Goal: Task Accomplishment & Management: Use online tool/utility

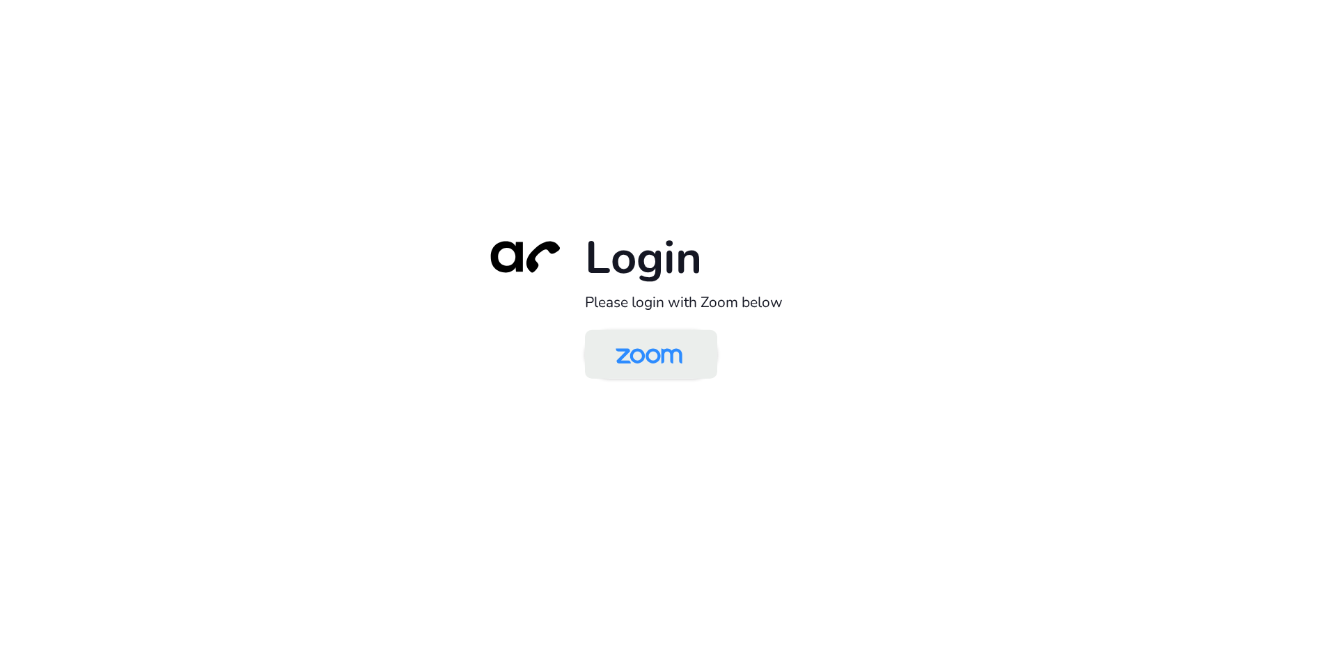
click at [674, 355] on img at bounding box center [649, 355] width 96 height 45
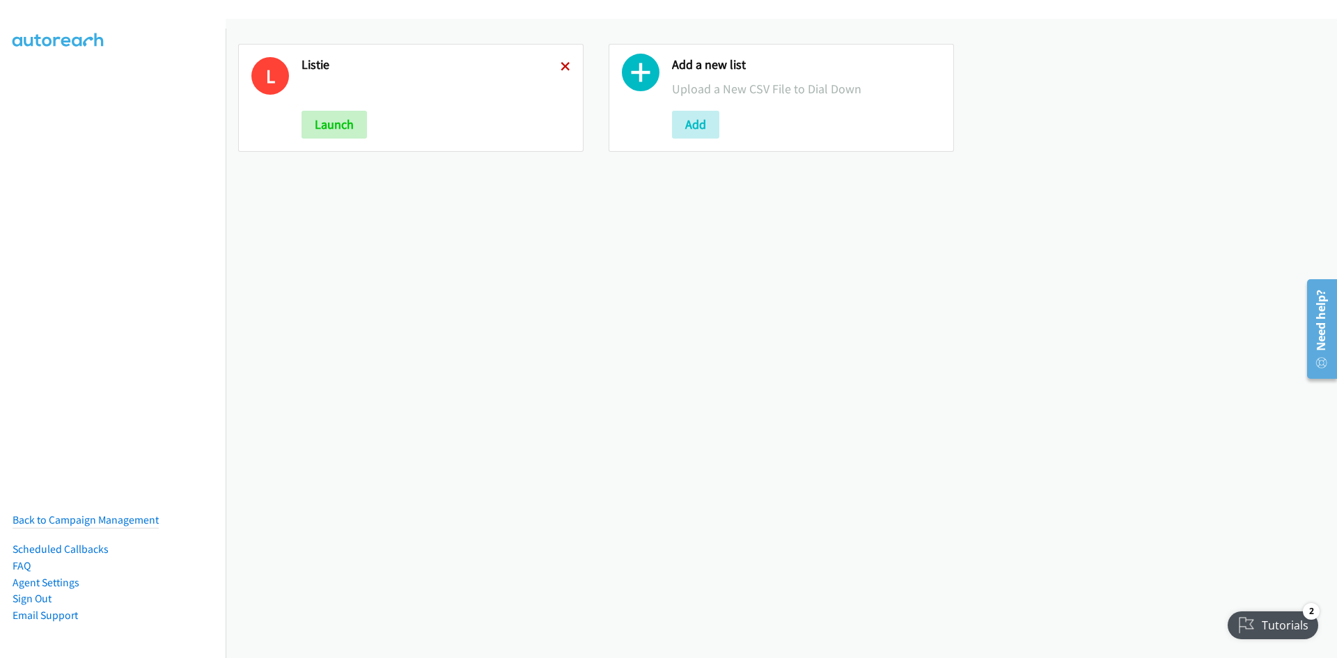
click at [560, 67] on icon at bounding box center [565, 68] width 10 height 10
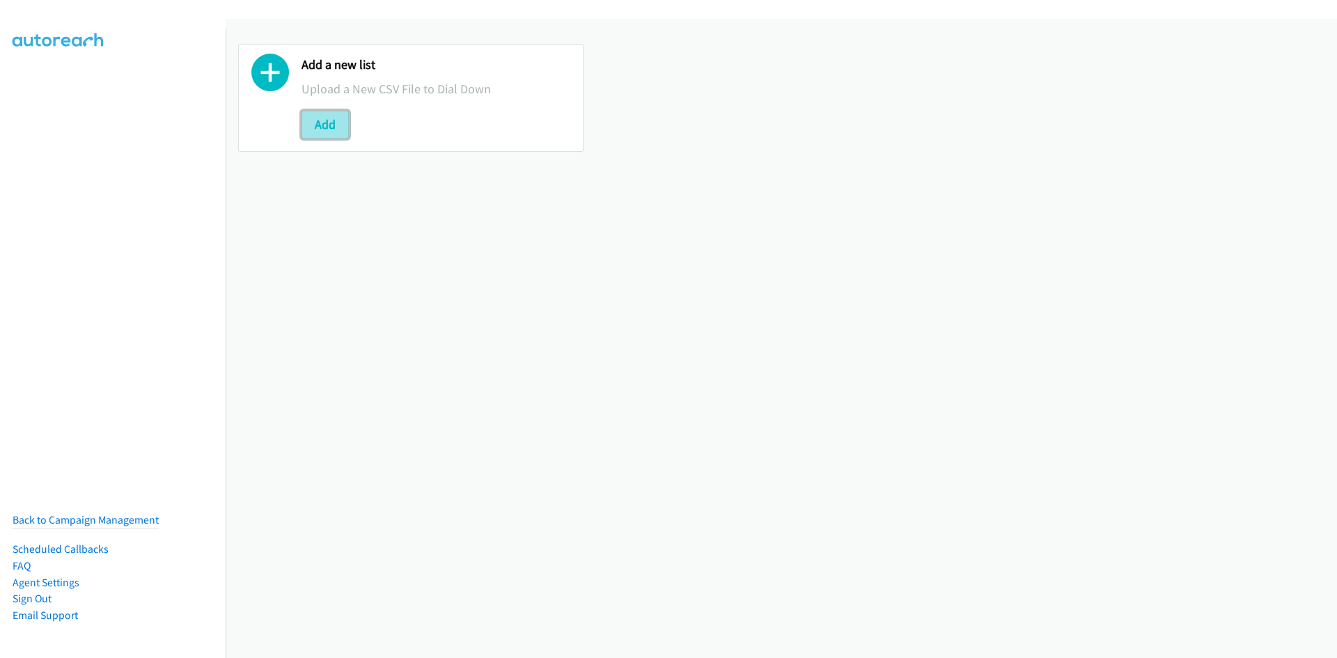
click at [334, 123] on button "Add" at bounding box center [324, 125] width 47 height 28
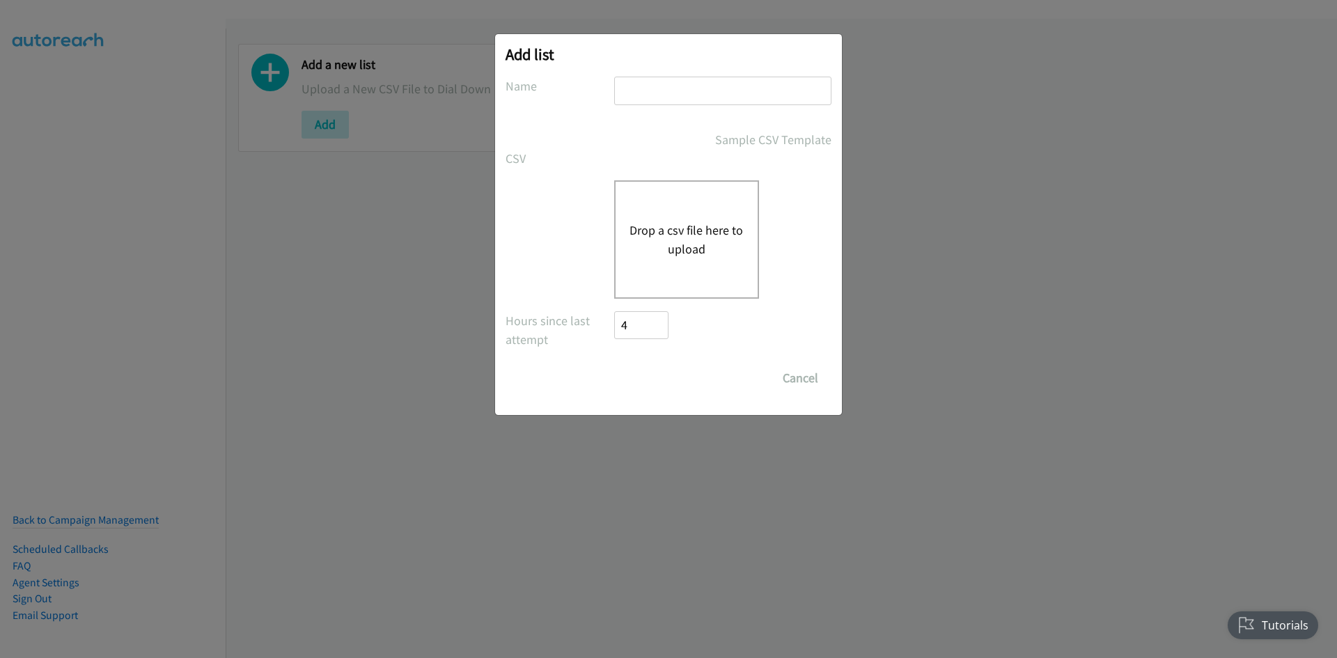
click at [644, 211] on div "Drop a csv file here to upload" at bounding box center [686, 239] width 145 height 118
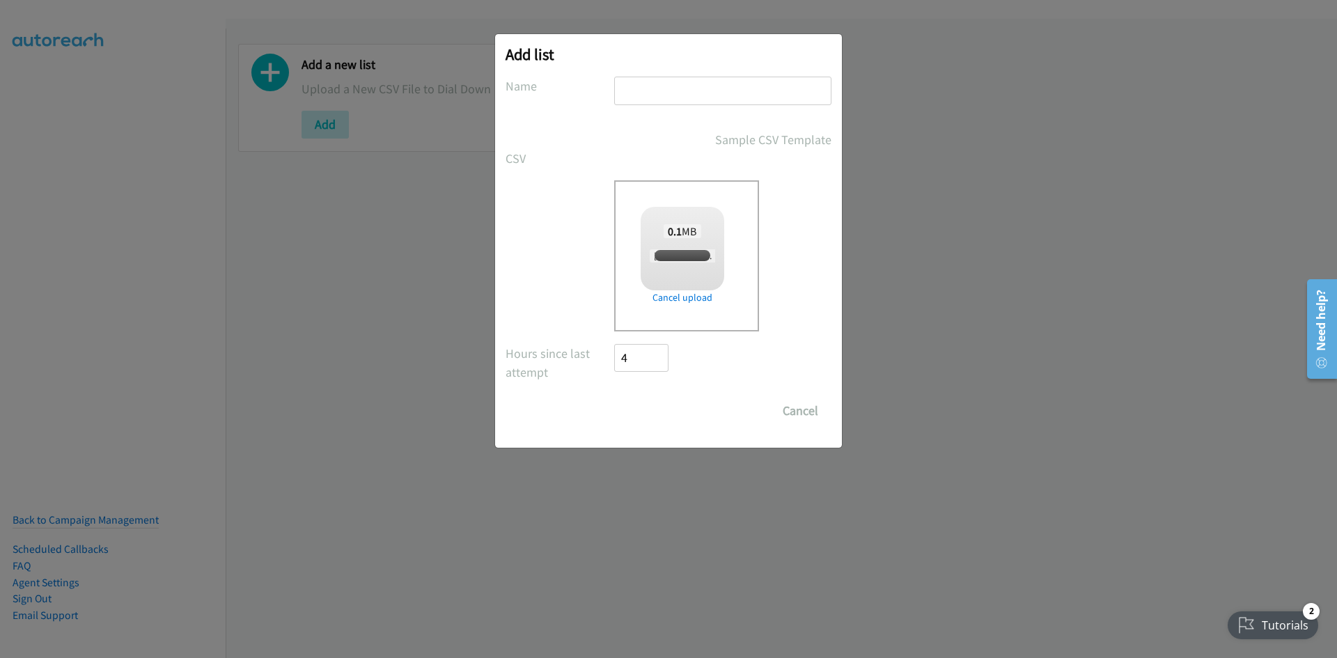
drag, startPoint x: 674, startPoint y: 93, endPoint x: 683, endPoint y: 105, distance: 15.5
click at [674, 93] on input "text" at bounding box center [722, 91] width 217 height 29
type input "listie"
checkbox input "true"
click at [637, 409] on input "Save List" at bounding box center [650, 411] width 73 height 28
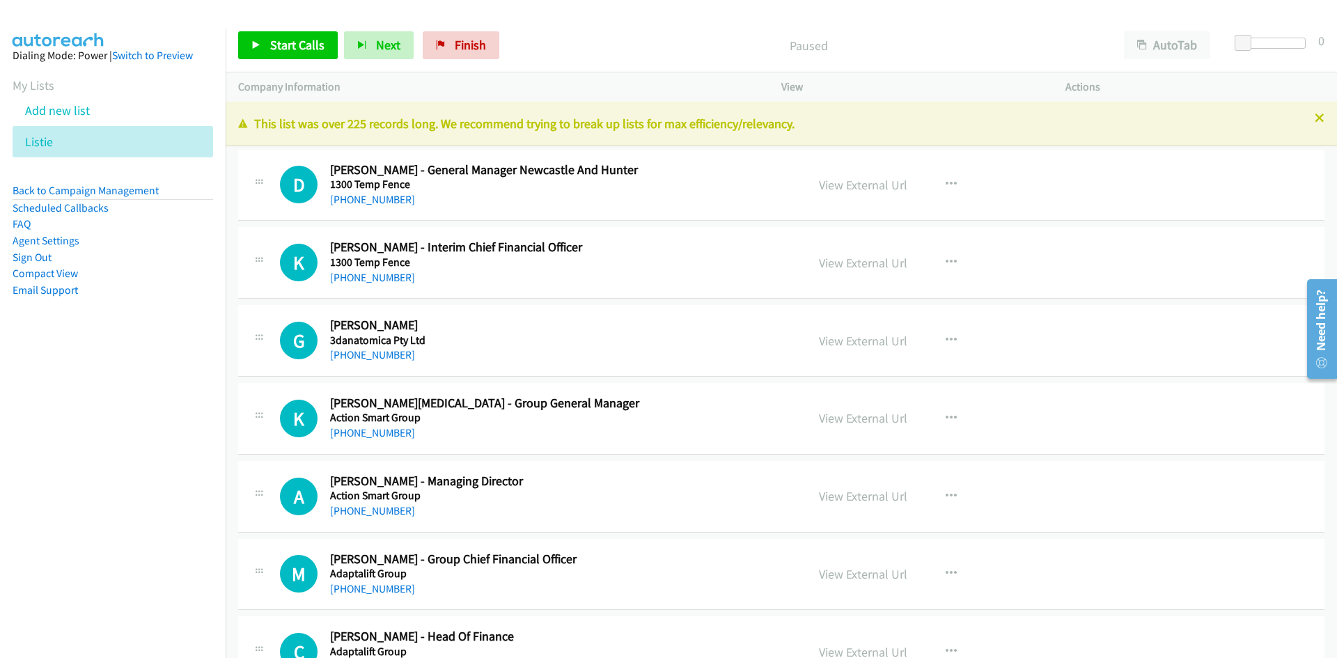
drag, startPoint x: 395, startPoint y: 198, endPoint x: 49, endPoint y: 329, distance: 369.7
click at [395, 198] on link "+61 402 216 644" at bounding box center [372, 199] width 85 height 13
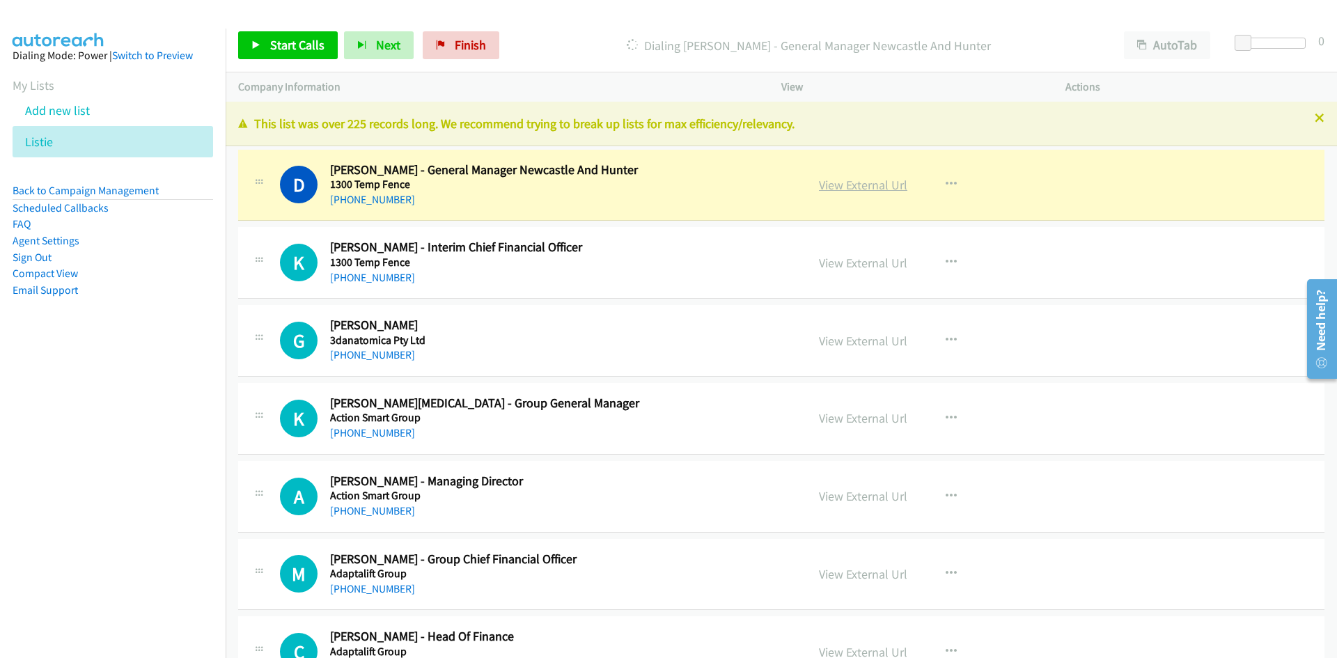
click at [840, 187] on link "View External Url" at bounding box center [863, 185] width 88 height 16
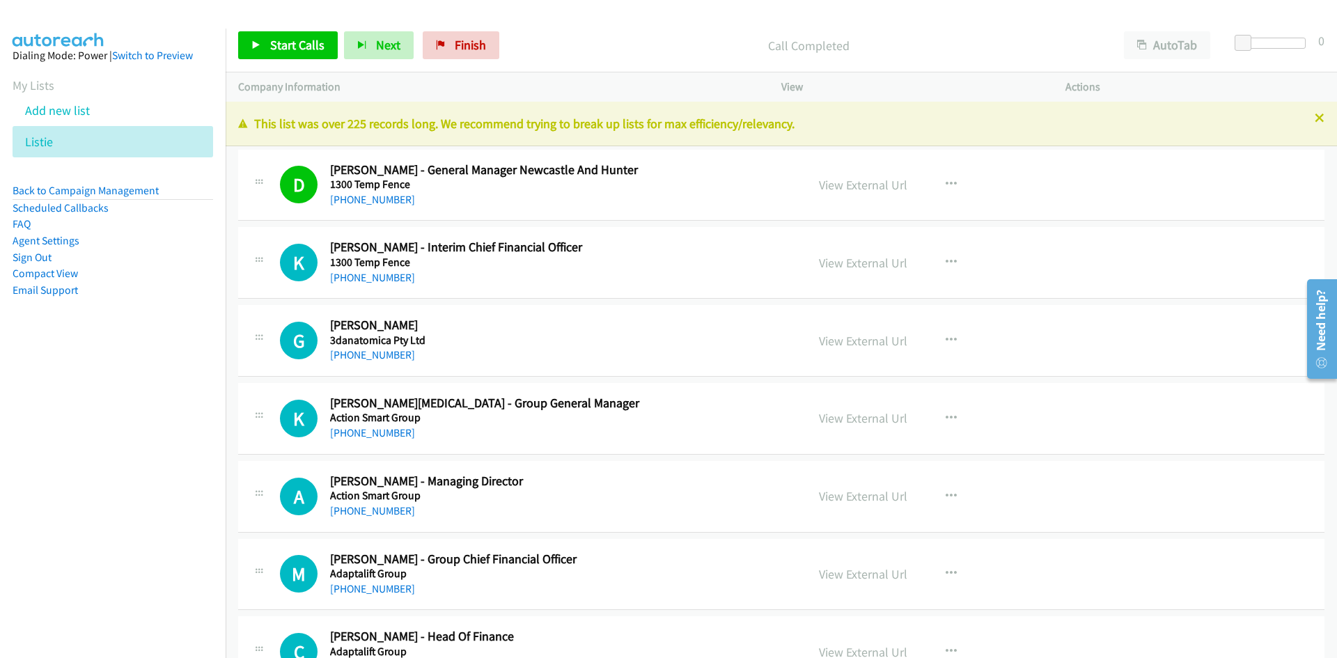
drag, startPoint x: 389, startPoint y: 280, endPoint x: 5, endPoint y: 420, distance: 409.0
click at [389, 280] on link "+61 407 154 207" at bounding box center [372, 277] width 85 height 13
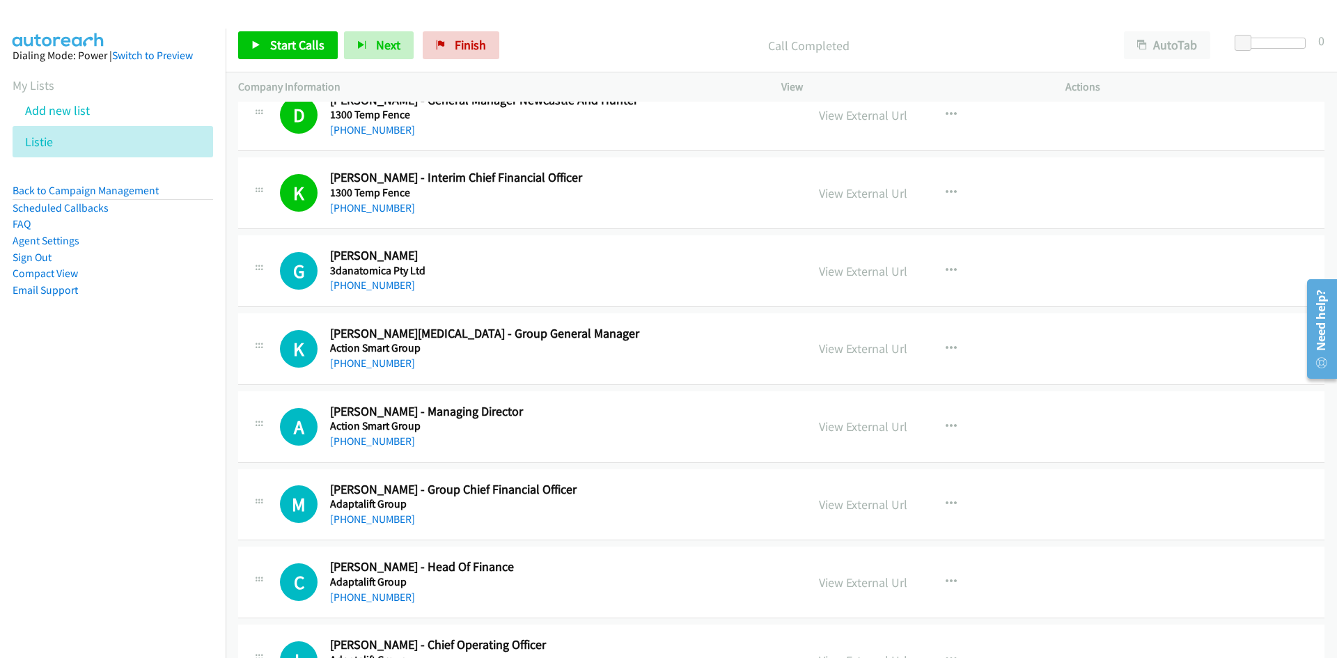
drag, startPoint x: 391, startPoint y: 281, endPoint x: 31, endPoint y: 422, distance: 386.1
click at [391, 281] on link "+61 434 357 143" at bounding box center [372, 285] width 85 height 13
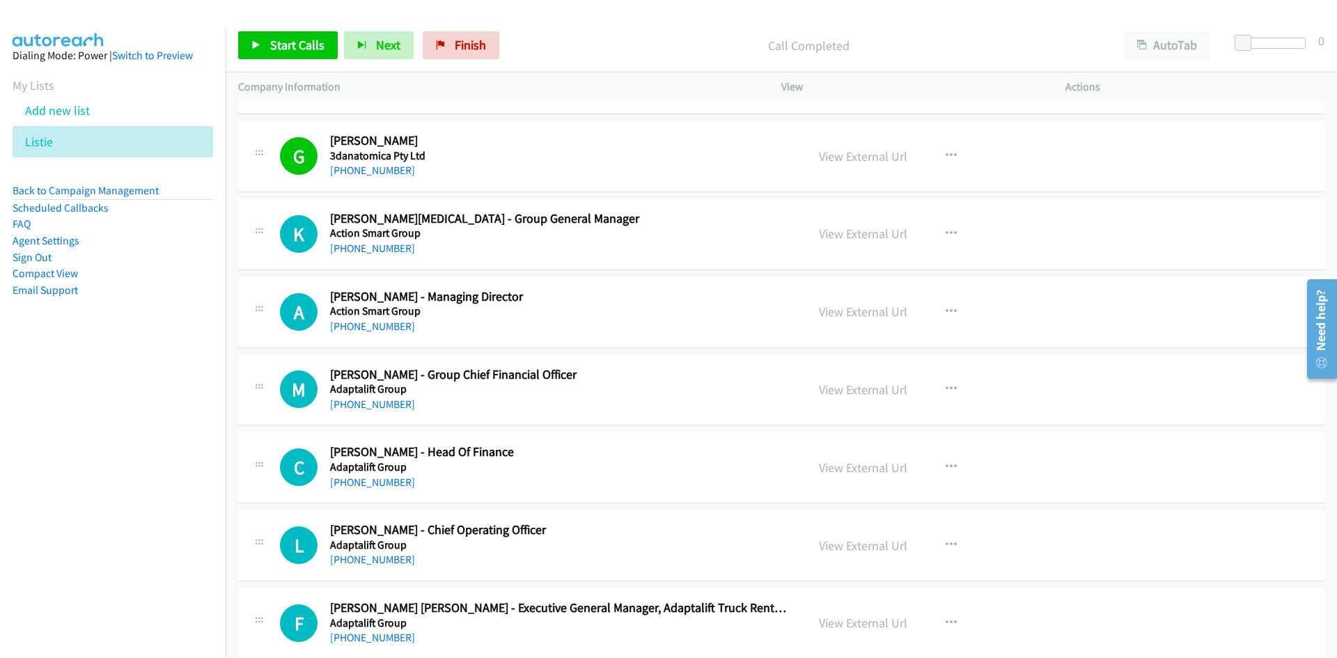
scroll to position [209, 0]
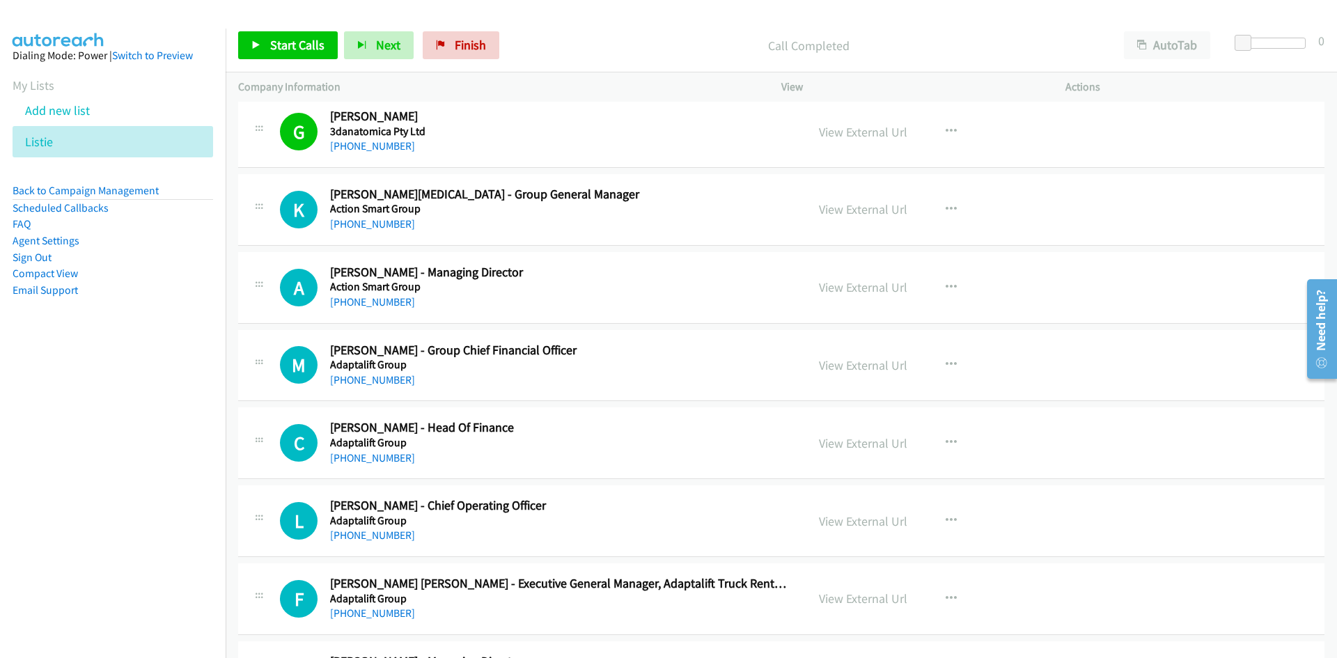
drag, startPoint x: 395, startPoint y: 223, endPoint x: 201, endPoint y: 315, distance: 215.2
click at [395, 223] on link "+61 400 842 642" at bounding box center [372, 223] width 85 height 13
click at [372, 301] on link "+61 458 585 501" at bounding box center [372, 301] width 85 height 13
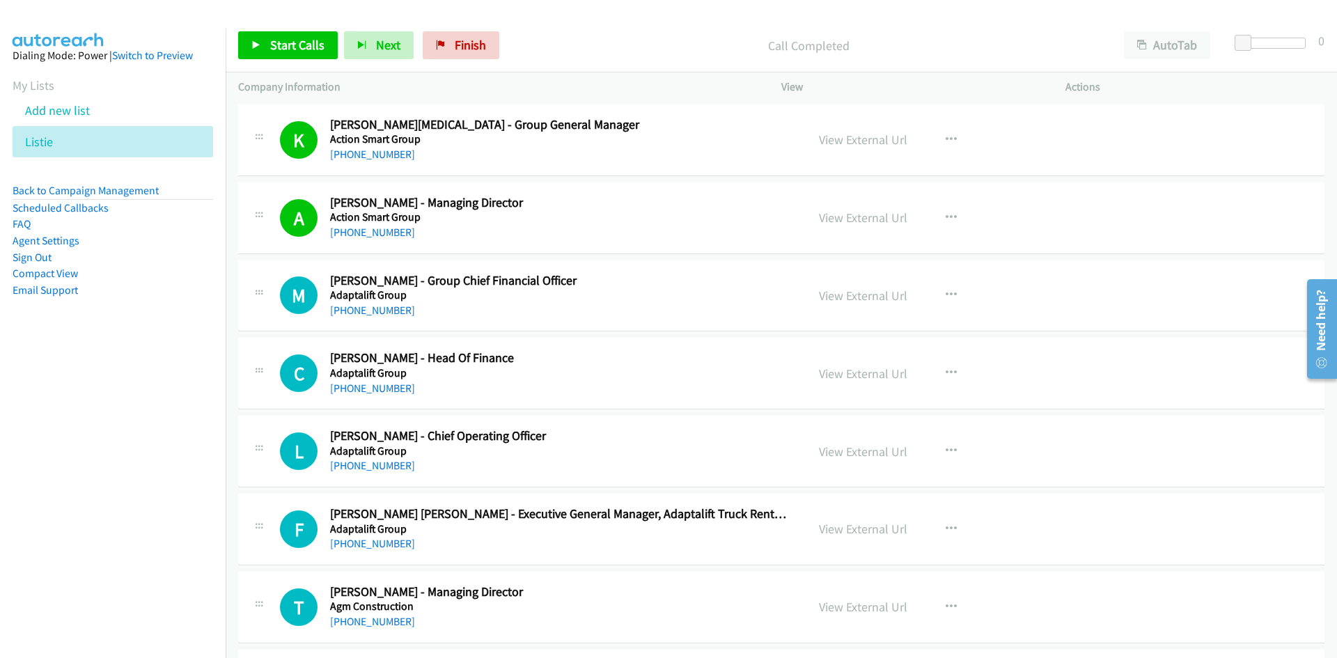
drag, startPoint x: 387, startPoint y: 313, endPoint x: 77, endPoint y: 430, distance: 331.8
click at [387, 313] on link "+61 419 244 796" at bounding box center [372, 310] width 85 height 13
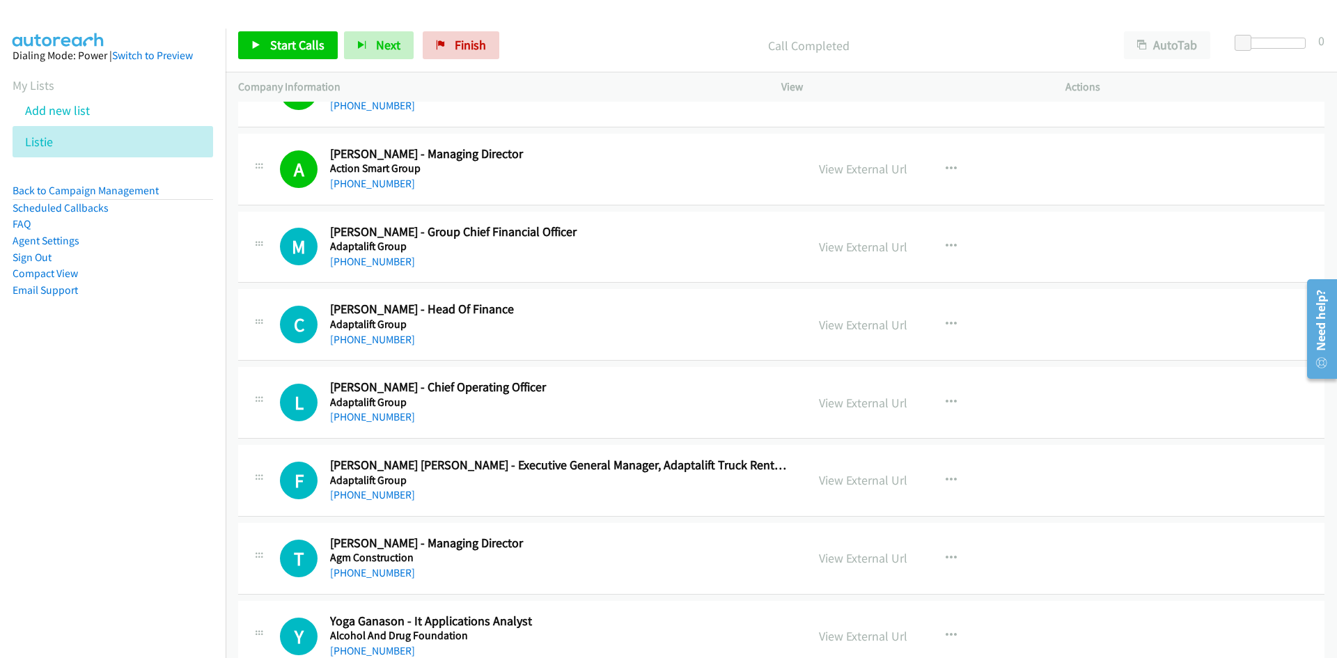
scroll to position [348, 0]
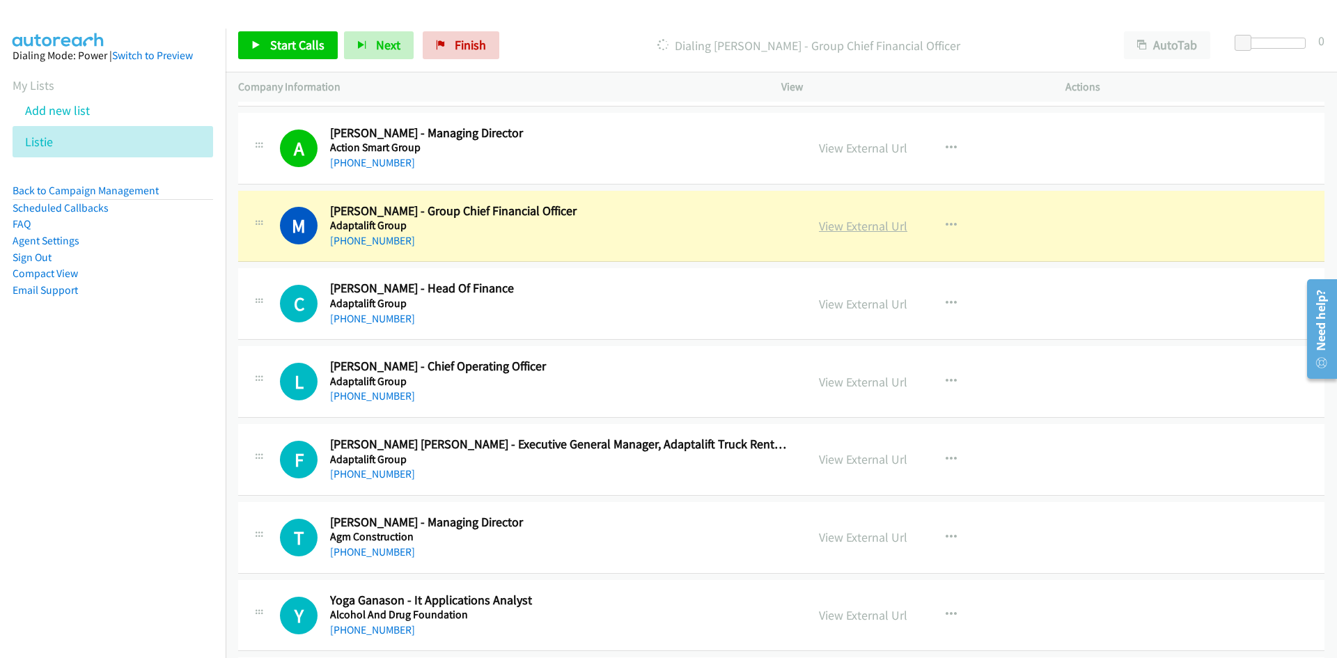
click at [872, 222] on link "View External Url" at bounding box center [863, 226] width 88 height 16
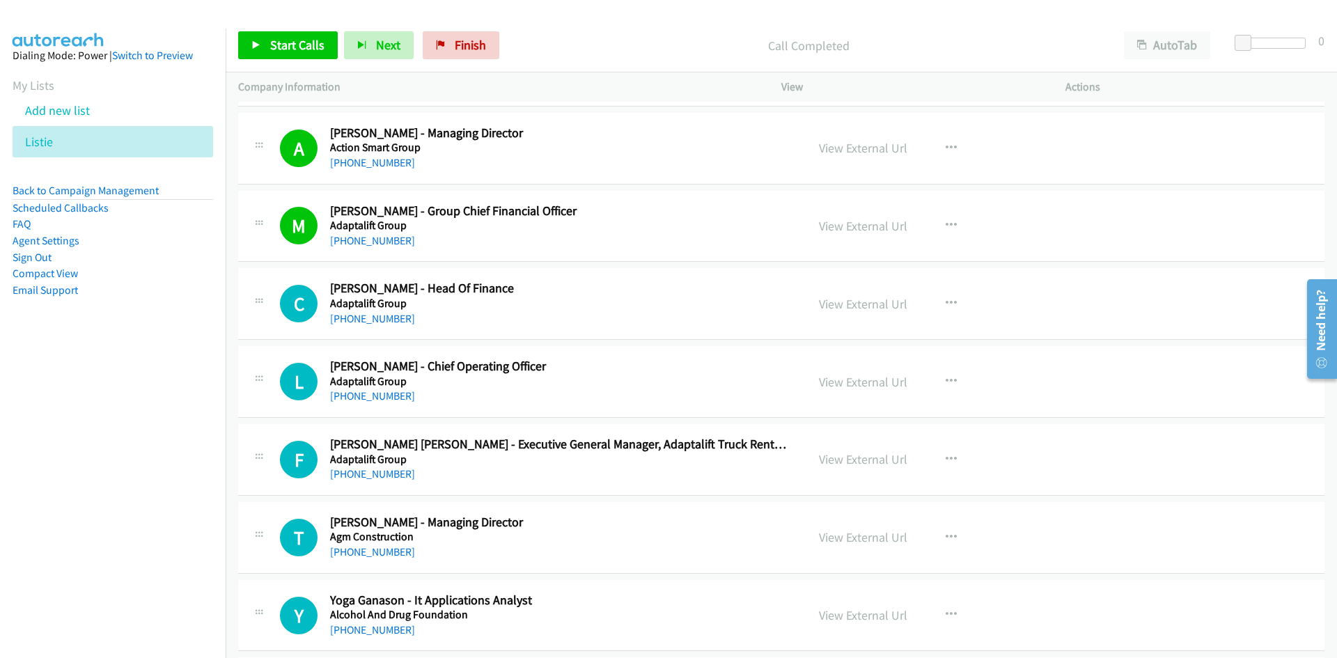
drag, startPoint x: 391, startPoint y: 317, endPoint x: 127, endPoint y: 407, distance: 278.1
click at [391, 317] on link "+61 3 9549 8094" at bounding box center [372, 318] width 85 height 13
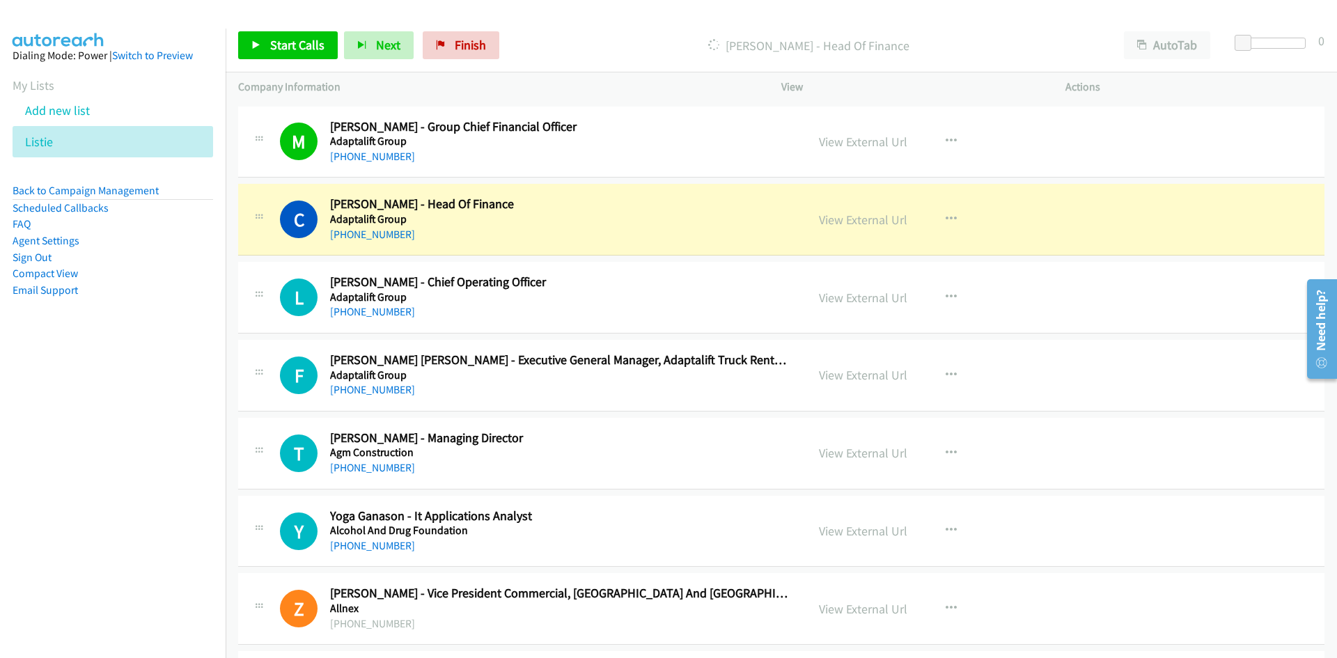
scroll to position [418, 0]
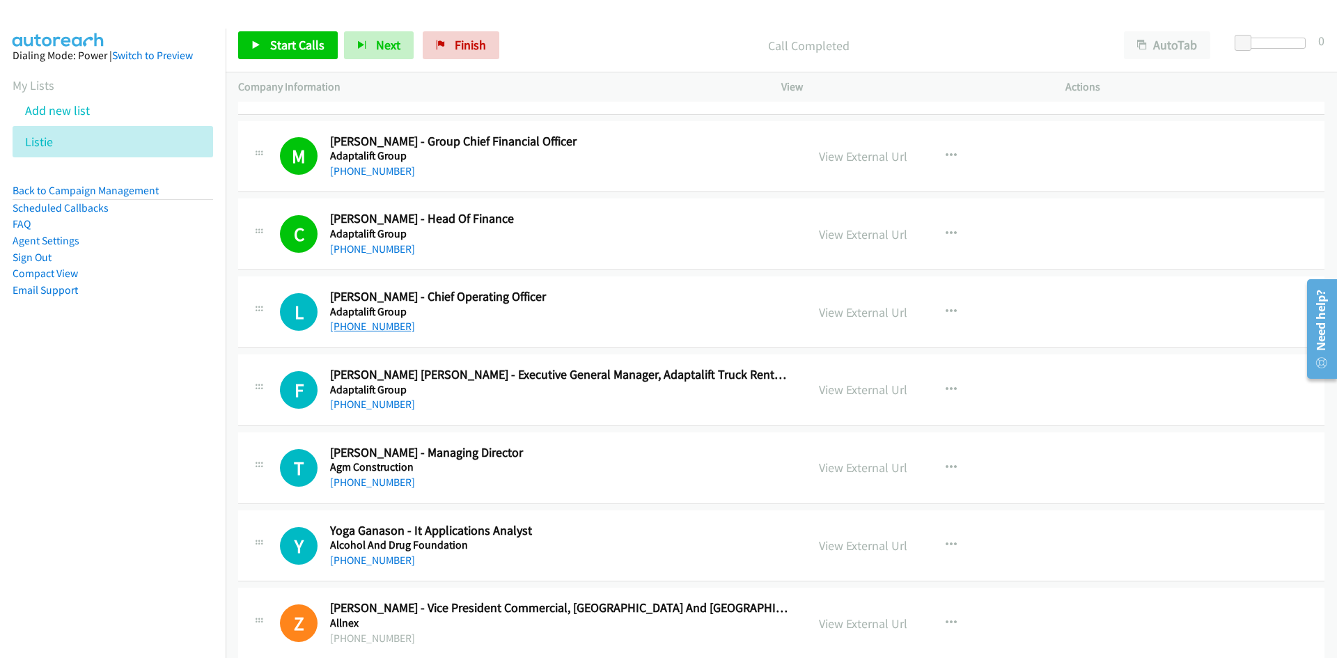
click at [376, 322] on link "+61 418 965 665" at bounding box center [372, 326] width 85 height 13
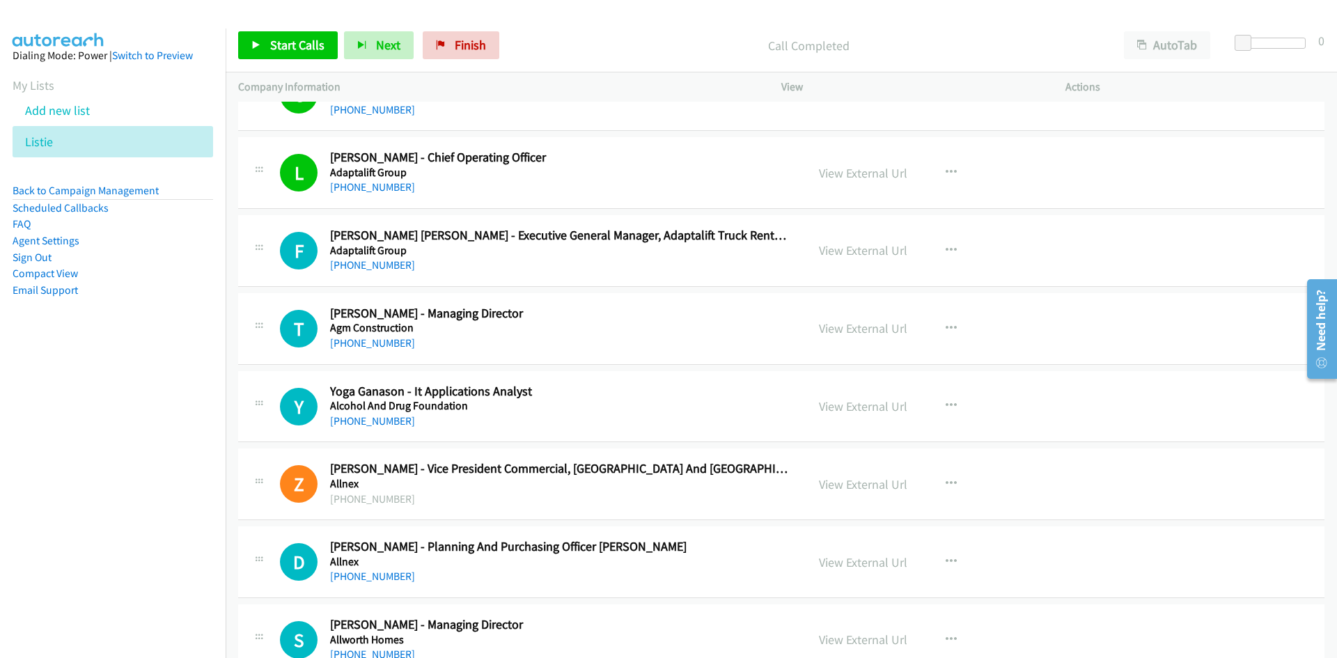
scroll to position [627, 0]
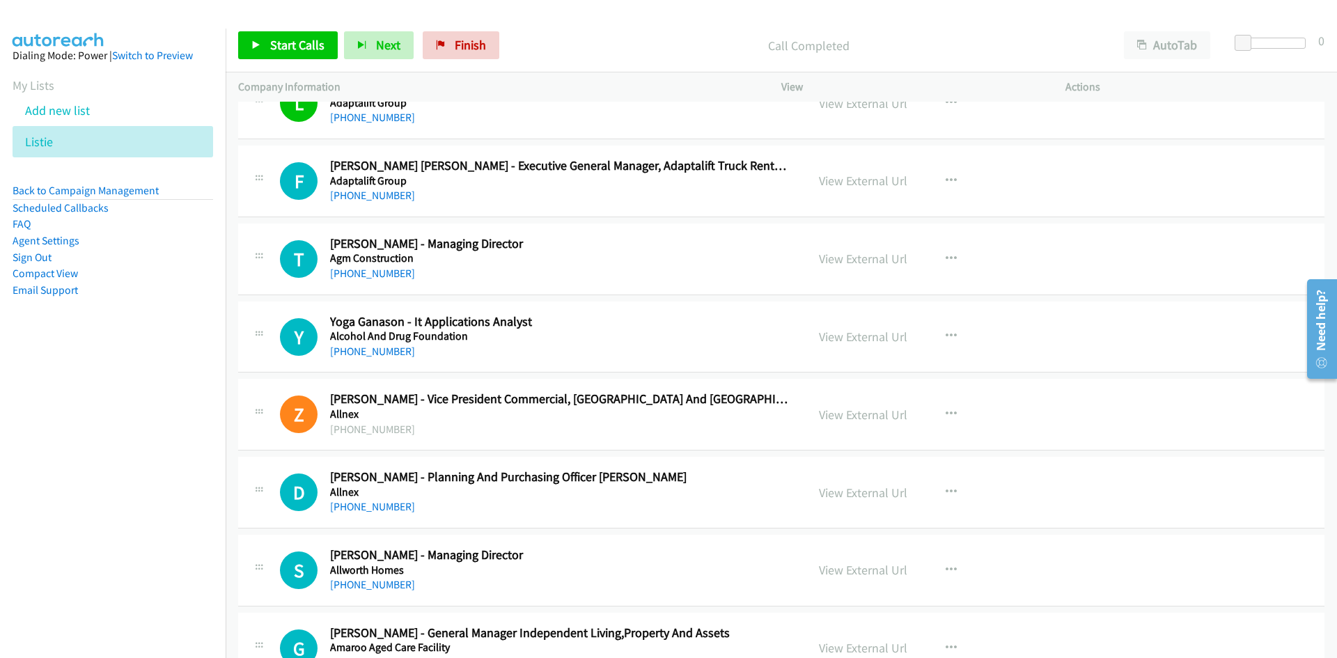
drag, startPoint x: 386, startPoint y: 192, endPoint x: 49, endPoint y: 373, distance: 382.5
click at [386, 192] on link "+61 419 486 627" at bounding box center [372, 195] width 85 height 13
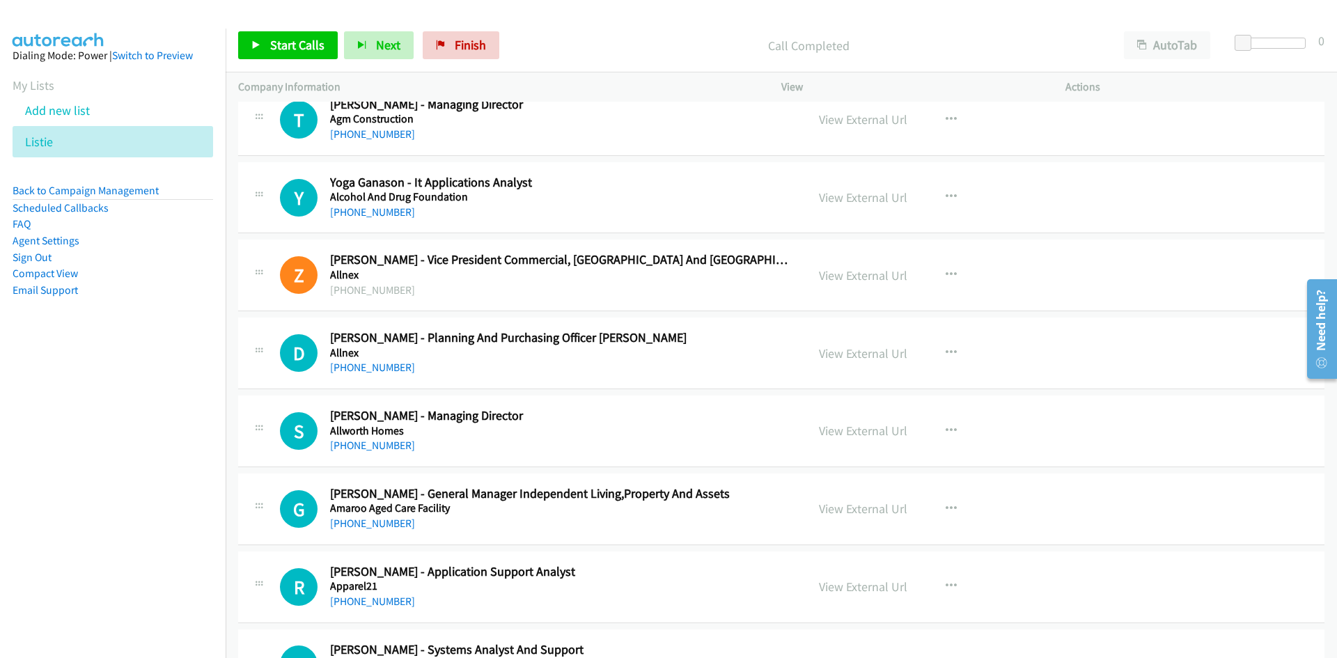
scroll to position [696, 0]
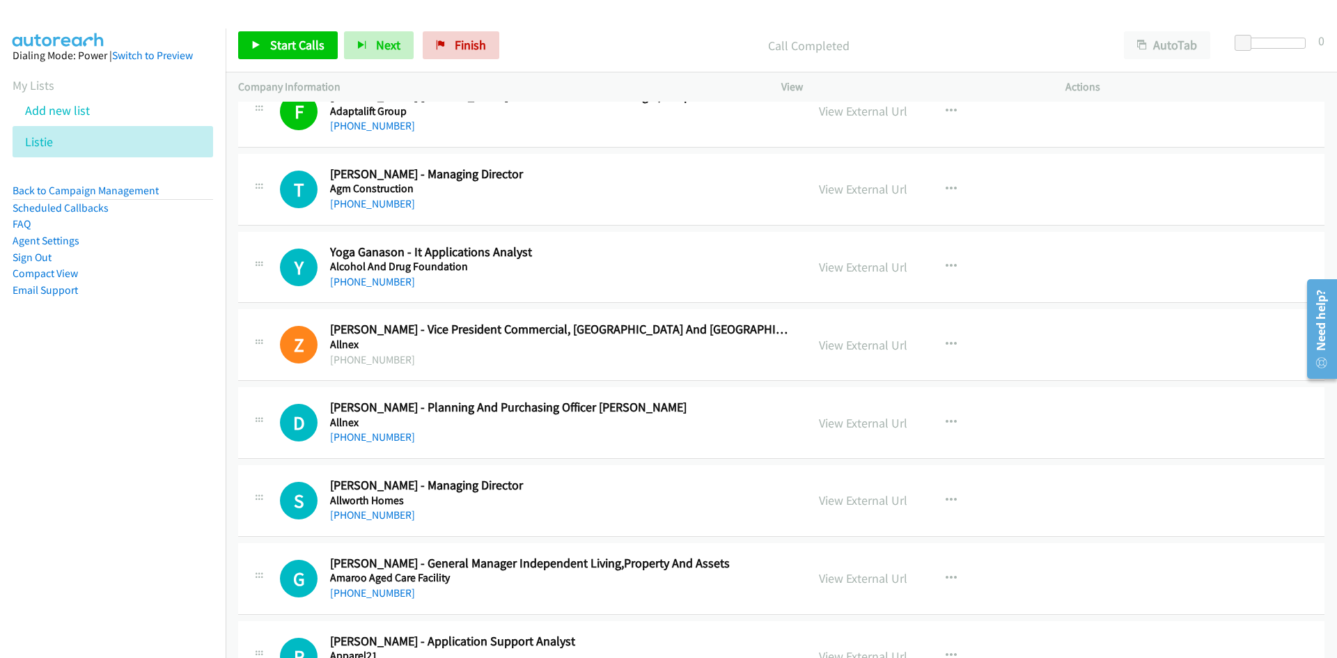
drag, startPoint x: 382, startPoint y: 205, endPoint x: 4, endPoint y: 307, distance: 391.5
click at [382, 205] on link "+61 408 773 879" at bounding box center [372, 203] width 85 height 13
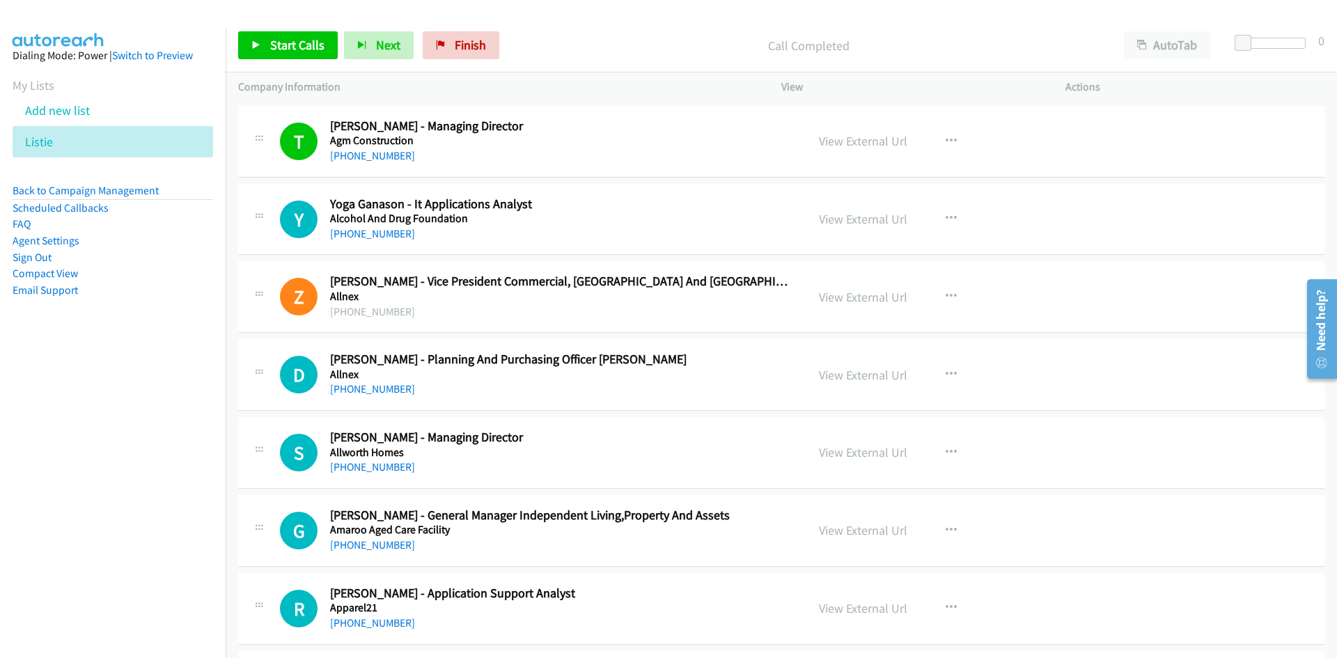
scroll to position [766, 0]
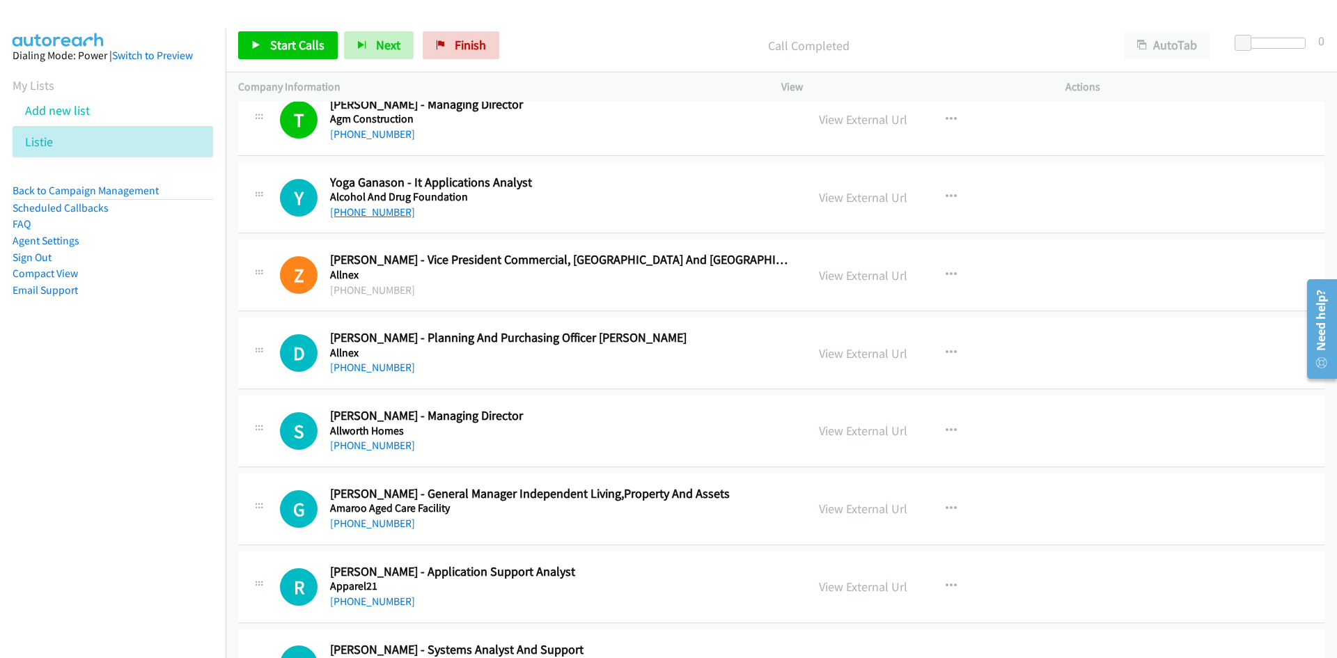
drag, startPoint x: 389, startPoint y: 212, endPoint x: 66, endPoint y: 287, distance: 331.0
click at [389, 212] on link "+61 468 491 206" at bounding box center [372, 211] width 85 height 13
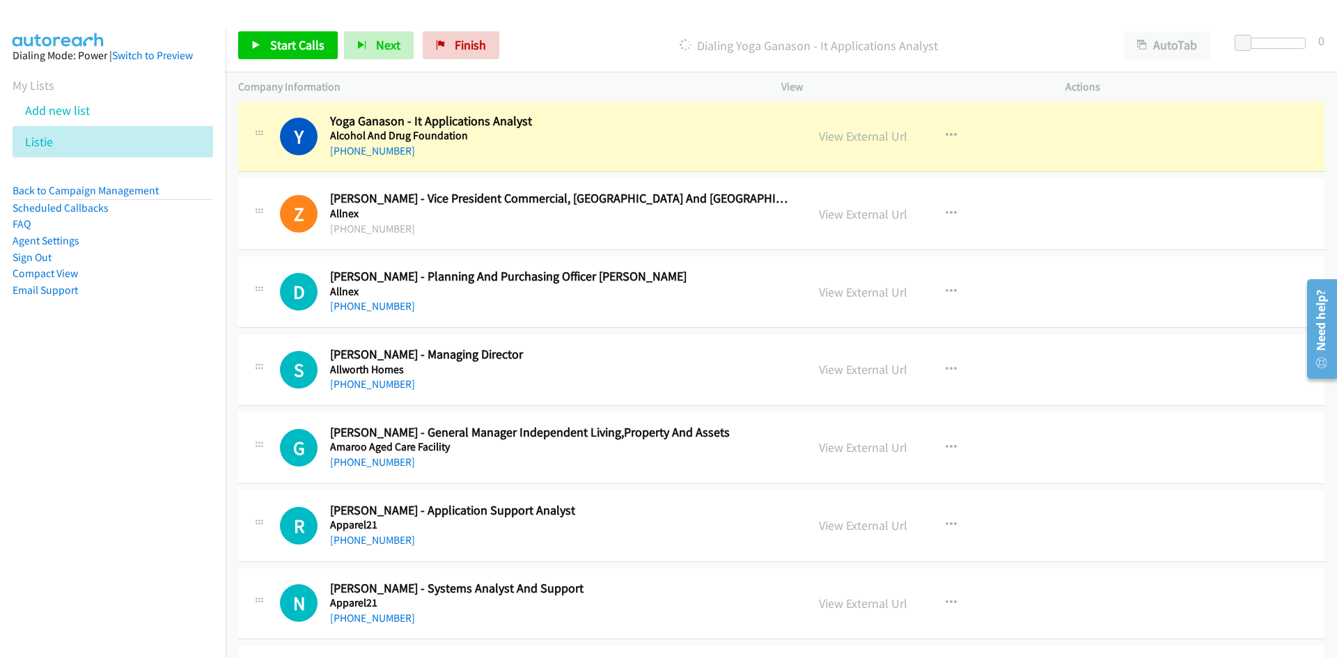
scroll to position [836, 0]
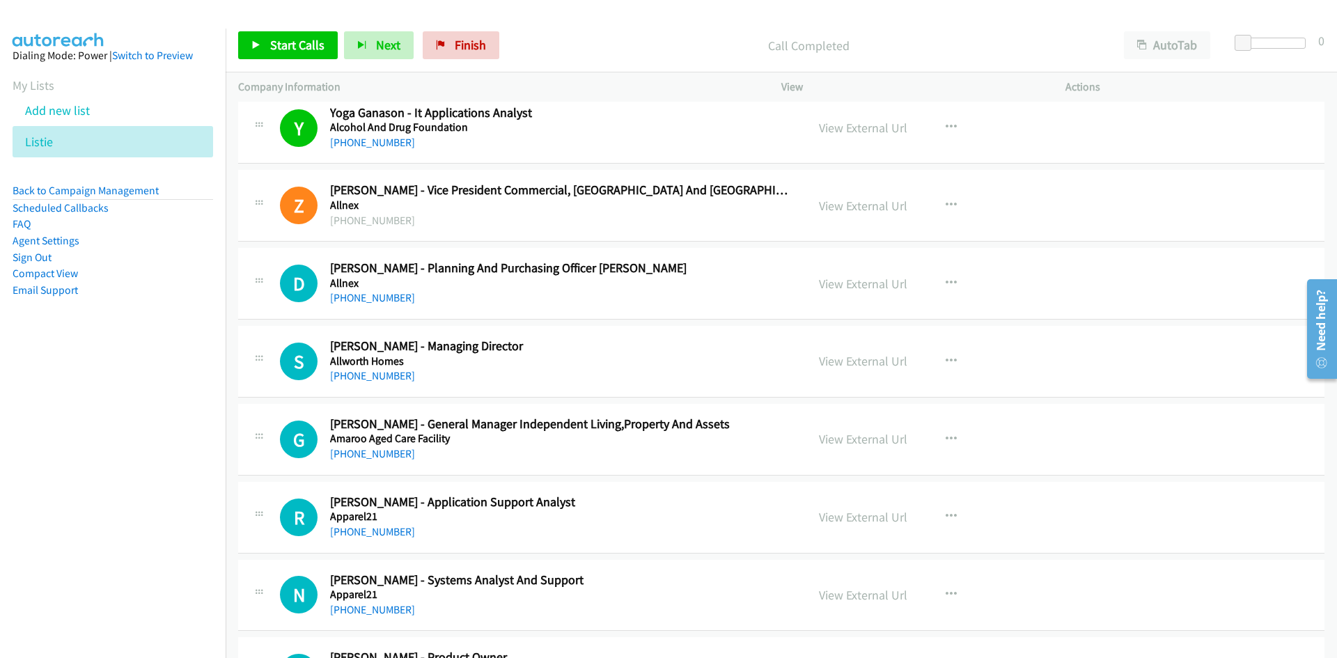
drag, startPoint x: 363, startPoint y: 294, endPoint x: 47, endPoint y: 373, distance: 325.2
click at [363, 294] on link "+61 403 595 014" at bounding box center [372, 297] width 85 height 13
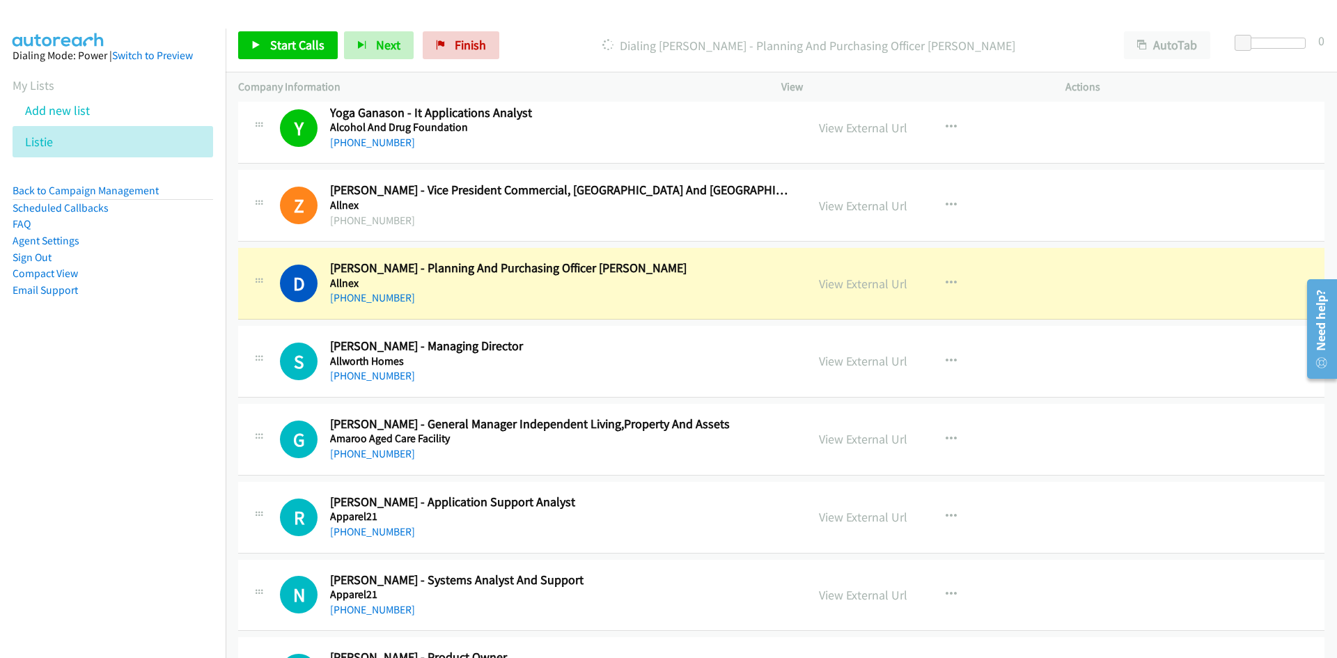
scroll to position [975, 0]
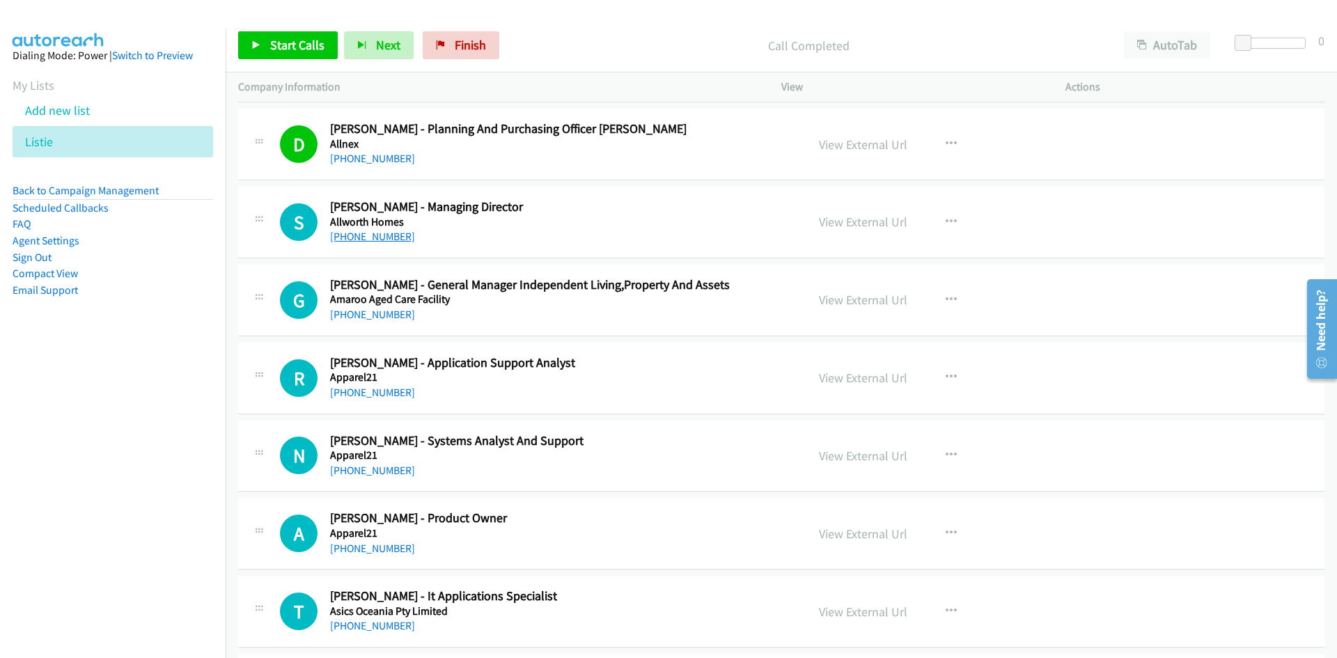
drag, startPoint x: 368, startPoint y: 236, endPoint x: 1, endPoint y: 335, distance: 380.7
click at [368, 236] on link "+61 414 568 053" at bounding box center [372, 236] width 85 height 13
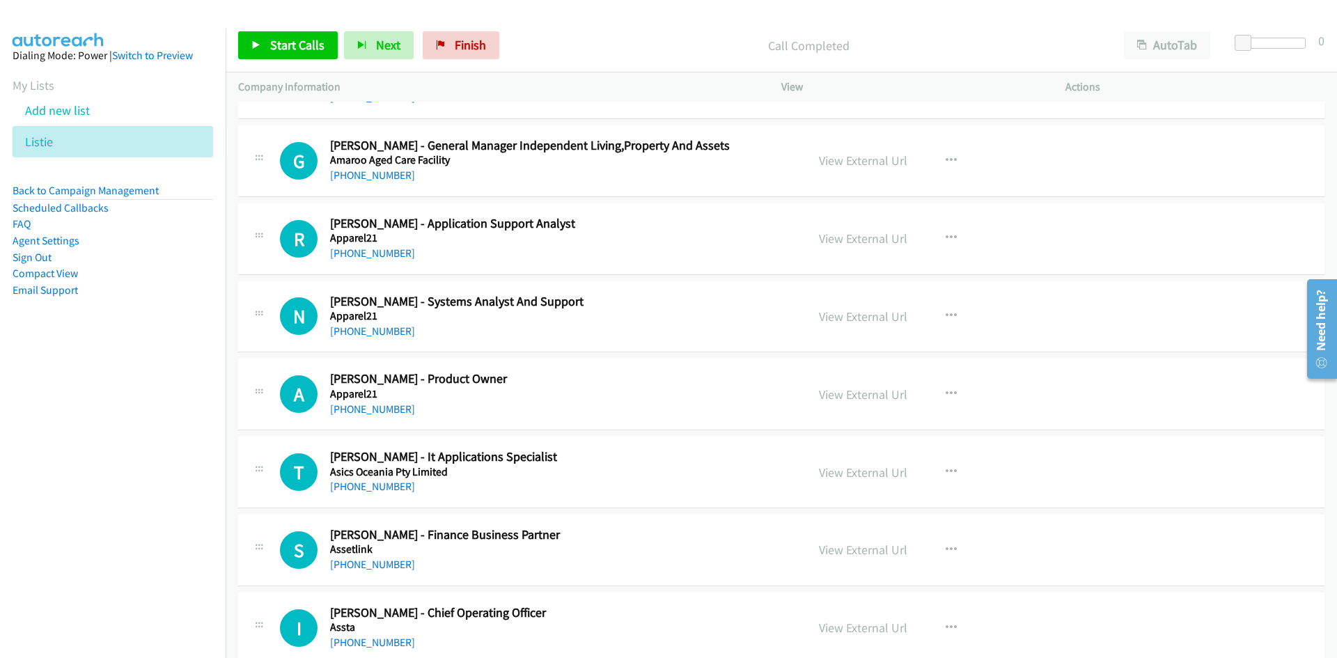
scroll to position [1044, 0]
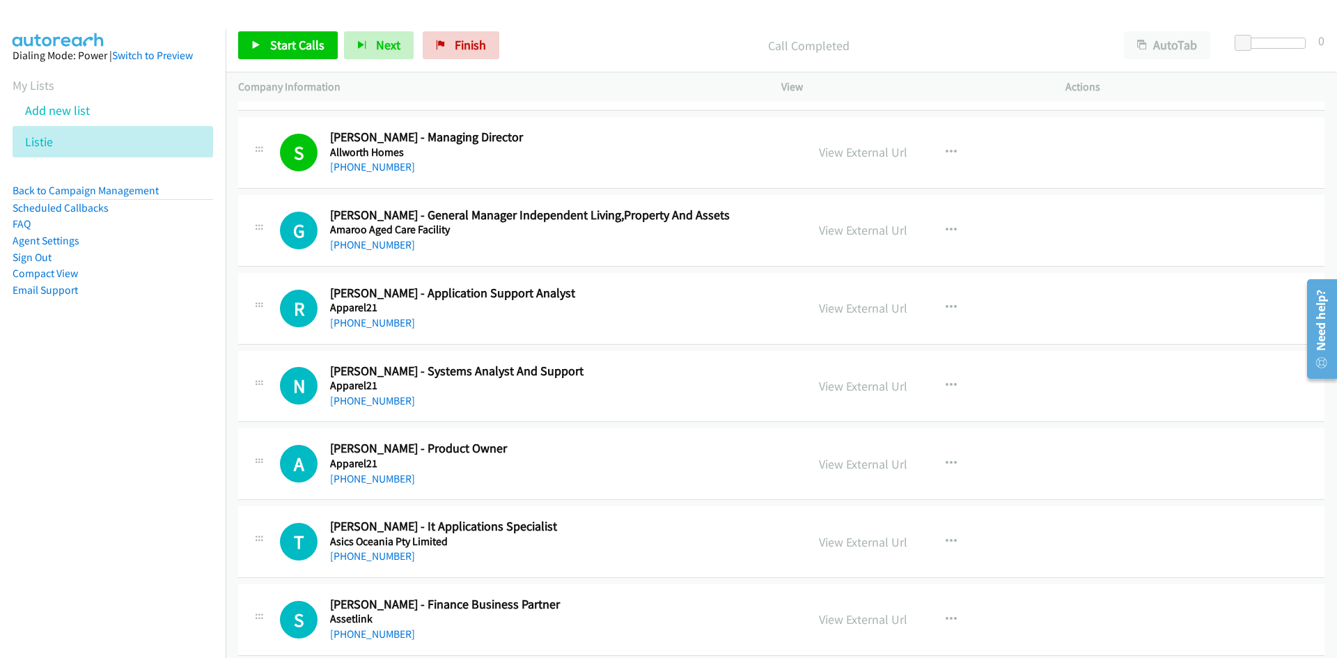
drag, startPoint x: 376, startPoint y: 245, endPoint x: 164, endPoint y: 317, distance: 223.7
click at [376, 245] on link "+61 404 890 055" at bounding box center [372, 244] width 85 height 13
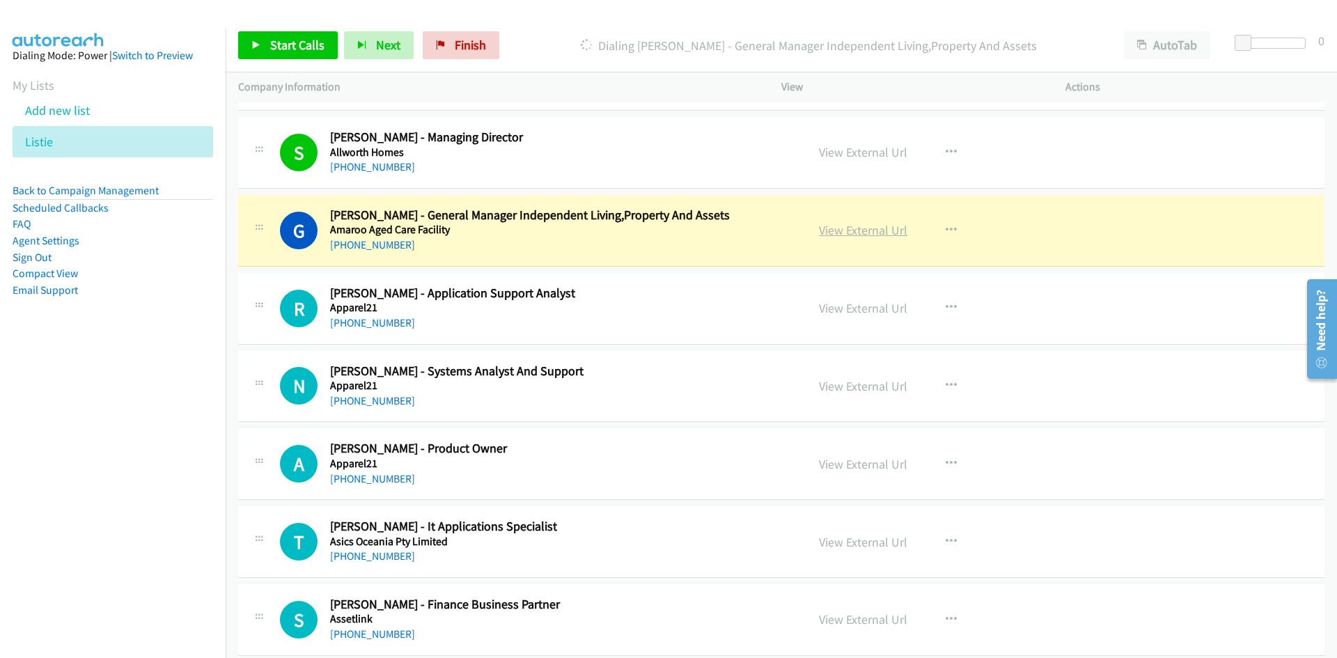
click at [845, 227] on link "View External Url" at bounding box center [863, 230] width 88 height 16
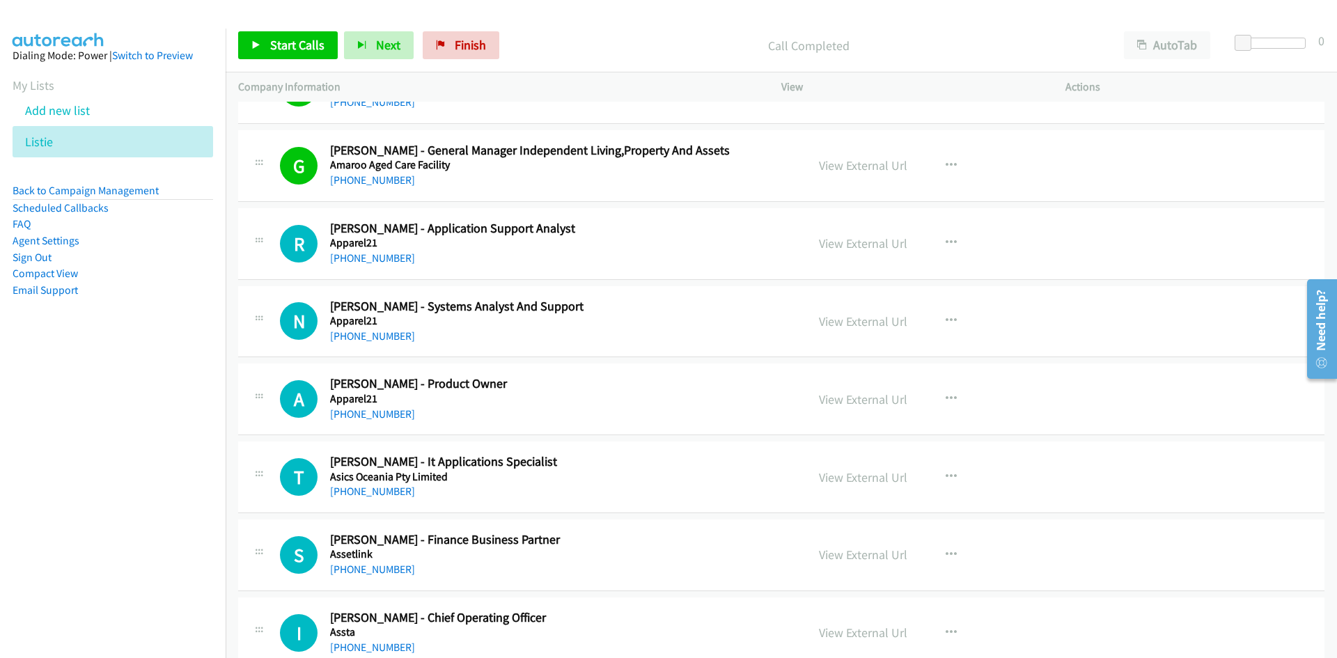
scroll to position [1184, 0]
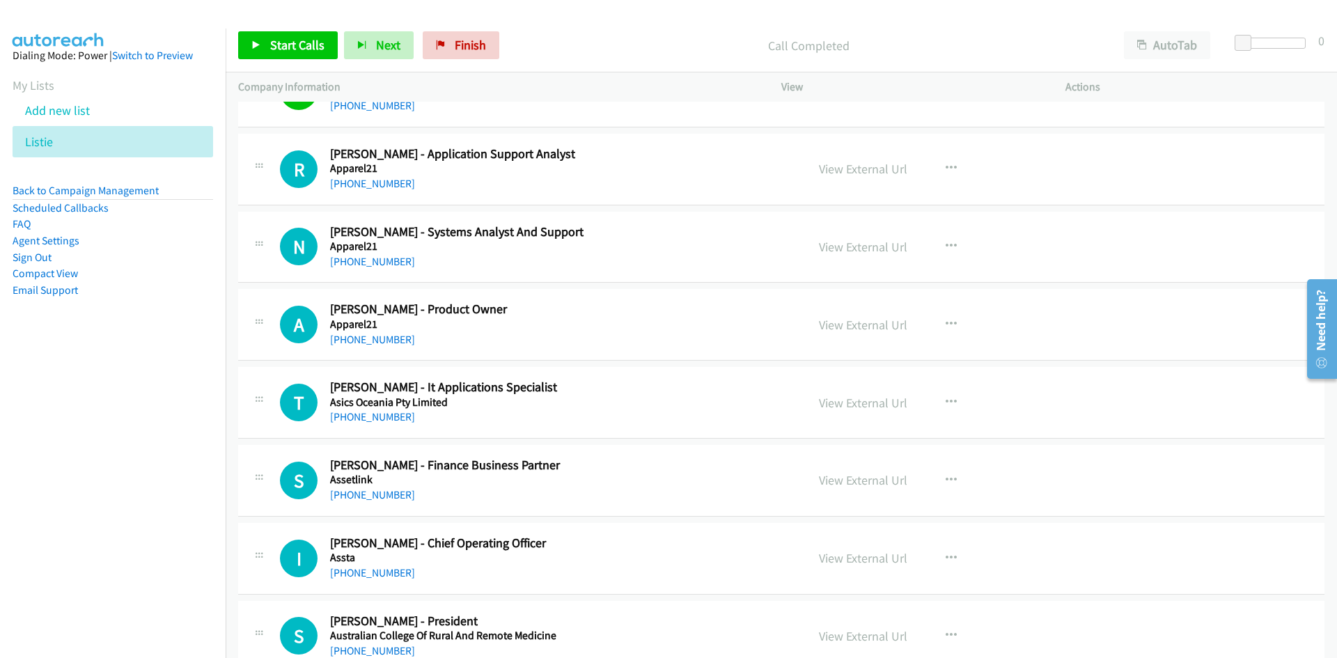
drag, startPoint x: 349, startPoint y: 178, endPoint x: 8, endPoint y: 331, distance: 373.3
click at [349, 178] on link "+61 449 886 449" at bounding box center [372, 183] width 85 height 13
drag, startPoint x: 345, startPoint y: 263, endPoint x: 1, endPoint y: 352, distance: 355.3
click at [345, 263] on link "+61 449 053 463" at bounding box center [372, 261] width 85 height 13
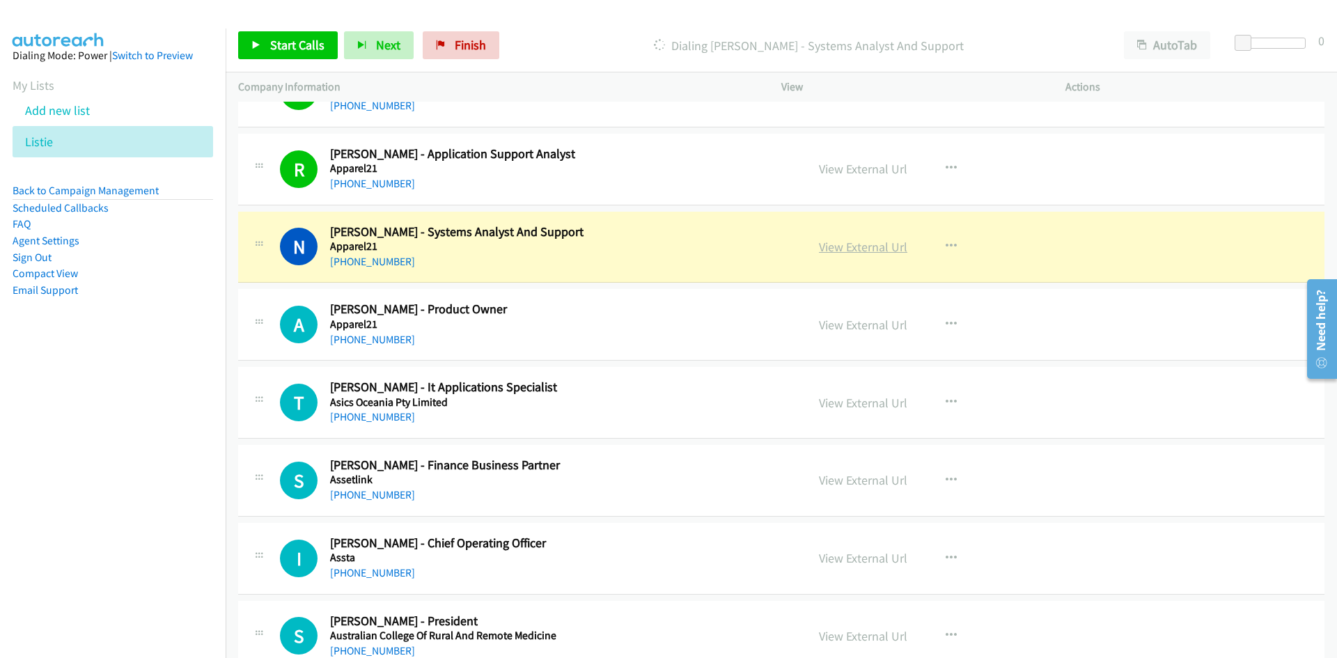
click at [872, 244] on link "View External Url" at bounding box center [863, 247] width 88 height 16
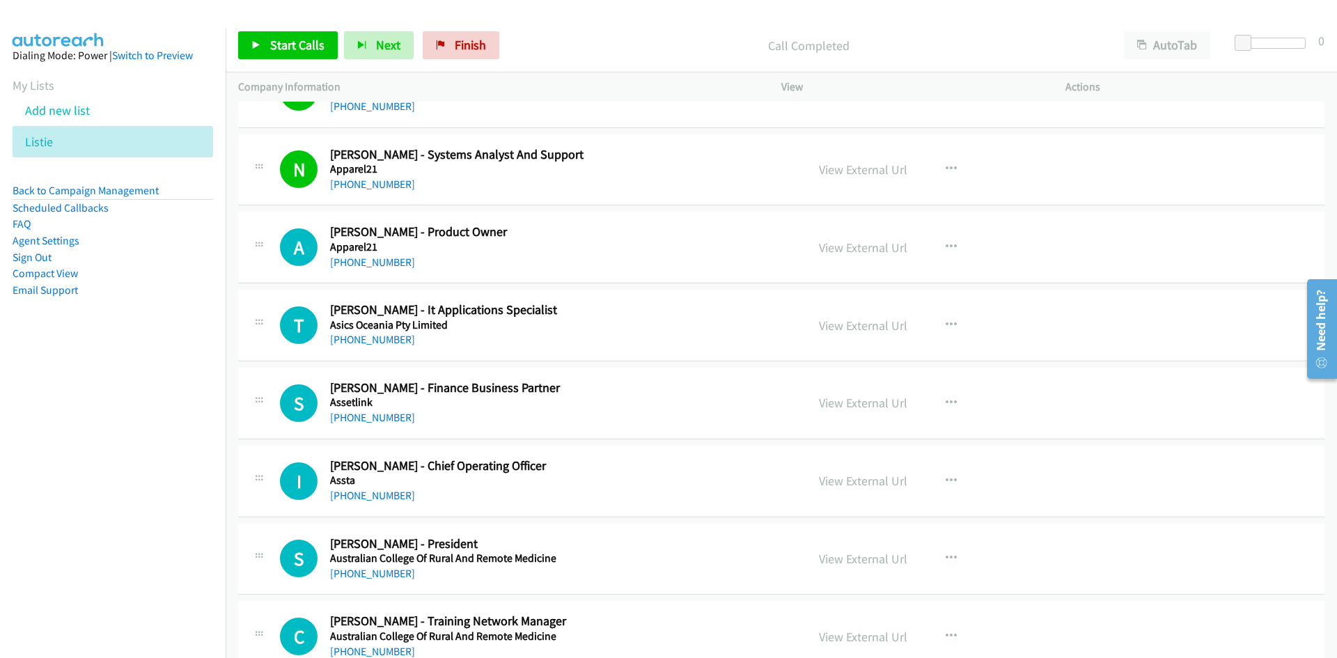
scroll to position [1323, 0]
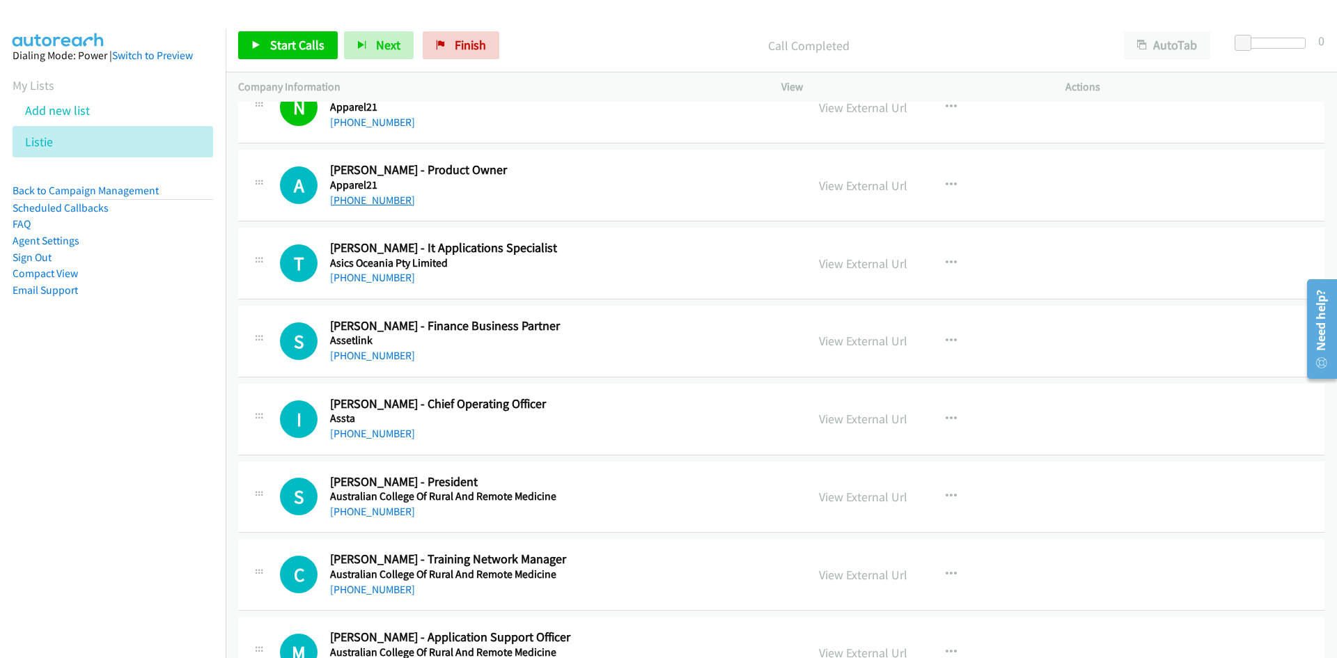
click at [384, 203] on link "+61 3 8415 9314" at bounding box center [372, 200] width 85 height 13
drag, startPoint x: 389, startPoint y: 279, endPoint x: 2, endPoint y: 440, distance: 419.5
click at [389, 279] on link "+61 491 072 339" at bounding box center [372, 277] width 85 height 13
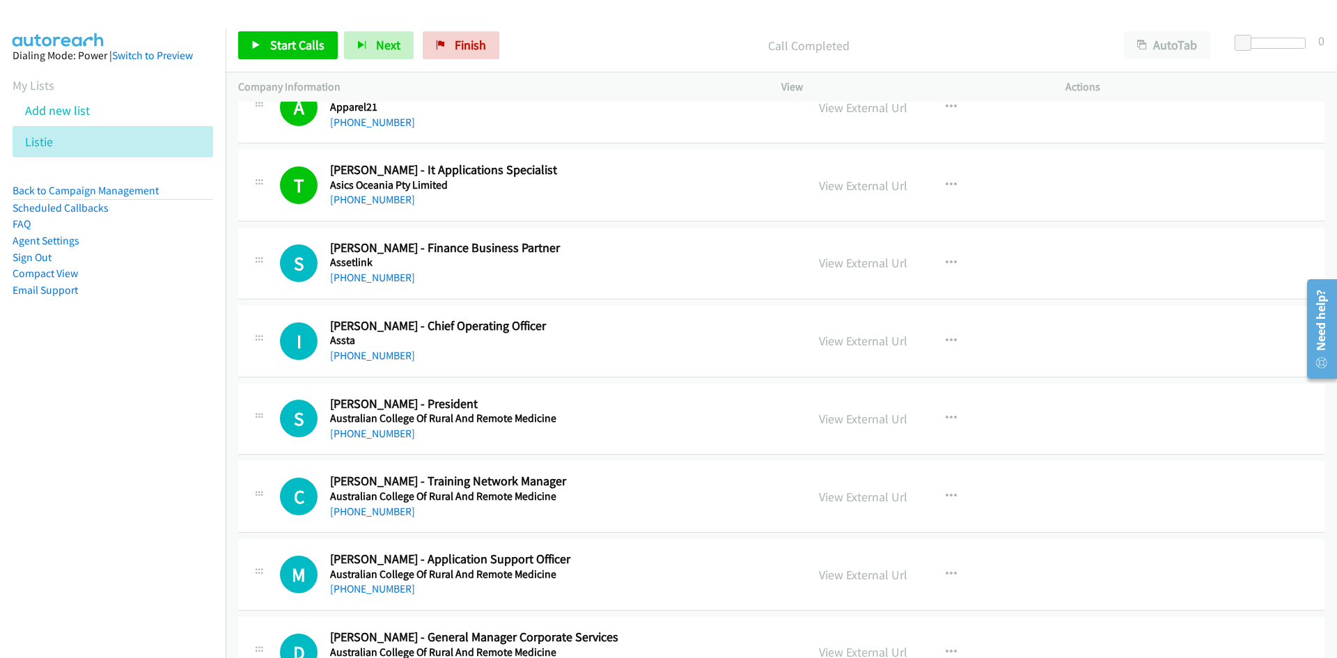
scroll to position [1462, 0]
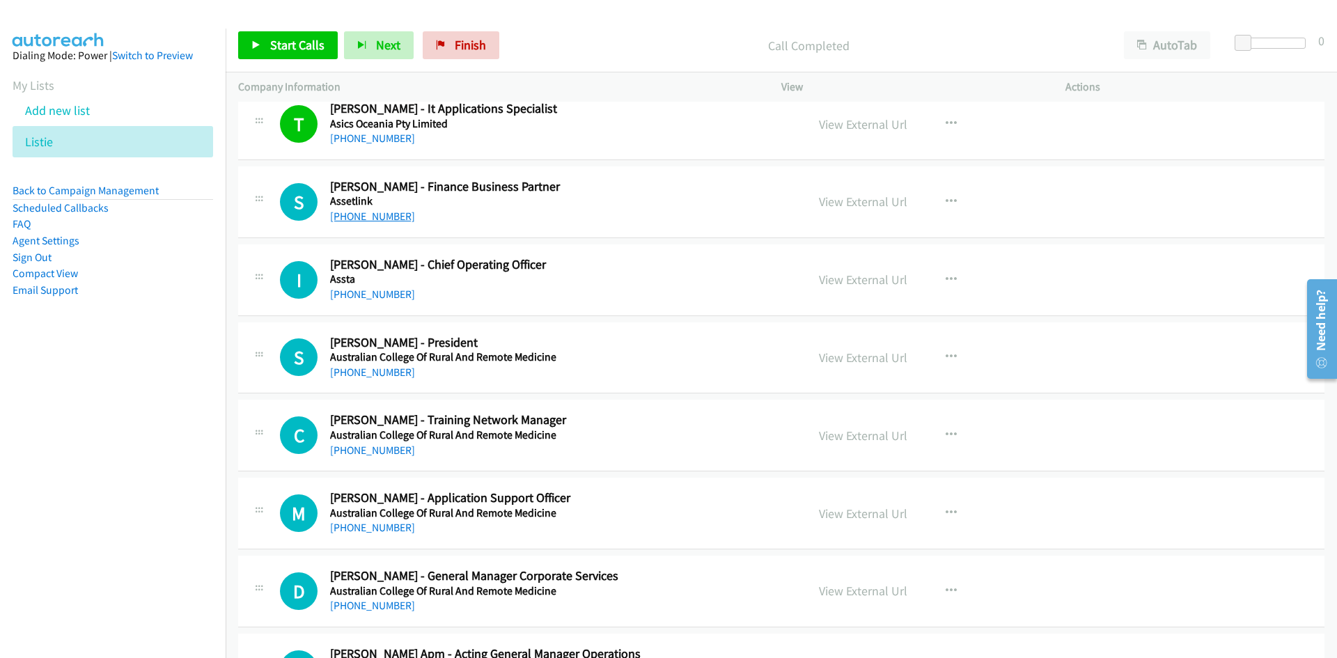
click at [384, 210] on link "+61 430 016 670" at bounding box center [372, 216] width 85 height 13
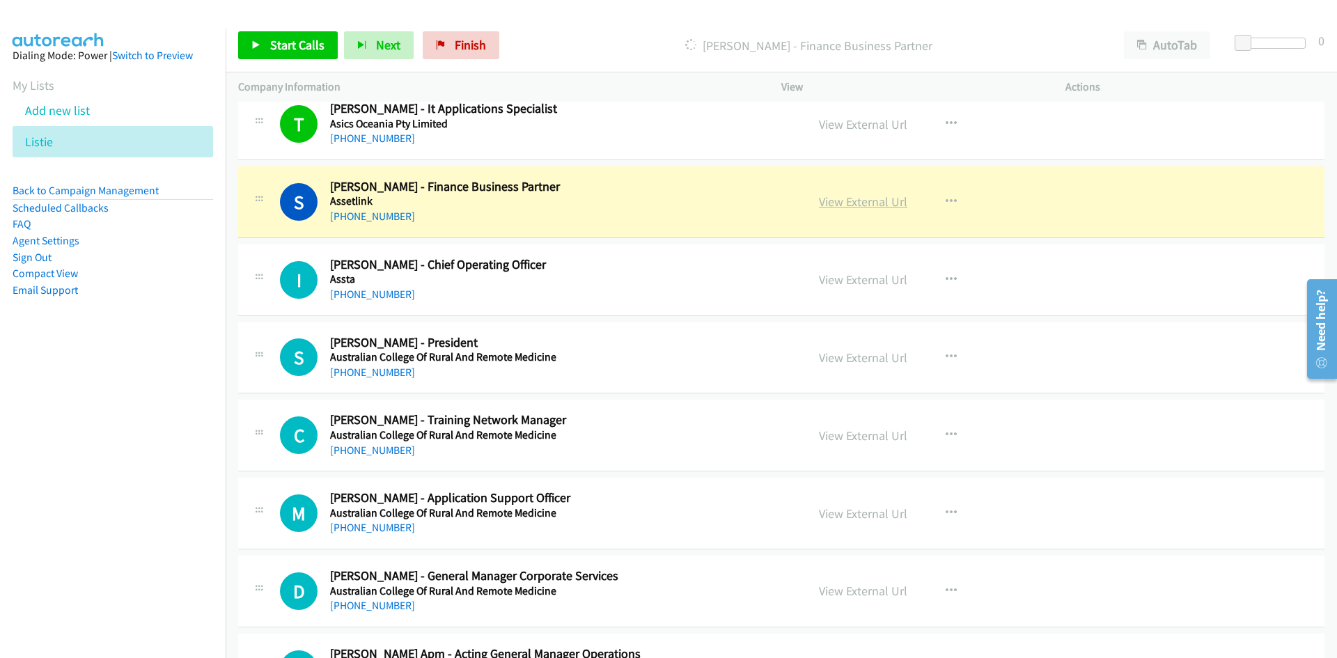
click at [856, 205] on link "View External Url" at bounding box center [863, 202] width 88 height 16
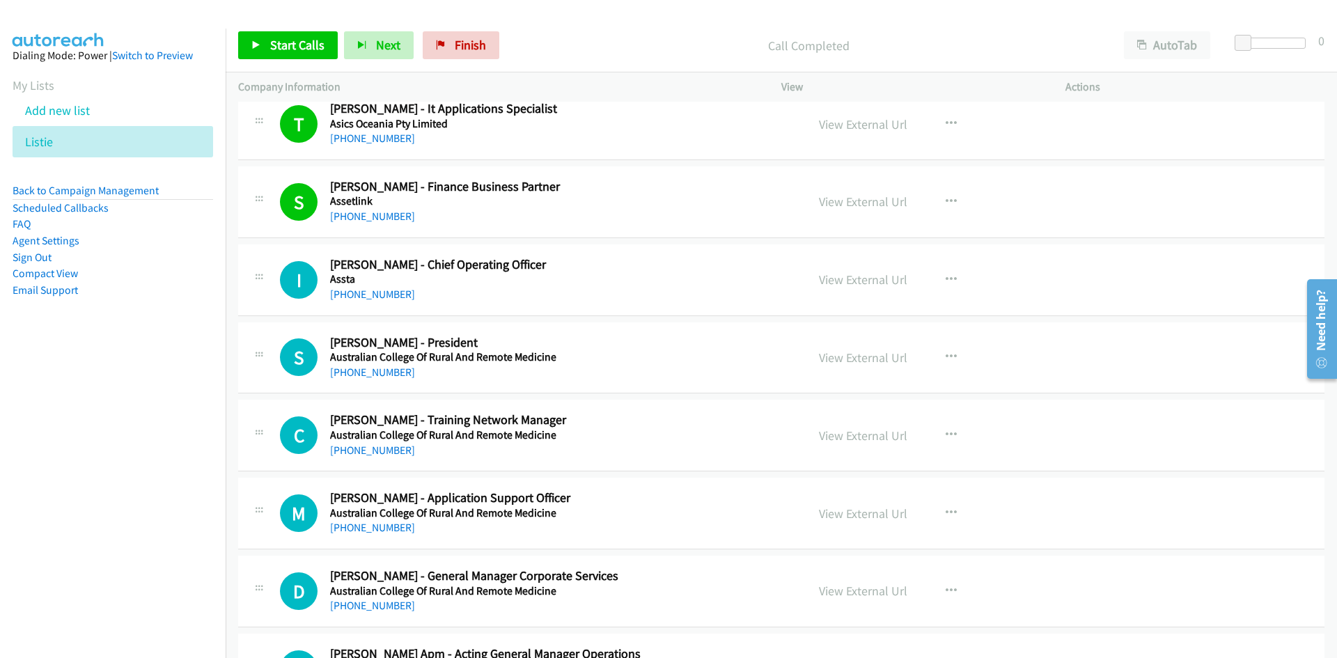
drag, startPoint x: 389, startPoint y: 295, endPoint x: 410, endPoint y: 206, distance: 90.9
click at [389, 295] on link "+61 419 476 083" at bounding box center [372, 294] width 85 height 13
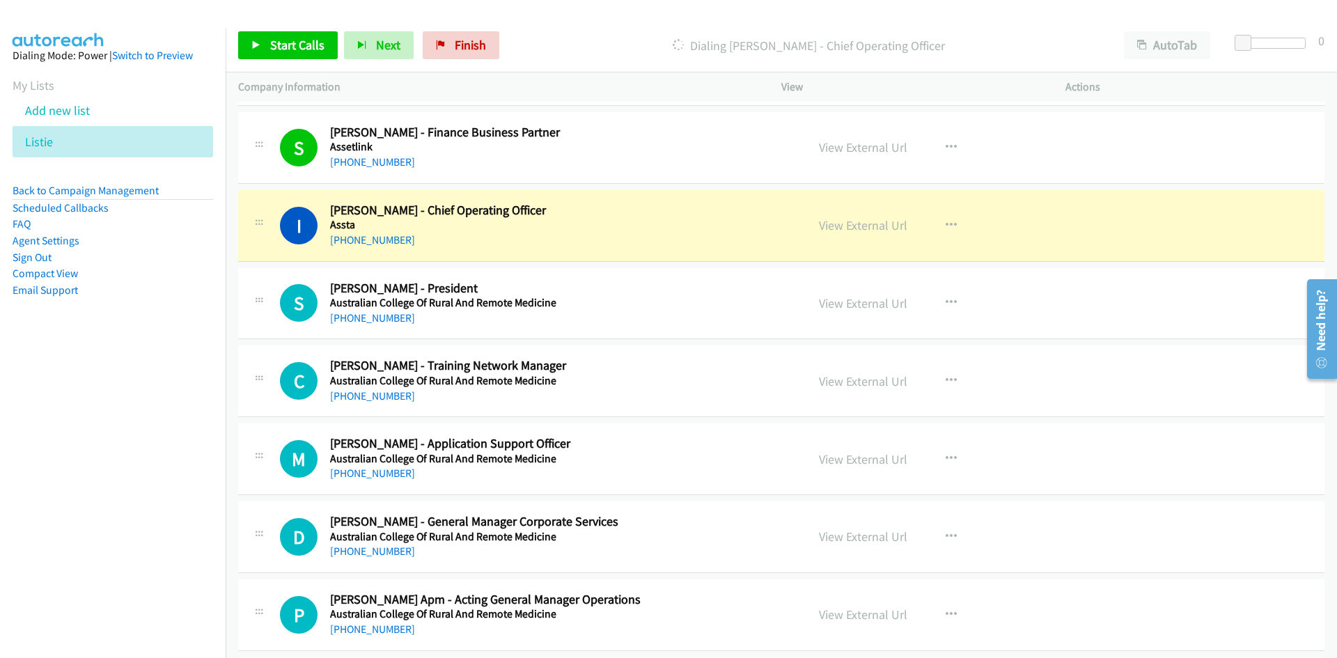
scroll to position [1601, 0]
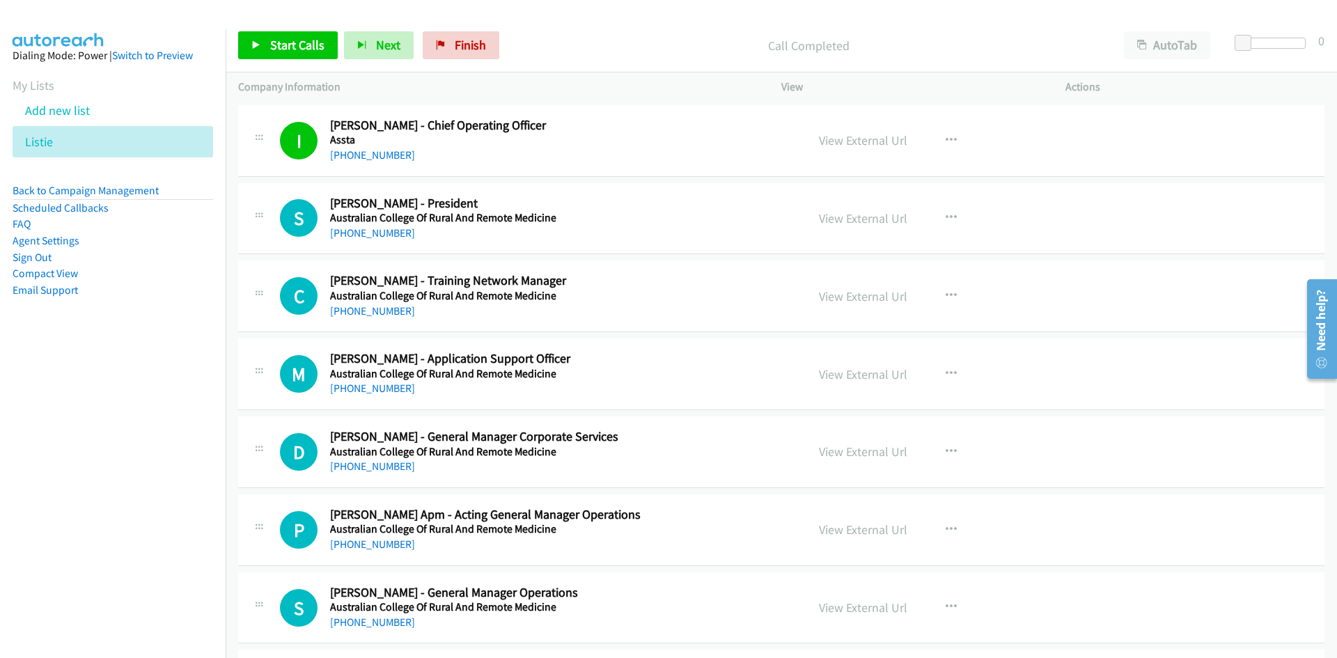
drag, startPoint x: 376, startPoint y: 237, endPoint x: 0, endPoint y: 414, distance: 415.5
click at [376, 237] on link "+61 488 527 133" at bounding box center [372, 232] width 85 height 13
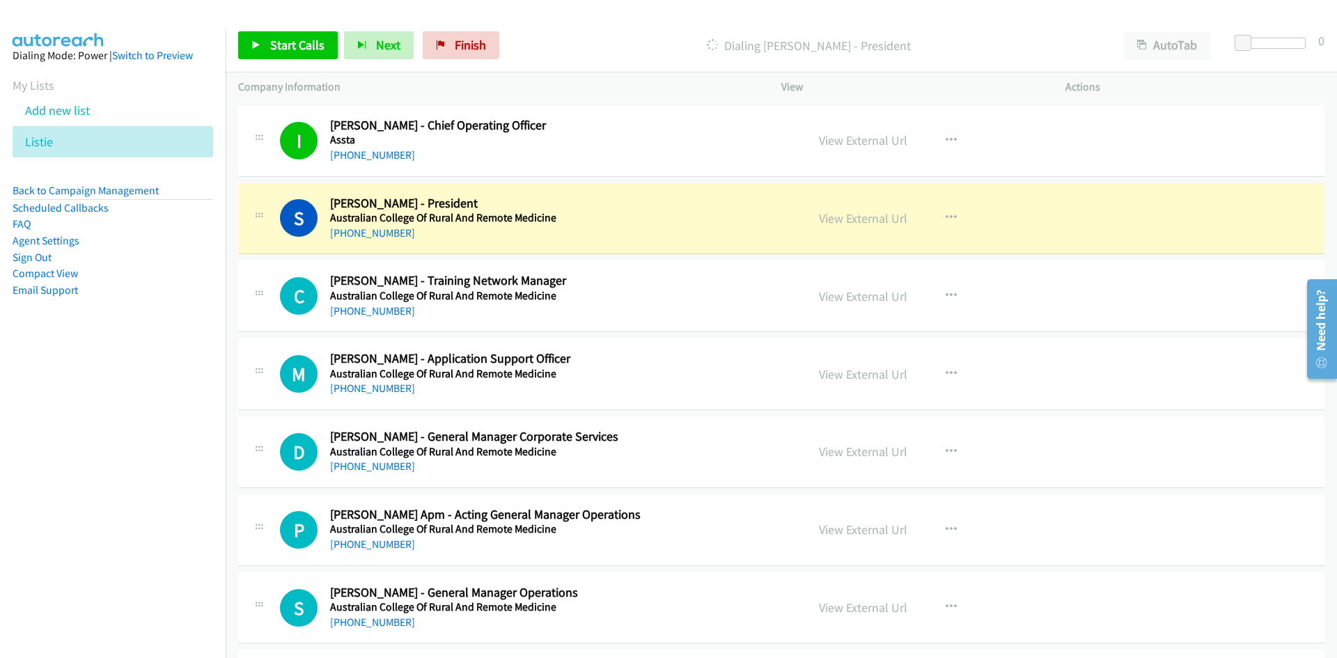
scroll to position [1671, 0]
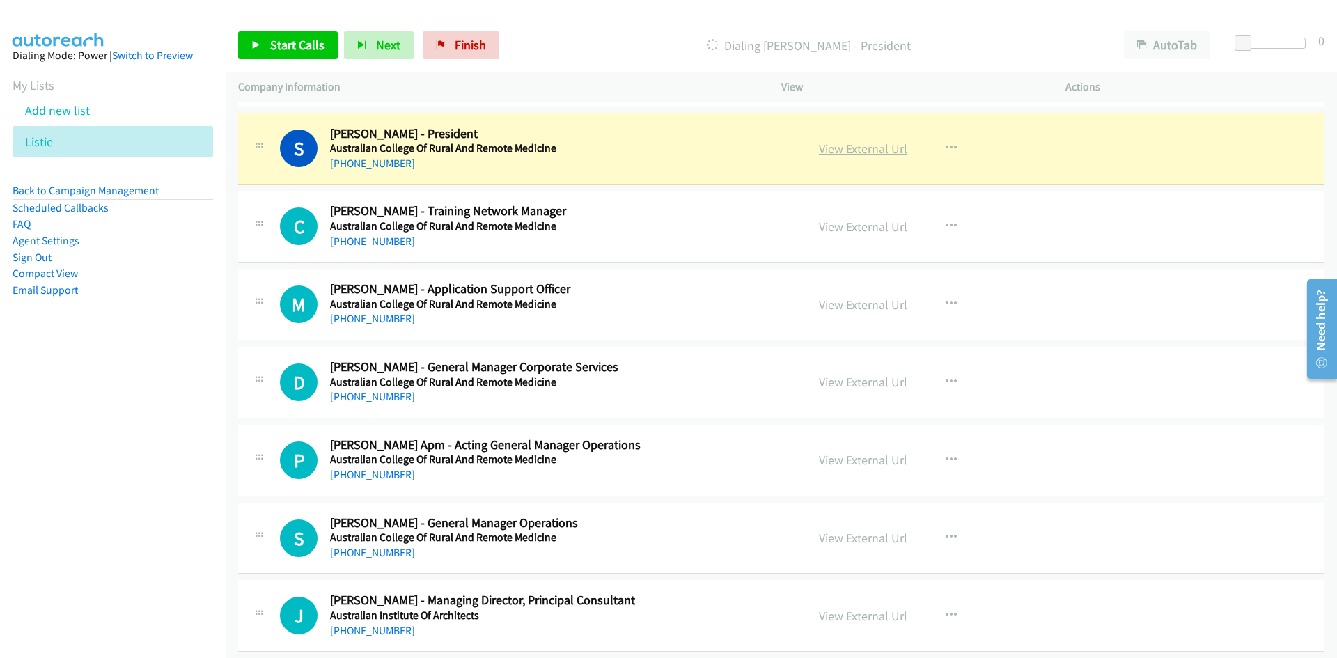
click at [863, 146] on link "View External Url" at bounding box center [863, 149] width 88 height 16
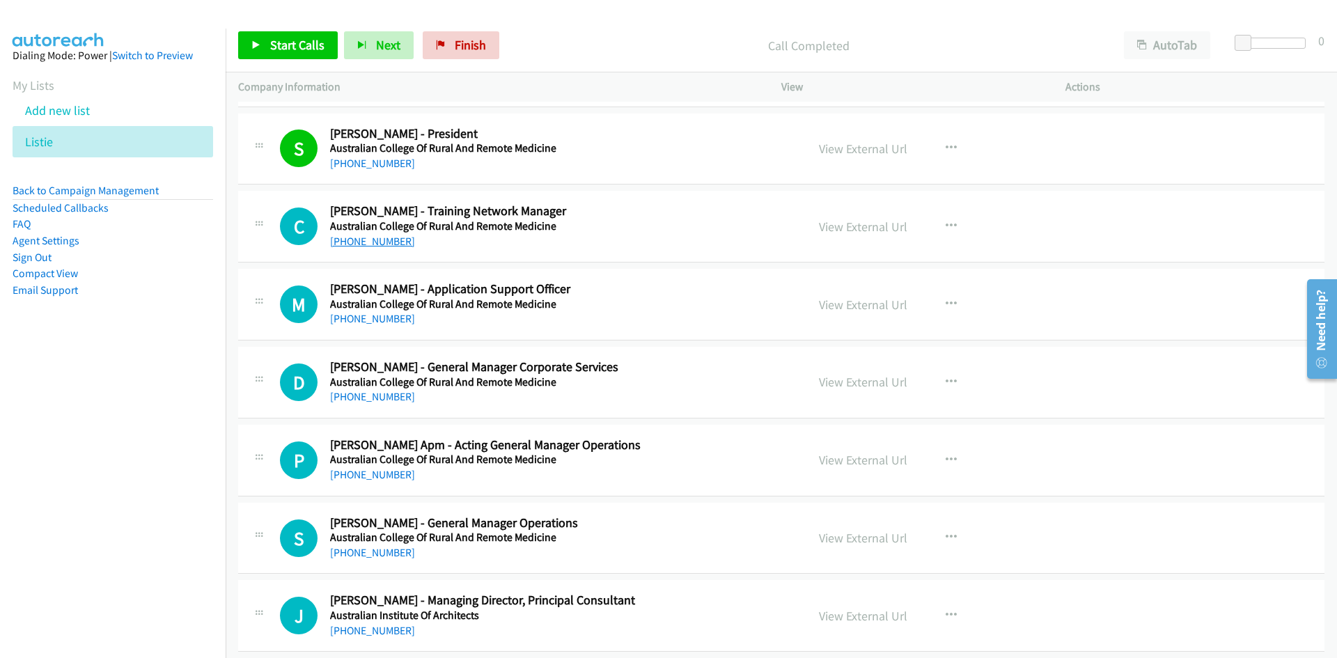
click at [384, 240] on link "+61 7 3517 3366" at bounding box center [372, 241] width 85 height 13
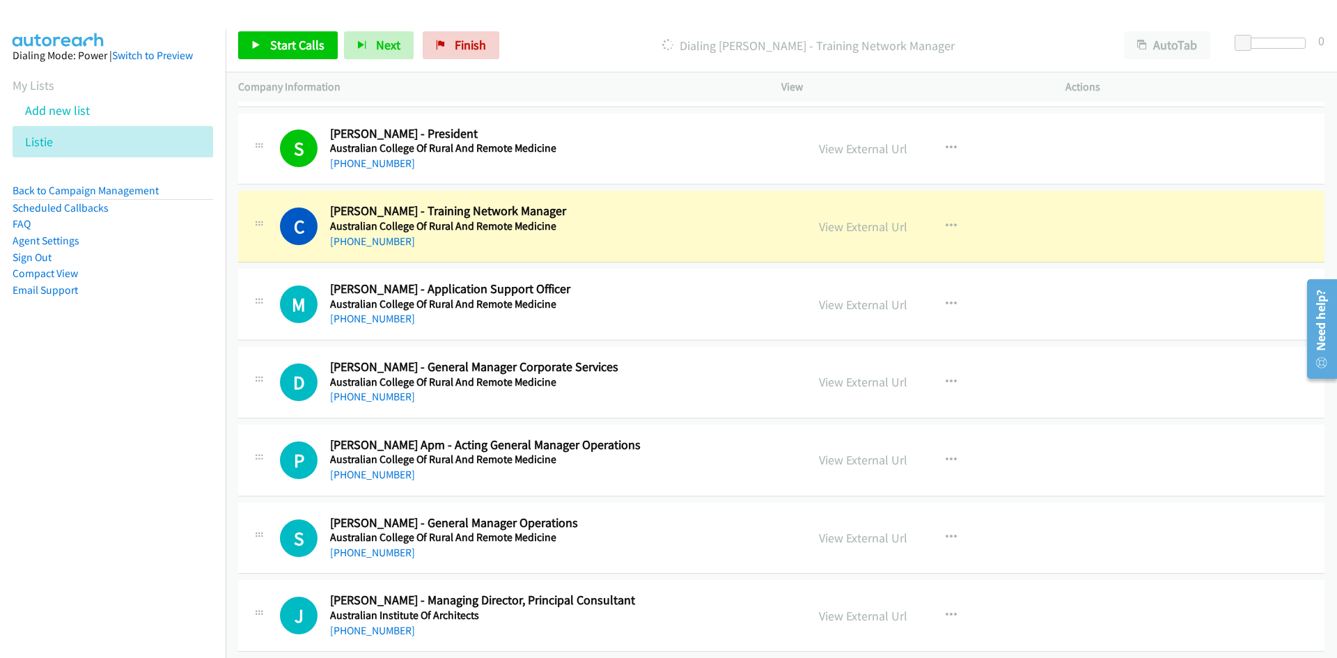
scroll to position [1741, 0]
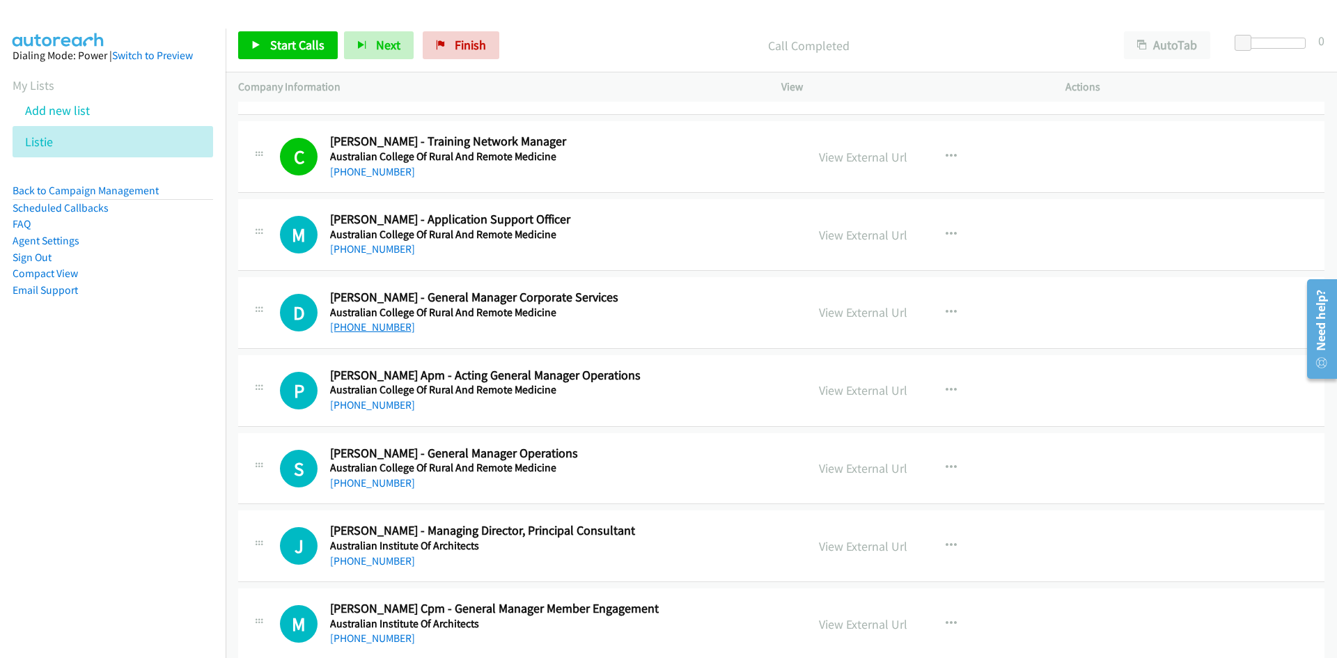
drag, startPoint x: 368, startPoint y: 321, endPoint x: 0, endPoint y: 397, distance: 376.1
click at [368, 321] on link "+61 407 705 687" at bounding box center [372, 326] width 85 height 13
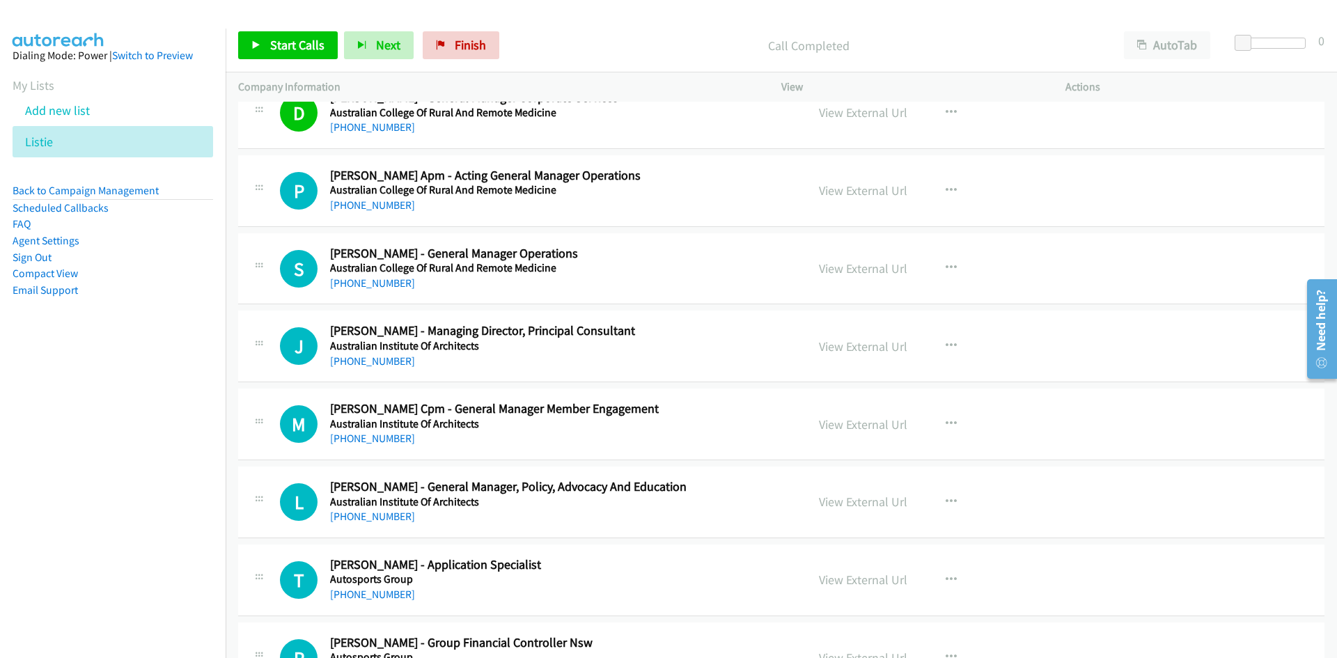
scroll to position [1950, 0]
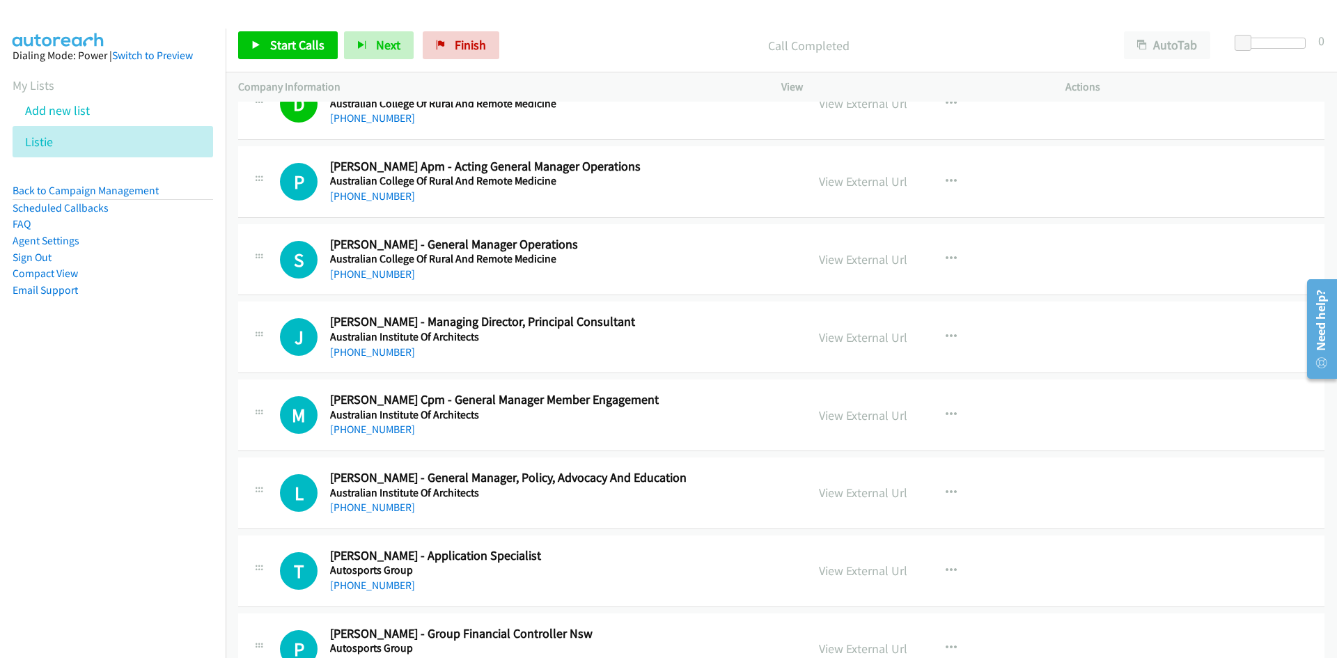
drag, startPoint x: 386, startPoint y: 197, endPoint x: 205, endPoint y: 284, distance: 200.2
click at [386, 197] on link "+61 415 839 142" at bounding box center [372, 195] width 85 height 13
click at [371, 274] on link "+61 7 3105 8260" at bounding box center [372, 273] width 85 height 13
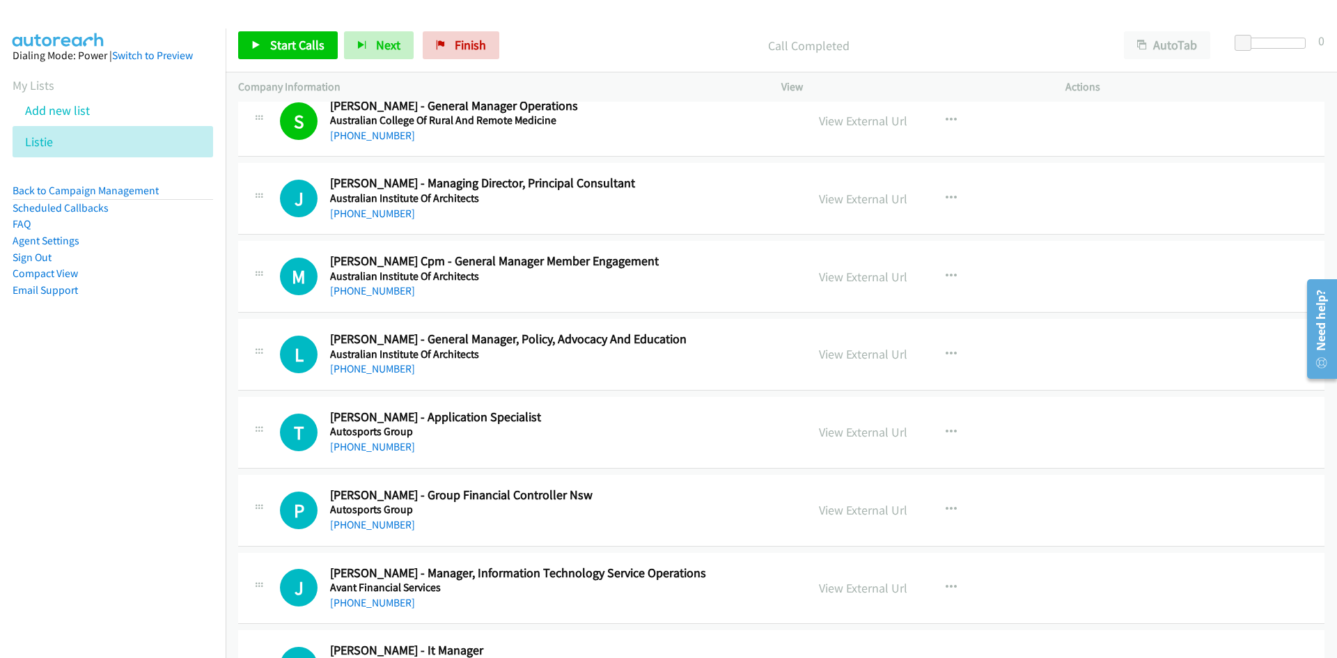
scroll to position [2089, 0]
click at [364, 214] on link "+61 3 9818 8202" at bounding box center [372, 212] width 85 height 13
drag, startPoint x: 382, startPoint y: 290, endPoint x: 11, endPoint y: 422, distance: 393.1
click at [382, 290] on link "+61 2 7411 9629" at bounding box center [372, 289] width 85 height 13
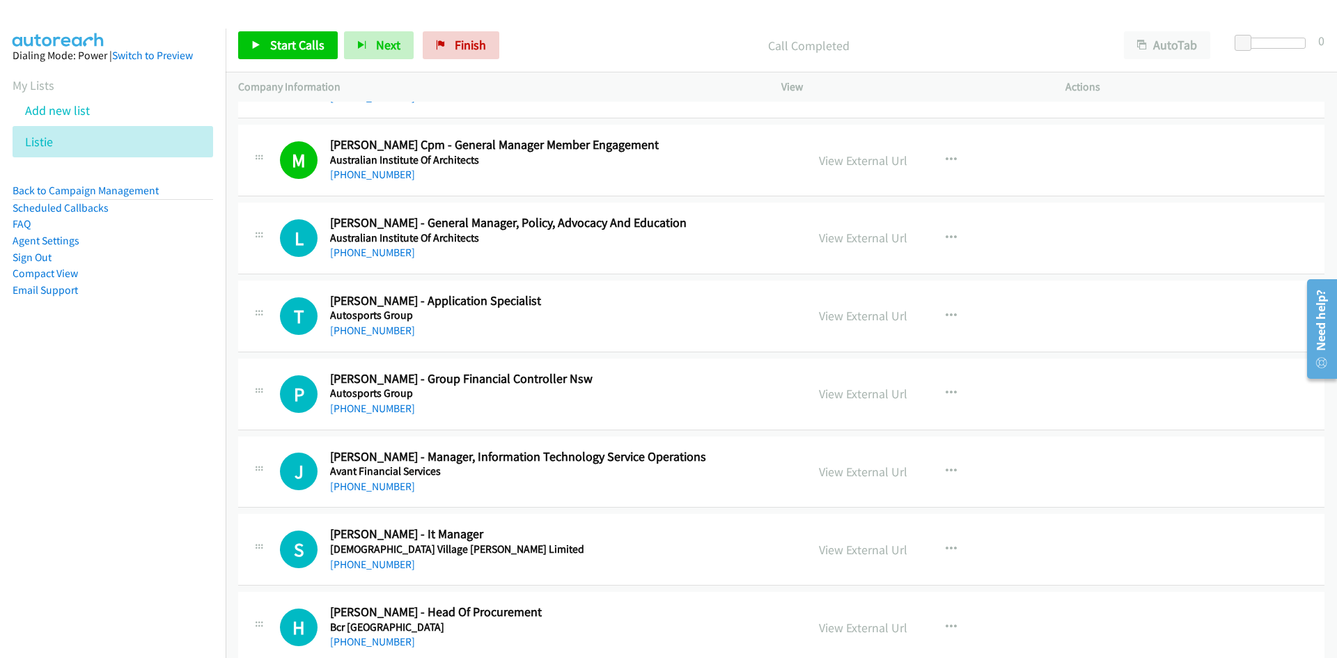
scroll to position [2228, 0]
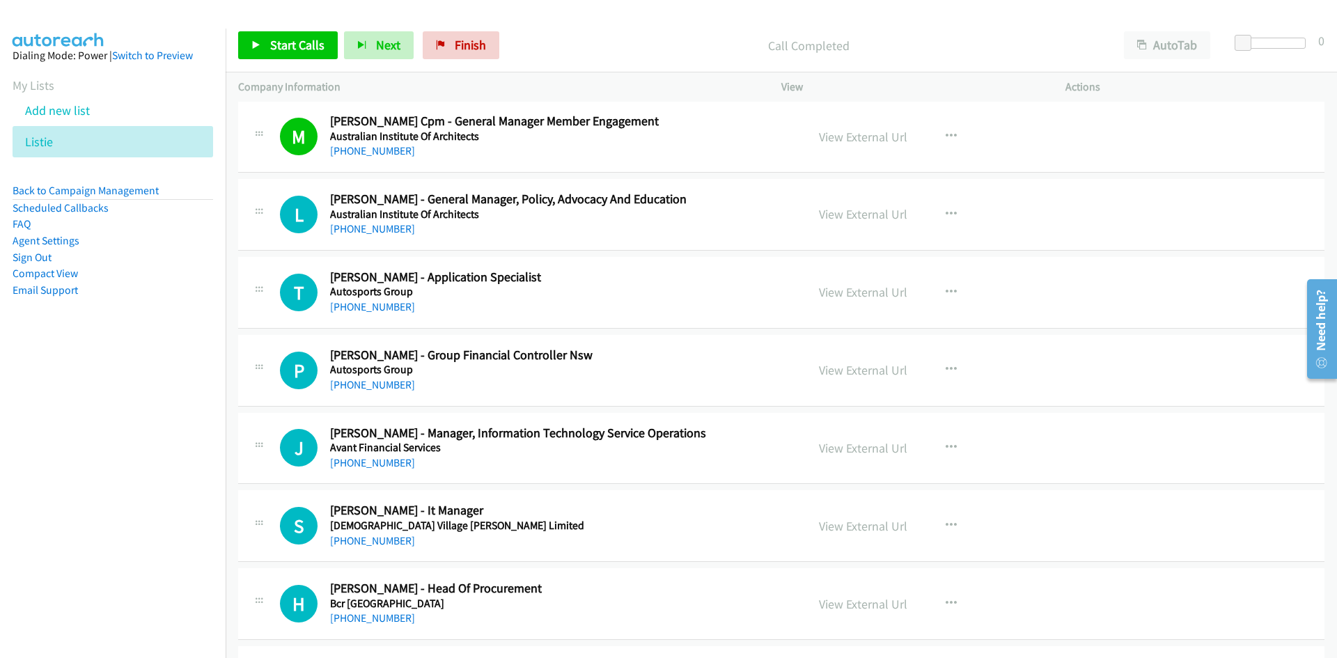
drag, startPoint x: 390, startPoint y: 308, endPoint x: 1, endPoint y: 408, distance: 401.7
click at [390, 308] on link "+61 423 311 313" at bounding box center [372, 306] width 85 height 13
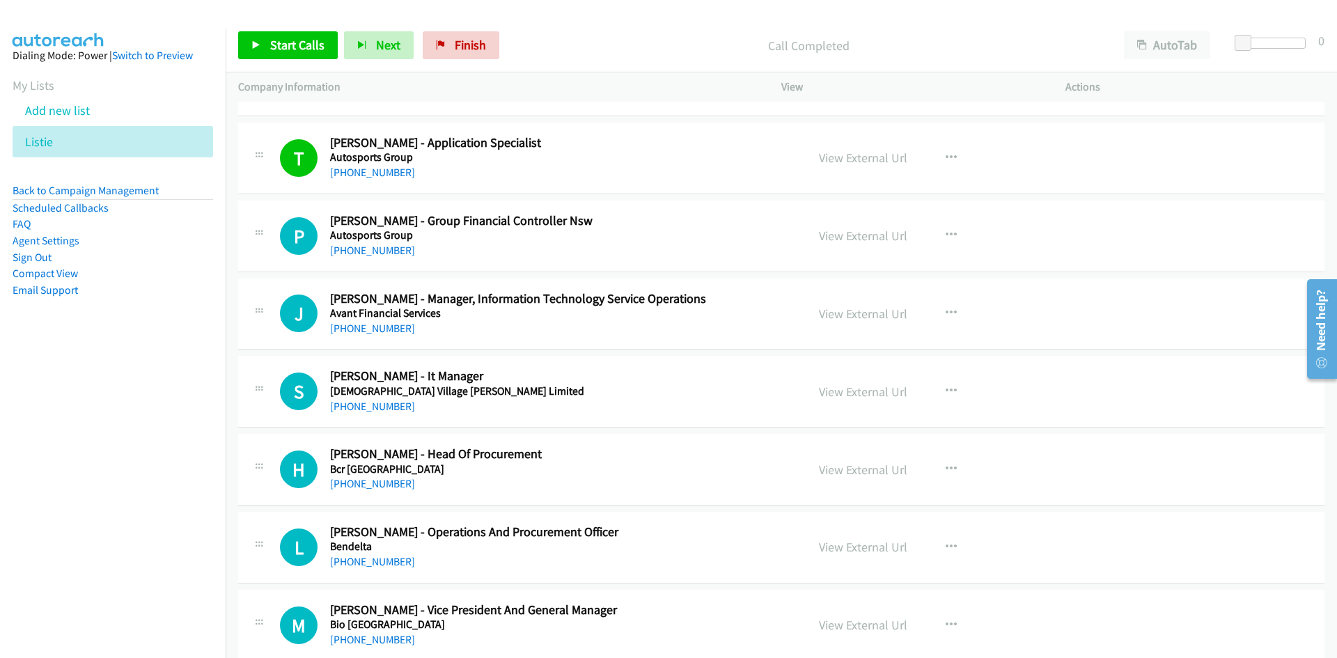
scroll to position [2367, 0]
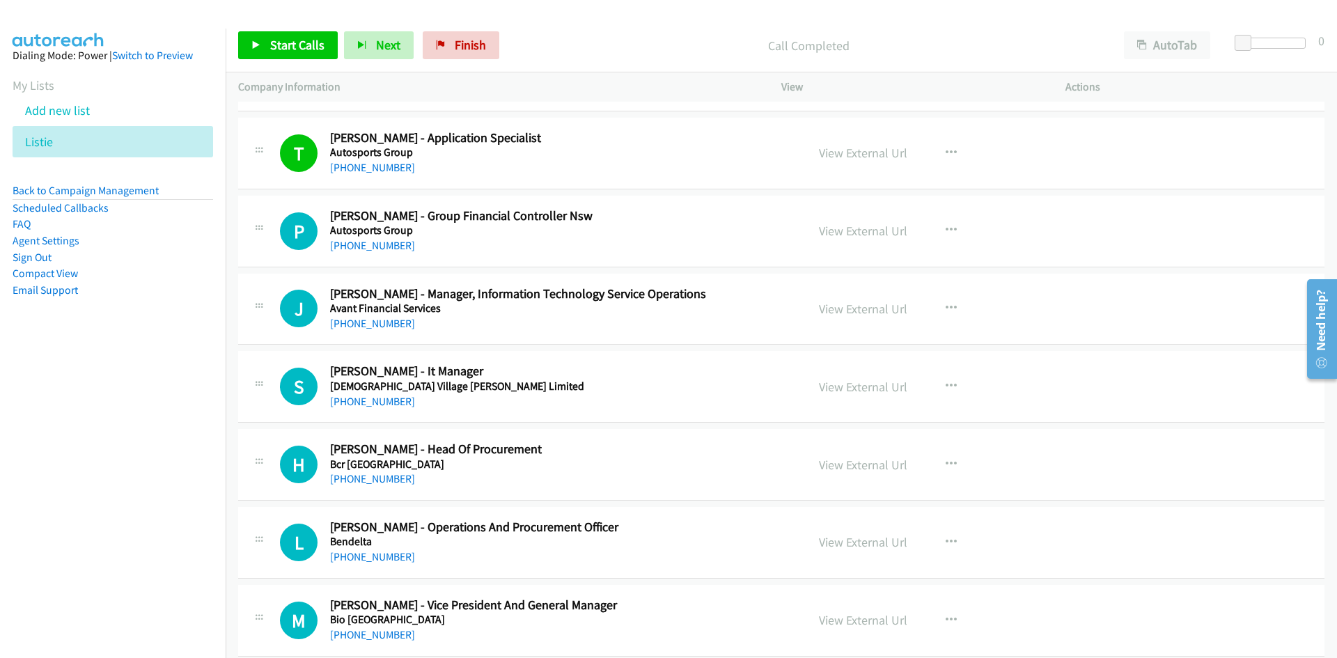
drag, startPoint x: 378, startPoint y: 324, endPoint x: 2, endPoint y: 389, distance: 381.4
click at [378, 324] on link "+61 404 620 852" at bounding box center [372, 323] width 85 height 13
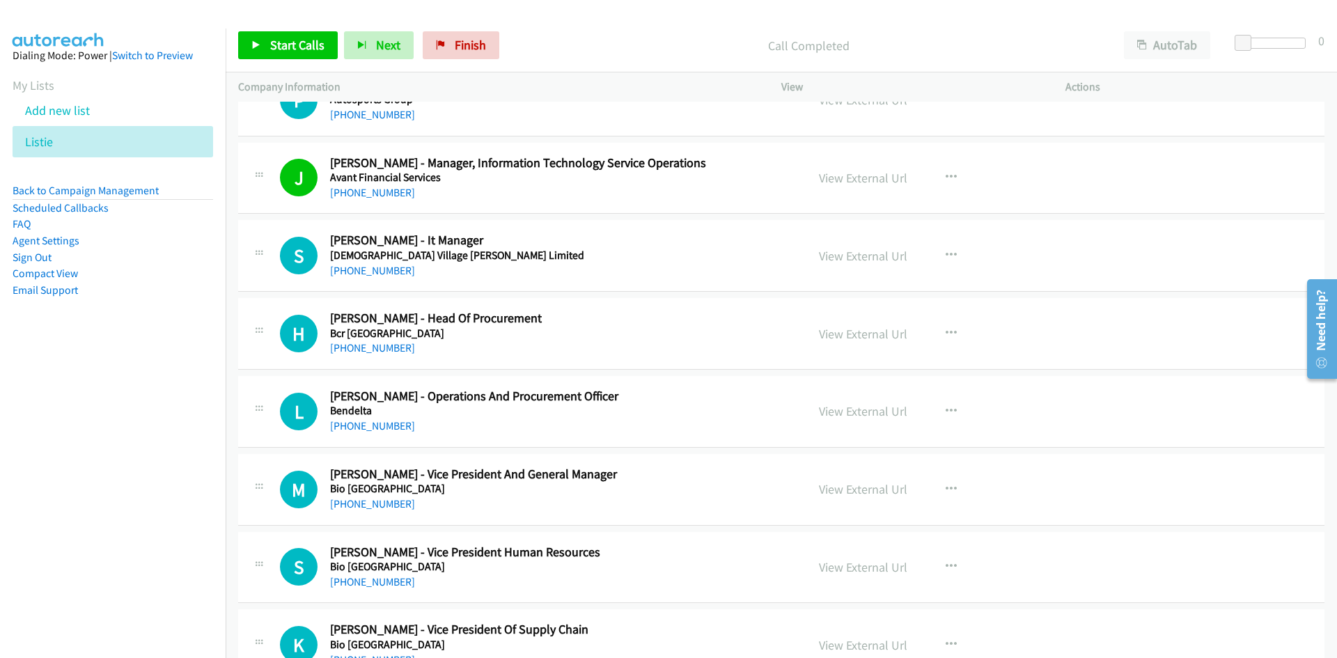
scroll to position [2507, 0]
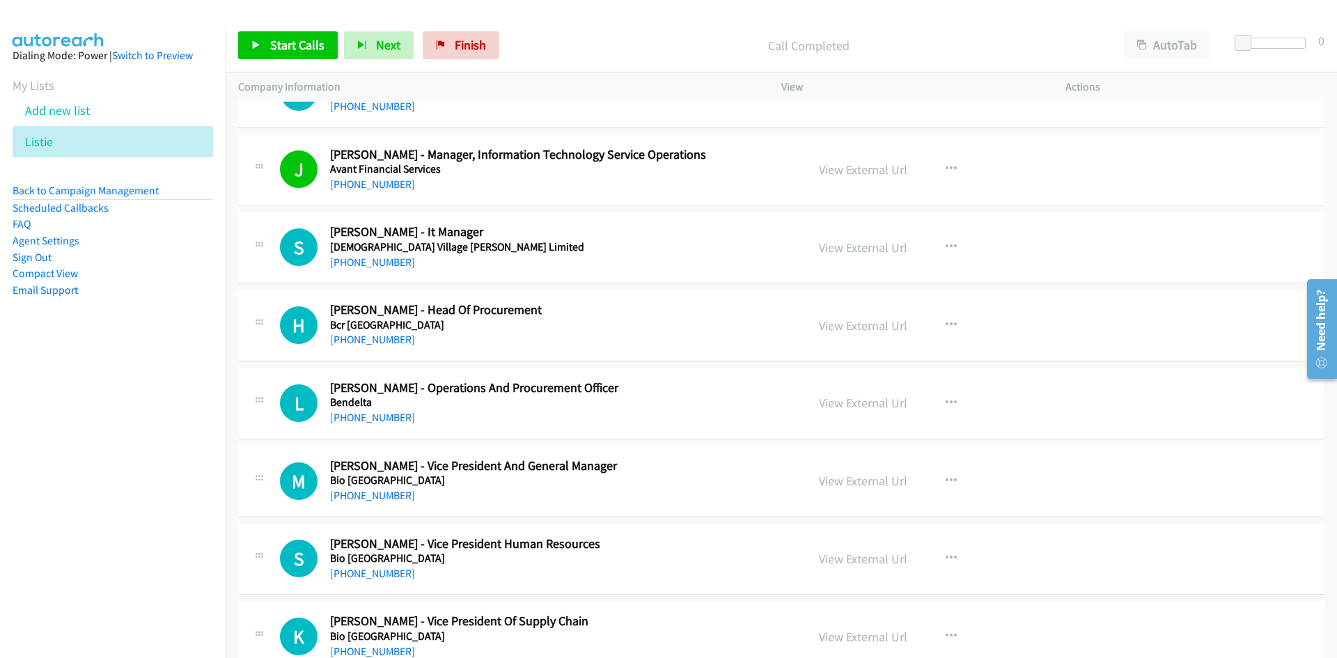
drag, startPoint x: 397, startPoint y: 265, endPoint x: 157, endPoint y: 347, distance: 253.0
click at [397, 265] on link "+61 3 5971 1349" at bounding box center [372, 262] width 85 height 13
drag, startPoint x: 369, startPoint y: 343, endPoint x: 1, endPoint y: 394, distance: 371.9
click at [369, 343] on link "+61 410 594 113" at bounding box center [372, 339] width 85 height 13
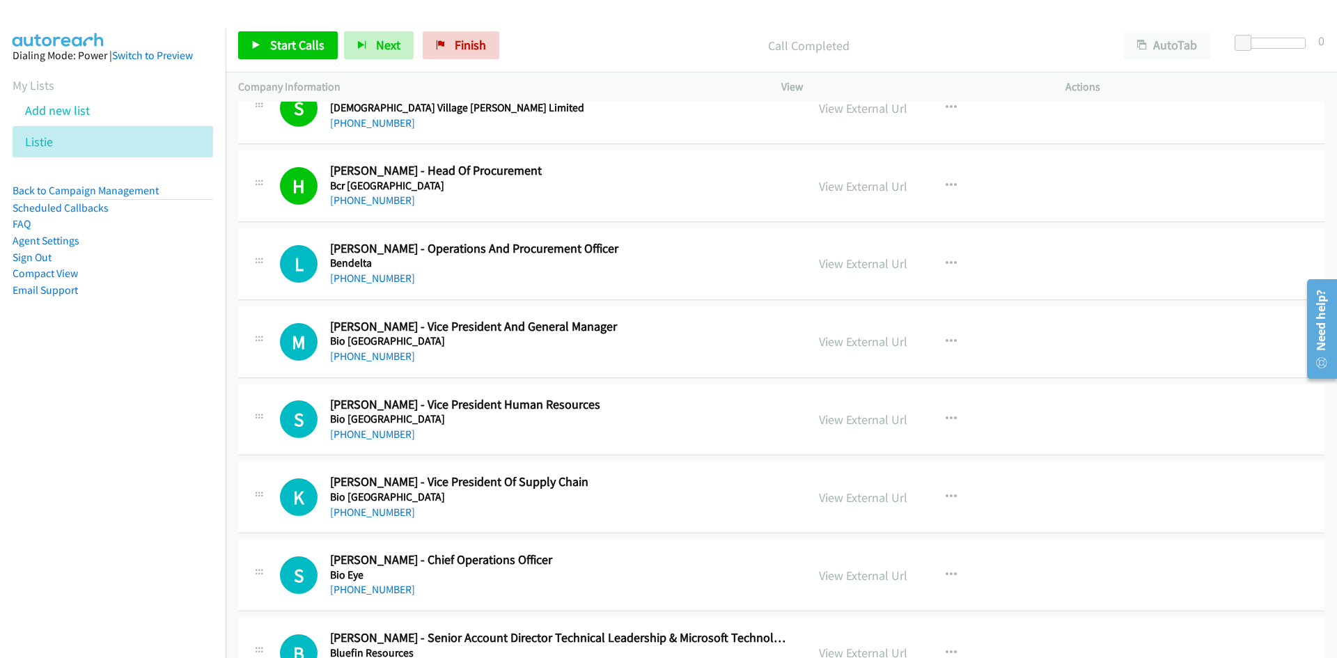
drag, startPoint x: 390, startPoint y: 279, endPoint x: 3, endPoint y: 430, distance: 414.7
click at [390, 279] on link "+61 409 745 440" at bounding box center [372, 278] width 85 height 13
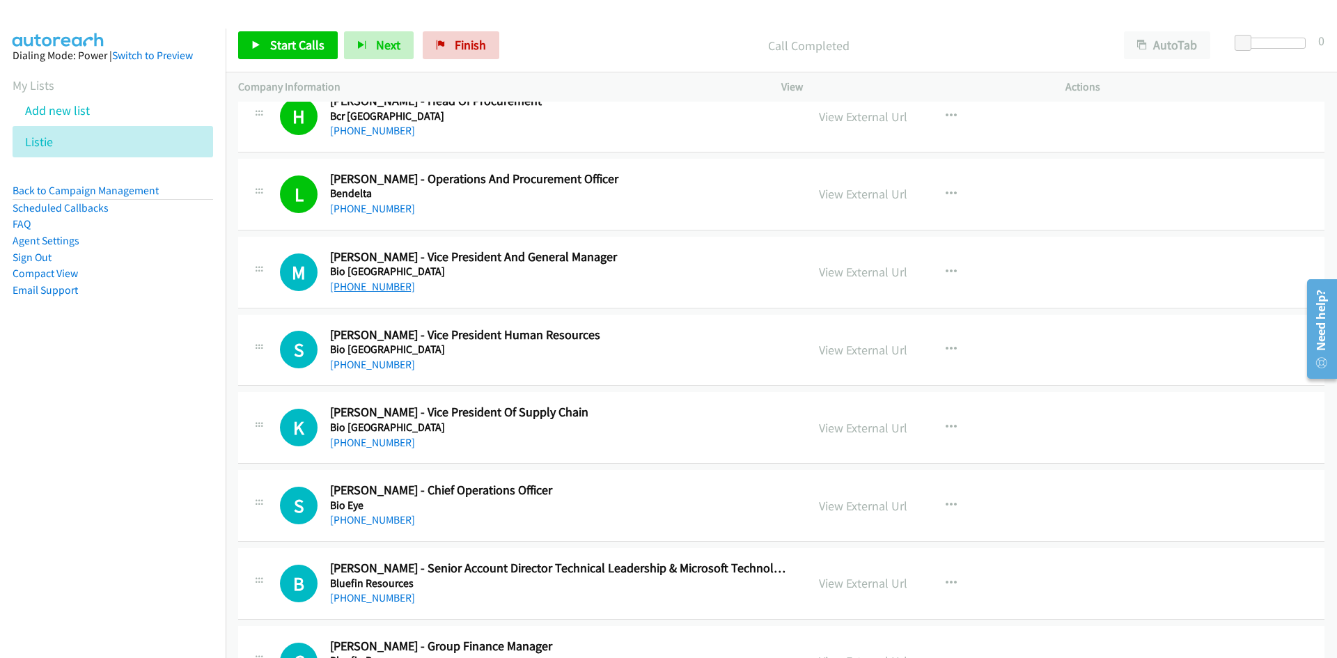
click at [359, 287] on link "+61 401 100 398" at bounding box center [372, 286] width 85 height 13
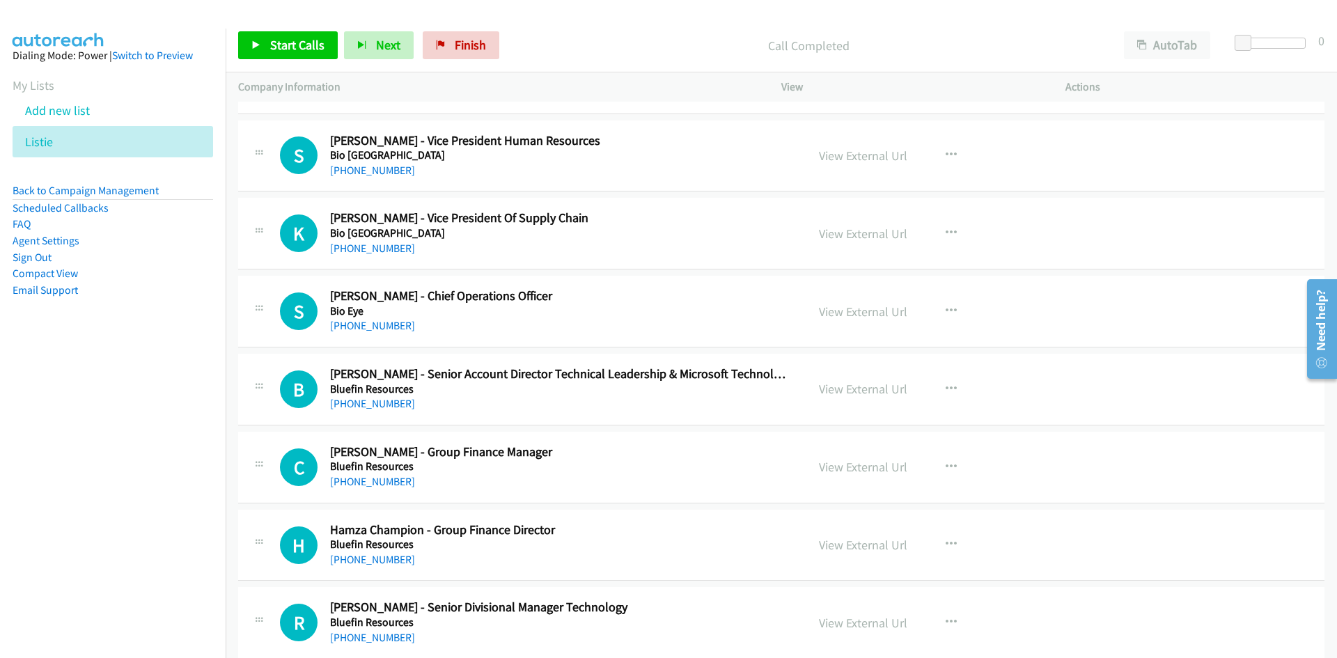
scroll to position [2924, 0]
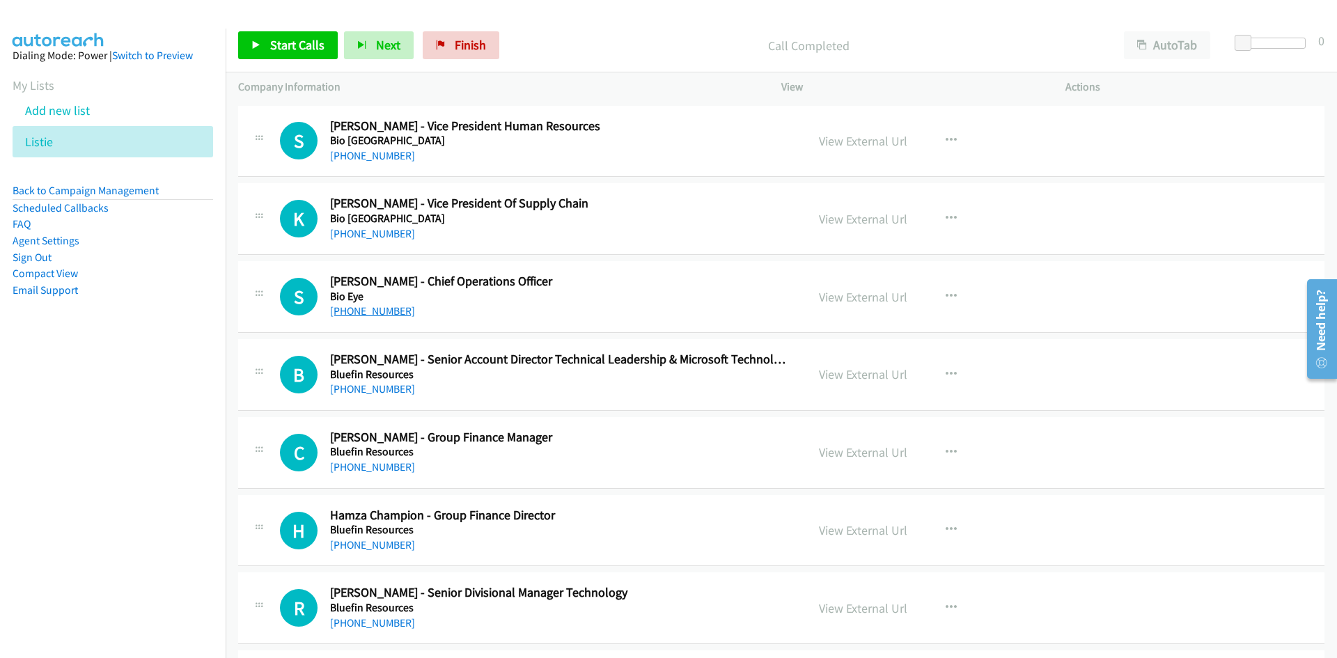
drag, startPoint x: 383, startPoint y: 312, endPoint x: 325, endPoint y: 333, distance: 61.4
click at [383, 312] on link "+61 405 136 374" at bounding box center [372, 310] width 85 height 13
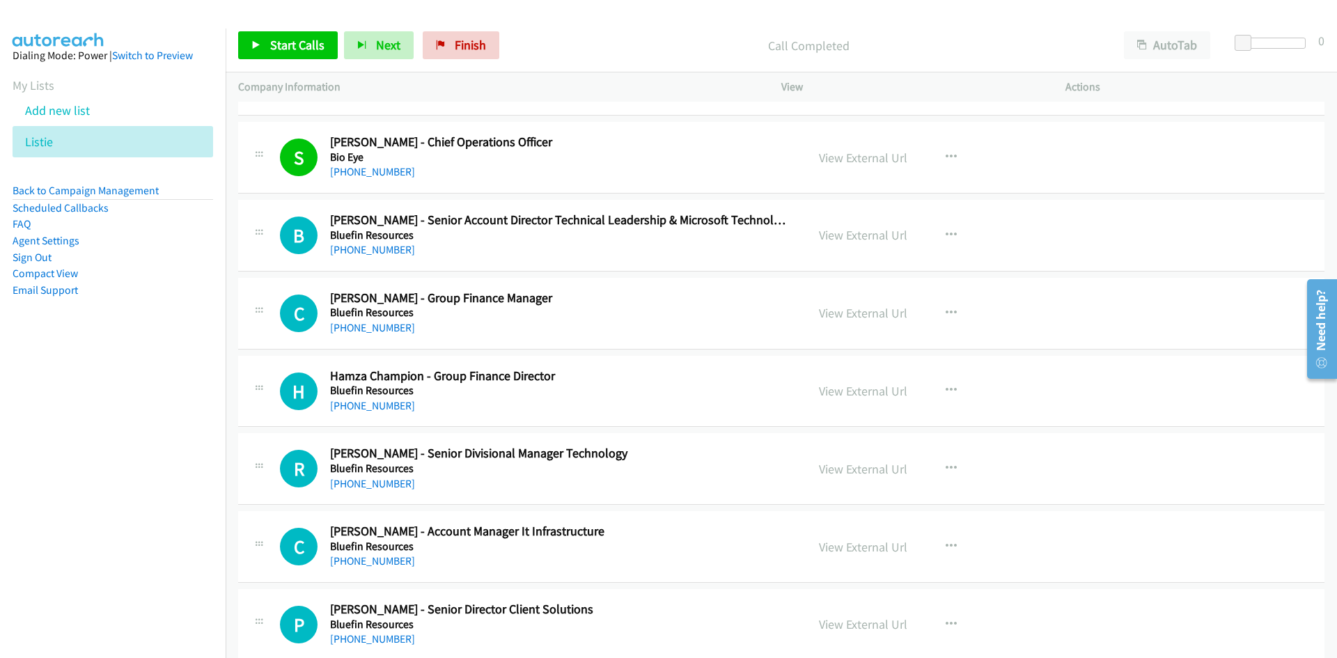
scroll to position [3133, 0]
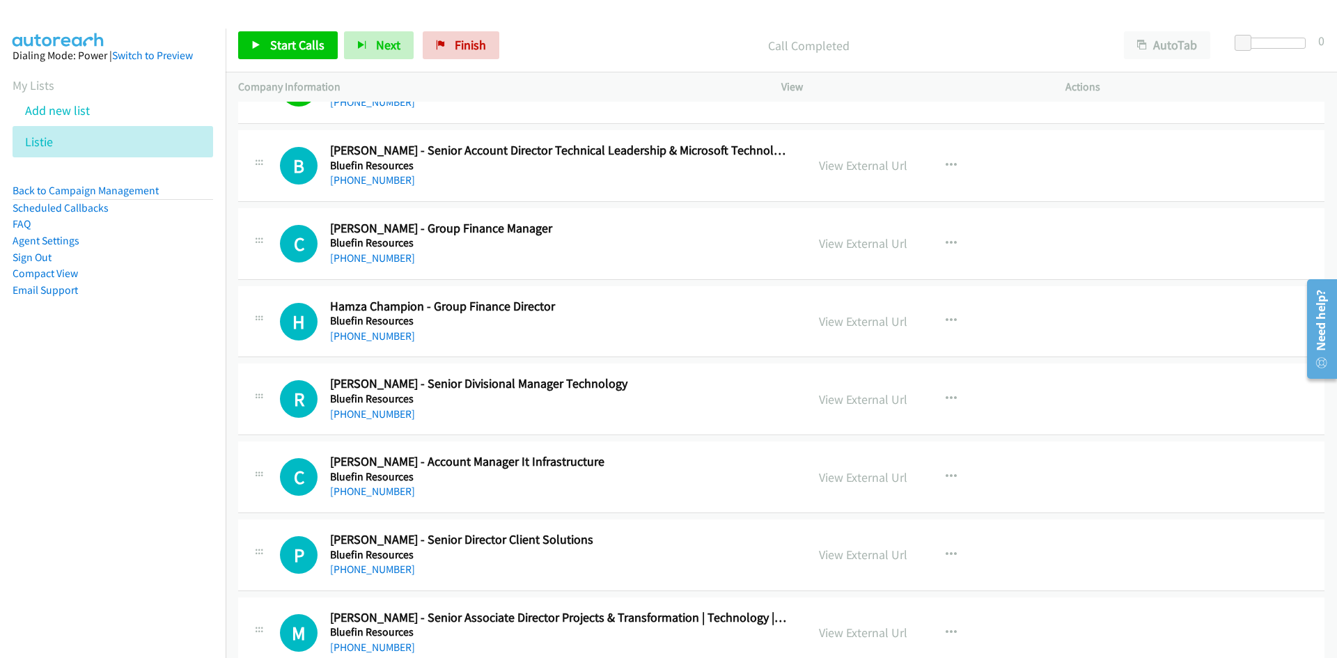
drag, startPoint x: 373, startPoint y: 179, endPoint x: 79, endPoint y: 329, distance: 330.4
click at [373, 179] on link "+61 413 025 275" at bounding box center [372, 179] width 85 height 13
drag, startPoint x: 367, startPoint y: 262, endPoint x: 7, endPoint y: 323, distance: 365.0
click at [367, 262] on link "+61 400 940 924" at bounding box center [372, 257] width 85 height 13
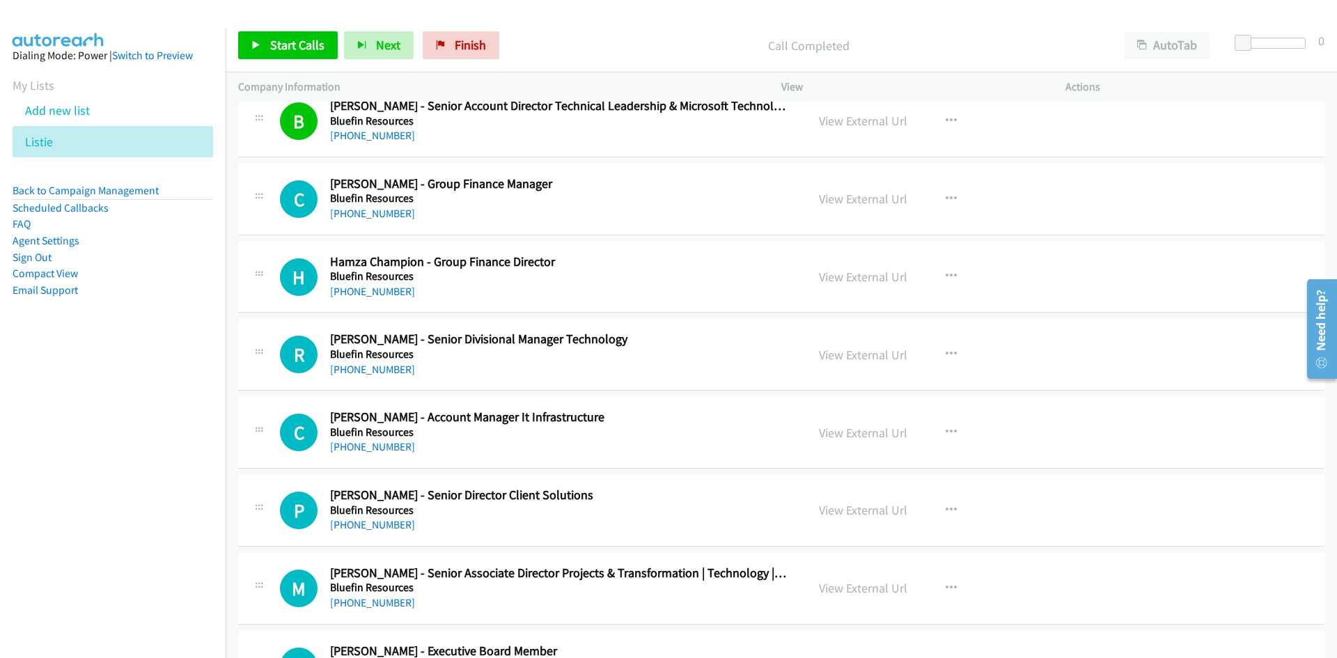
scroll to position [3203, 0]
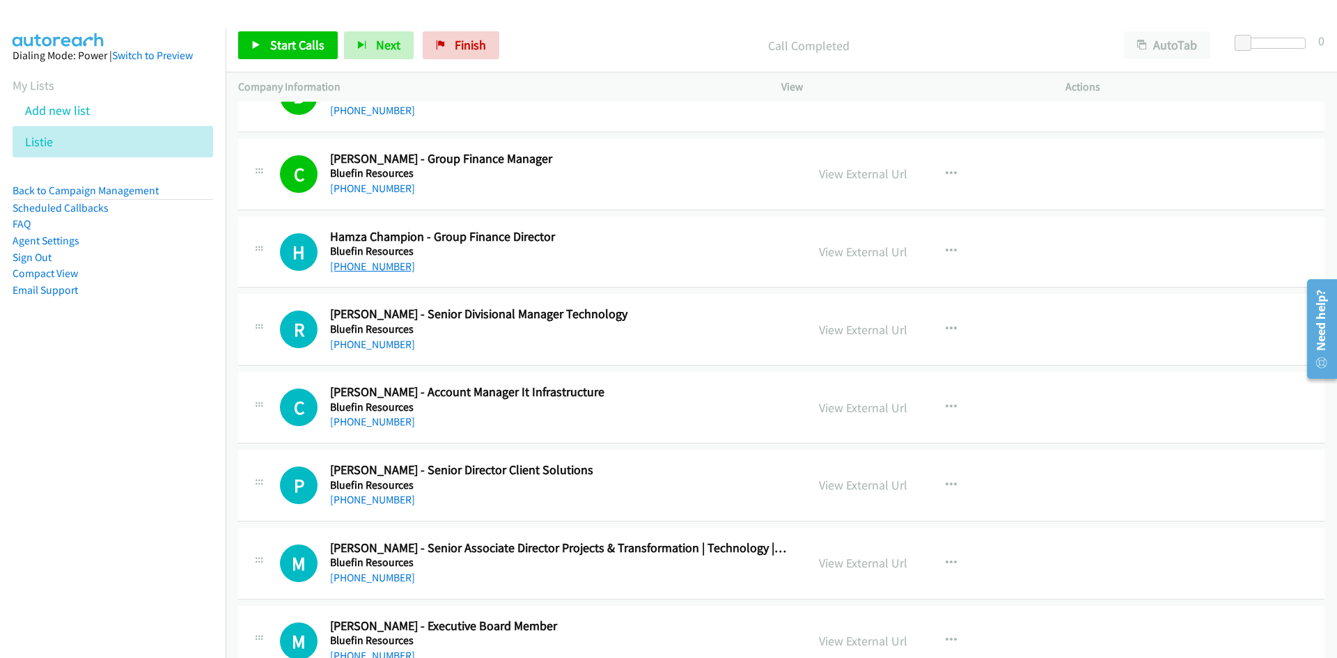
click at [370, 263] on link "+61 435 060 099" at bounding box center [372, 266] width 85 height 13
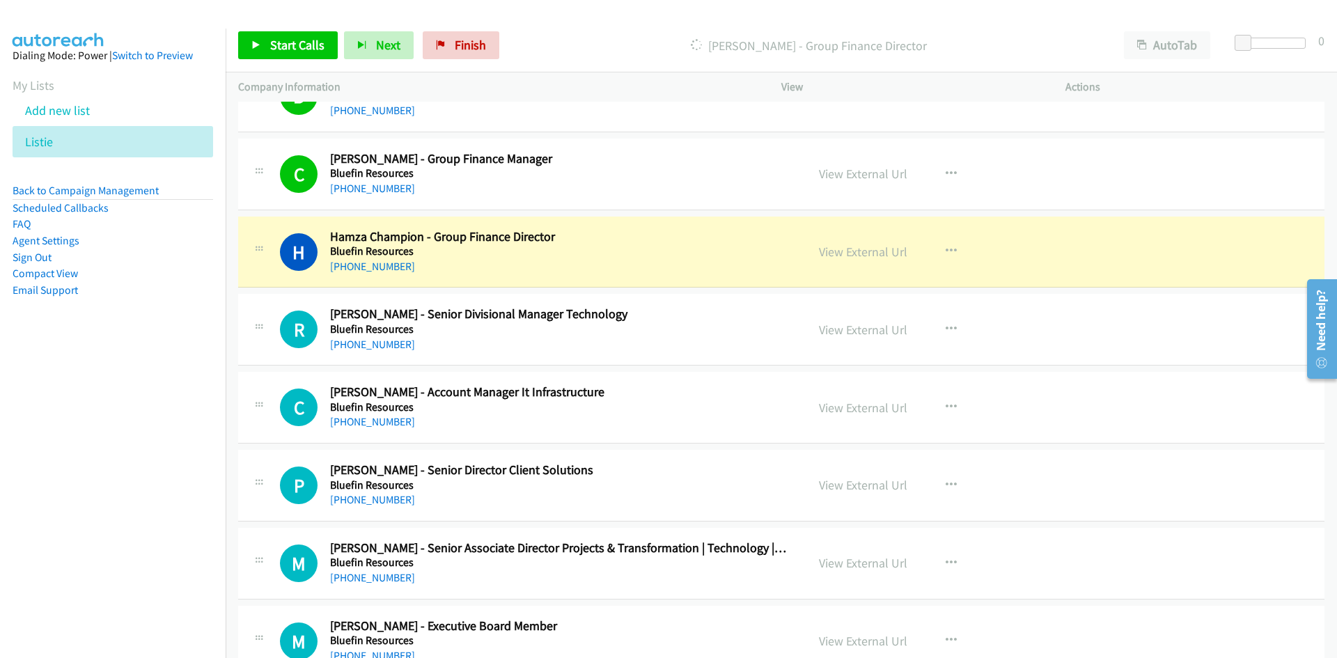
scroll to position [3272, 0]
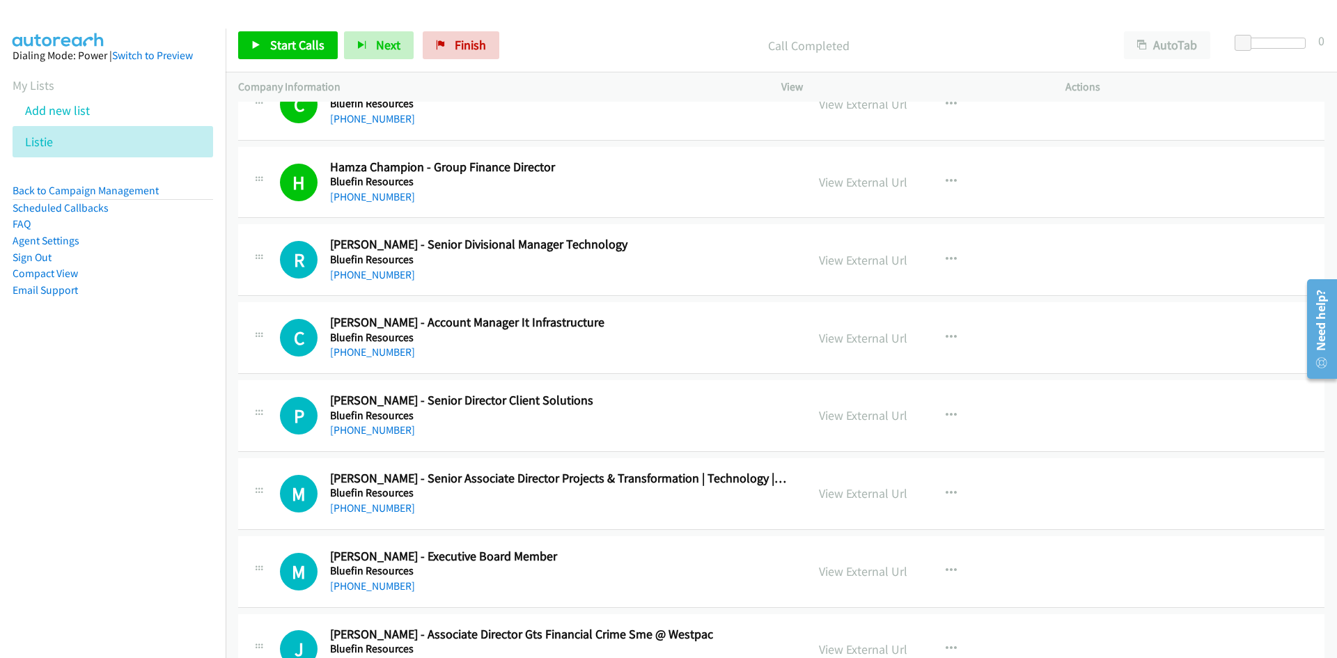
drag, startPoint x: 375, startPoint y: 272, endPoint x: 166, endPoint y: 358, distance: 226.4
click at [375, 272] on link "+61 466 186 717" at bounding box center [372, 274] width 85 height 13
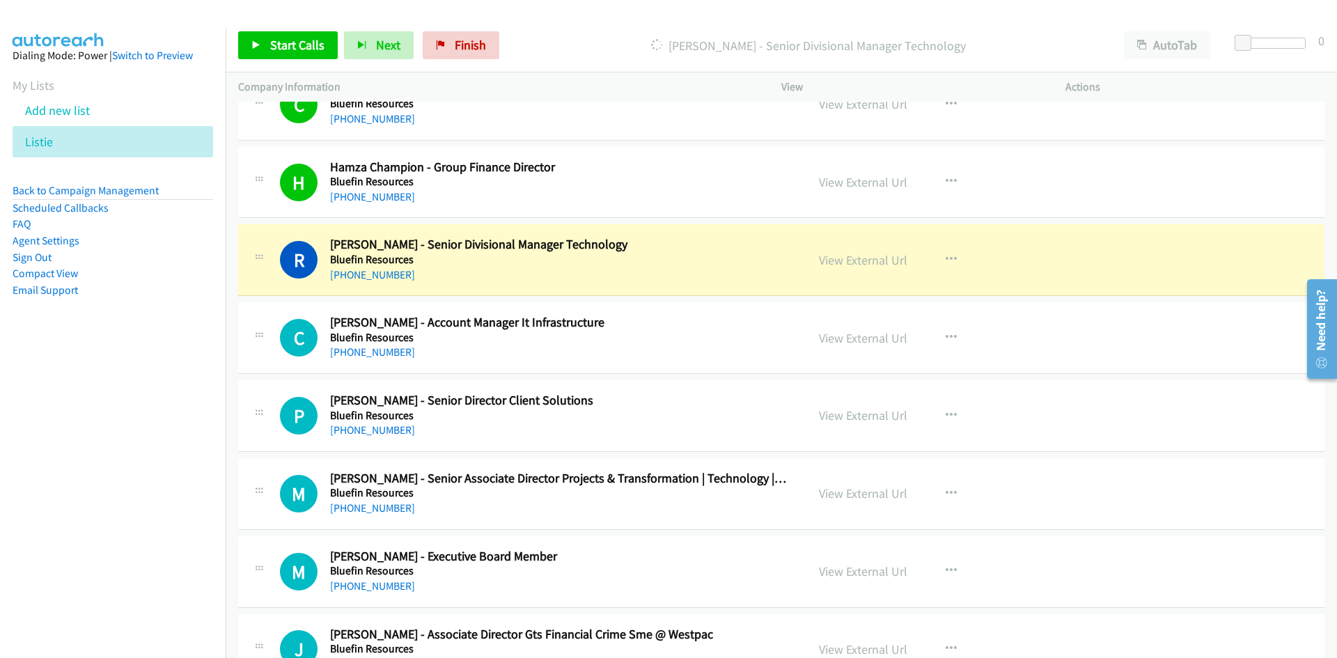
scroll to position [3342, 0]
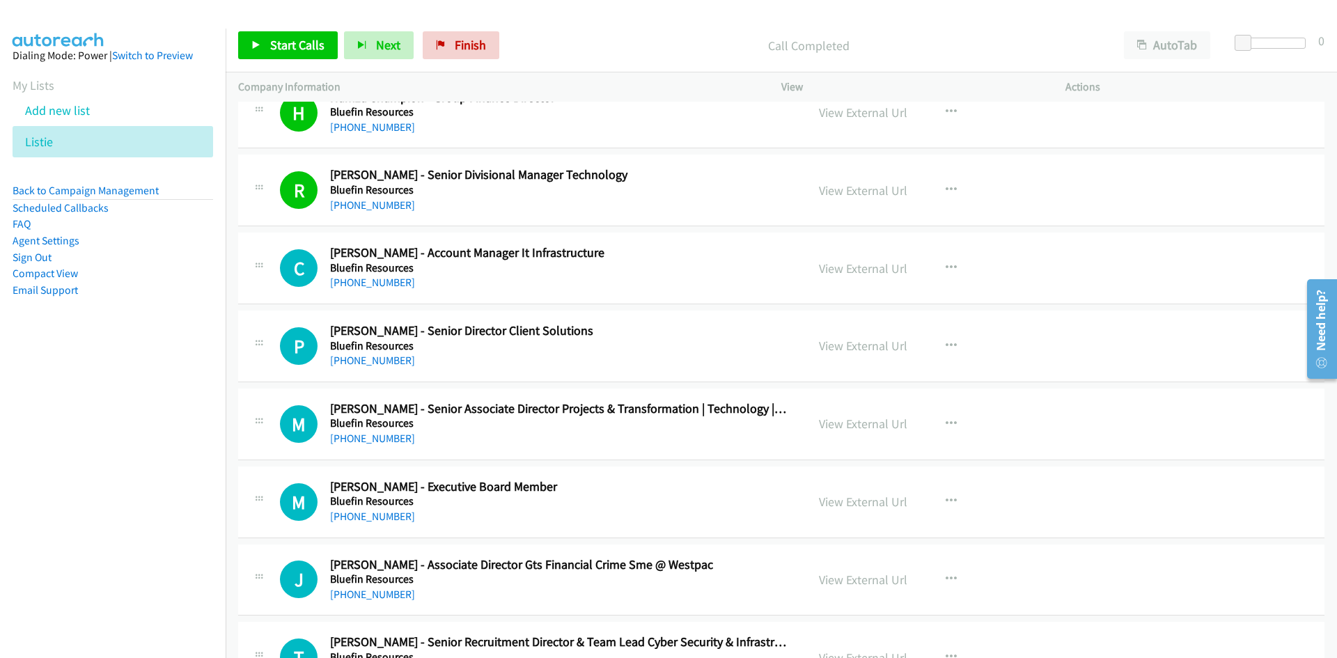
drag, startPoint x: 396, startPoint y: 283, endPoint x: 267, endPoint y: 332, distance: 137.7
click at [396, 283] on link "+61 498 716 216" at bounding box center [372, 282] width 85 height 13
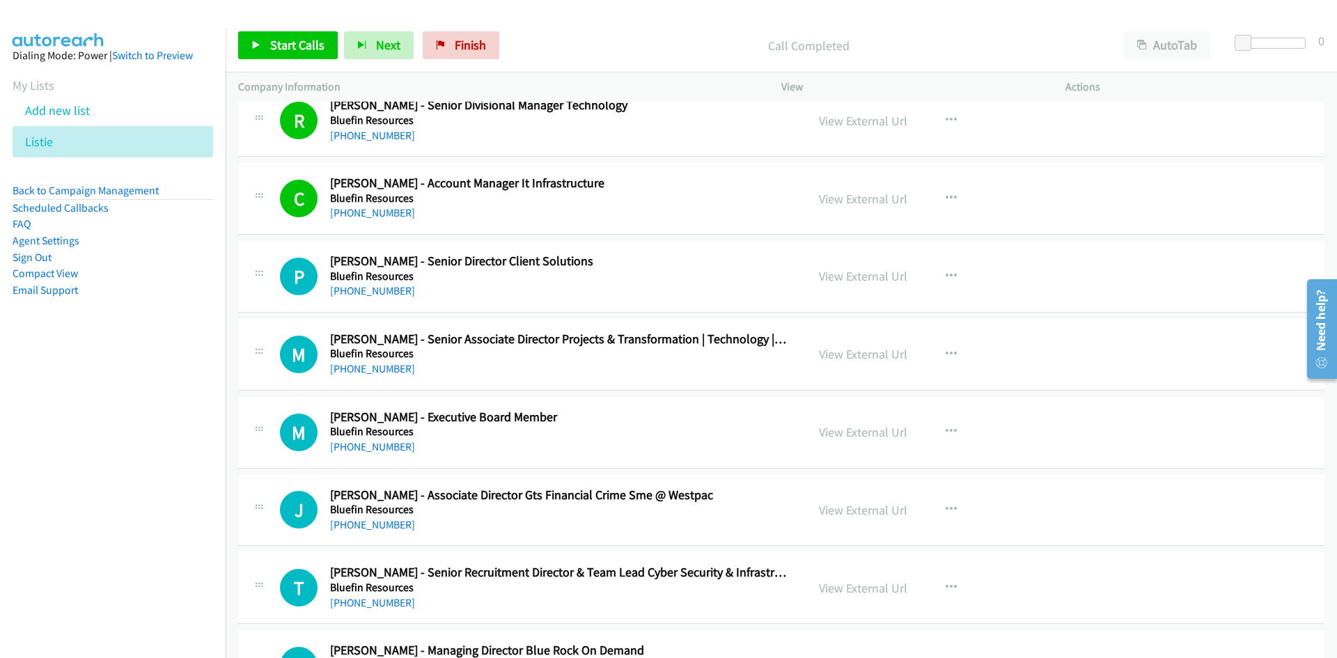
scroll to position [3481, 0]
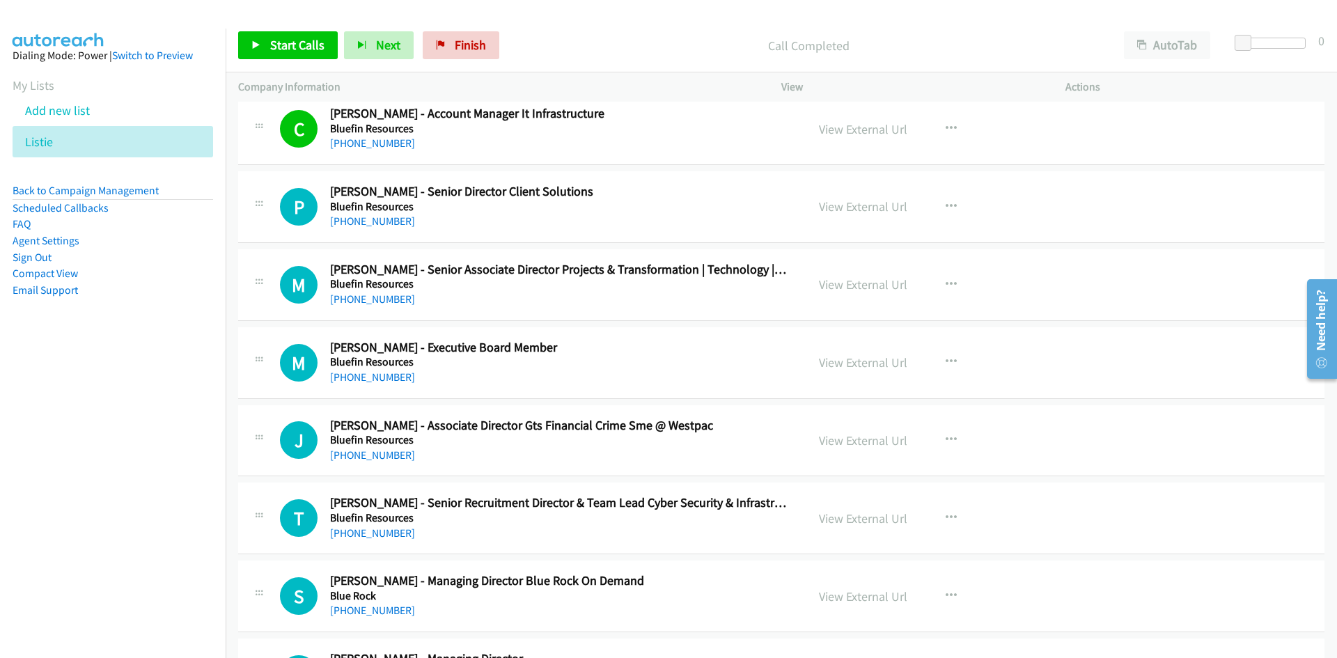
drag, startPoint x: 388, startPoint y: 226, endPoint x: 262, endPoint y: 299, distance: 145.3
click at [388, 226] on link "+61 402 404 502" at bounding box center [372, 220] width 85 height 13
drag, startPoint x: 375, startPoint y: 301, endPoint x: 146, endPoint y: 373, distance: 240.2
click at [375, 301] on link "+61 2 9314 1404" at bounding box center [372, 298] width 85 height 13
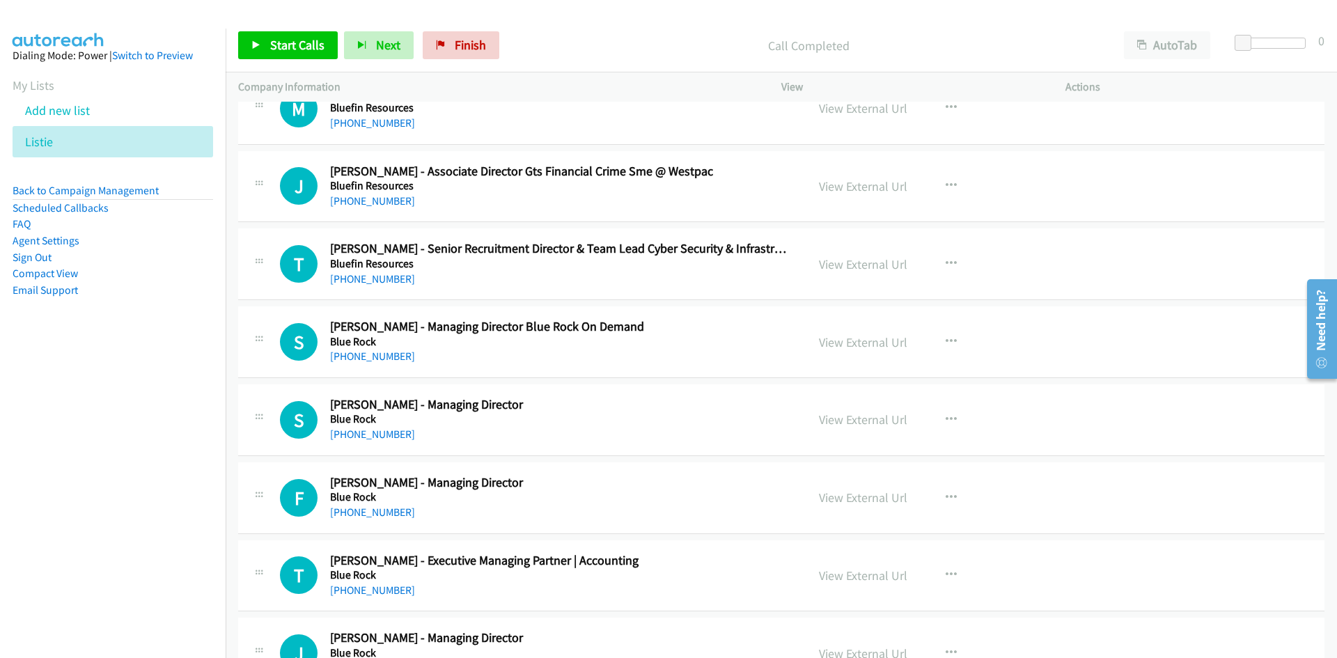
scroll to position [3760, 0]
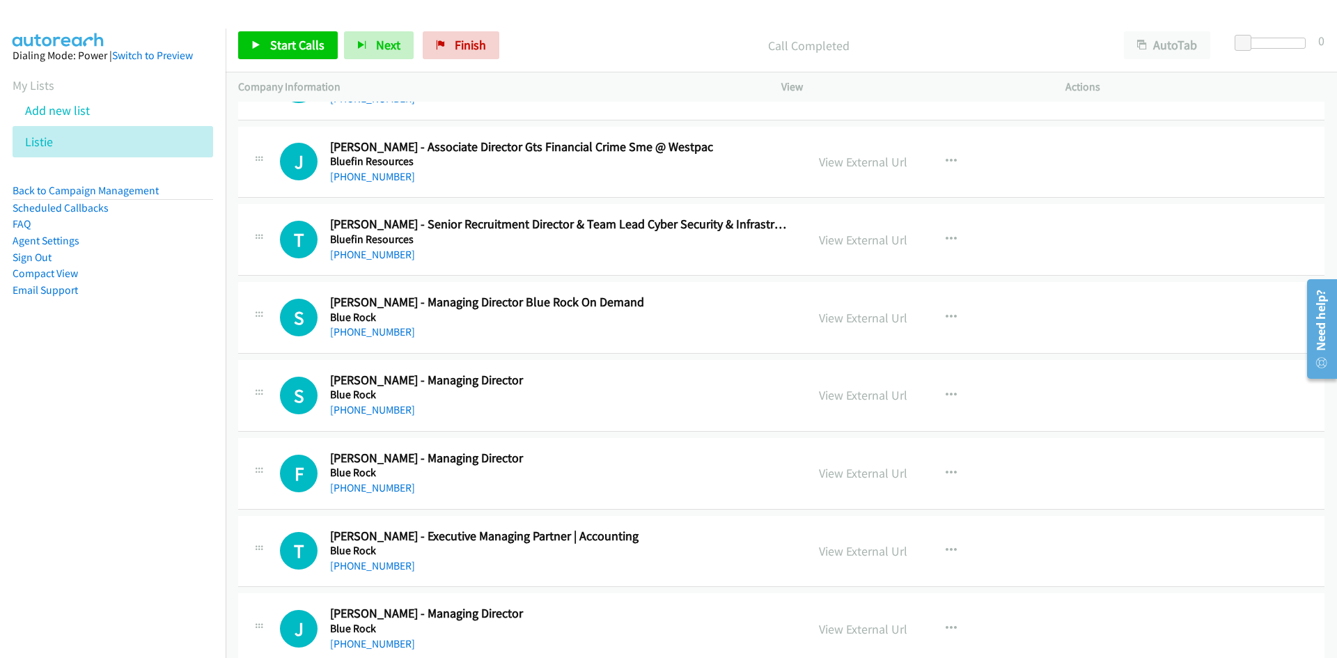
drag, startPoint x: 362, startPoint y: 256, endPoint x: 18, endPoint y: 334, distance: 352.5
click at [362, 256] on link "+61 410 734 449" at bounding box center [372, 254] width 85 height 13
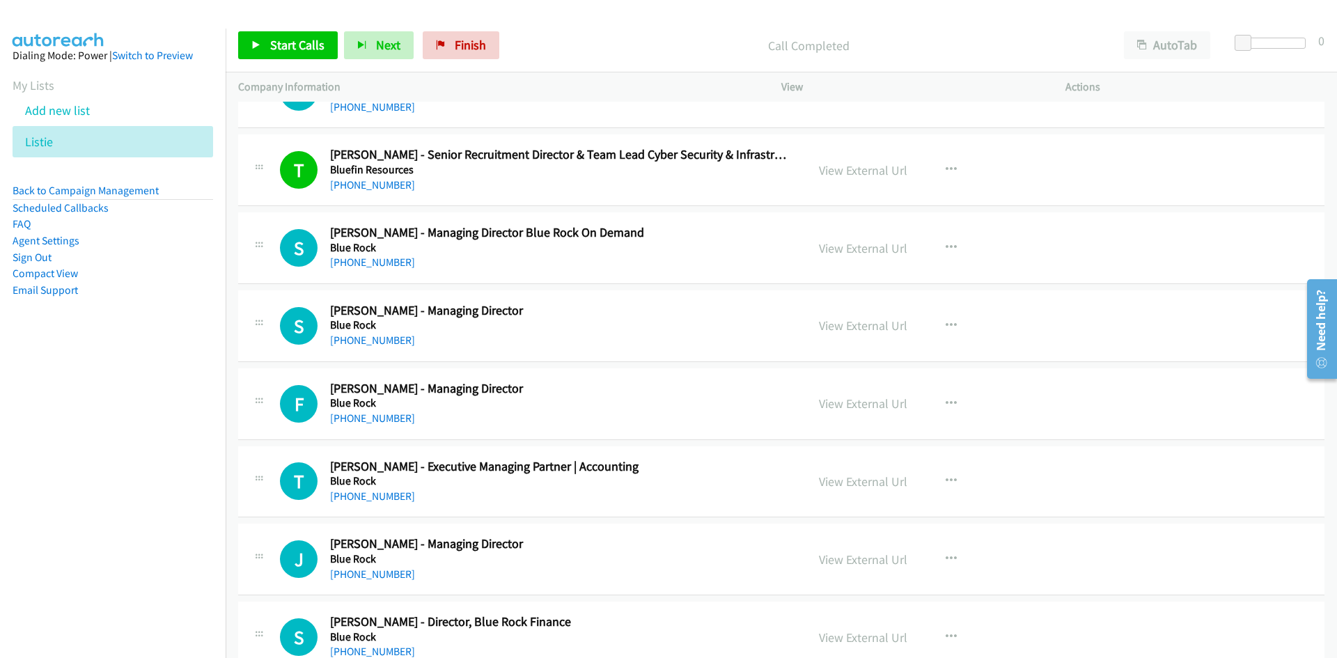
scroll to position [3899, 0]
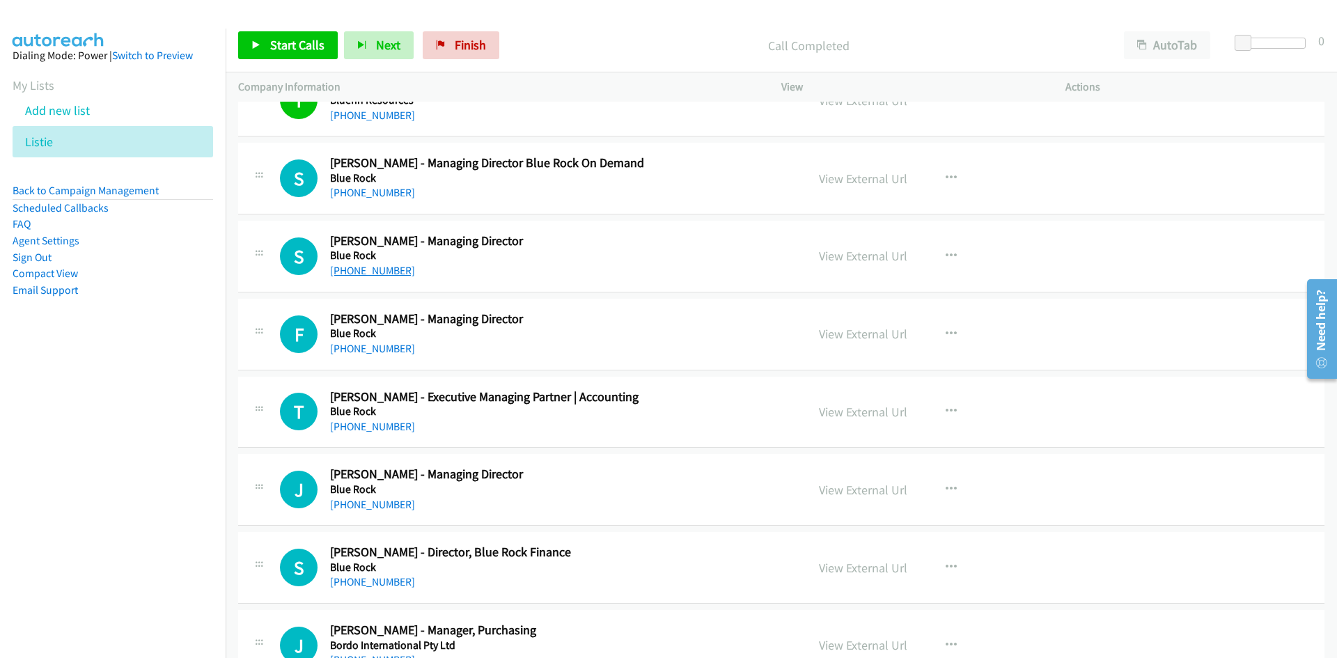
click at [364, 267] on link "+61 422 123 846" at bounding box center [372, 270] width 85 height 13
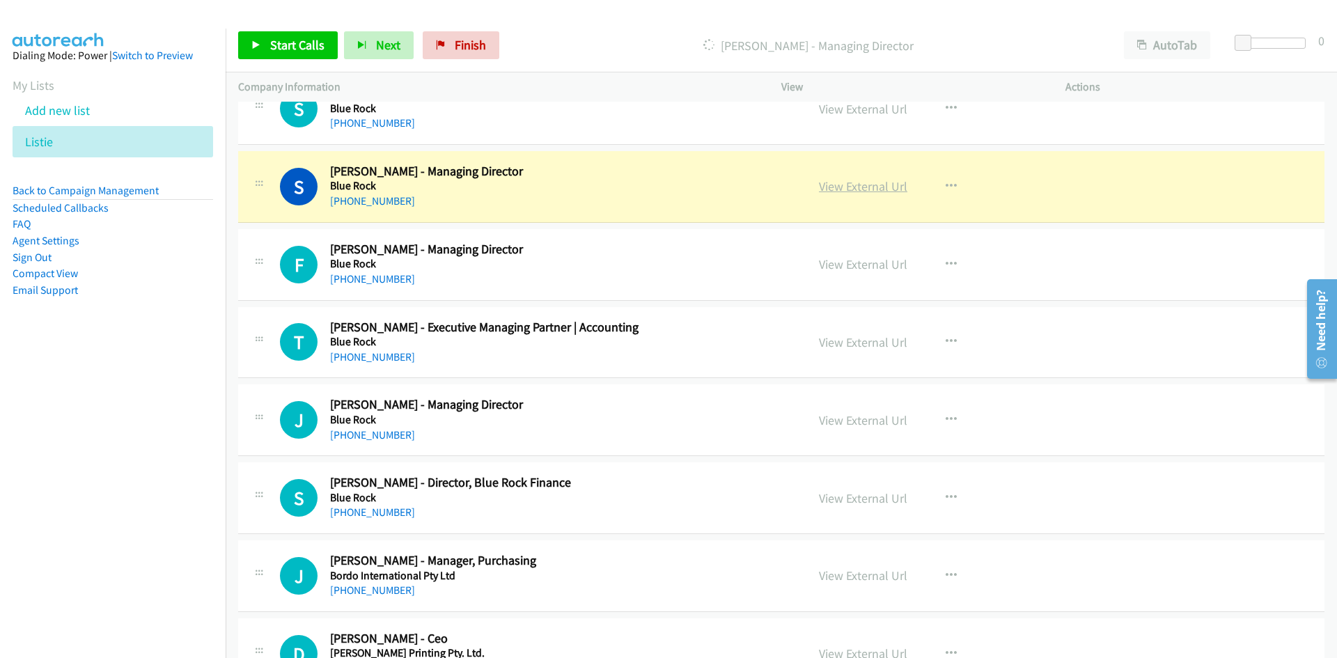
click at [849, 191] on link "View External Url" at bounding box center [863, 186] width 88 height 16
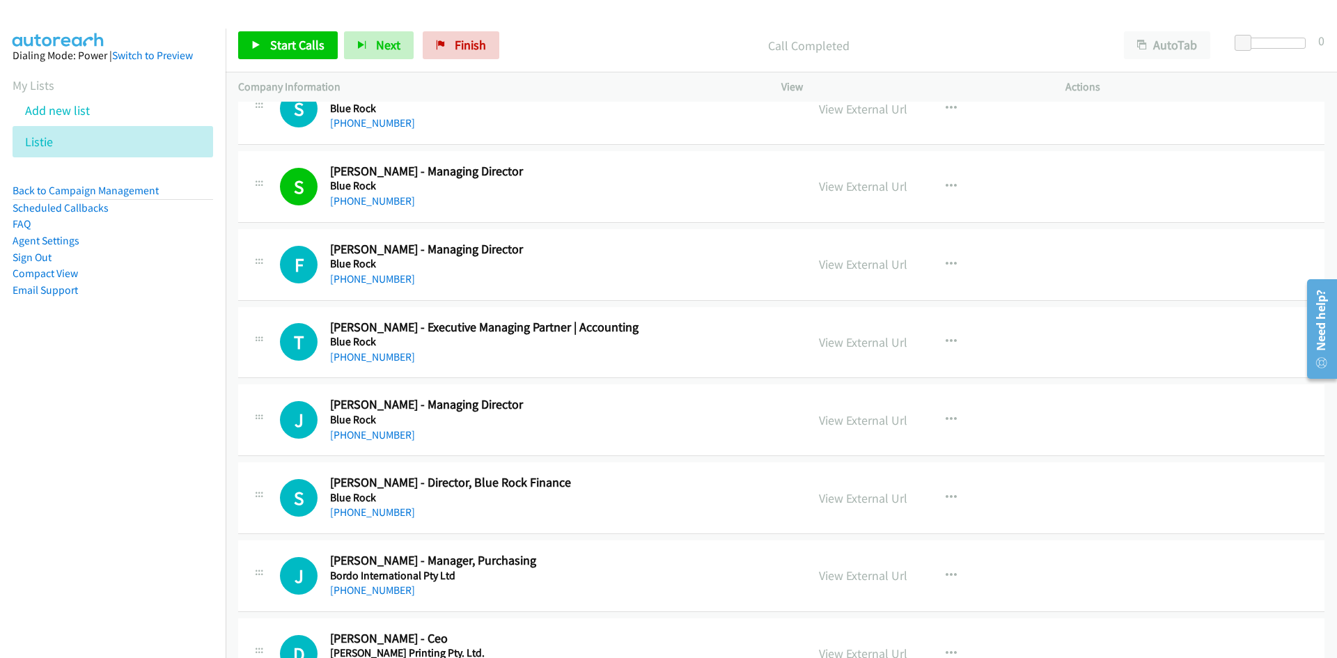
drag, startPoint x: 391, startPoint y: 275, endPoint x: 88, endPoint y: 328, distance: 306.8
click at [391, 275] on link "+61 435 892 155" at bounding box center [372, 278] width 85 height 13
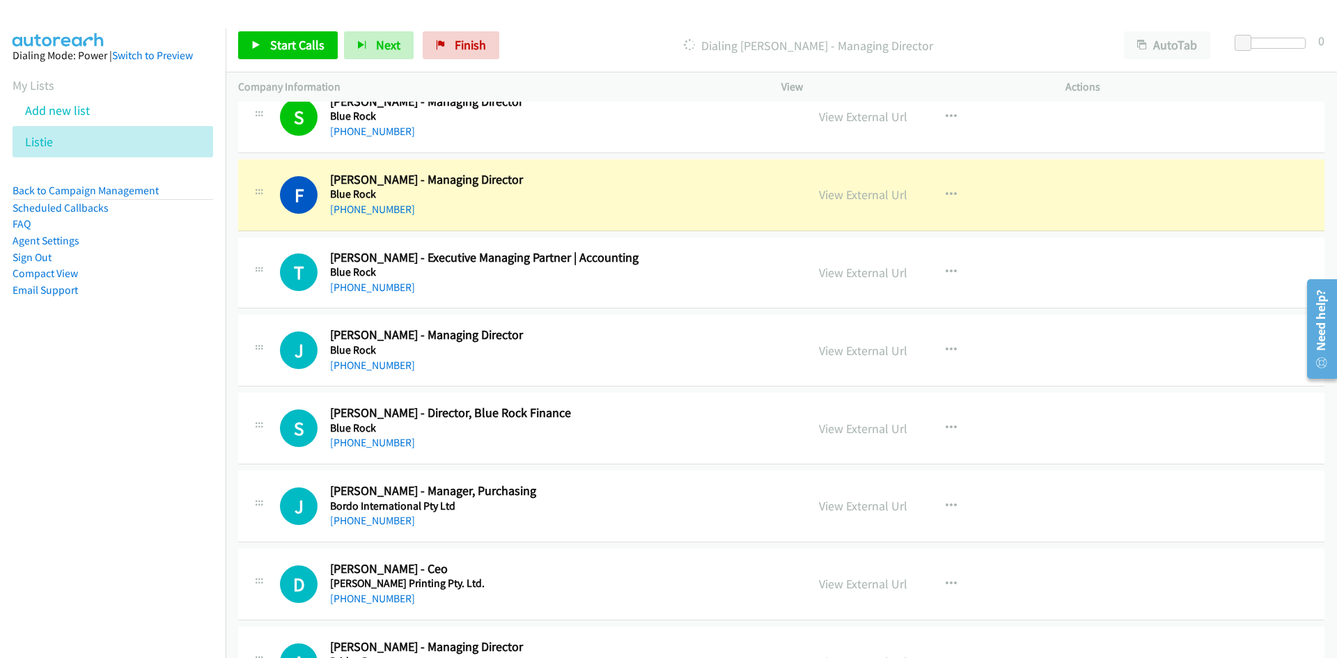
scroll to position [4108, 0]
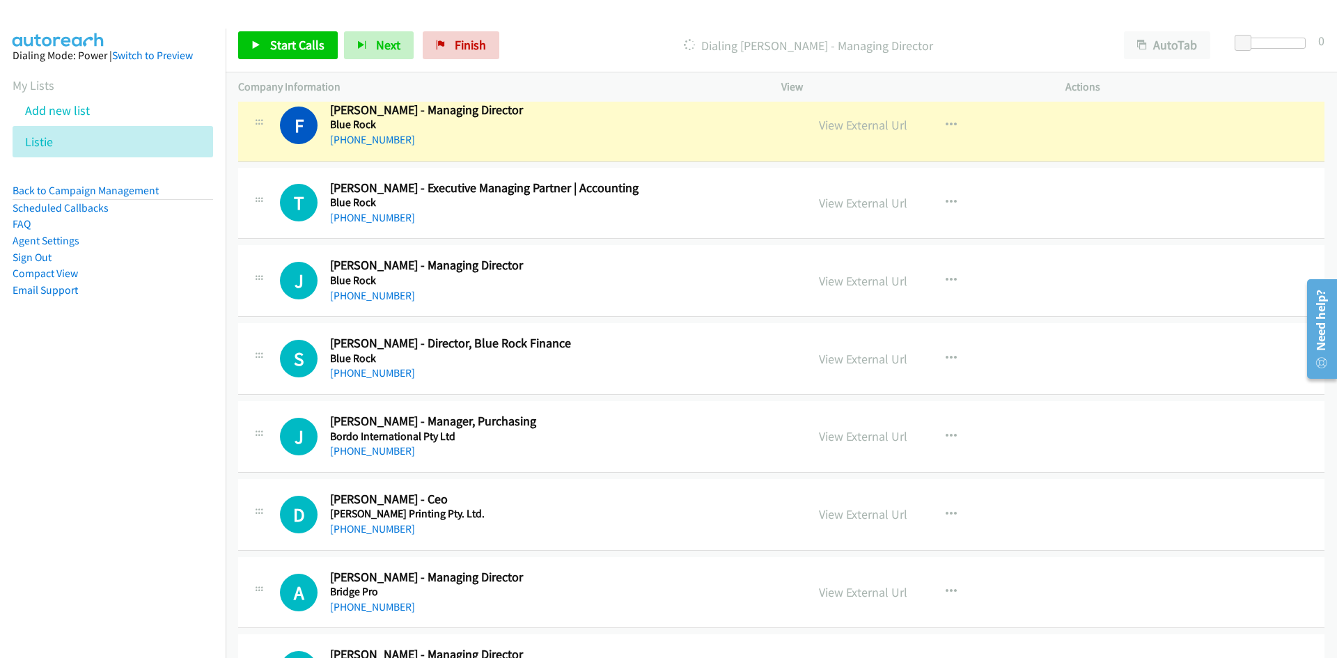
drag, startPoint x: 370, startPoint y: 373, endPoint x: 162, endPoint y: 395, distance: 208.7
click at [370, 373] on link "+61 452 246 522" at bounding box center [372, 372] width 85 height 13
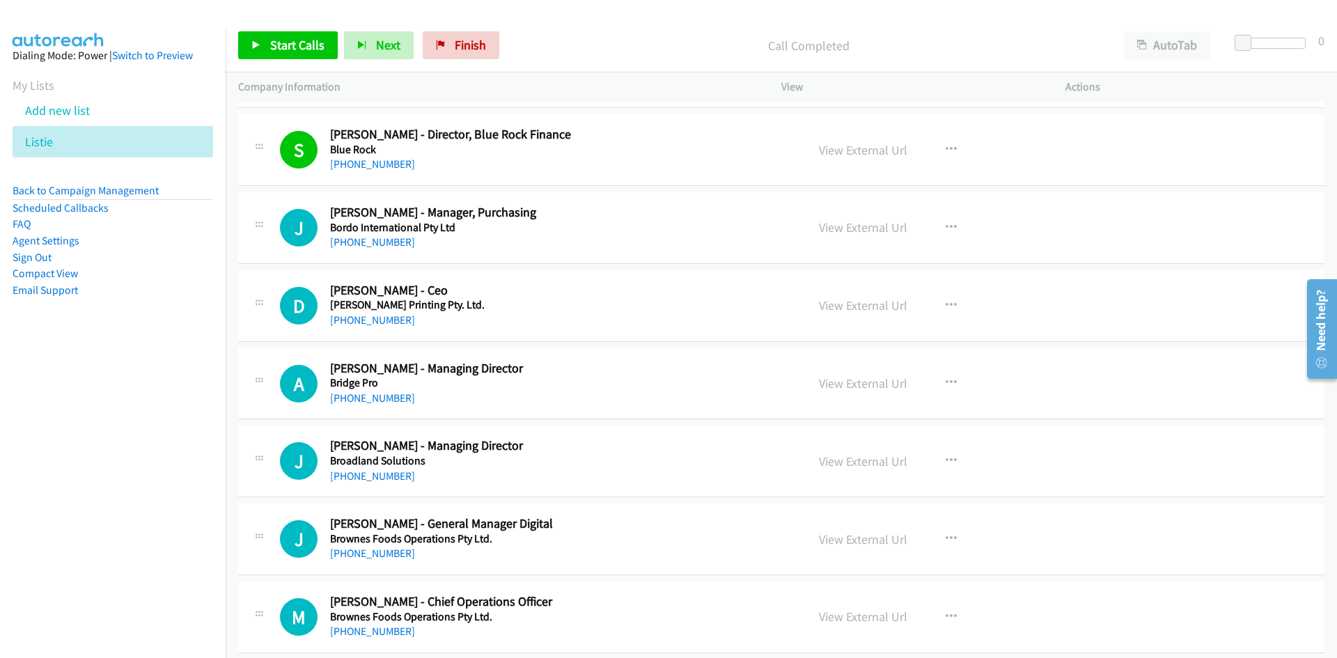
scroll to position [4386, 0]
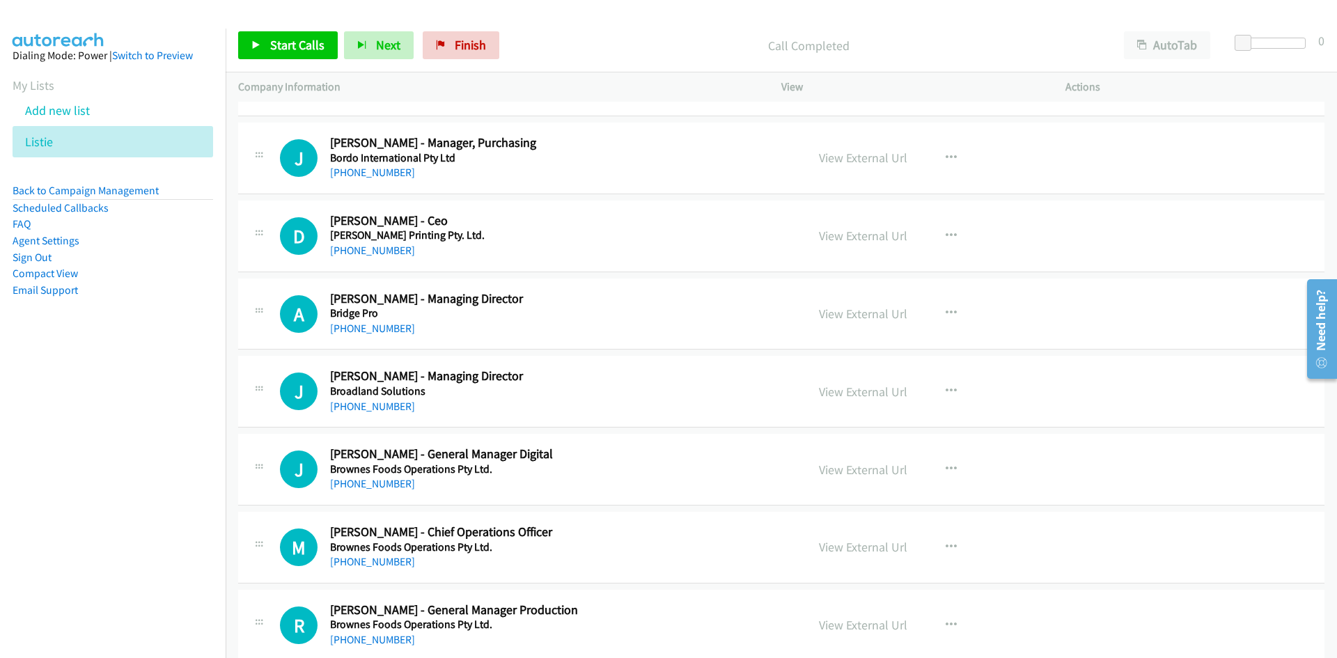
drag, startPoint x: 392, startPoint y: 333, endPoint x: 2, endPoint y: 402, distance: 396.1
click at [392, 333] on link "+61 418 512 125" at bounding box center [372, 328] width 85 height 13
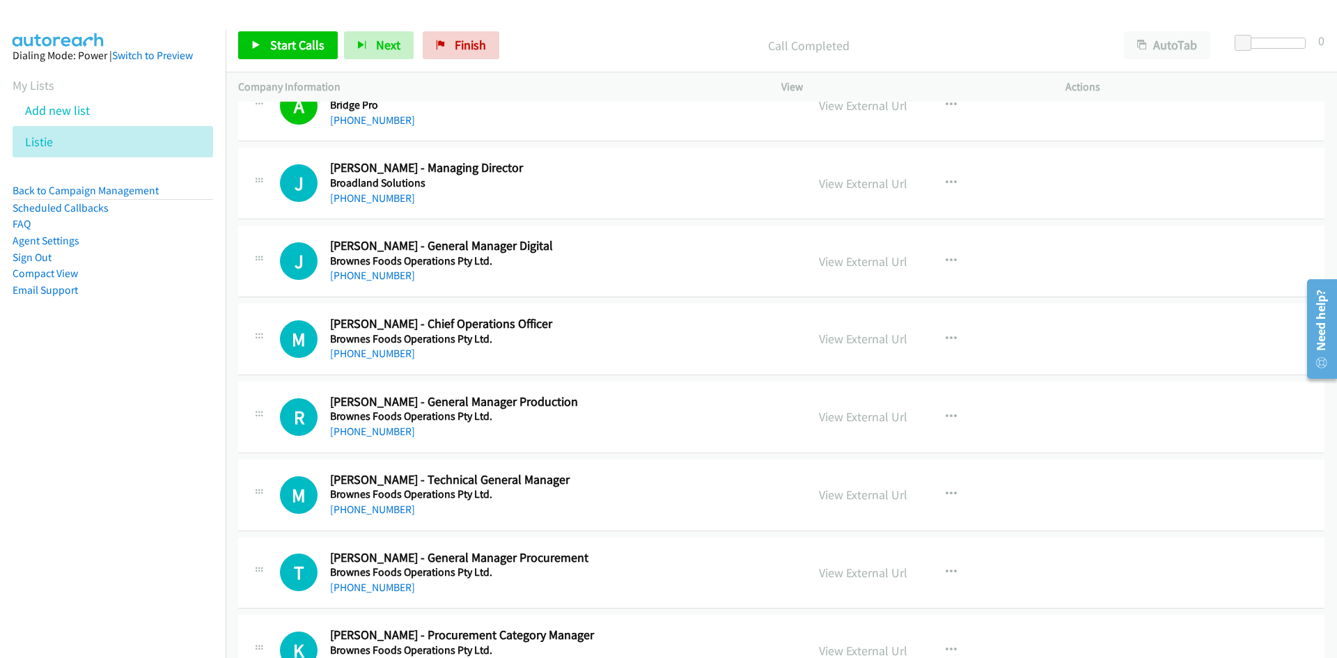
scroll to position [4595, 0]
drag, startPoint x: 389, startPoint y: 194, endPoint x: 6, endPoint y: 316, distance: 402.7
click at [389, 194] on link "+61 425 205 520" at bounding box center [372, 197] width 85 height 13
click at [385, 276] on link "+61 400 745 122" at bounding box center [372, 274] width 85 height 13
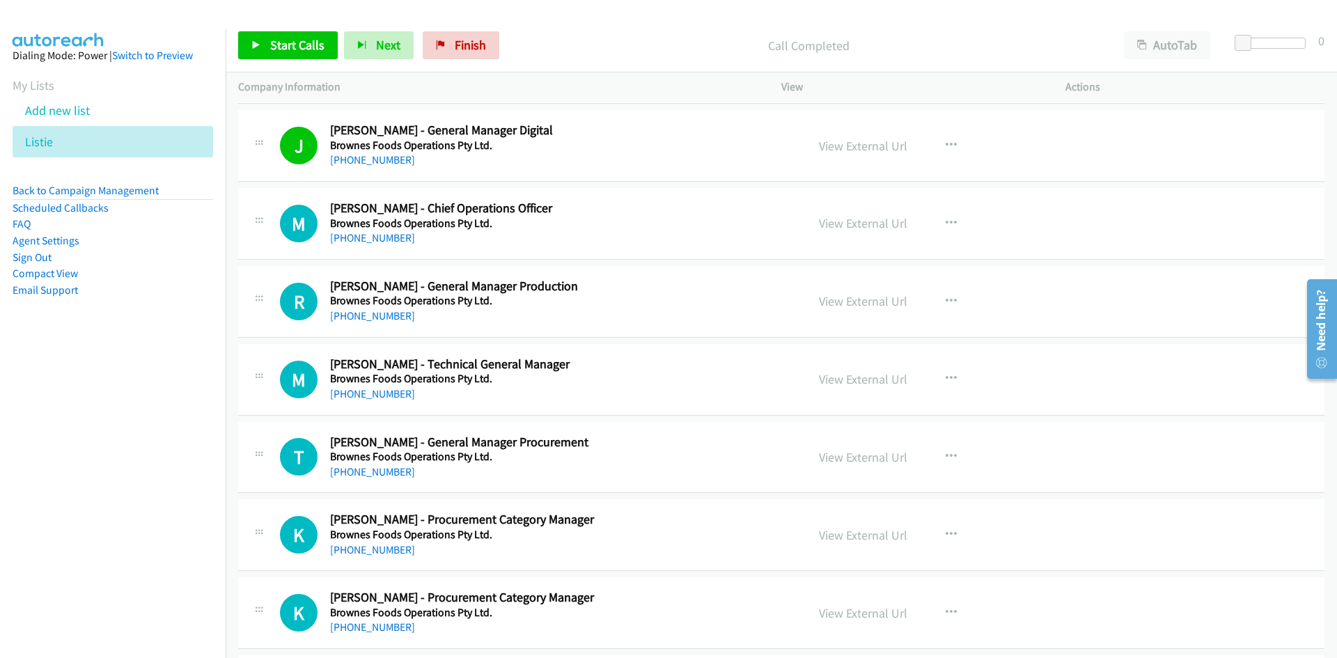
scroll to position [4735, 0]
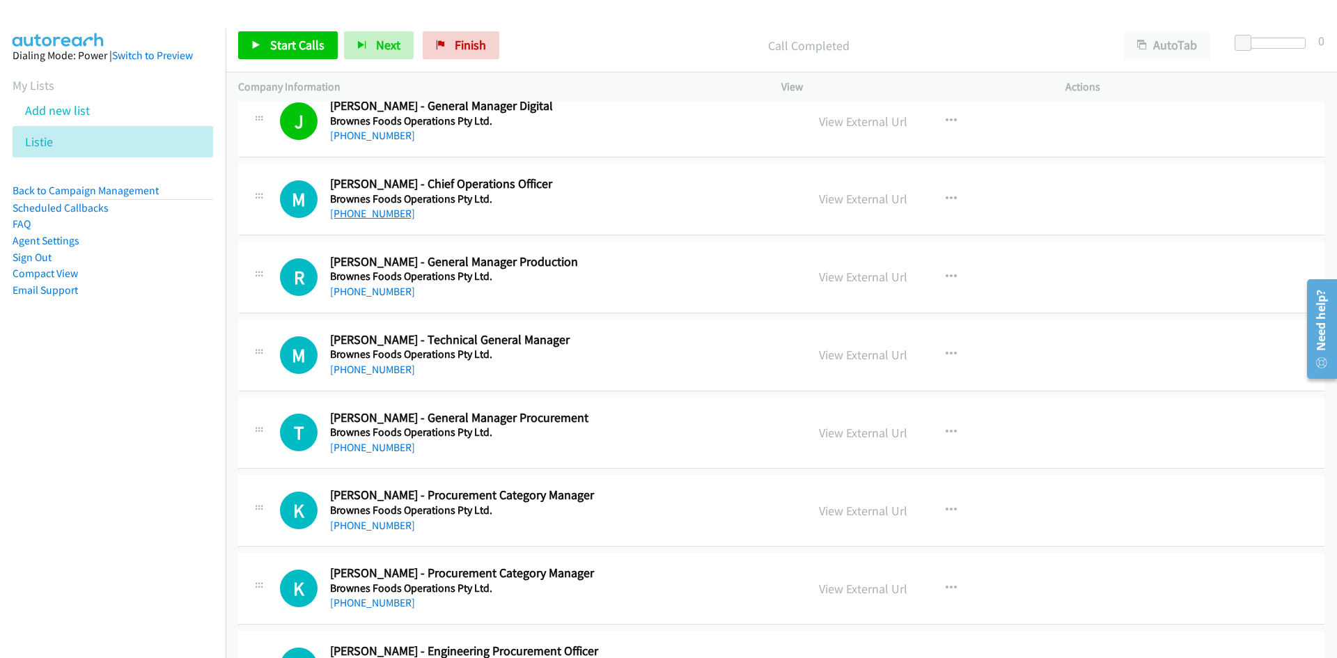
click at [372, 216] on link "+61 420 962 125" at bounding box center [372, 213] width 85 height 13
drag, startPoint x: 384, startPoint y: 288, endPoint x: 84, endPoint y: 370, distance: 311.3
click at [384, 288] on link "+61 409 354 855" at bounding box center [372, 291] width 85 height 13
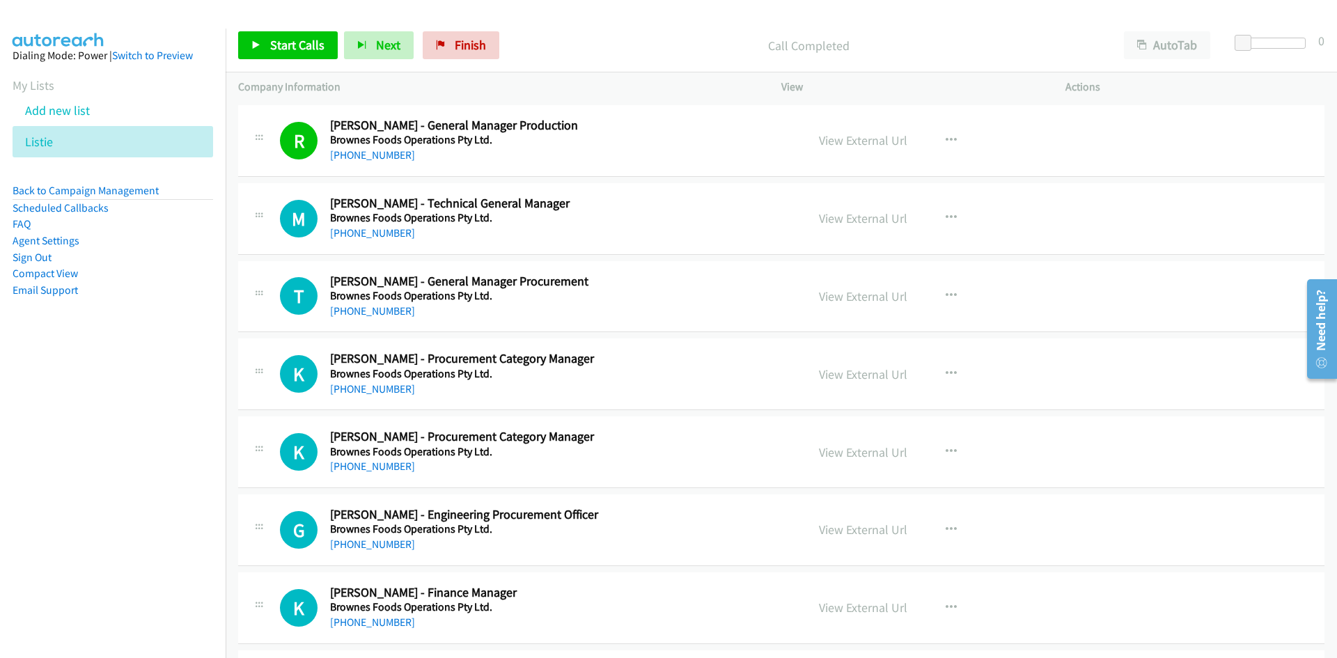
scroll to position [4874, 0]
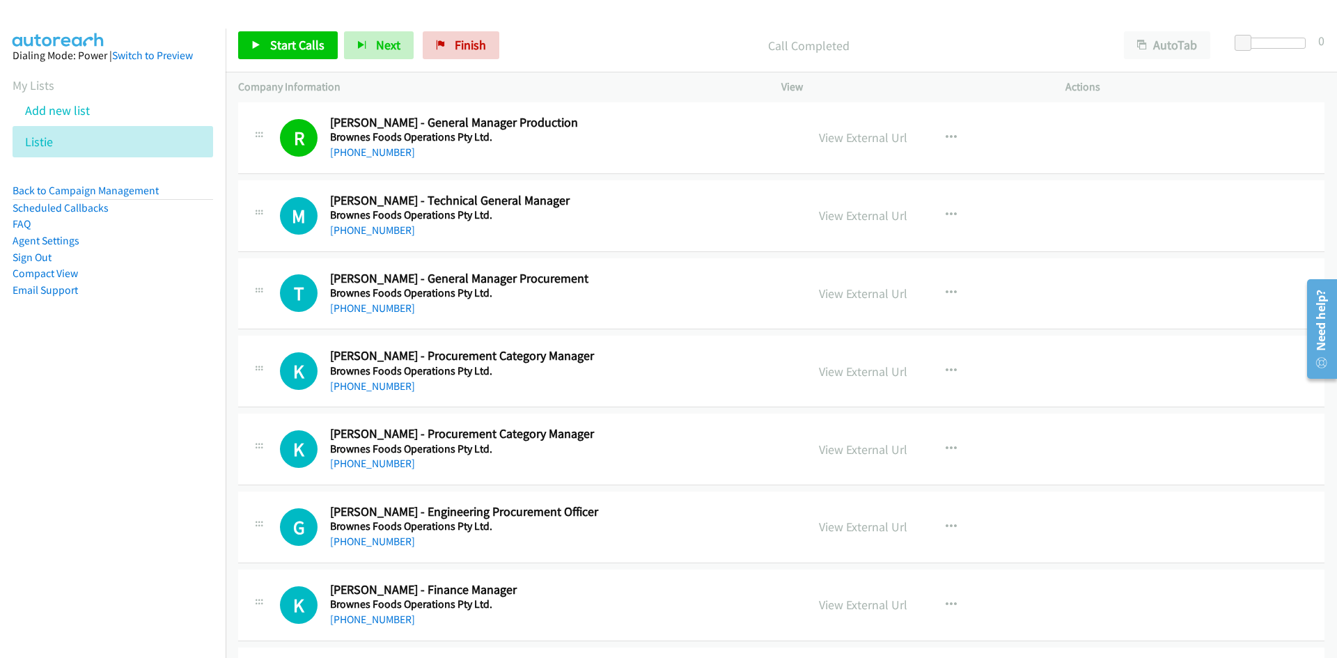
drag, startPoint x: 356, startPoint y: 228, endPoint x: 93, endPoint y: 330, distance: 282.4
click at [356, 228] on link "+61 8 9441 7684" at bounding box center [372, 229] width 85 height 13
drag, startPoint x: 386, startPoint y: 310, endPoint x: 74, endPoint y: 417, distance: 329.2
click at [386, 310] on link "+61 404 829 893" at bounding box center [372, 307] width 85 height 13
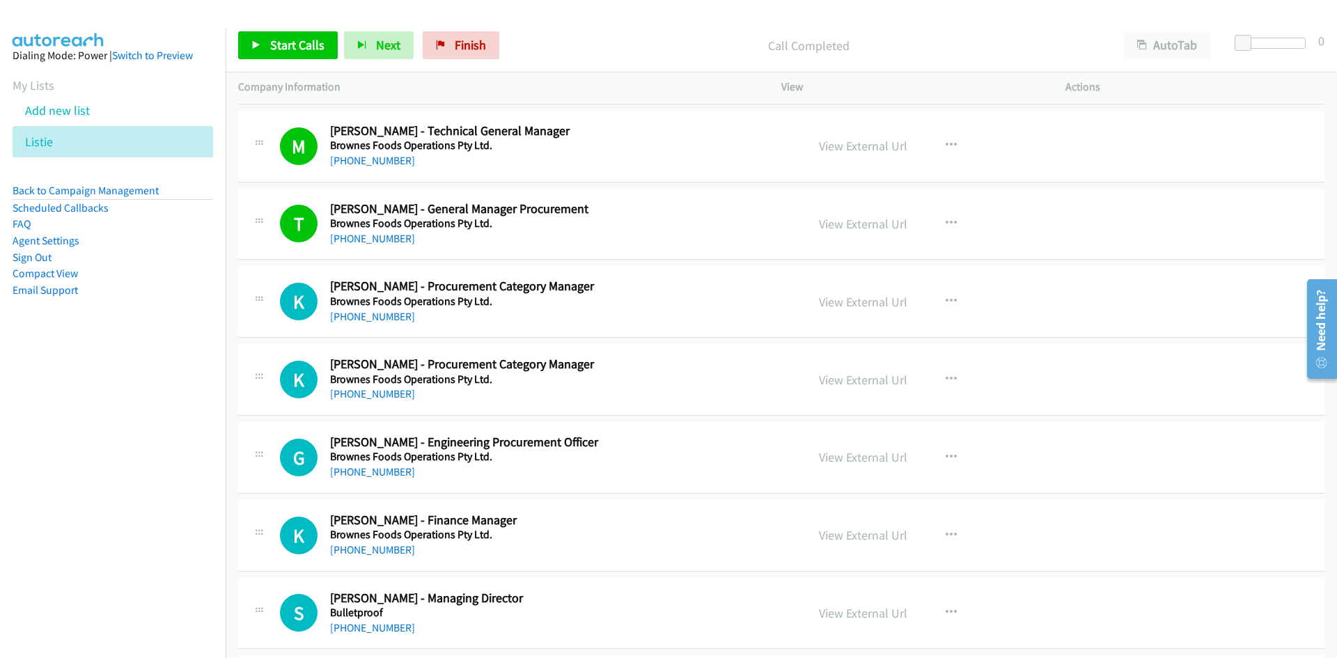
drag, startPoint x: 378, startPoint y: 316, endPoint x: 62, endPoint y: 415, distance: 331.2
click at [378, 316] on link "+61 8 9441 7302" at bounding box center [372, 316] width 85 height 13
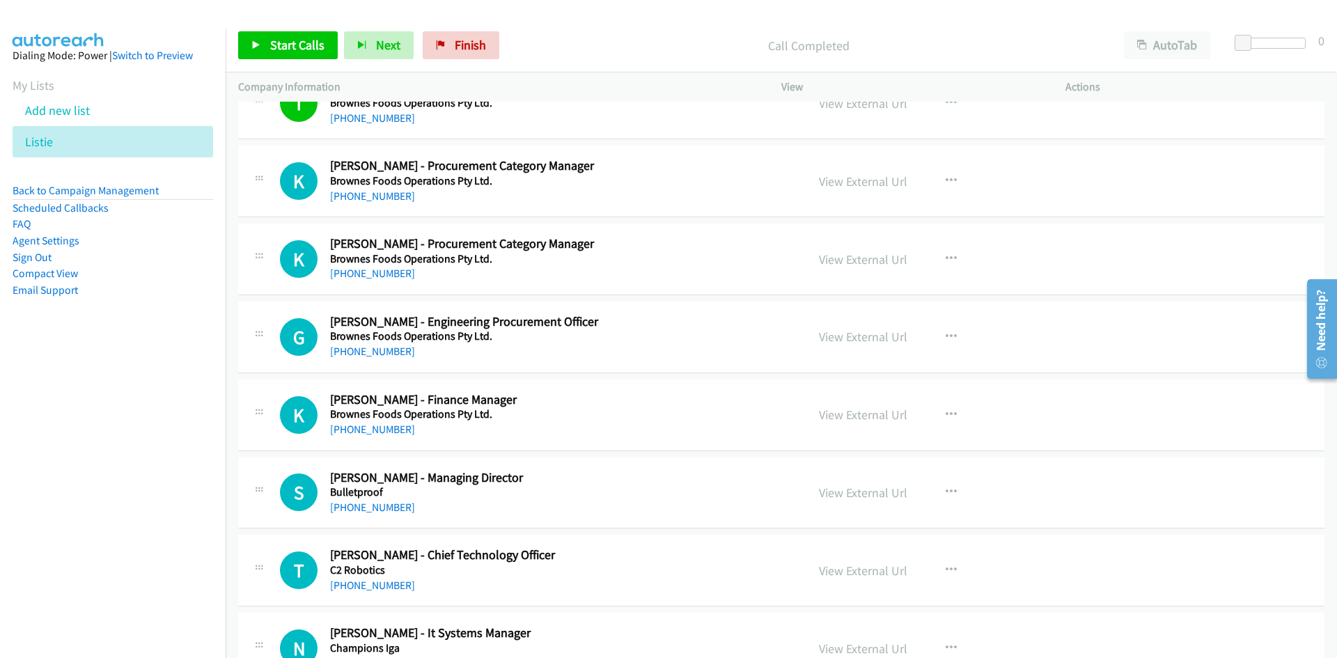
scroll to position [5083, 0]
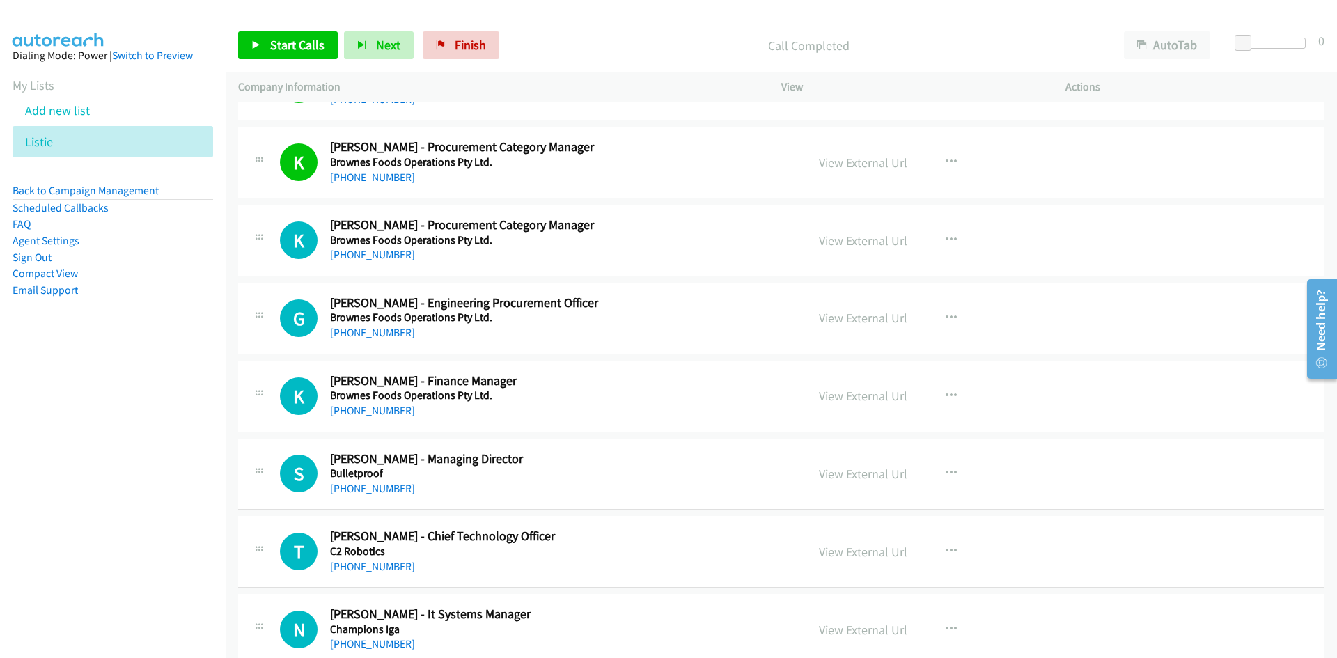
drag, startPoint x: 358, startPoint y: 261, endPoint x: 141, endPoint y: 318, distance: 224.6
click at [358, 261] on link "+61 437 015 394" at bounding box center [372, 254] width 85 height 13
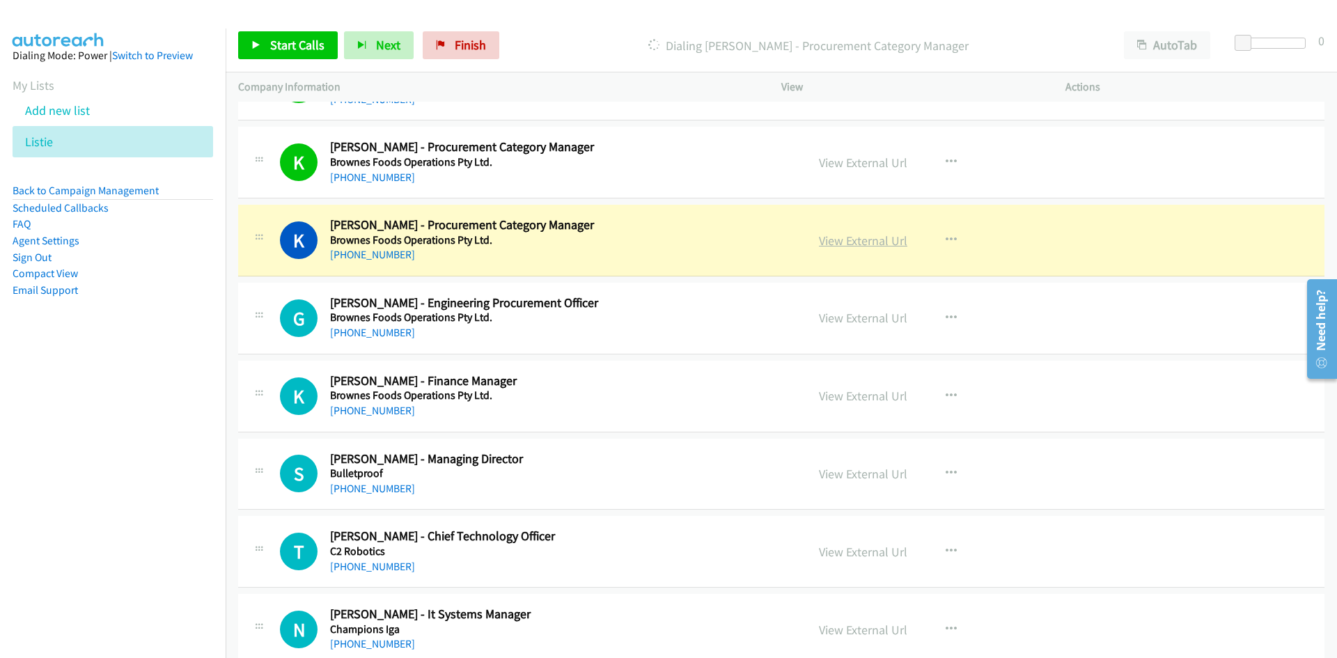
click at [833, 243] on link "View External Url" at bounding box center [863, 241] width 88 height 16
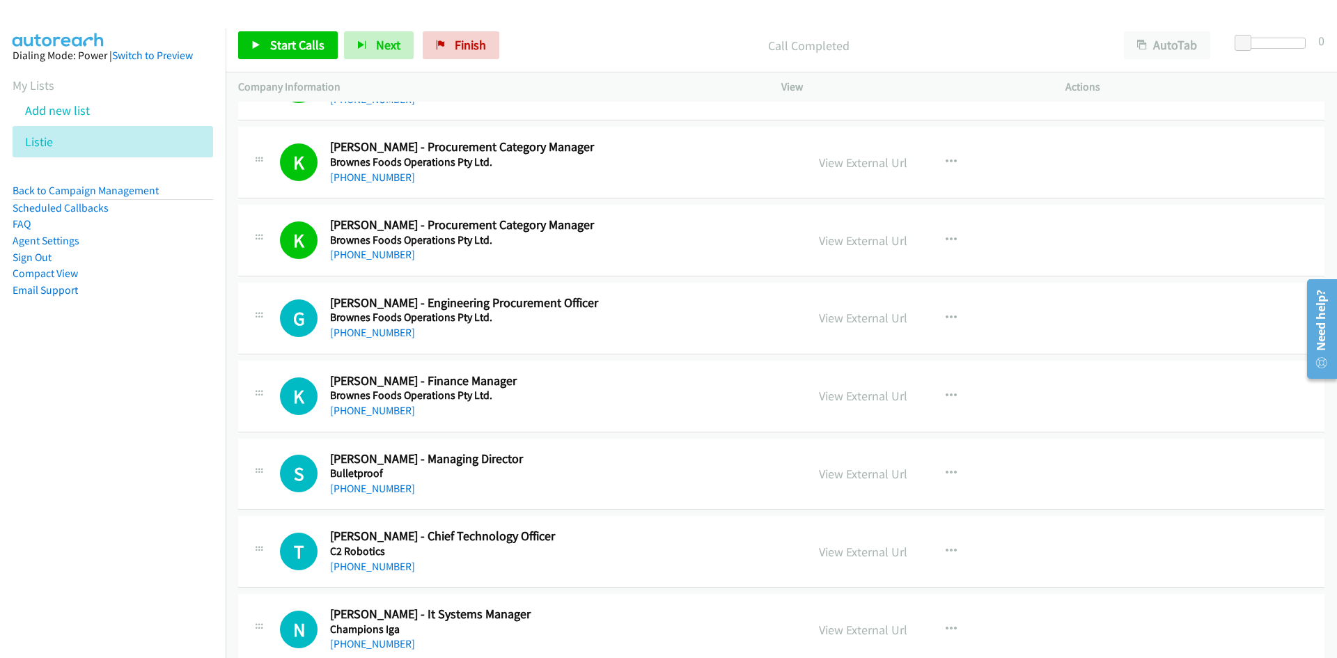
scroll to position [5152, 0]
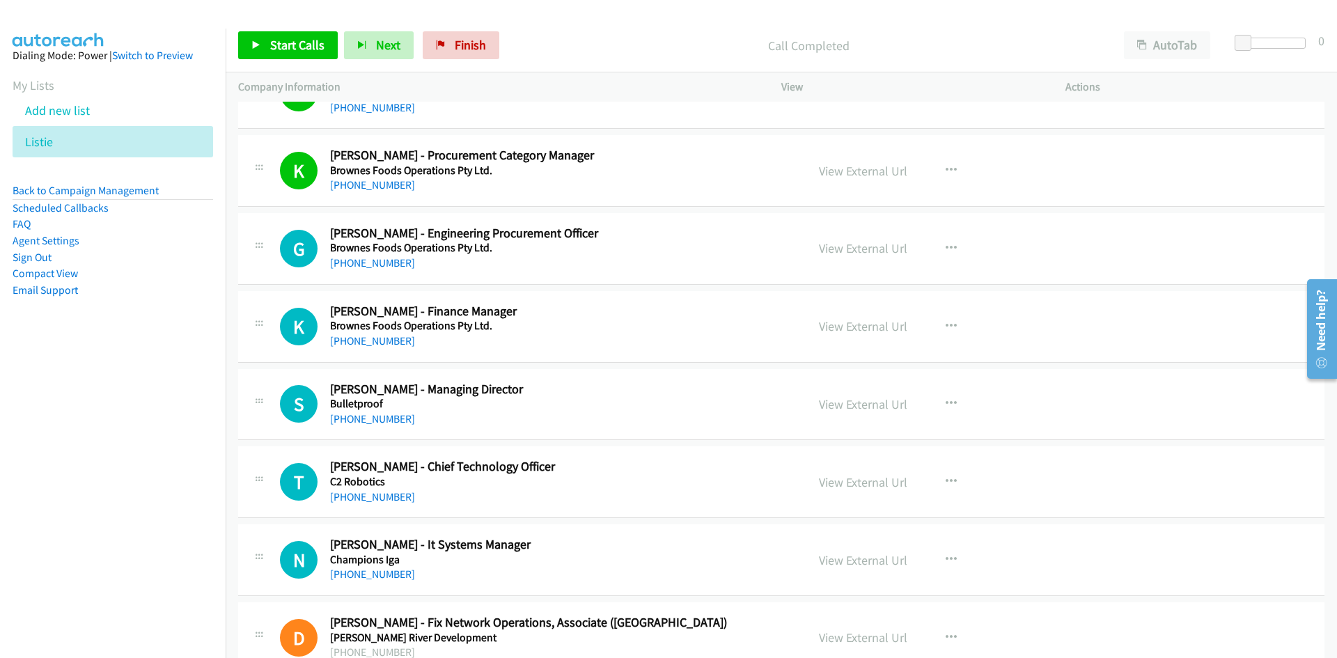
drag, startPoint x: 381, startPoint y: 266, endPoint x: 52, endPoint y: 367, distance: 343.8
click at [381, 266] on link "+61 8 9441 7247" at bounding box center [372, 262] width 85 height 13
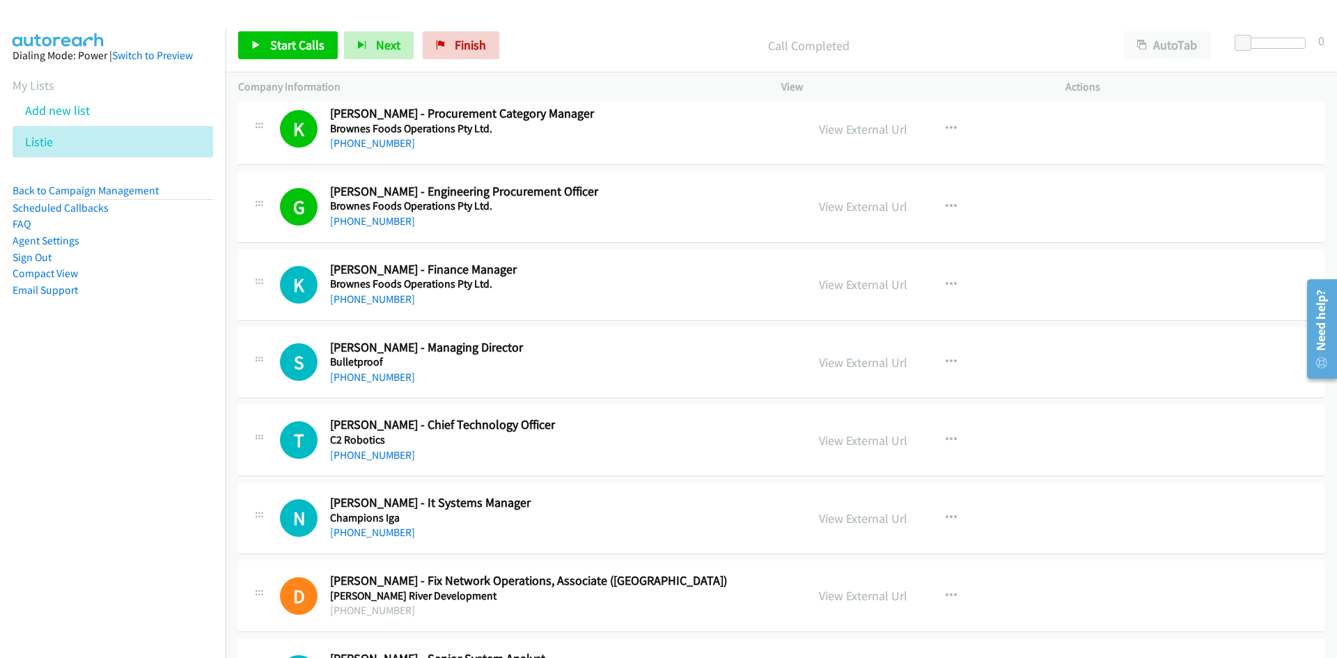
scroll to position [5292, 0]
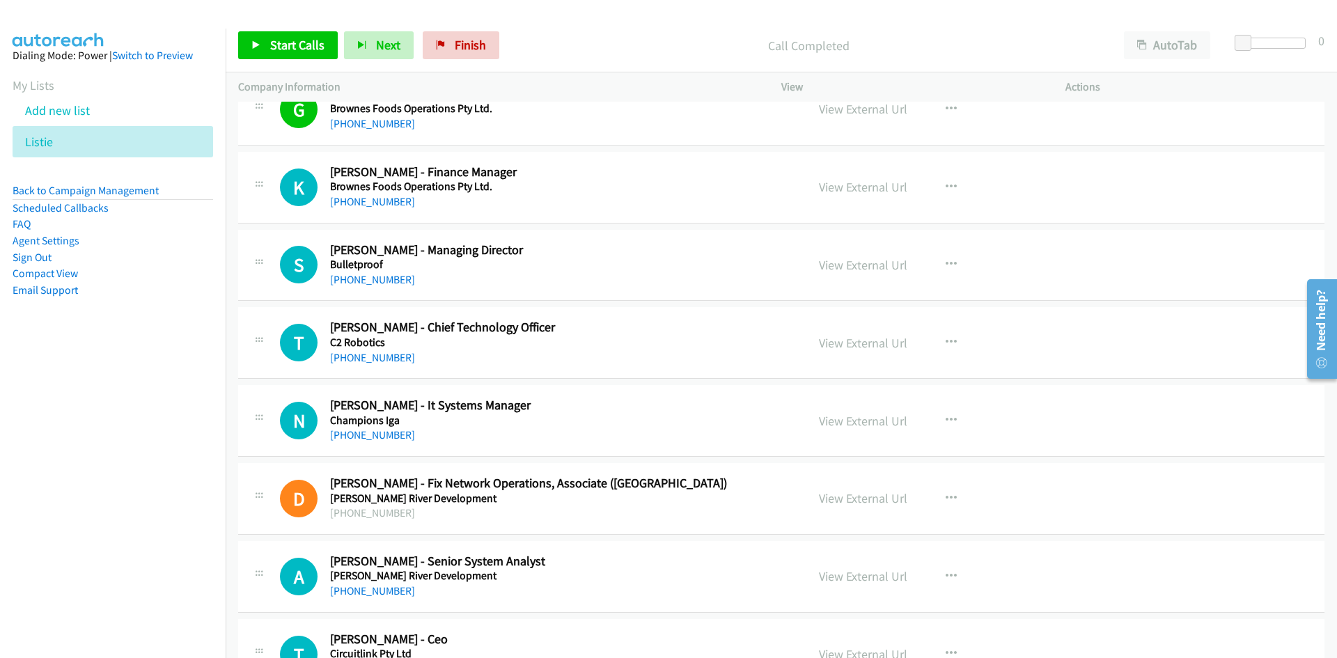
drag, startPoint x: 392, startPoint y: 201, endPoint x: 171, endPoint y: 263, distance: 229.4
click at [392, 201] on link "+61 8 9323 5024" at bounding box center [372, 201] width 85 height 13
drag, startPoint x: 393, startPoint y: 279, endPoint x: 141, endPoint y: 379, distance: 270.6
click at [393, 279] on link "+61 476 146 064" at bounding box center [372, 279] width 85 height 13
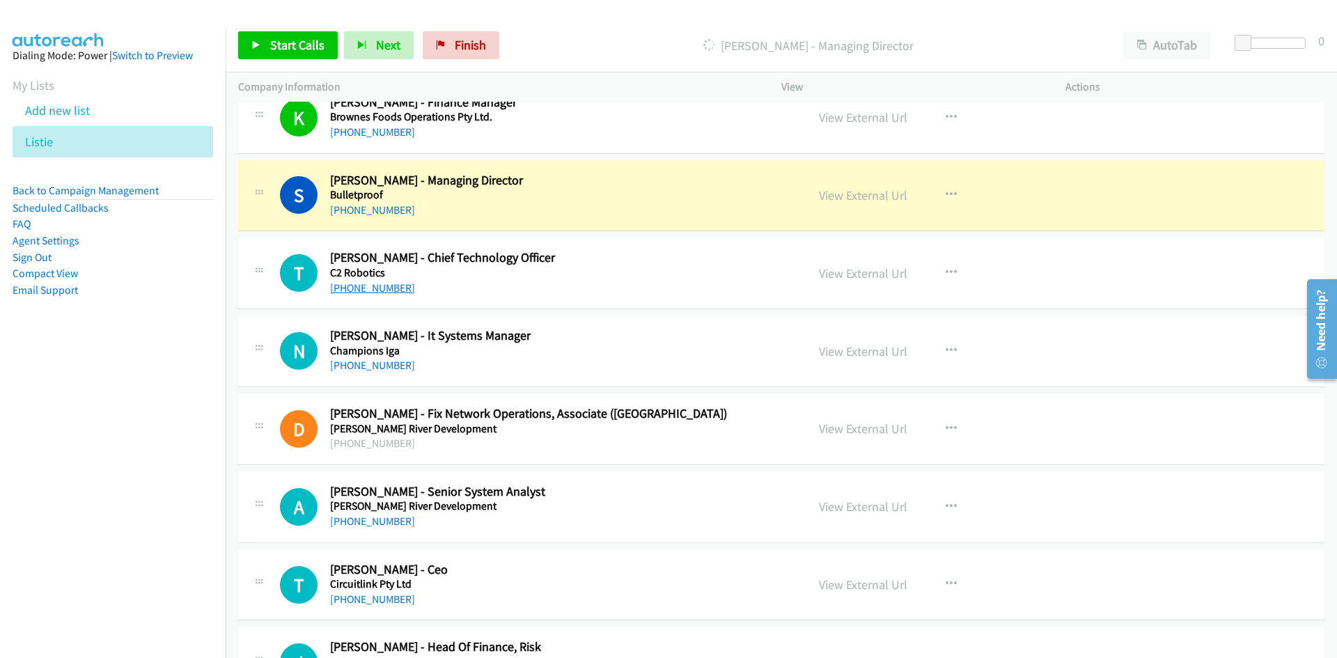
click at [368, 287] on link "+61 421 491 418" at bounding box center [372, 287] width 85 height 13
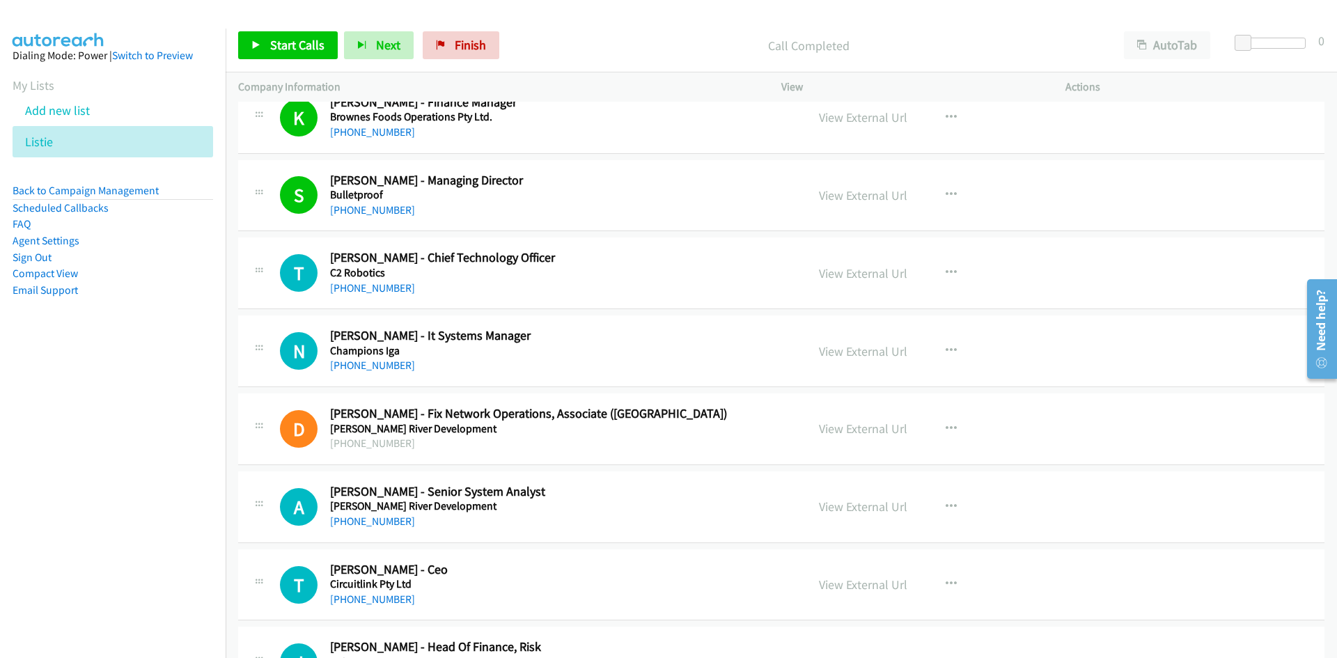
scroll to position [5431, 0]
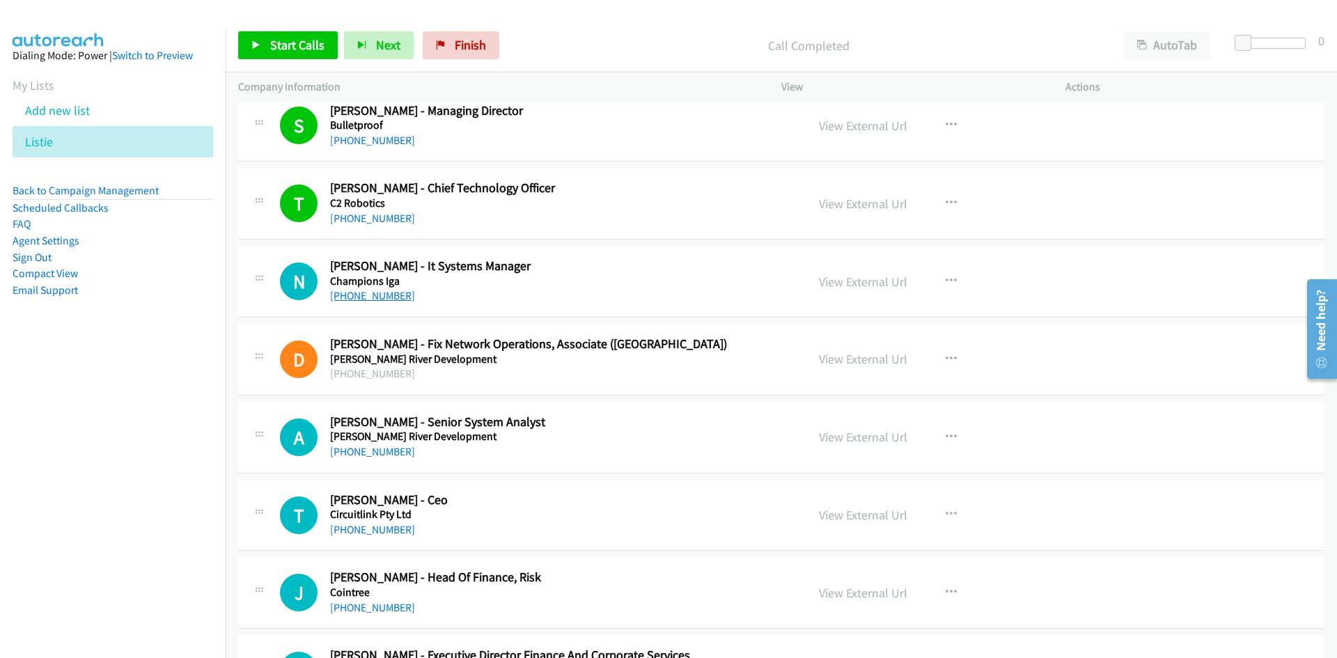
drag, startPoint x: 357, startPoint y: 295, endPoint x: 11, endPoint y: 401, distance: 361.9
click at [357, 295] on link "+61 417 395 903" at bounding box center [372, 295] width 85 height 13
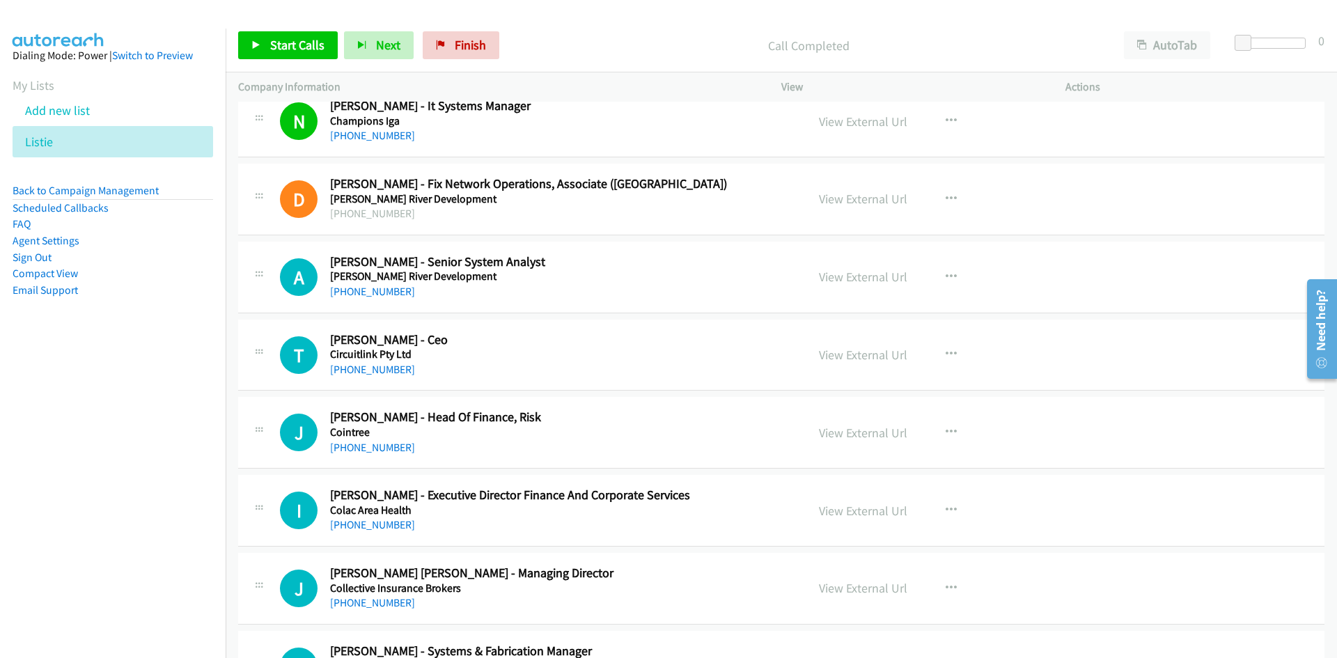
scroll to position [5709, 0]
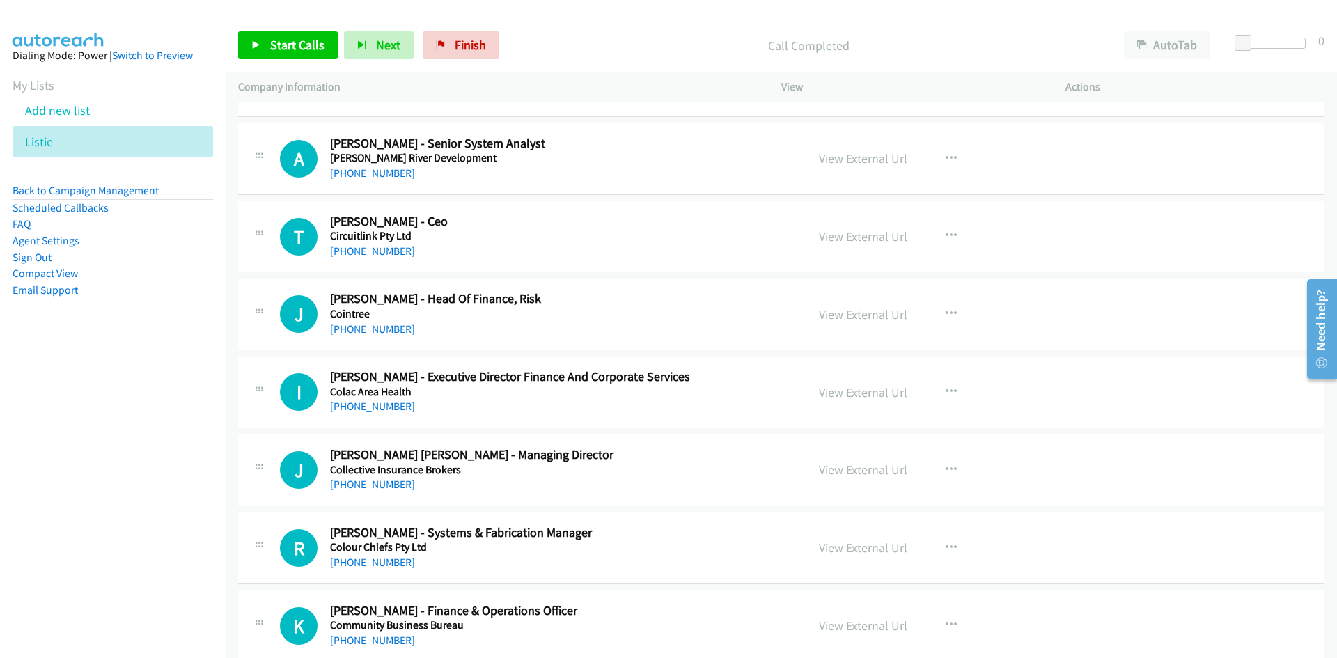
click at [389, 175] on link "+61 3 8628 0100" at bounding box center [372, 172] width 85 height 13
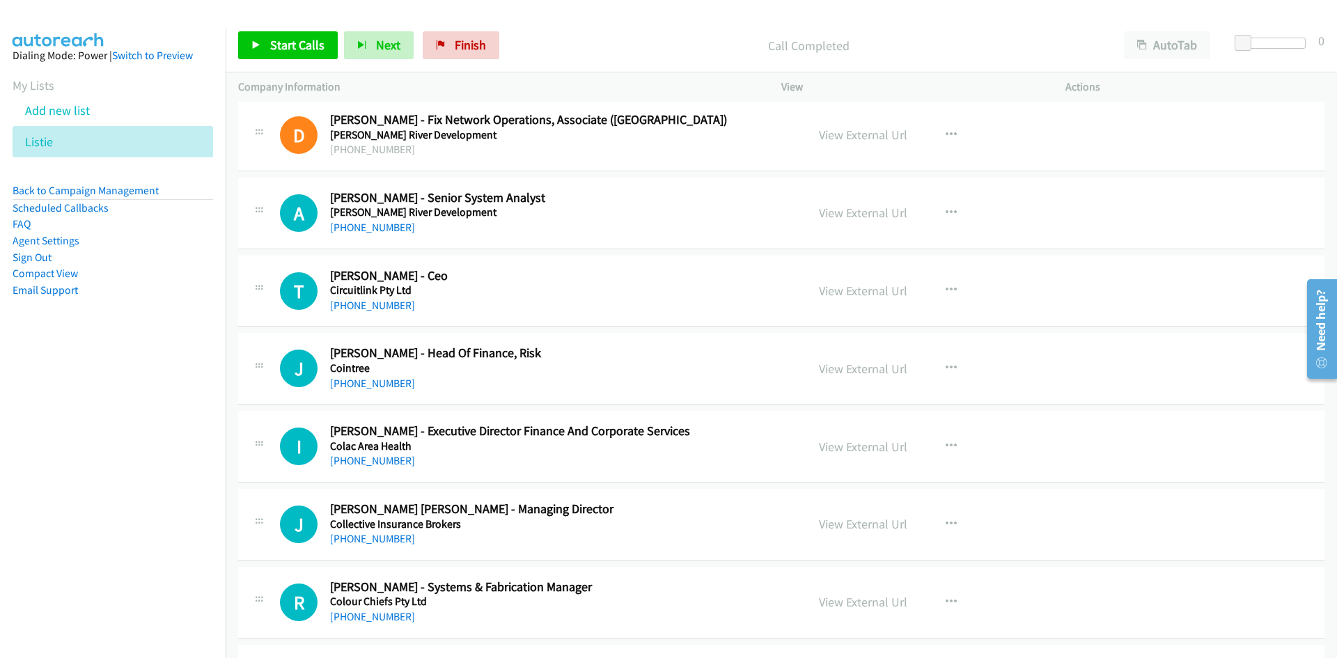
scroll to position [5640, 0]
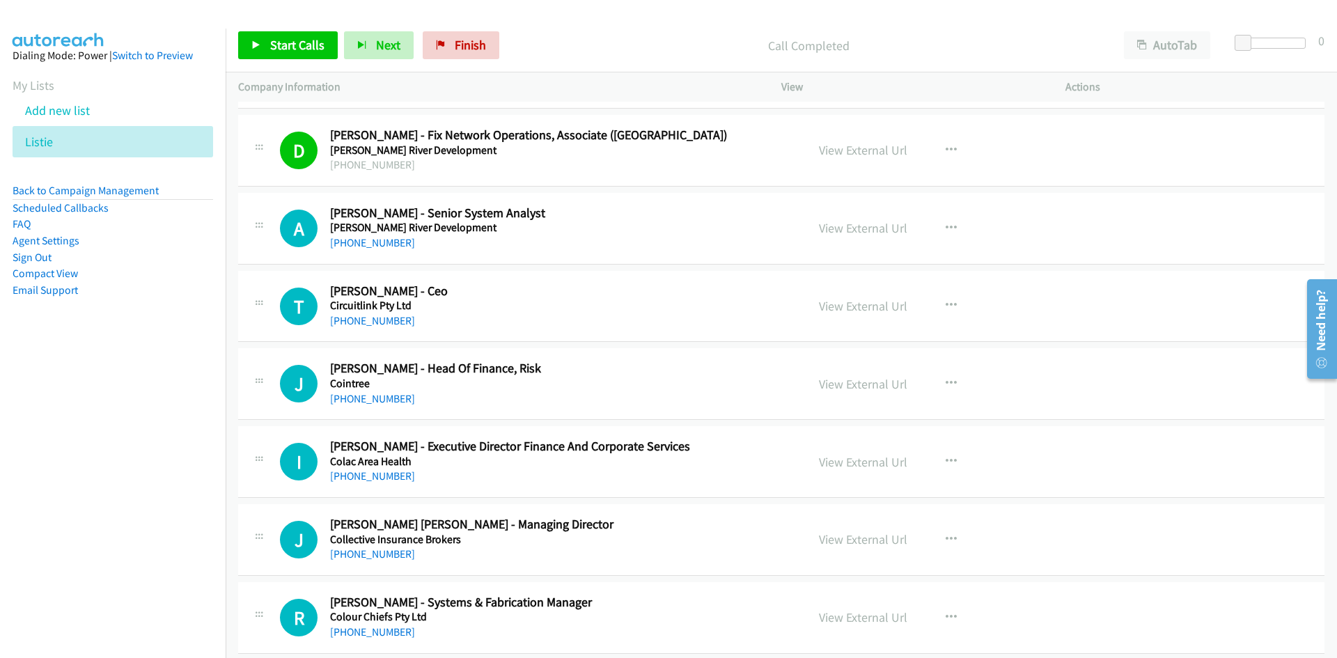
drag, startPoint x: 356, startPoint y: 246, endPoint x: 177, endPoint y: 291, distance: 185.2
click at [356, 246] on link "+61 3 8628 0100" at bounding box center [372, 242] width 85 height 13
drag, startPoint x: 396, startPoint y: 319, endPoint x: 1, endPoint y: 467, distance: 422.4
click at [396, 319] on link "+61 431 526 730" at bounding box center [372, 320] width 85 height 13
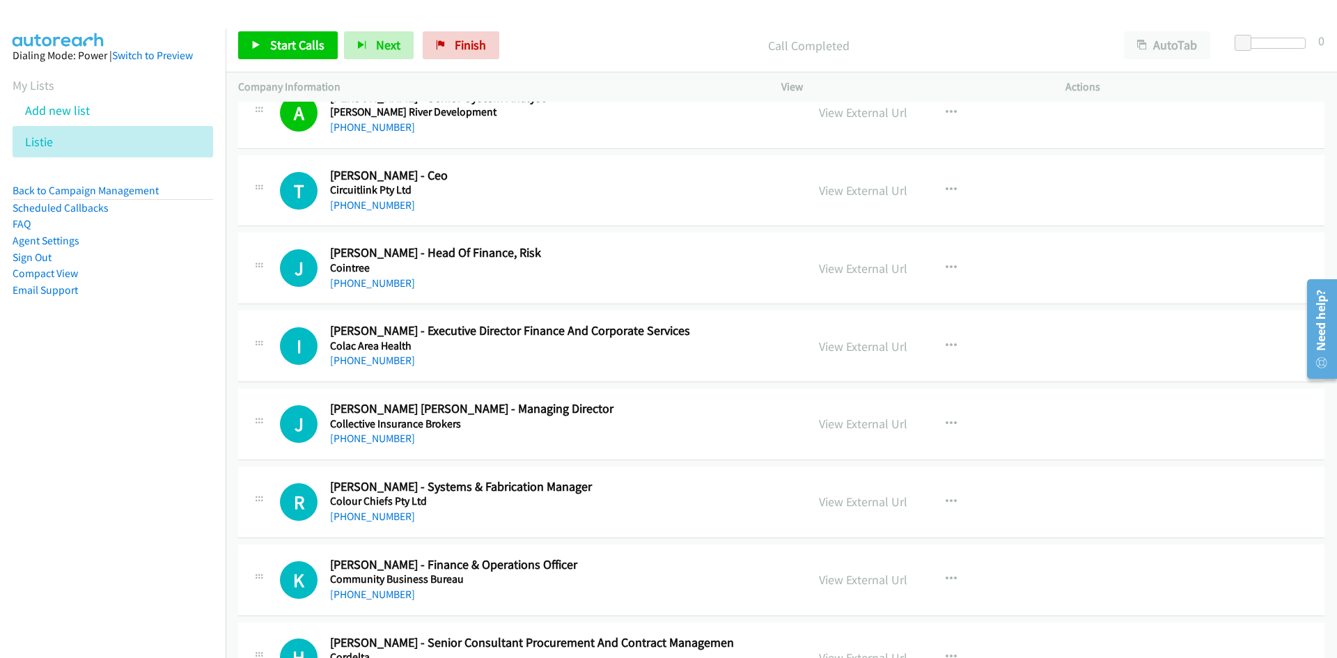
scroll to position [5779, 0]
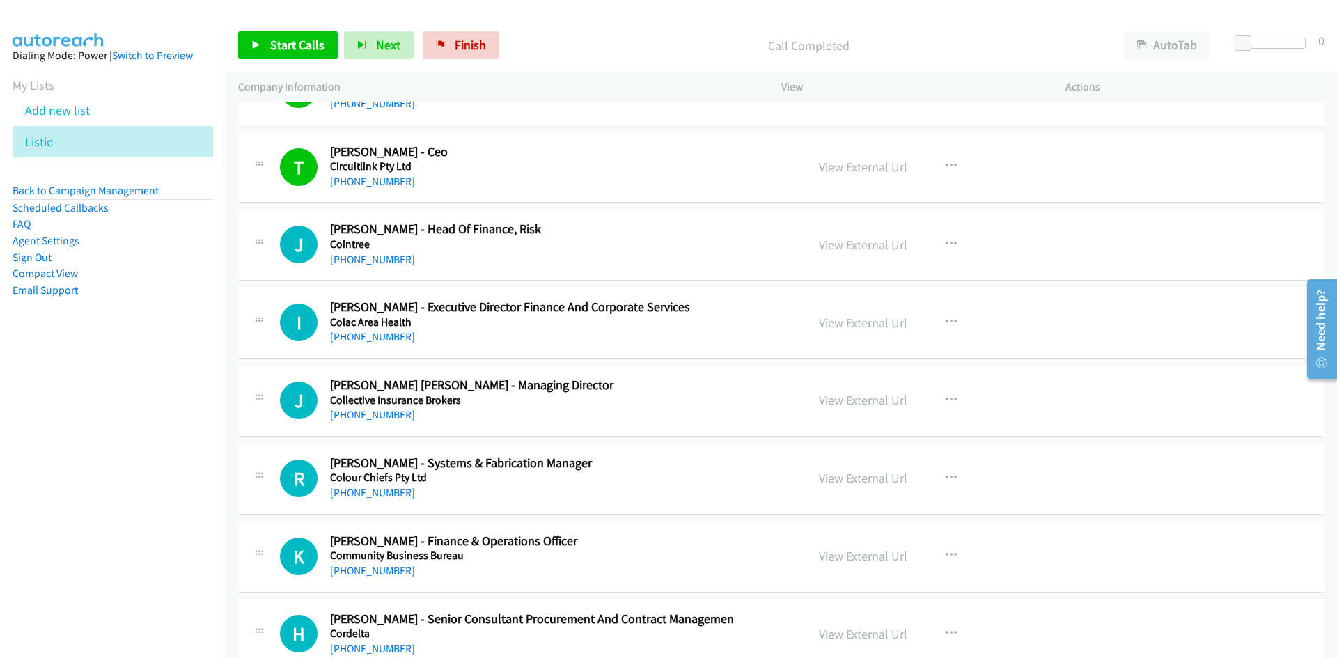
drag, startPoint x: 386, startPoint y: 263, endPoint x: 105, endPoint y: 402, distance: 313.6
click at [386, 263] on link "+61 427 017 793" at bounding box center [372, 259] width 85 height 13
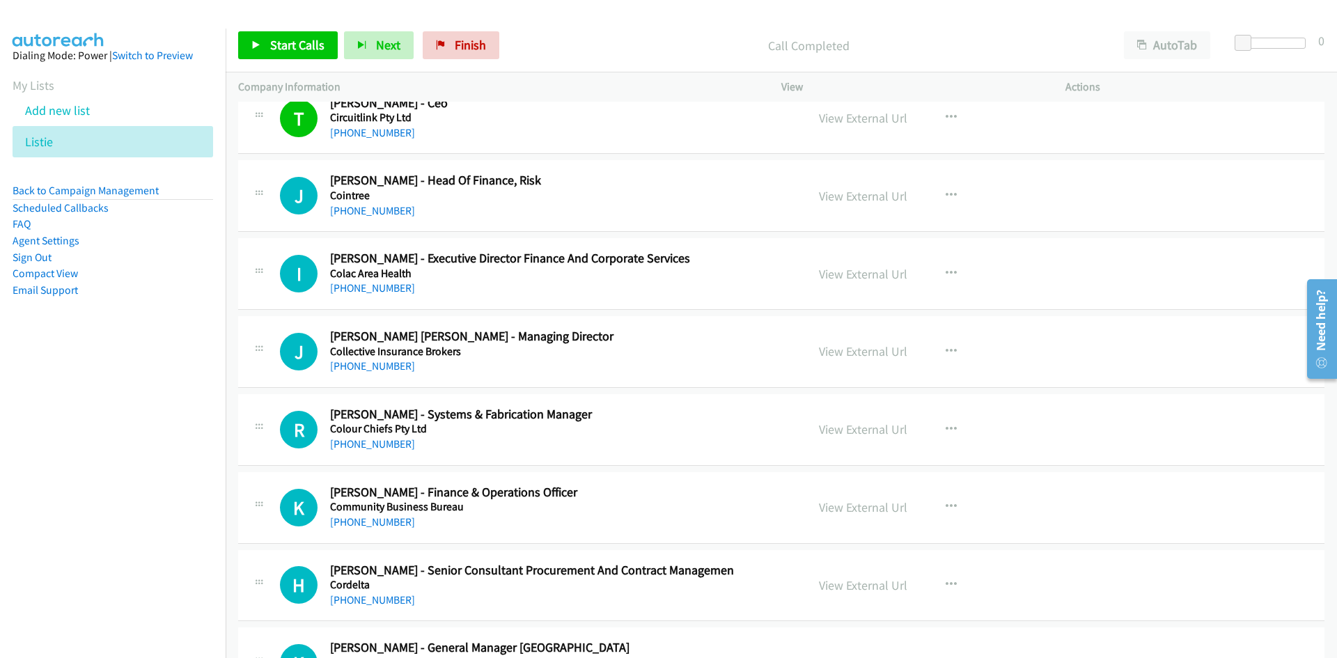
scroll to position [5849, 0]
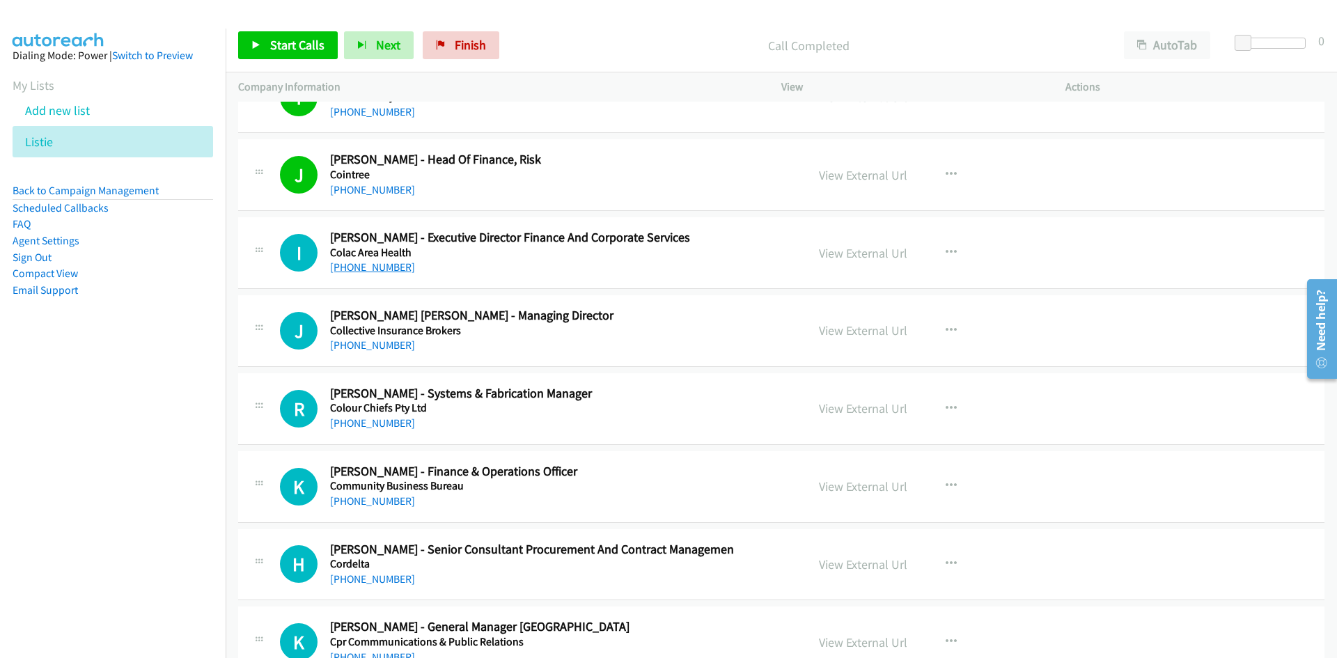
drag, startPoint x: 373, startPoint y: 274, endPoint x: 373, endPoint y: 264, distance: 10.4
click at [373, 274] on div "+61 427 515 678" at bounding box center [559, 267] width 459 height 17
click at [373, 262] on link "+61 427 515 678" at bounding box center [372, 266] width 85 height 13
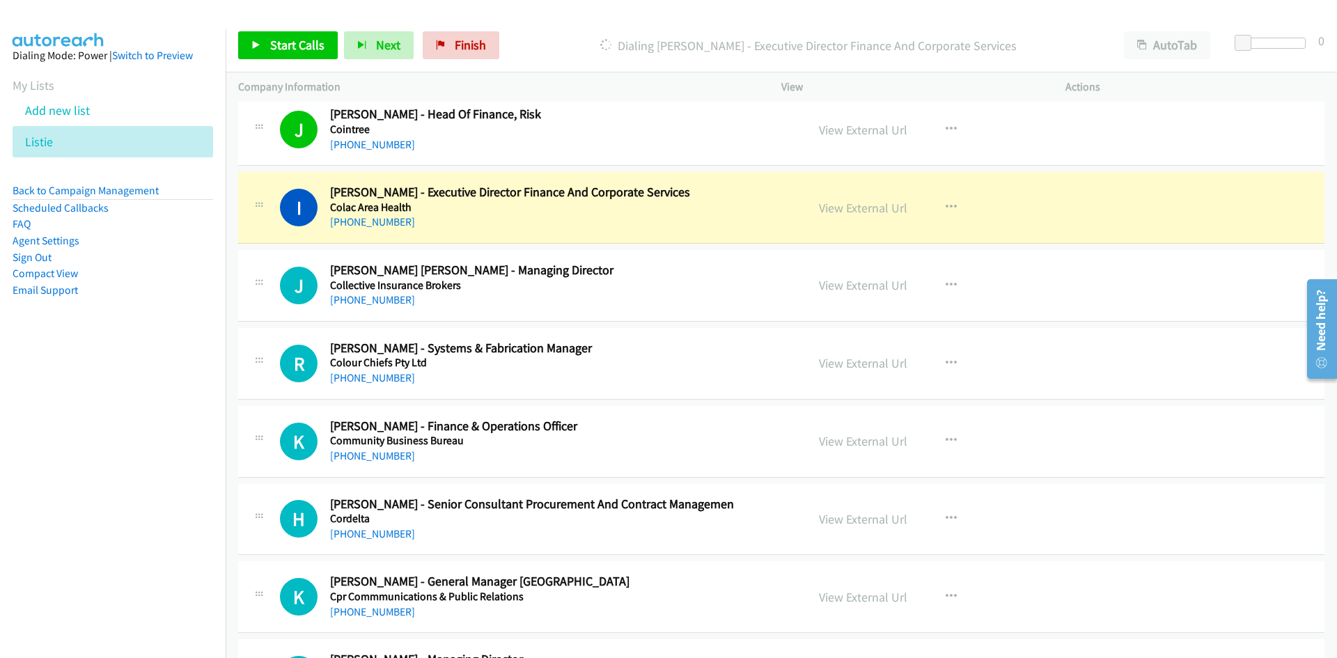
scroll to position [5918, 0]
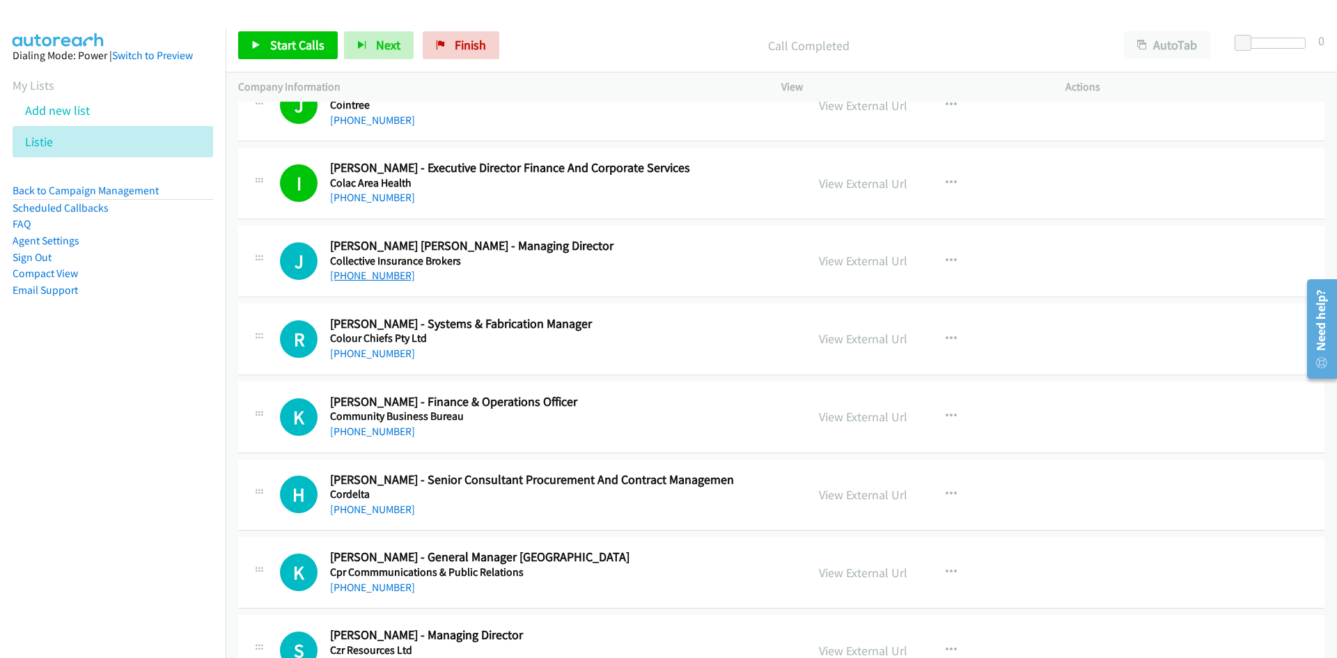
click at [356, 281] on link "+61 408 725 225" at bounding box center [372, 275] width 85 height 13
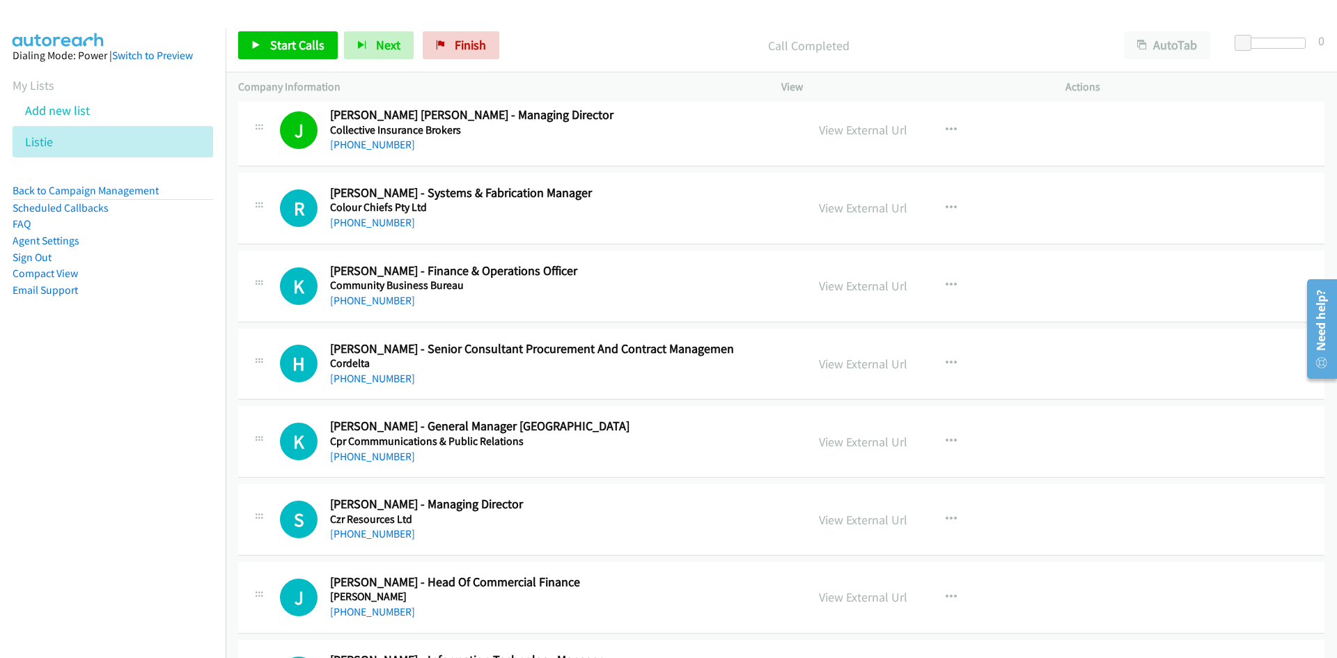
scroll to position [6057, 0]
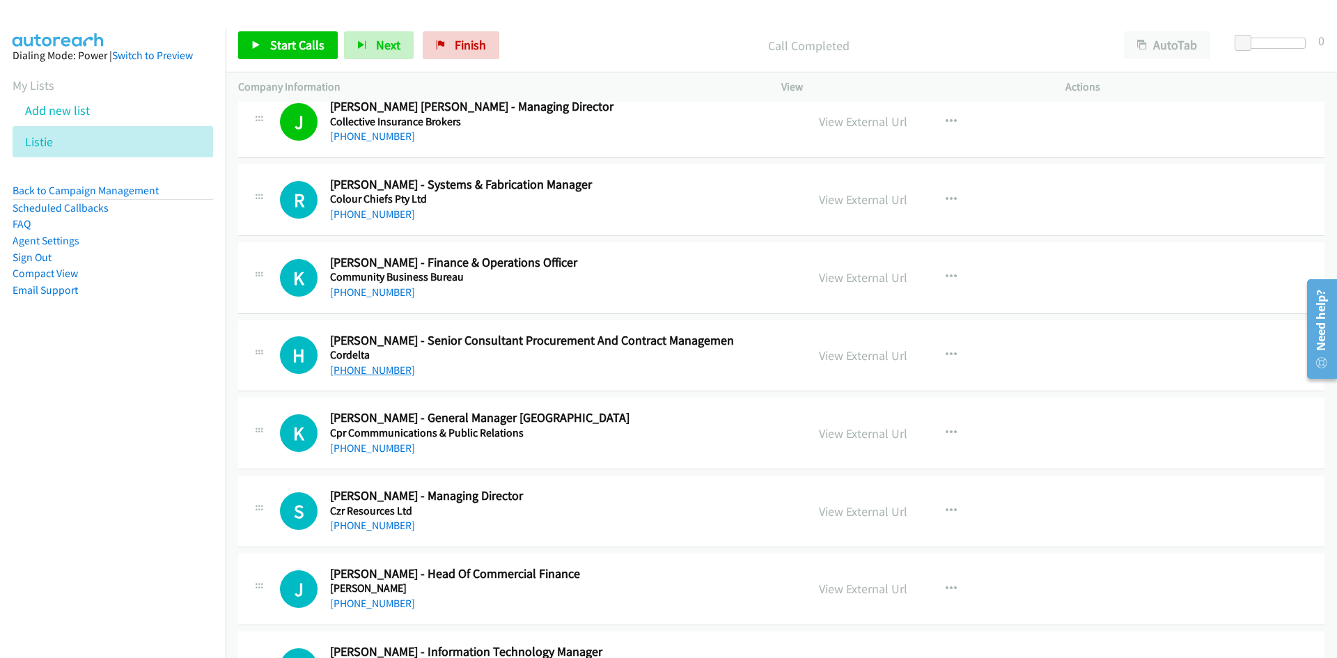
click at [363, 375] on link "+61 433 489 204" at bounding box center [372, 369] width 85 height 13
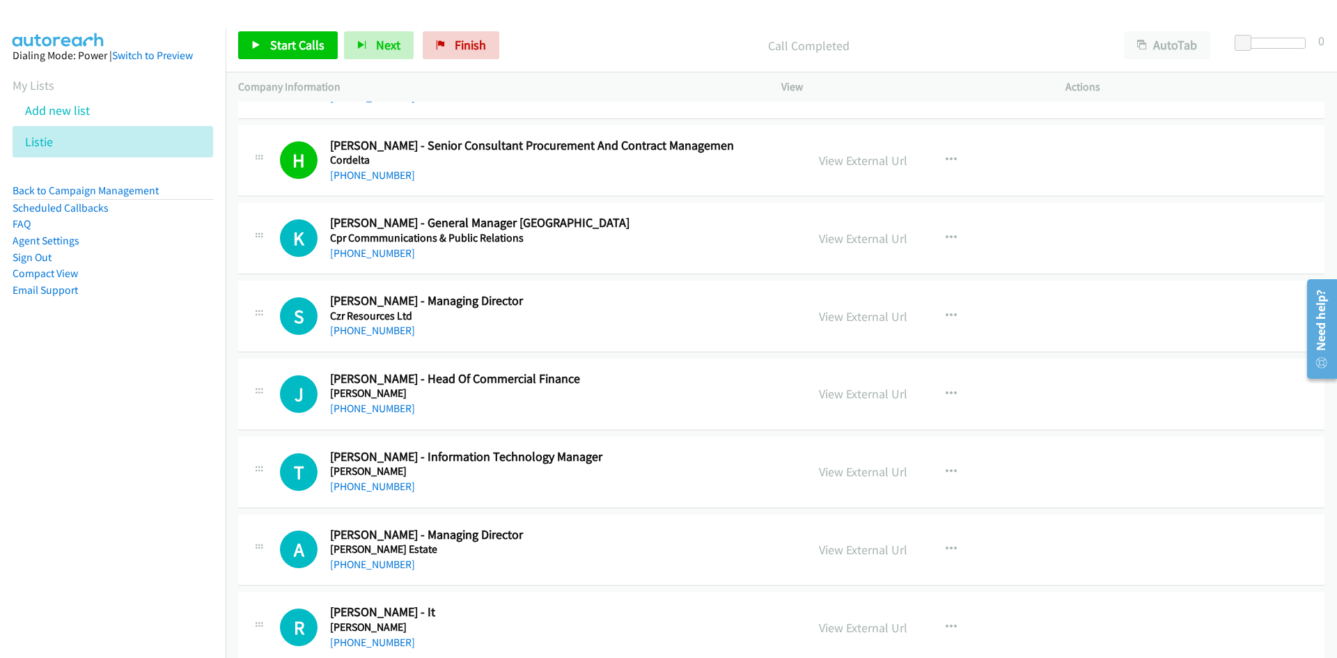
scroll to position [6266, 0]
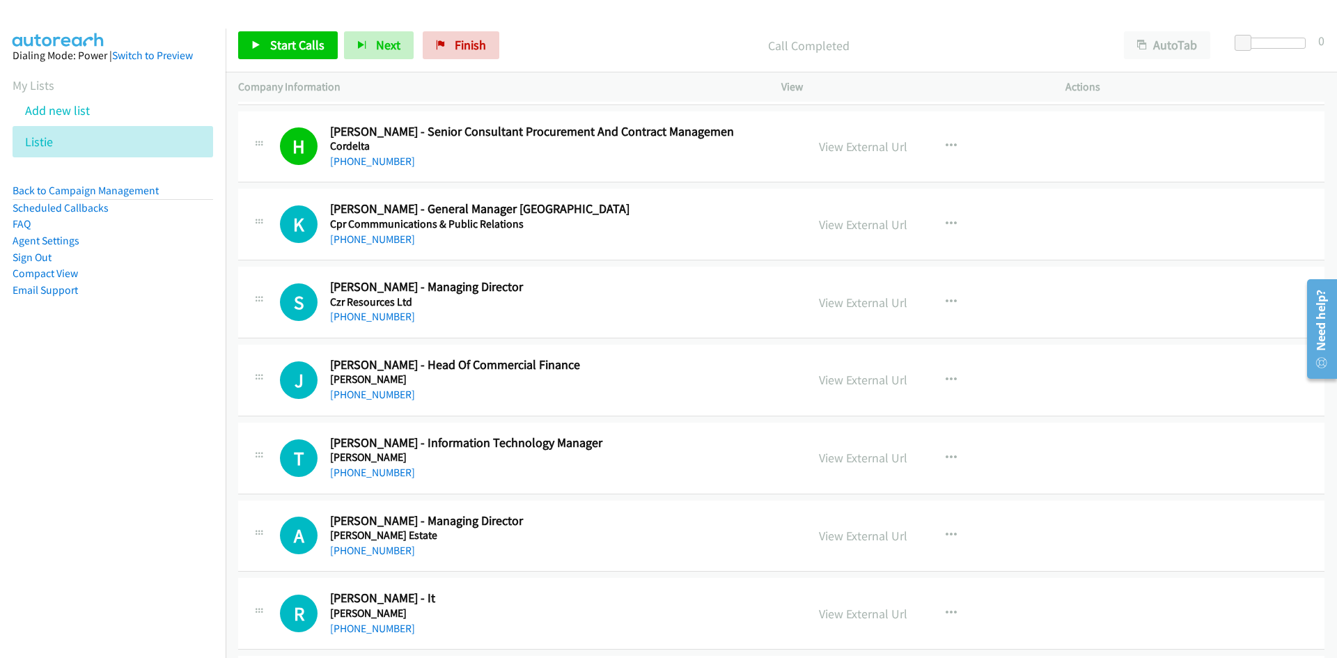
drag, startPoint x: 395, startPoint y: 320, endPoint x: 44, endPoint y: 408, distance: 361.7
click at [395, 320] on link "+61 477 711 437" at bounding box center [372, 316] width 85 height 13
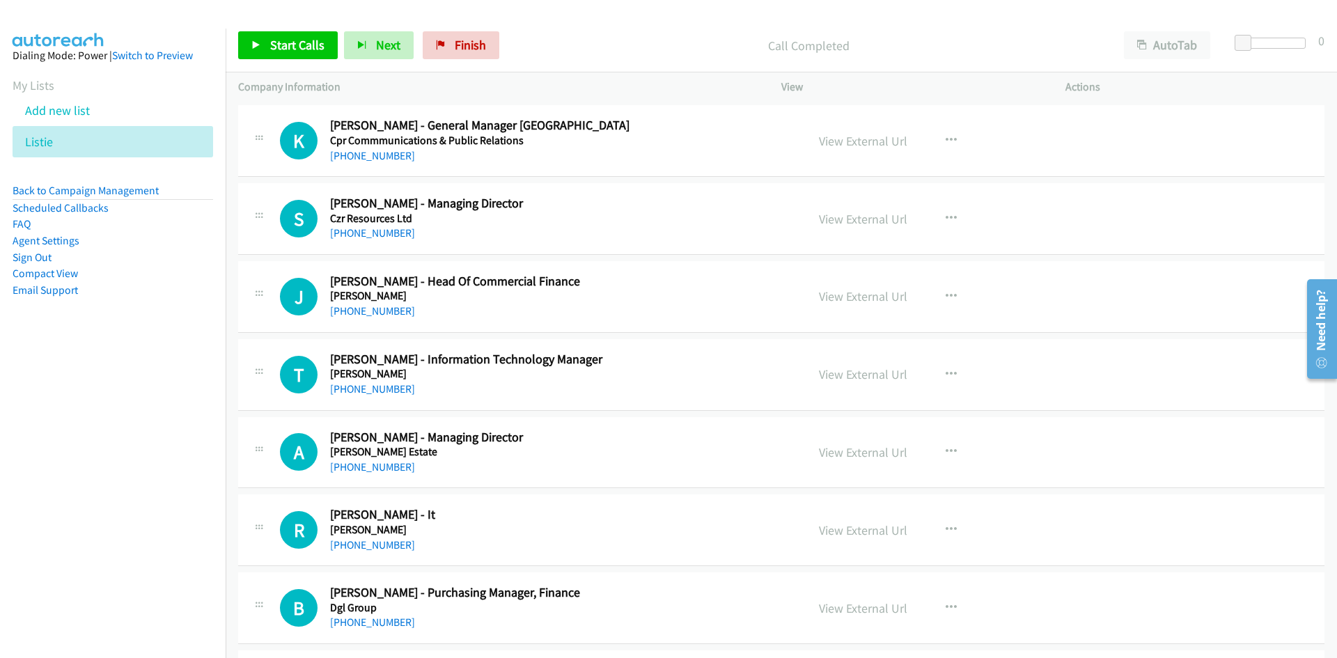
scroll to position [6406, 0]
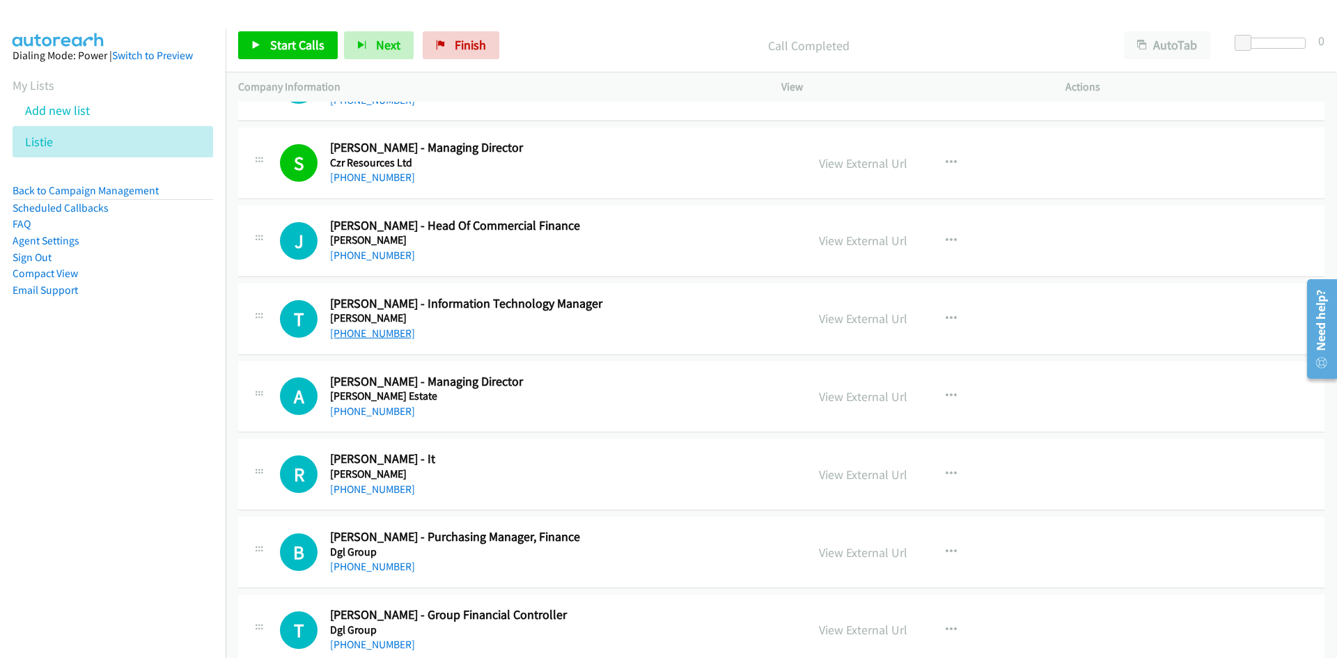
click at [394, 335] on link "+61 407 930 821" at bounding box center [372, 333] width 85 height 13
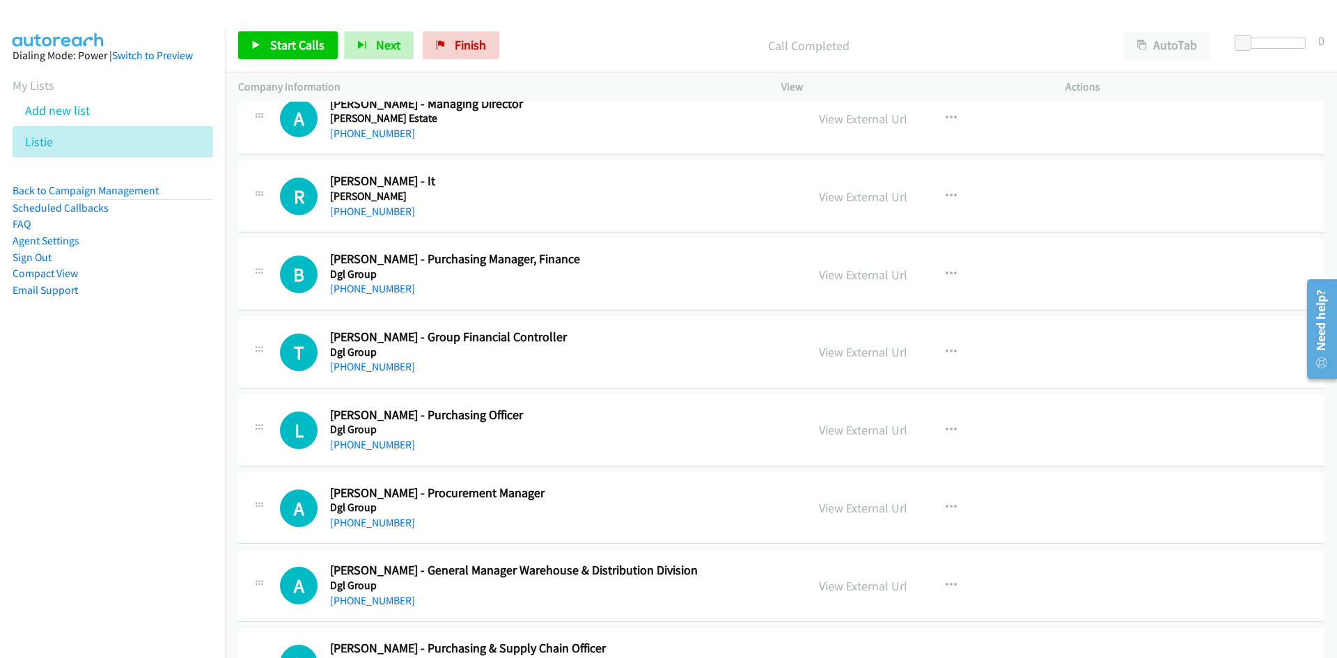
scroll to position [6684, 0]
drag, startPoint x: 391, startPoint y: 217, endPoint x: 262, endPoint y: 284, distance: 145.4
click at [391, 217] on link "+61 413 979 071" at bounding box center [372, 210] width 85 height 13
drag, startPoint x: 355, startPoint y: 285, endPoint x: 1, endPoint y: 348, distance: 359.2
click at [355, 285] on link "+61 450 531 808" at bounding box center [372, 287] width 85 height 13
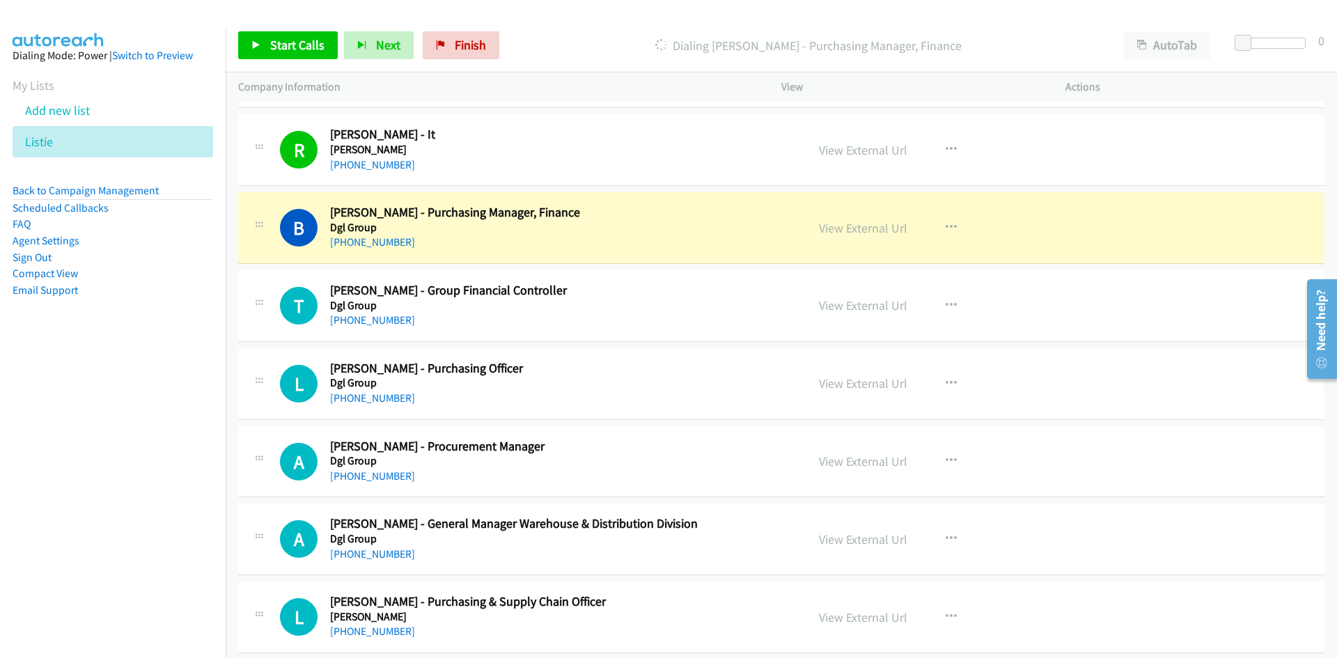
scroll to position [6754, 0]
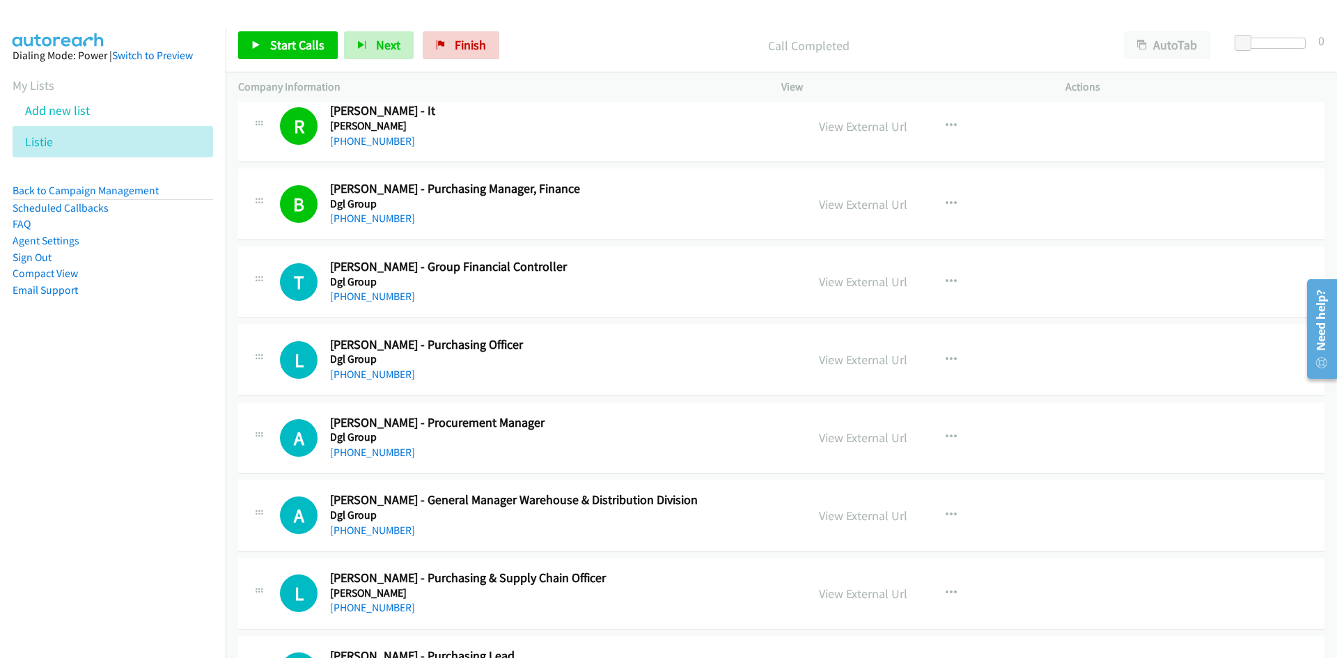
drag, startPoint x: 376, startPoint y: 301, endPoint x: 173, endPoint y: 368, distance: 214.0
click at [376, 301] on link "+61 423 800 767" at bounding box center [372, 296] width 85 height 13
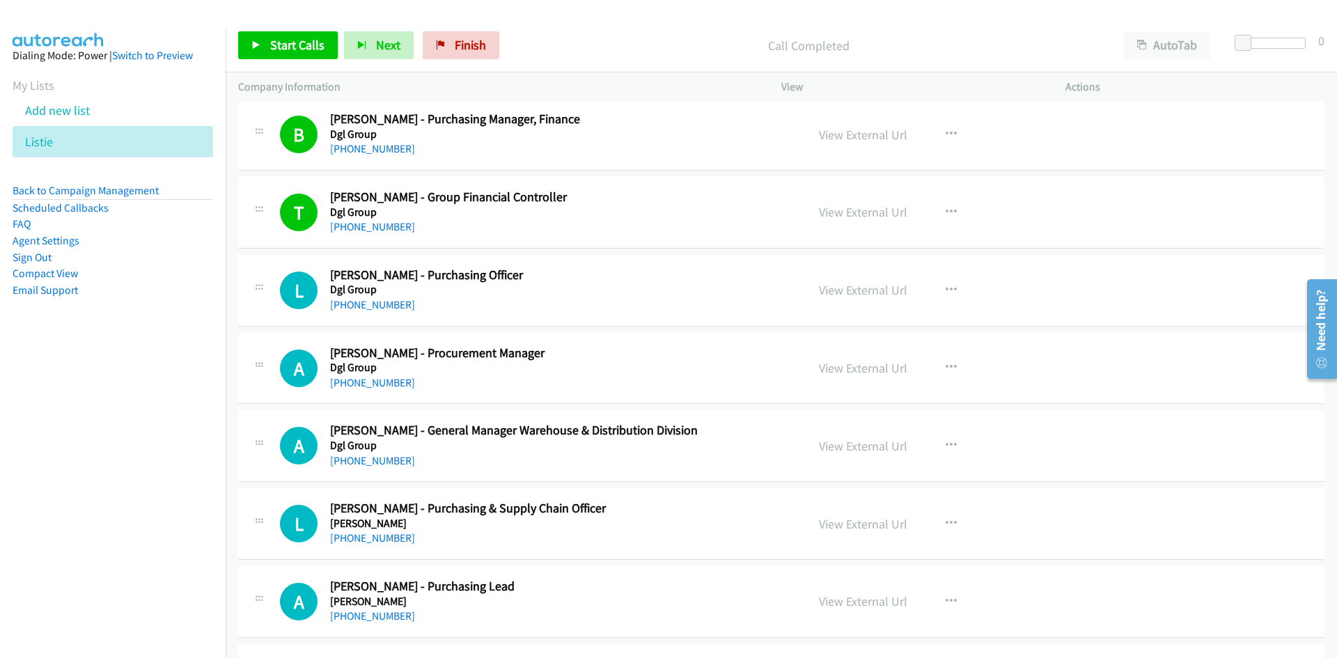
drag, startPoint x: 372, startPoint y: 306, endPoint x: 6, endPoint y: 396, distance: 377.2
click at [372, 306] on link "+61 3 8369 9929" at bounding box center [372, 304] width 85 height 13
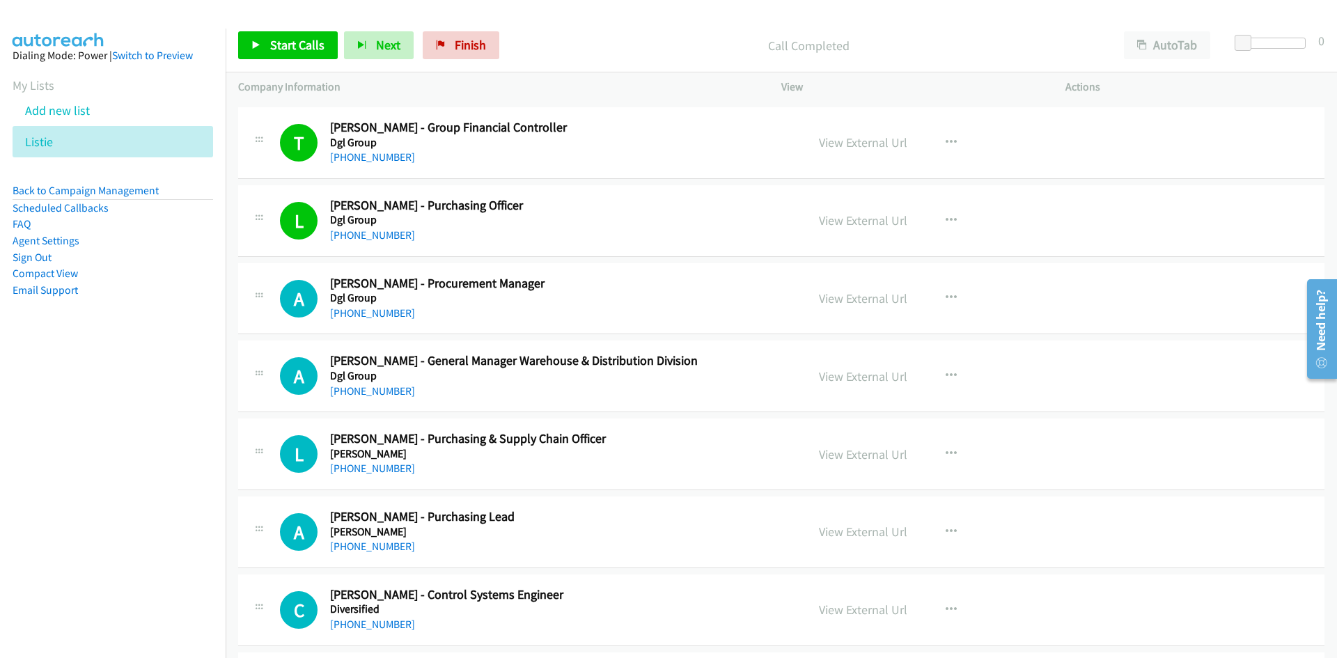
drag, startPoint x: 363, startPoint y: 318, endPoint x: 13, endPoint y: 400, distance: 358.9
click at [363, 318] on link "+61 3 8369 9921" at bounding box center [372, 312] width 85 height 13
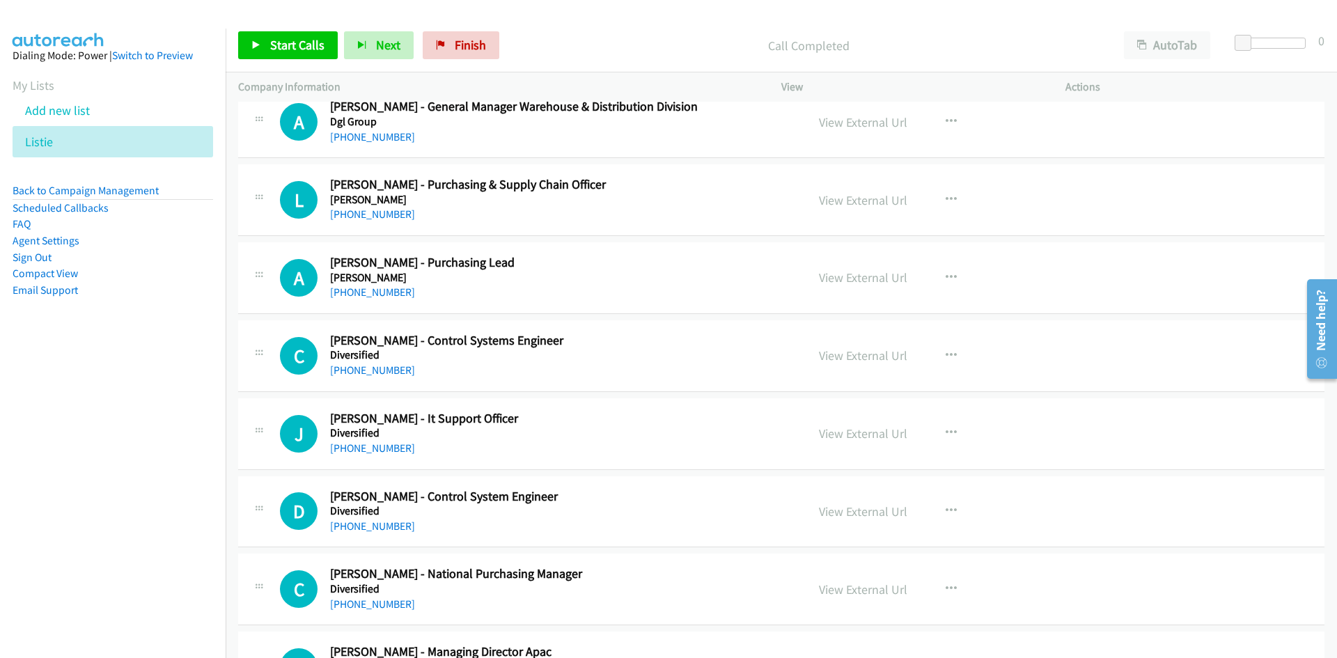
scroll to position [7171, 0]
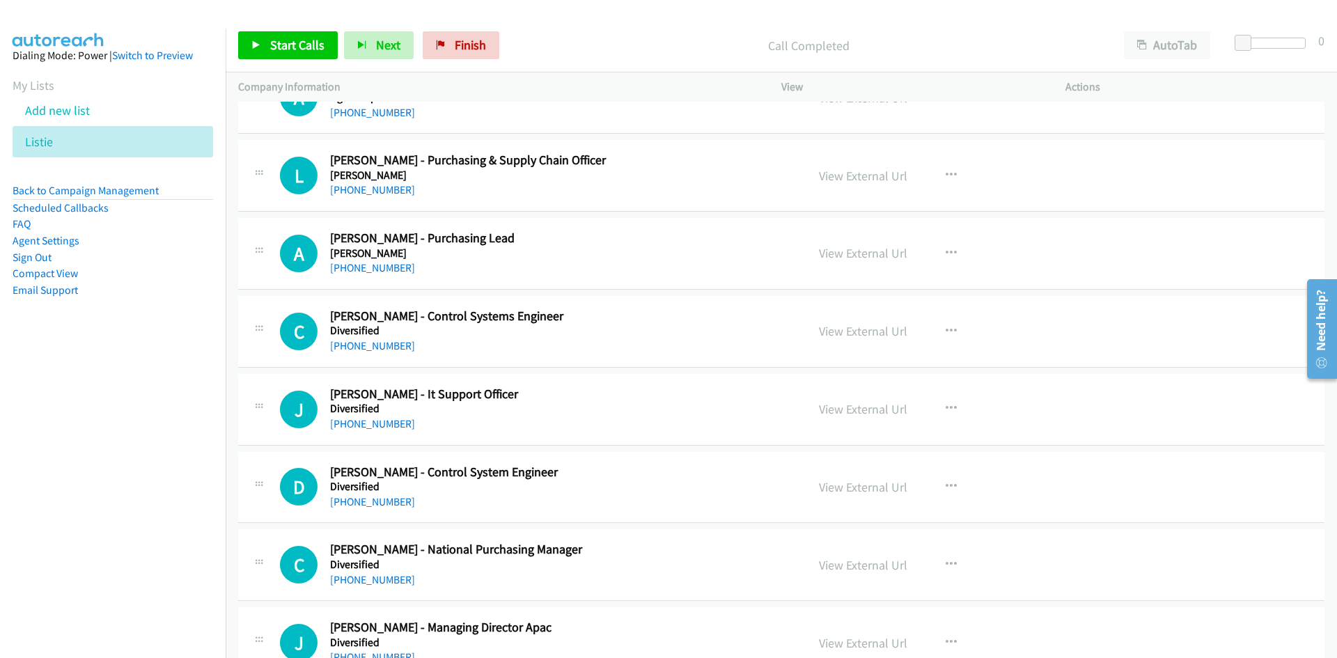
click at [384, 349] on link "+61 437 454 196" at bounding box center [372, 345] width 85 height 13
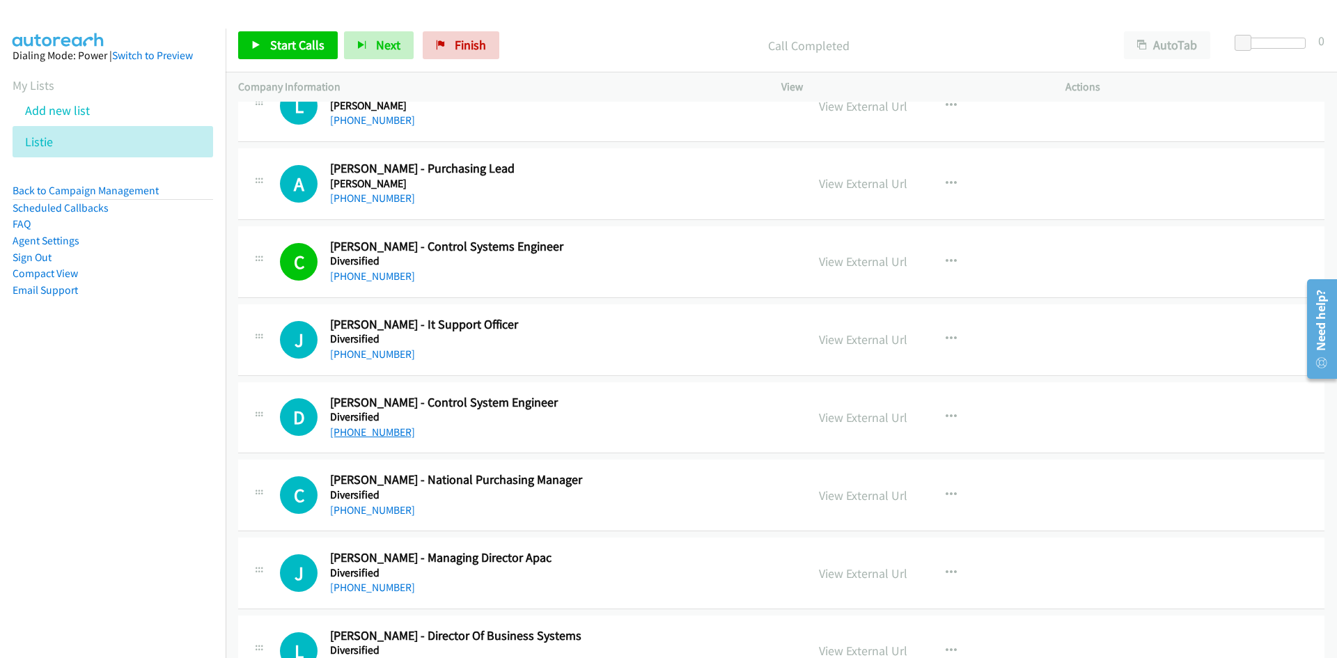
scroll to position [7380, 0]
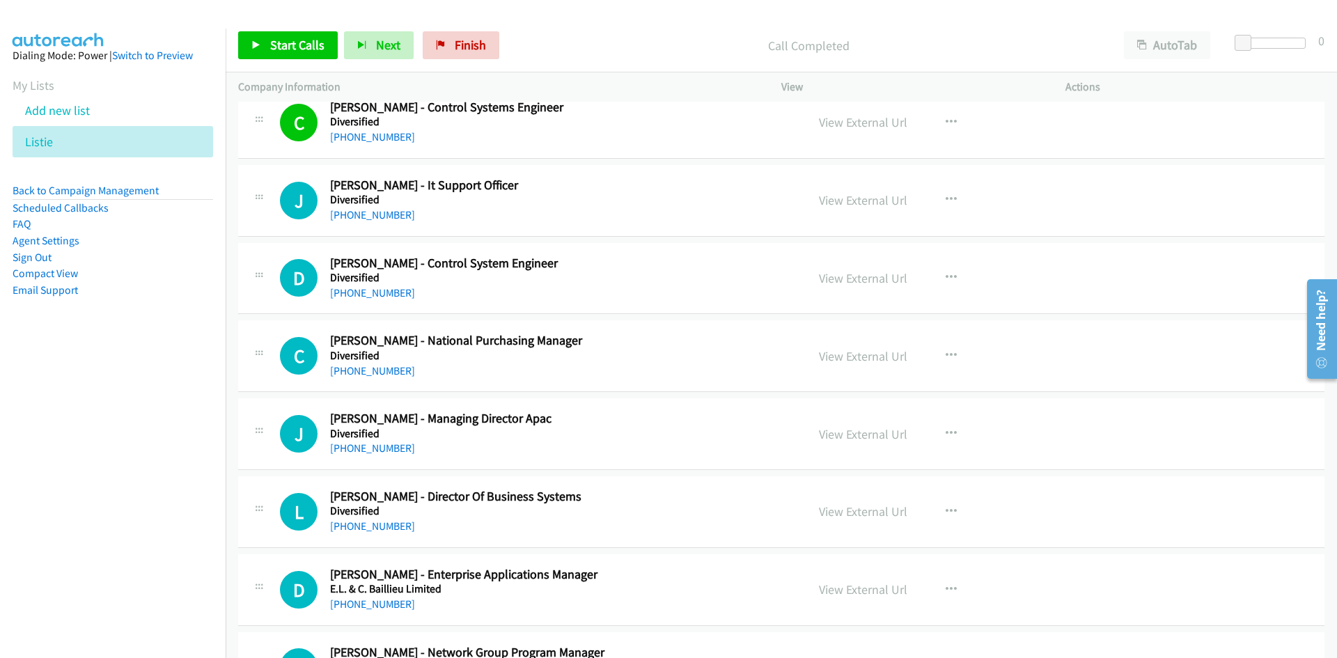
drag, startPoint x: 372, startPoint y: 210, endPoint x: 111, endPoint y: 294, distance: 274.4
click at [372, 210] on link "+61 3 9488 1585" at bounding box center [372, 214] width 85 height 13
drag, startPoint x: 361, startPoint y: 297, endPoint x: 50, endPoint y: 438, distance: 341.2
click at [361, 297] on link "+61 435 720 779" at bounding box center [372, 292] width 85 height 13
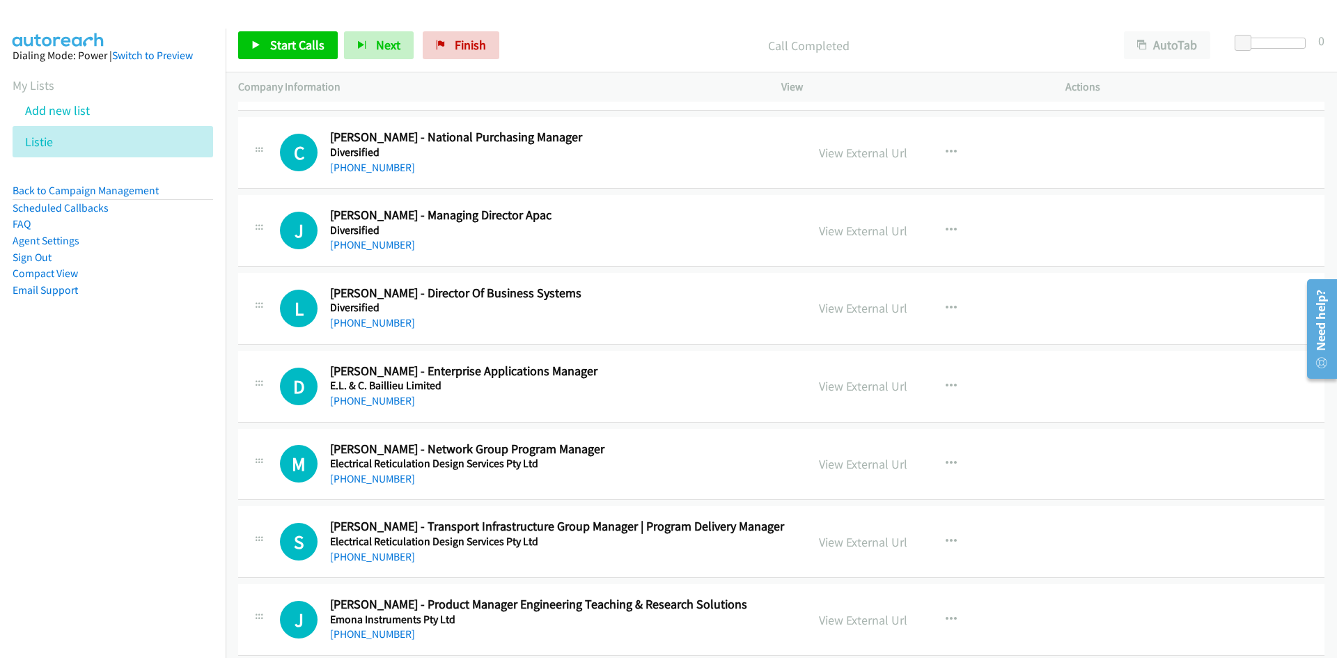
scroll to position [7589, 0]
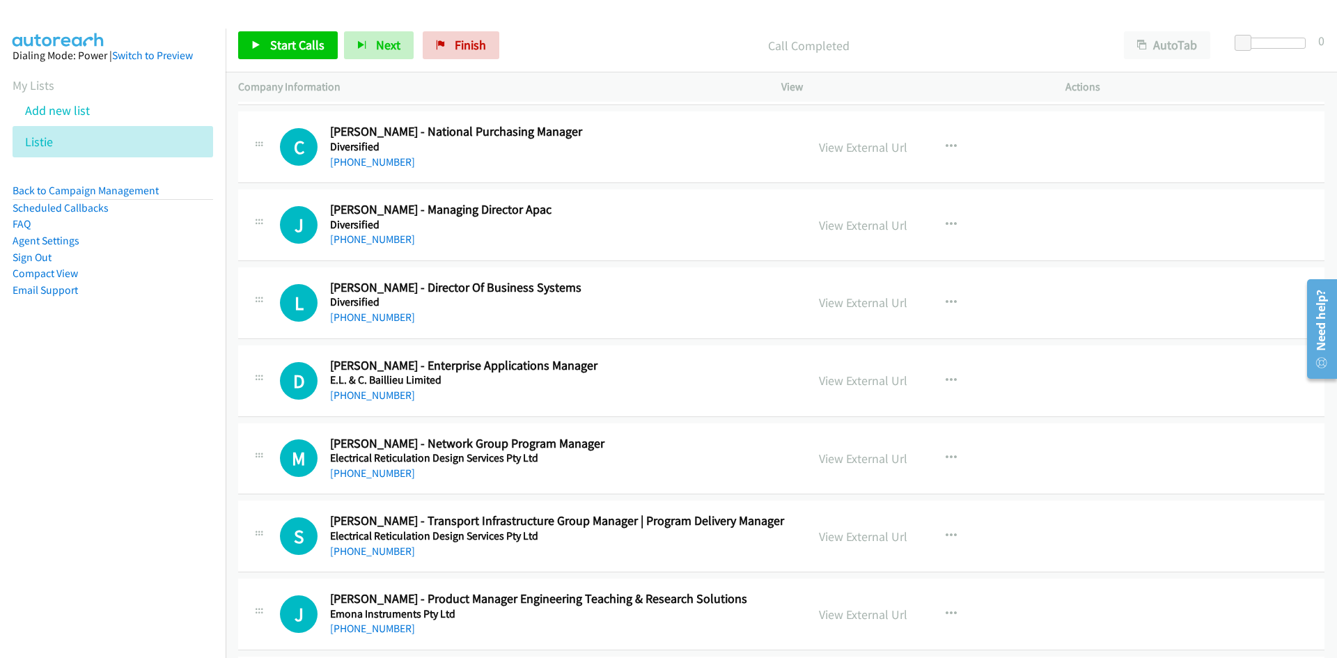
drag, startPoint x: 397, startPoint y: 242, endPoint x: 237, endPoint y: 315, distance: 176.3
click at [397, 242] on link "+61 499 547 033" at bounding box center [372, 239] width 85 height 13
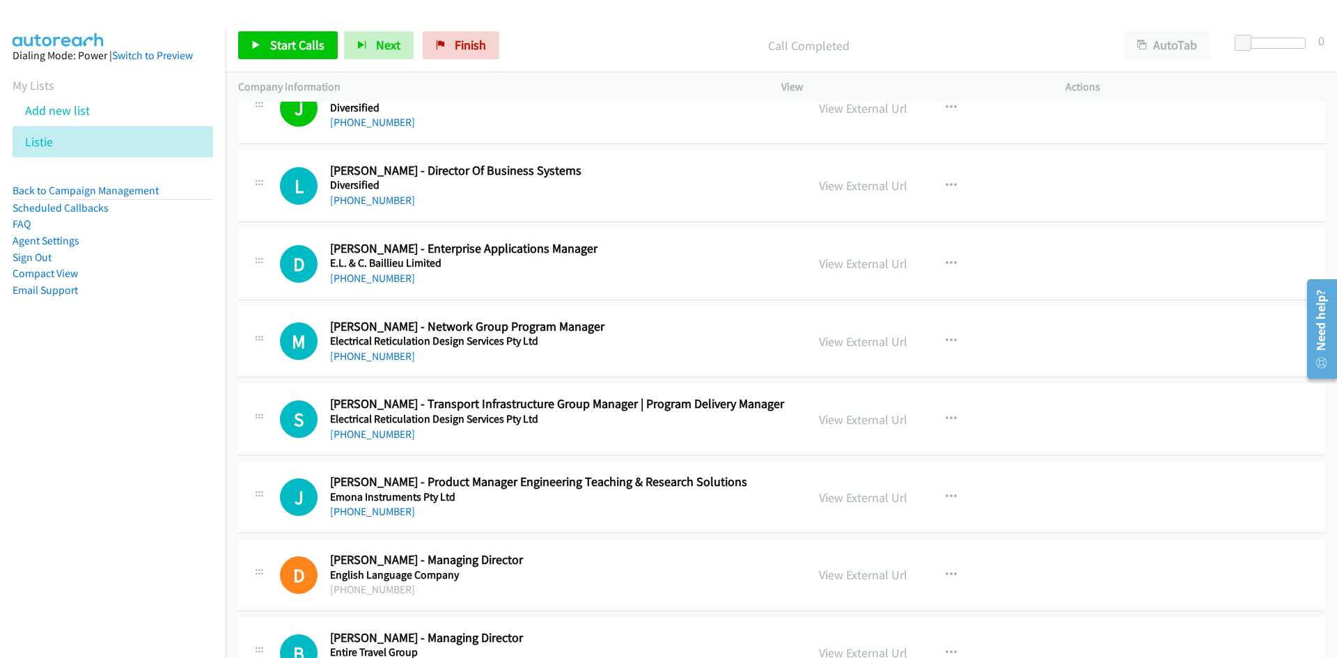
scroll to position [7728, 0]
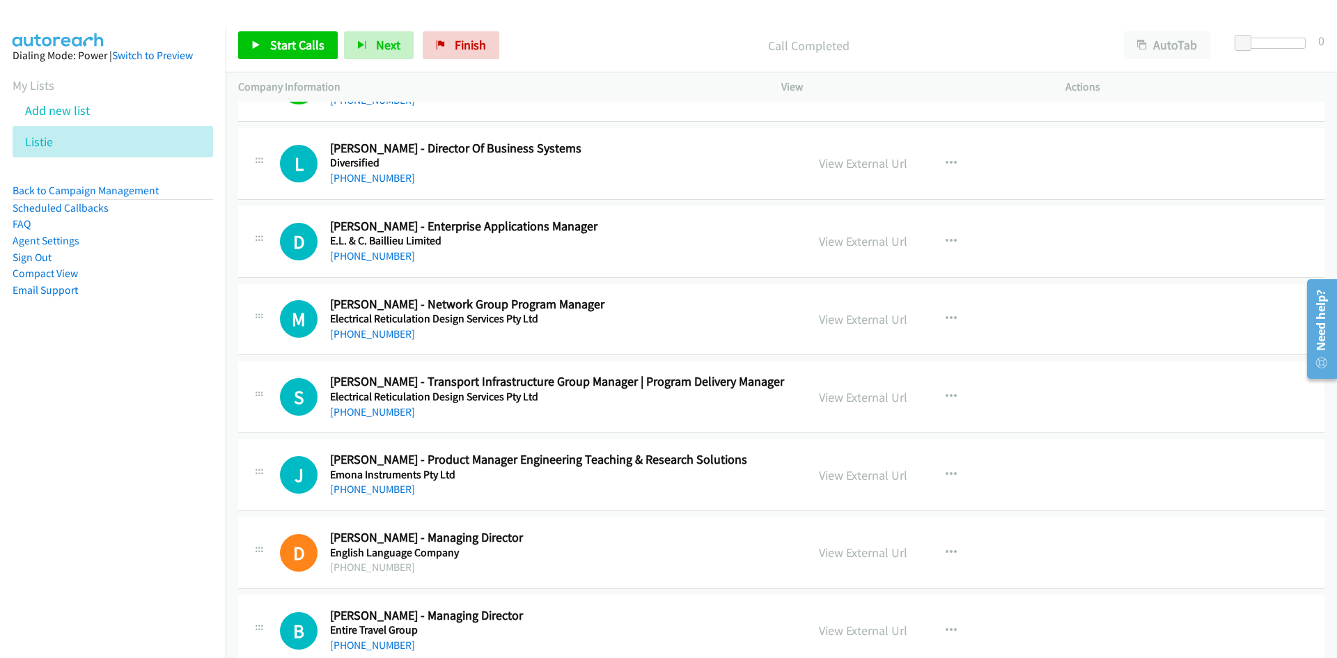
drag, startPoint x: 384, startPoint y: 179, endPoint x: 200, endPoint y: 308, distance: 224.5
click at [384, 179] on link "+61 450 798 252" at bounding box center [372, 177] width 85 height 13
drag, startPoint x: 375, startPoint y: 253, endPoint x: 336, endPoint y: 271, distance: 42.7
click at [375, 253] on link "+61 431 402 613" at bounding box center [372, 255] width 85 height 13
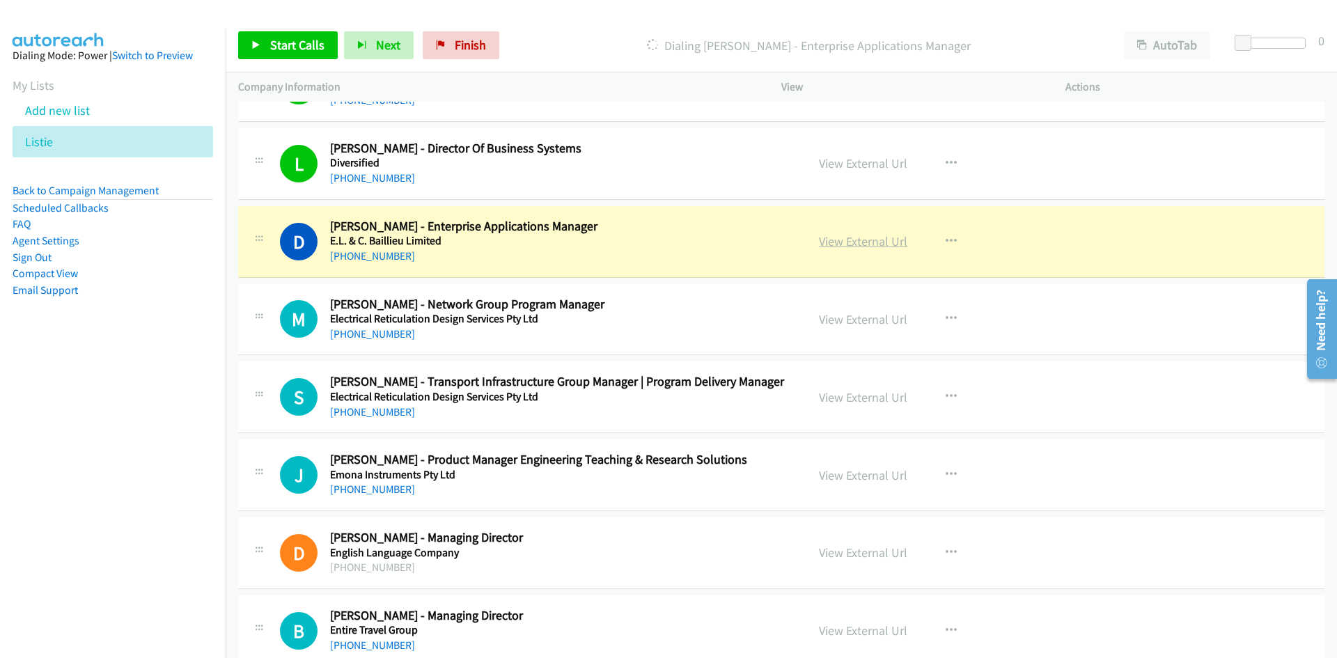
click at [863, 242] on link "View External Url" at bounding box center [863, 241] width 88 height 16
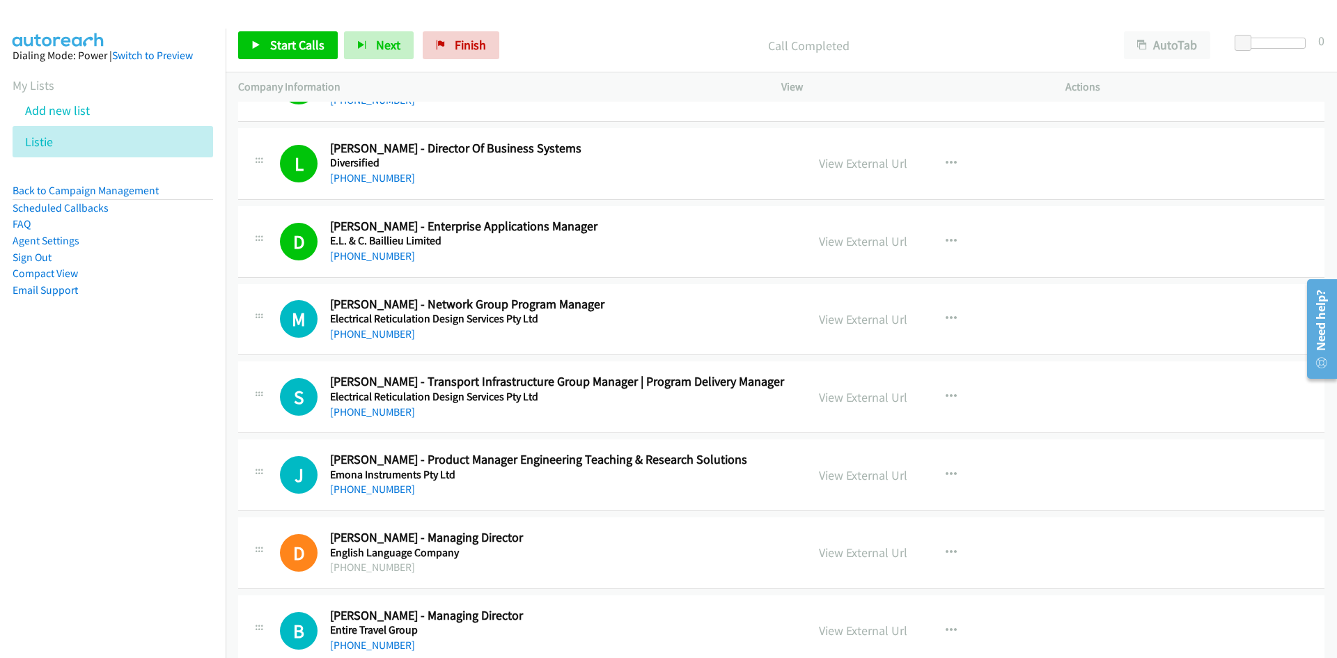
scroll to position [7798, 0]
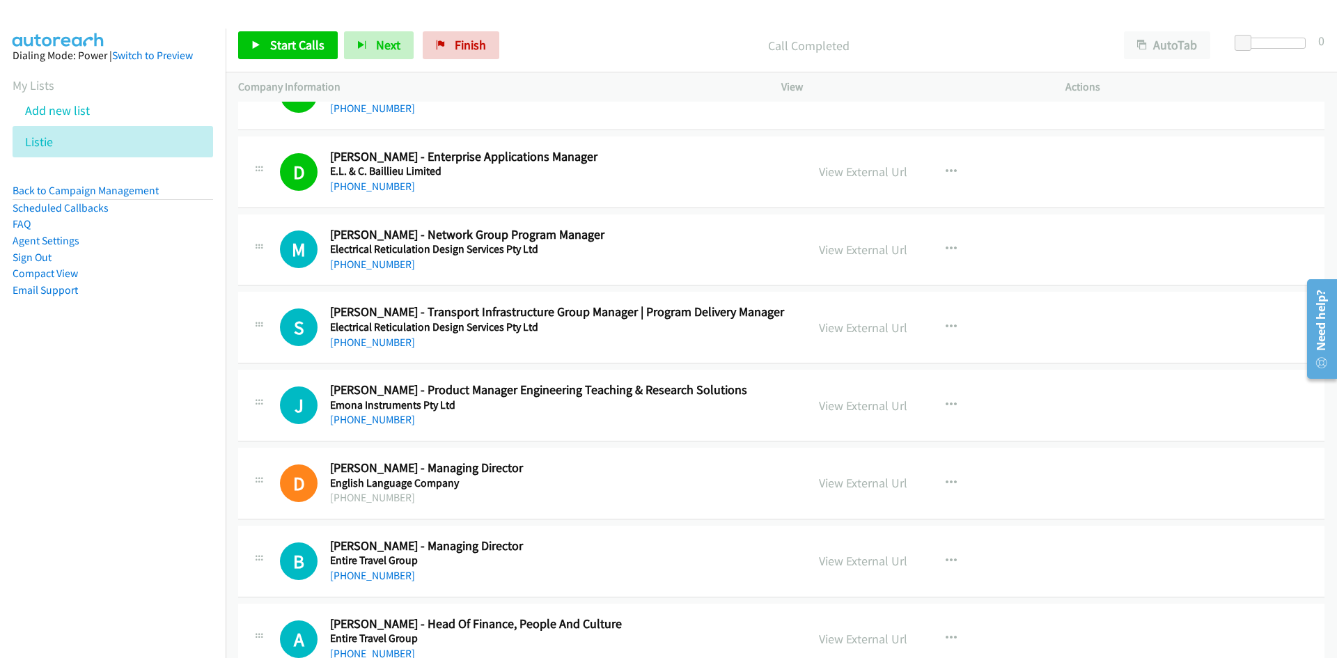
drag, startPoint x: 392, startPoint y: 262, endPoint x: 77, endPoint y: 397, distance: 342.8
click at [392, 262] on link "+61 401 614 387" at bounding box center [372, 264] width 85 height 13
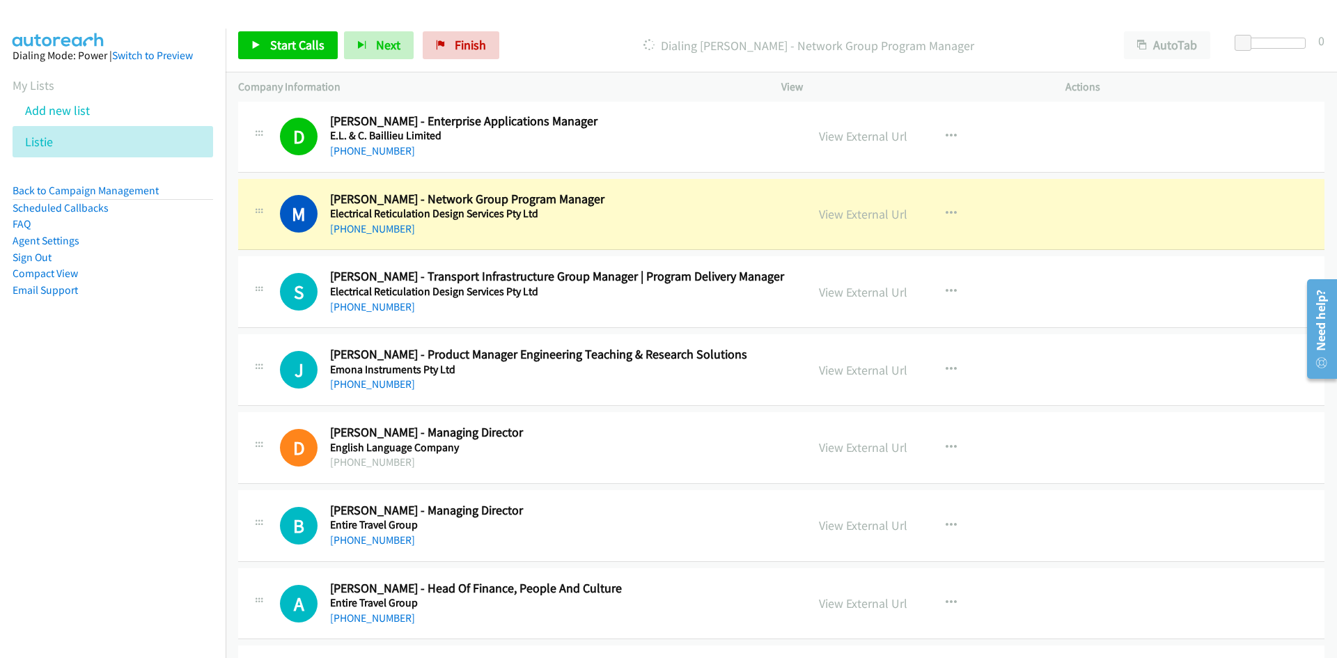
scroll to position [7868, 0]
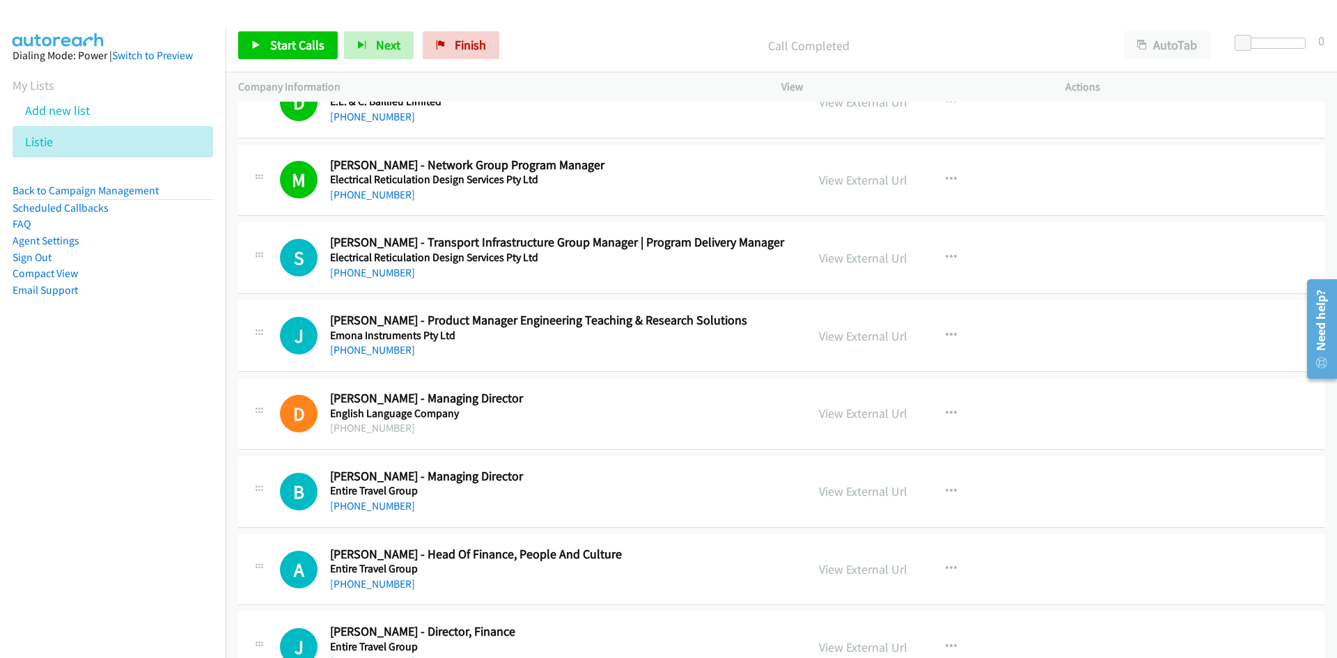
drag, startPoint x: 368, startPoint y: 272, endPoint x: 3, endPoint y: 356, distance: 374.4
click at [368, 272] on link "+61 3 6432 7911" at bounding box center [372, 272] width 85 height 13
click at [354, 346] on link "+61 401 803 120" at bounding box center [372, 349] width 85 height 13
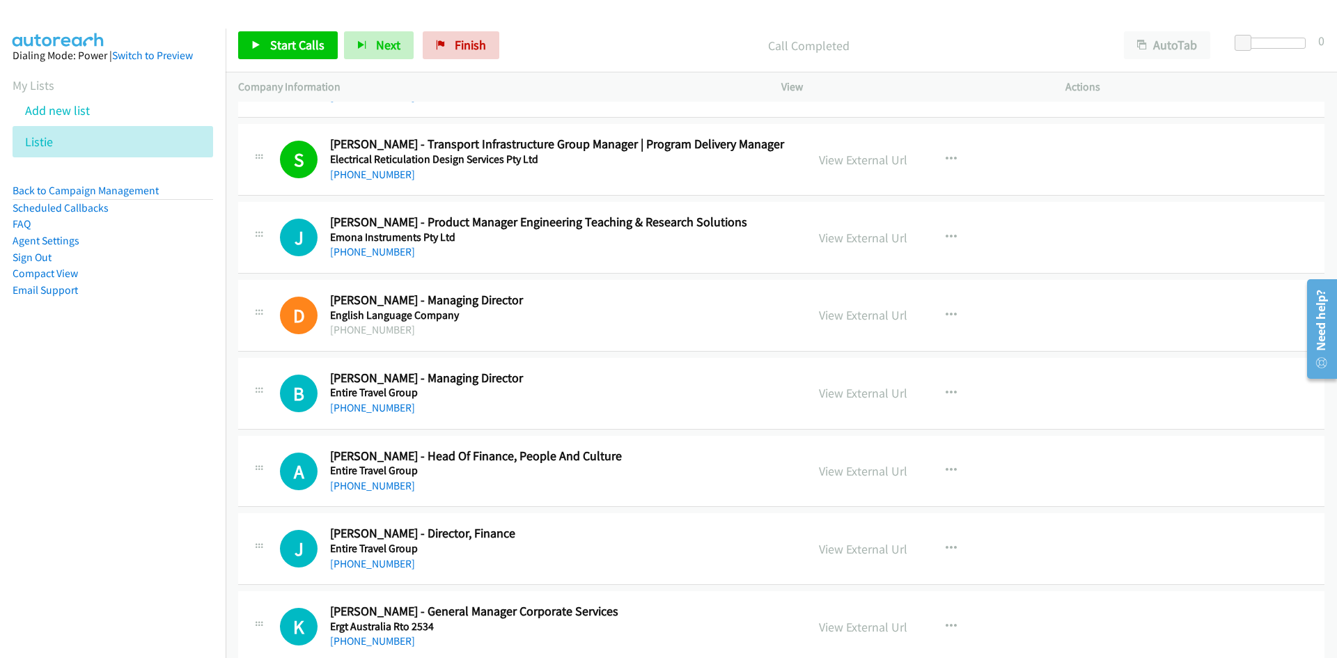
scroll to position [8007, 0]
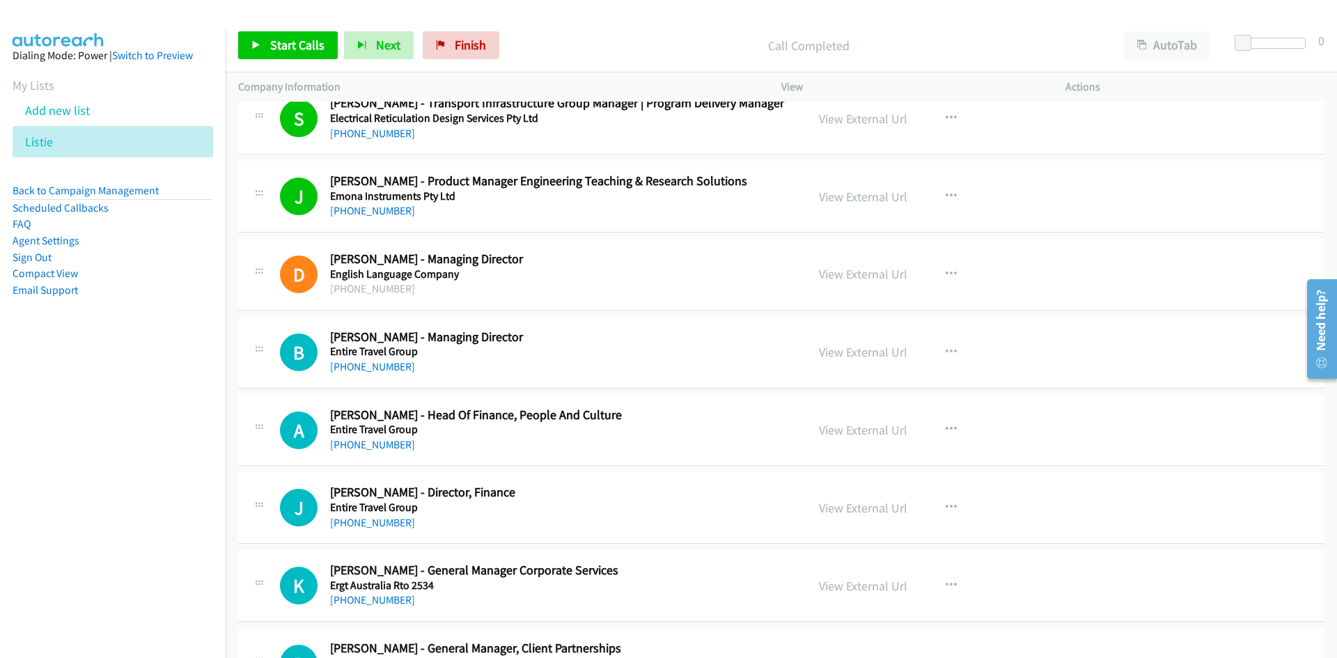
drag, startPoint x: 377, startPoint y: 361, endPoint x: 7, endPoint y: 396, distance: 371.3
click at [377, 361] on link "+61 430 171 370" at bounding box center [372, 366] width 85 height 13
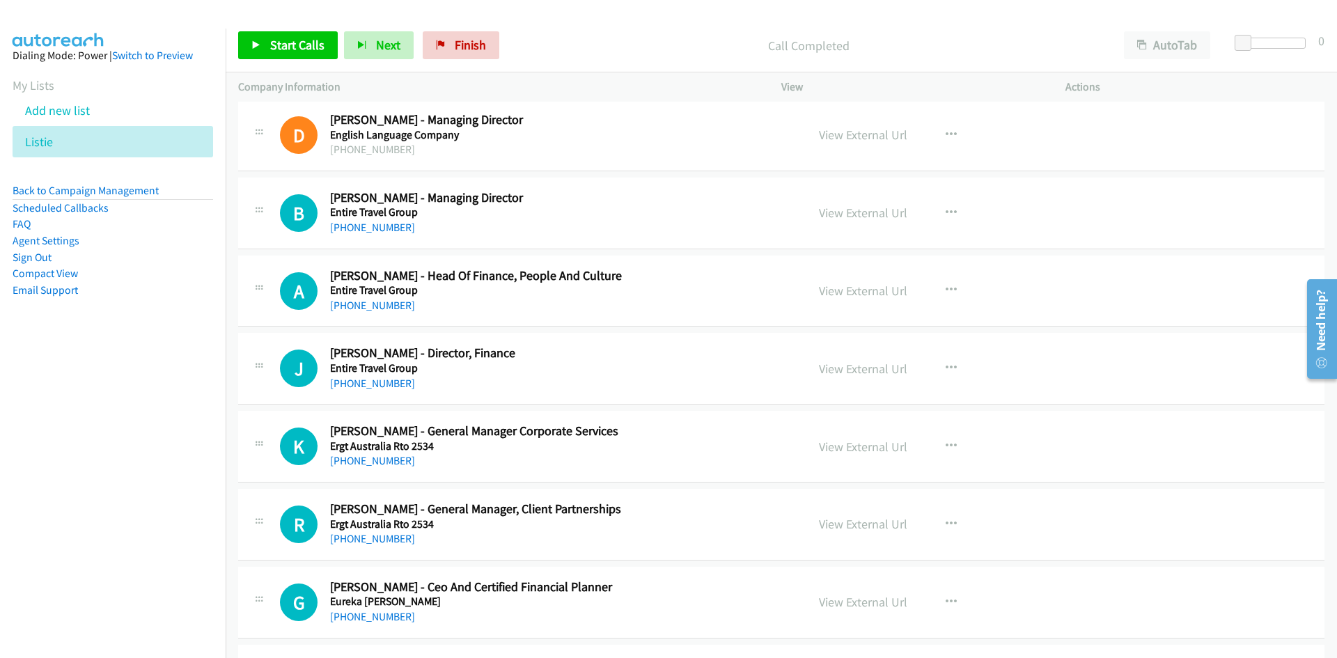
scroll to position [8216, 0]
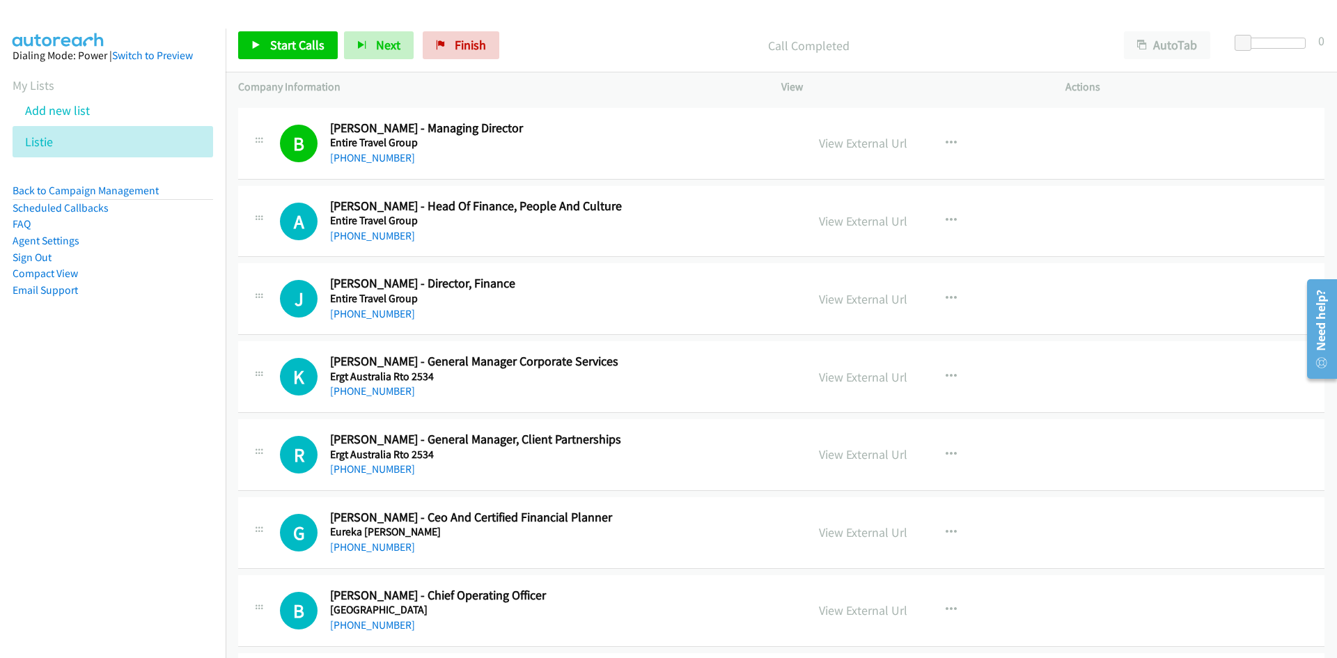
drag, startPoint x: 378, startPoint y: 316, endPoint x: 106, endPoint y: 370, distance: 277.6
click at [378, 316] on link "+61 430 488 072" at bounding box center [372, 313] width 85 height 13
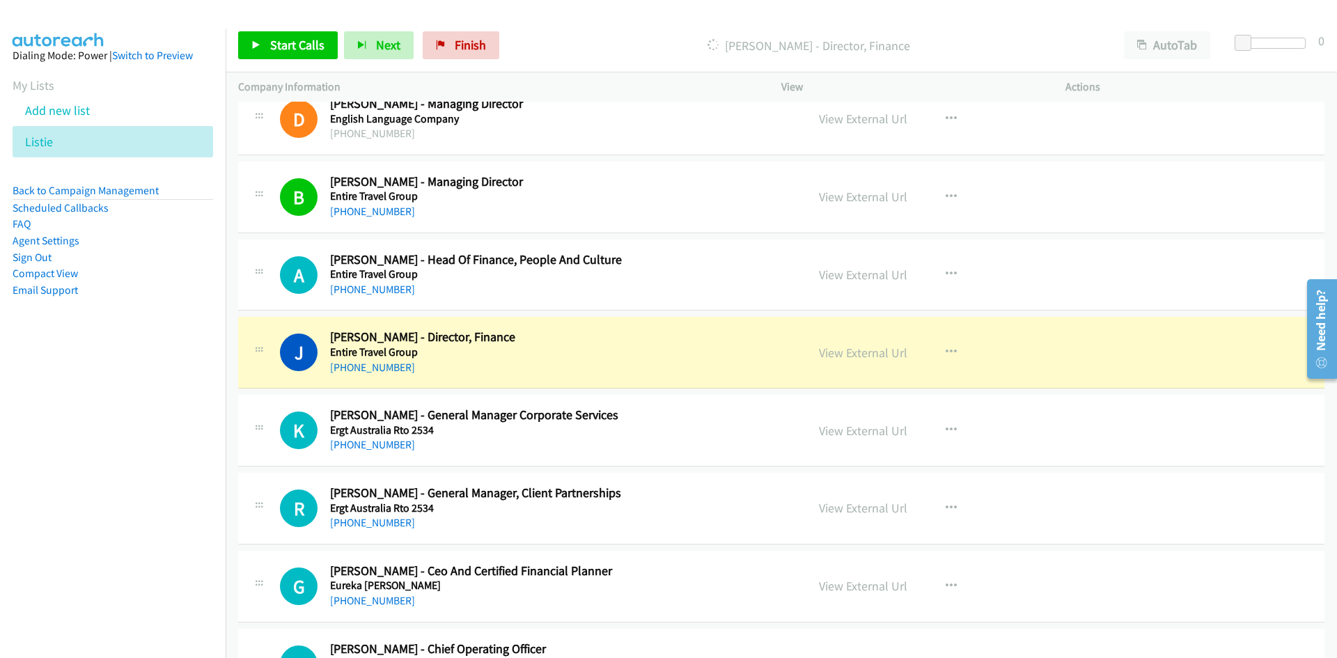
scroll to position [8146, 0]
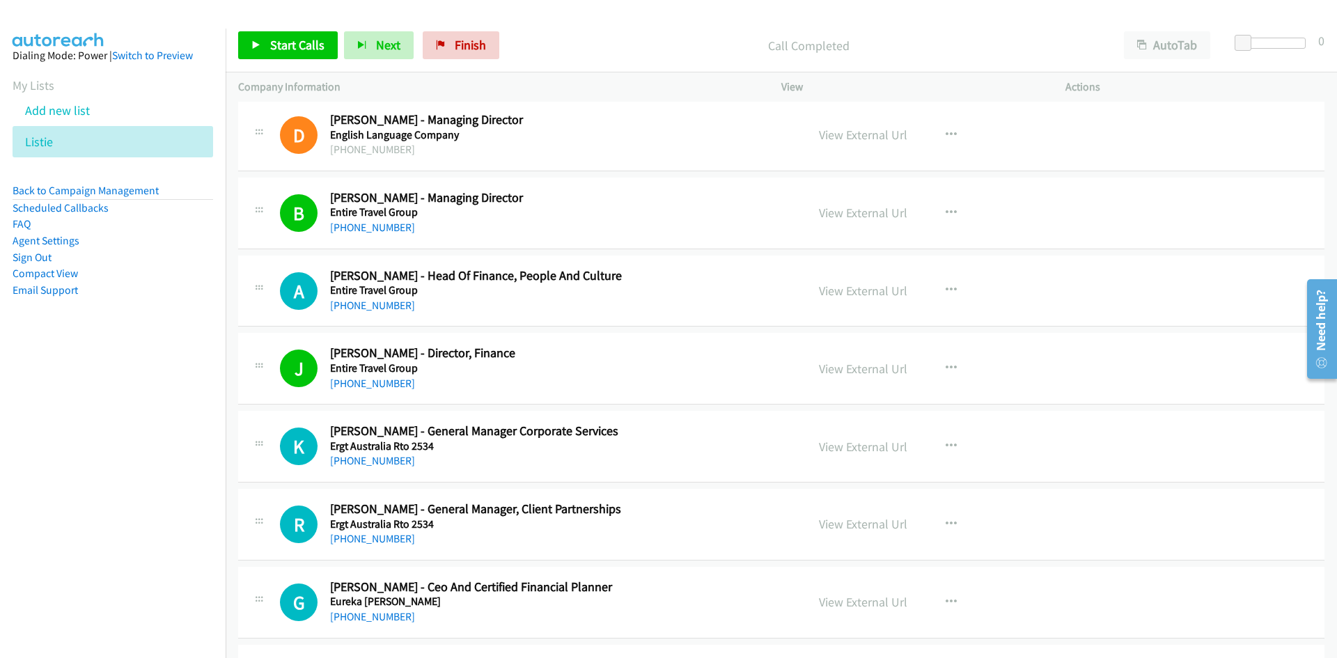
drag, startPoint x: 363, startPoint y: 306, endPoint x: 1, endPoint y: 405, distance: 375.3
click at [363, 306] on link "+61 430 171 371" at bounding box center [372, 305] width 85 height 13
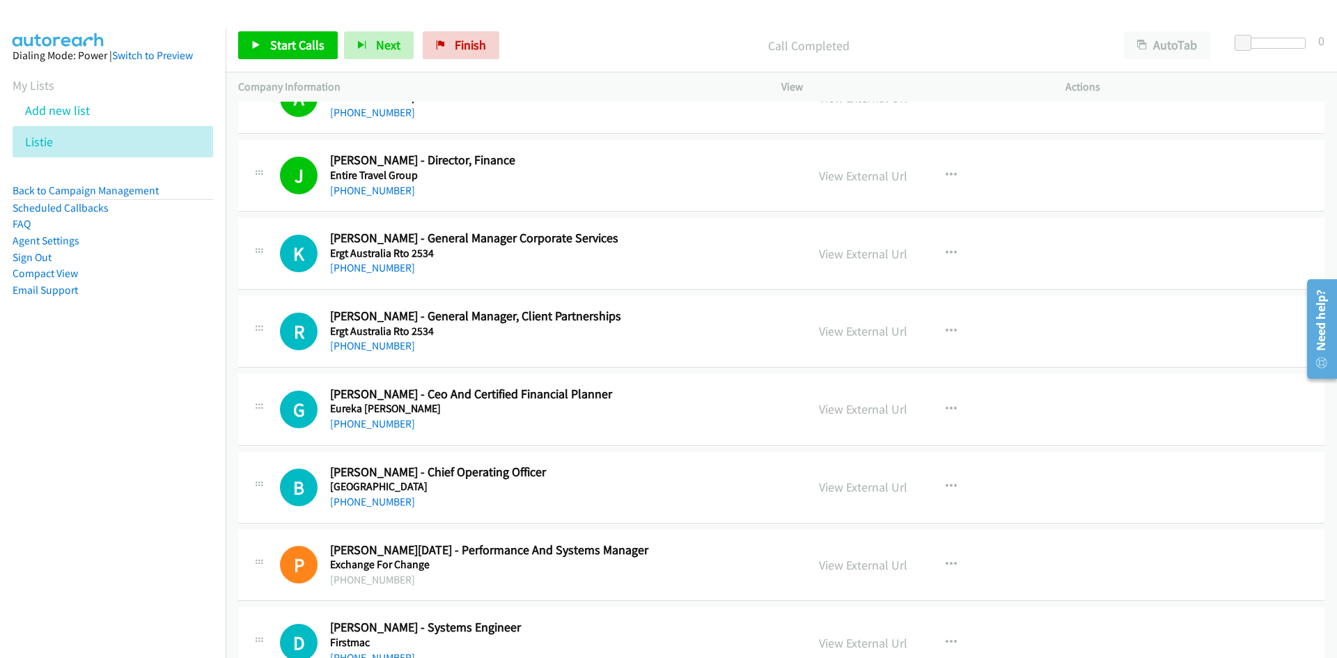
scroll to position [8355, 0]
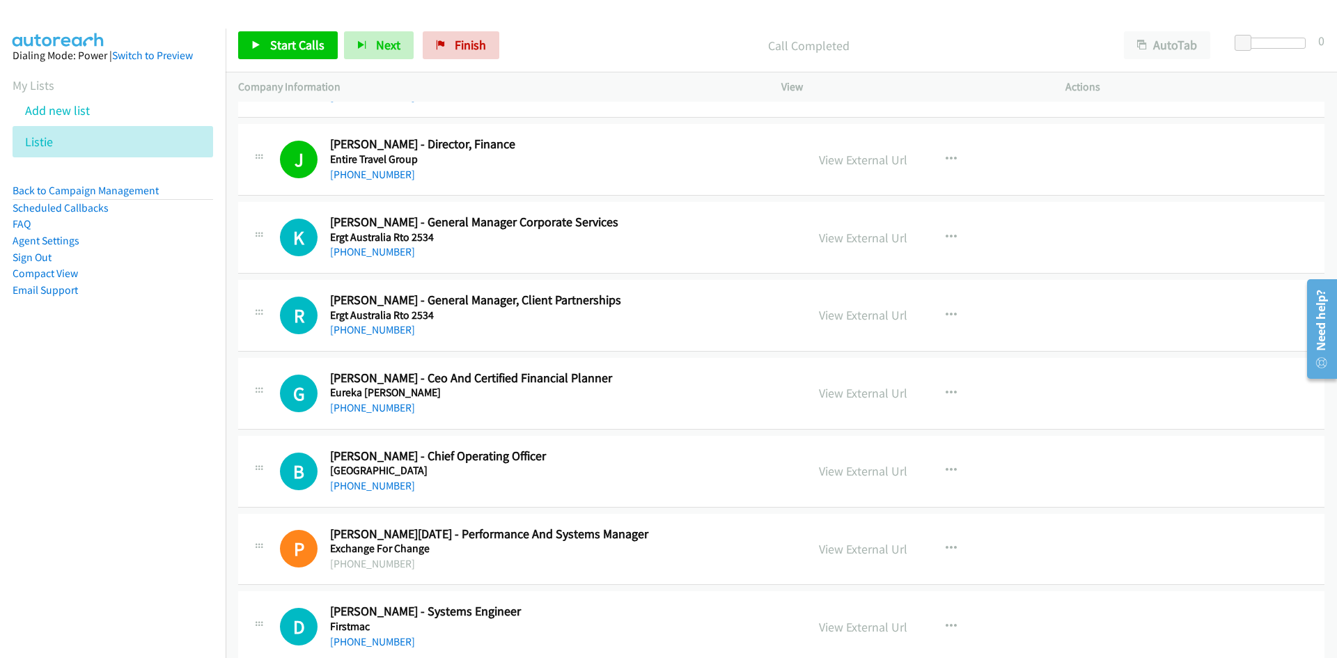
drag, startPoint x: 349, startPoint y: 252, endPoint x: 29, endPoint y: 352, distance: 334.7
click at [349, 252] on link "+61 407 076 279" at bounding box center [372, 251] width 85 height 13
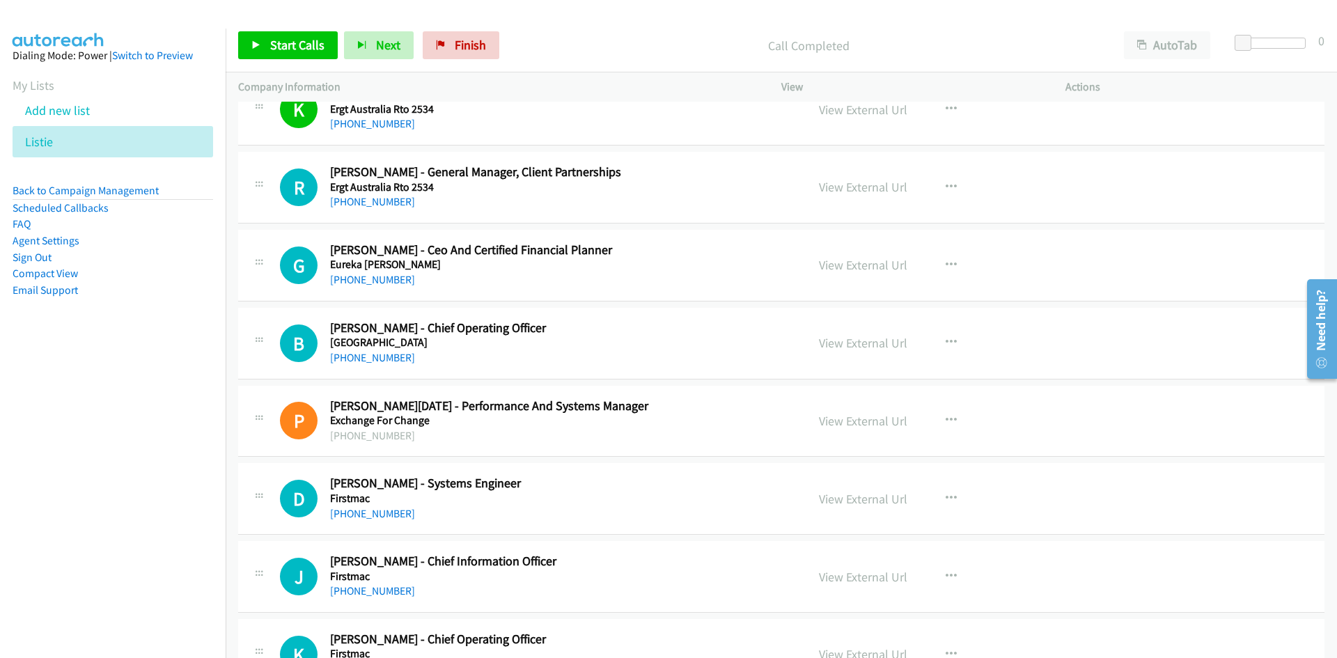
scroll to position [8494, 0]
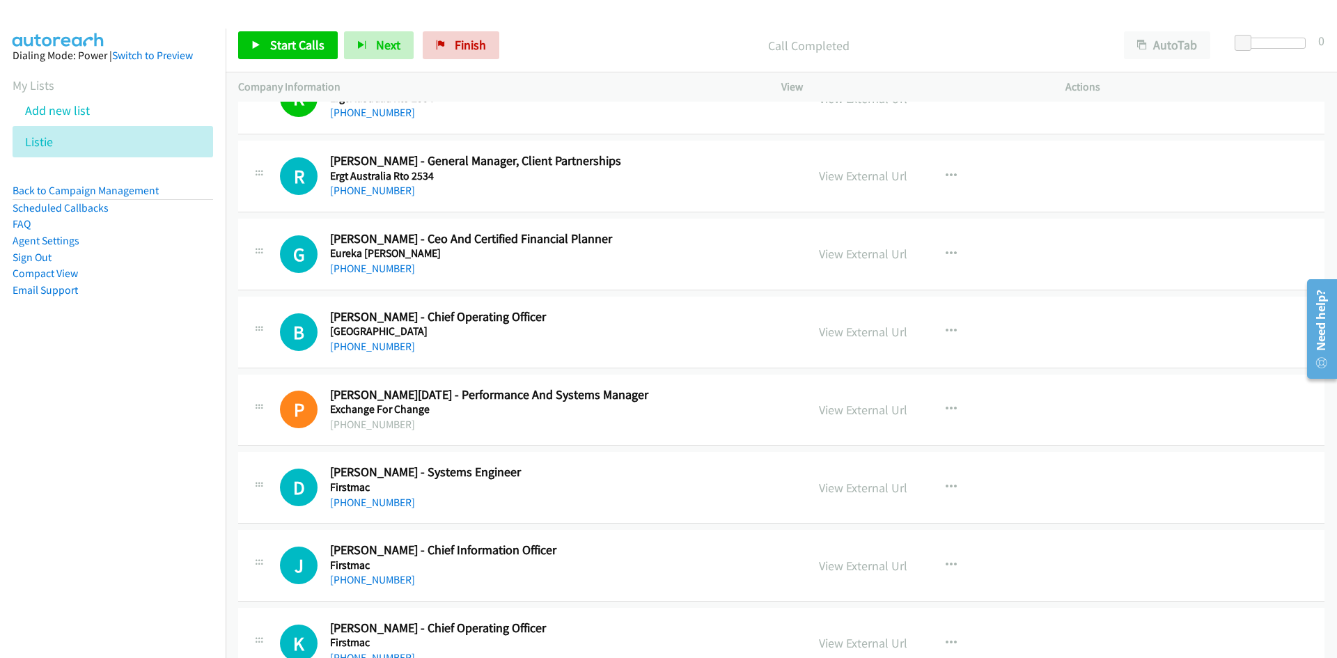
drag, startPoint x: 386, startPoint y: 269, endPoint x: 113, endPoint y: 391, distance: 298.9
click at [386, 269] on link "+61 418 977 847" at bounding box center [372, 268] width 85 height 13
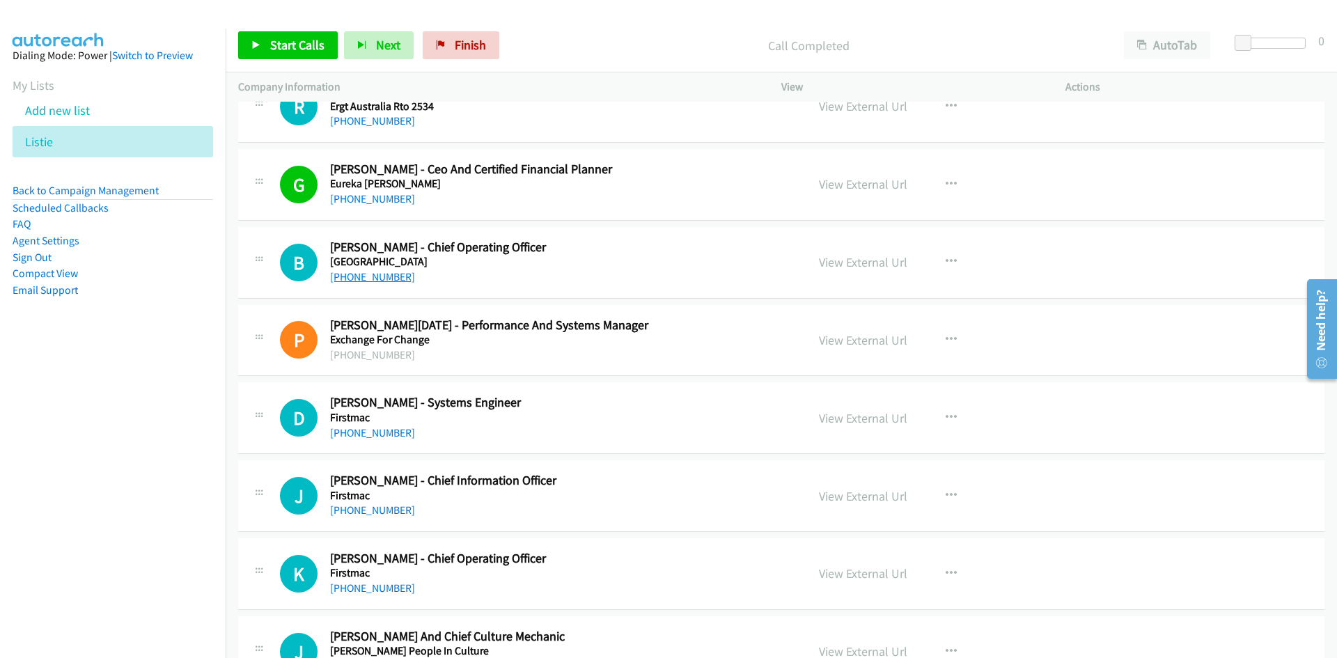
click at [377, 274] on link "+61 2 9819 8853" at bounding box center [372, 276] width 85 height 13
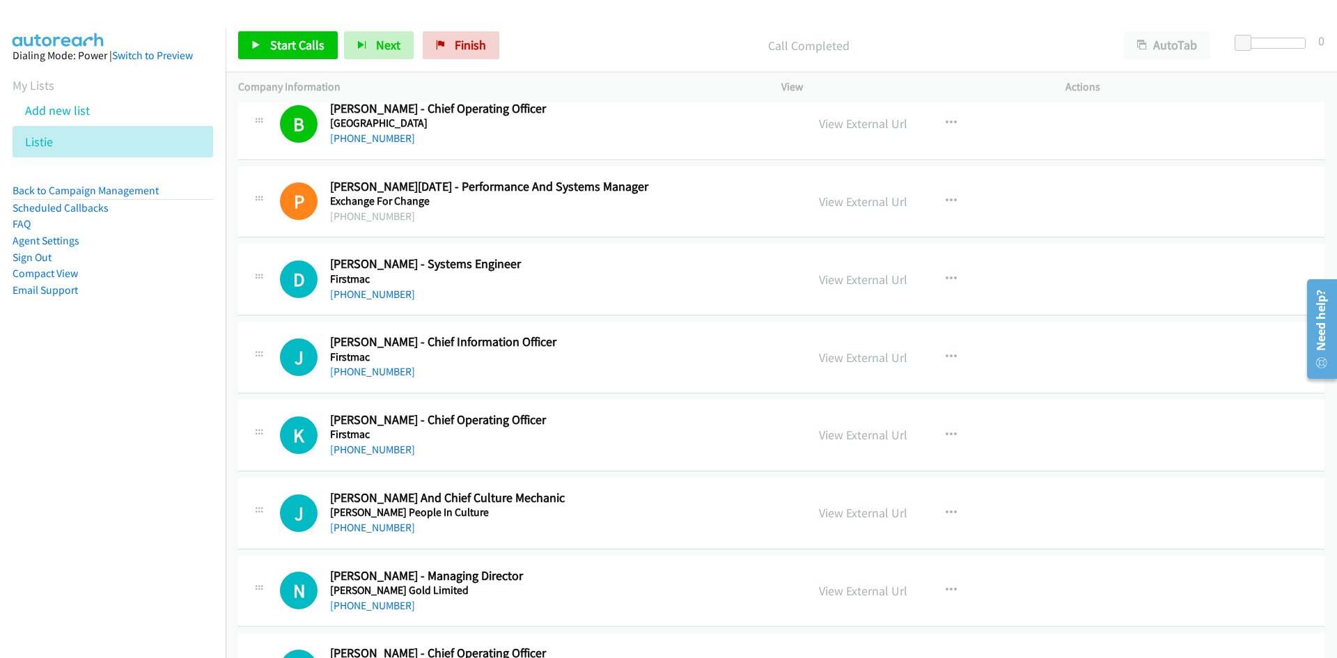
scroll to position [8703, 0]
click at [382, 294] on link "+61 7 3013 8616" at bounding box center [372, 293] width 85 height 13
click at [356, 372] on link "+61 420 927 946" at bounding box center [372, 370] width 85 height 13
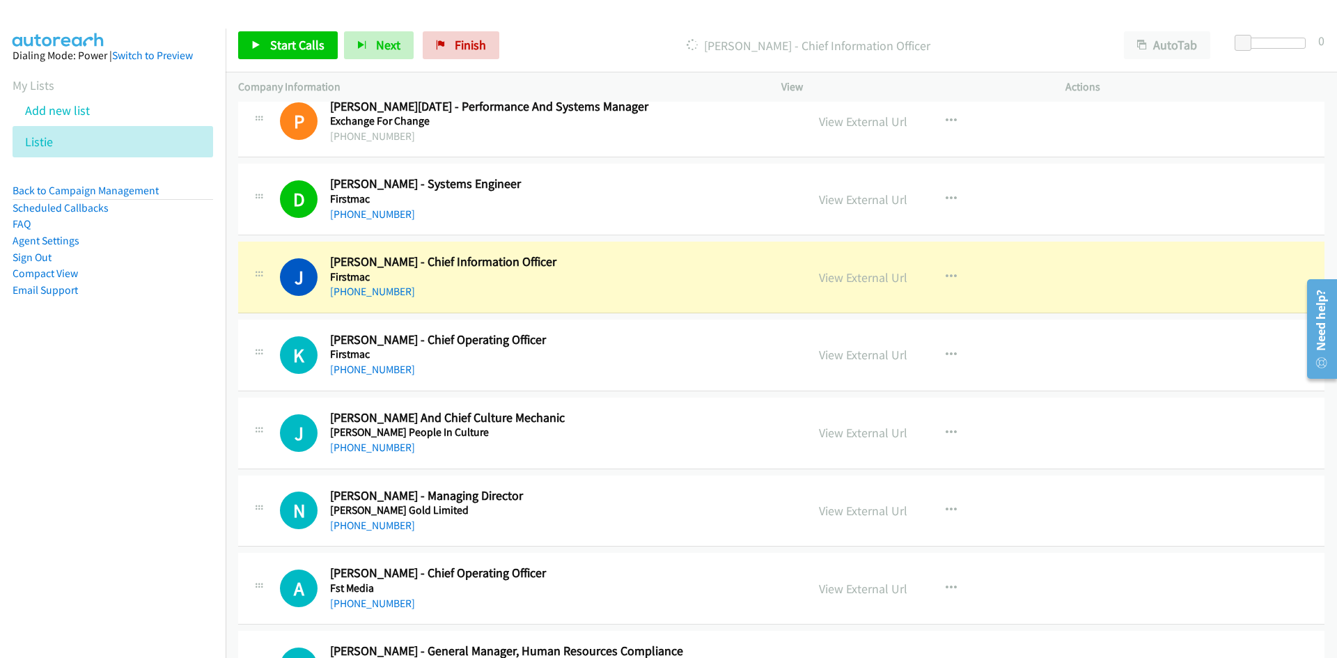
scroll to position [8912, 0]
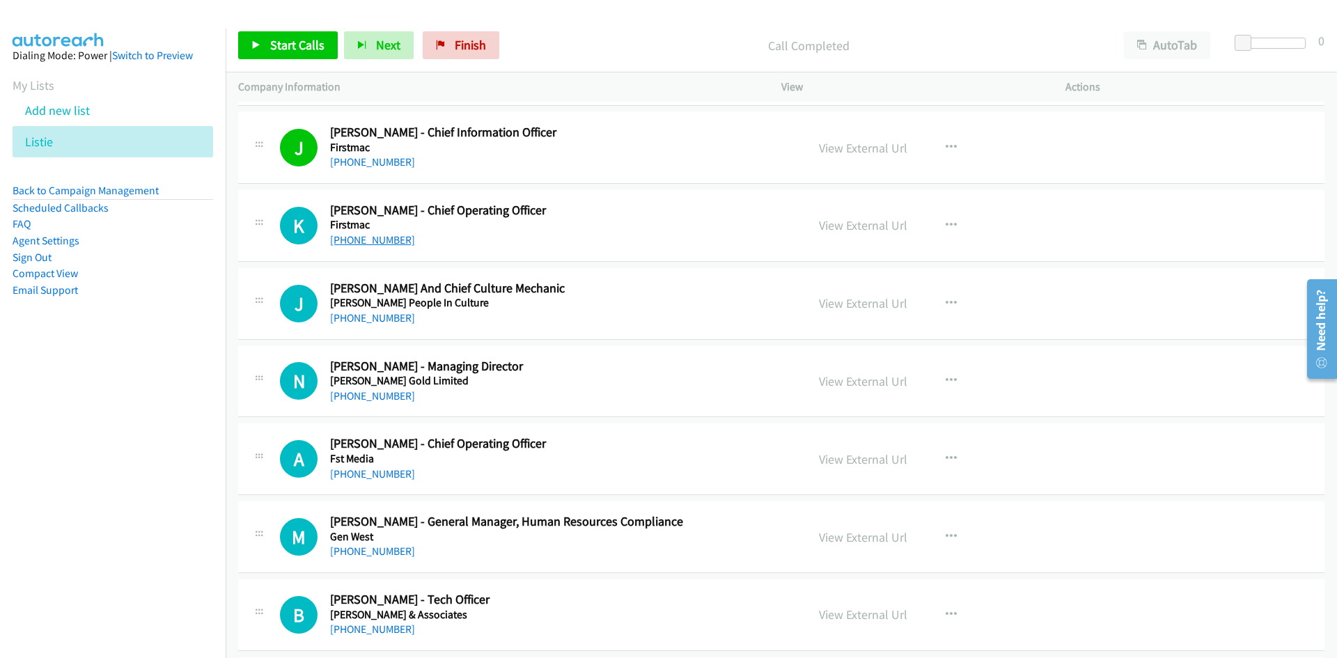
drag, startPoint x: 359, startPoint y: 242, endPoint x: 6, endPoint y: 390, distance: 382.9
click at [359, 242] on link "+61 400 115 771" at bounding box center [372, 239] width 85 height 13
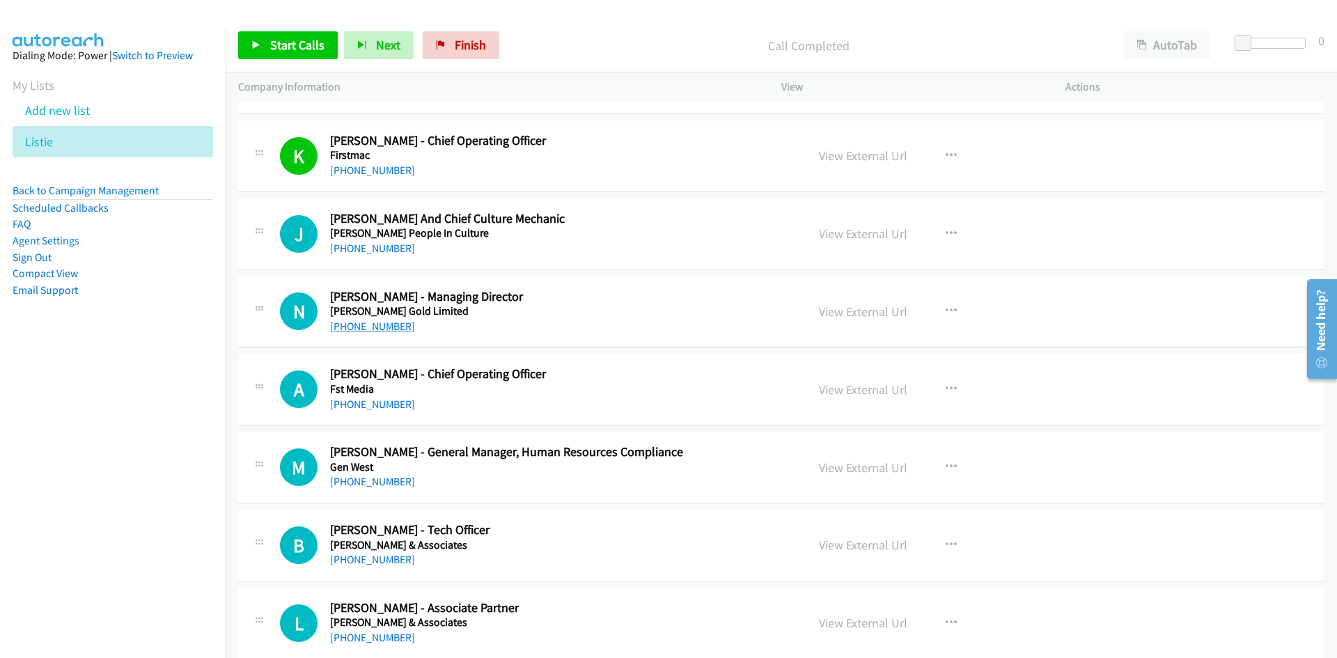
drag, startPoint x: 386, startPoint y: 325, endPoint x: 4, endPoint y: 393, distance: 388.2
click at [386, 325] on link "+61 427 188 768" at bounding box center [372, 326] width 85 height 13
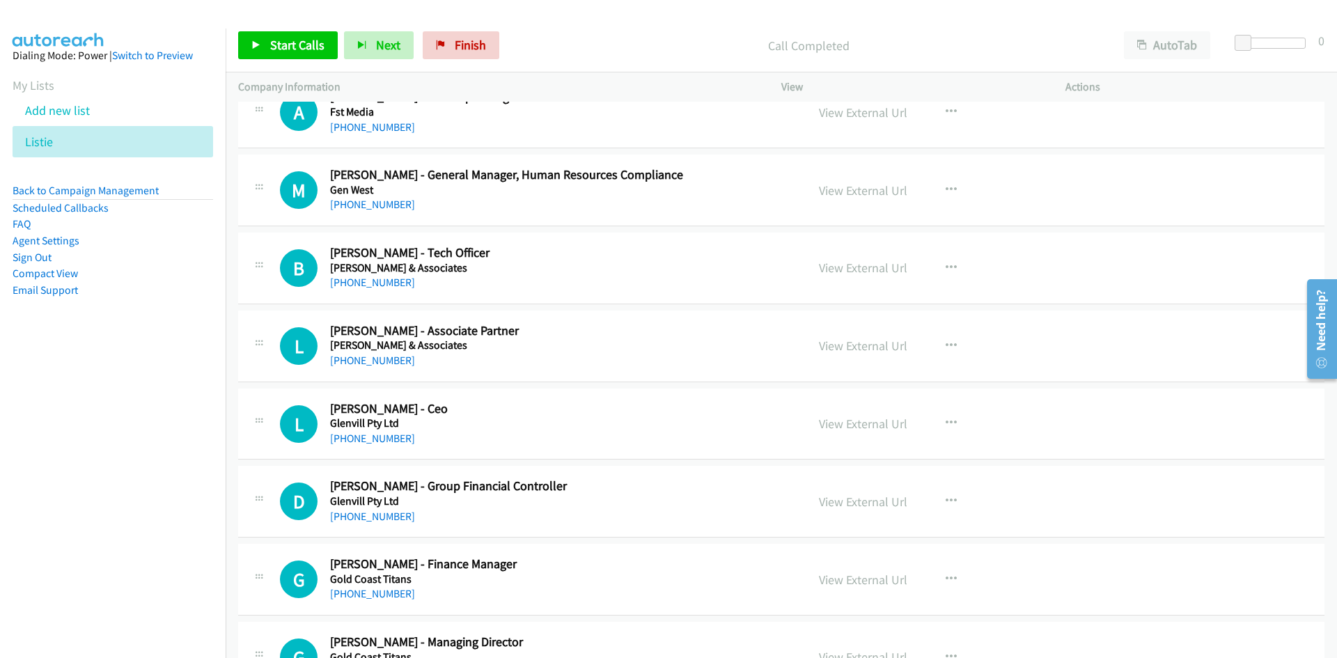
scroll to position [9260, 0]
click at [372, 288] on link "+61 409 148 709" at bounding box center [372, 280] width 85 height 13
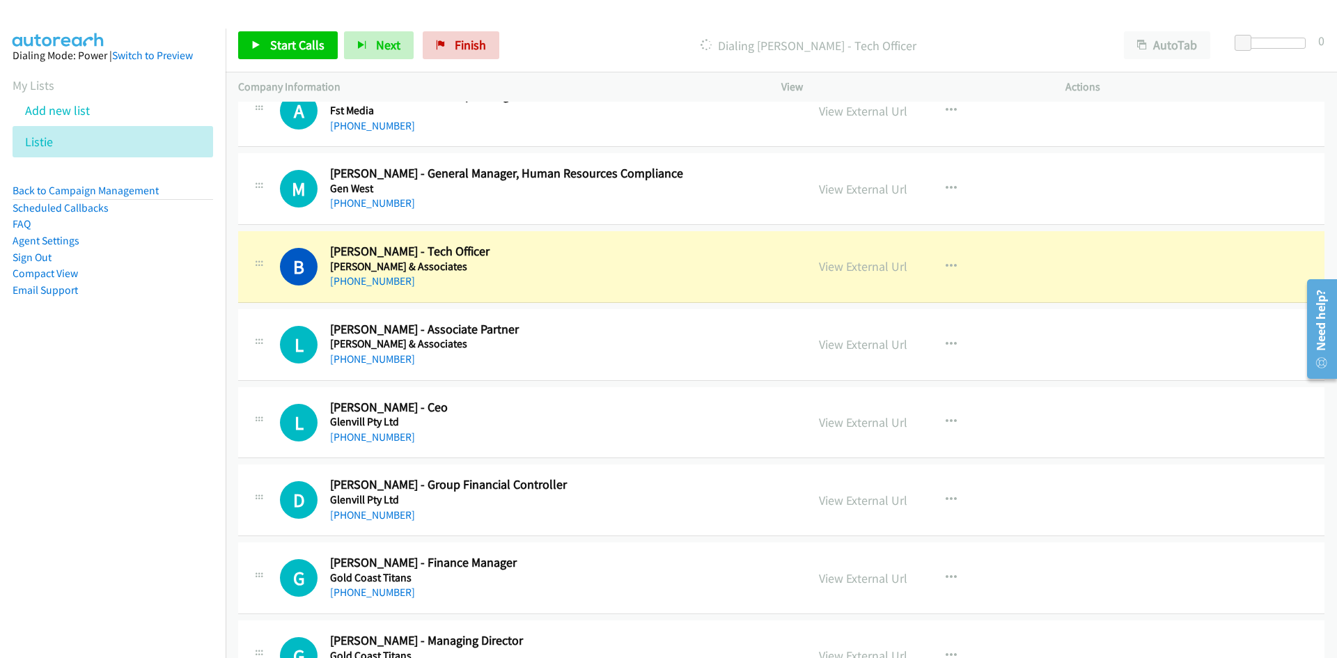
scroll to position [9330, 0]
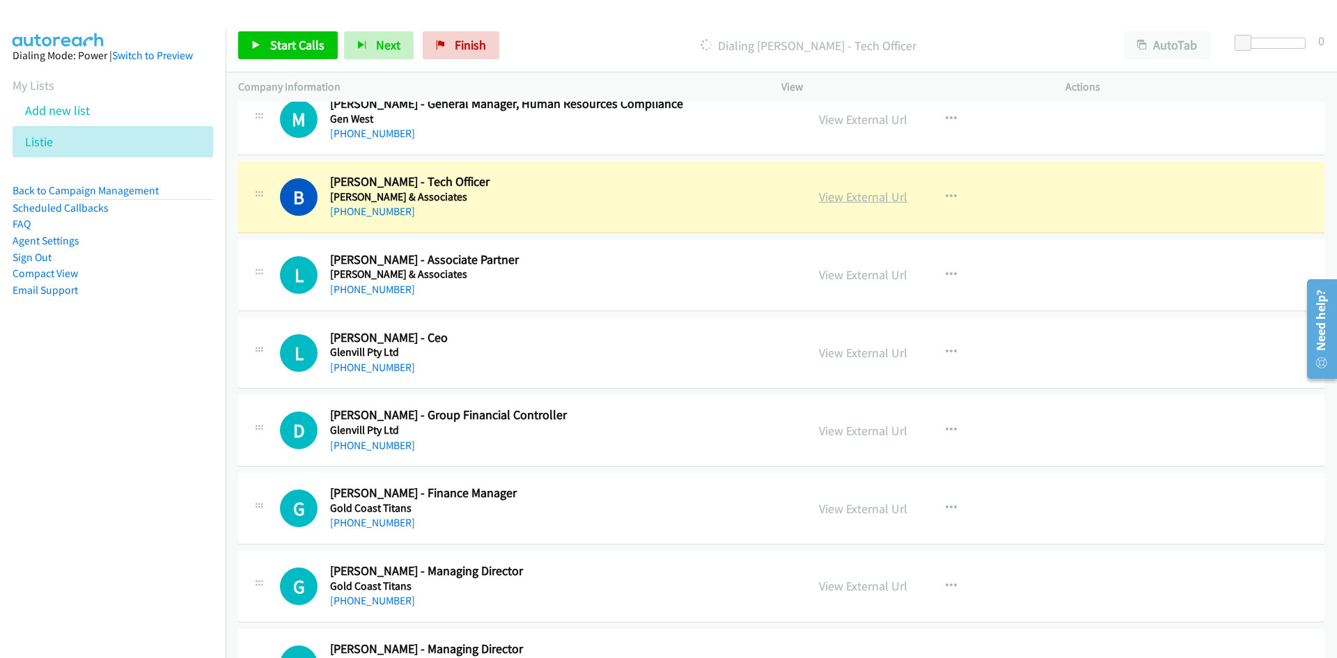
click at [864, 198] on link "View External Url" at bounding box center [863, 197] width 88 height 16
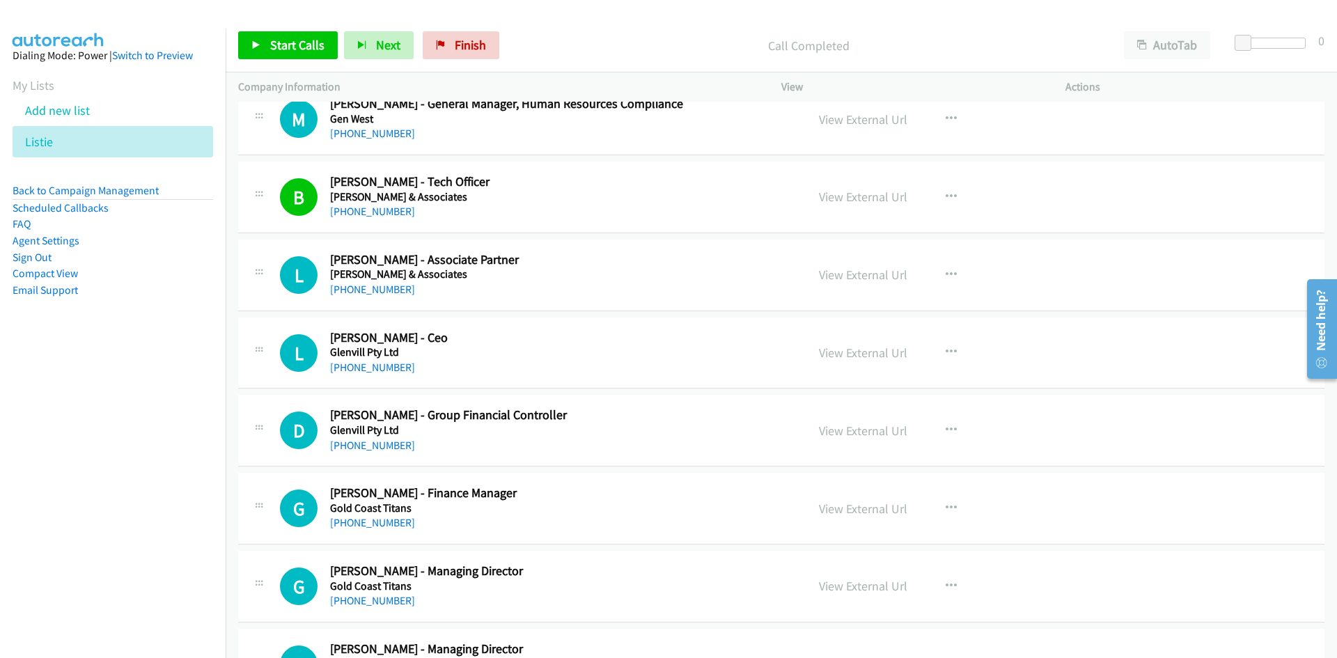
scroll to position [9399, 0]
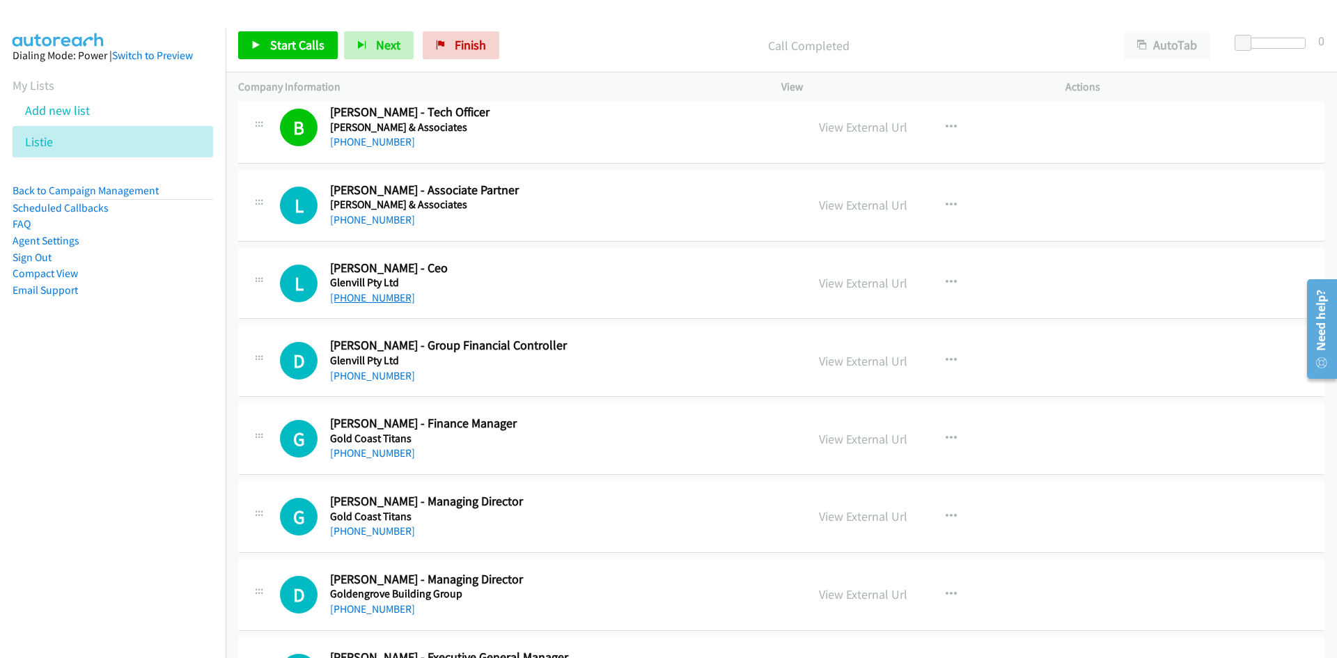
click at [366, 293] on link "+61 418 399 891" at bounding box center [372, 297] width 85 height 13
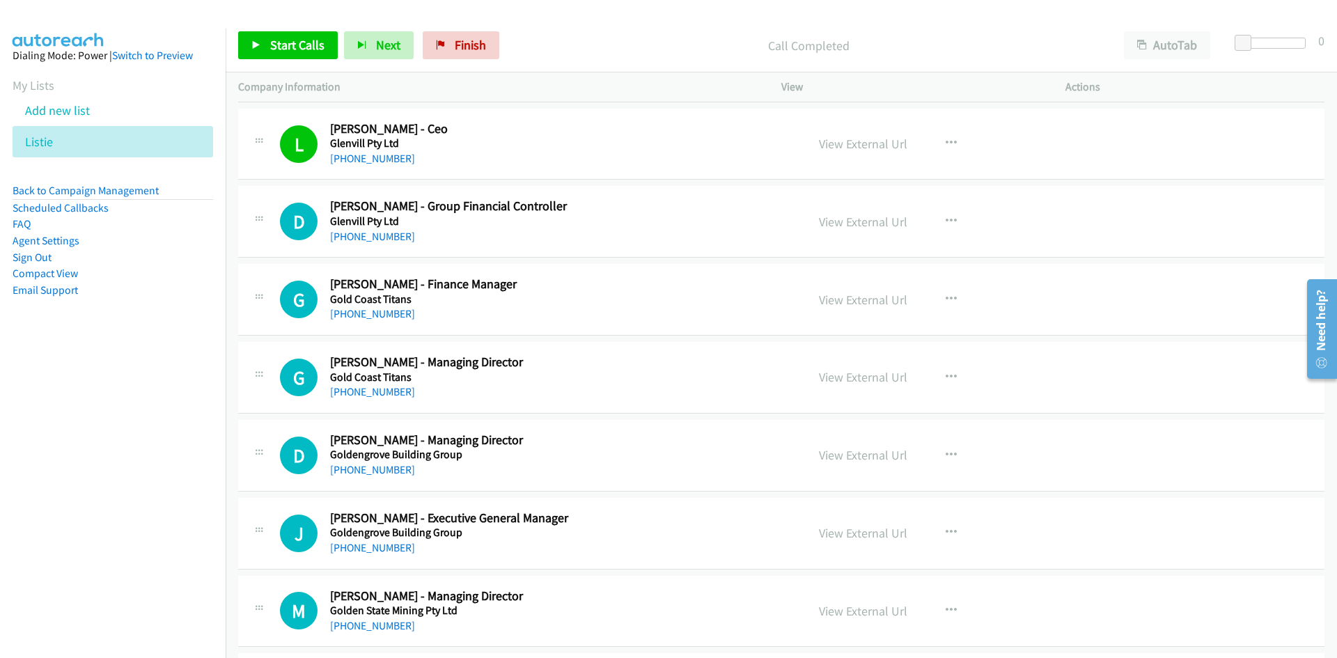
scroll to position [9608, 0]
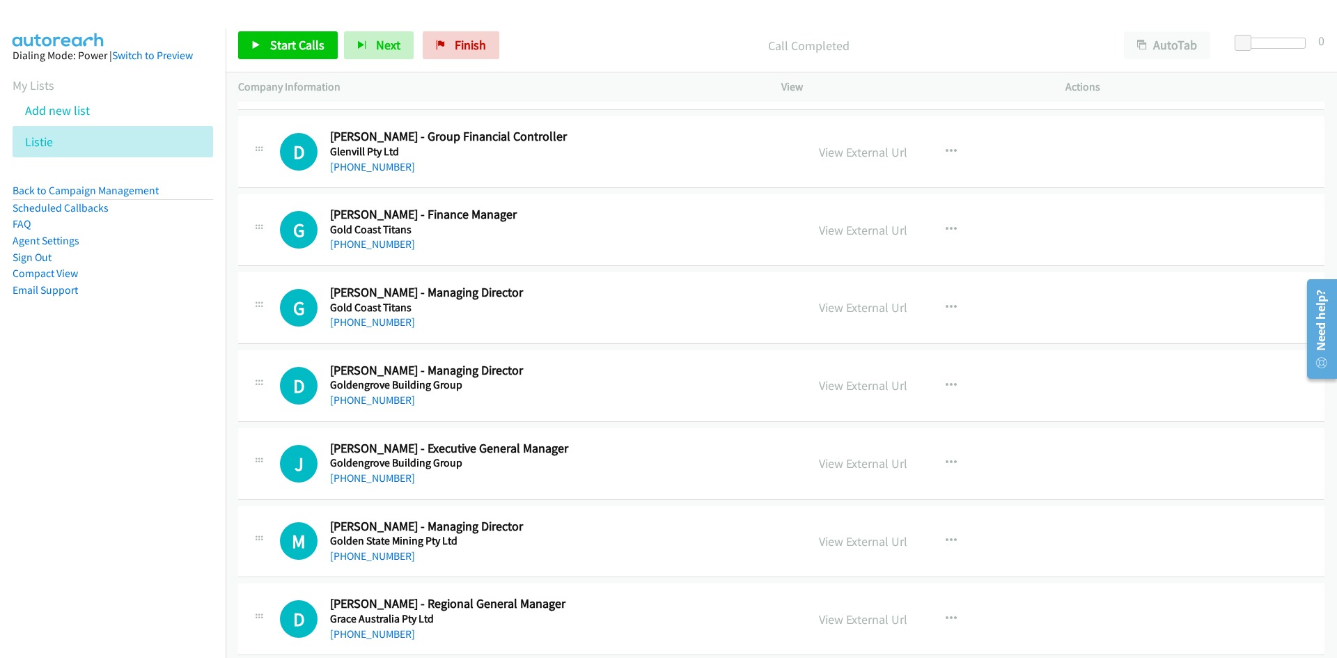
click at [370, 244] on link "+61 405 016 128" at bounding box center [372, 243] width 85 height 13
click at [349, 318] on link "+61 409 281 318" at bounding box center [372, 321] width 85 height 13
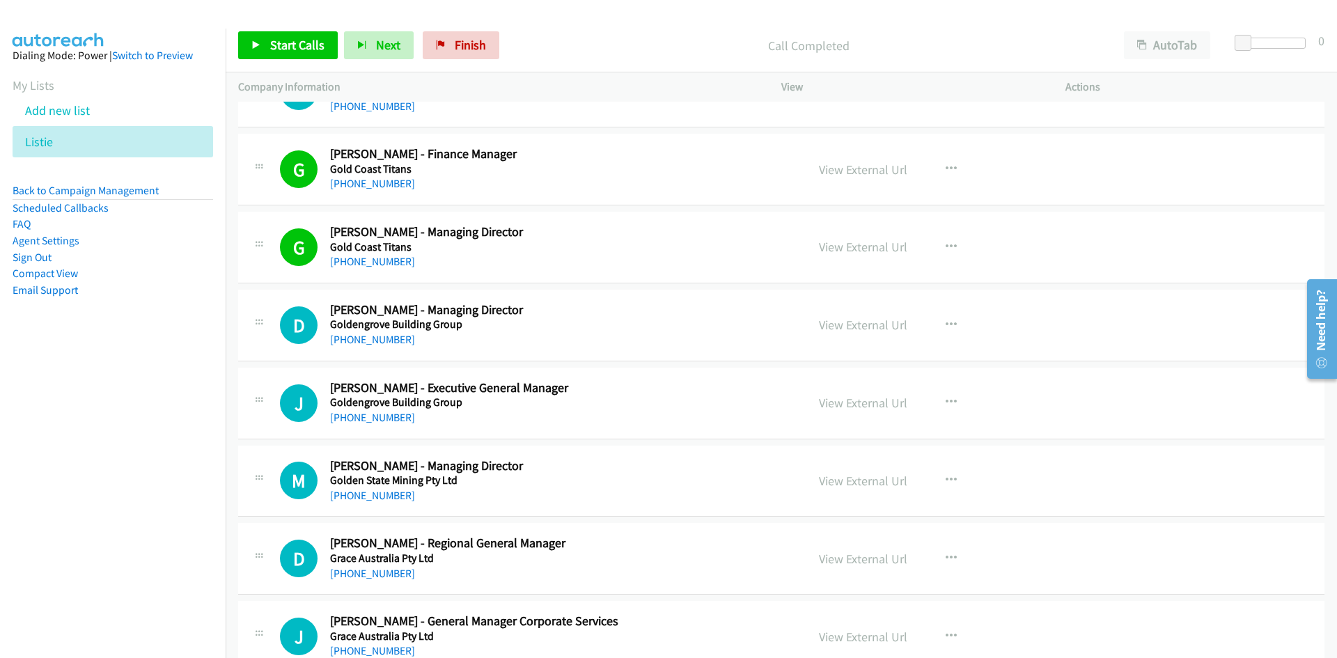
scroll to position [9748, 0]
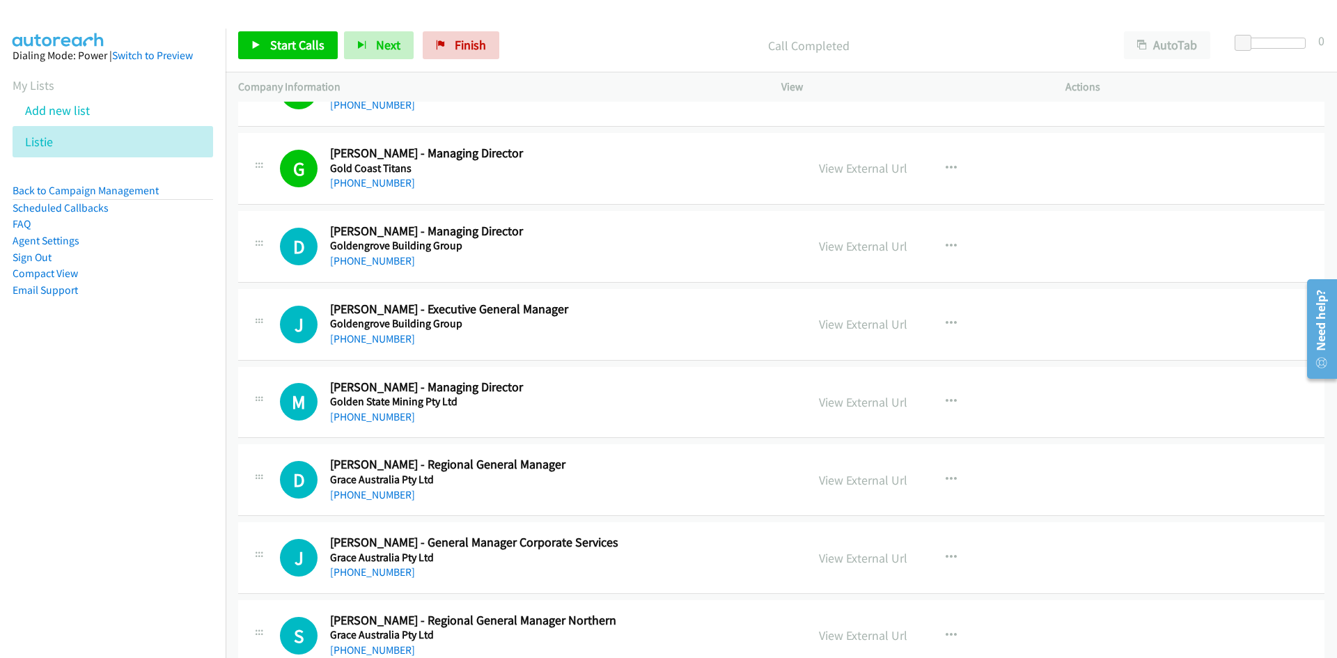
drag, startPoint x: 370, startPoint y: 257, endPoint x: 2, endPoint y: 455, distance: 417.8
click at [370, 257] on link "+61 404 071 586" at bounding box center [372, 260] width 85 height 13
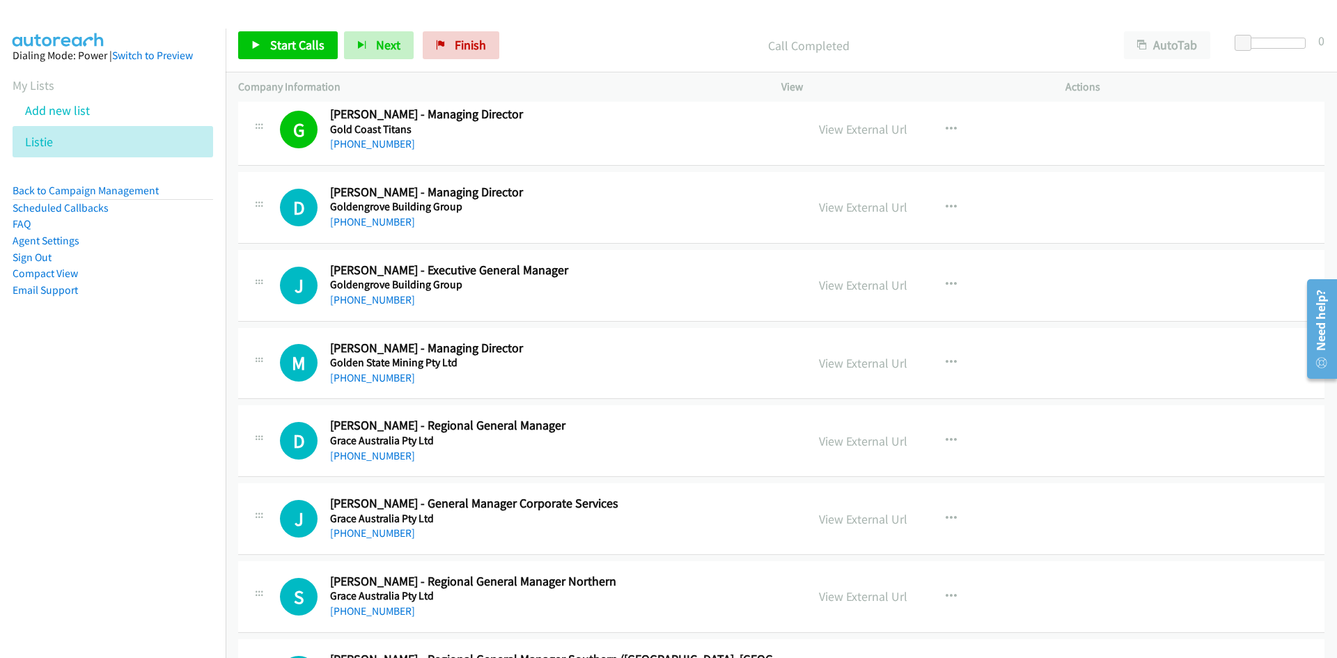
scroll to position [9817, 0]
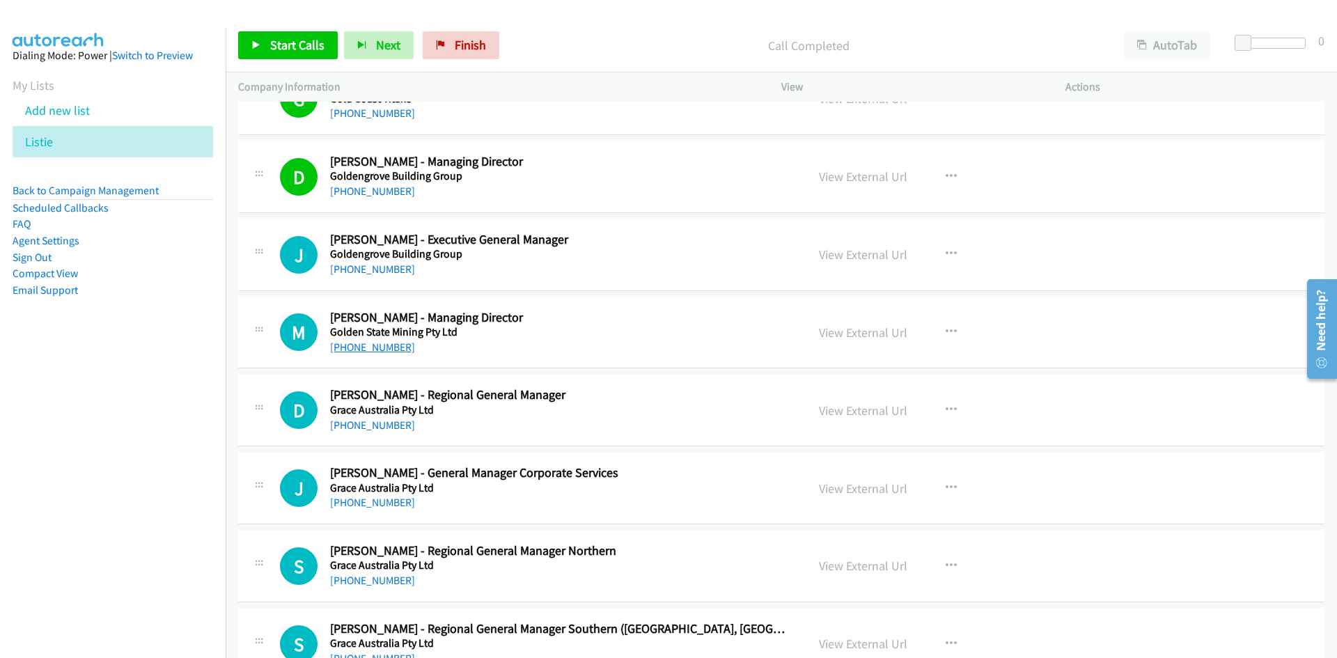
click at [389, 352] on link "+61 438 938 934" at bounding box center [372, 346] width 85 height 13
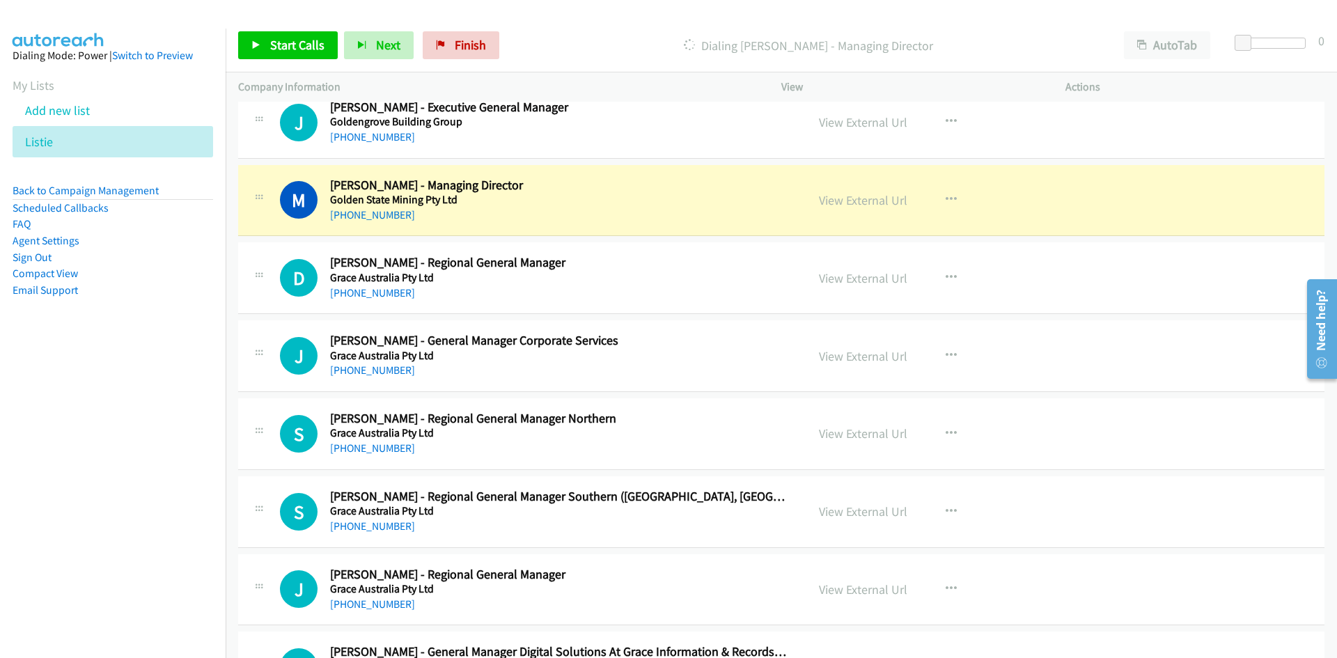
scroll to position [9956, 0]
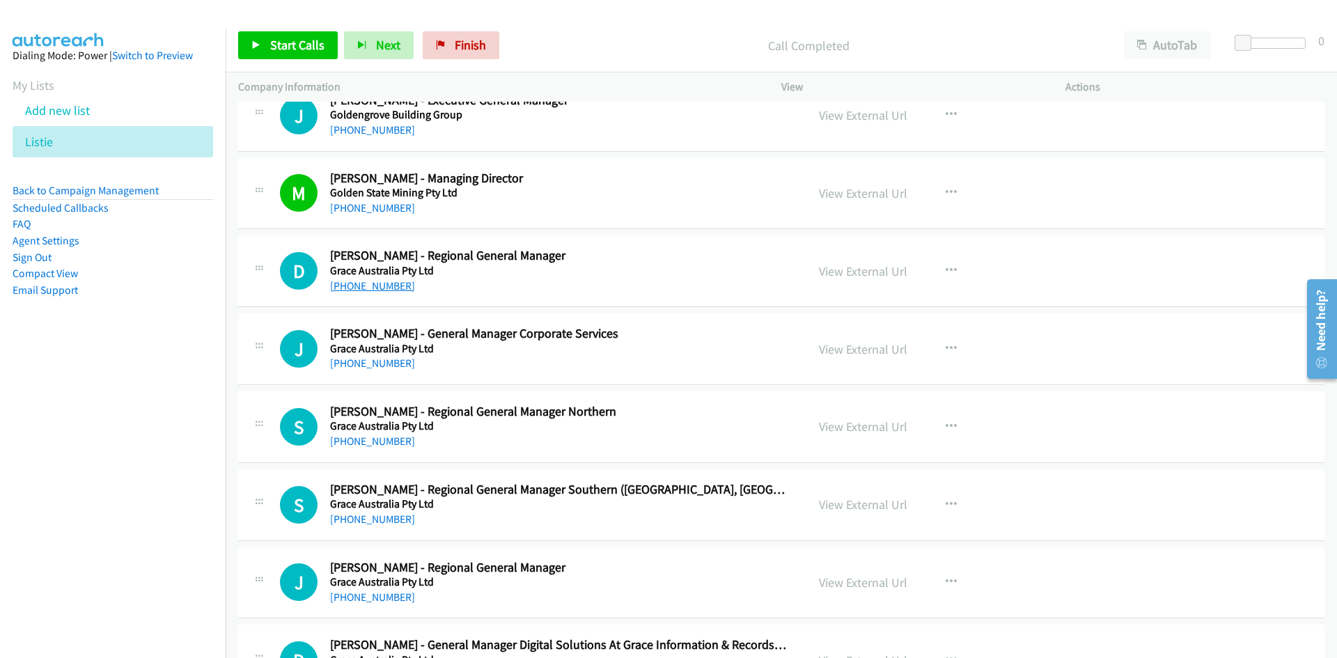
drag, startPoint x: 383, startPoint y: 283, endPoint x: 6, endPoint y: 399, distance: 394.0
click at [383, 283] on link "+61 439 418 620" at bounding box center [372, 285] width 85 height 13
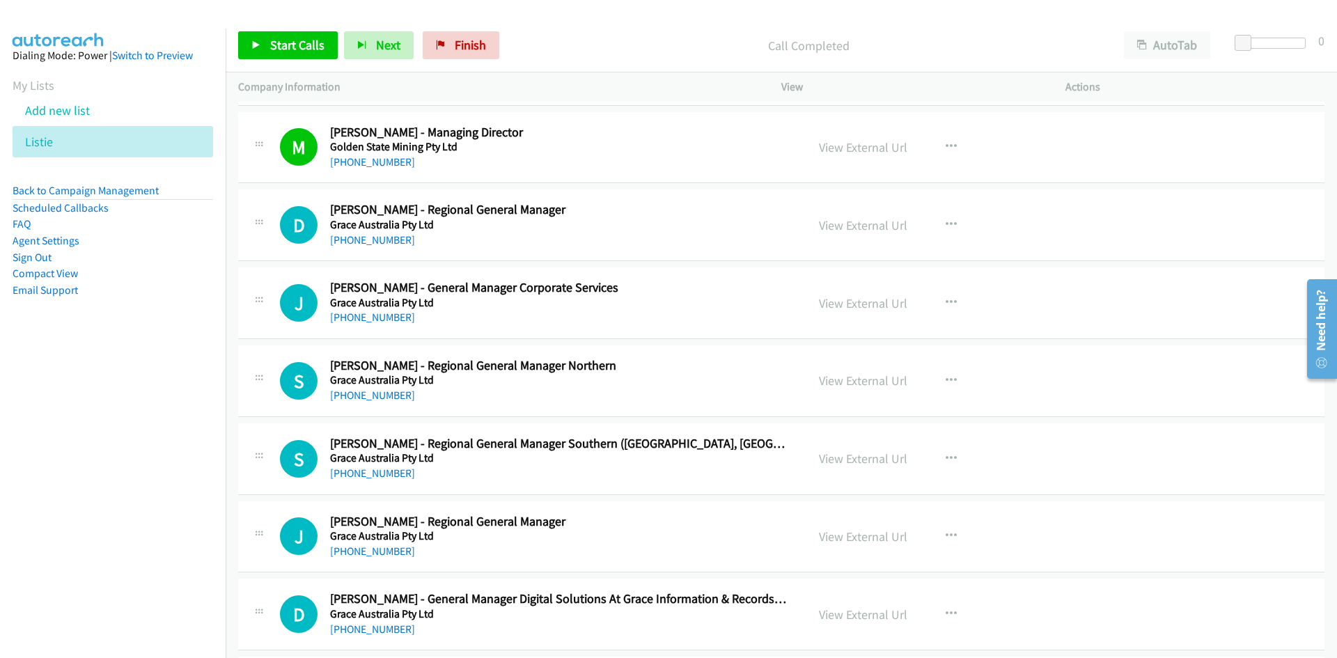
scroll to position [10026, 0]
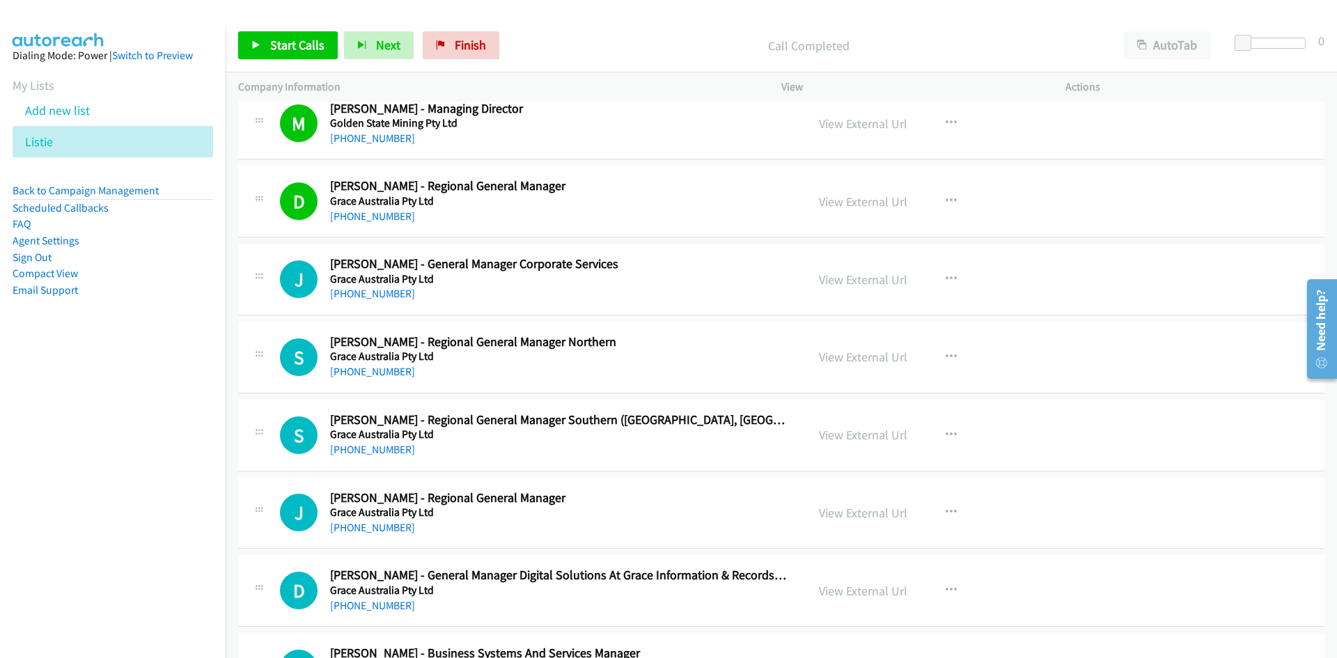
drag, startPoint x: 363, startPoint y: 294, endPoint x: 10, endPoint y: 375, distance: 361.6
click at [363, 294] on link "+61 418 338 367" at bounding box center [372, 293] width 85 height 13
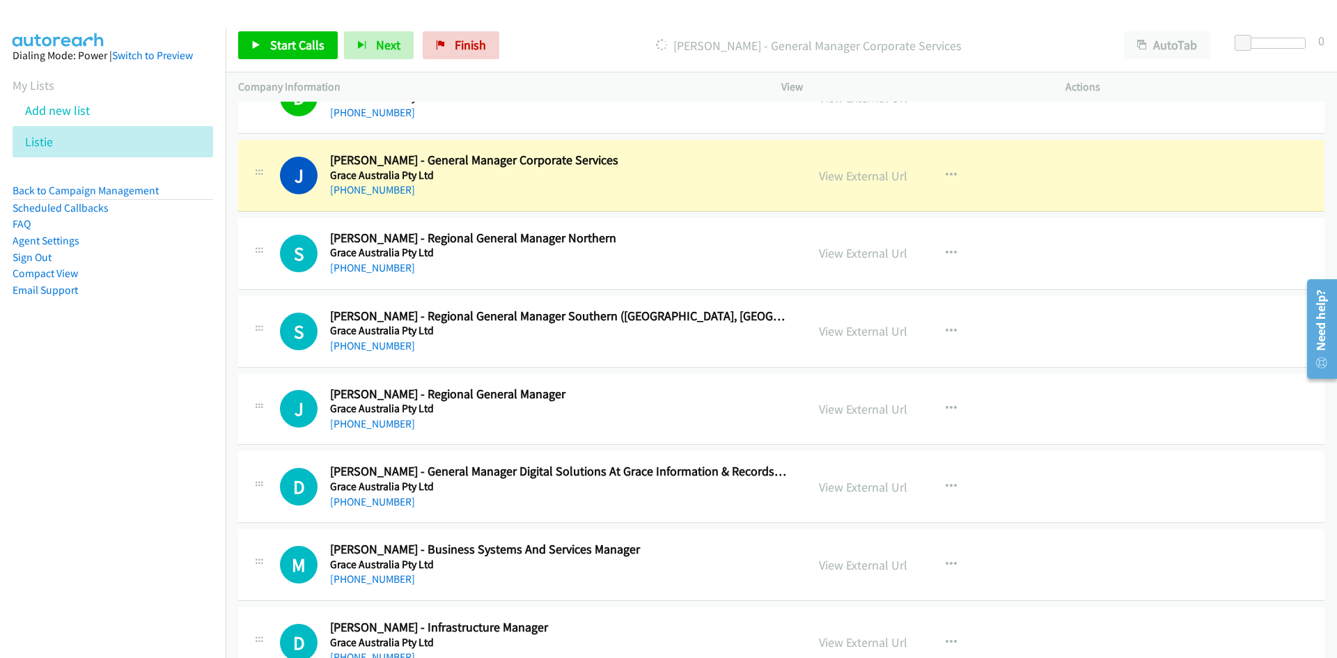
scroll to position [10096, 0]
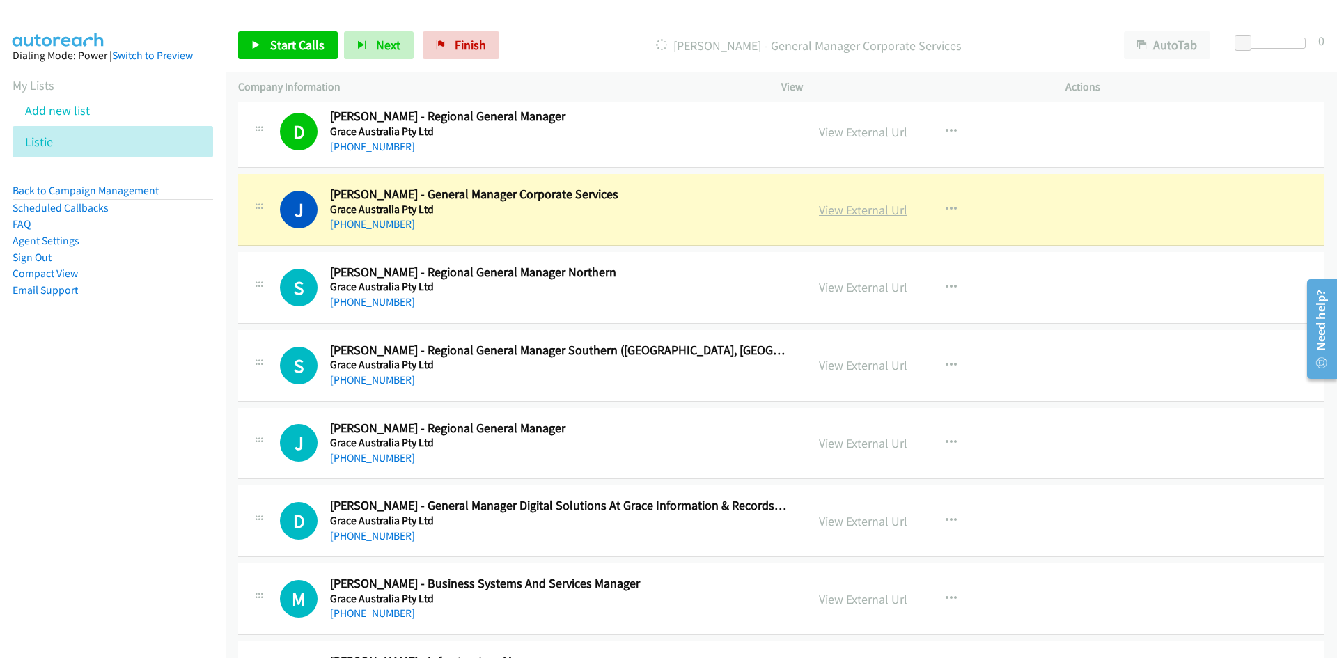
click at [864, 208] on link "View External Url" at bounding box center [863, 210] width 88 height 16
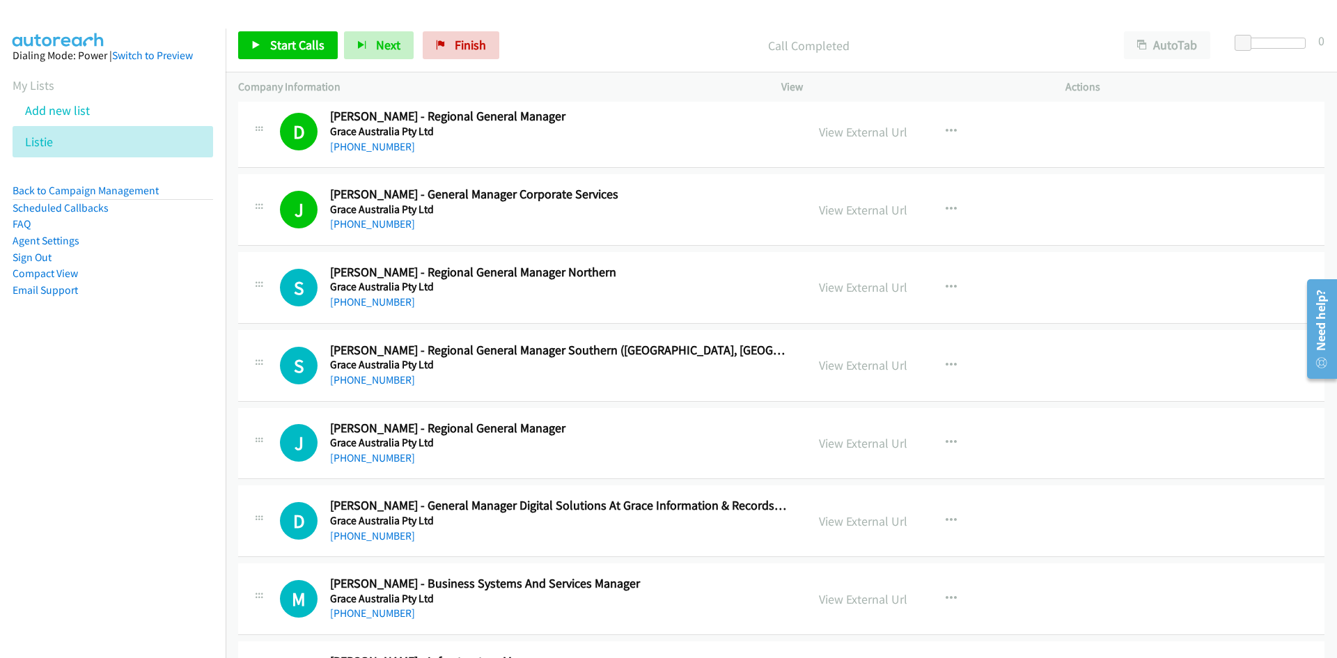
drag, startPoint x: 368, startPoint y: 300, endPoint x: 266, endPoint y: 353, distance: 114.6
click at [362, 301] on link "+61 439 555 711" at bounding box center [372, 301] width 85 height 13
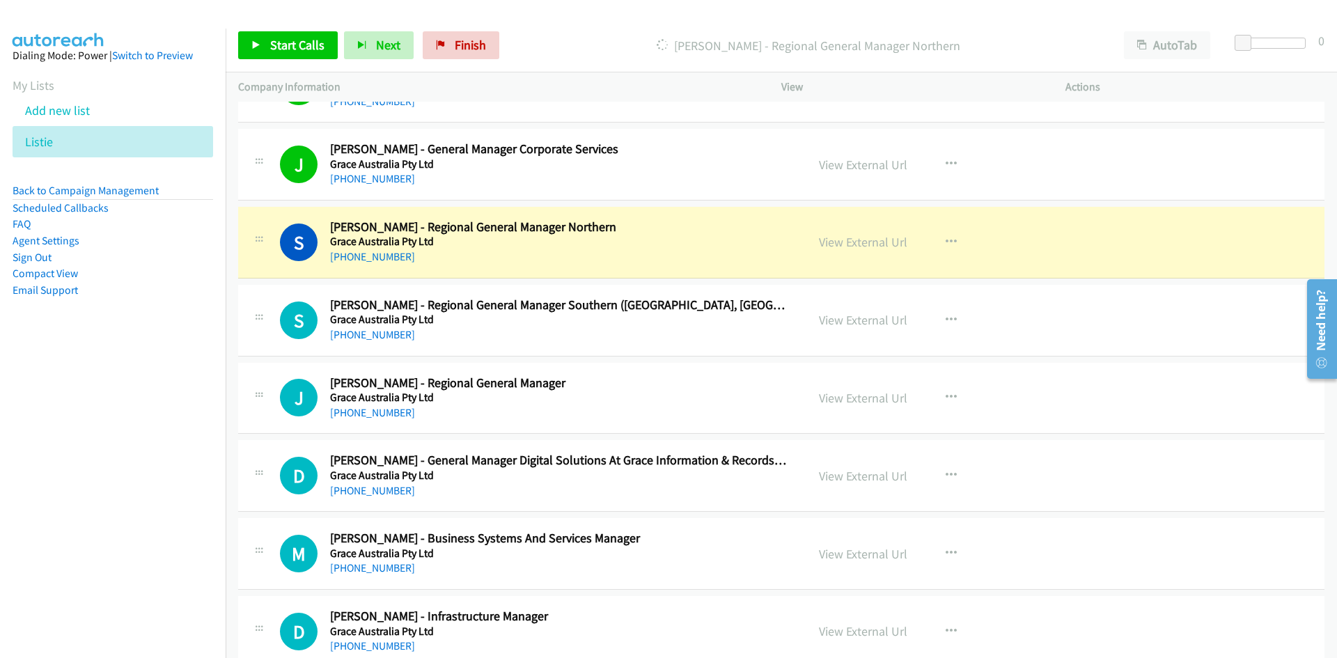
scroll to position [10165, 0]
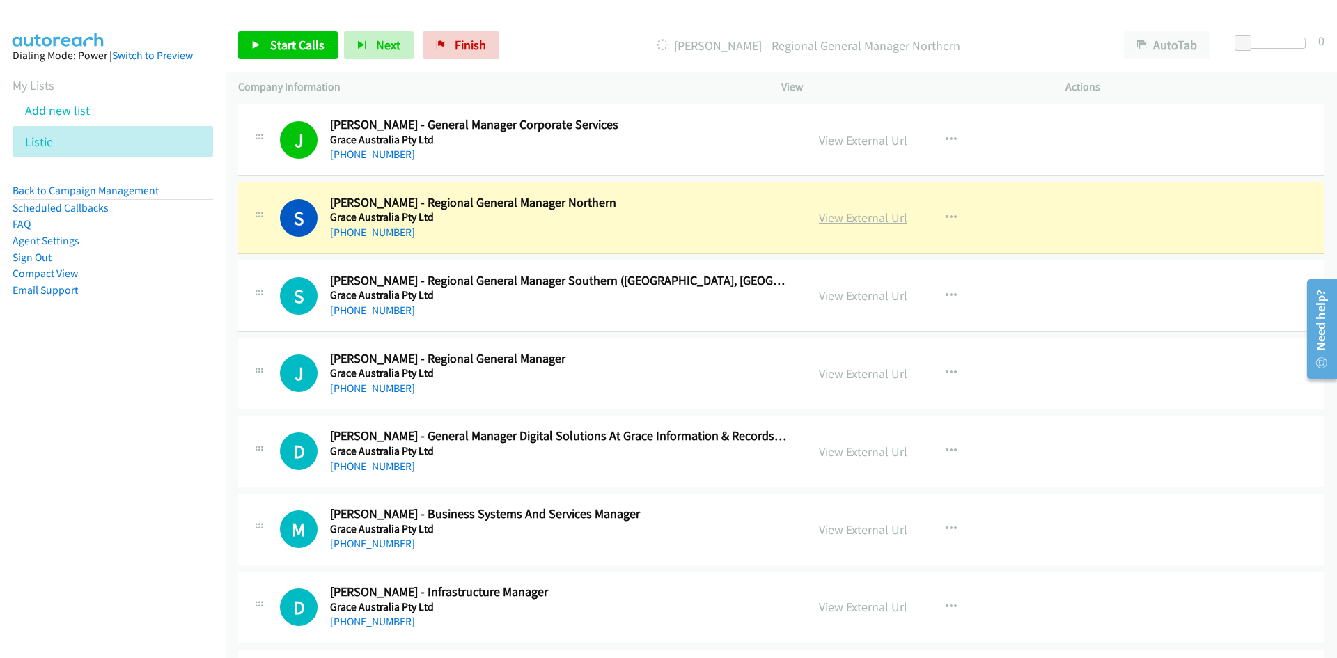
click at [867, 217] on link "View External Url" at bounding box center [863, 218] width 88 height 16
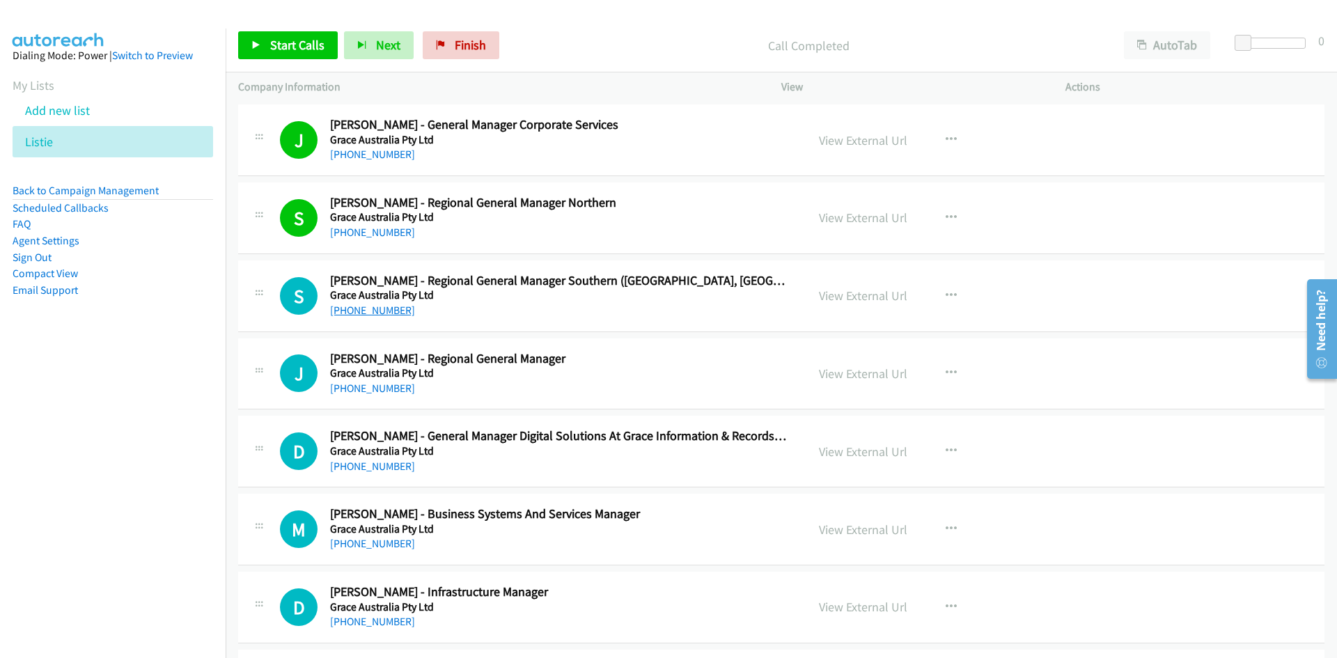
click at [383, 305] on link "+61 418 294 255" at bounding box center [372, 310] width 85 height 13
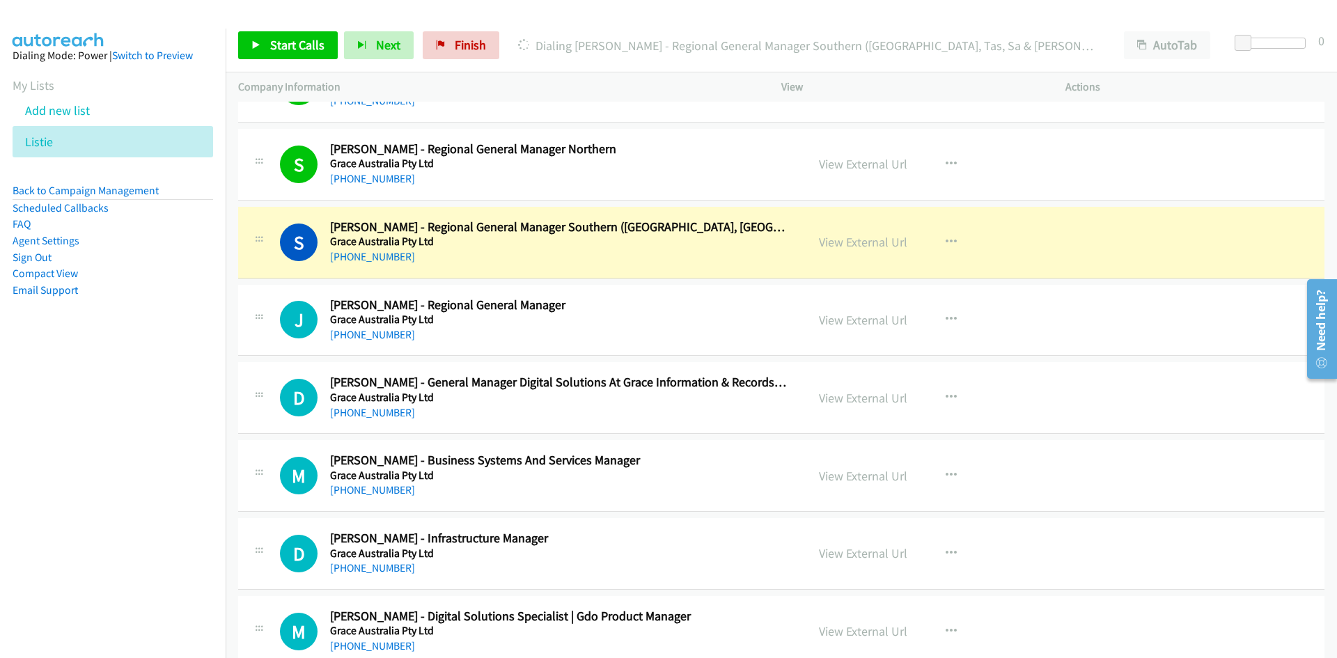
scroll to position [10235, 0]
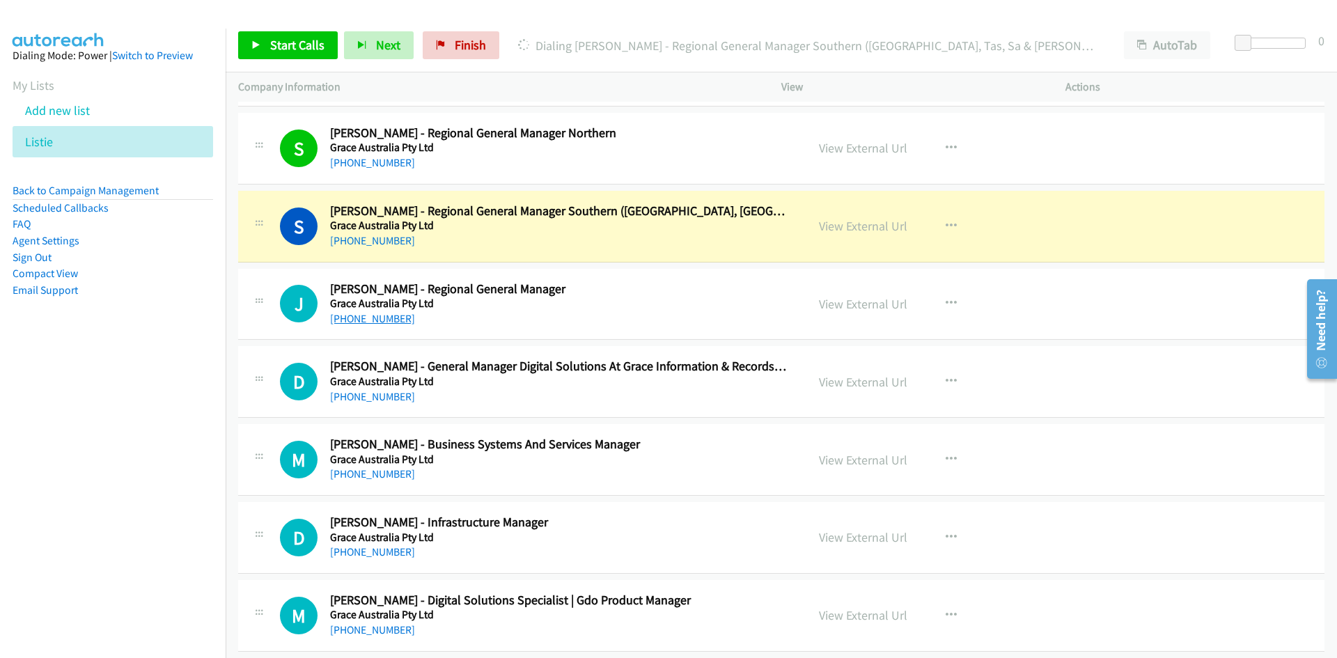
click at [379, 315] on link "+61 408 268 205" at bounding box center [372, 318] width 85 height 13
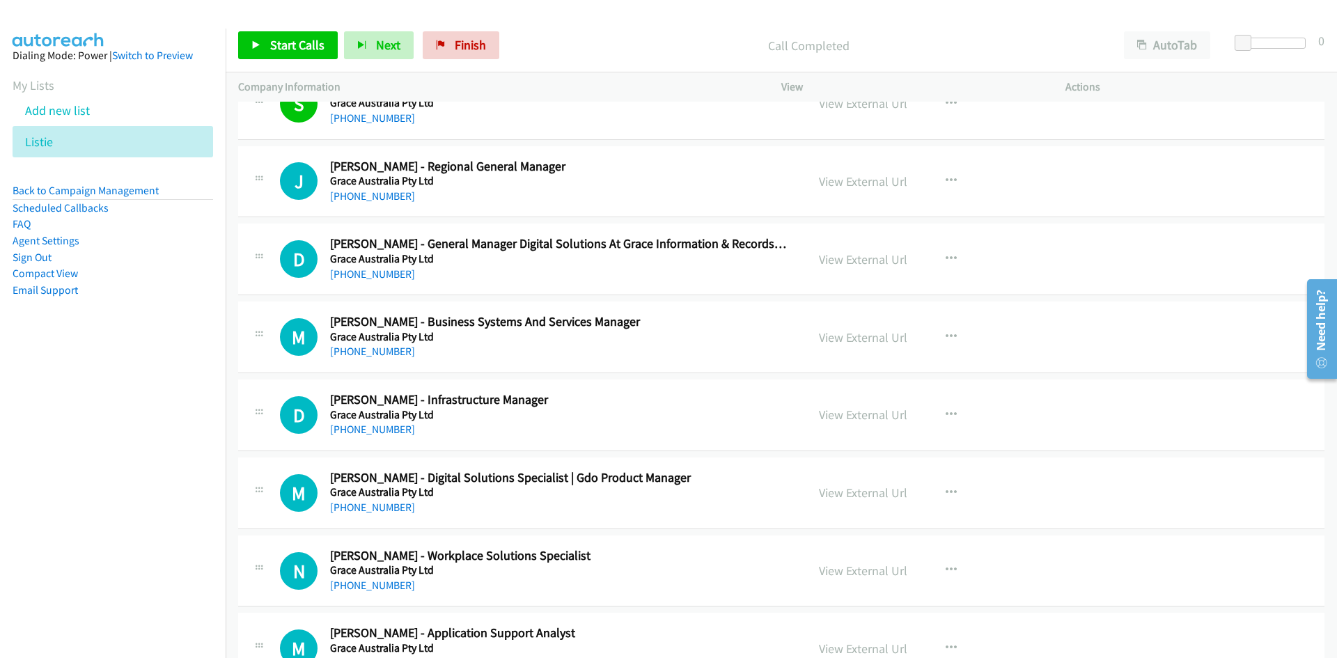
scroll to position [10374, 0]
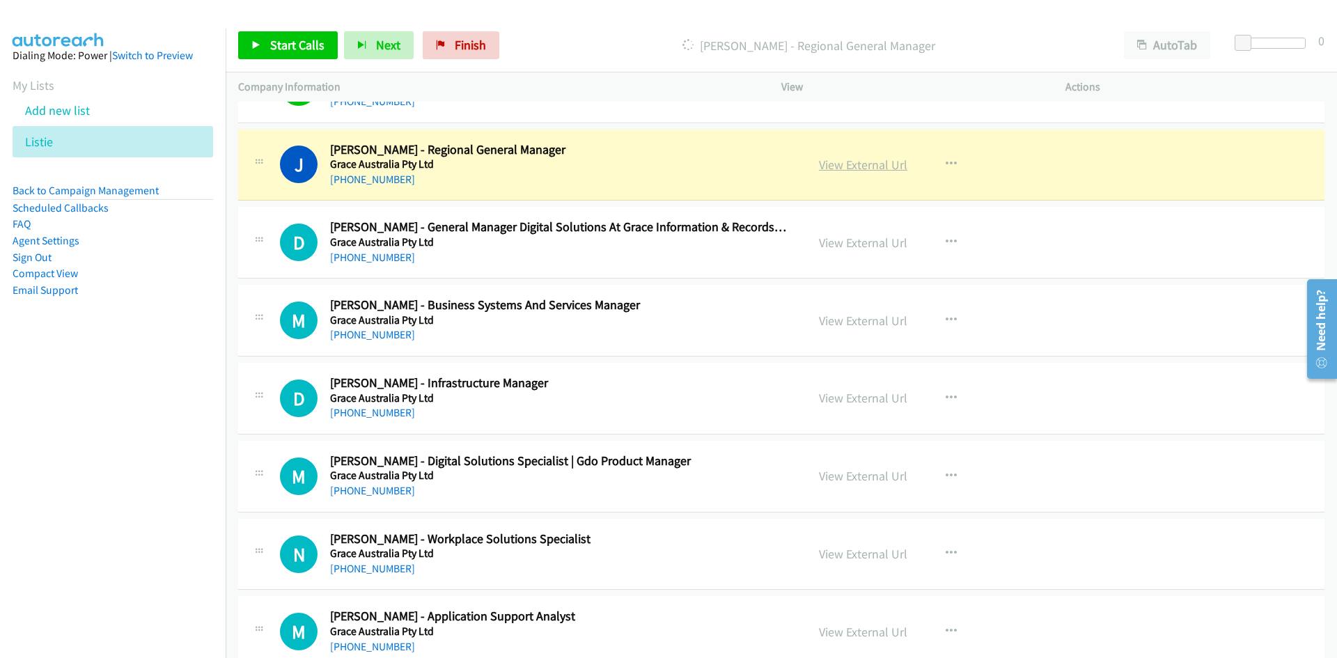
click at [863, 168] on link "View External Url" at bounding box center [863, 165] width 88 height 16
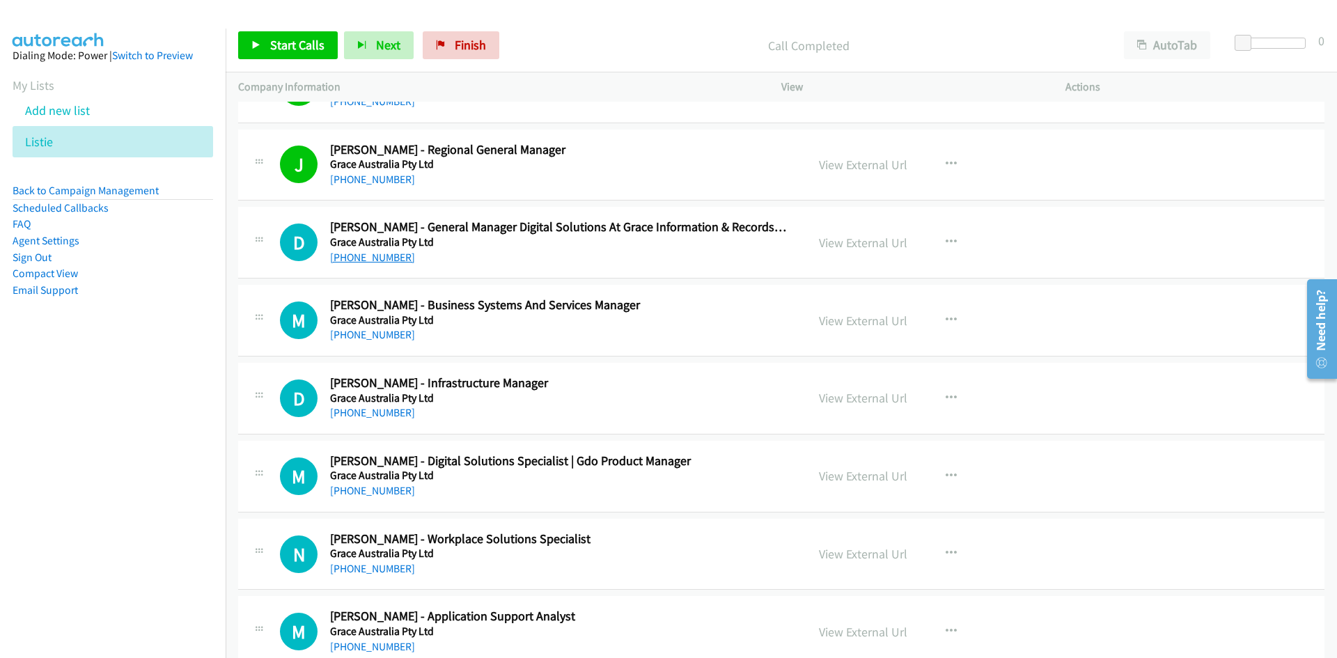
click at [378, 262] on link "+61 417 250 000" at bounding box center [372, 257] width 85 height 13
drag, startPoint x: 392, startPoint y: 333, endPoint x: 2, endPoint y: 420, distance: 399.5
click at [392, 333] on link "+61 419 207 660" at bounding box center [372, 334] width 85 height 13
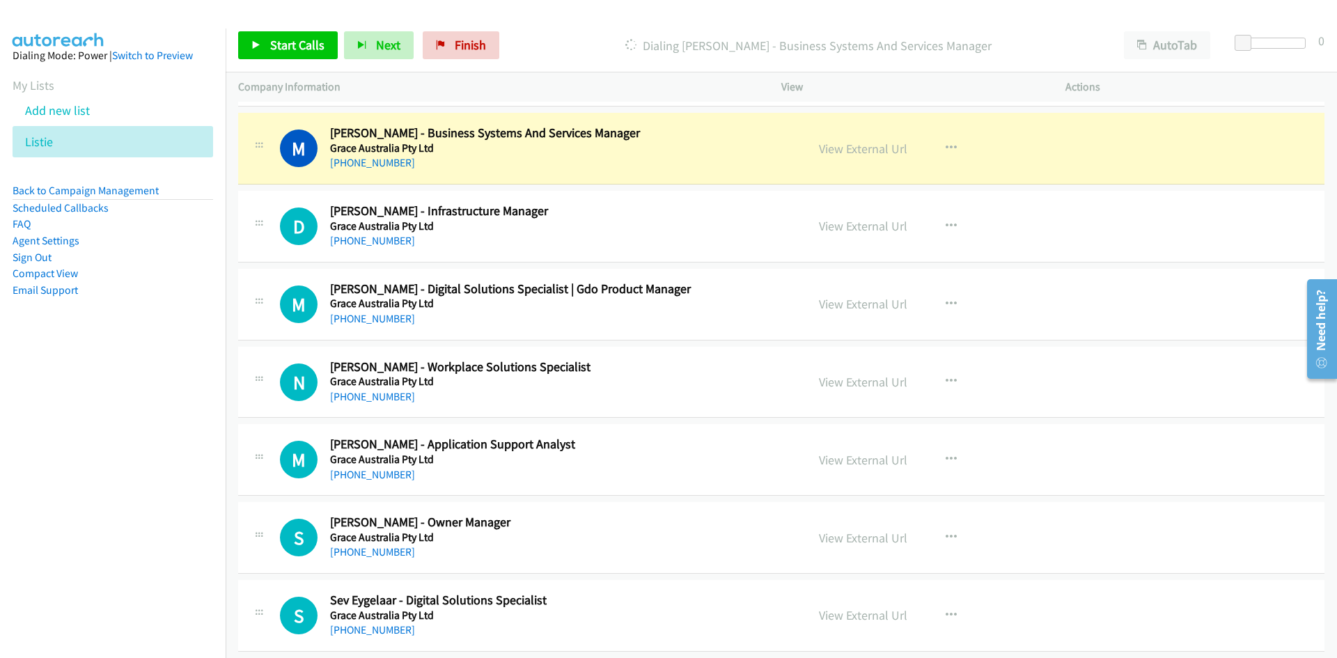
scroll to position [10513, 0]
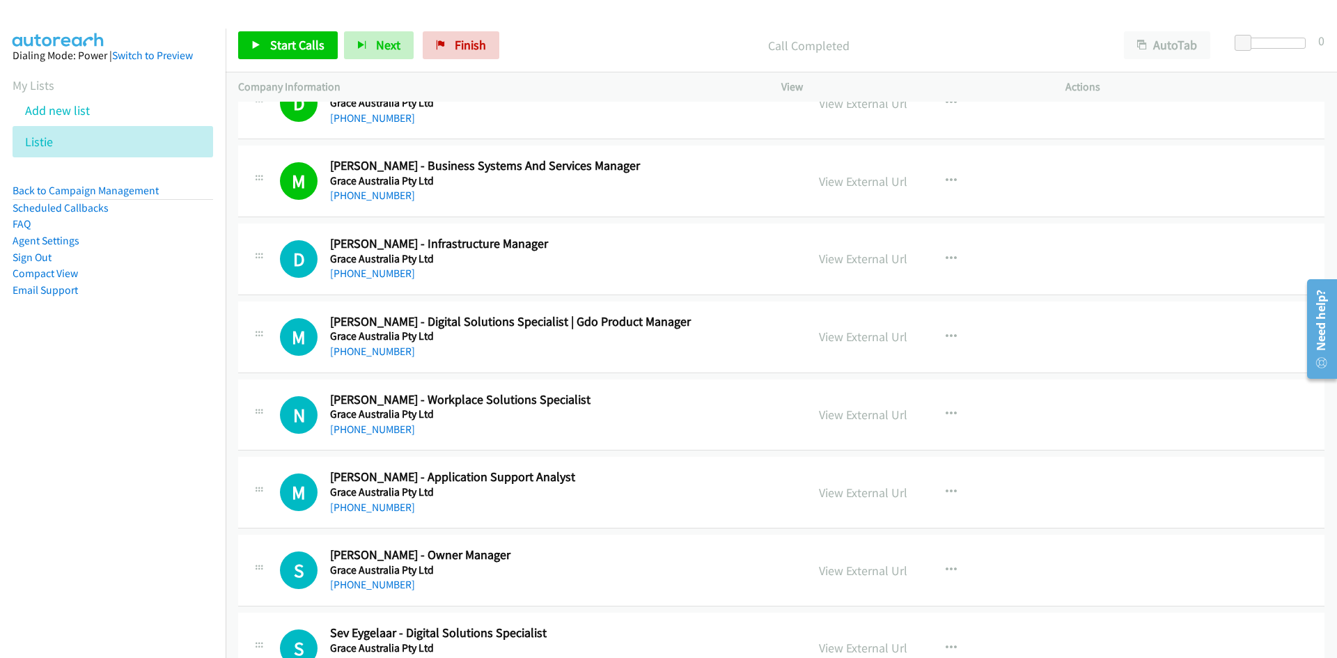
drag, startPoint x: 347, startPoint y: 273, endPoint x: 6, endPoint y: 357, distance: 351.4
click at [347, 273] on link "+61 414 596 149" at bounding box center [372, 273] width 85 height 13
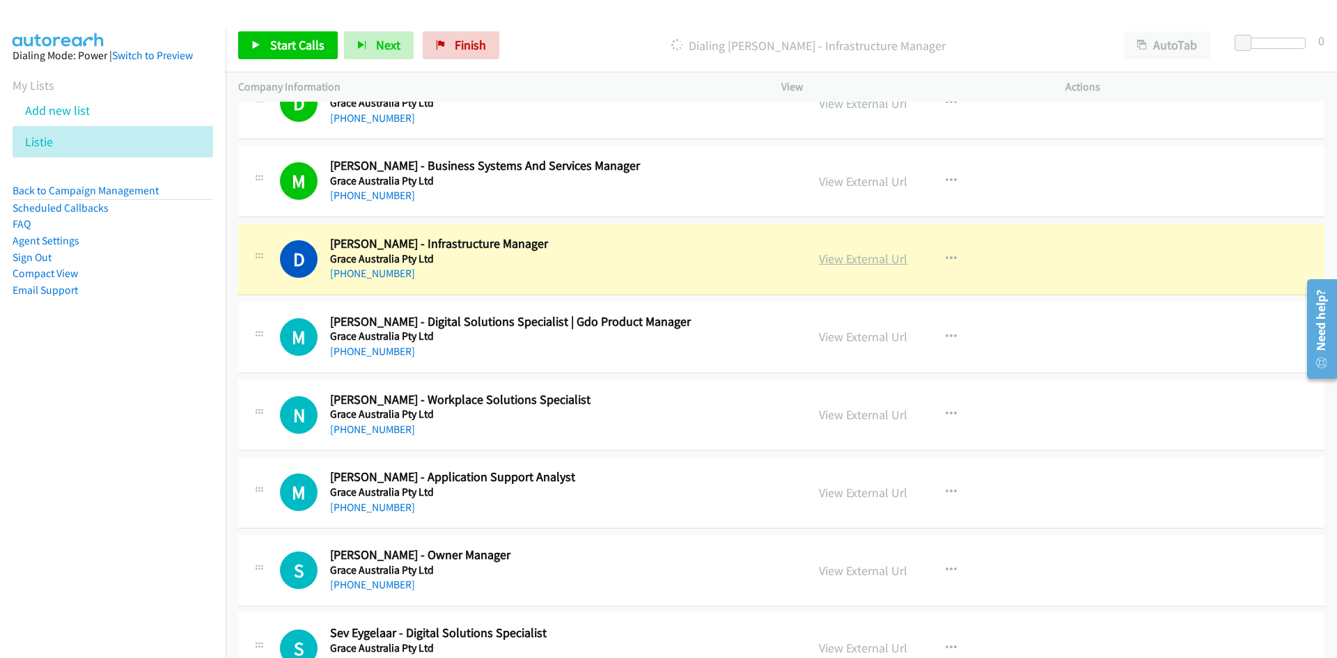
click at [853, 255] on link "View External Url" at bounding box center [863, 259] width 88 height 16
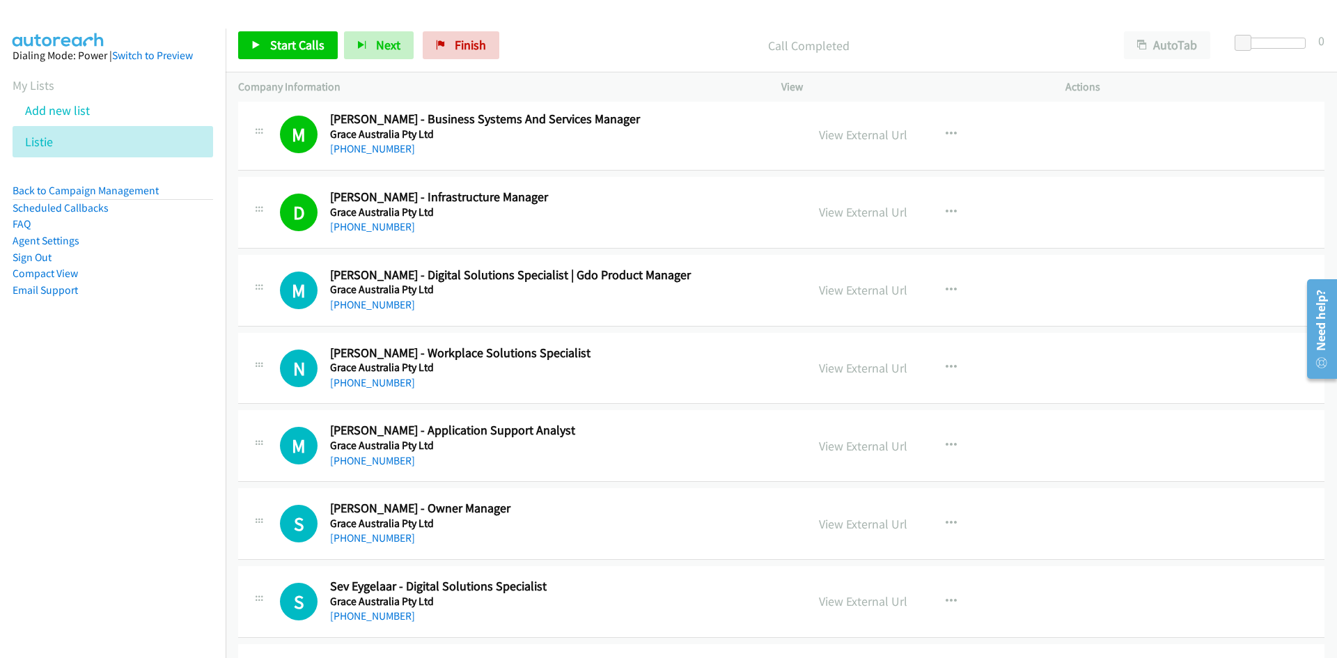
scroll to position [10583, 0]
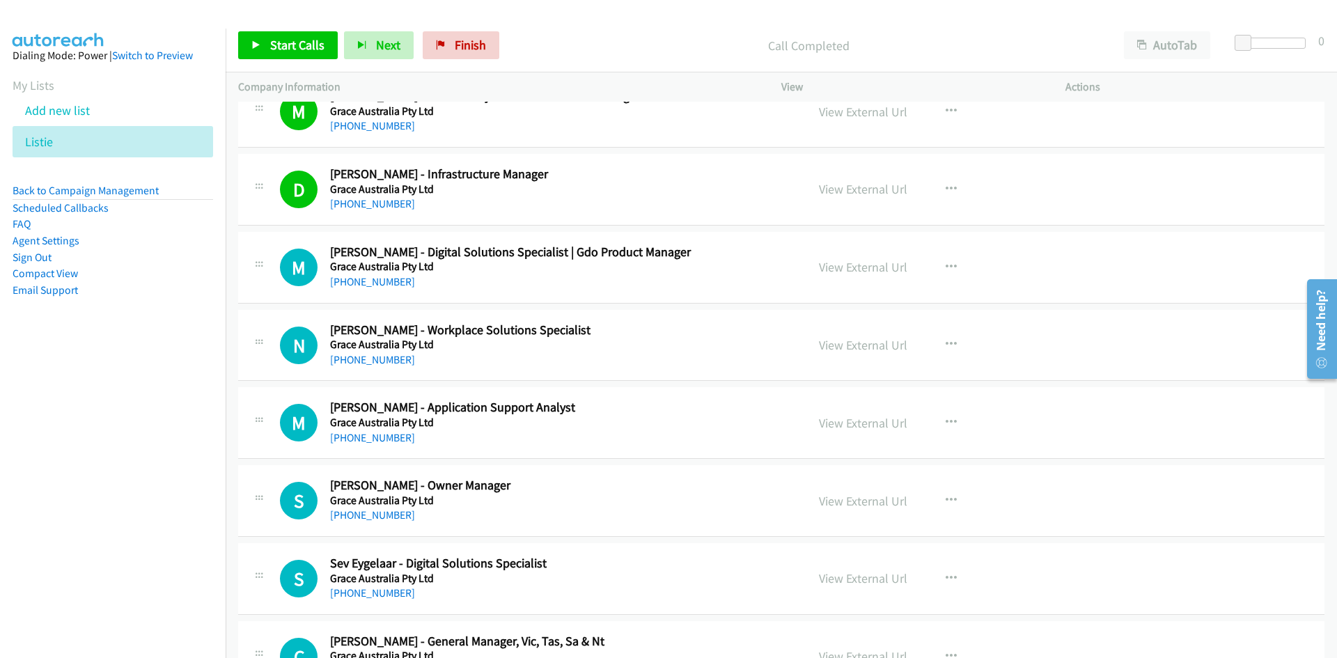
drag, startPoint x: 360, startPoint y: 283, endPoint x: 7, endPoint y: 343, distance: 358.0
click at [360, 283] on link "+61 459 414 612" at bounding box center [372, 281] width 85 height 13
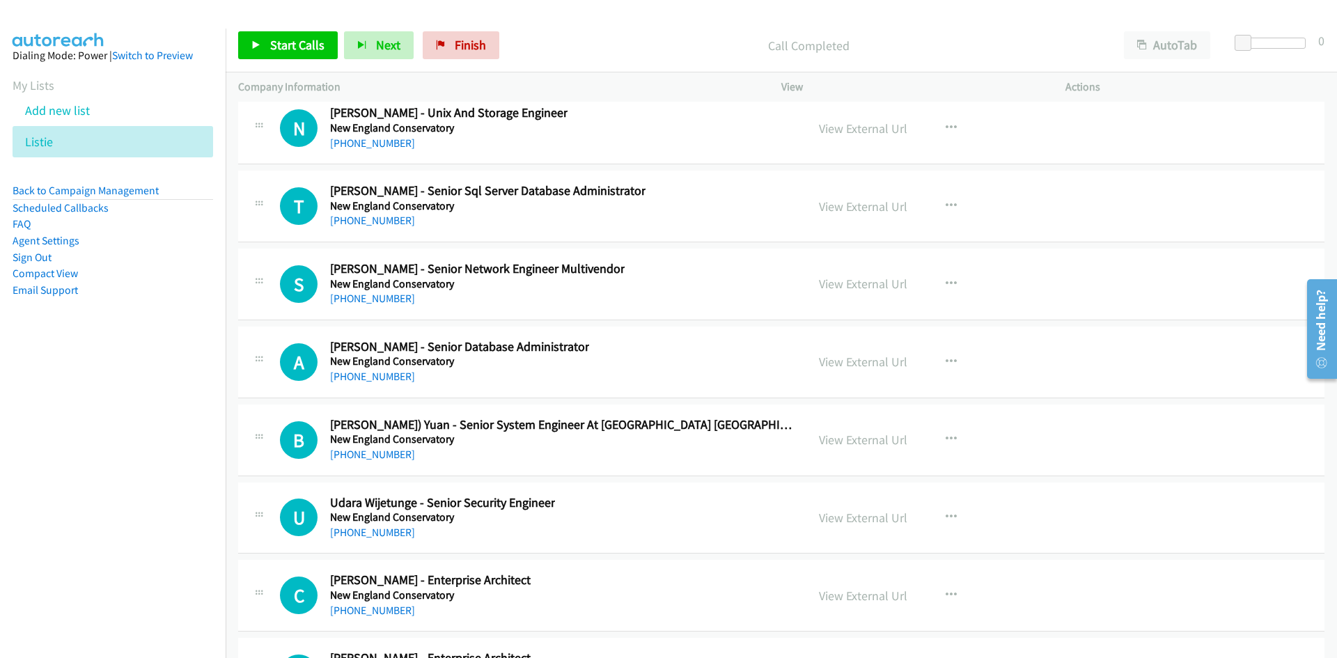
scroll to position [19634, 0]
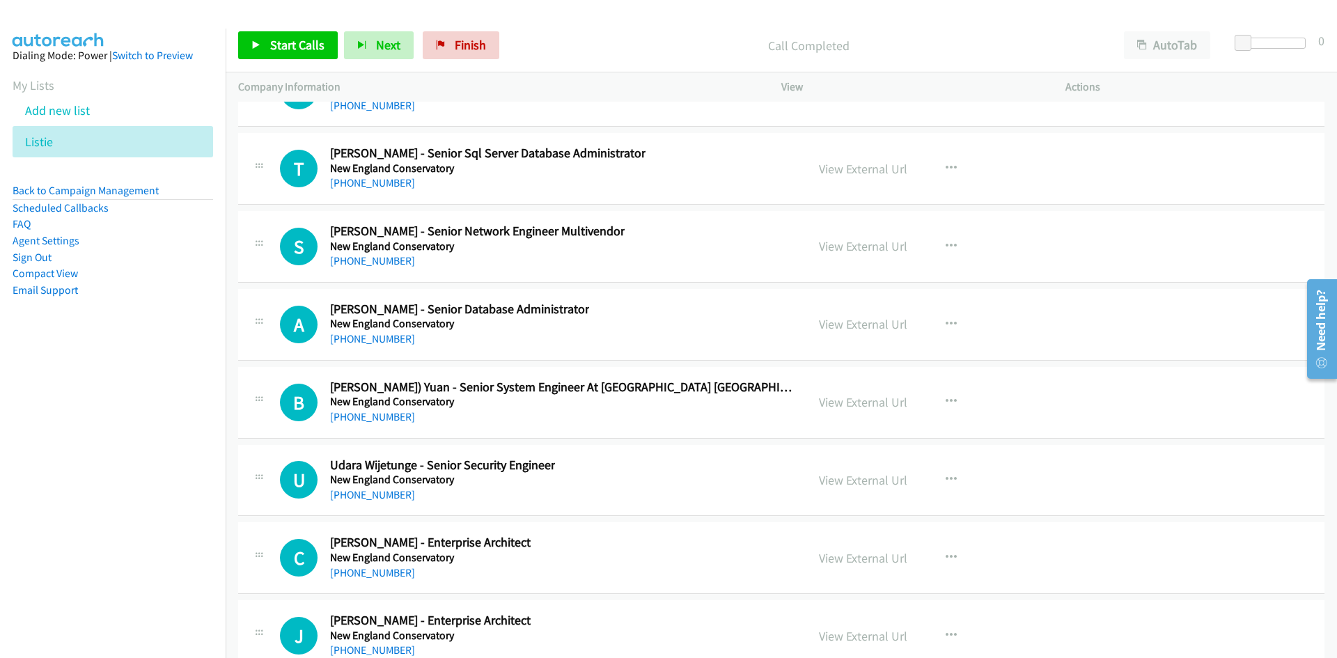
drag, startPoint x: 1333, startPoint y: 377, endPoint x: 1312, endPoint y: 528, distance: 152.5
click at [1312, 384] on html "Need help? Resource Center AutoReach Help Help Get the help you need from our k…" at bounding box center [1316, 328] width 40 height 111
drag, startPoint x: 1330, startPoint y: 382, endPoint x: 1334, endPoint y: 485, distance: 103.1
click at [1334, 384] on html "Need help? Resource Center AutoReach Help Help Get the help you need from our k…" at bounding box center [1316, 328] width 40 height 111
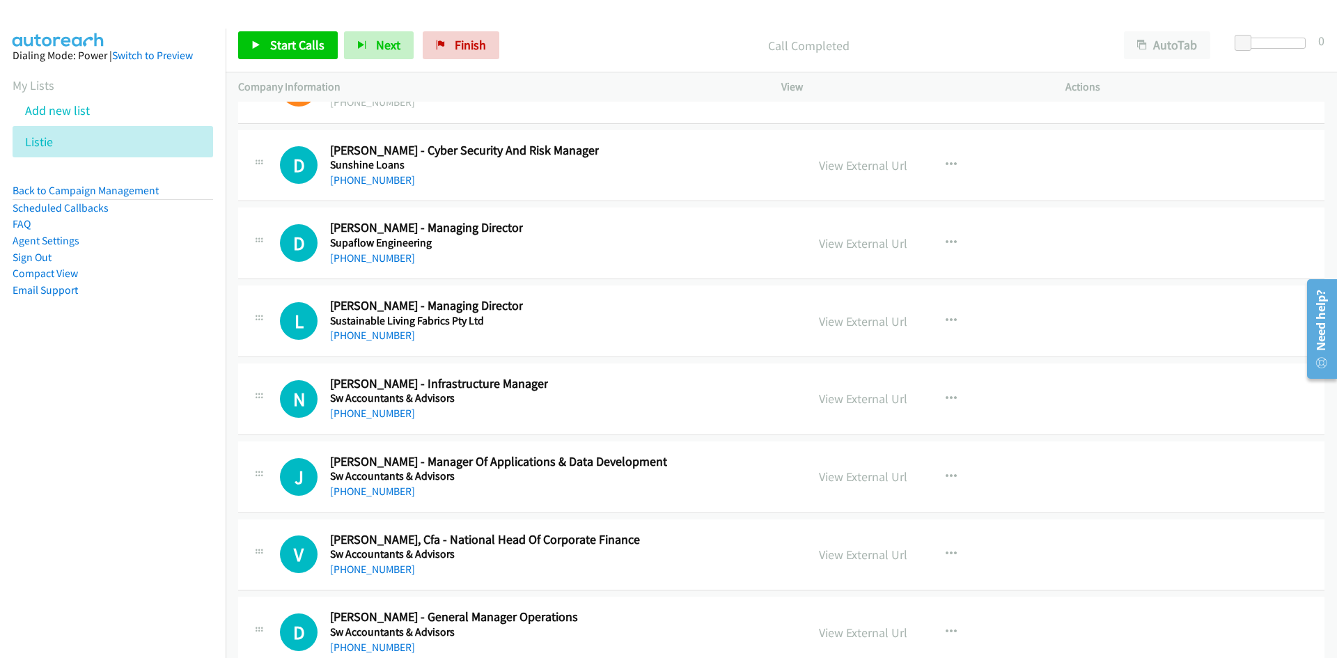
scroll to position [37886, 0]
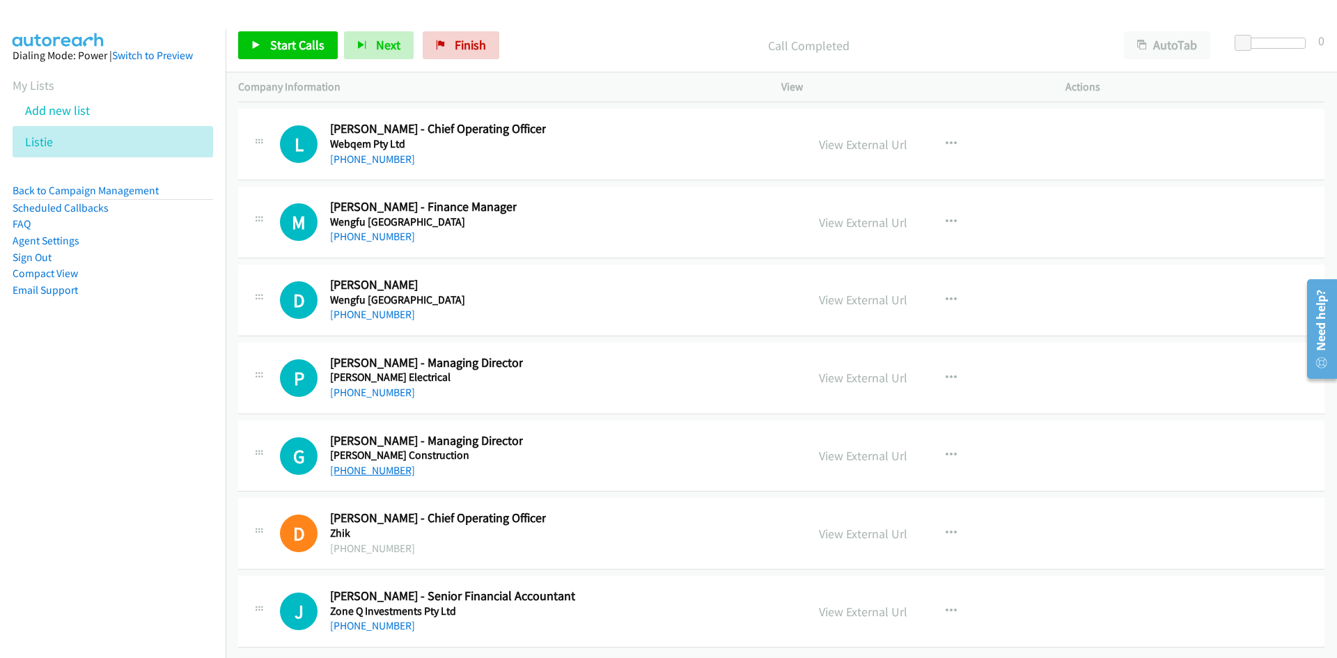
click at [374, 464] on link "+61 427 747 977" at bounding box center [372, 470] width 85 height 13
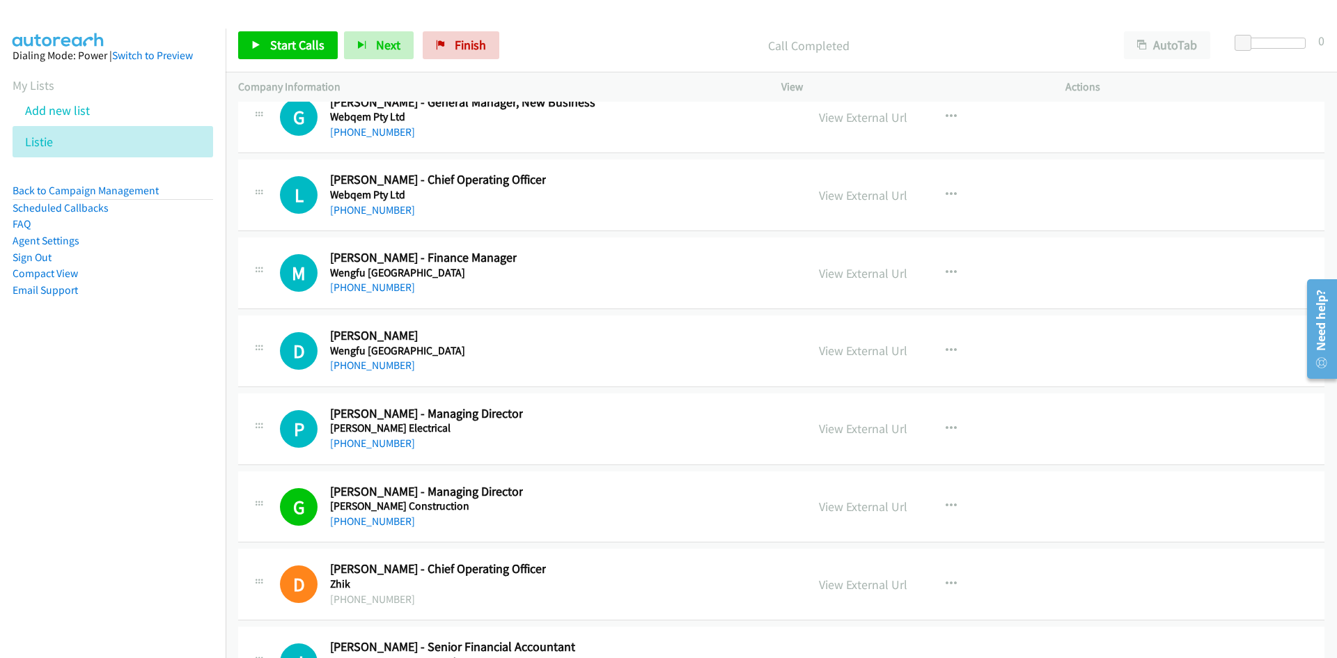
scroll to position [37816, 0]
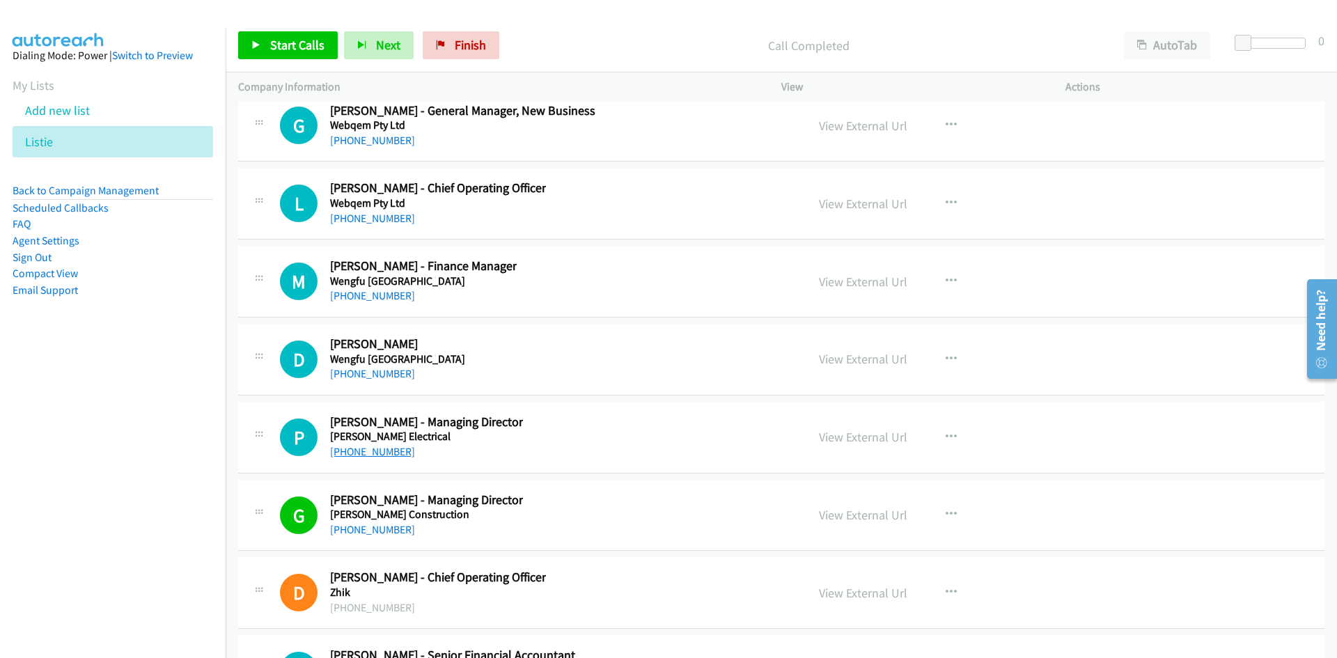
click at [387, 450] on link "+61 8 9344 3222" at bounding box center [372, 451] width 85 height 13
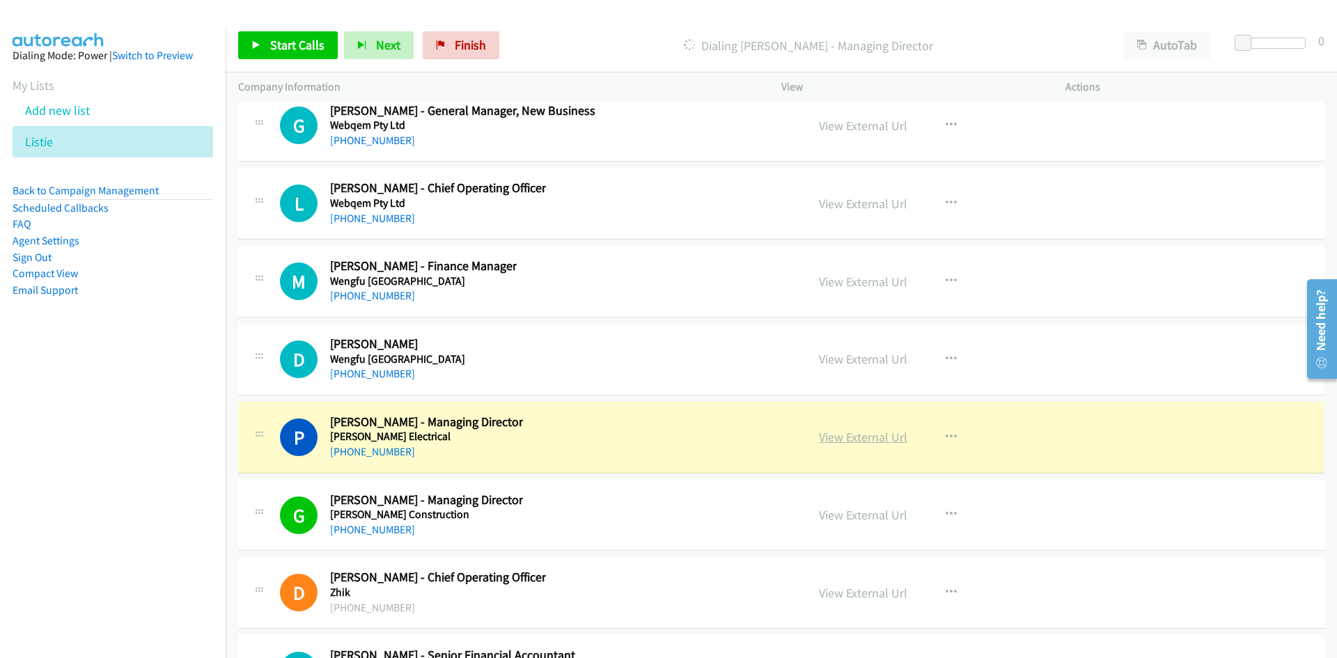
click at [872, 439] on link "View External Url" at bounding box center [863, 437] width 88 height 16
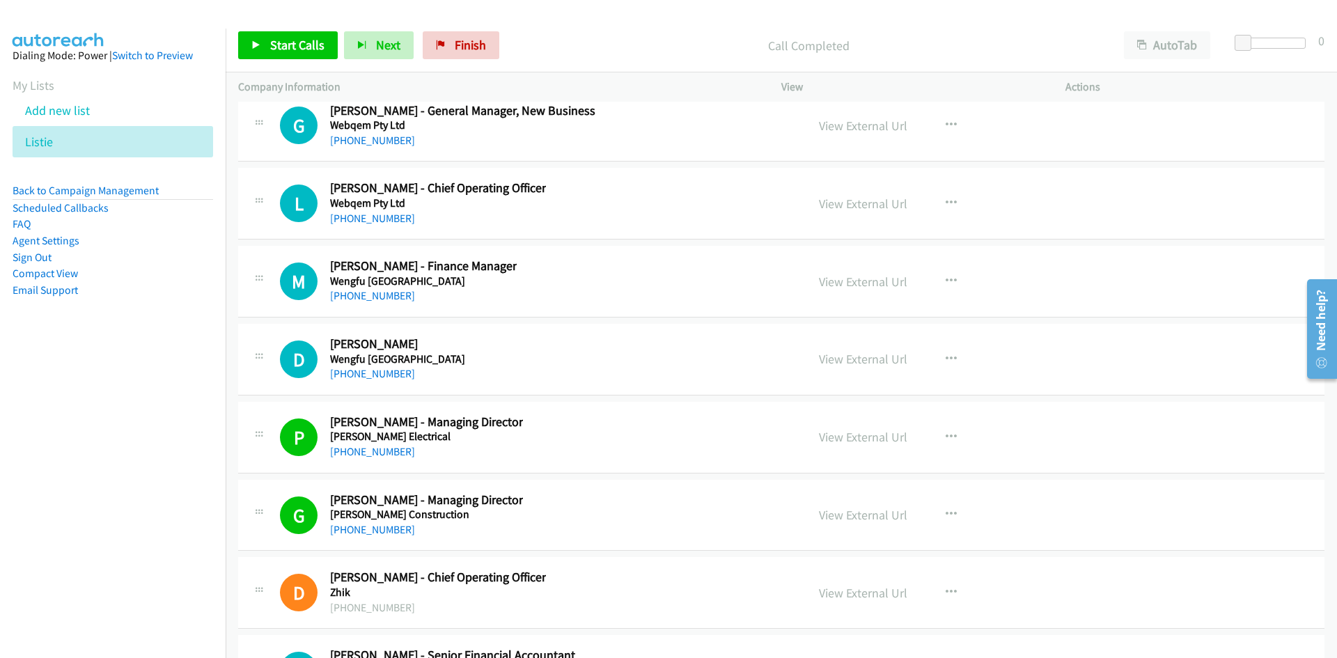
scroll to position [37677, 0]
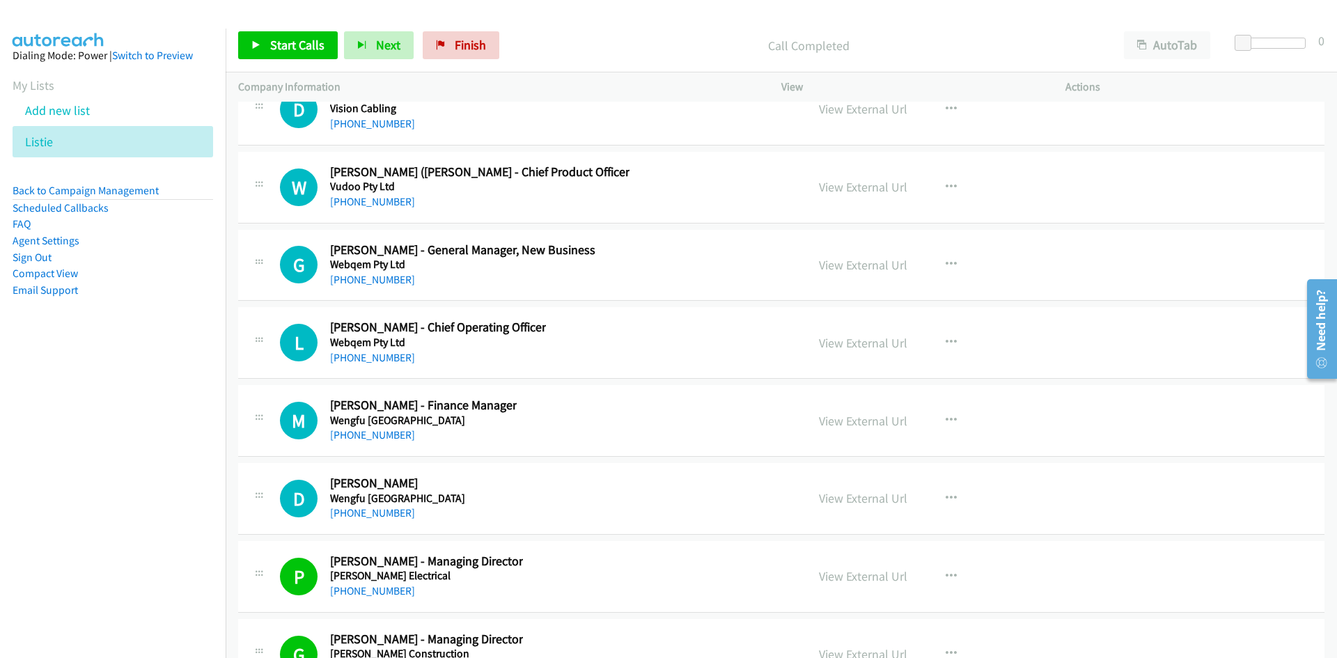
drag, startPoint x: 386, startPoint y: 512, endPoint x: 198, endPoint y: 599, distance: 207.5
click at [386, 512] on link "+61 419 463 368" at bounding box center [372, 512] width 85 height 13
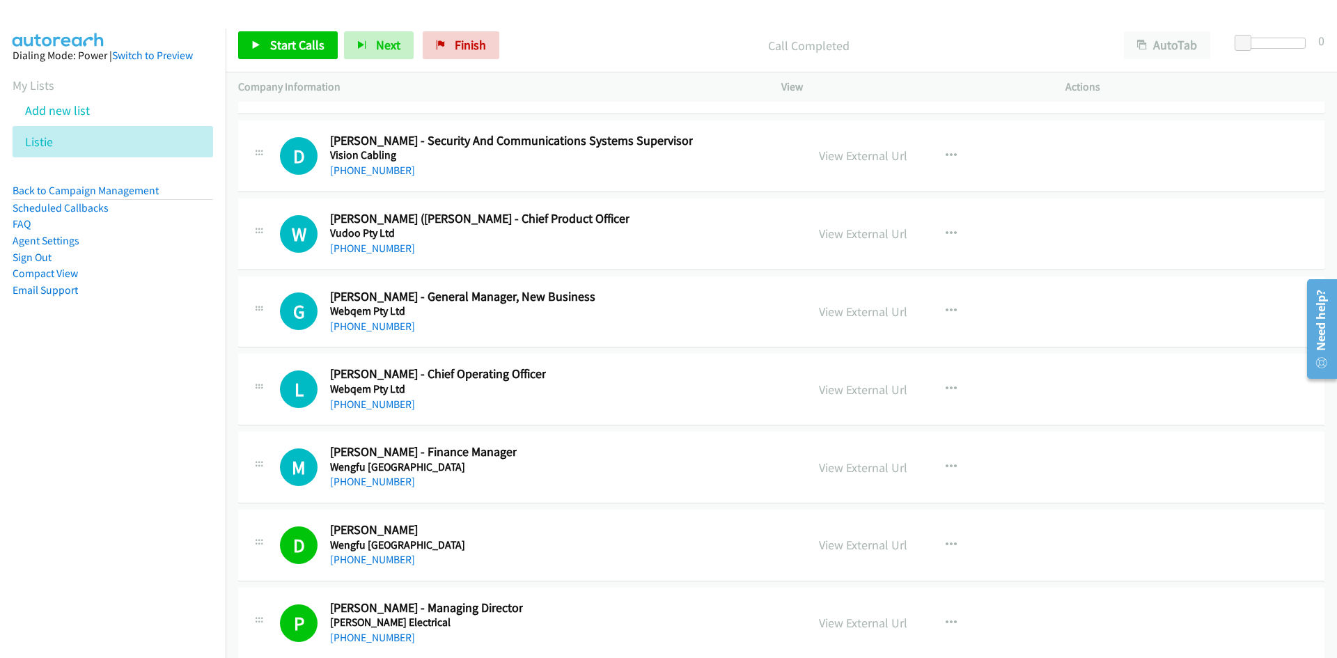
scroll to position [37608, 0]
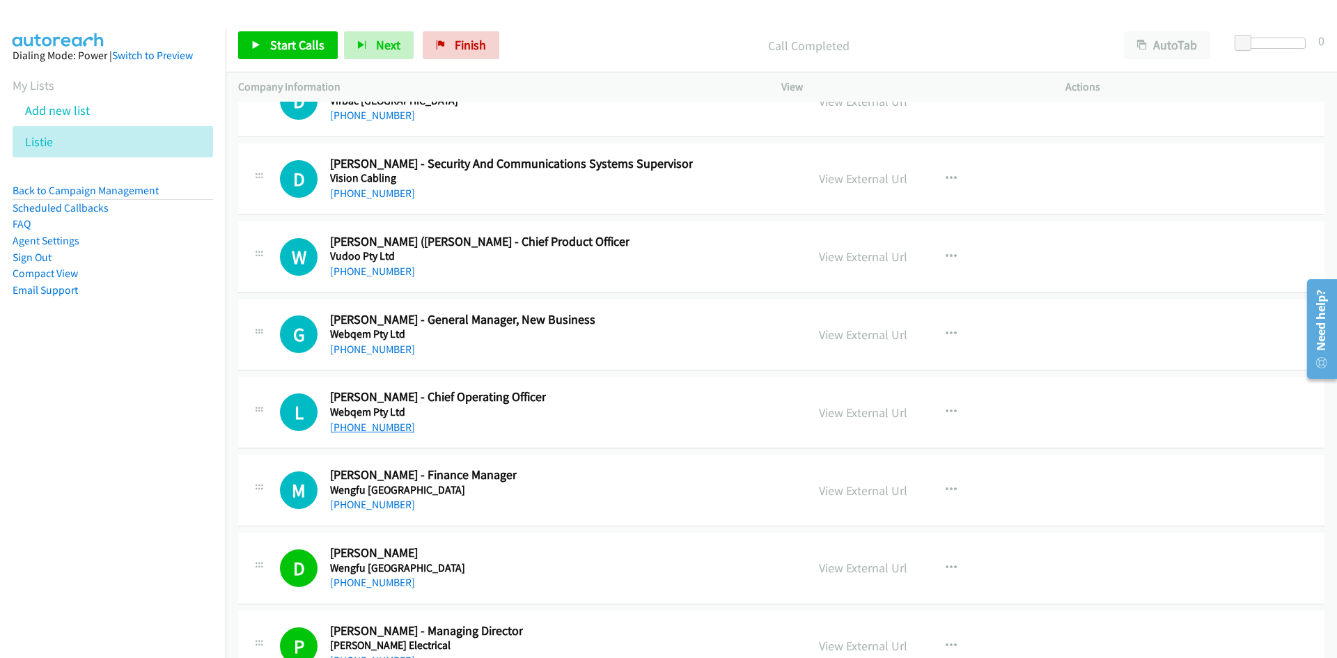
click at [388, 429] on link "+61 408 408 855" at bounding box center [372, 427] width 85 height 13
drag, startPoint x: 395, startPoint y: 344, endPoint x: 112, endPoint y: 407, distance: 289.7
click at [395, 344] on link "+61 422 309 996" at bounding box center [372, 349] width 85 height 13
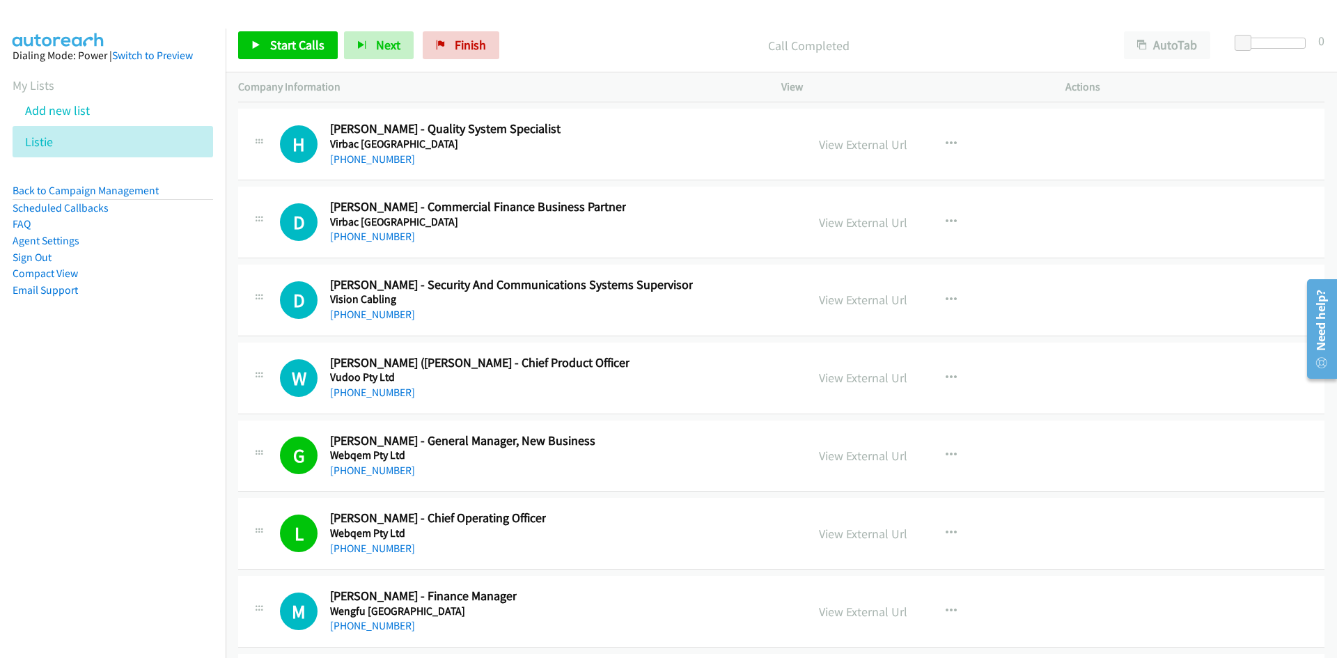
scroll to position [37399, 0]
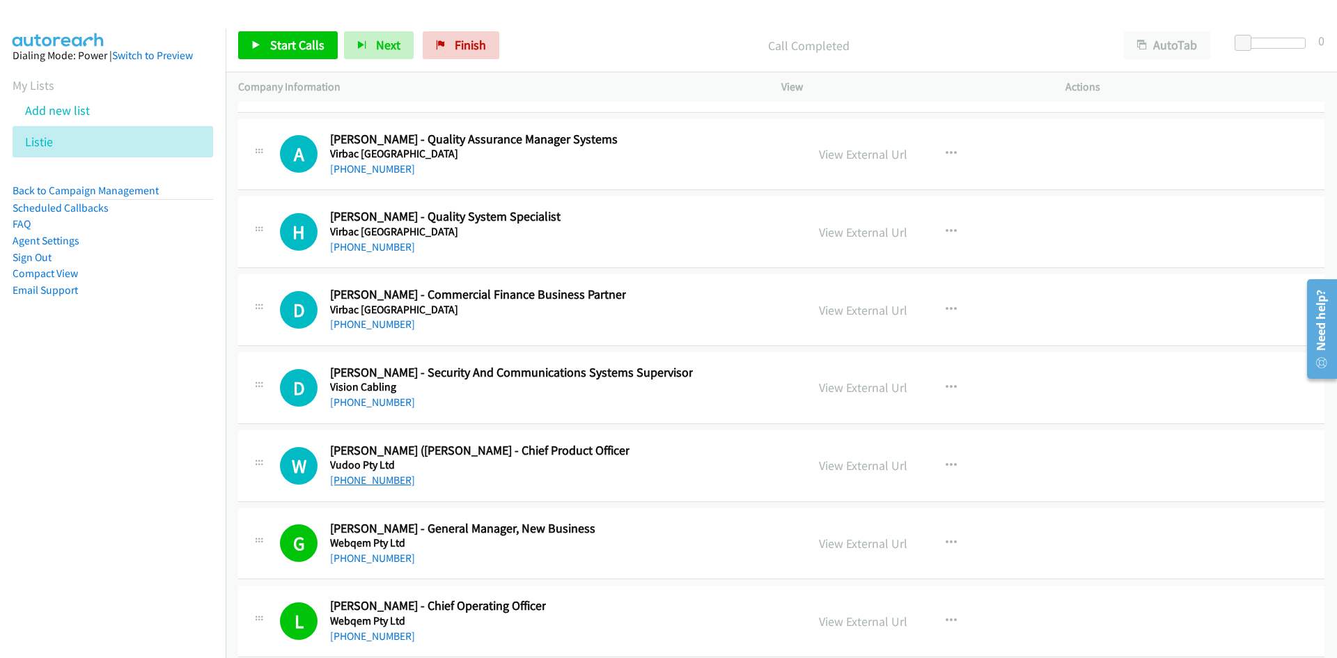
drag, startPoint x: 371, startPoint y: 475, endPoint x: 176, endPoint y: 488, distance: 195.4
click at [371, 475] on link "+61 478 304 503" at bounding box center [372, 479] width 85 height 13
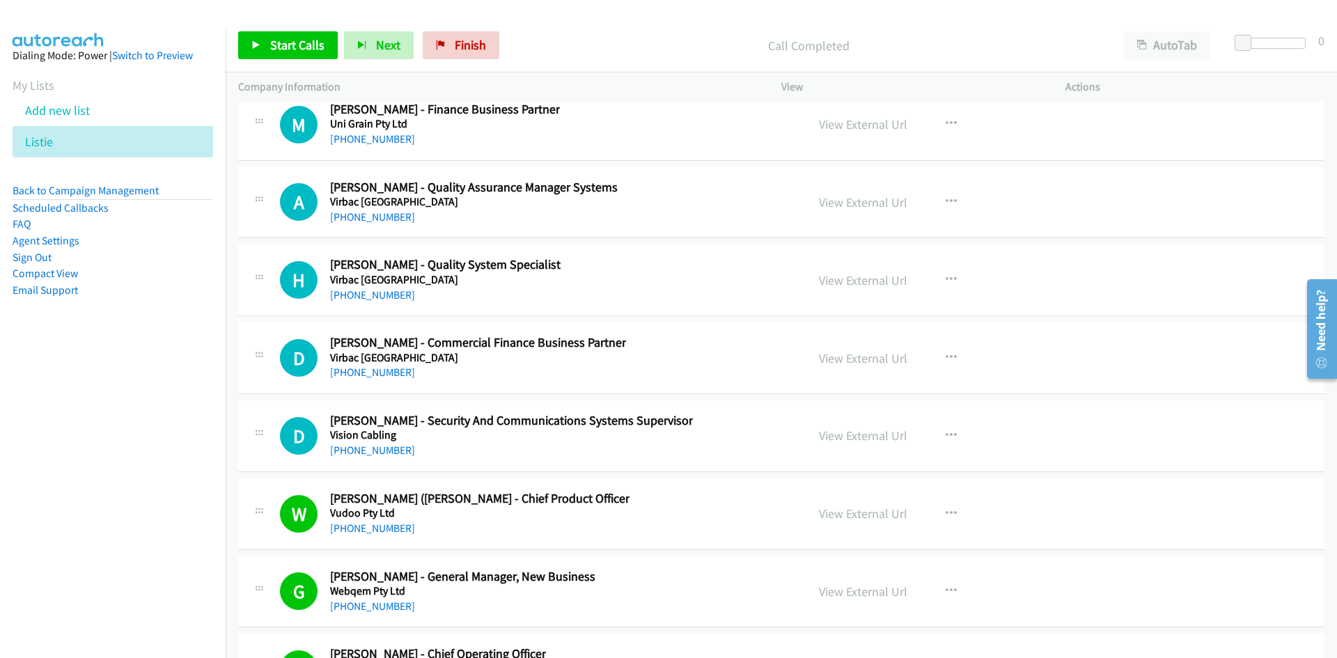
scroll to position [37329, 0]
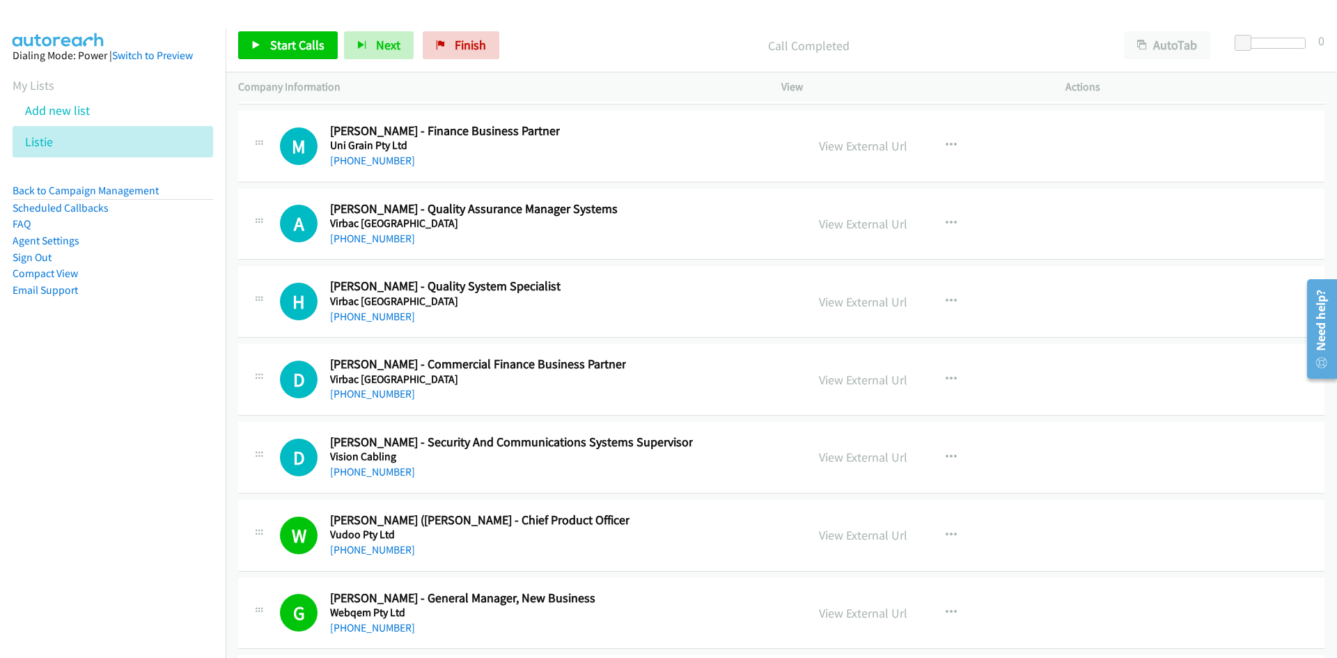
drag, startPoint x: 378, startPoint y: 472, endPoint x: 151, endPoint y: 476, distance: 227.0
click at [378, 472] on link "+61 449 779 441" at bounding box center [372, 471] width 85 height 13
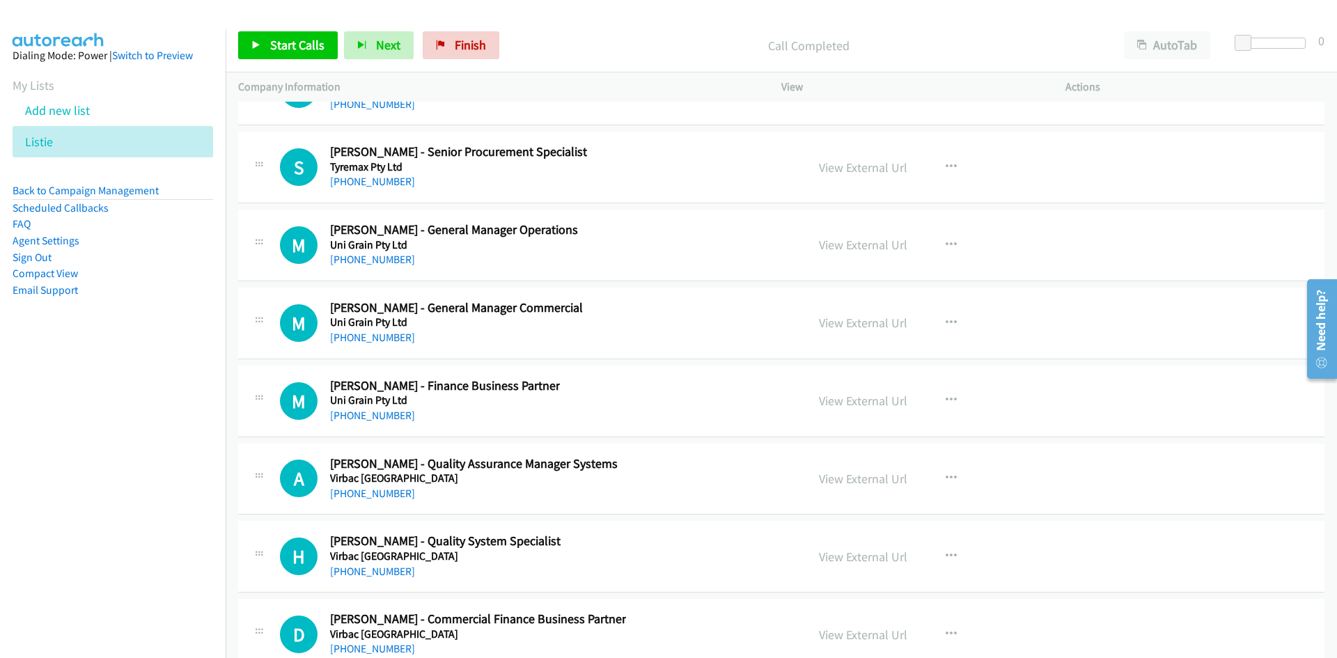
scroll to position [37051, 0]
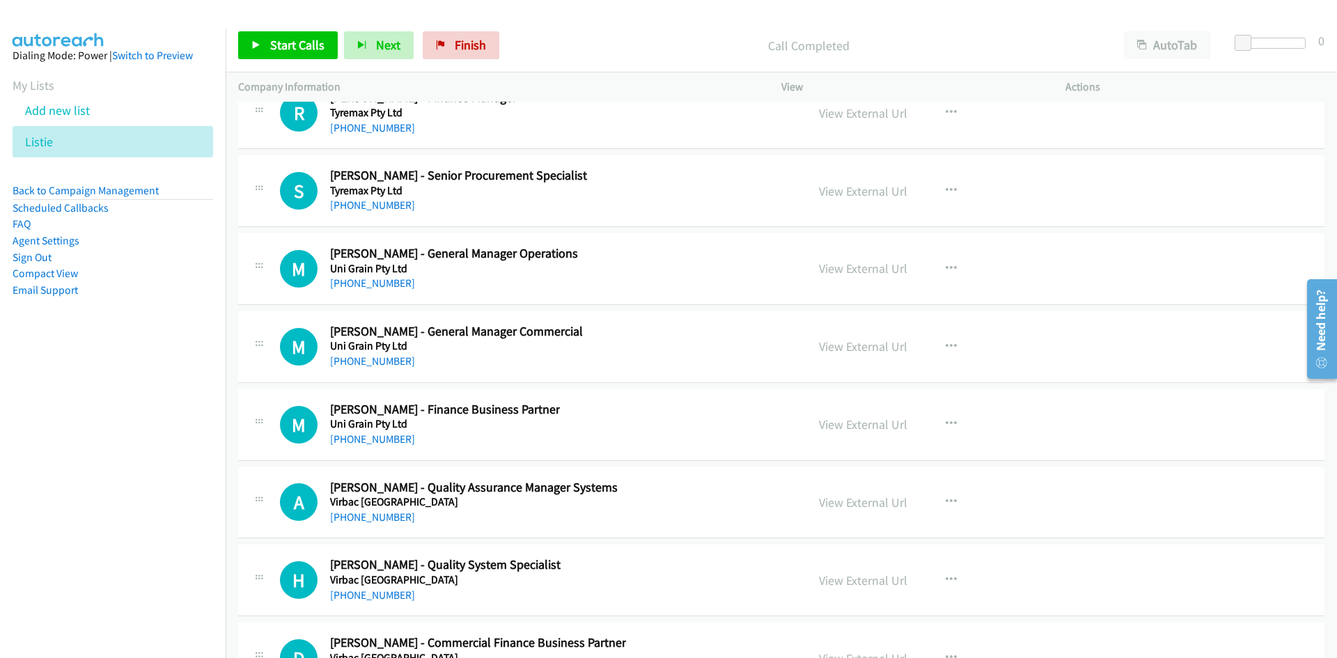
drag, startPoint x: 366, startPoint y: 361, endPoint x: 123, endPoint y: 411, distance: 248.1
click at [366, 361] on link "+61 402 893 595" at bounding box center [372, 360] width 85 height 13
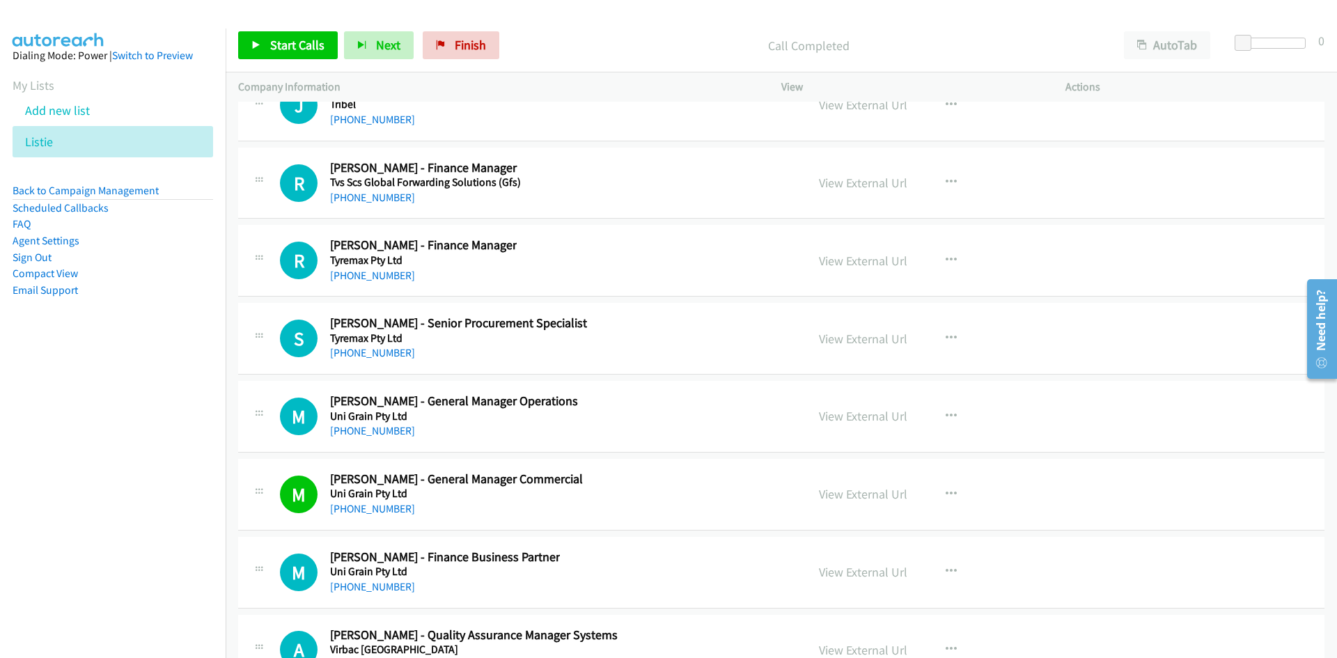
scroll to position [36911, 0]
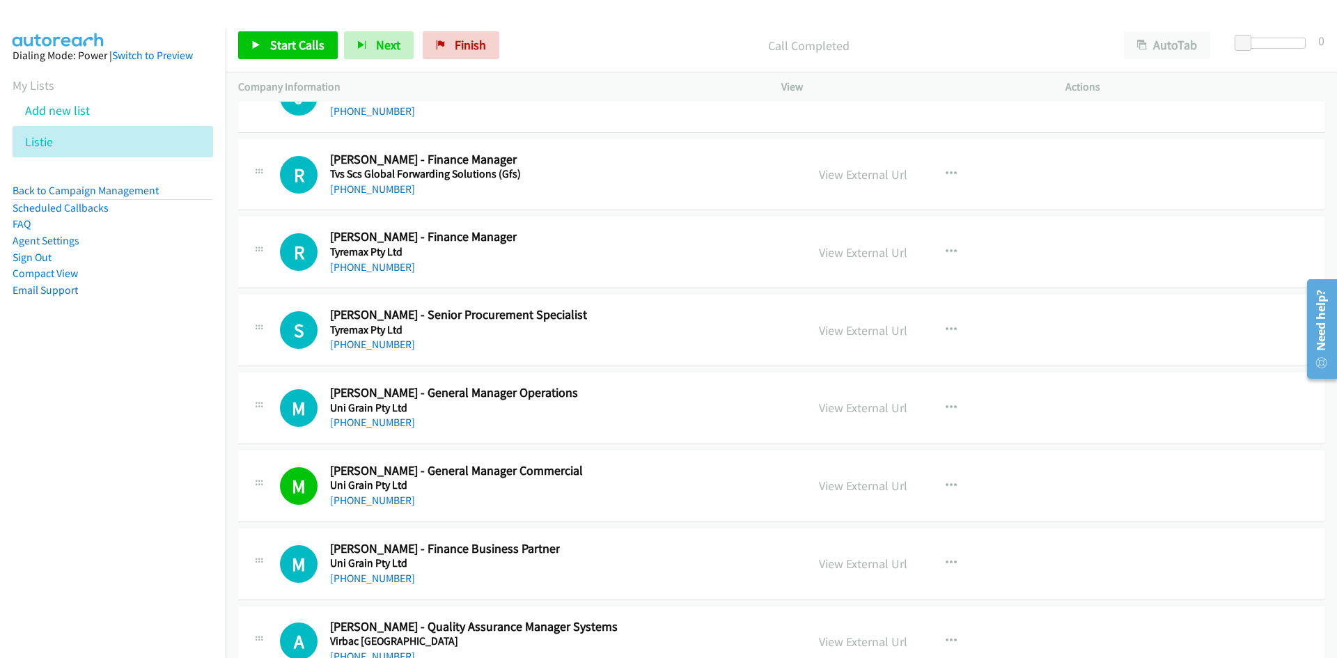
click at [381, 428] on link "+61 3 5223 6688" at bounding box center [372, 422] width 85 height 13
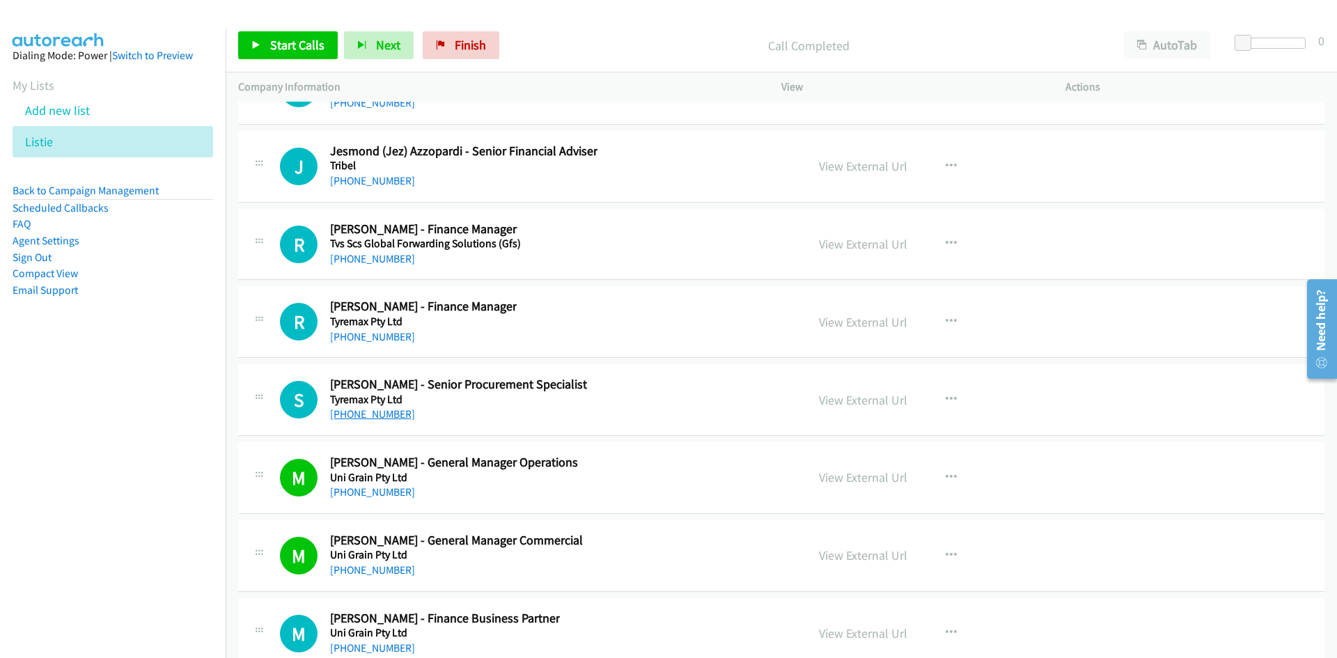
click at [377, 417] on link "+61 481 198 532" at bounding box center [372, 413] width 85 height 13
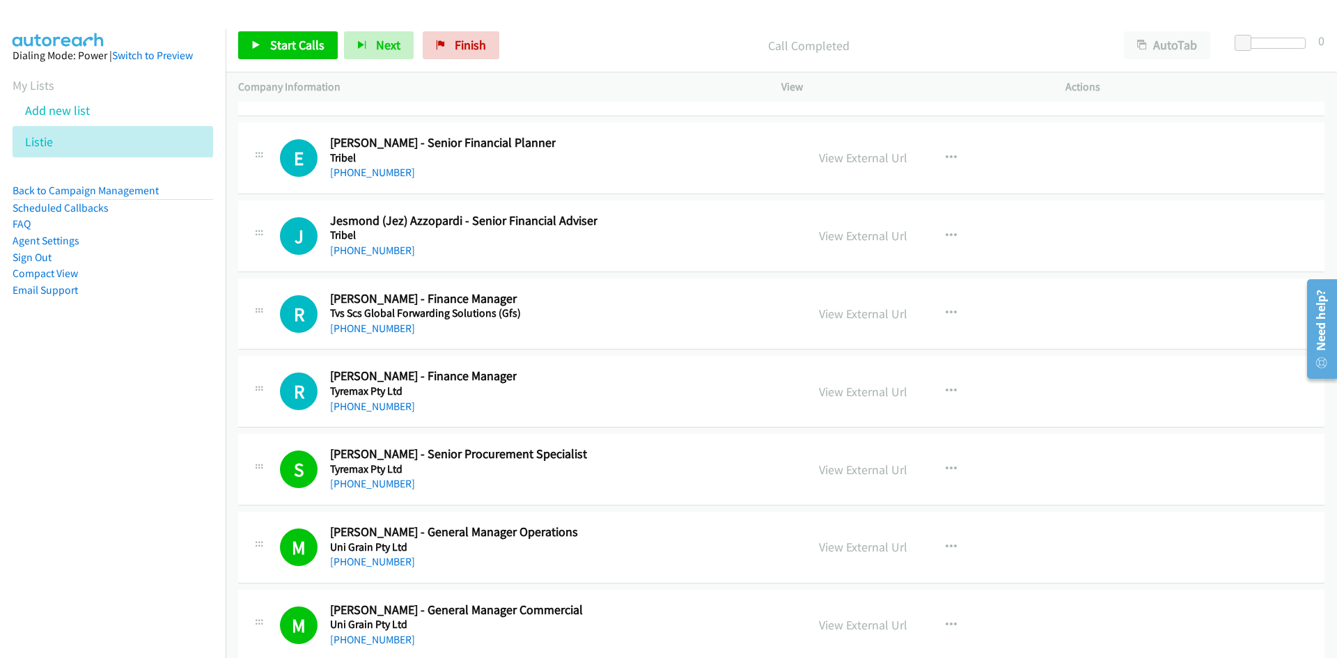
scroll to position [36702, 0]
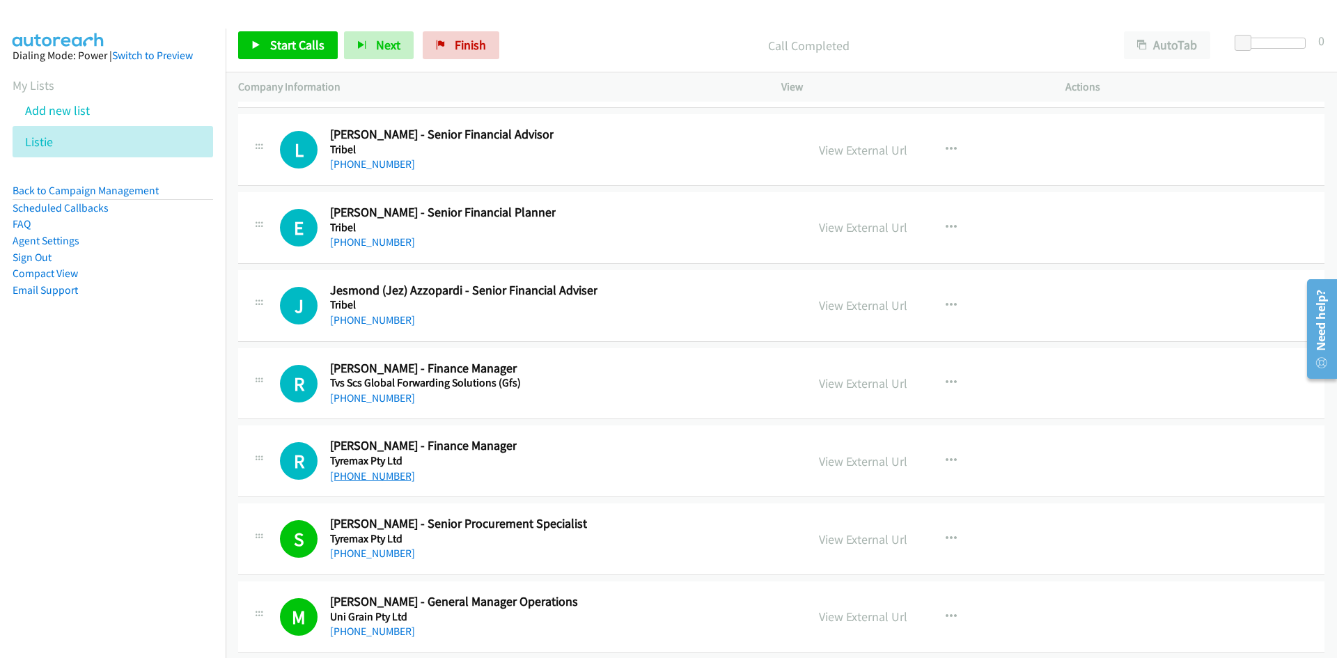
click at [352, 476] on link "+61 438 782 203" at bounding box center [372, 475] width 85 height 13
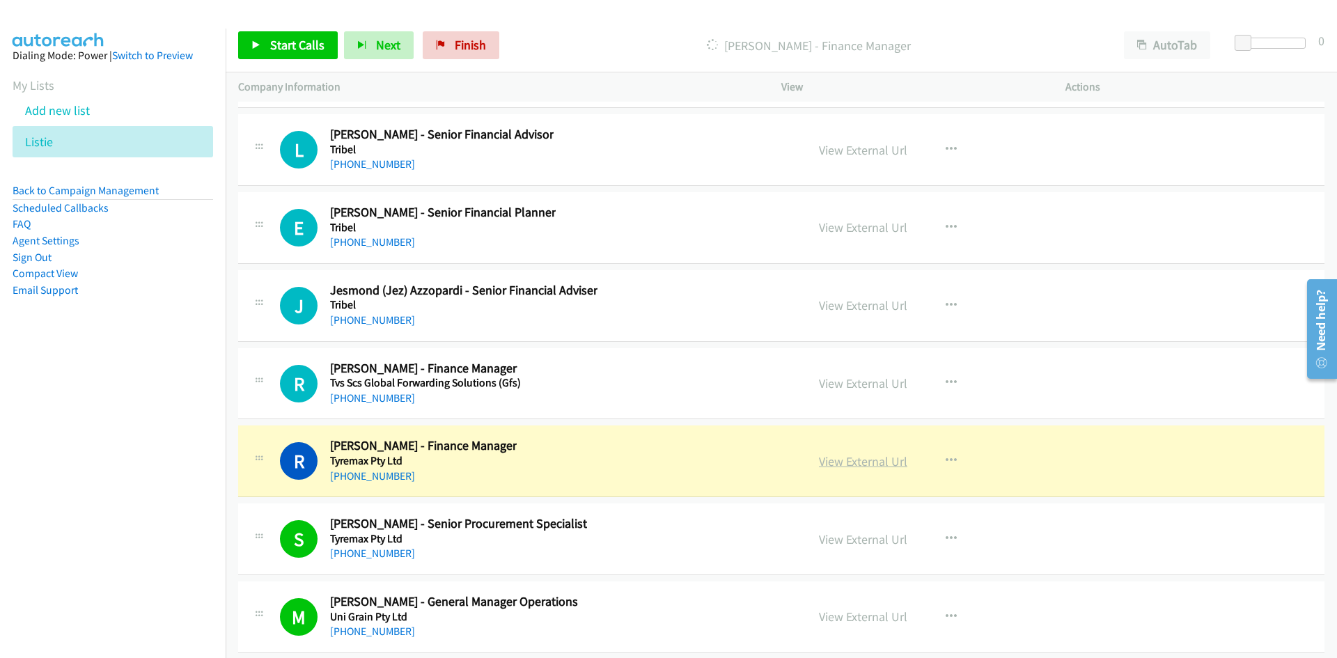
click at [862, 464] on link "View External Url" at bounding box center [863, 461] width 88 height 16
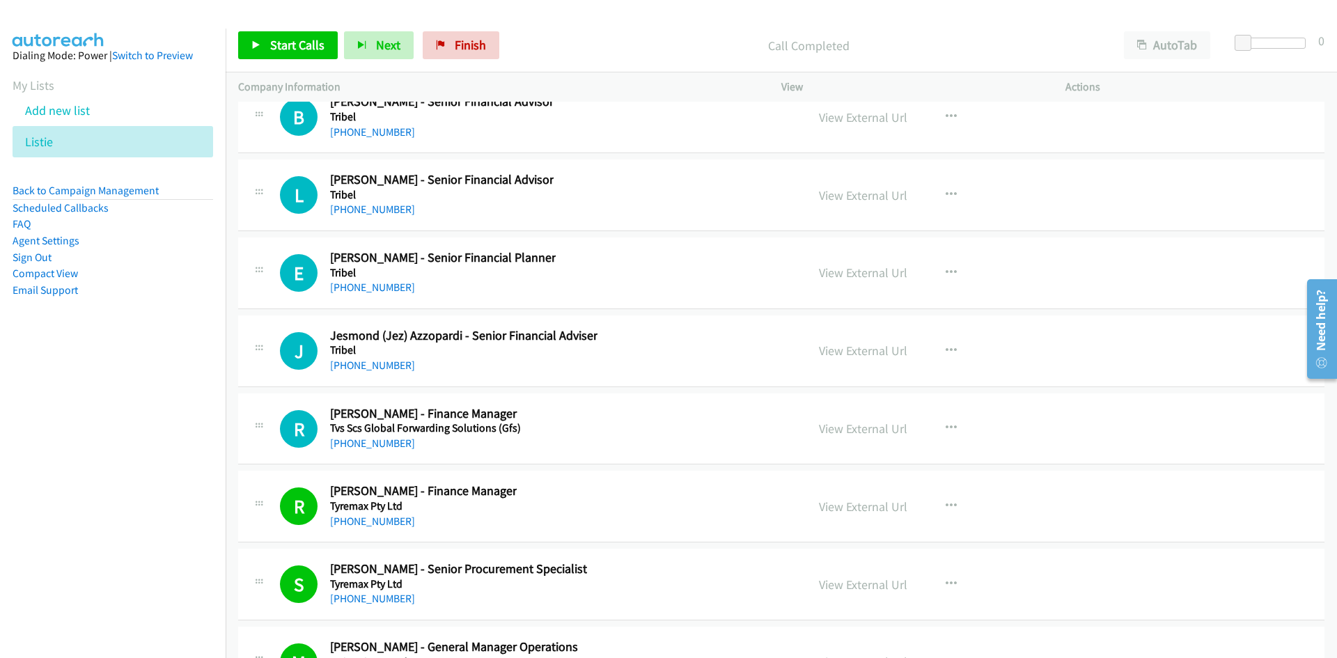
scroll to position [36633, 0]
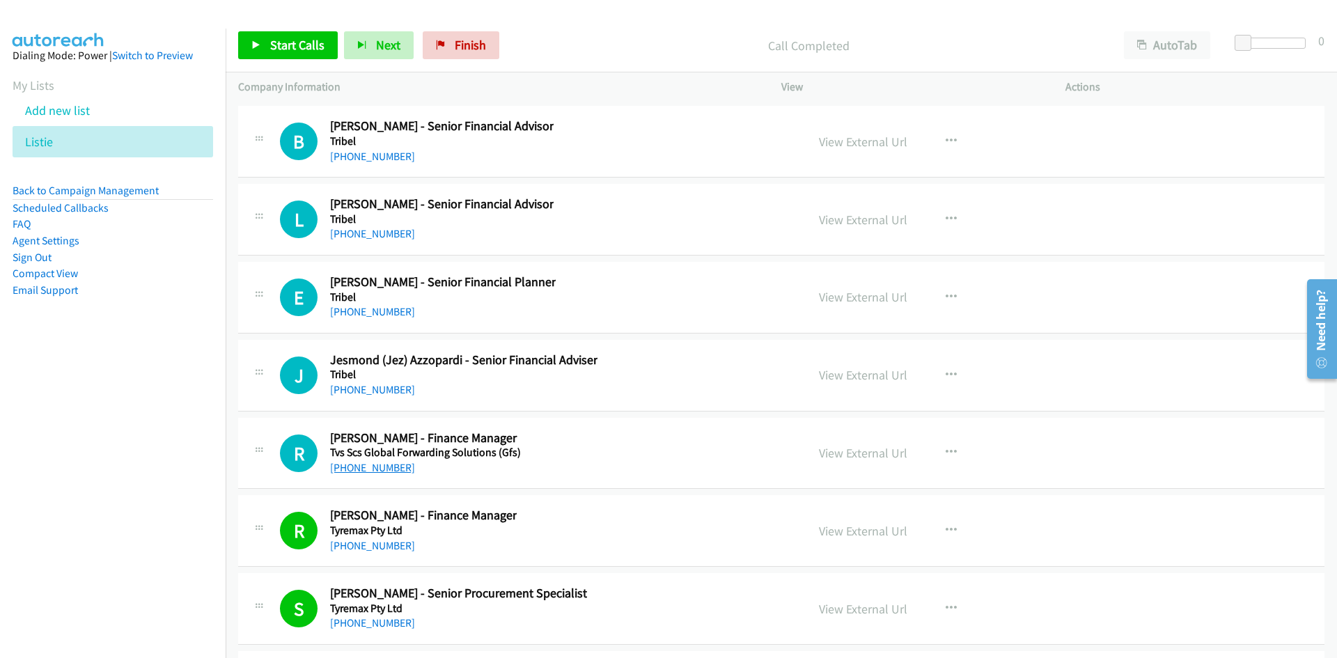
click at [380, 468] on link "+61 415 401 906" at bounding box center [372, 467] width 85 height 13
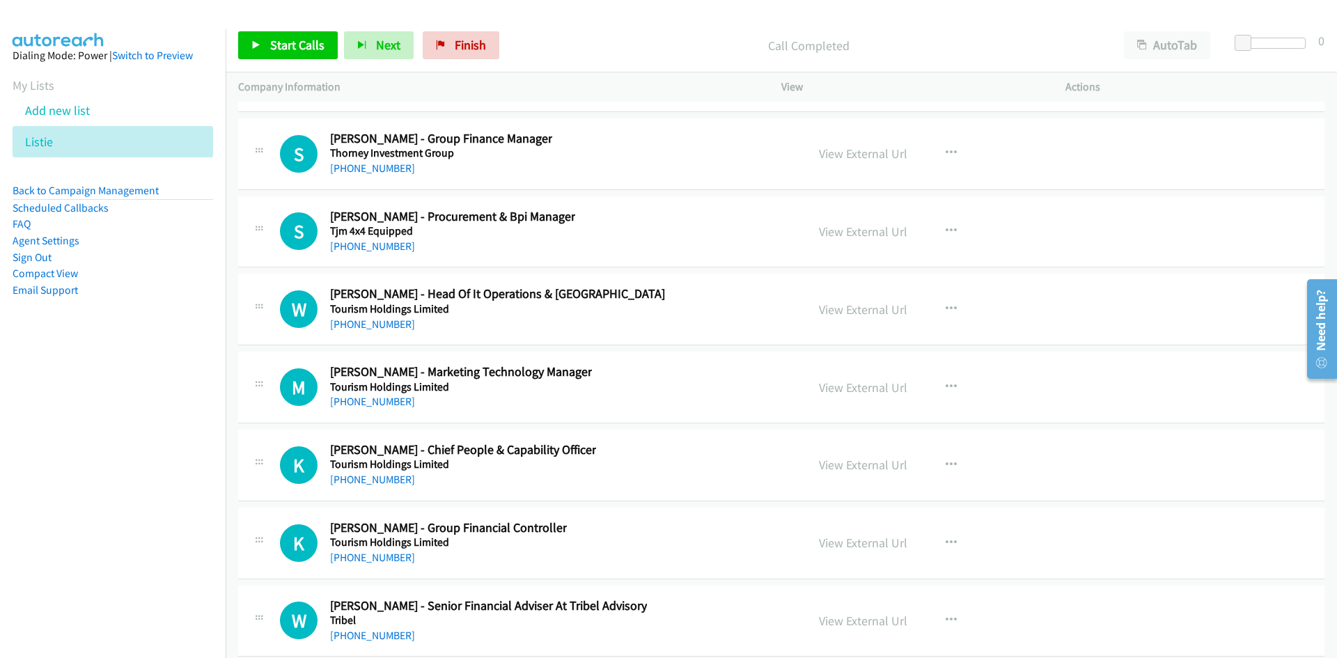
scroll to position [36006, 0]
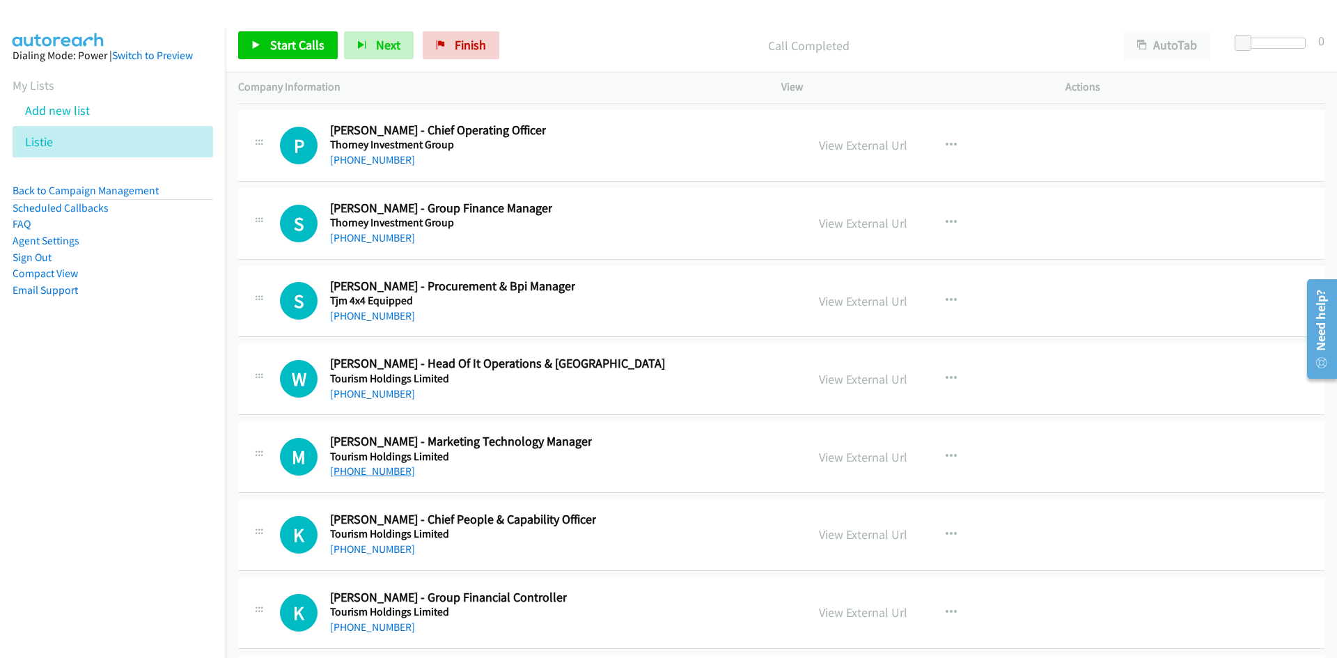
click at [348, 469] on link "+61 2 9361 1225" at bounding box center [372, 470] width 85 height 13
drag, startPoint x: 370, startPoint y: 394, endPoint x: 121, endPoint y: 445, distance: 254.4
click at [370, 394] on link "+61 420 293 038" at bounding box center [372, 393] width 85 height 13
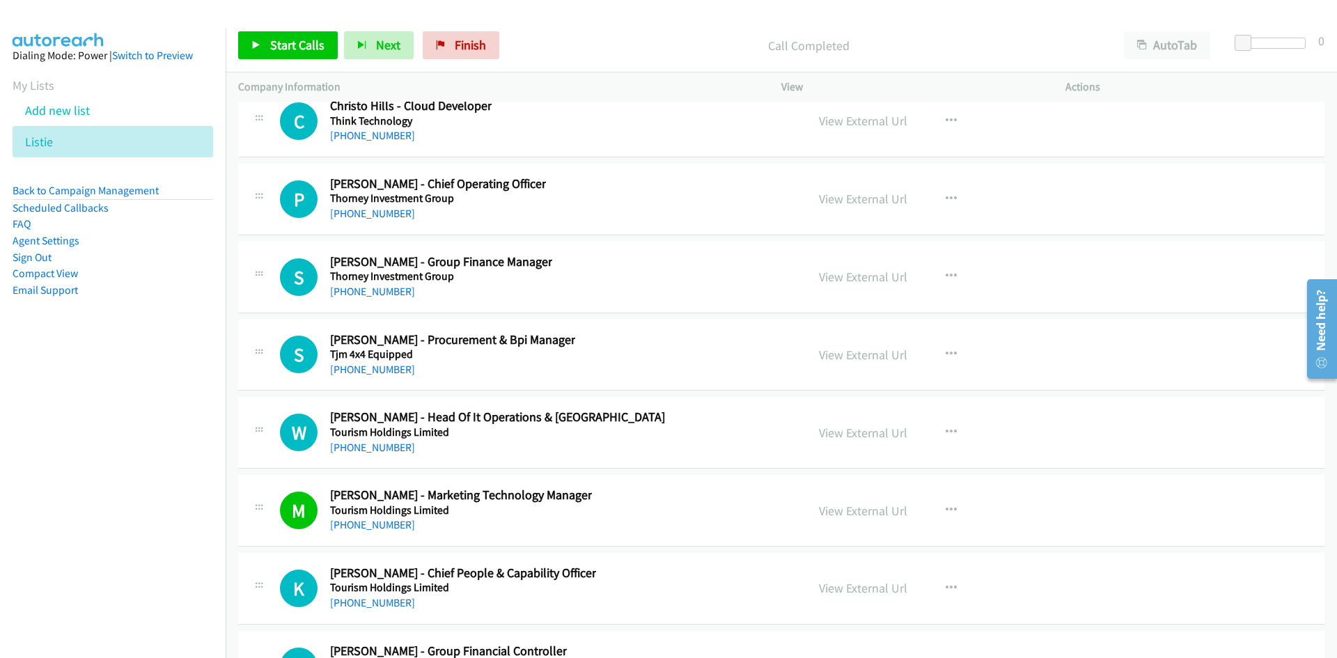
scroll to position [35937, 0]
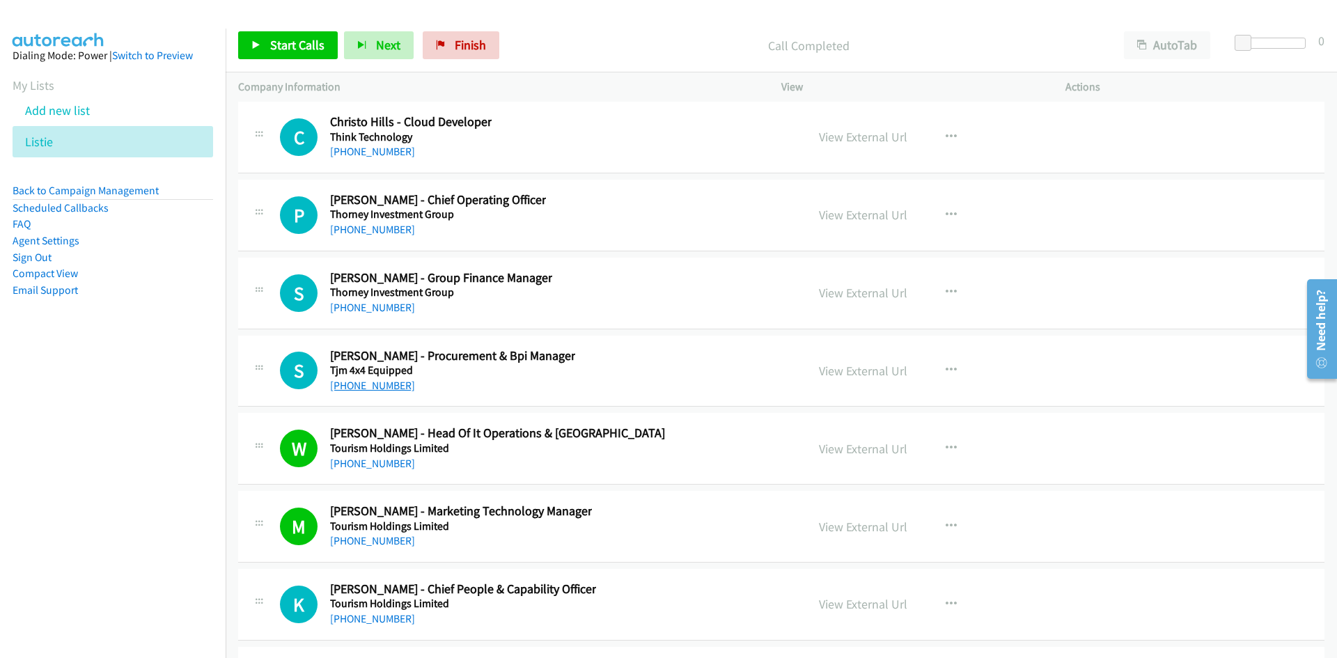
drag, startPoint x: 376, startPoint y: 390, endPoint x: 75, endPoint y: 435, distance: 304.2
click at [376, 390] on link "+61 428 266 608" at bounding box center [372, 385] width 85 height 13
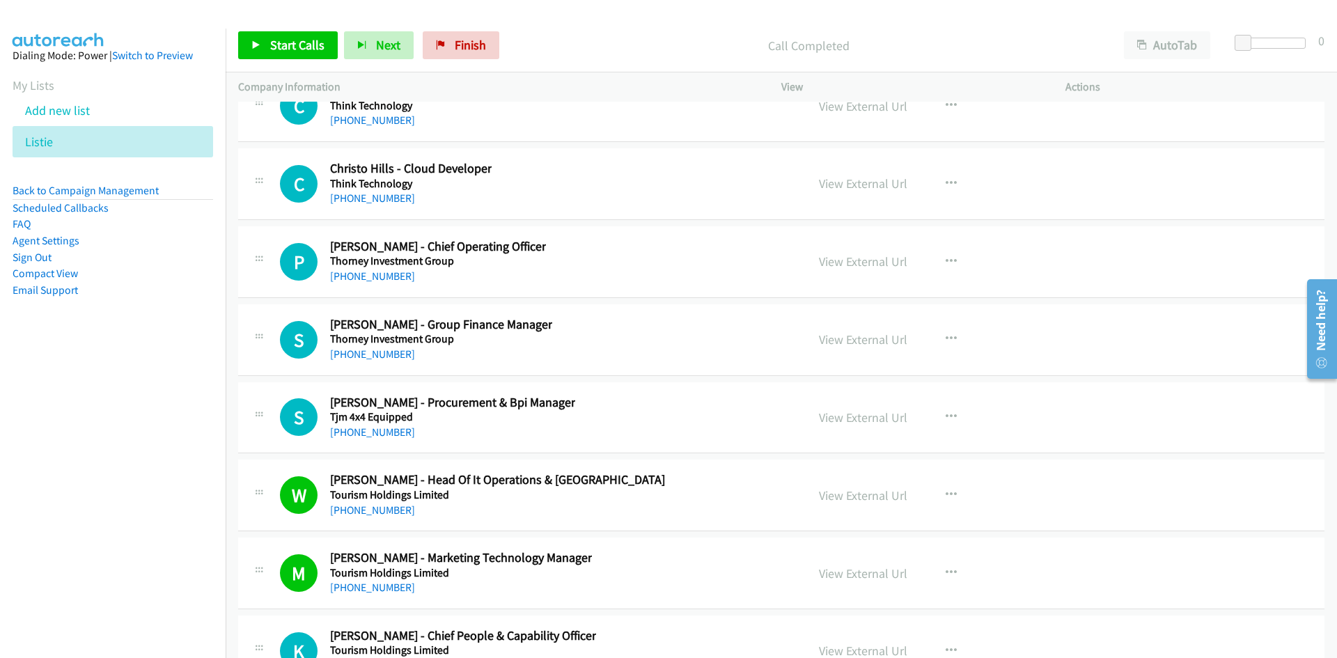
scroll to position [35867, 0]
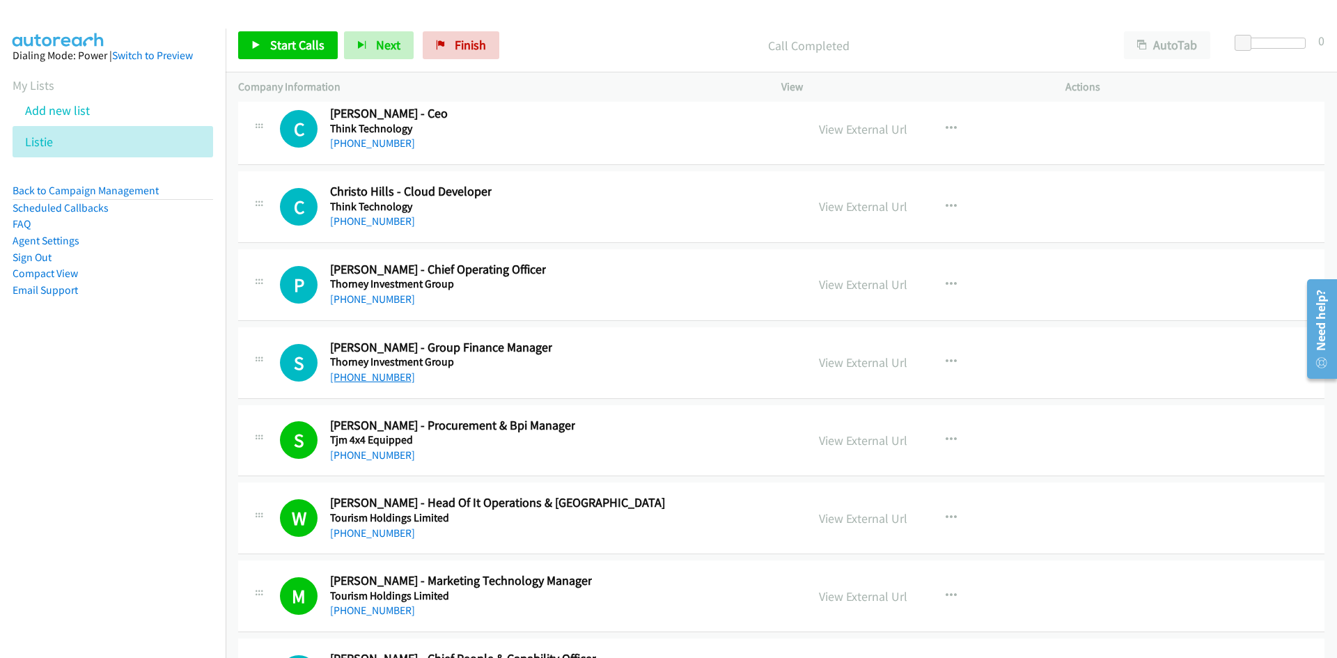
drag, startPoint x: 389, startPoint y: 375, endPoint x: 38, endPoint y: 421, distance: 353.9
click at [389, 375] on link "+61 431 861 231" at bounding box center [372, 376] width 85 height 13
drag, startPoint x: 374, startPoint y: 305, endPoint x: 43, endPoint y: 418, distance: 349.4
click at [374, 305] on link "+61 416 025 586" at bounding box center [372, 298] width 85 height 13
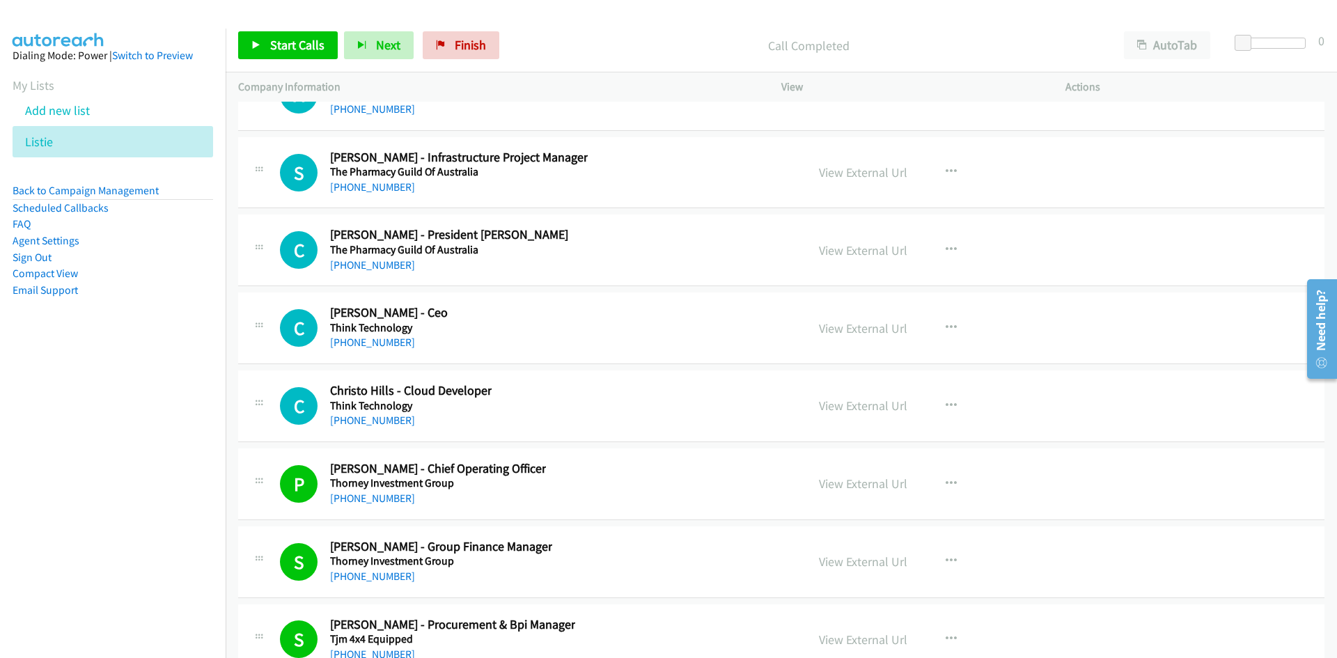
scroll to position [35588, 0]
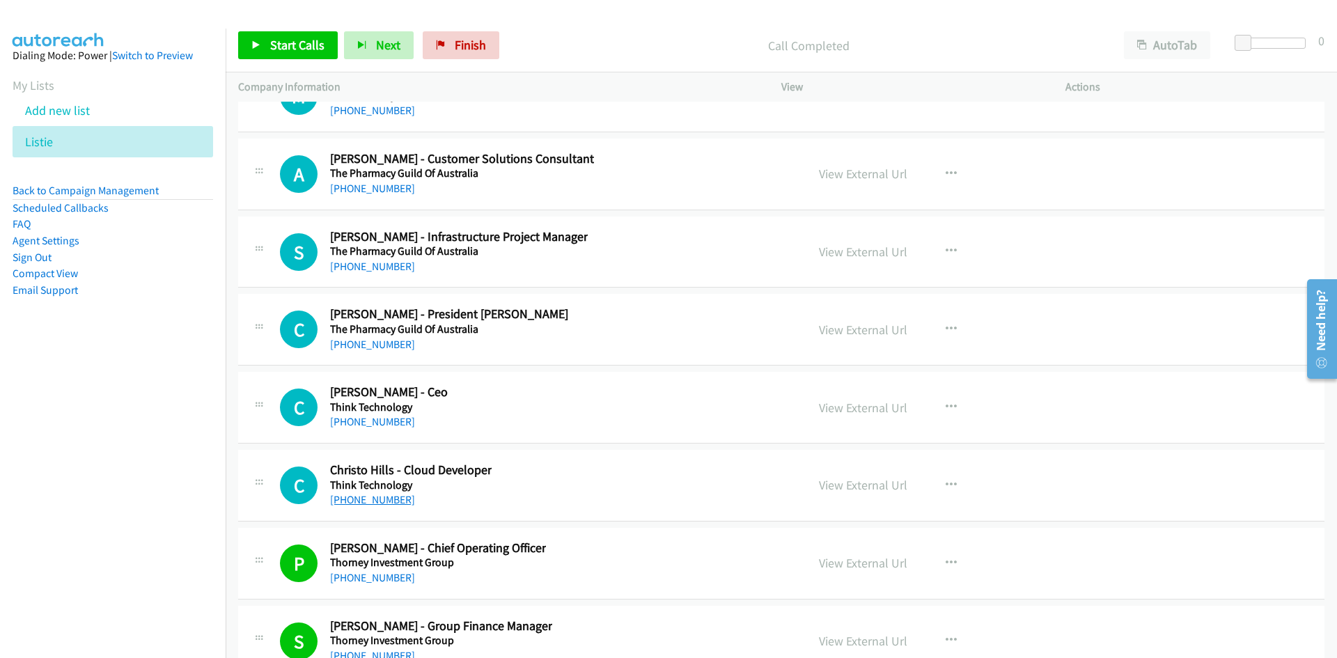
click at [357, 503] on link "+61 460 700 861" at bounding box center [372, 499] width 85 height 13
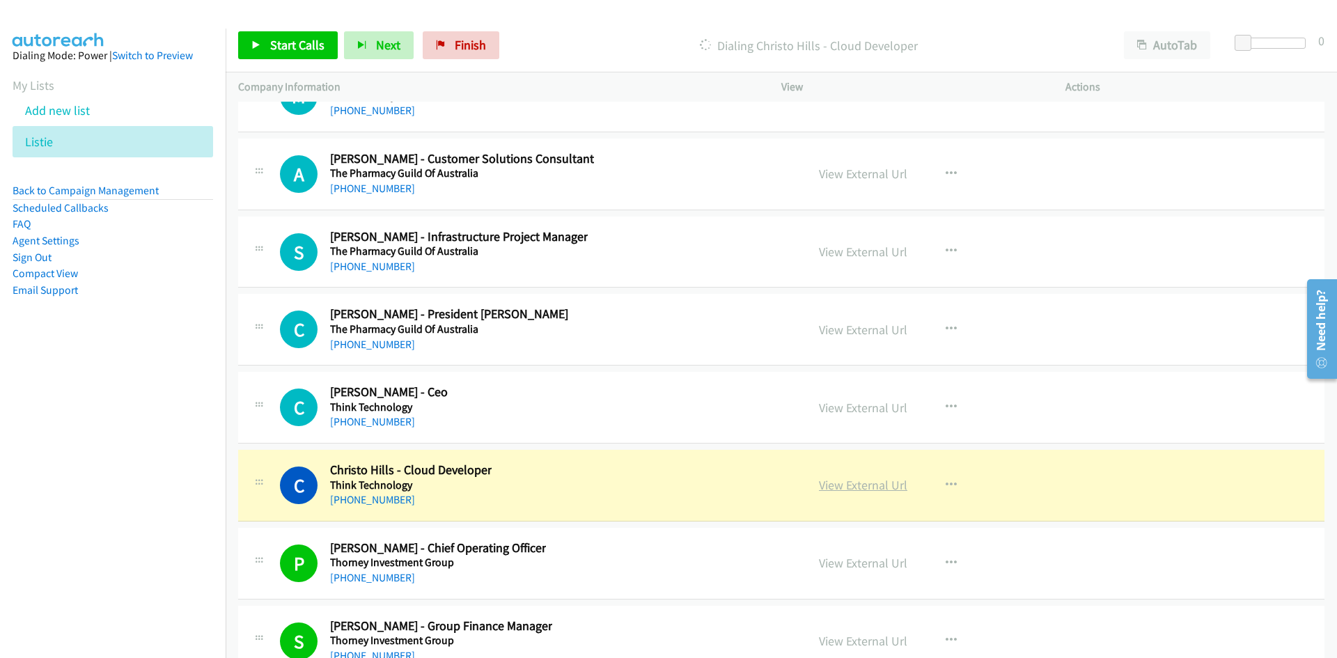
click at [841, 478] on link "View External Url" at bounding box center [863, 485] width 88 height 16
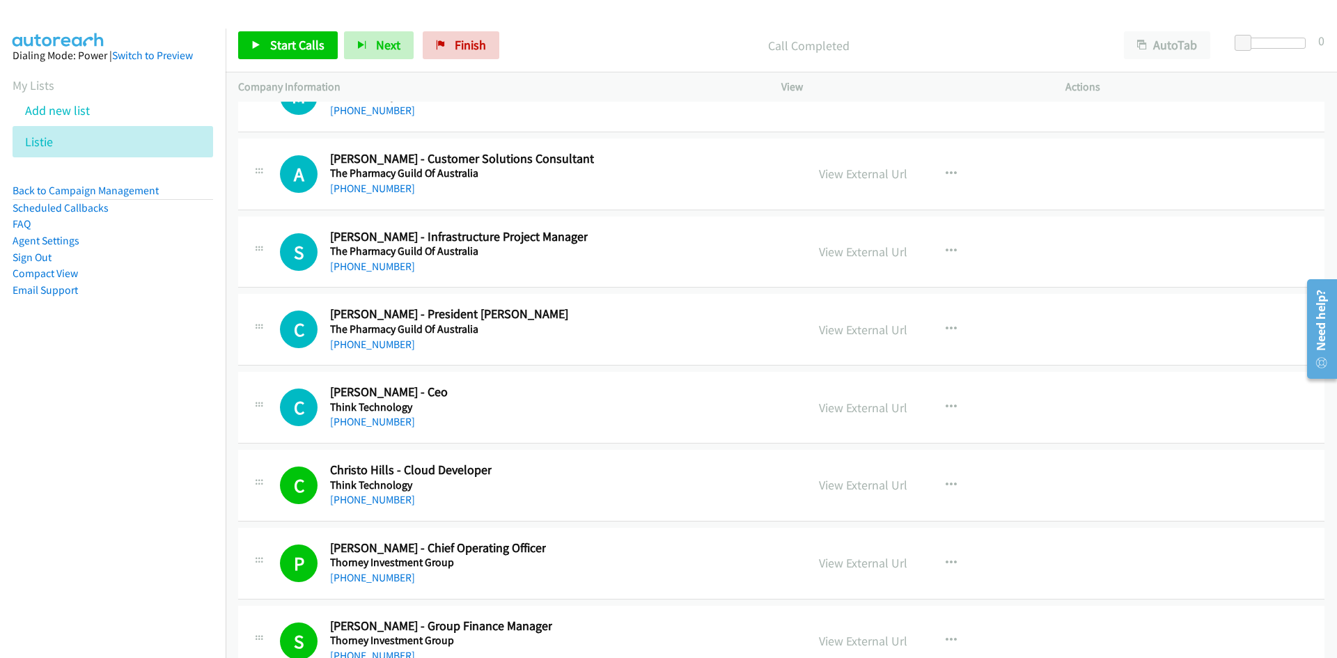
drag, startPoint x: 372, startPoint y: 417, endPoint x: 132, endPoint y: 456, distance: 244.0
click at [372, 417] on link "+61 480 050 405" at bounding box center [372, 421] width 85 height 13
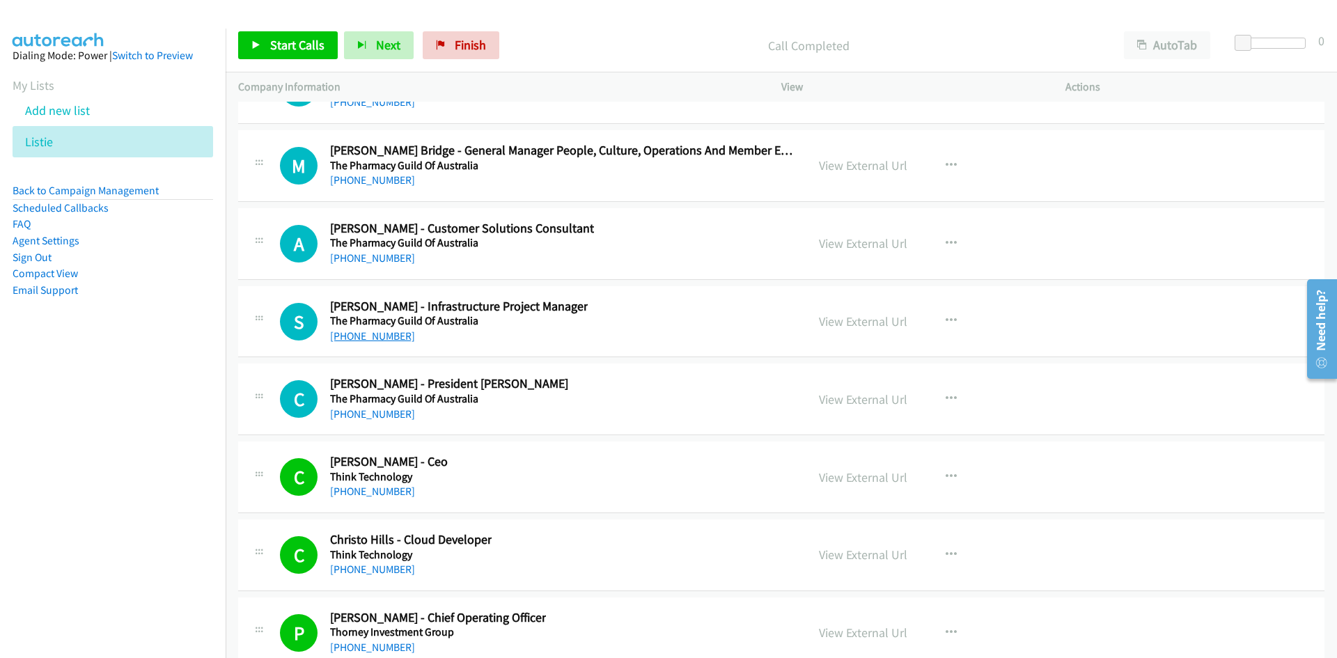
drag, startPoint x: 375, startPoint y: 332, endPoint x: 6, endPoint y: 405, distance: 376.7
click at [375, 332] on link "+61 427 009 333" at bounding box center [372, 335] width 85 height 13
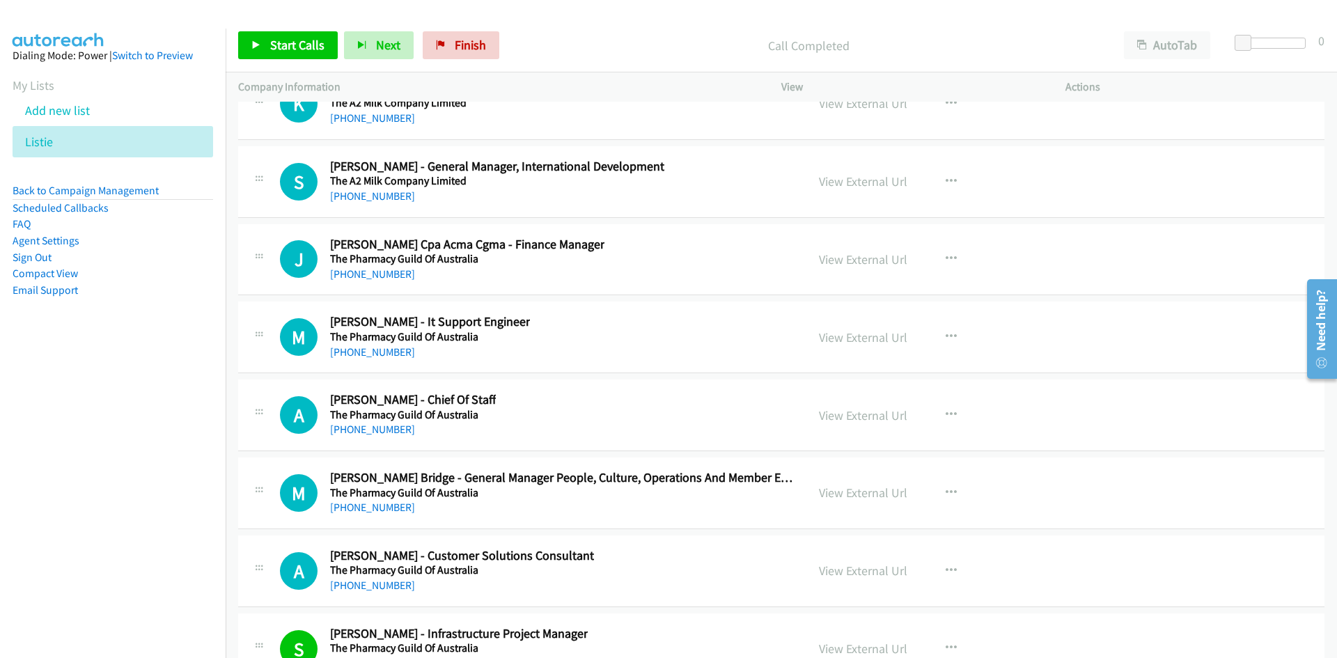
scroll to position [35171, 0]
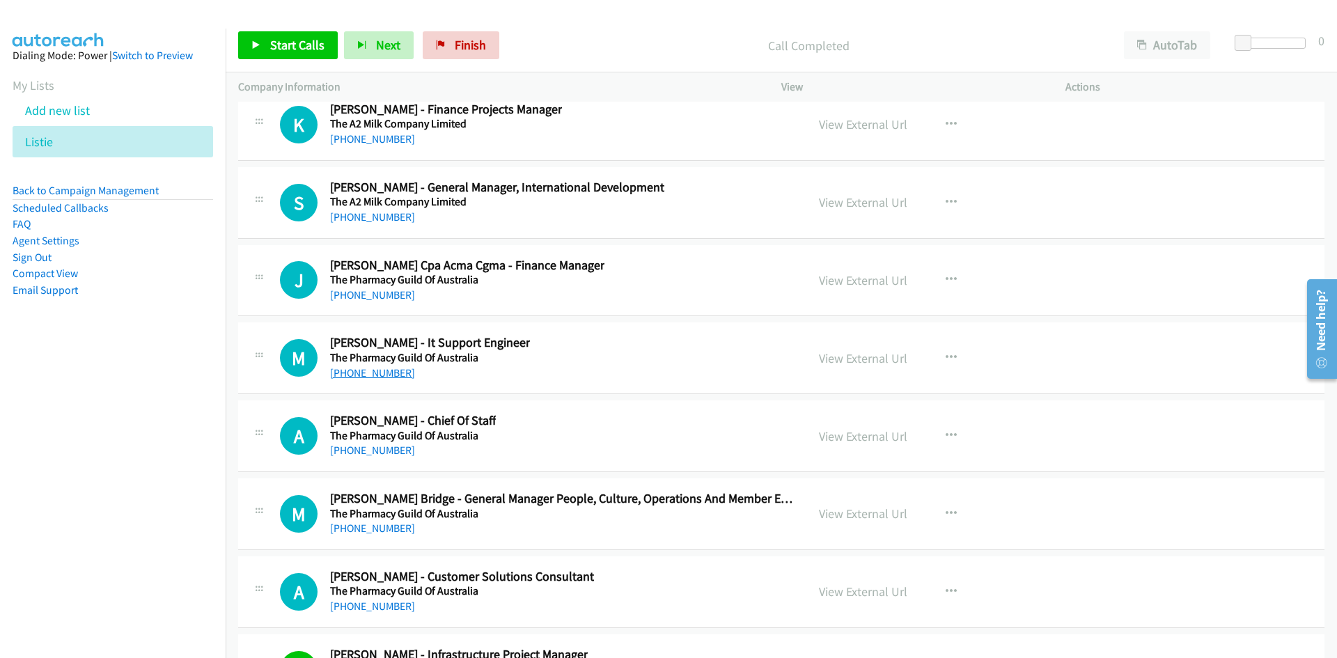
click at [388, 375] on link "+61 2 6270 1818" at bounding box center [372, 372] width 85 height 13
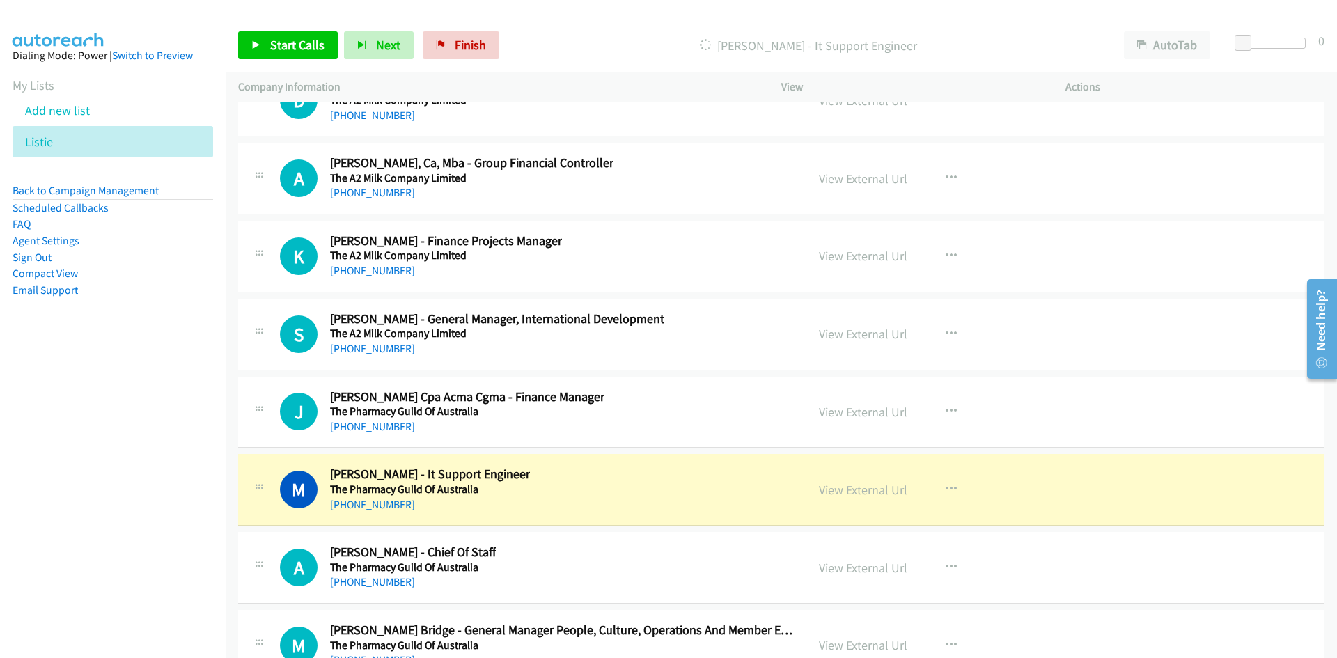
scroll to position [35031, 0]
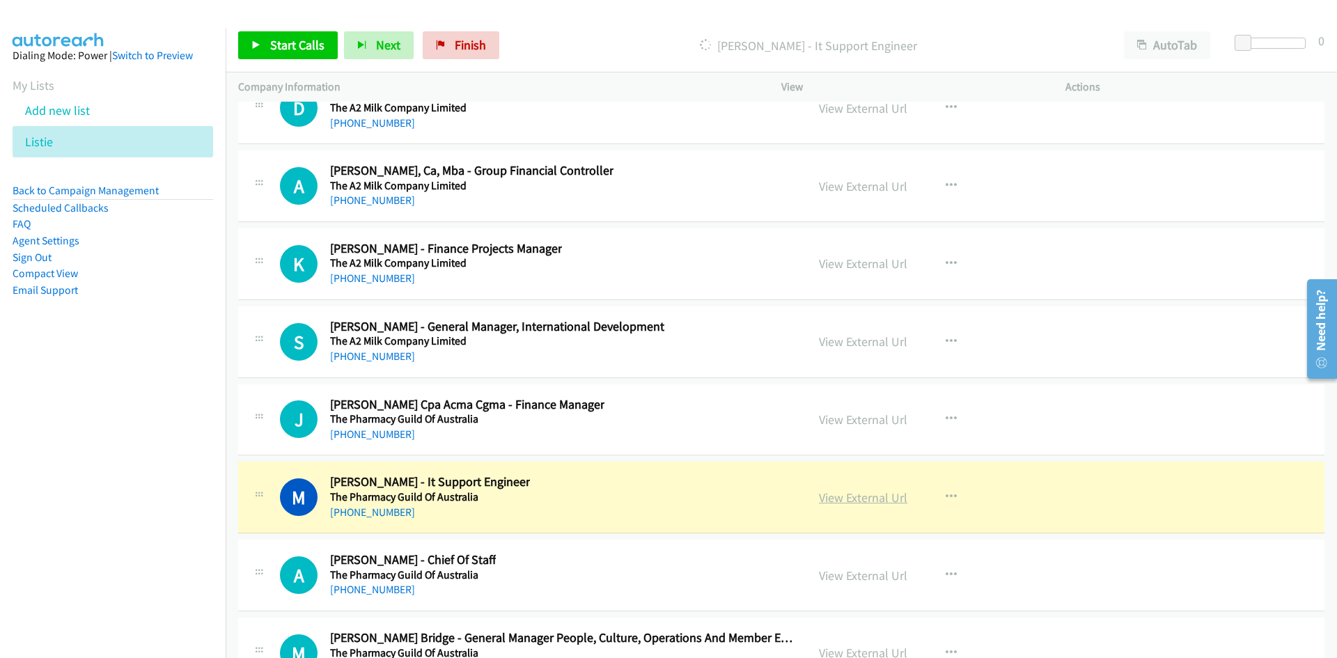
click at [845, 497] on link "View External Url" at bounding box center [863, 497] width 88 height 16
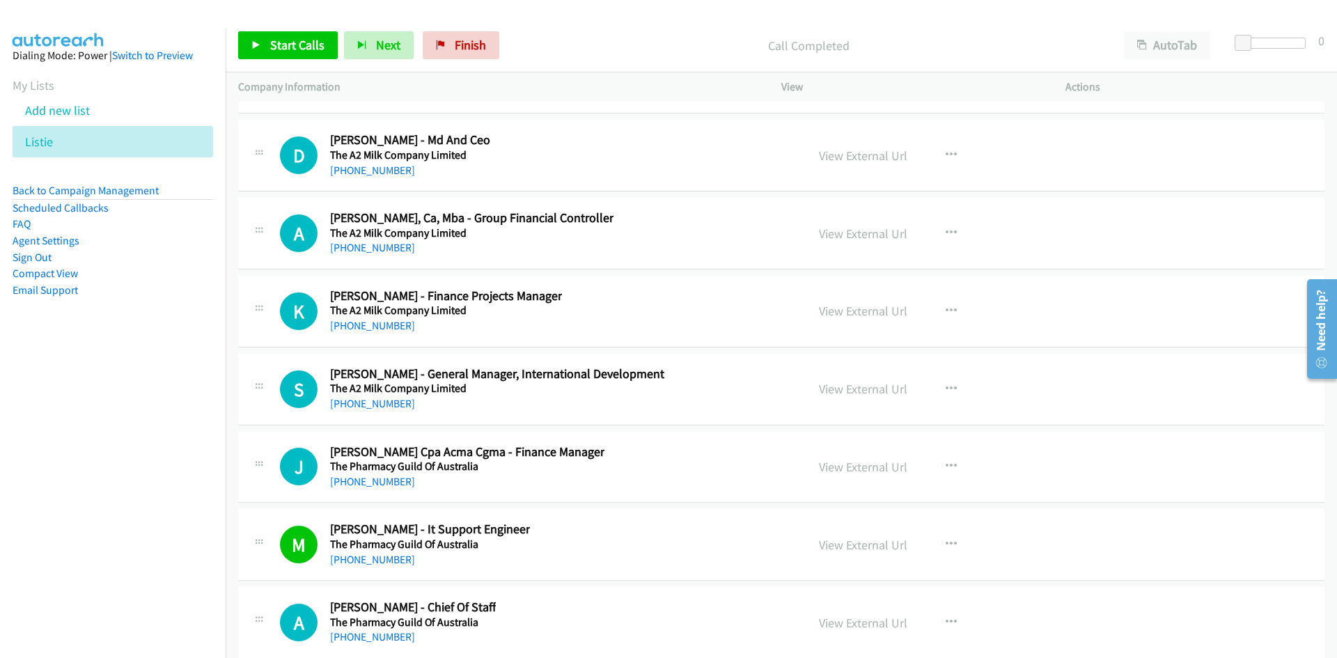
scroll to position [34962, 0]
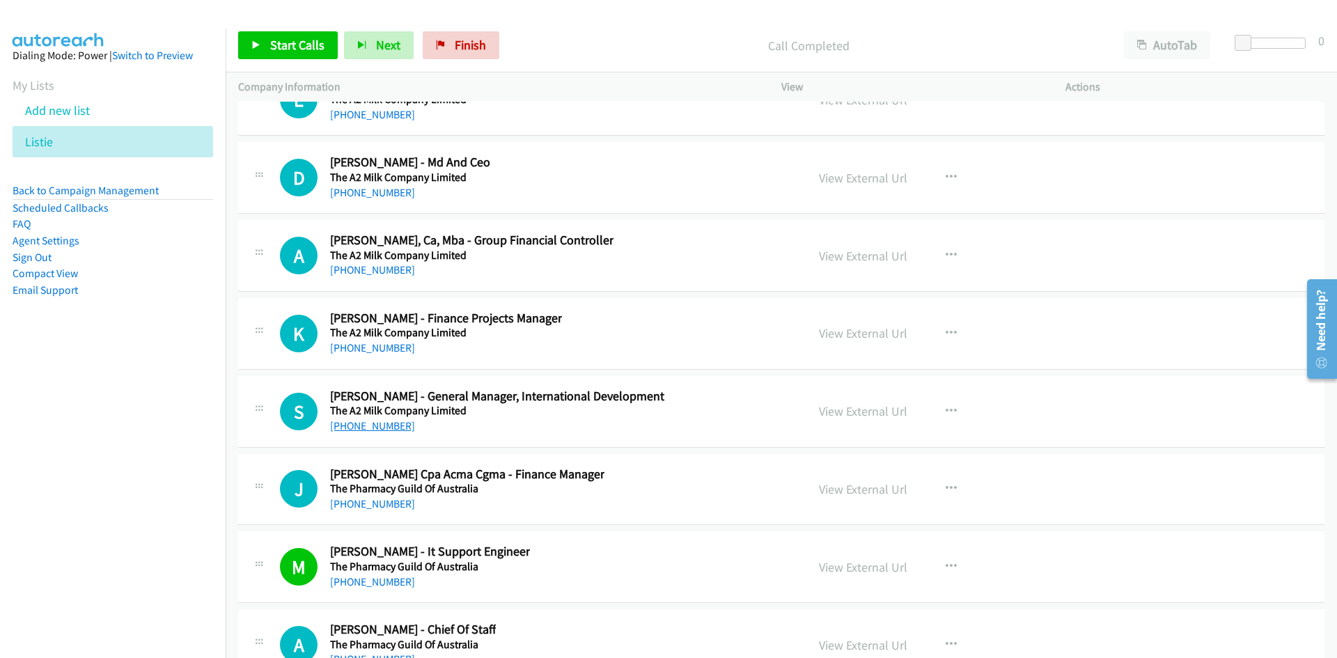
click at [390, 425] on link "+61 447 618 796" at bounding box center [372, 425] width 85 height 13
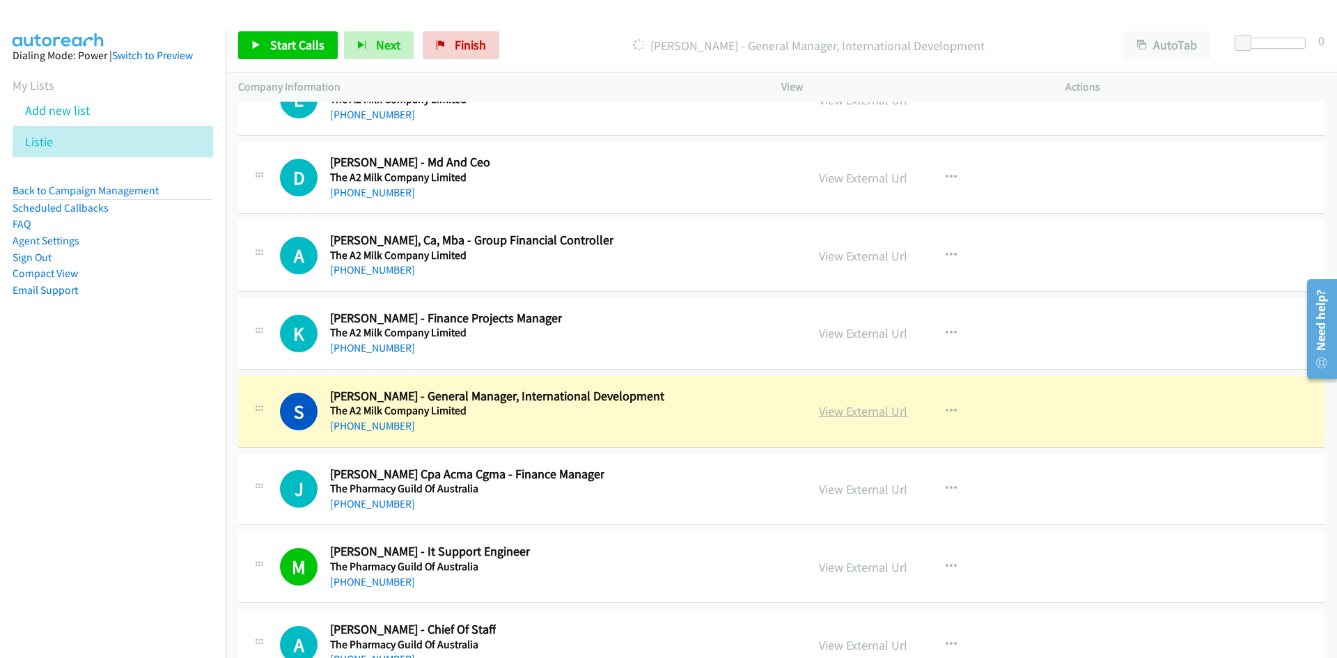
click at [868, 414] on link "View External Url" at bounding box center [863, 411] width 88 height 16
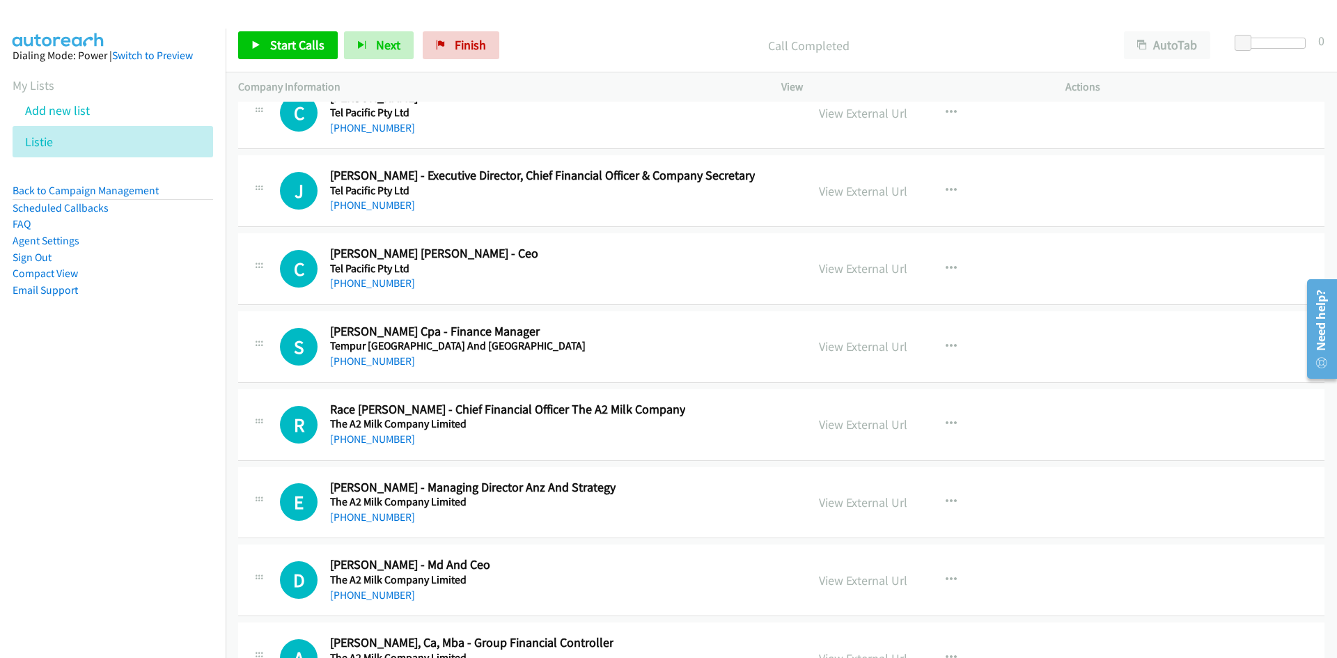
scroll to position [34544, 0]
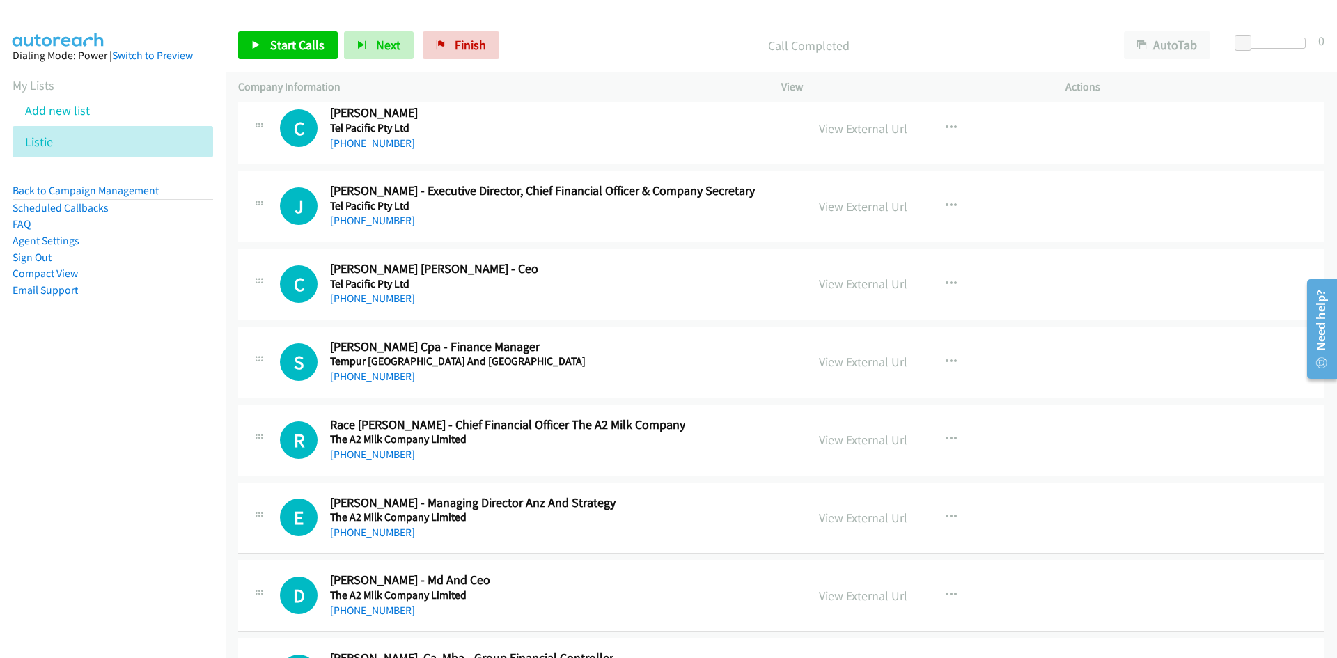
drag, startPoint x: 386, startPoint y: 381, endPoint x: 150, endPoint y: 452, distance: 245.8
click at [386, 381] on link "+61 450 010 514" at bounding box center [372, 376] width 85 height 13
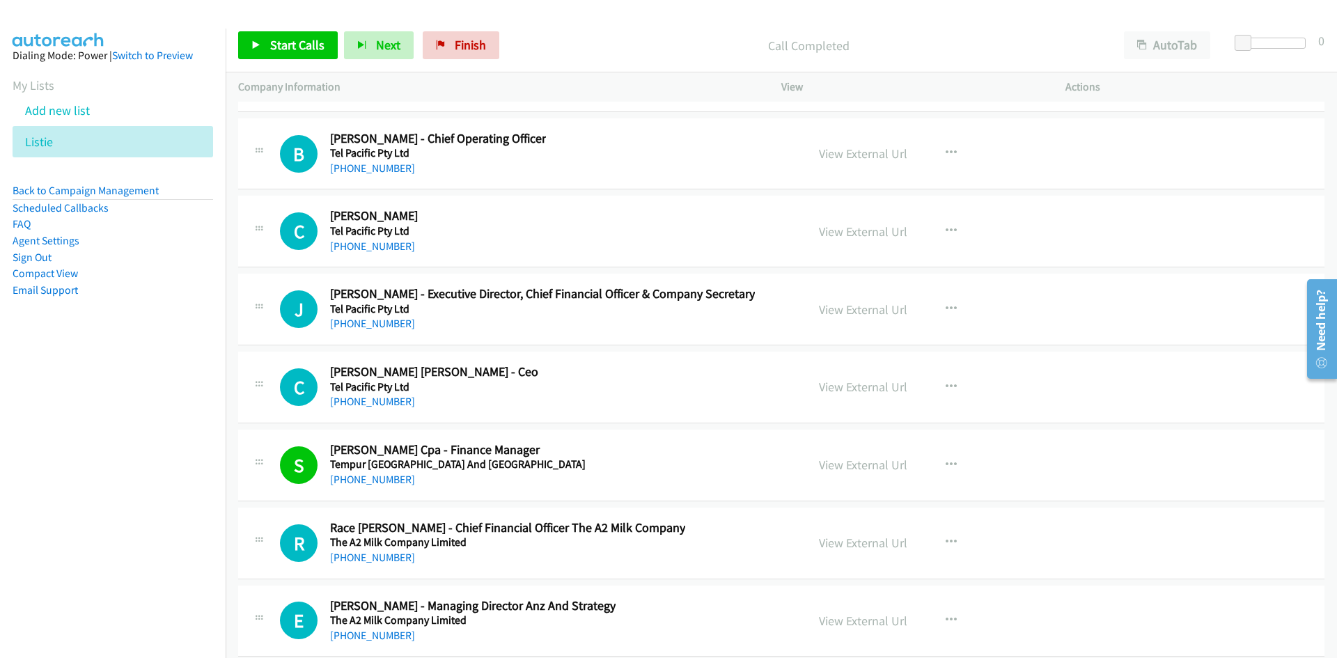
scroll to position [34405, 0]
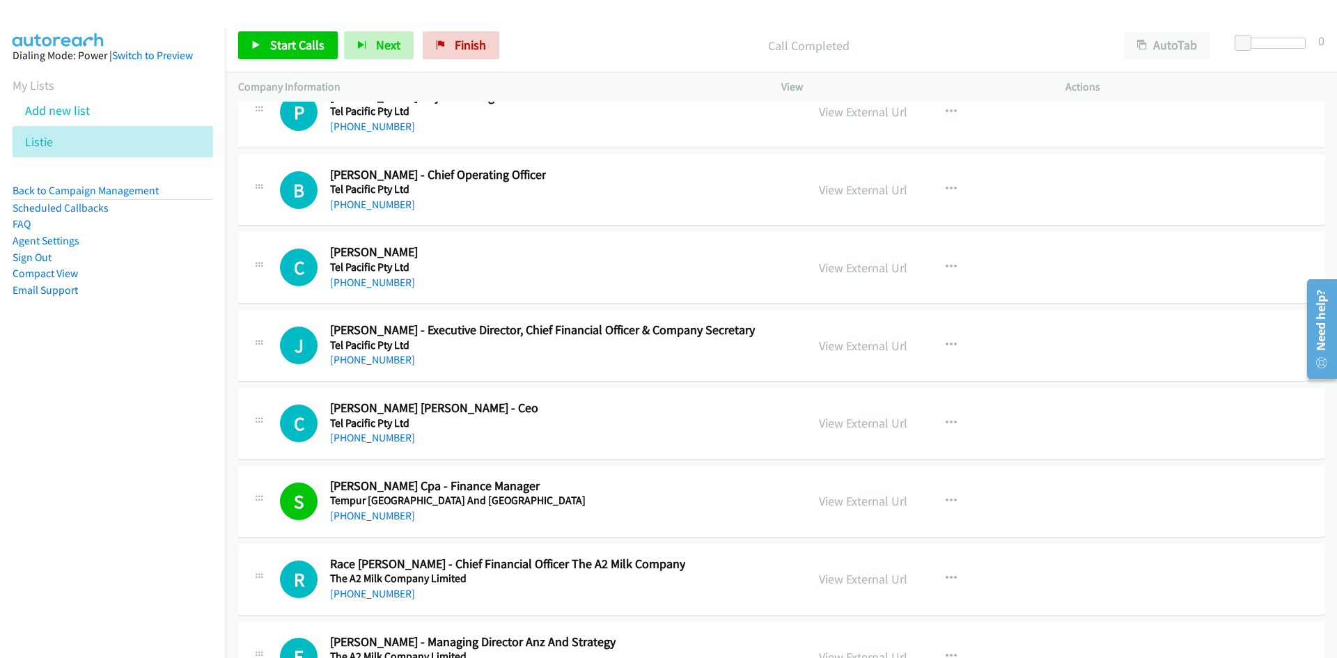
drag, startPoint x: 368, startPoint y: 444, endPoint x: 14, endPoint y: 499, distance: 358.1
click at [361, 439] on link "+61 451 889 998" at bounding box center [372, 437] width 85 height 13
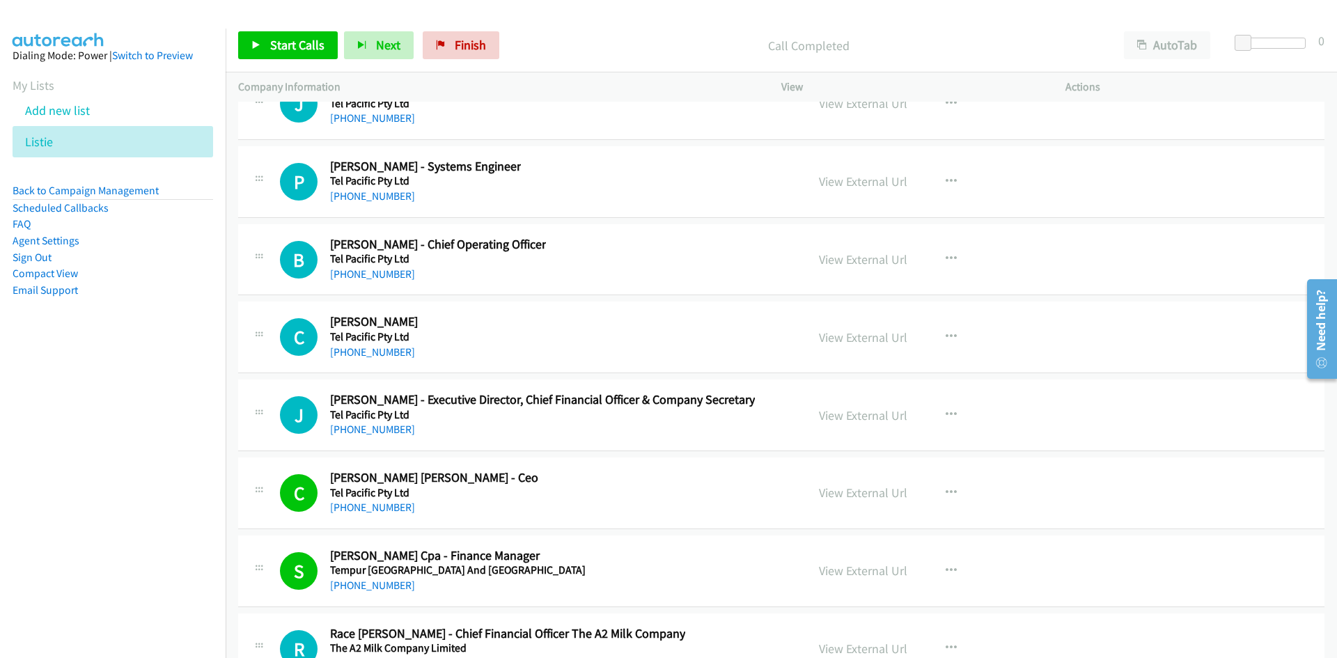
drag, startPoint x: 374, startPoint y: 351, endPoint x: 4, endPoint y: 420, distance: 376.1
click at [374, 351] on link "+61 488 889 866" at bounding box center [372, 351] width 85 height 13
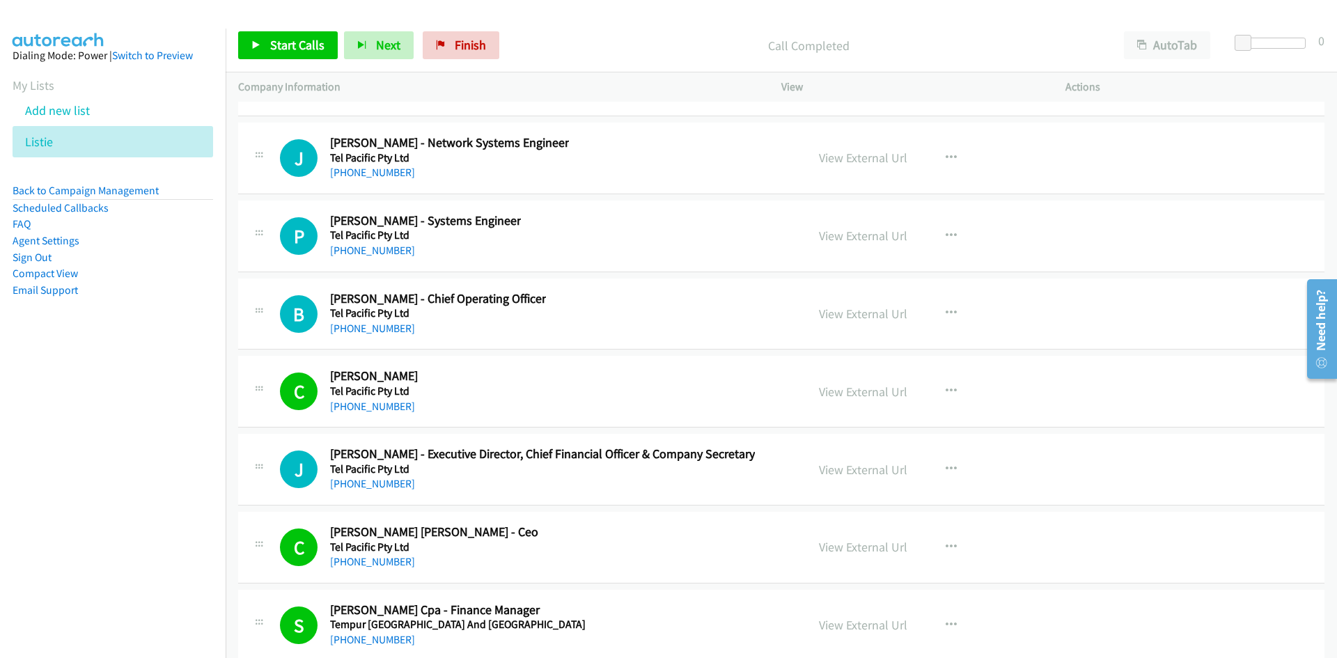
scroll to position [34265, 0]
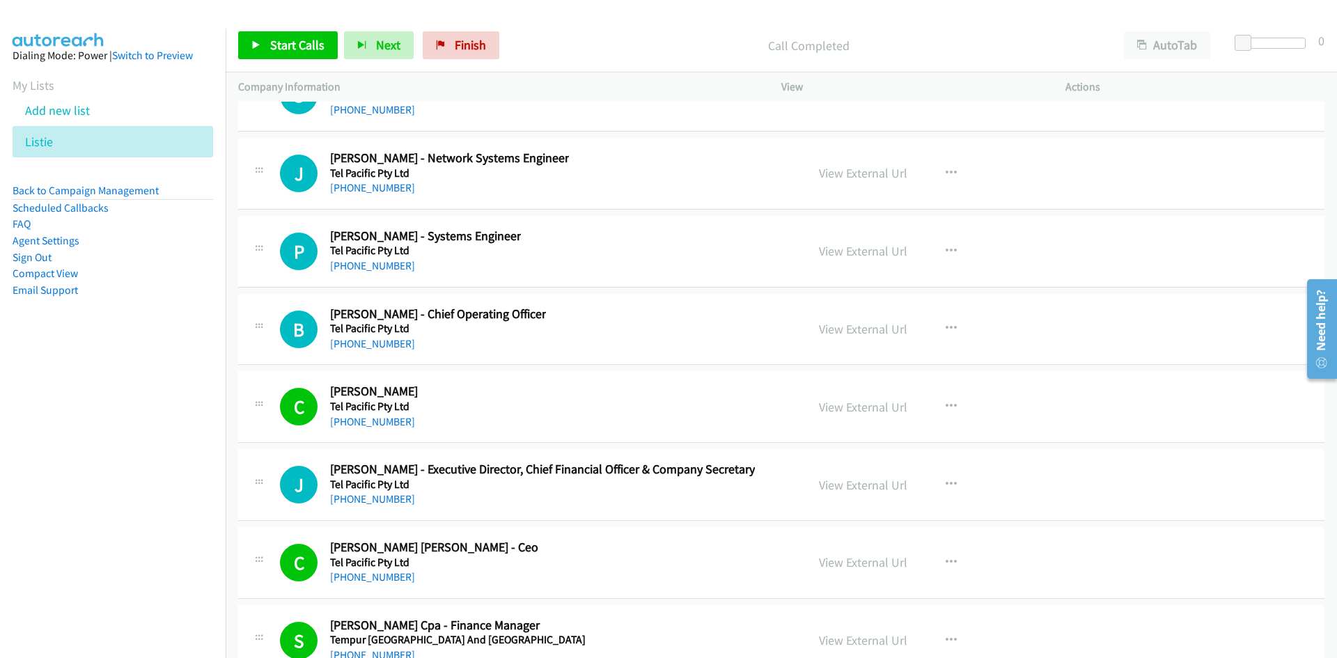
drag, startPoint x: 385, startPoint y: 341, endPoint x: 9, endPoint y: 456, distance: 393.1
click at [385, 341] on link "+61 2 8448 0613" at bounding box center [372, 343] width 85 height 13
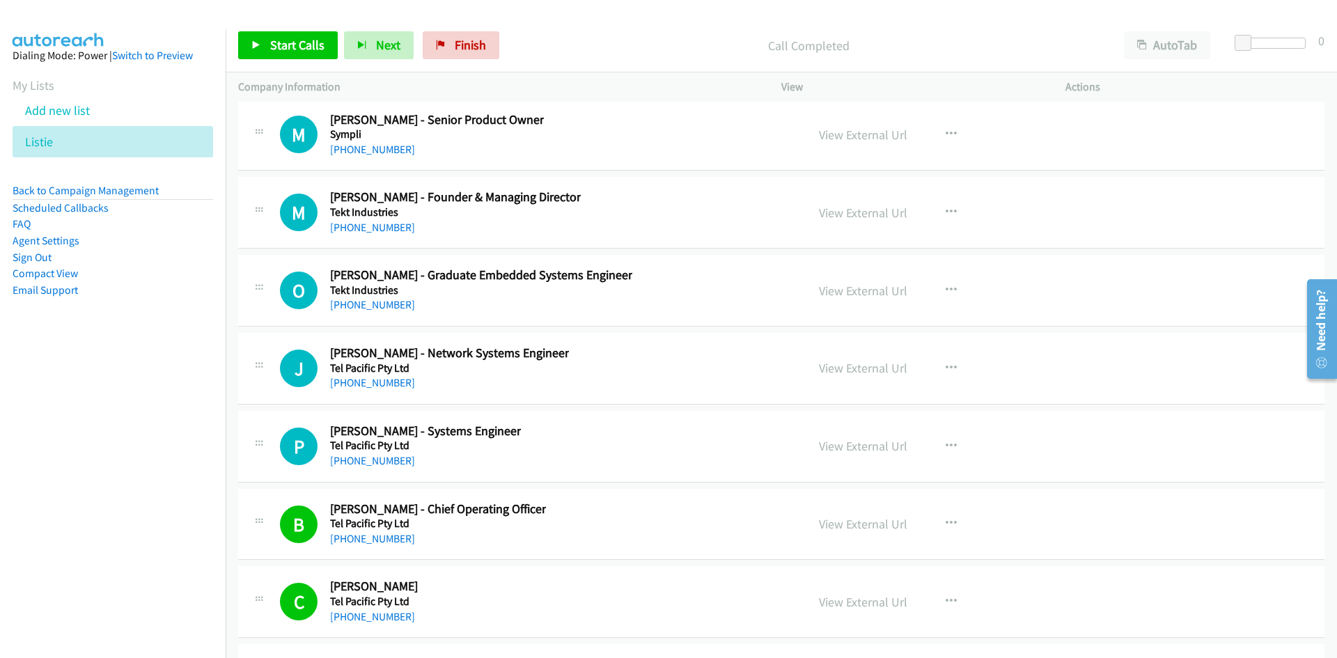
scroll to position [34057, 0]
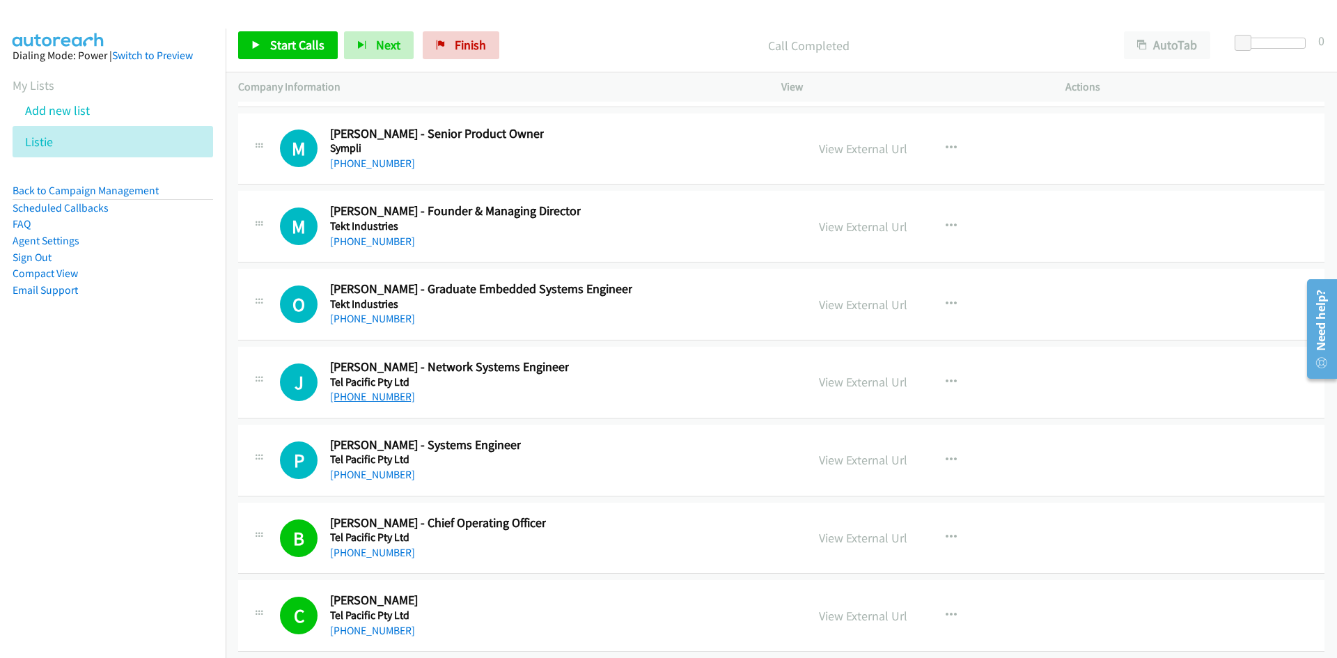
drag, startPoint x: 358, startPoint y: 395, endPoint x: 5, endPoint y: 451, distance: 357.4
click at [358, 395] on link "+61 405 778 718" at bounding box center [372, 396] width 85 height 13
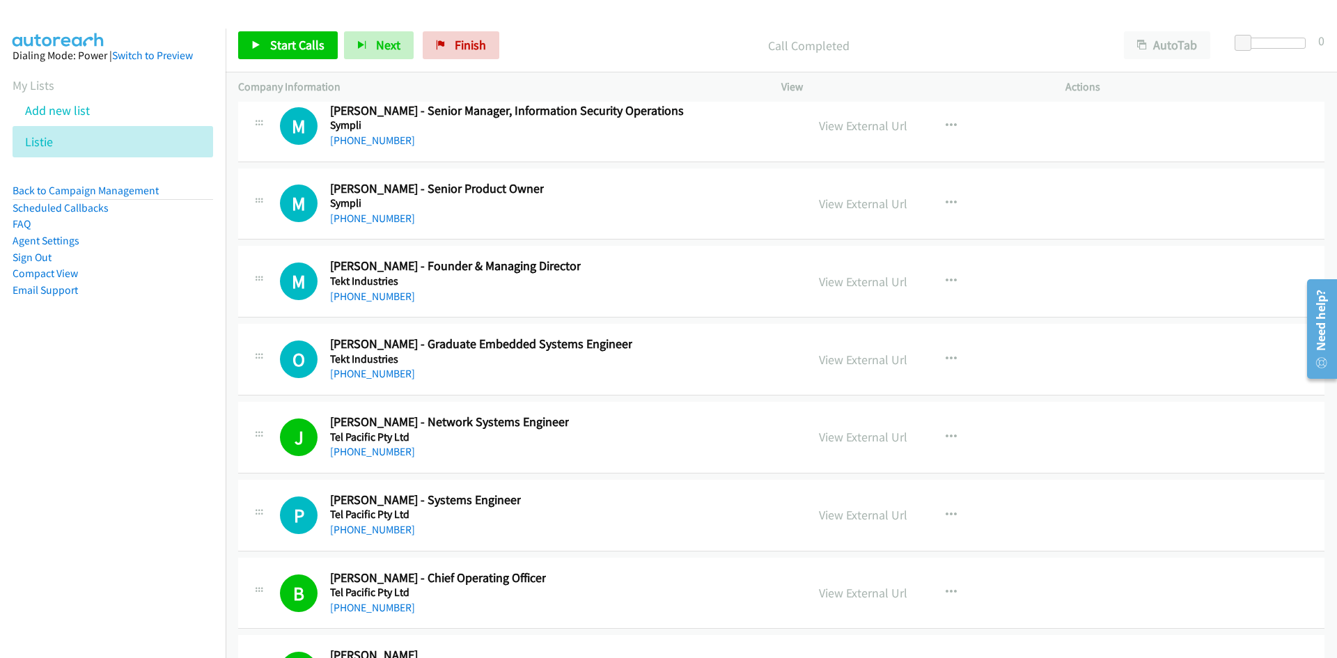
scroll to position [33987, 0]
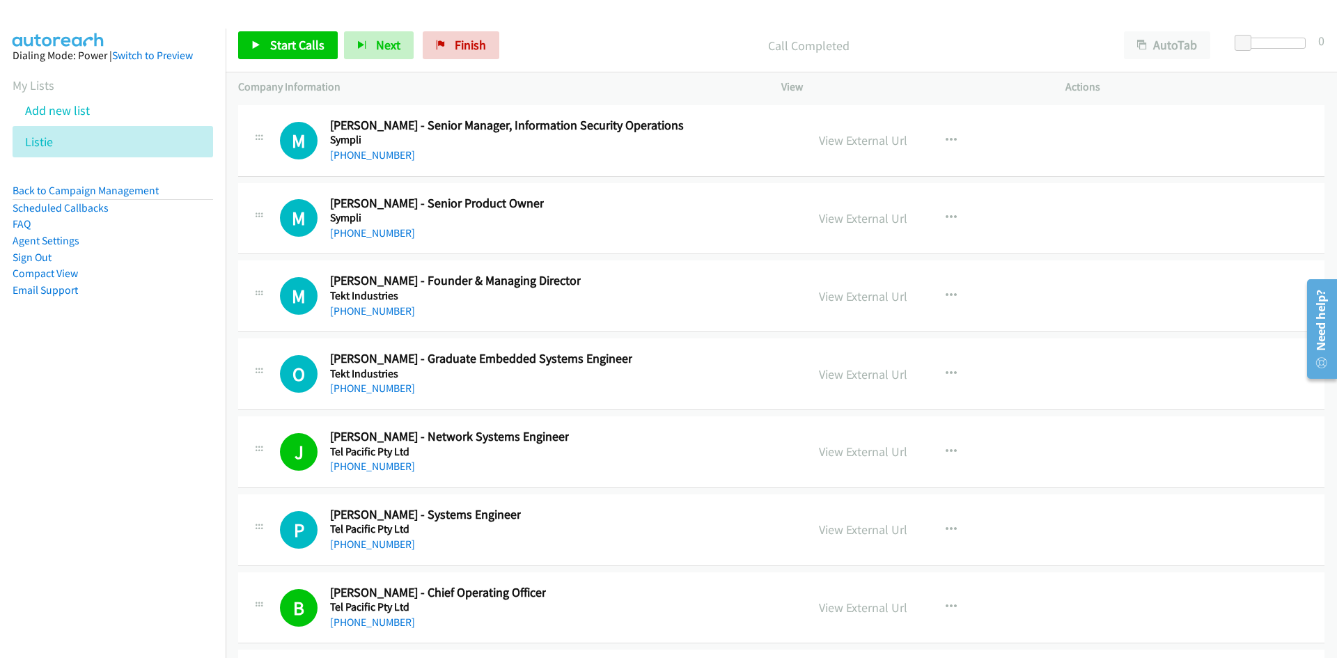
drag, startPoint x: 365, startPoint y: 313, endPoint x: 217, endPoint y: 343, distance: 151.3
click at [365, 313] on link "+61 439 368 984" at bounding box center [372, 310] width 85 height 13
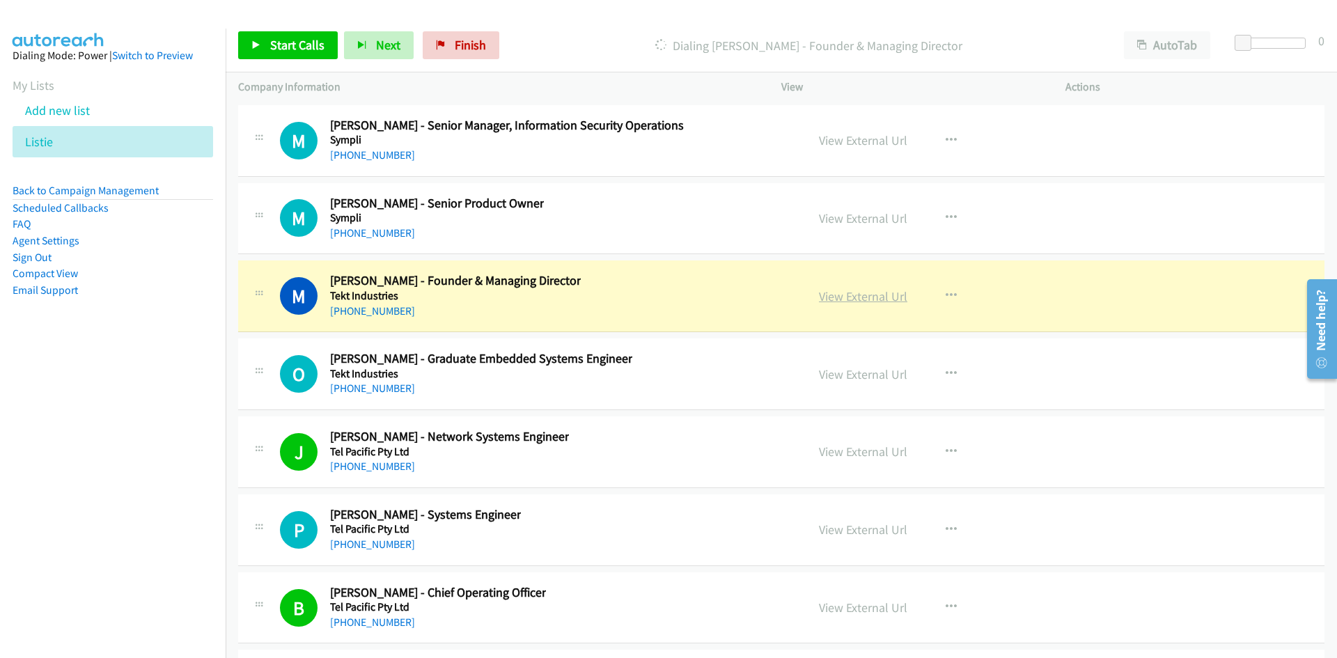
click at [883, 299] on link "View External Url" at bounding box center [863, 296] width 88 height 16
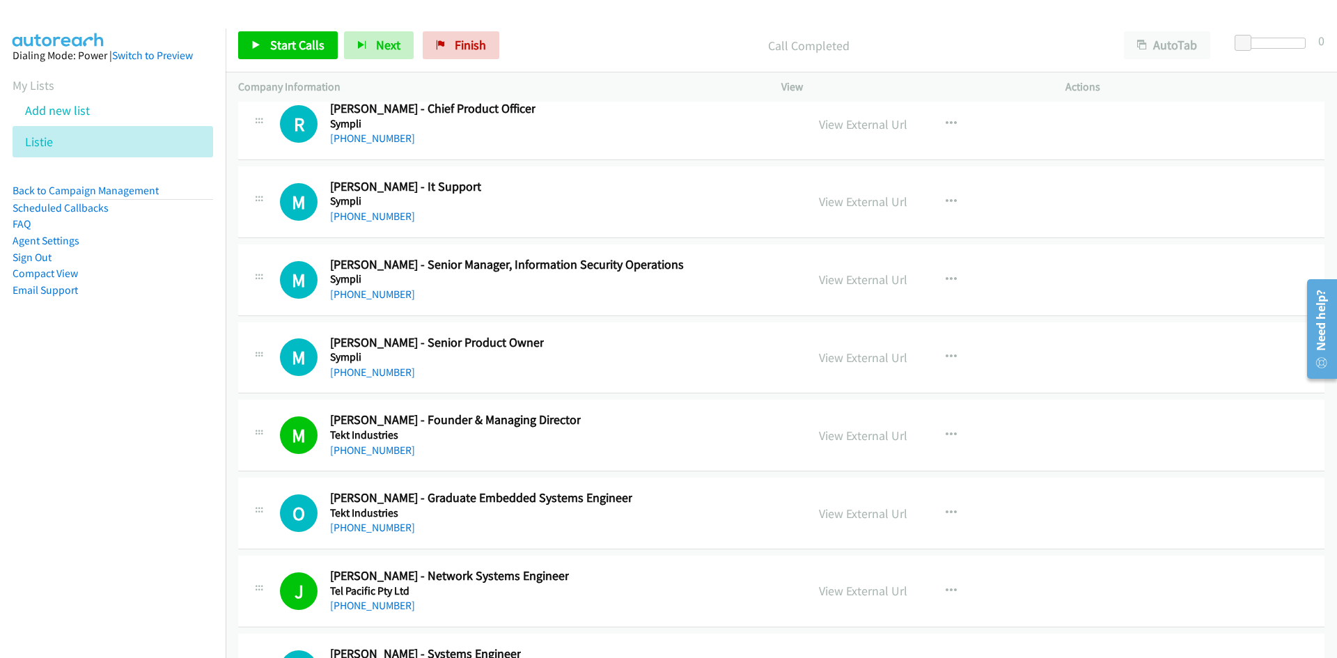
scroll to position [33778, 0]
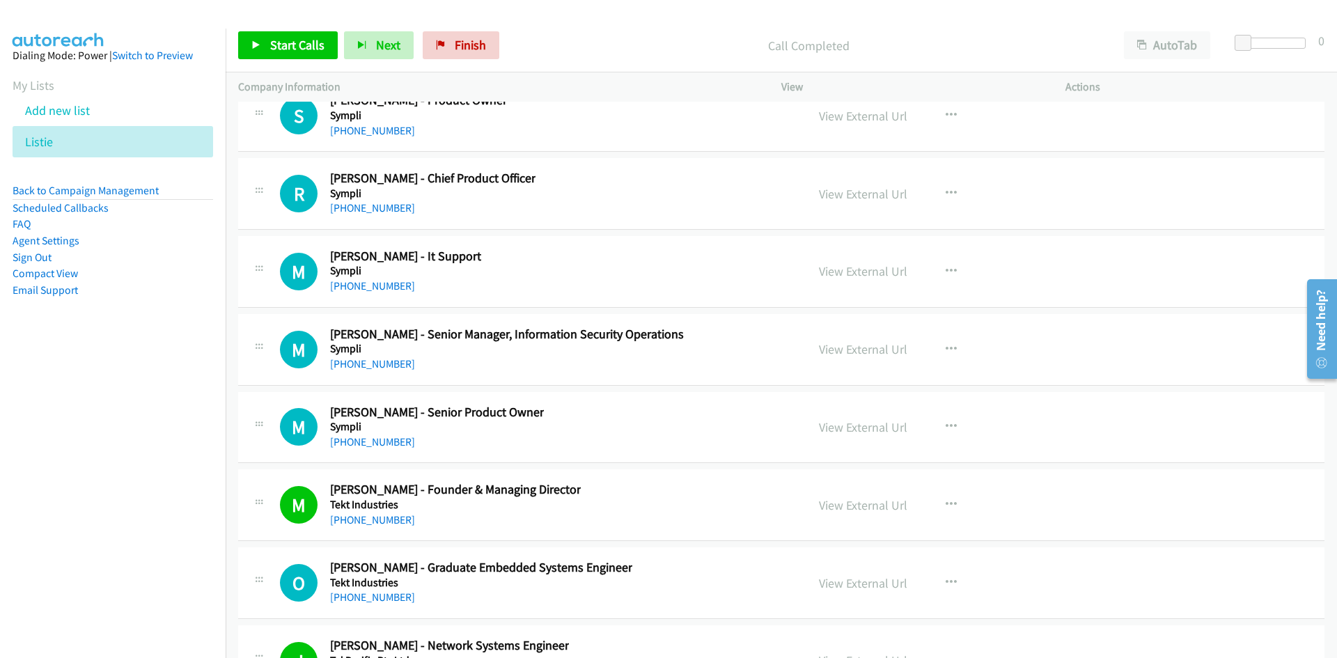
drag, startPoint x: 382, startPoint y: 370, endPoint x: 189, endPoint y: 404, distance: 195.2
click at [382, 370] on link "+61 403 293 983" at bounding box center [372, 363] width 85 height 13
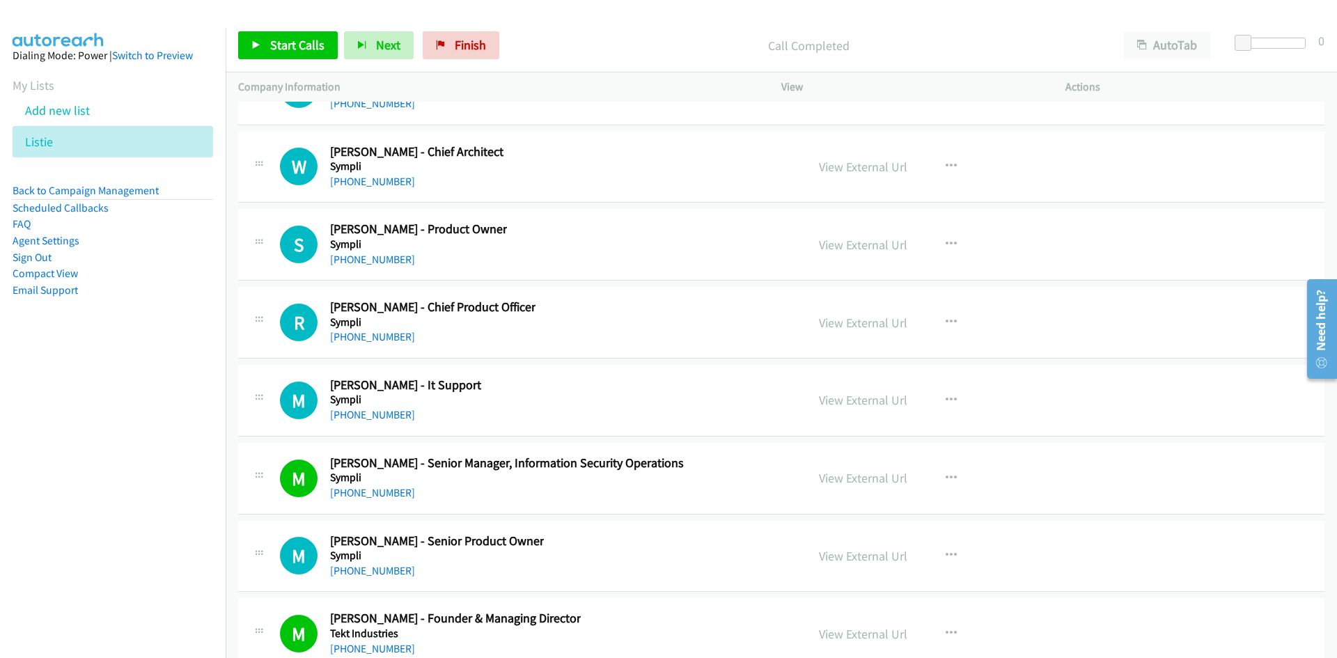
scroll to position [33639, 0]
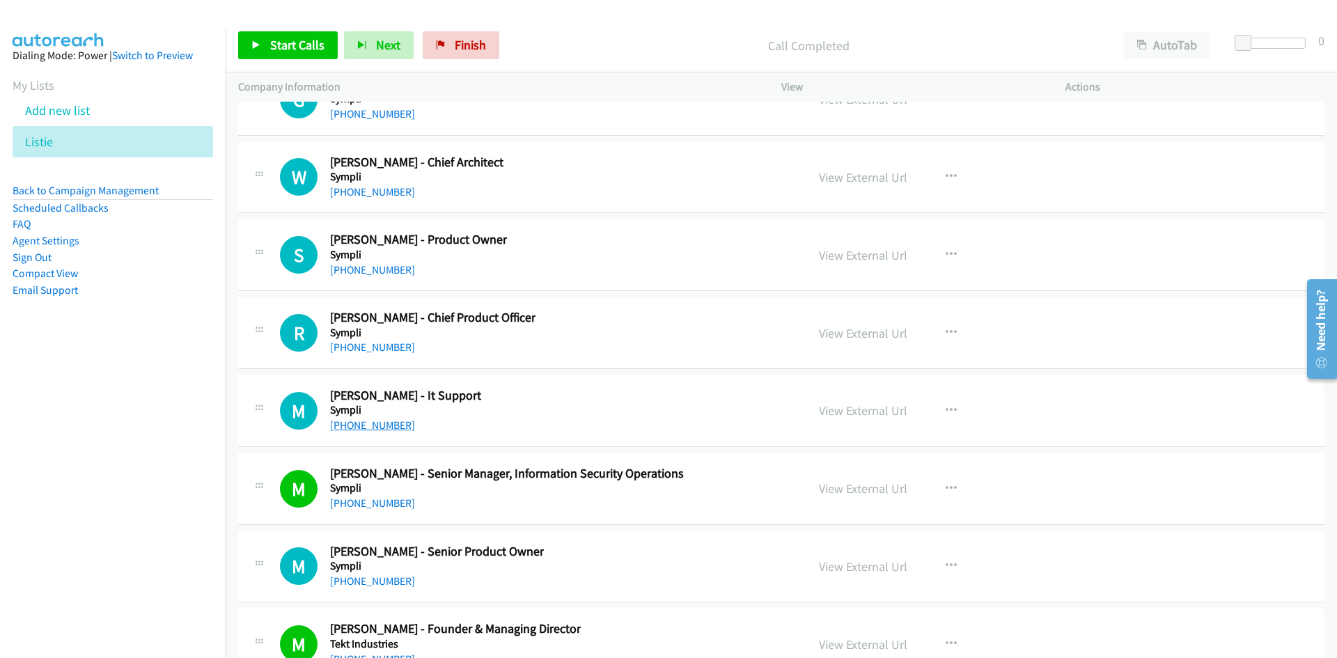
click at [386, 419] on link "+61 2 9698 3149" at bounding box center [372, 424] width 85 height 13
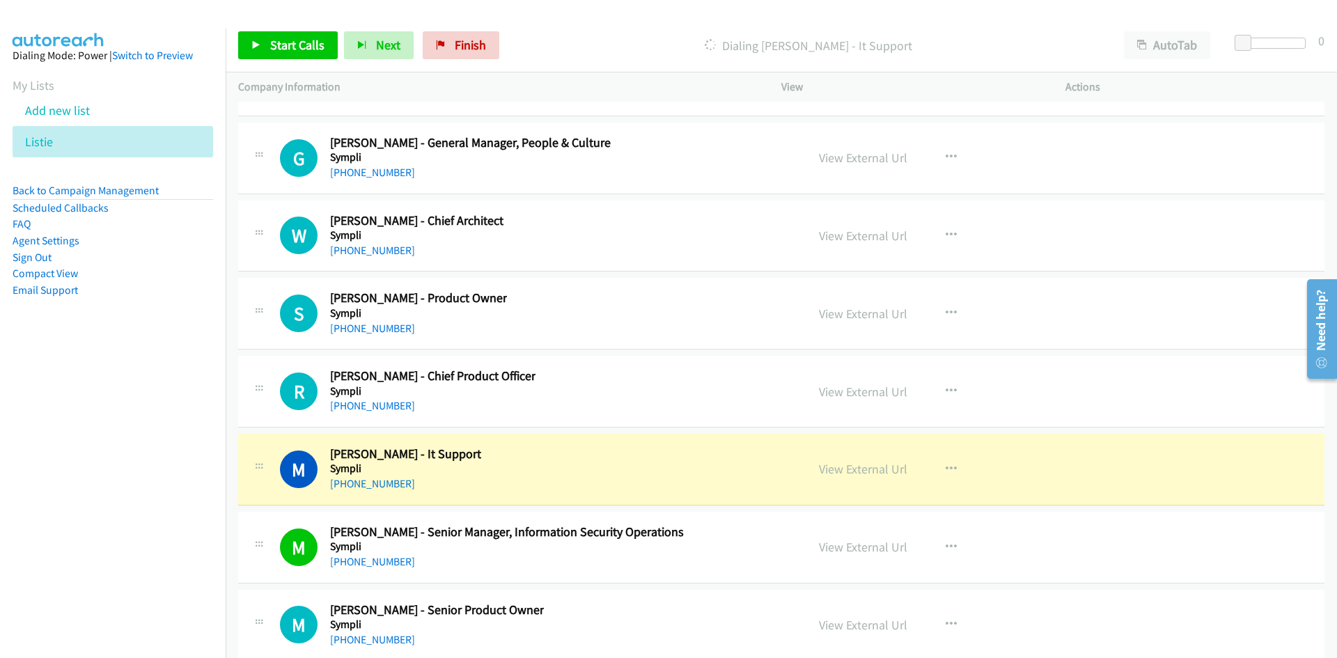
scroll to position [33569, 0]
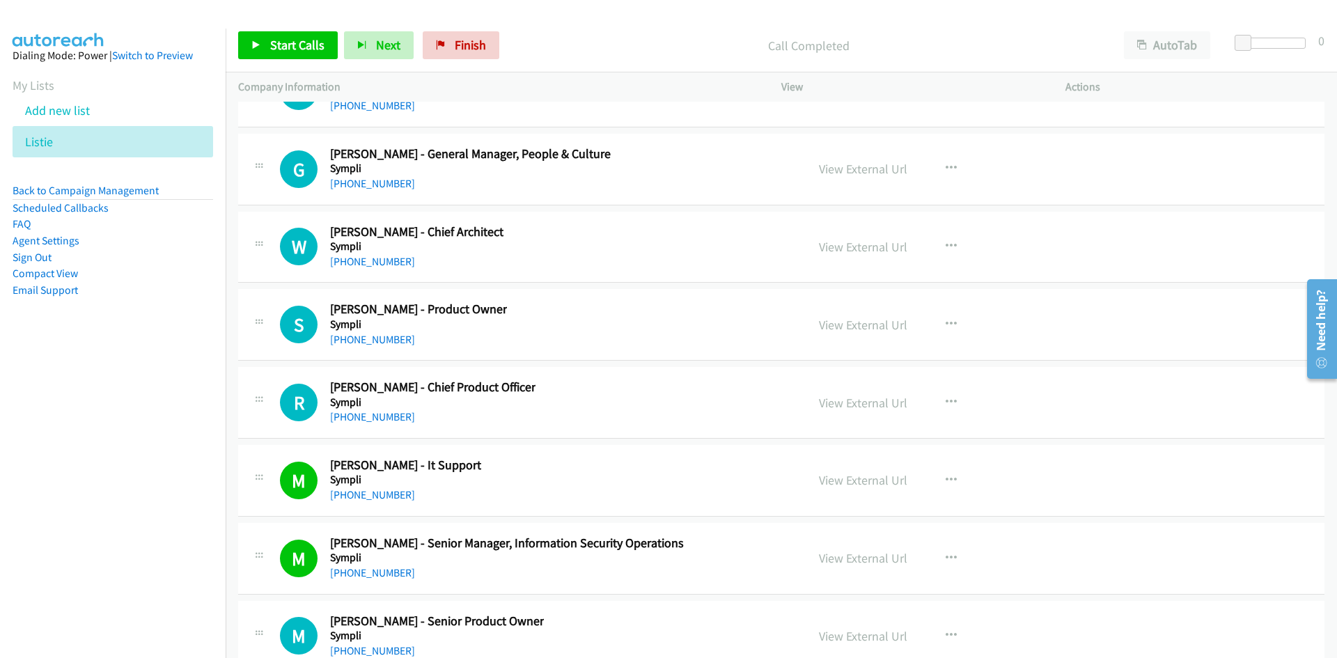
drag, startPoint x: 367, startPoint y: 423, endPoint x: 214, endPoint y: 450, distance: 154.9
click at [367, 423] on link "+61 437 652 411" at bounding box center [372, 416] width 85 height 13
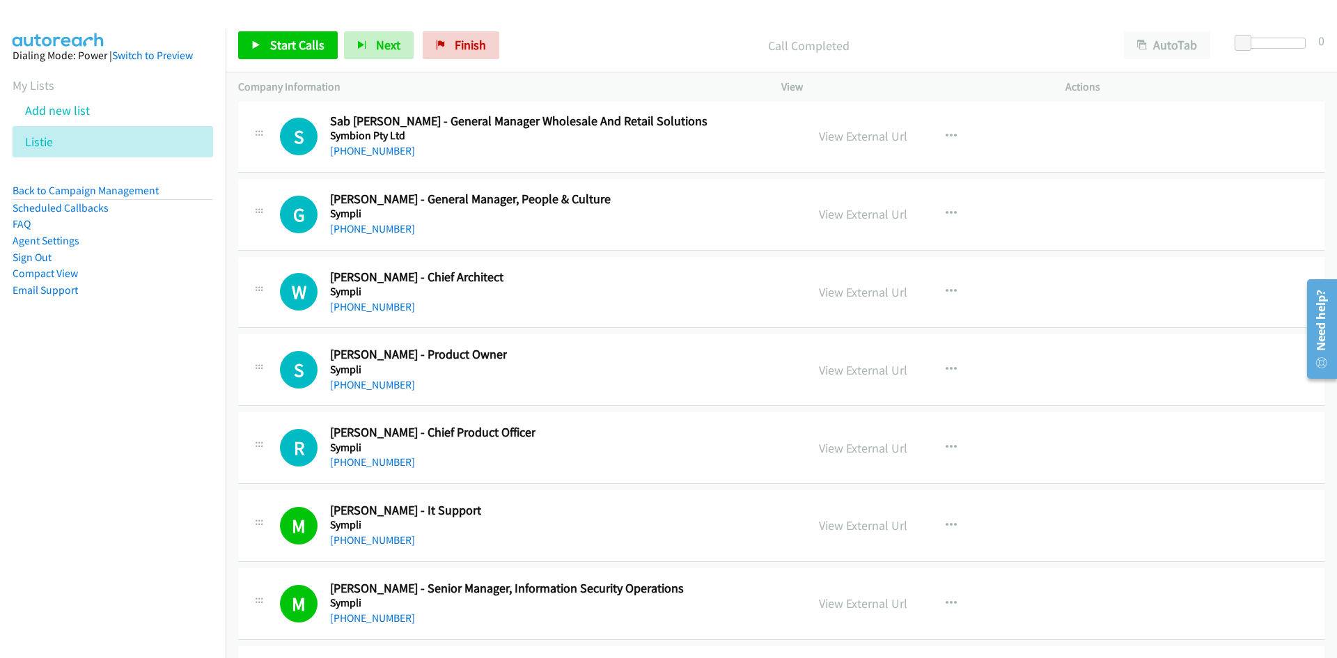
scroll to position [33500, 0]
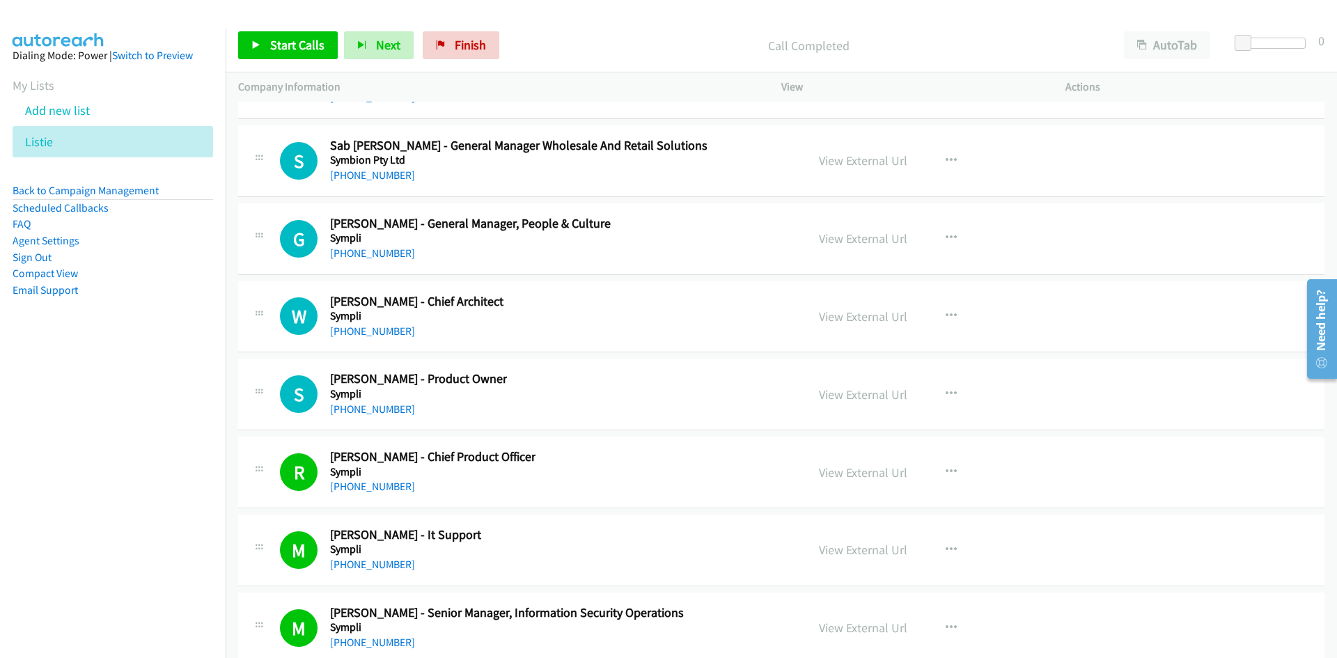
drag, startPoint x: 372, startPoint y: 329, endPoint x: 173, endPoint y: 368, distance: 202.2
click at [372, 329] on link "+61 418 479 813" at bounding box center [372, 330] width 85 height 13
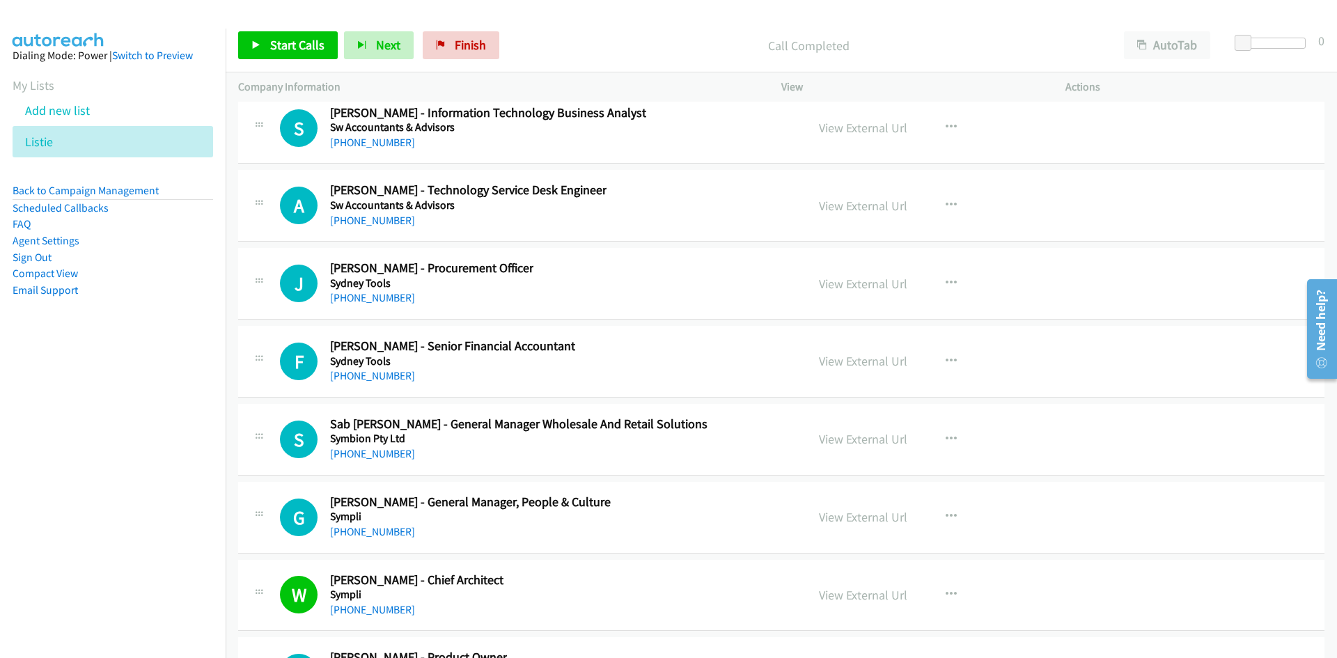
scroll to position [33151, 0]
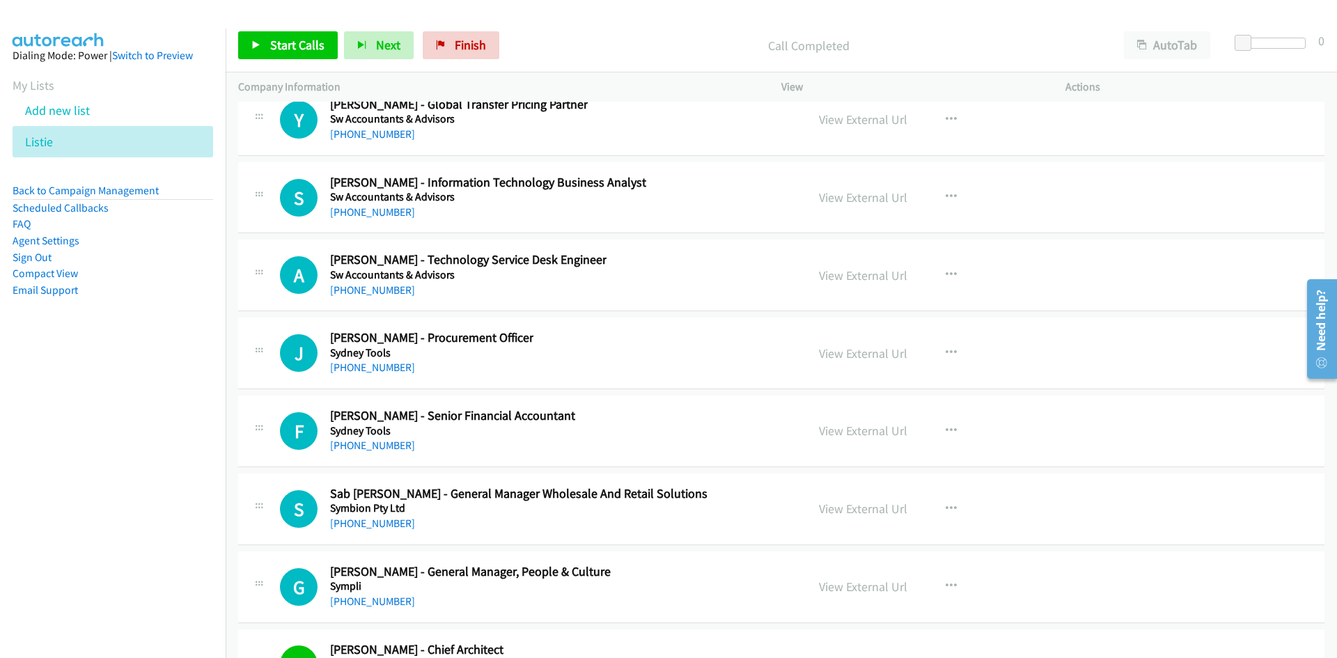
drag, startPoint x: 381, startPoint y: 366, endPoint x: 93, endPoint y: 457, distance: 302.3
click at [381, 366] on link "+61 420 316 104" at bounding box center [372, 367] width 85 height 13
drag, startPoint x: 397, startPoint y: 286, endPoint x: 201, endPoint y: 367, distance: 211.7
click at [397, 286] on link "+61 428 116 386" at bounding box center [372, 289] width 85 height 13
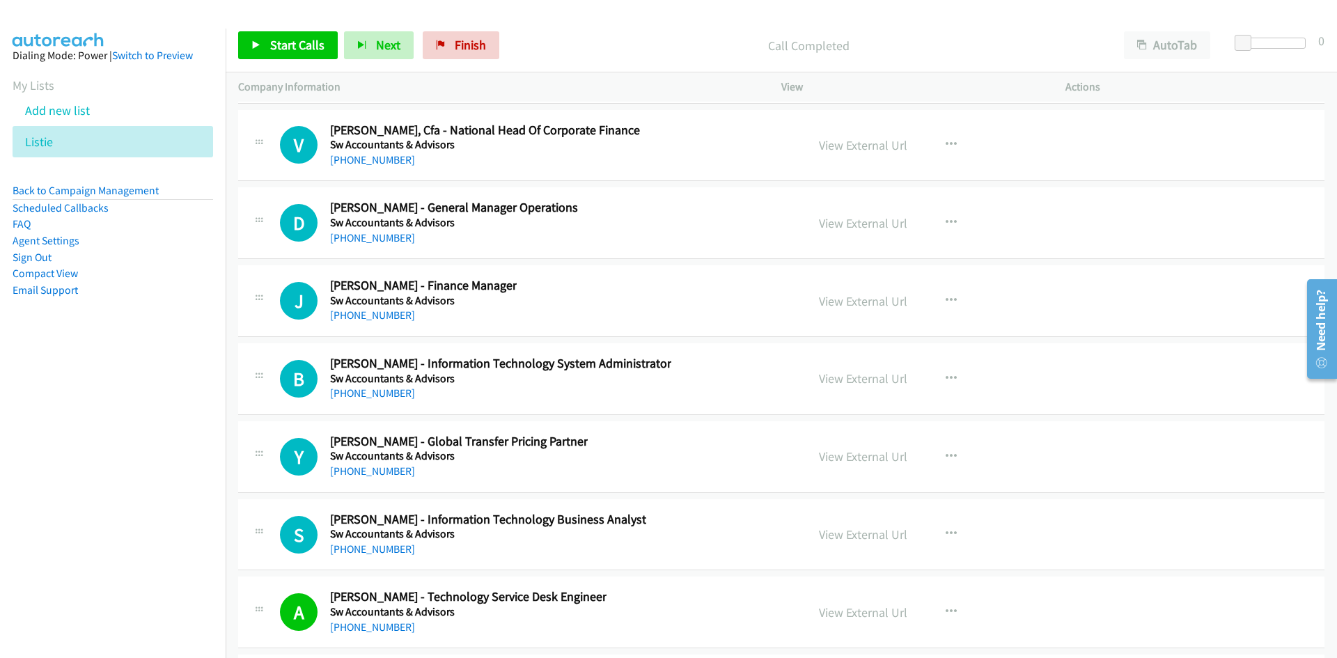
scroll to position [32803, 0]
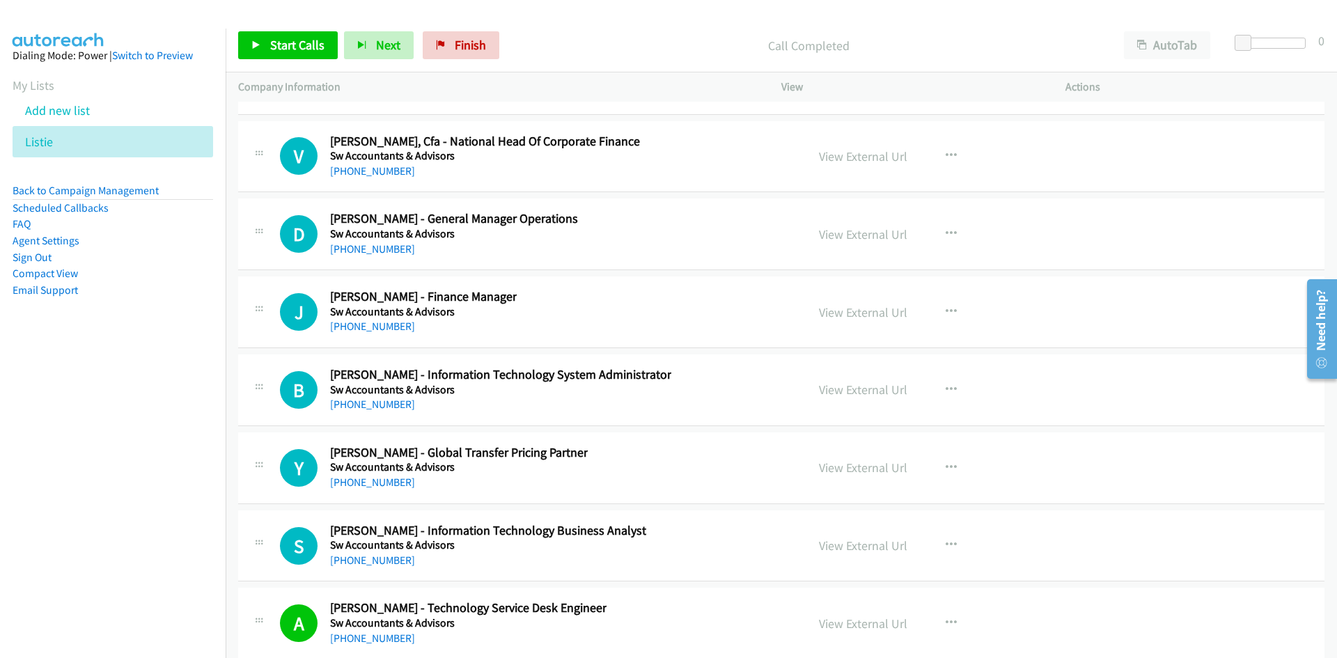
drag, startPoint x: 393, startPoint y: 328, endPoint x: 359, endPoint y: 338, distance: 36.3
click at [393, 328] on link "+61 413 763 818" at bounding box center [372, 326] width 85 height 13
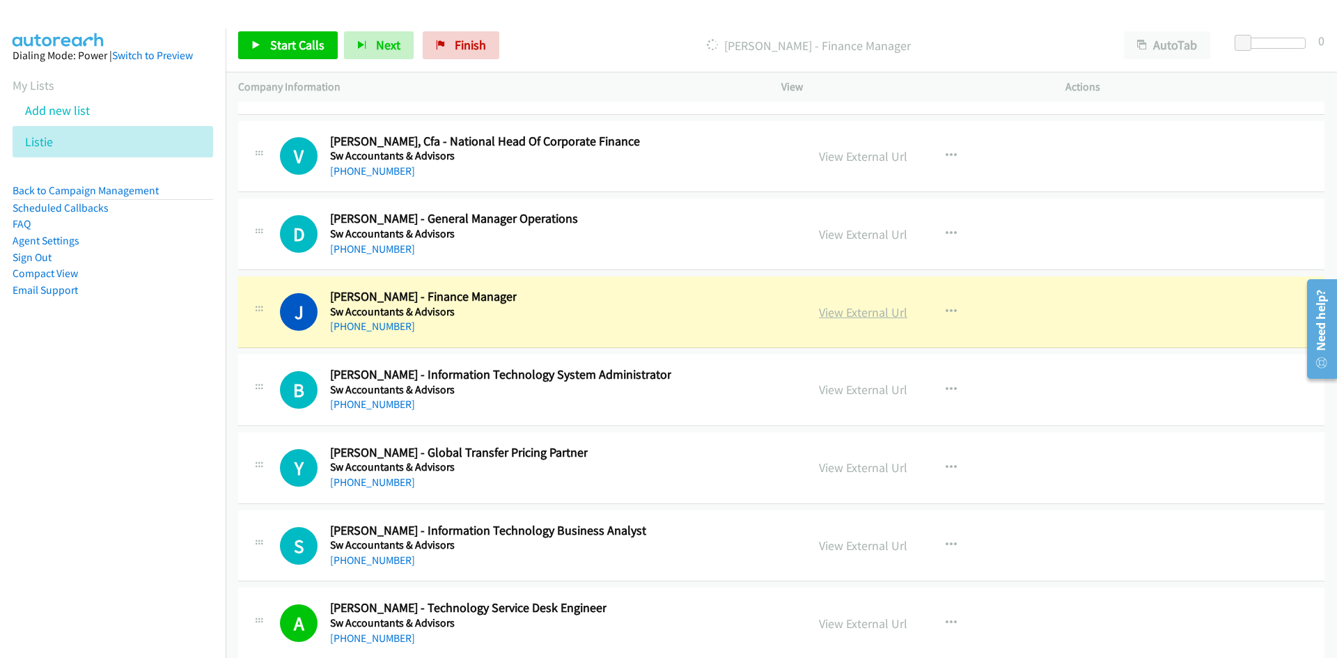
click at [863, 315] on link "View External Url" at bounding box center [863, 312] width 88 height 16
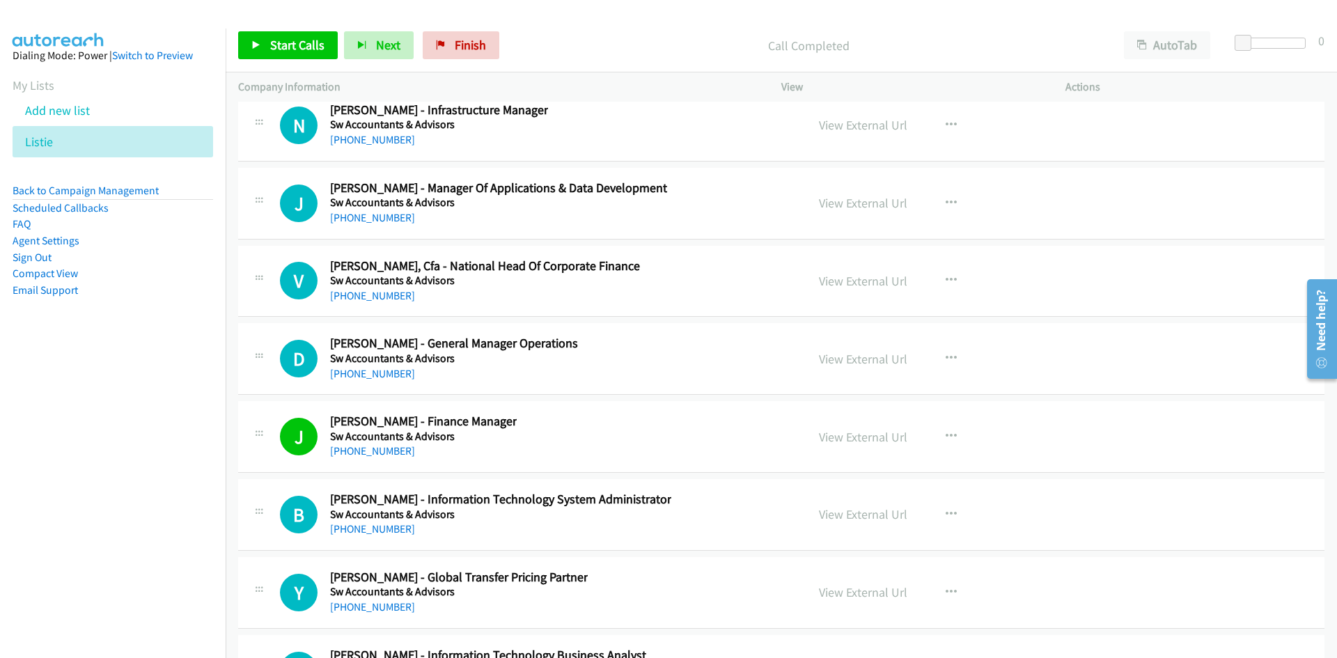
scroll to position [32594, 0]
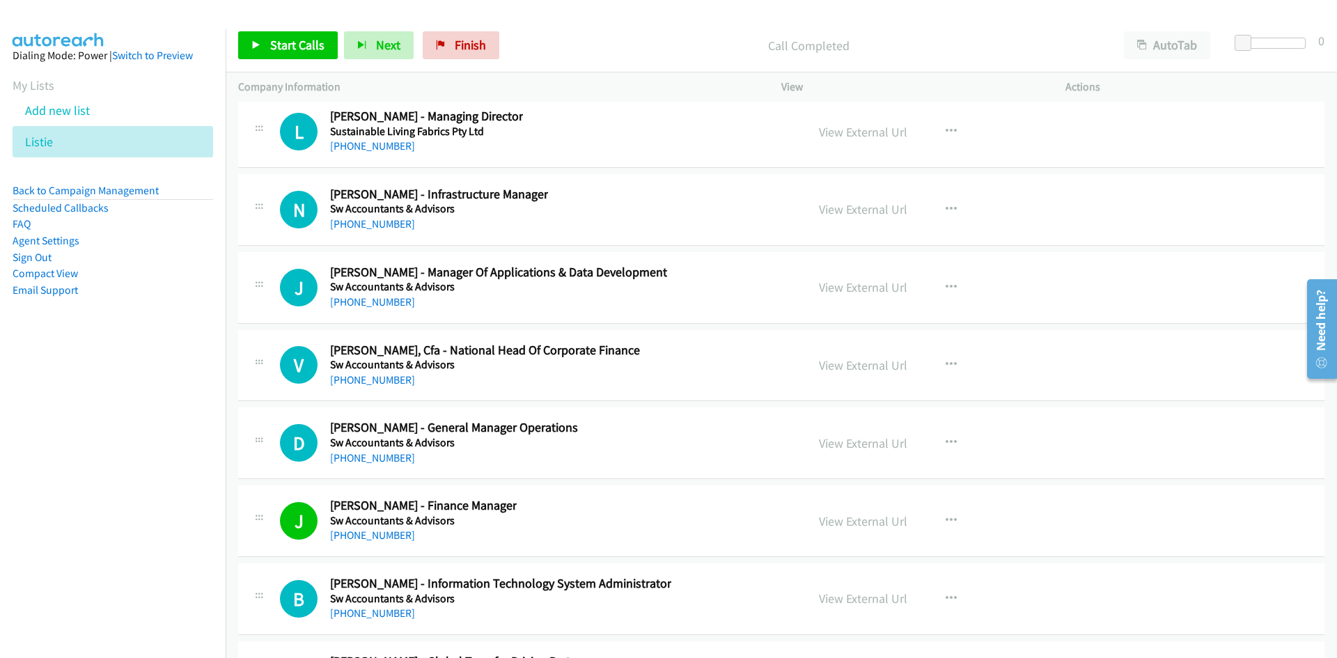
drag, startPoint x: 370, startPoint y: 455, endPoint x: 6, endPoint y: 488, distance: 365.7
click at [370, 455] on link "+61 421 441 777" at bounding box center [372, 457] width 85 height 13
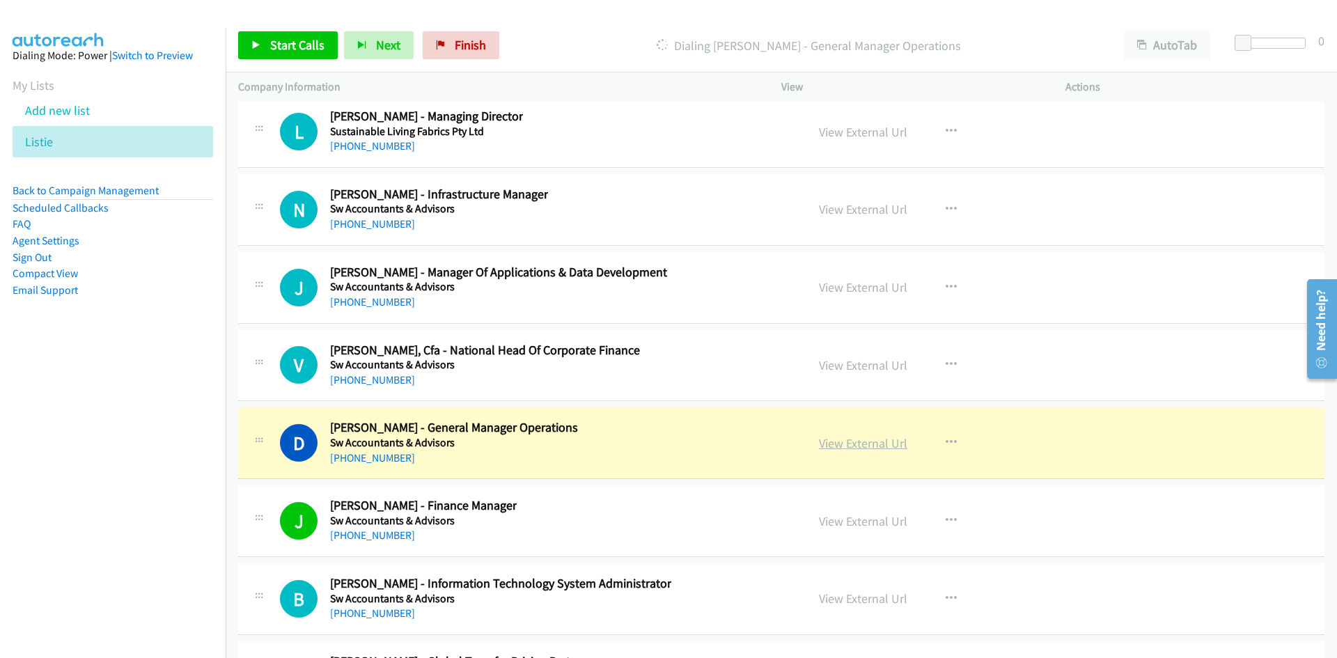
click at [858, 445] on link "View External Url" at bounding box center [863, 443] width 88 height 16
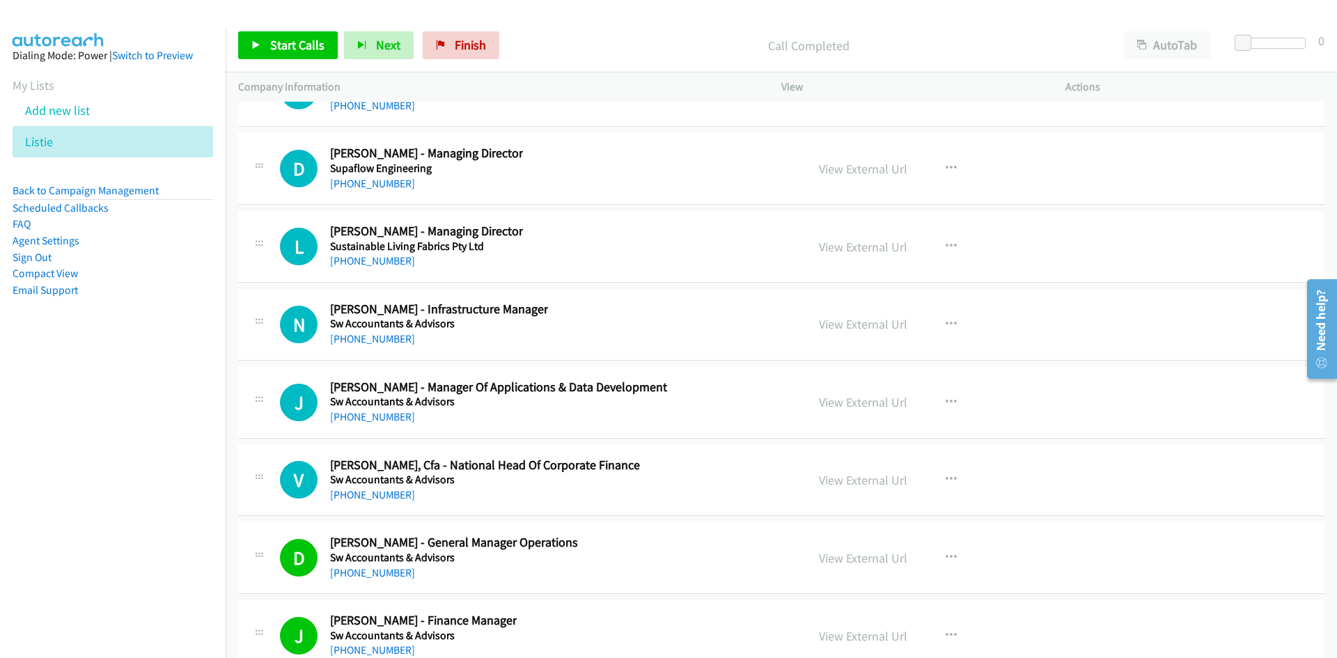
scroll to position [32455, 0]
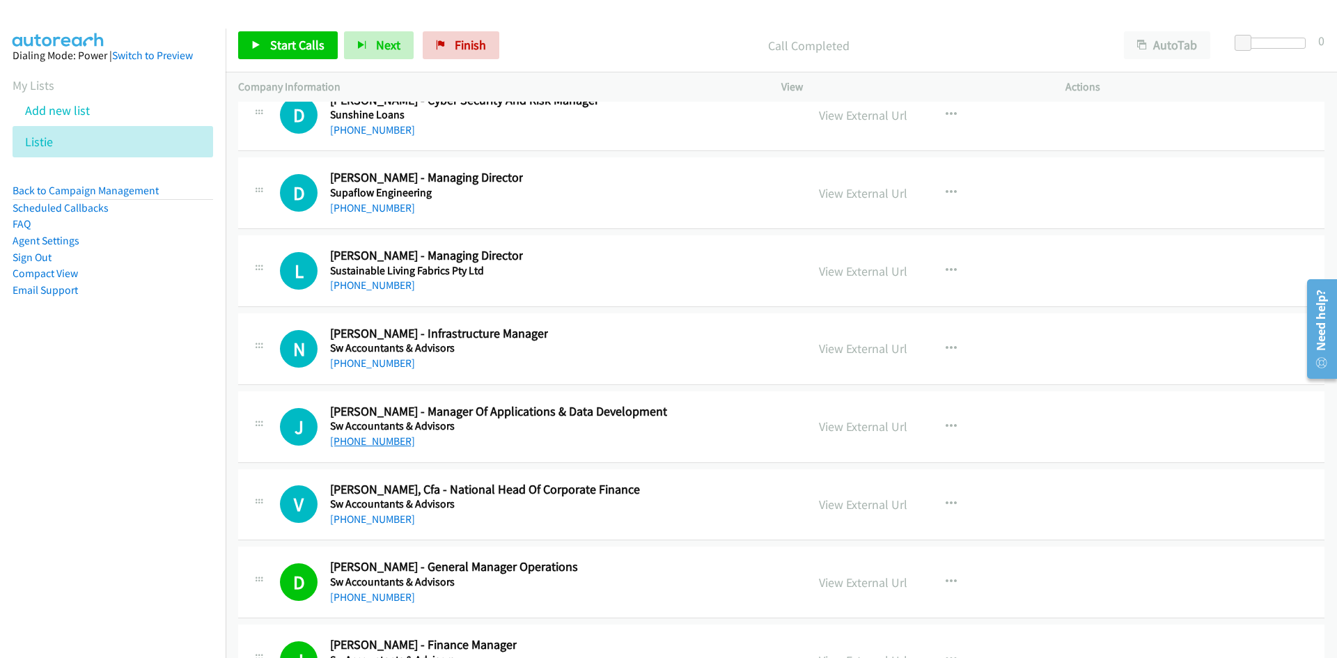
drag, startPoint x: 377, startPoint y: 439, endPoint x: 350, endPoint y: 441, distance: 26.5
click at [377, 439] on link "+61 487 410 971" at bounding box center [372, 440] width 85 height 13
drag, startPoint x: 386, startPoint y: 359, endPoint x: 198, endPoint y: 429, distance: 201.1
click at [386, 359] on link "+61 407 271 218" at bounding box center [372, 362] width 85 height 13
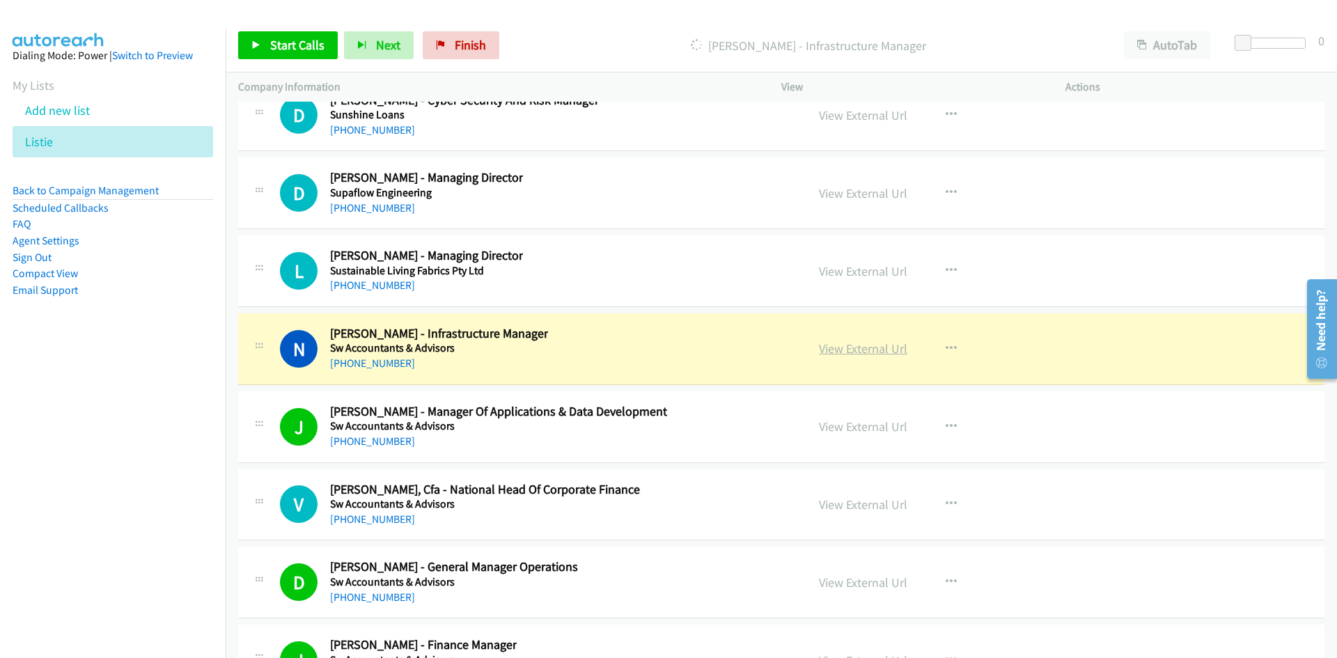
click at [847, 351] on link "View External Url" at bounding box center [863, 348] width 88 height 16
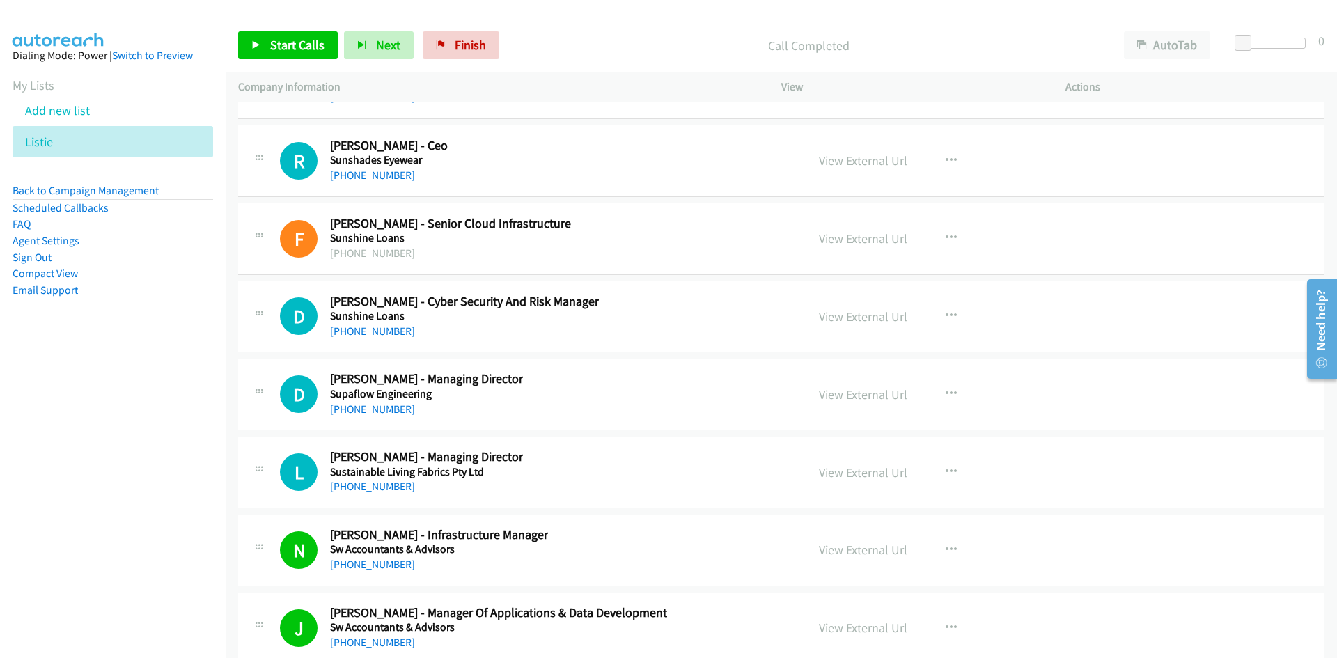
scroll to position [32246, 0]
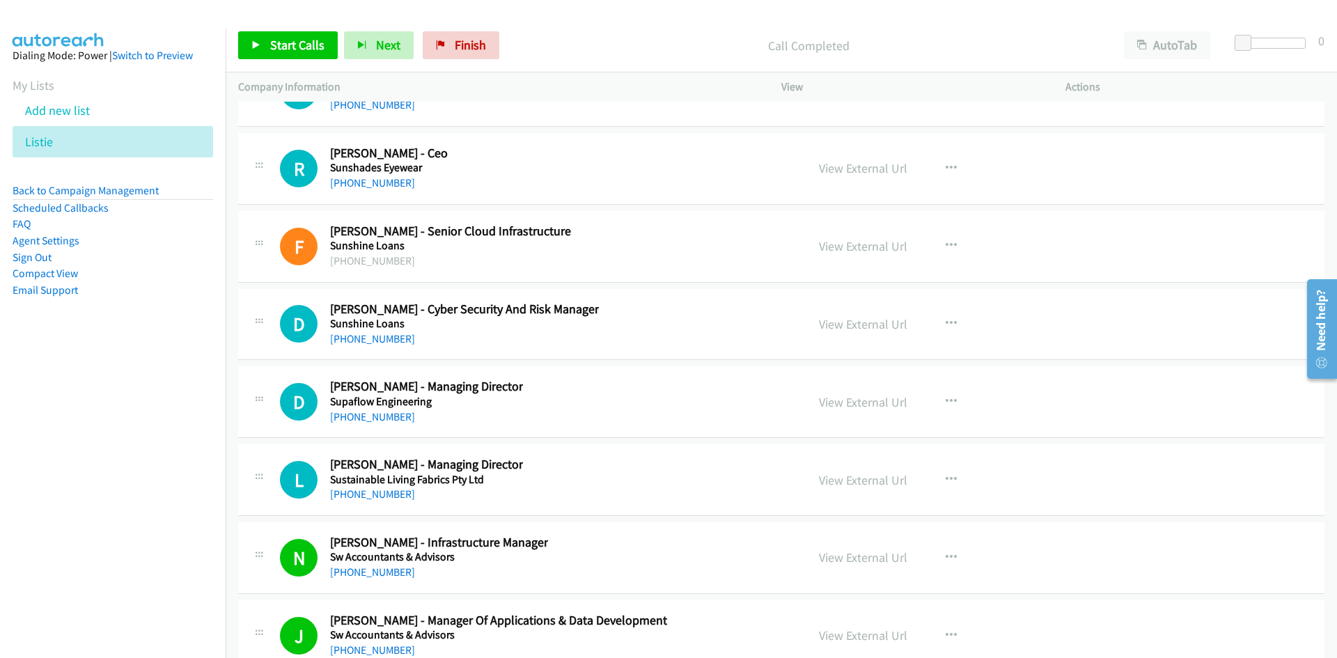
drag, startPoint x: 361, startPoint y: 495, endPoint x: 36, endPoint y: 511, distance: 326.2
click at [361, 495] on link "+61 403 660 634" at bounding box center [372, 493] width 85 height 13
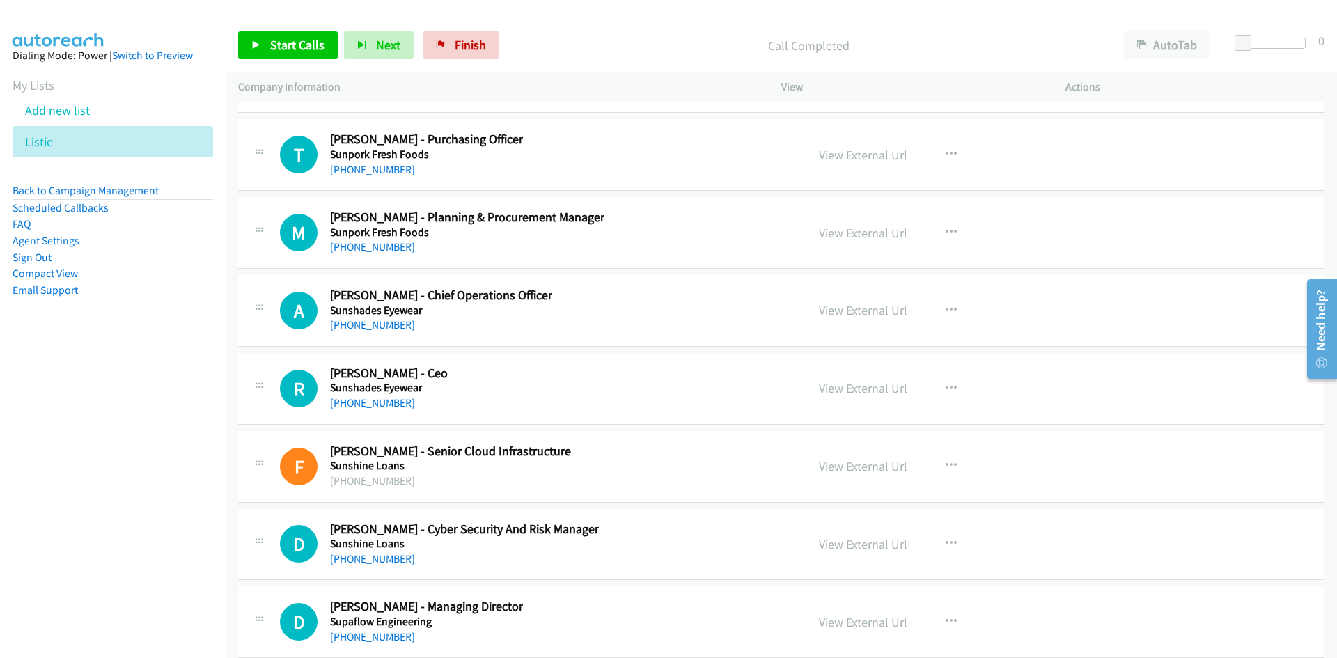
scroll to position [31968, 0]
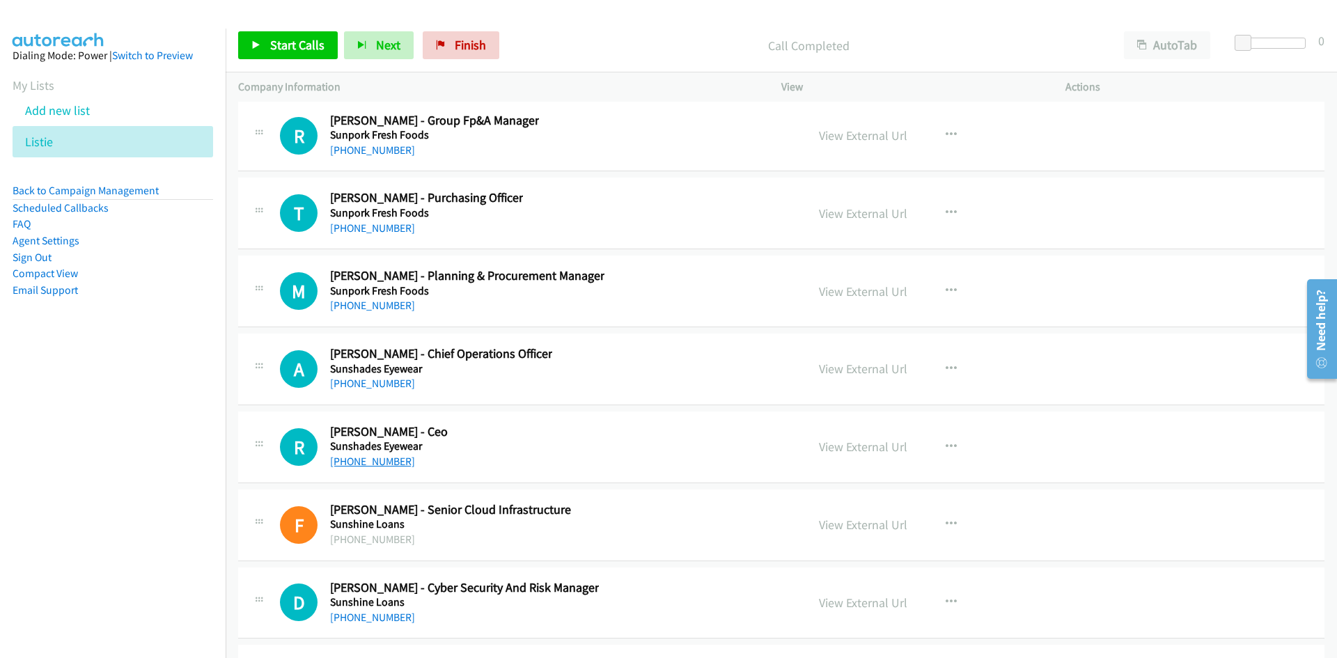
click at [377, 460] on link "+61 409 310 730" at bounding box center [372, 461] width 85 height 13
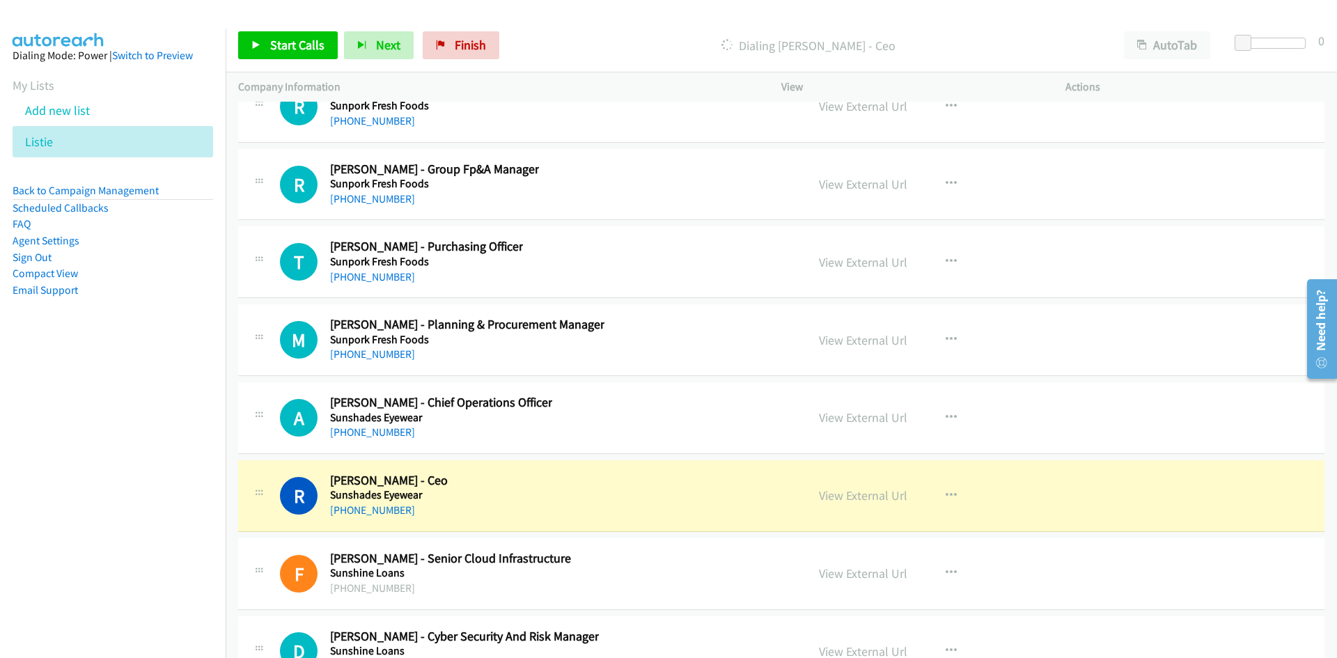
scroll to position [31898, 0]
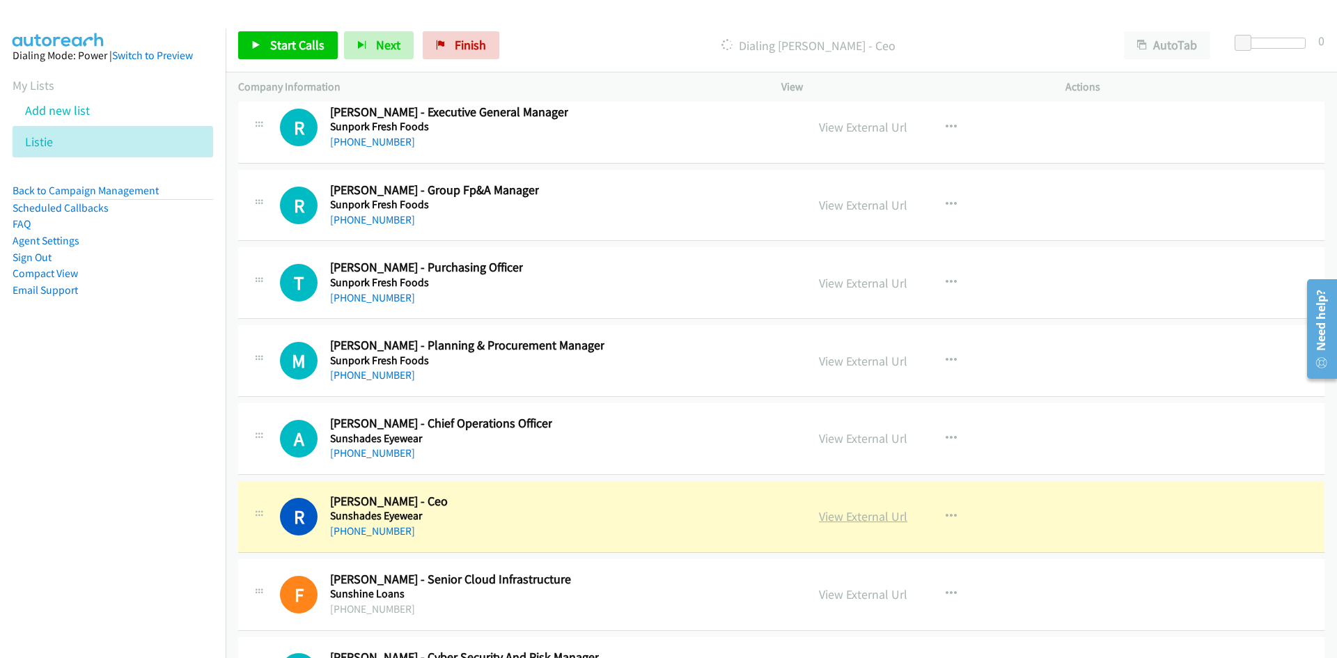
click at [863, 518] on link "View External Url" at bounding box center [863, 516] width 88 height 16
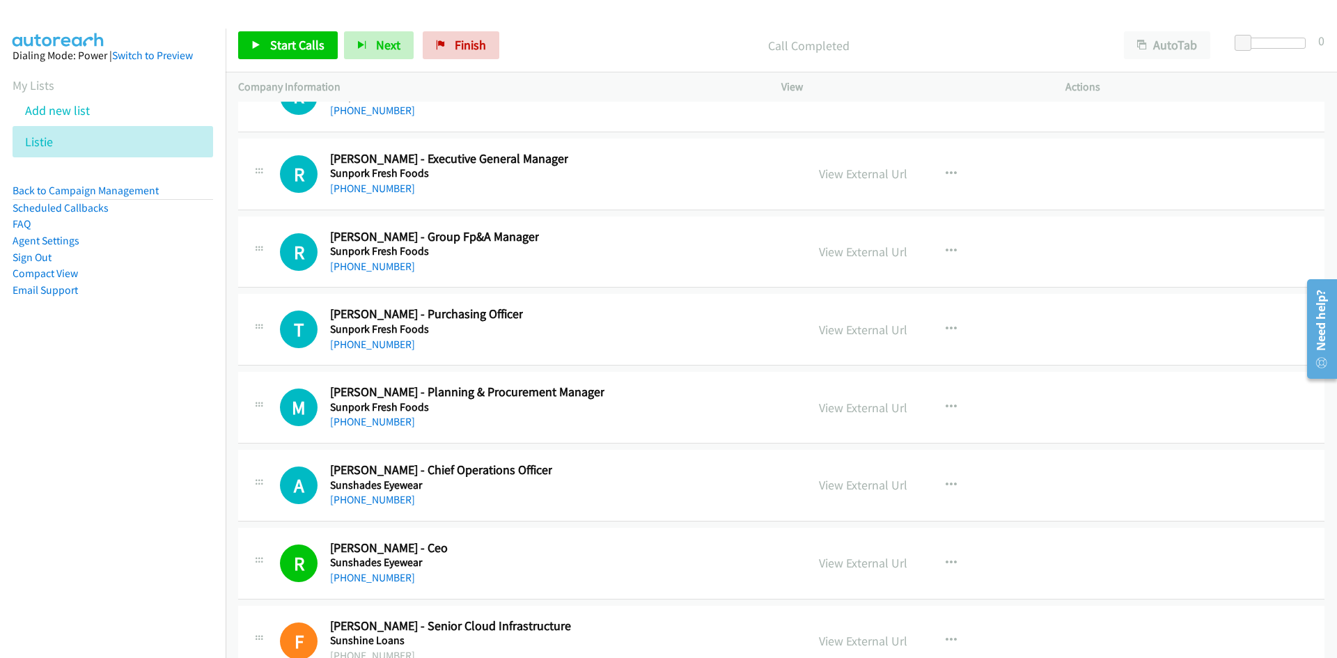
scroll to position [31829, 0]
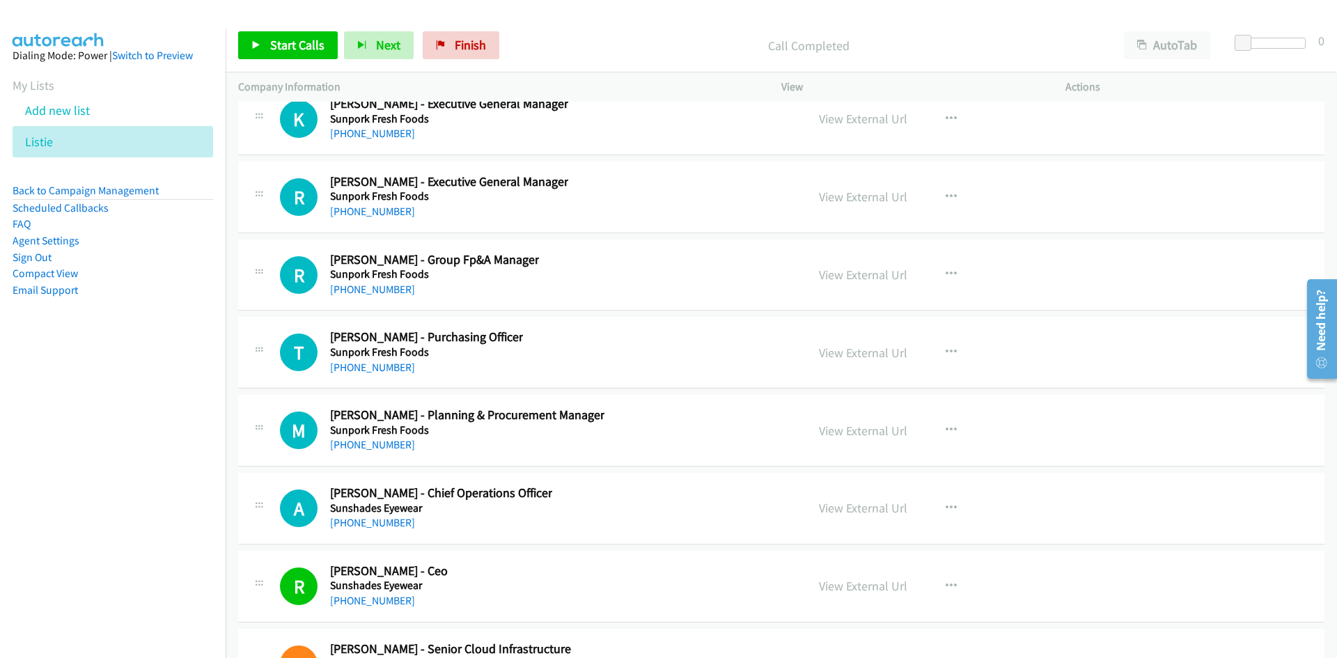
drag, startPoint x: 364, startPoint y: 525, endPoint x: 52, endPoint y: 494, distance: 313.4
click at [364, 525] on link "+61 2 8303 7306" at bounding box center [372, 522] width 85 height 13
click at [363, 439] on link "+61 428 932 279" at bounding box center [372, 444] width 85 height 13
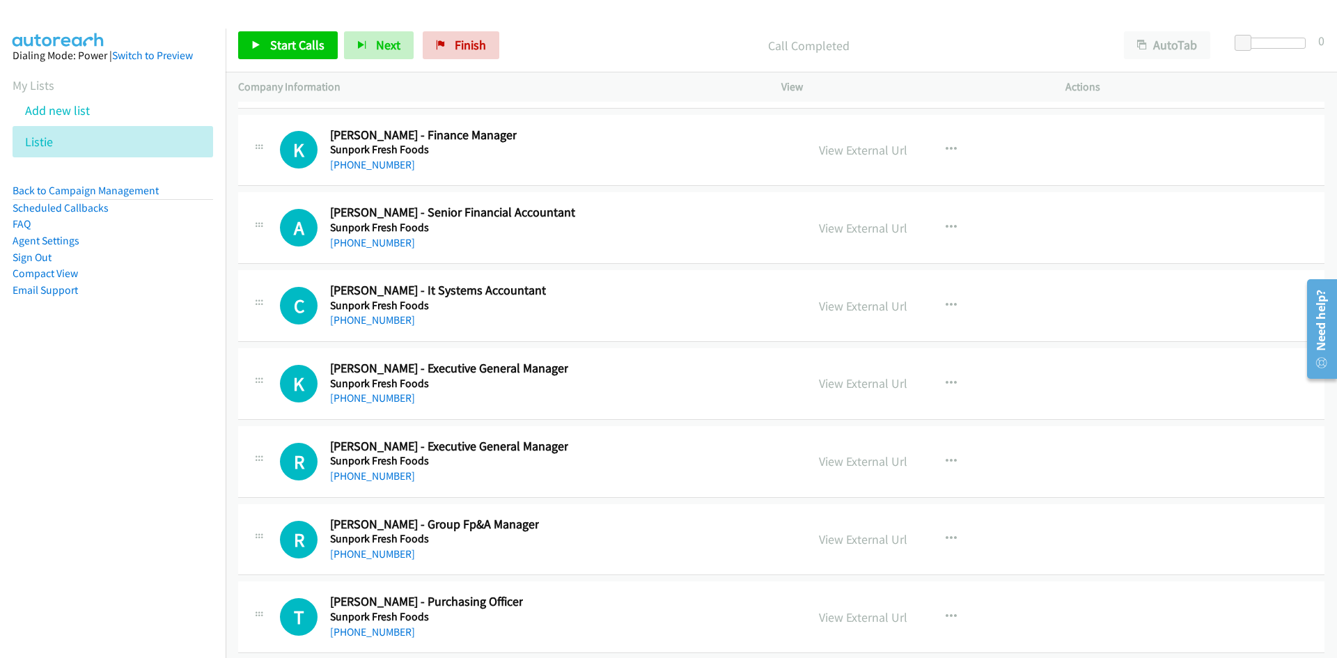
scroll to position [31550, 0]
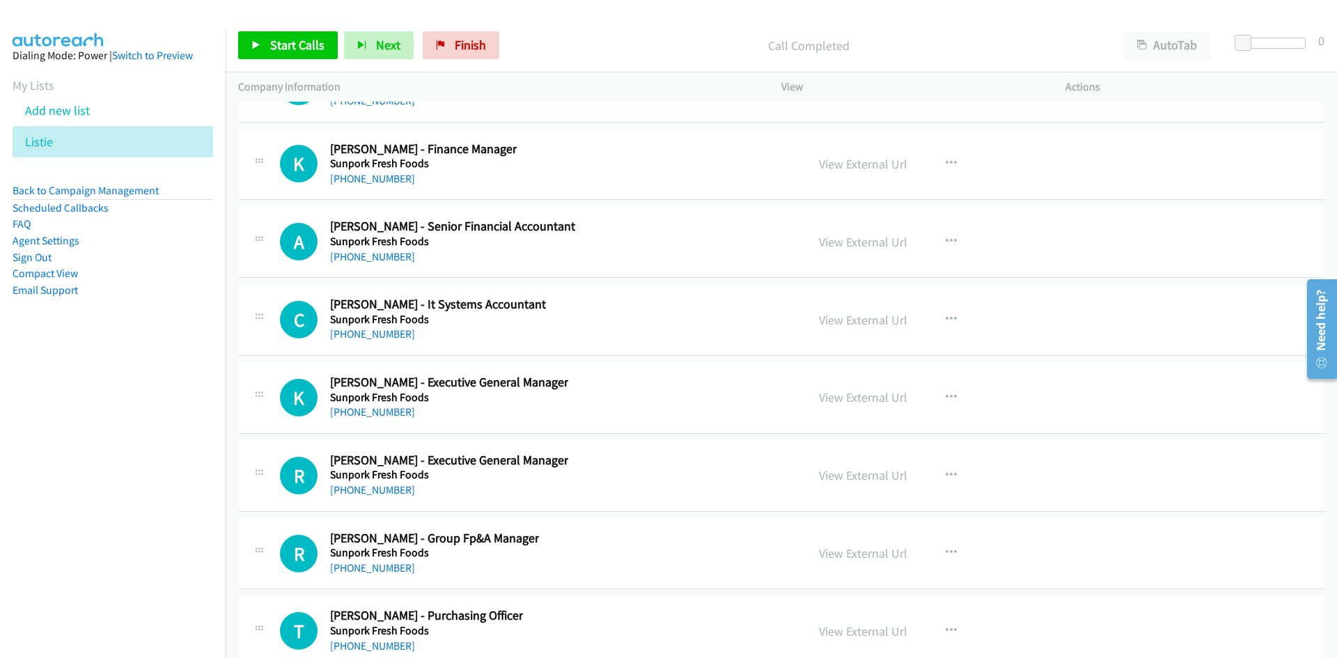
drag, startPoint x: 363, startPoint y: 409, endPoint x: 184, endPoint y: 434, distance: 181.3
click at [363, 409] on link "+61 429 395 928" at bounding box center [372, 411] width 85 height 13
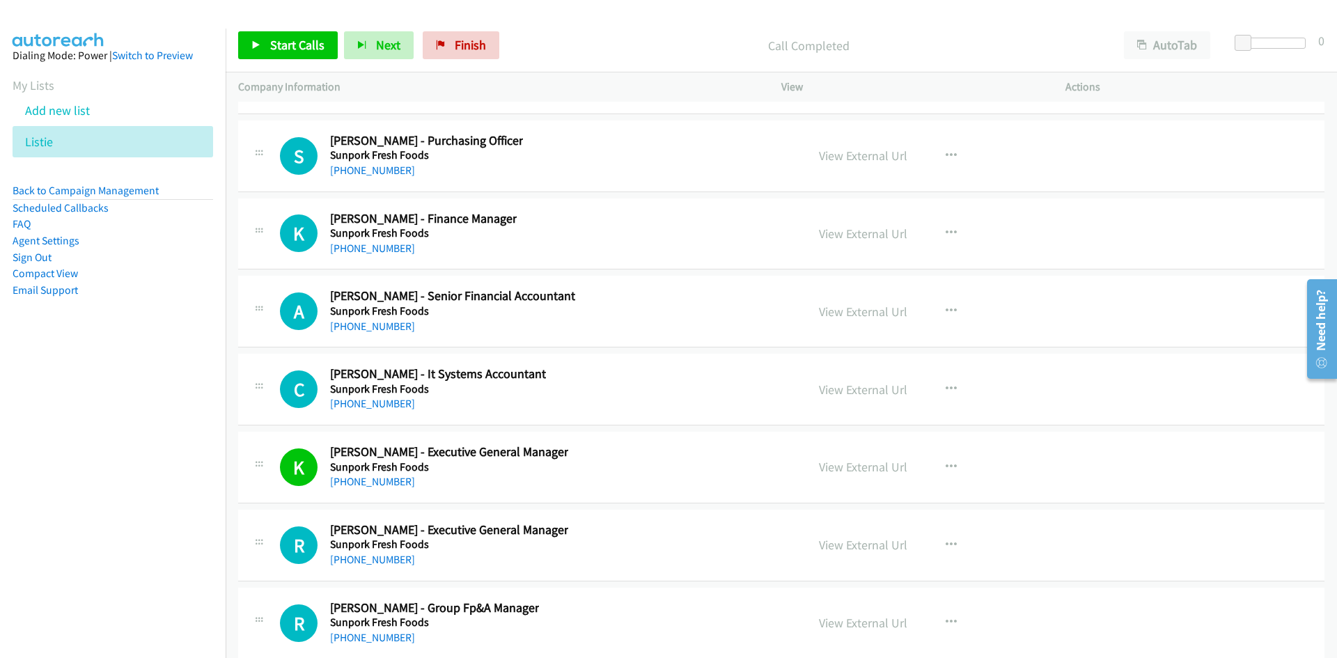
scroll to position [31411, 0]
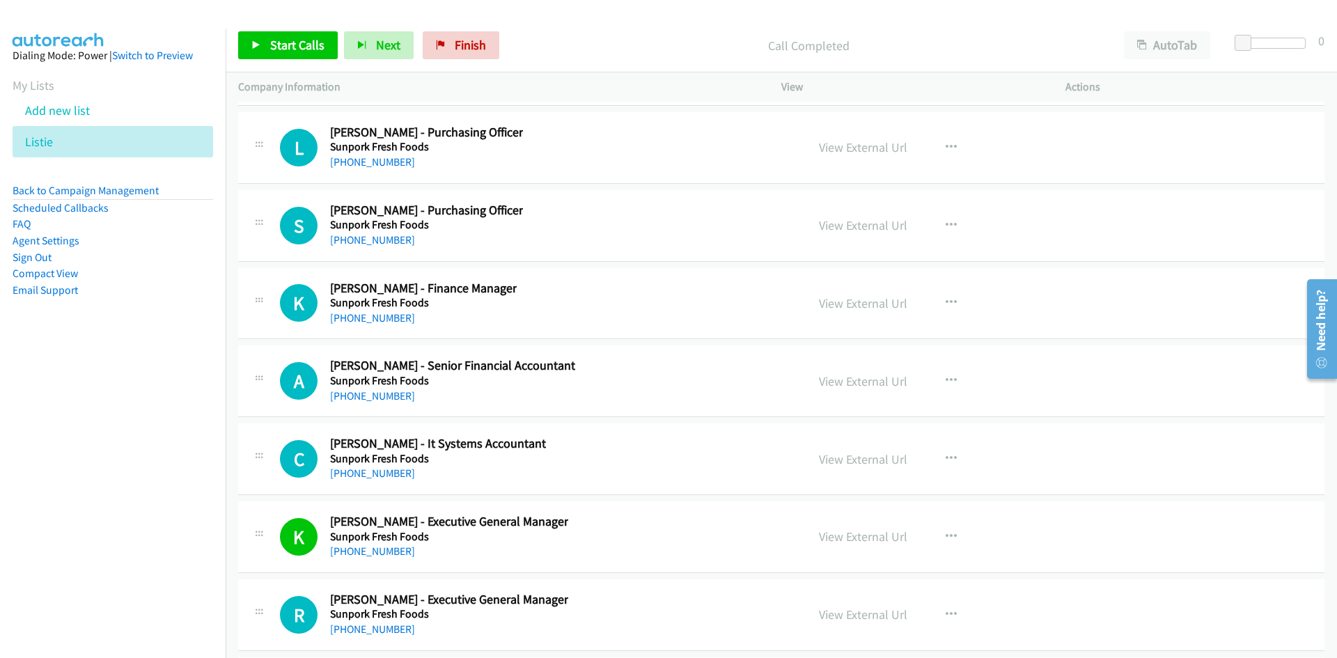
drag, startPoint x: 392, startPoint y: 472, endPoint x: 20, endPoint y: 492, distance: 372.3
click at [392, 472] on link "+61 466 818 024" at bounding box center [372, 472] width 85 height 13
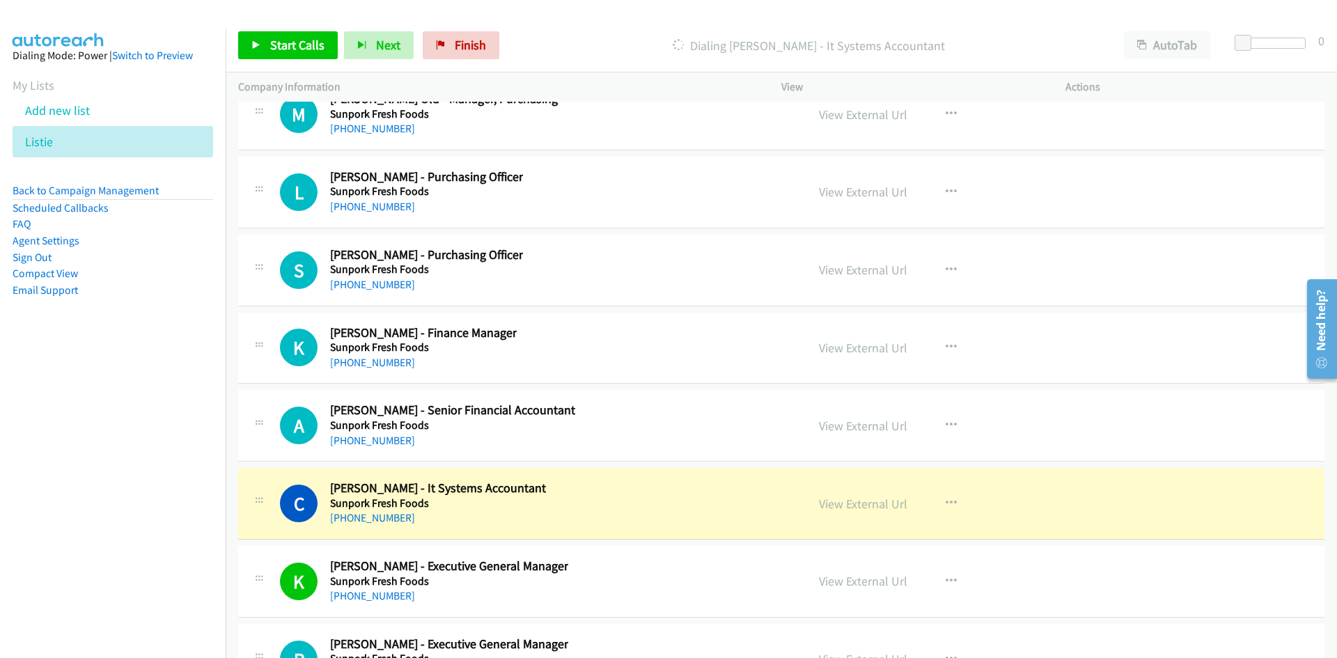
scroll to position [31341, 0]
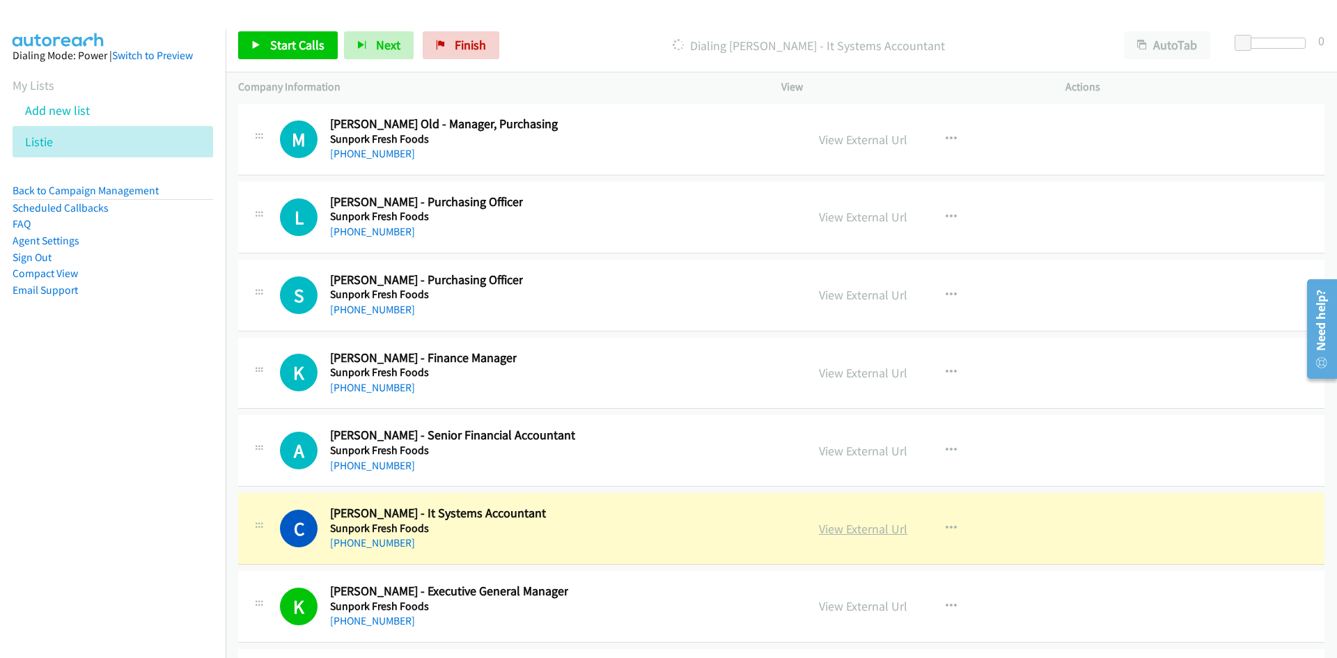
click at [854, 530] on link "View External Url" at bounding box center [863, 529] width 88 height 16
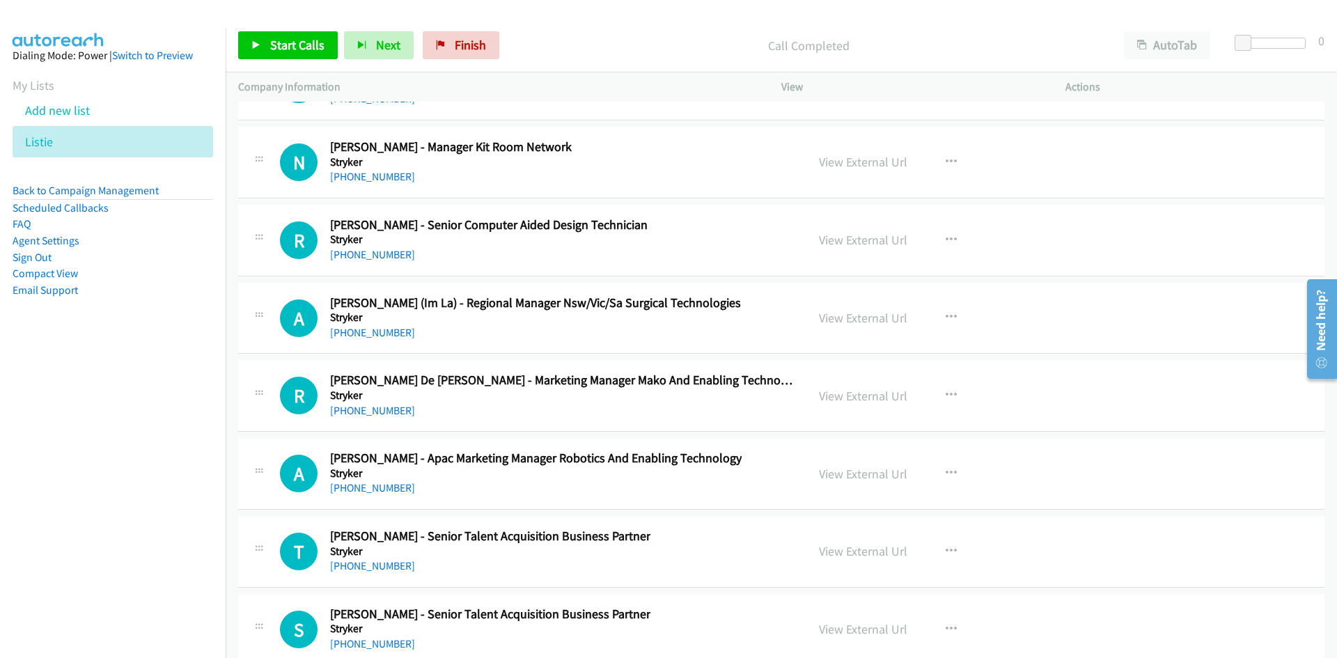
scroll to position [30506, 0]
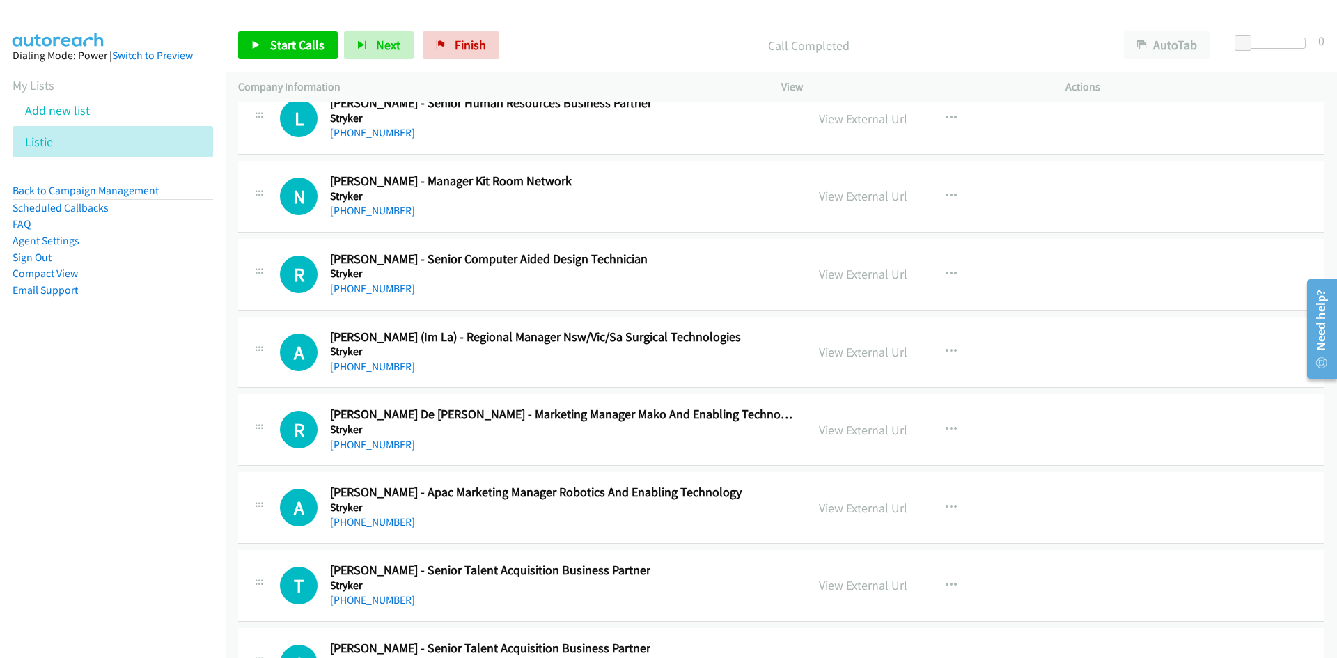
drag, startPoint x: 368, startPoint y: 448, endPoint x: 319, endPoint y: 463, distance: 51.6
click at [368, 448] on link "+61 404 209 797" at bounding box center [372, 444] width 85 height 13
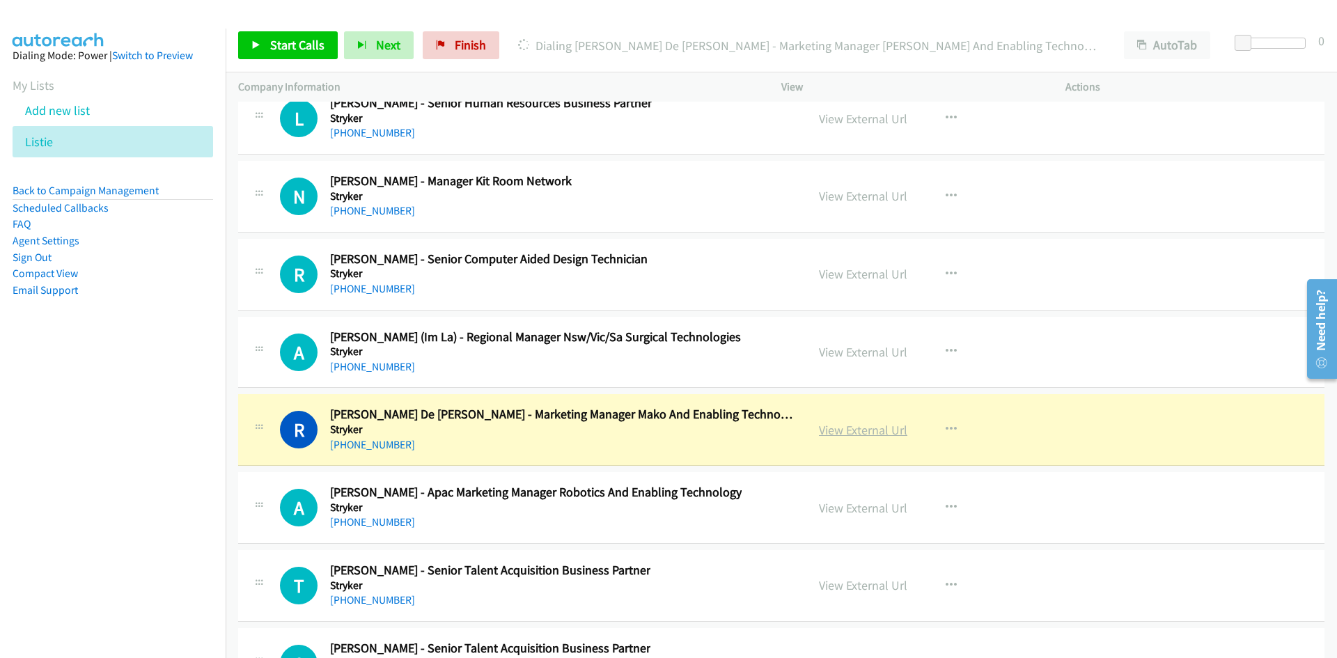
click at [856, 429] on link "View External Url" at bounding box center [863, 430] width 88 height 16
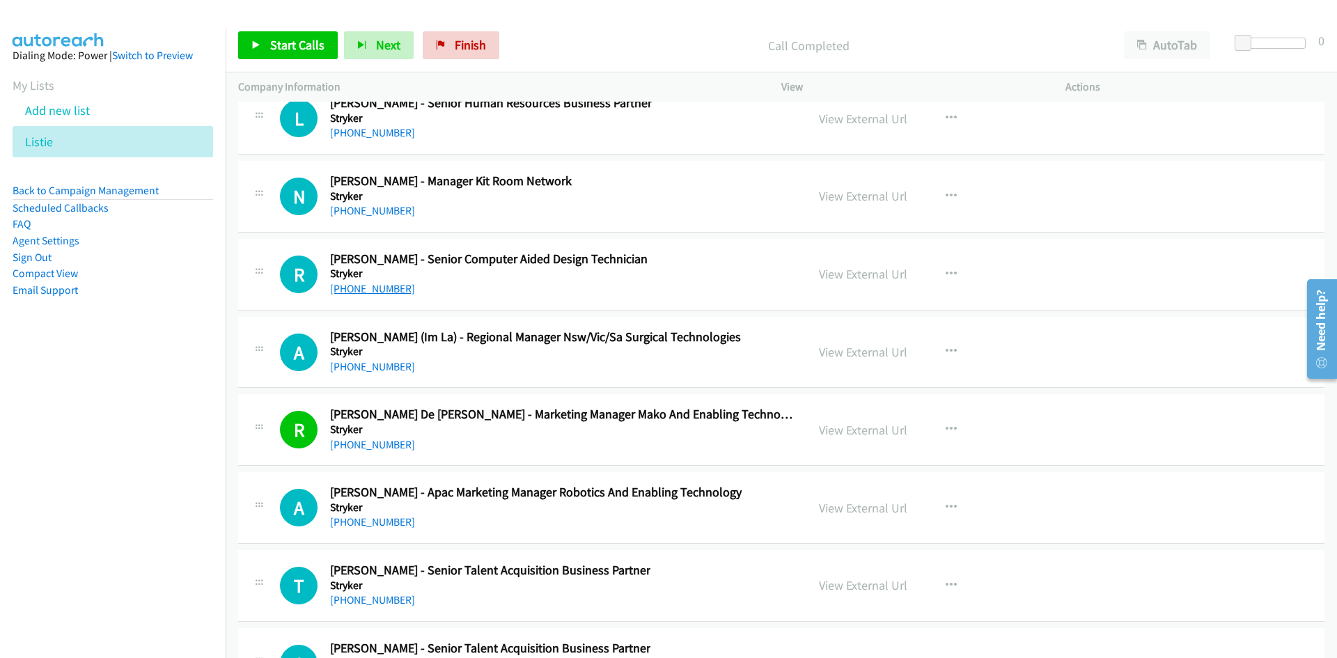
click at [392, 283] on link "+61 461 291 432" at bounding box center [372, 288] width 85 height 13
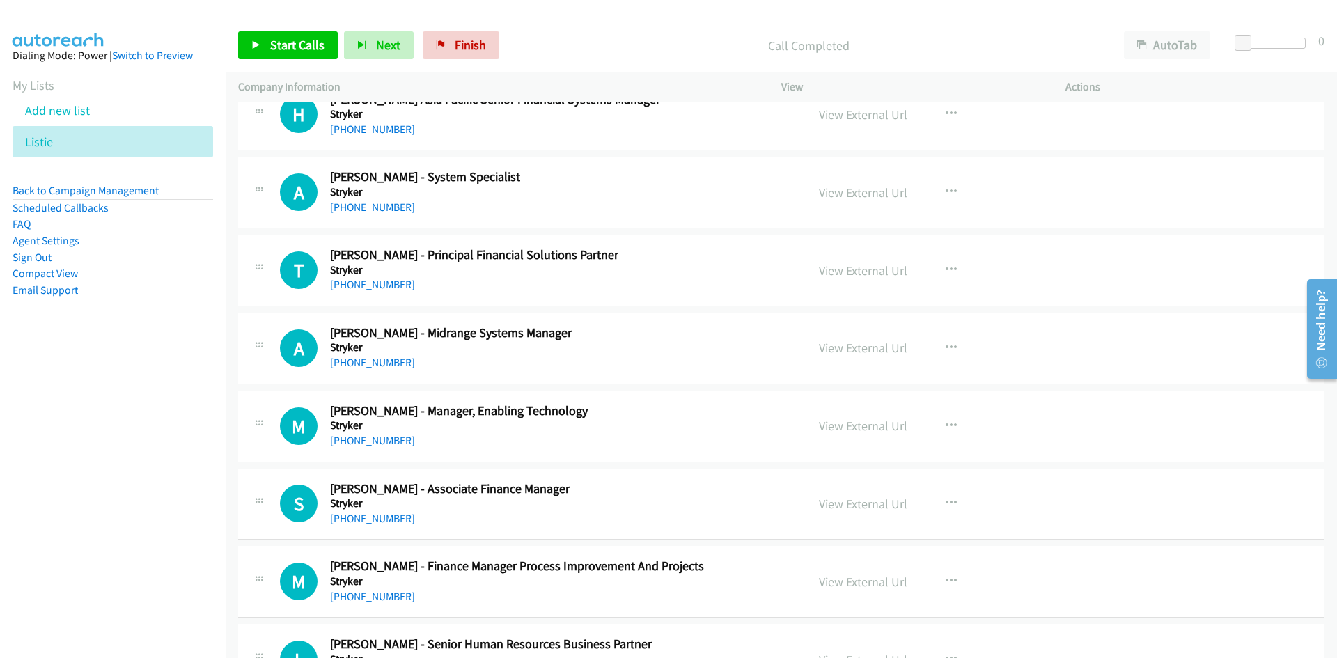
scroll to position [29949, 0]
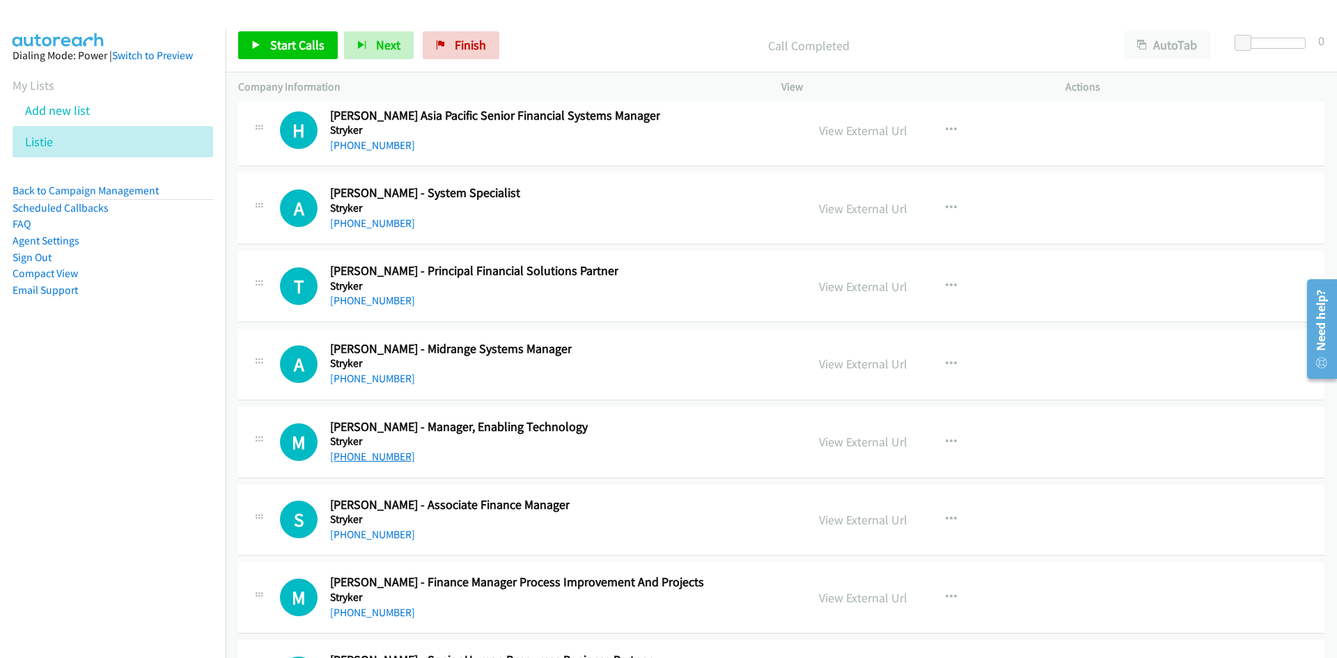
click at [350, 456] on link "+61 420 668 246" at bounding box center [372, 456] width 85 height 13
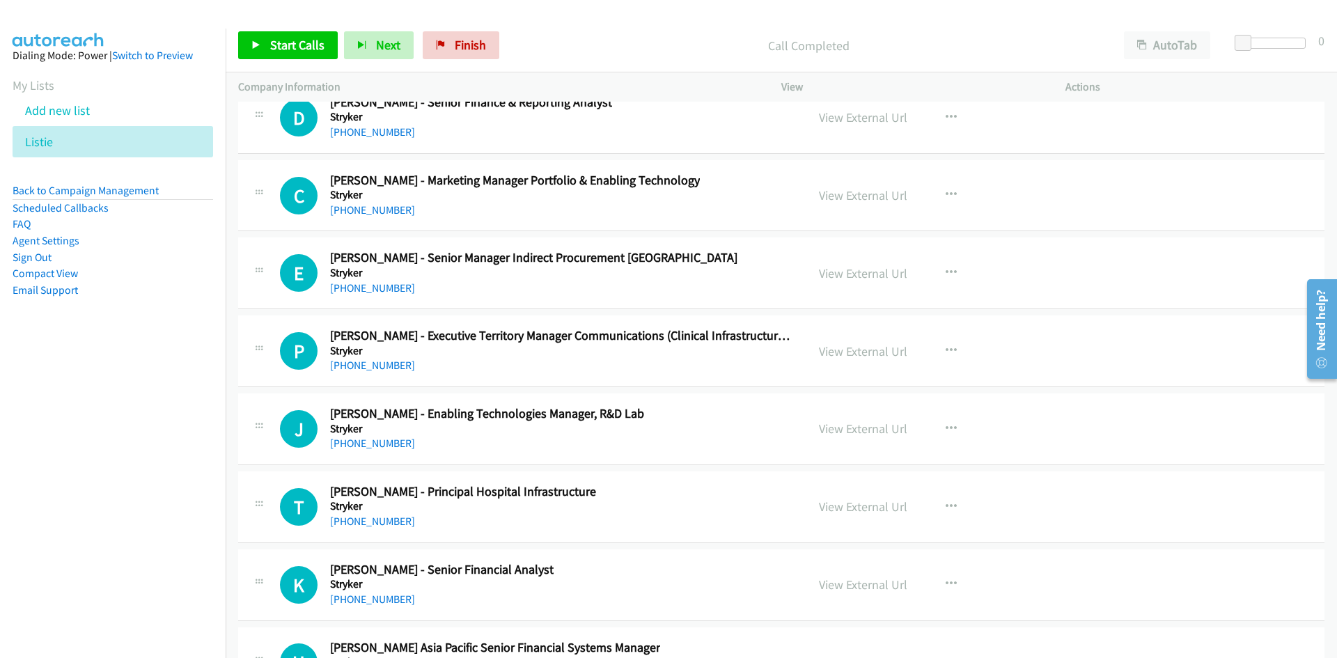
scroll to position [29392, 0]
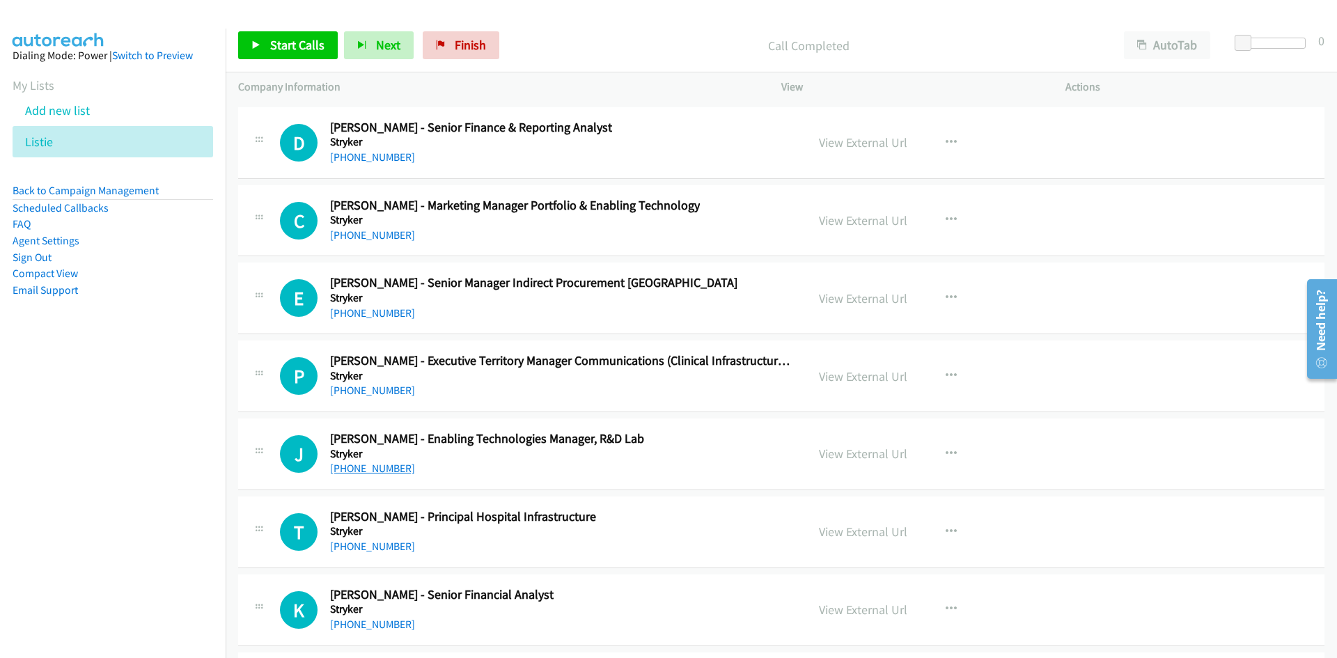
click at [398, 464] on link "+61 418 173 828" at bounding box center [372, 468] width 85 height 13
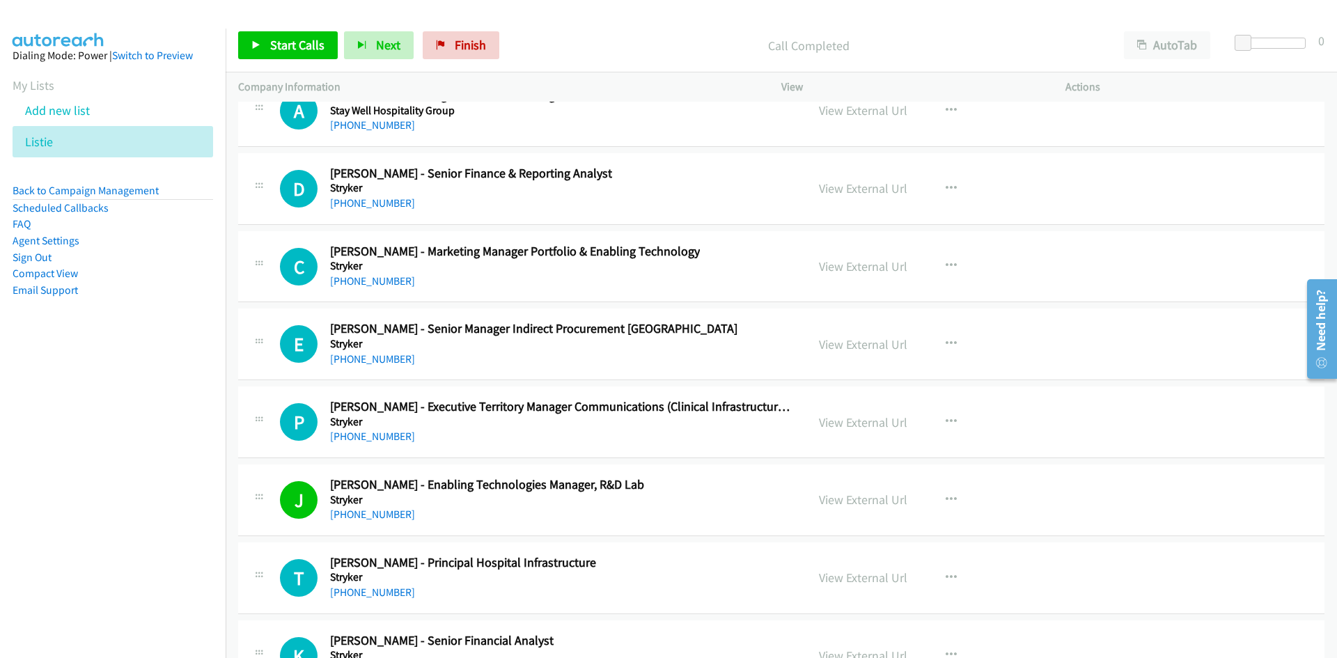
scroll to position [29322, 0]
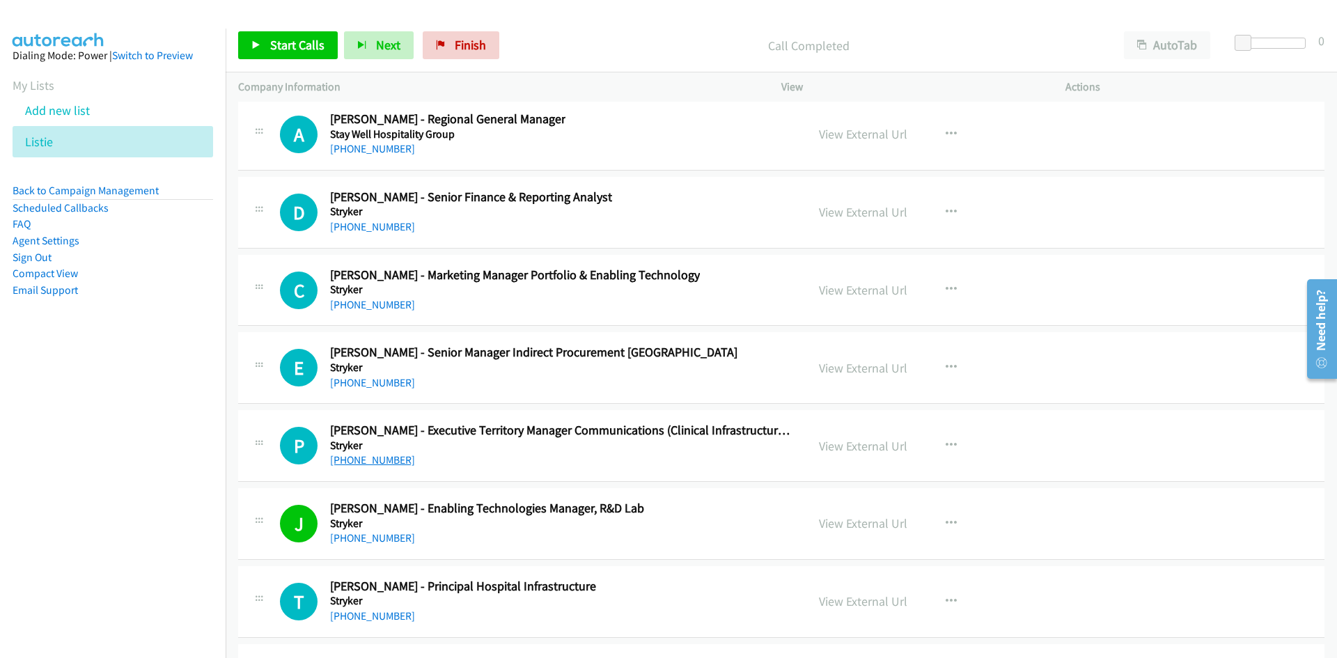
click at [359, 460] on link "+61 429 648 044" at bounding box center [372, 459] width 85 height 13
click at [379, 386] on link "+61 429 823 289" at bounding box center [372, 382] width 85 height 13
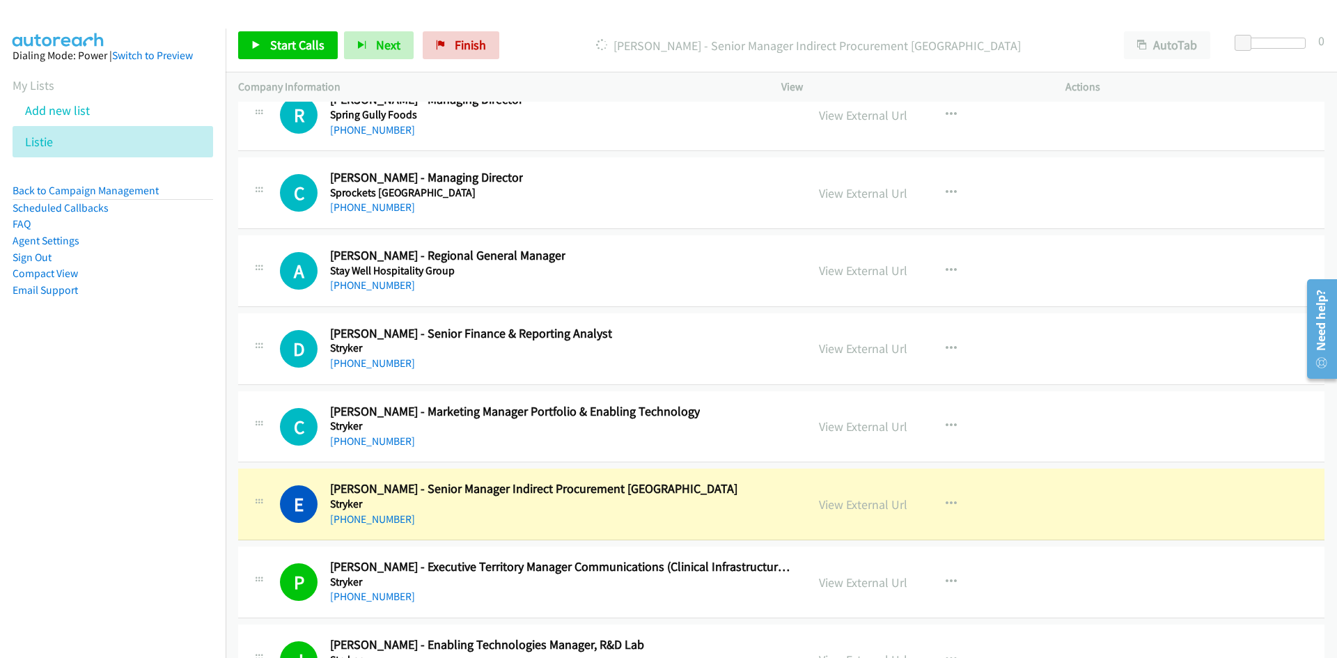
scroll to position [29183, 0]
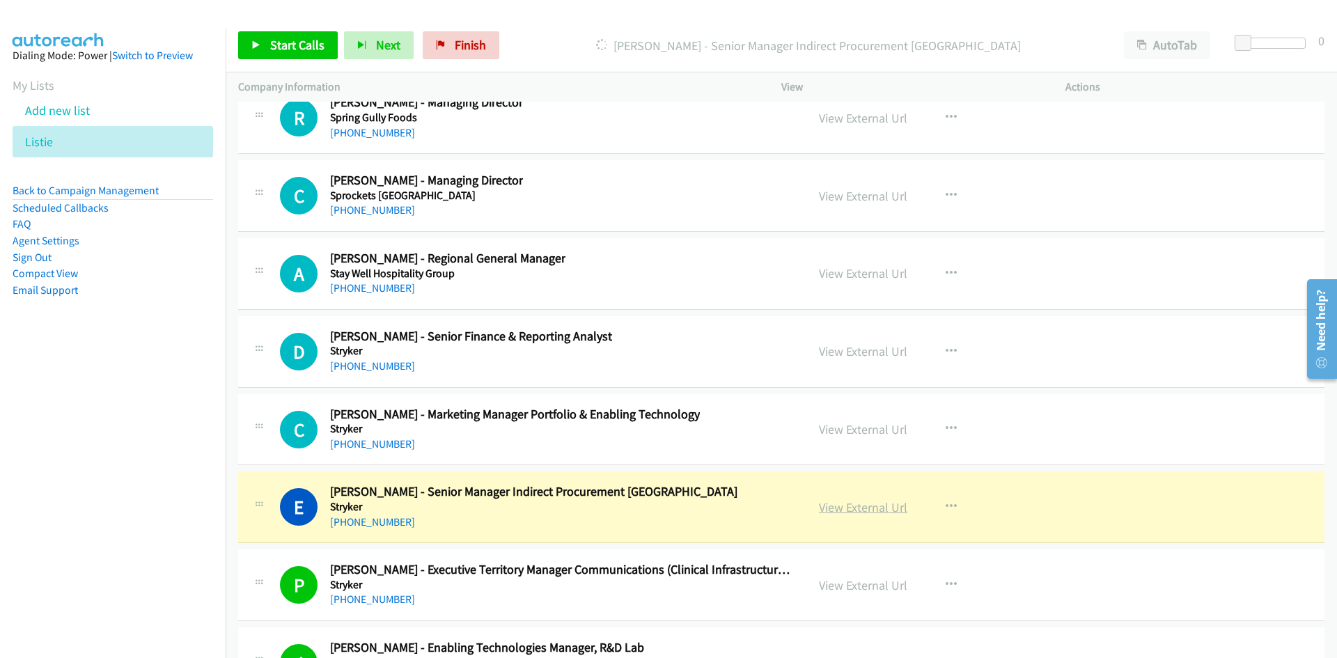
click at [833, 508] on link "View External Url" at bounding box center [863, 507] width 88 height 16
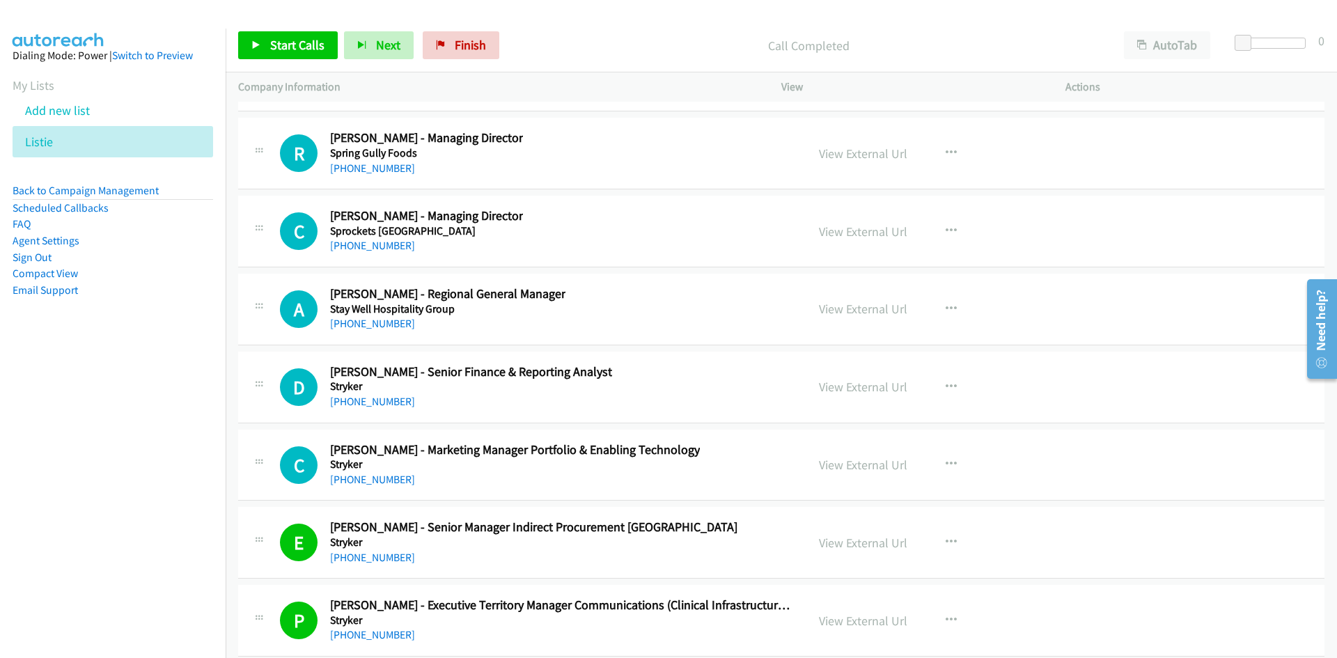
scroll to position [29113, 0]
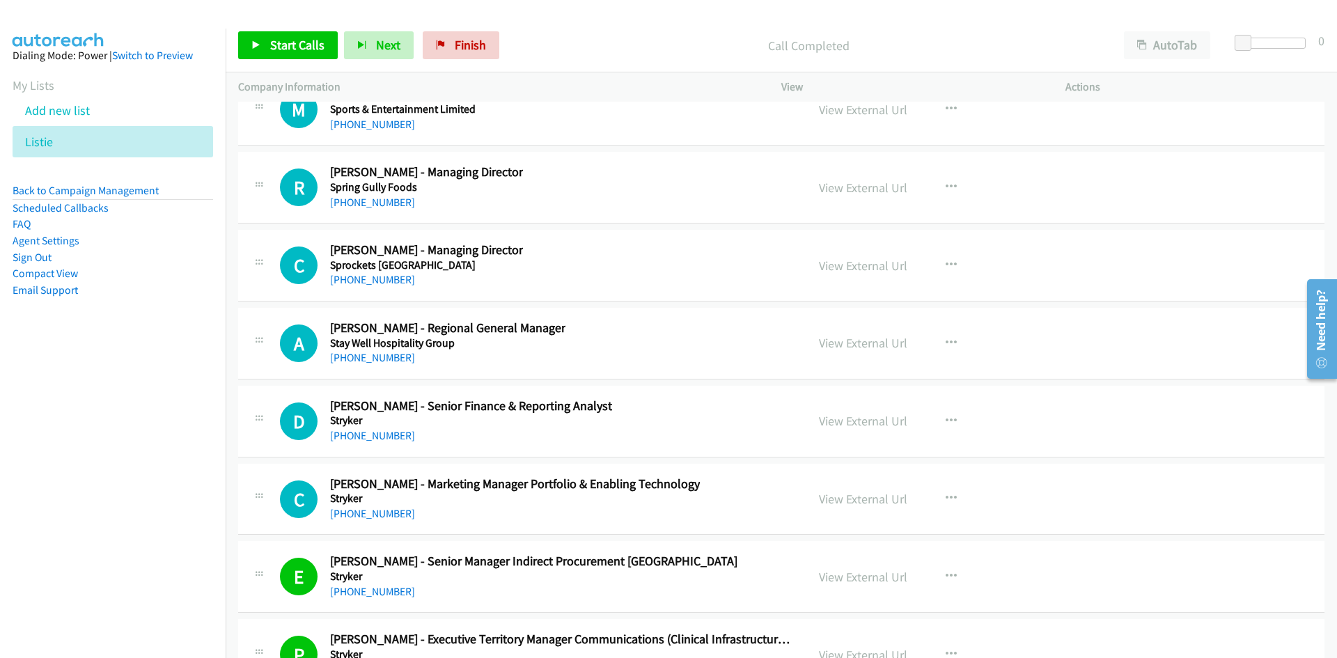
drag, startPoint x: 393, startPoint y: 514, endPoint x: 164, endPoint y: 530, distance: 230.3
click at [393, 514] on link "+61 438 257 911" at bounding box center [372, 513] width 85 height 13
drag, startPoint x: 370, startPoint y: 359, endPoint x: 1, endPoint y: 428, distance: 374.7
click at [370, 359] on link "+61 410 880 006" at bounding box center [372, 357] width 85 height 13
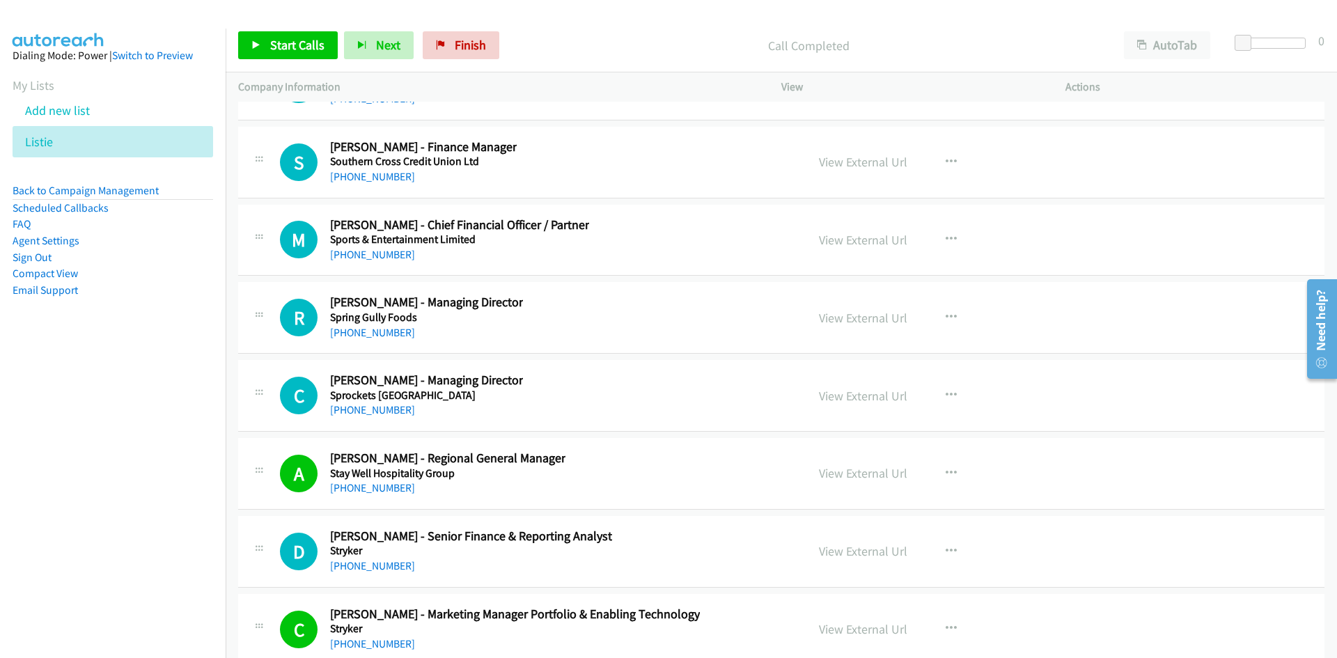
scroll to position [28974, 0]
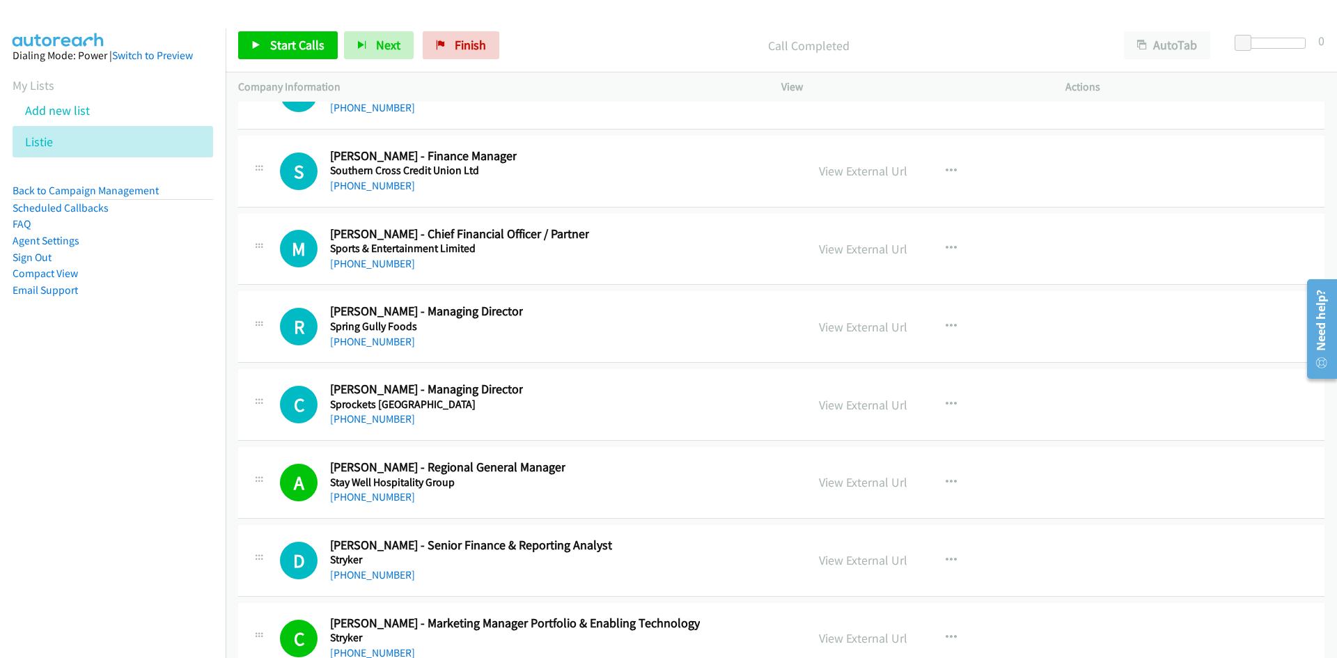
drag, startPoint x: 389, startPoint y: 416, endPoint x: 23, endPoint y: 480, distance: 371.0
click at [389, 416] on link "+61 407 114 443" at bounding box center [372, 418] width 85 height 13
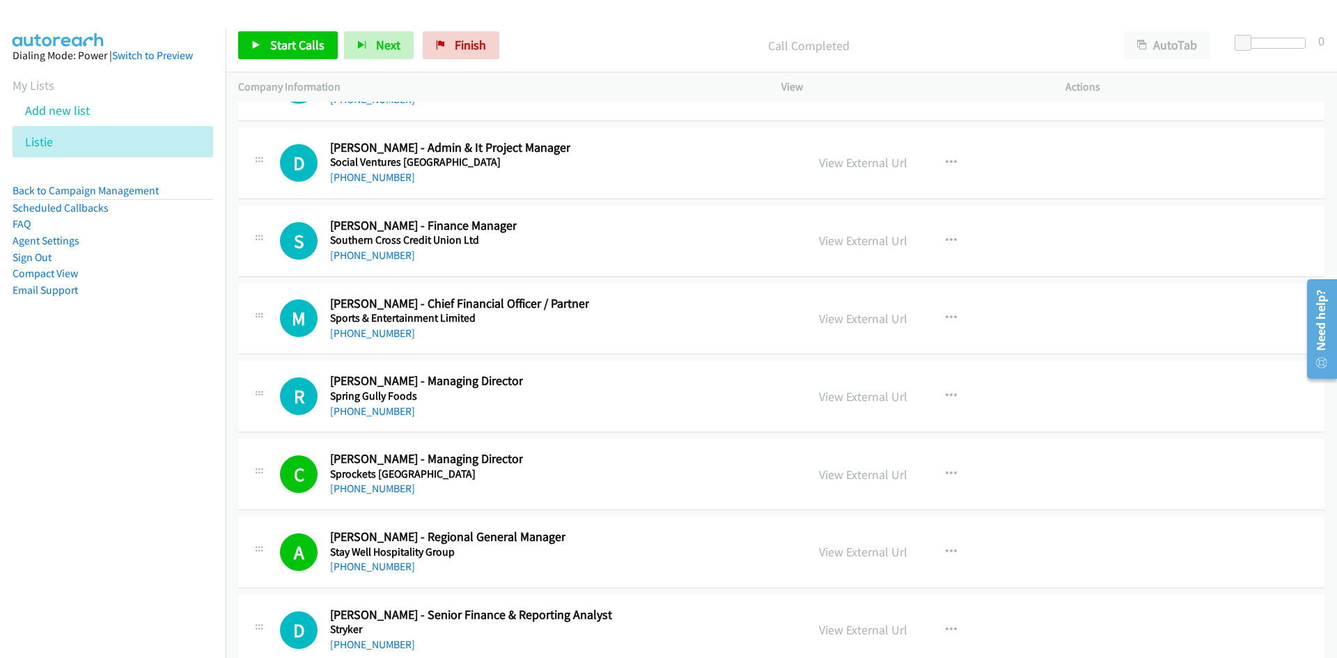
drag, startPoint x: 389, startPoint y: 410, endPoint x: 6, endPoint y: 466, distance: 386.3
click at [389, 410] on link "+61 458 262 050" at bounding box center [372, 411] width 85 height 13
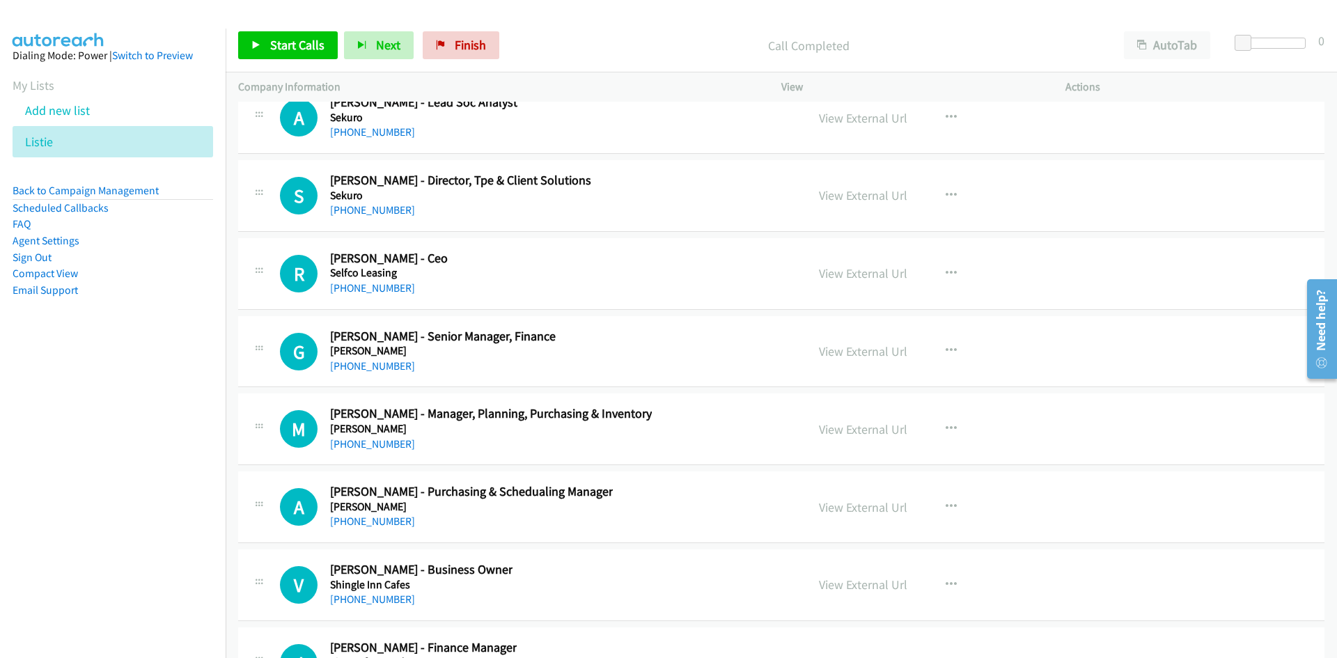
scroll to position [27999, 0]
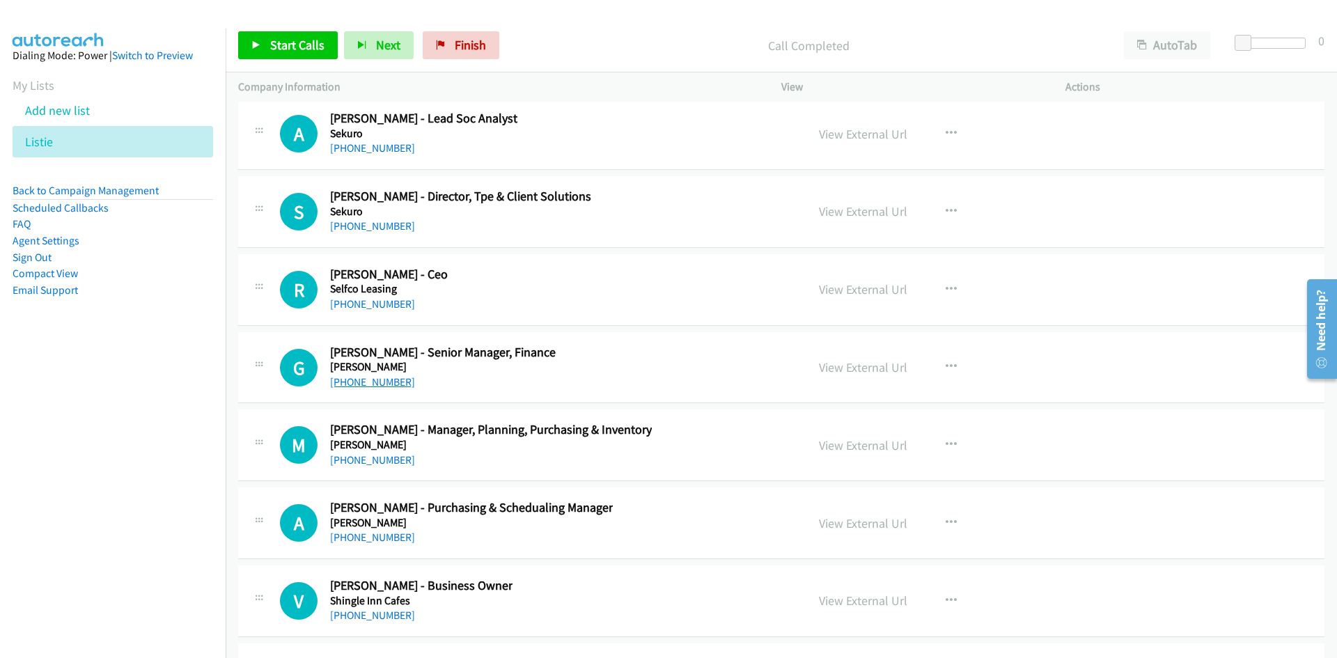
click at [397, 385] on link "+61 409 684 061" at bounding box center [372, 381] width 85 height 13
drag, startPoint x: 386, startPoint y: 297, endPoint x: 3, endPoint y: 409, distance: 399.0
click at [386, 297] on link "+61 475 817 580" at bounding box center [372, 303] width 85 height 13
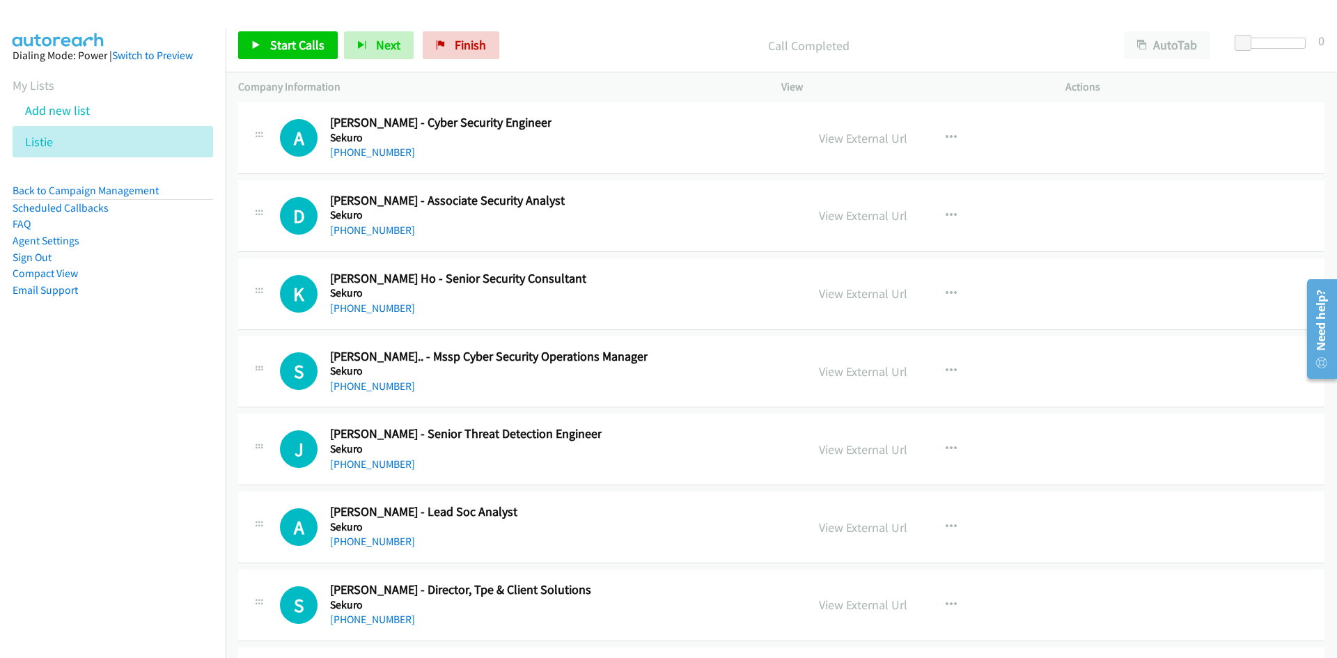
scroll to position [27581, 0]
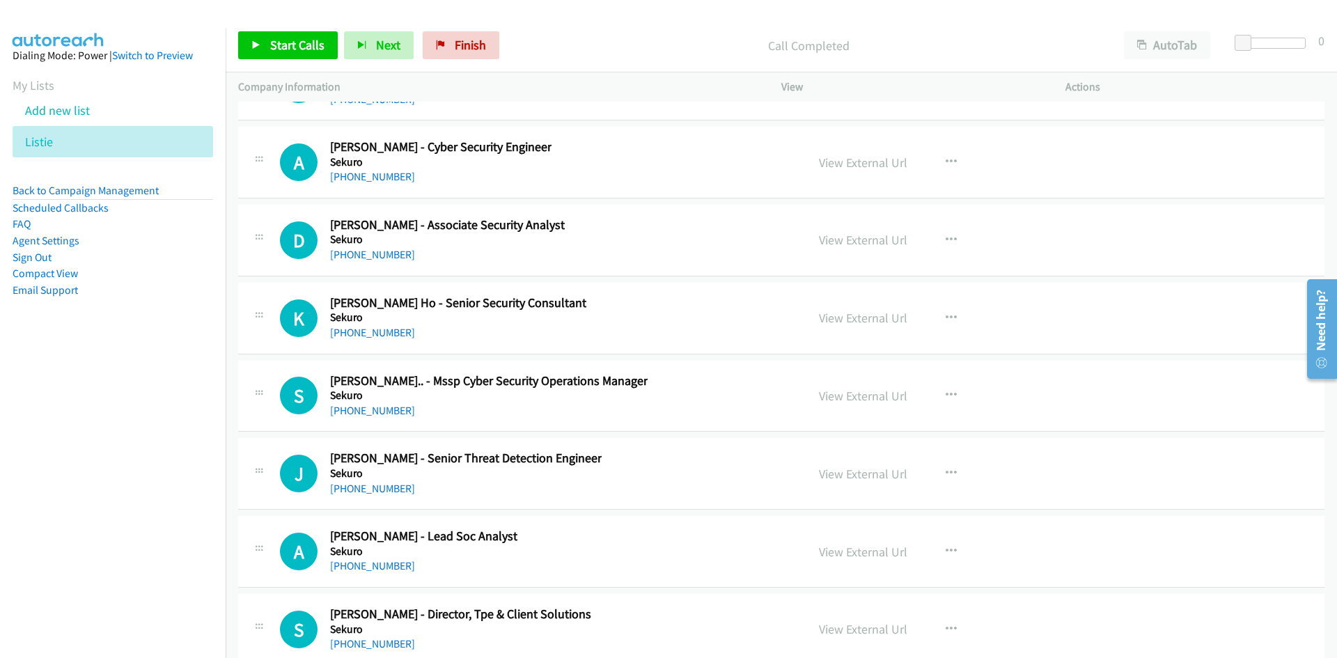
drag, startPoint x: 392, startPoint y: 413, endPoint x: 129, endPoint y: 444, distance: 265.0
click at [392, 413] on link "+61 420 867 309" at bounding box center [372, 410] width 85 height 13
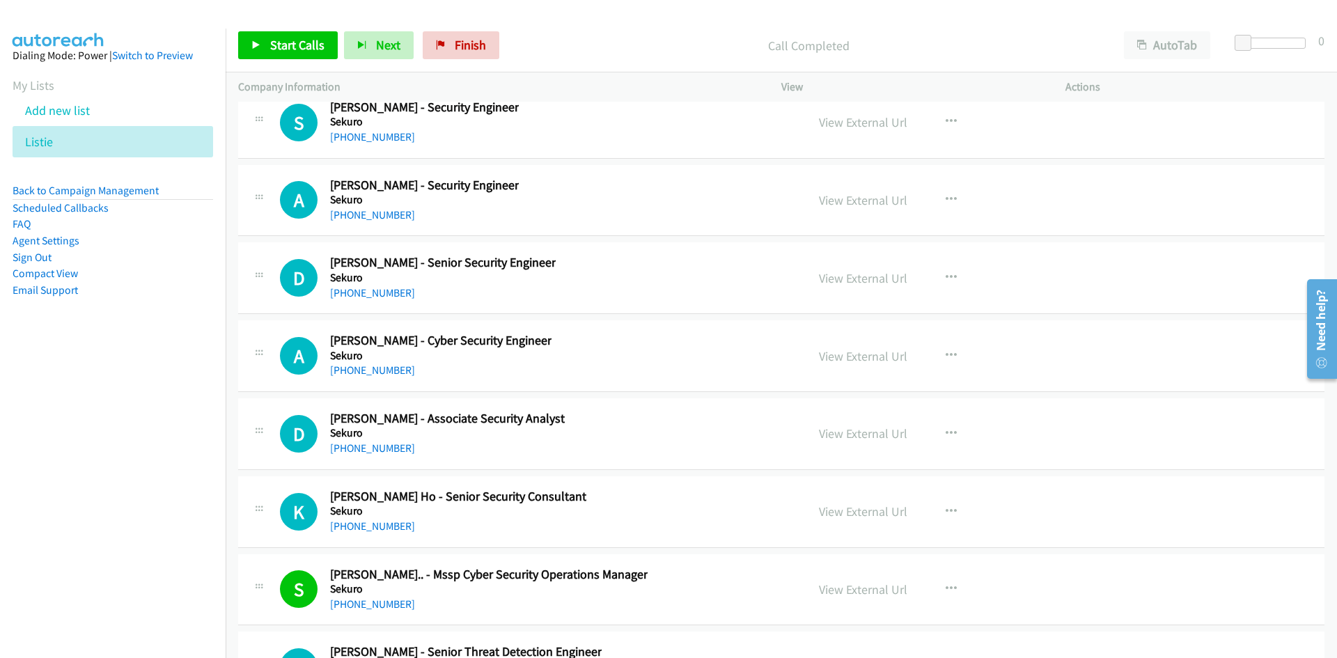
scroll to position [27373, 0]
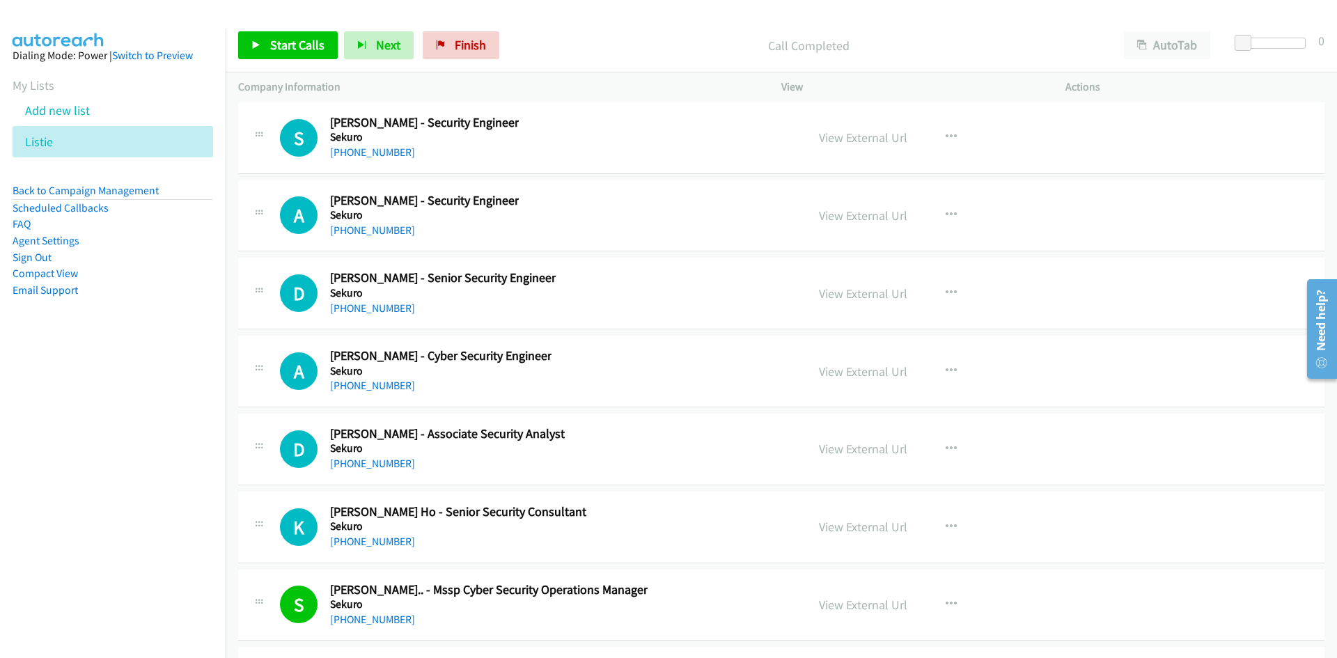
drag, startPoint x: 395, startPoint y: 390, endPoint x: 64, endPoint y: 493, distance: 347.1
click at [395, 390] on link "+61 498 044 159" at bounding box center [372, 385] width 85 height 13
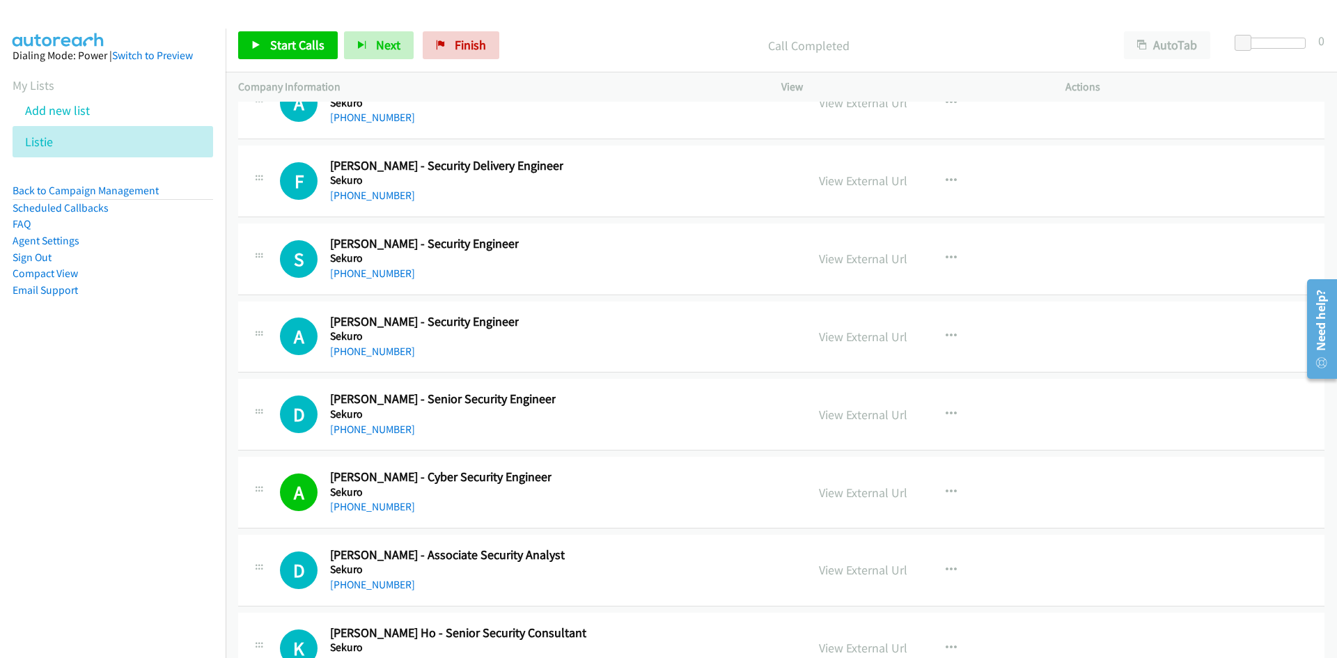
scroll to position [27233, 0]
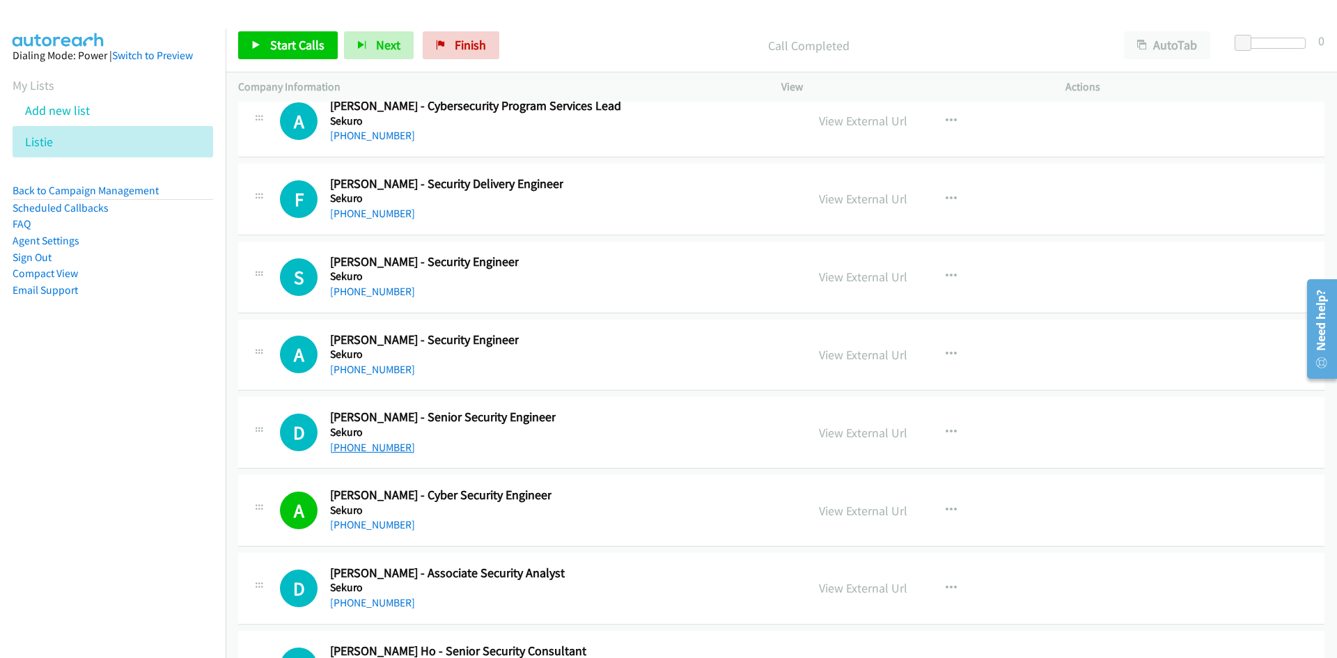
click at [370, 446] on link "+61 435 312 214" at bounding box center [372, 447] width 85 height 13
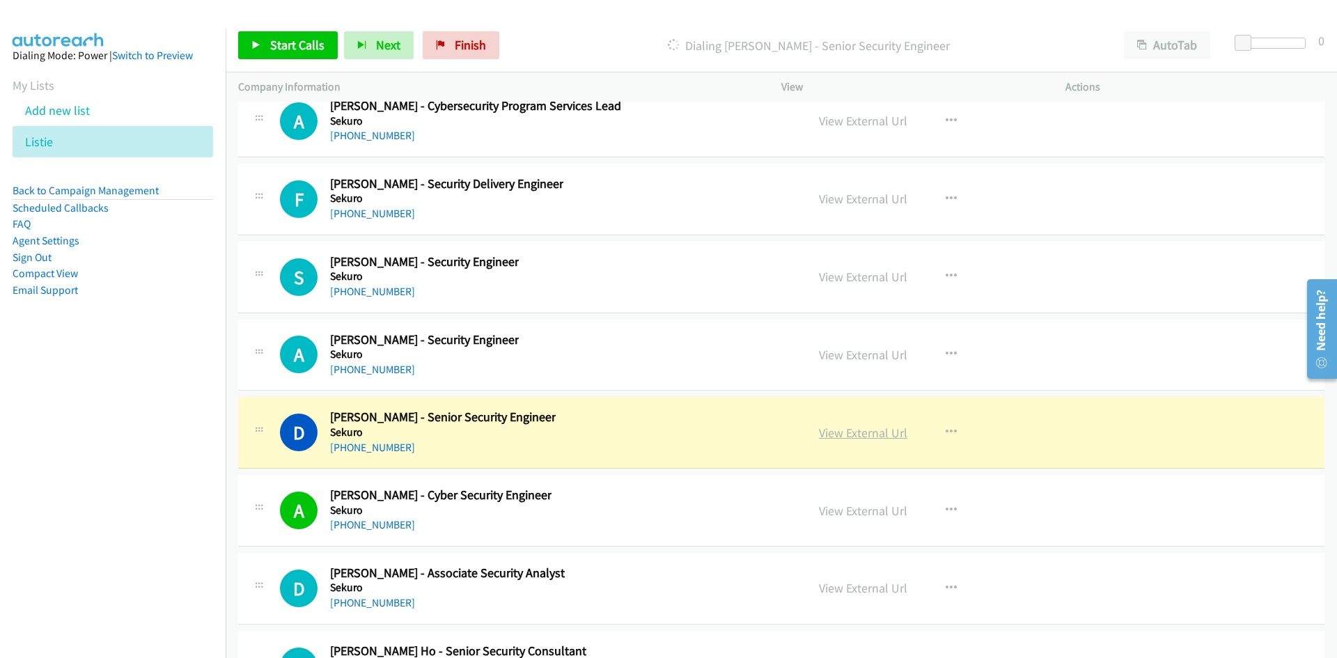
click at [854, 434] on link "View External Url" at bounding box center [863, 433] width 88 height 16
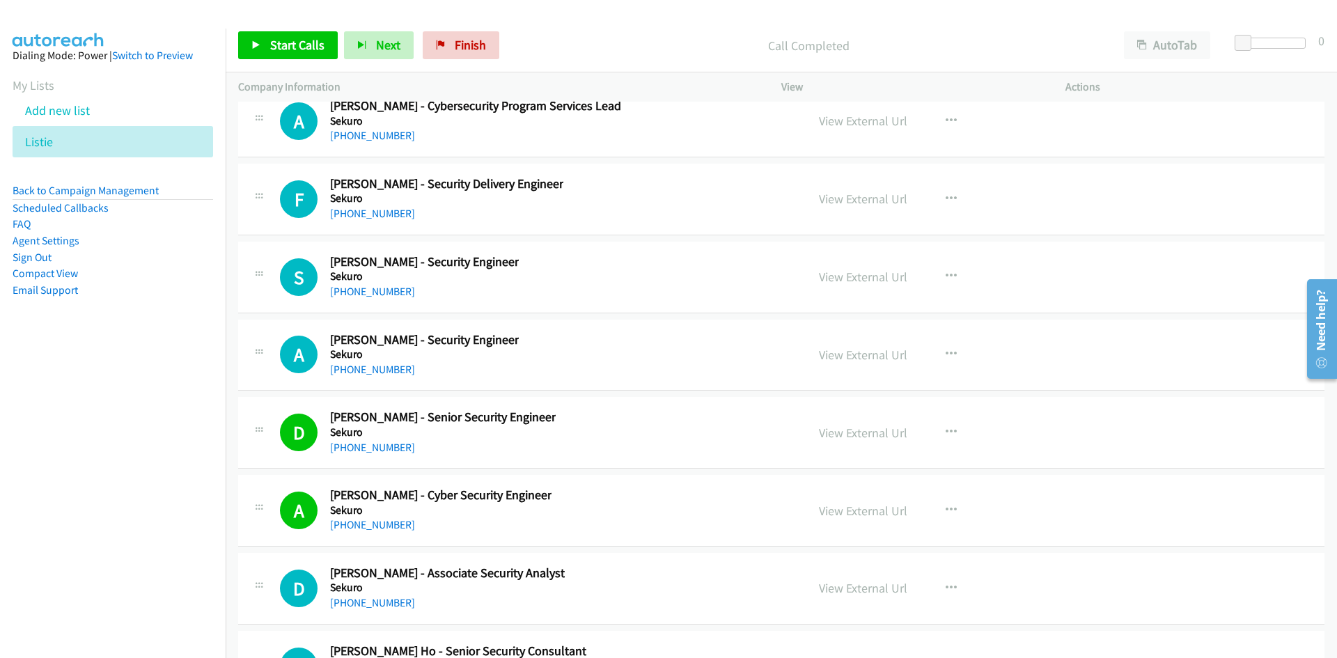
scroll to position [27164, 0]
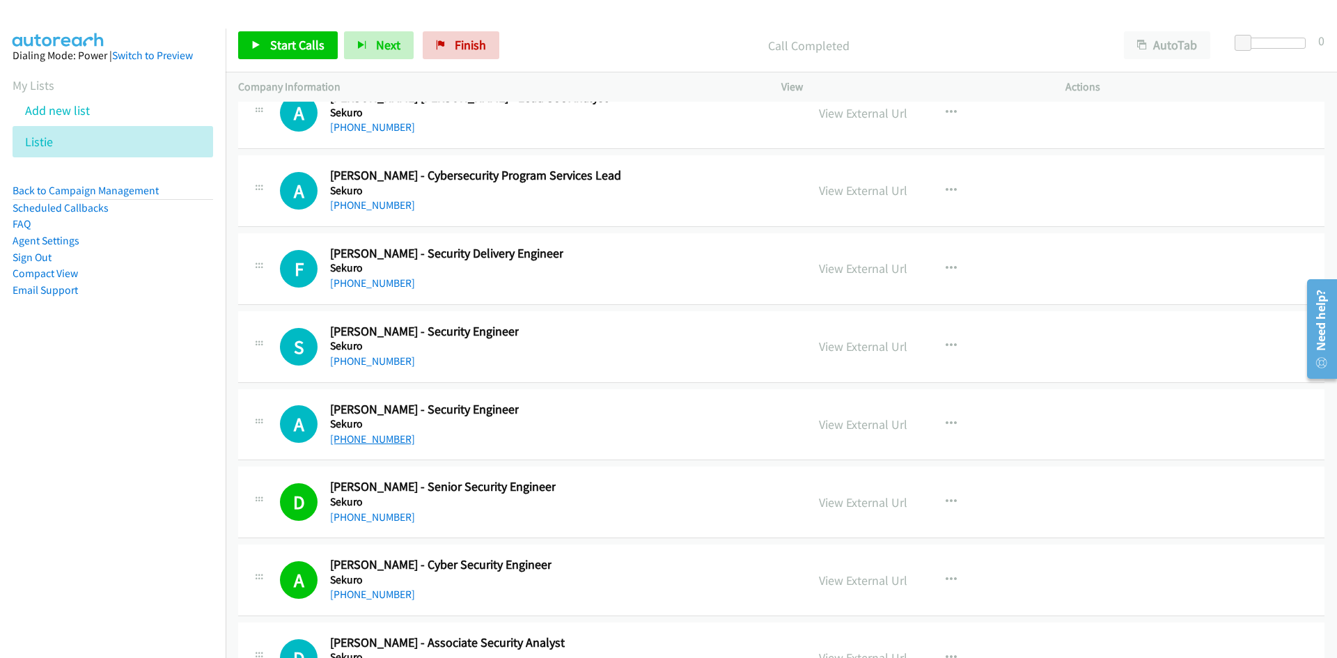
click at [391, 432] on link "+61 403 531 574" at bounding box center [372, 438] width 85 height 13
drag, startPoint x: 357, startPoint y: 365, endPoint x: 75, endPoint y: 407, distance: 285.1
click at [357, 365] on link "+61 452 576 199" at bounding box center [372, 360] width 85 height 13
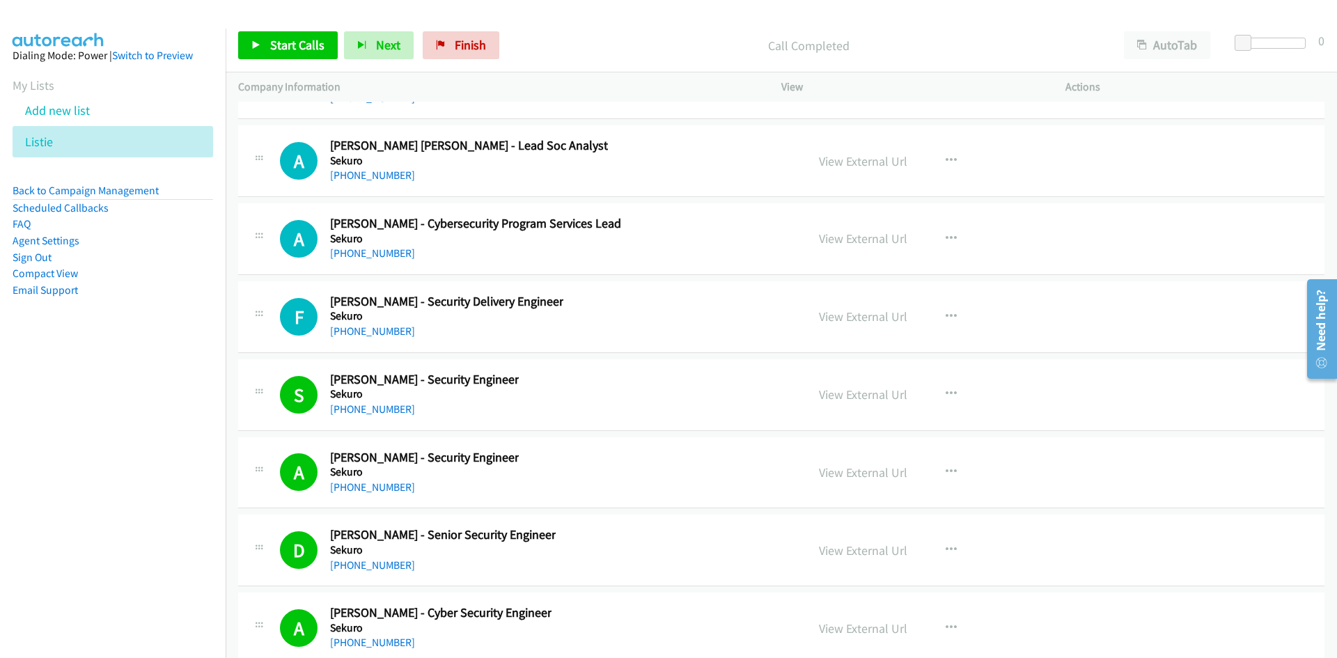
scroll to position [27094, 0]
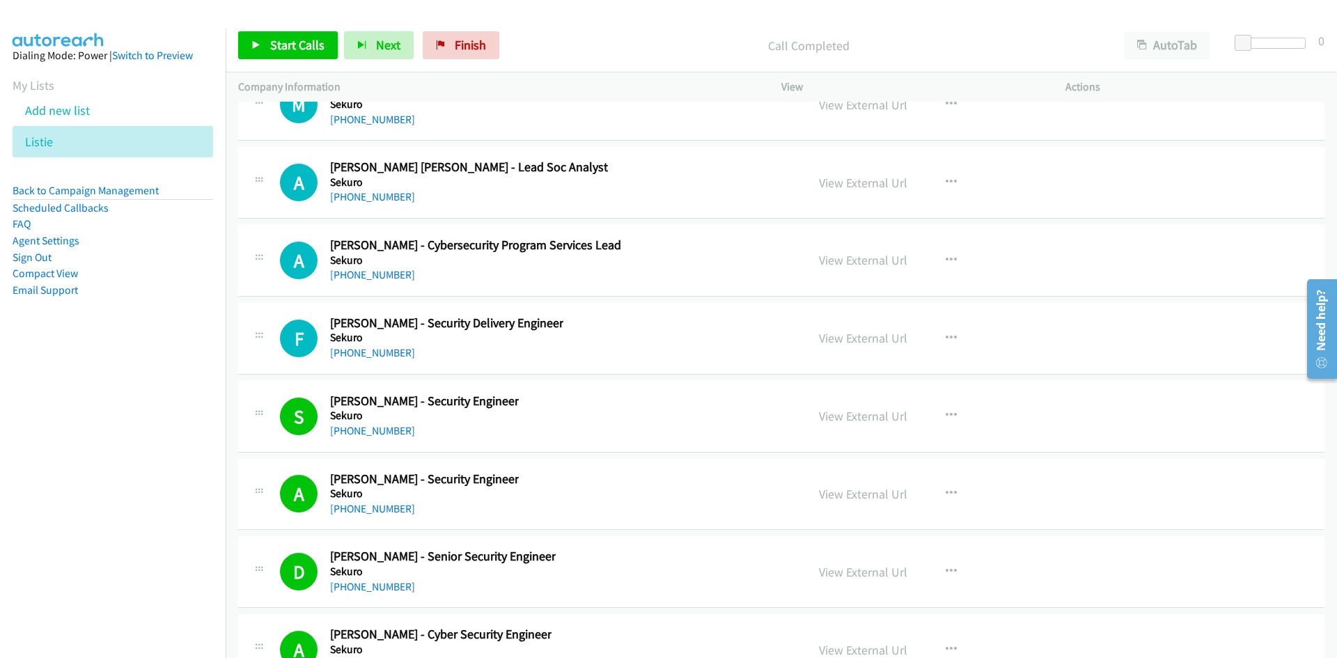
drag, startPoint x: 386, startPoint y: 350, endPoint x: 166, endPoint y: 417, distance: 229.9
click at [386, 350] on link "+61 468 793 073" at bounding box center [372, 352] width 85 height 13
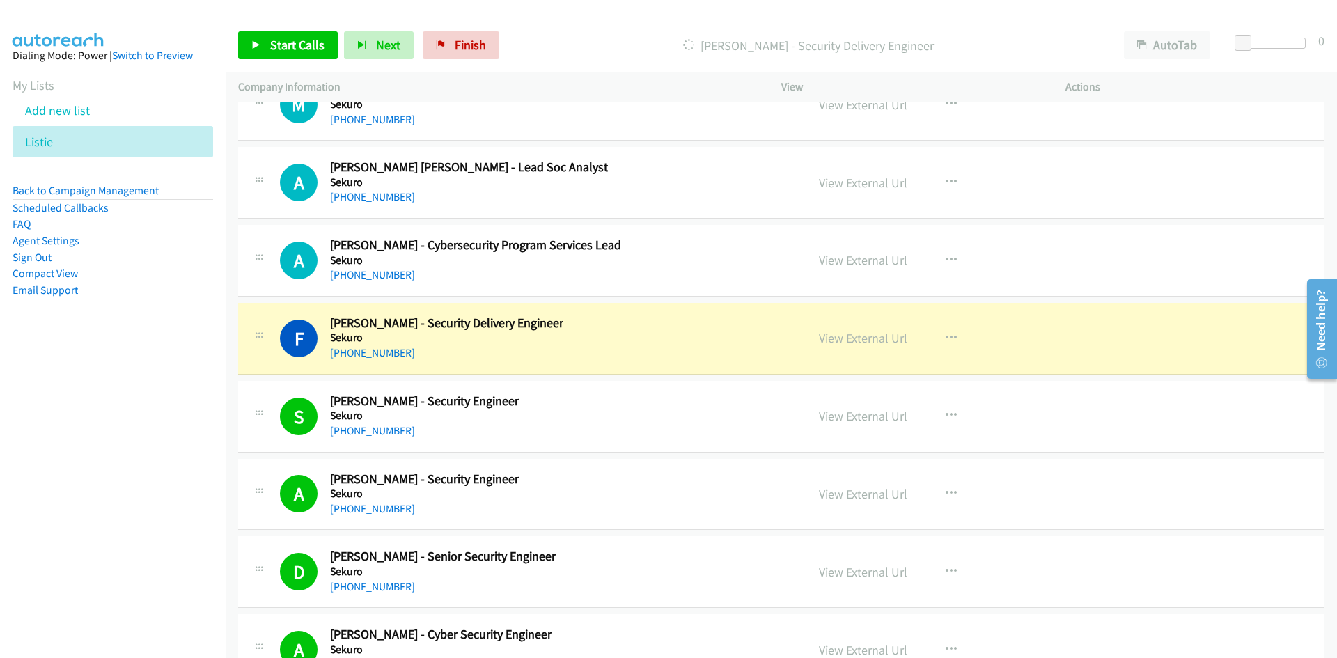
scroll to position [27024, 0]
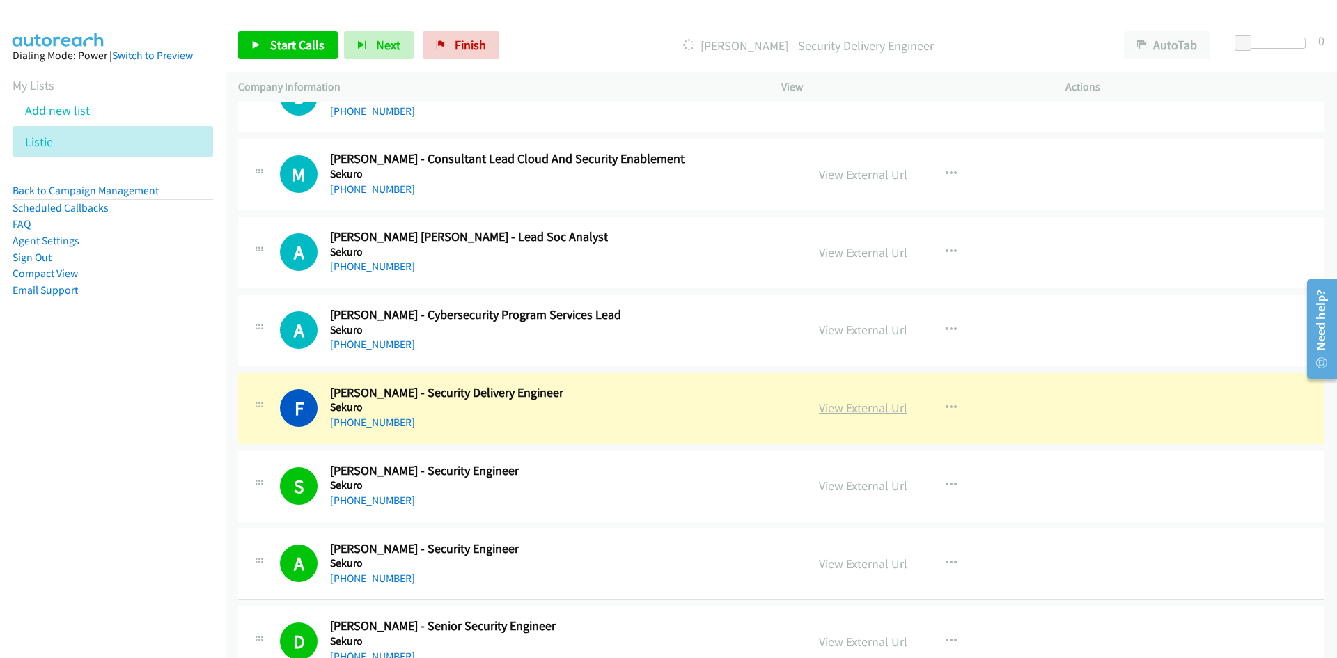
click at [865, 415] on link "View External Url" at bounding box center [863, 408] width 88 height 16
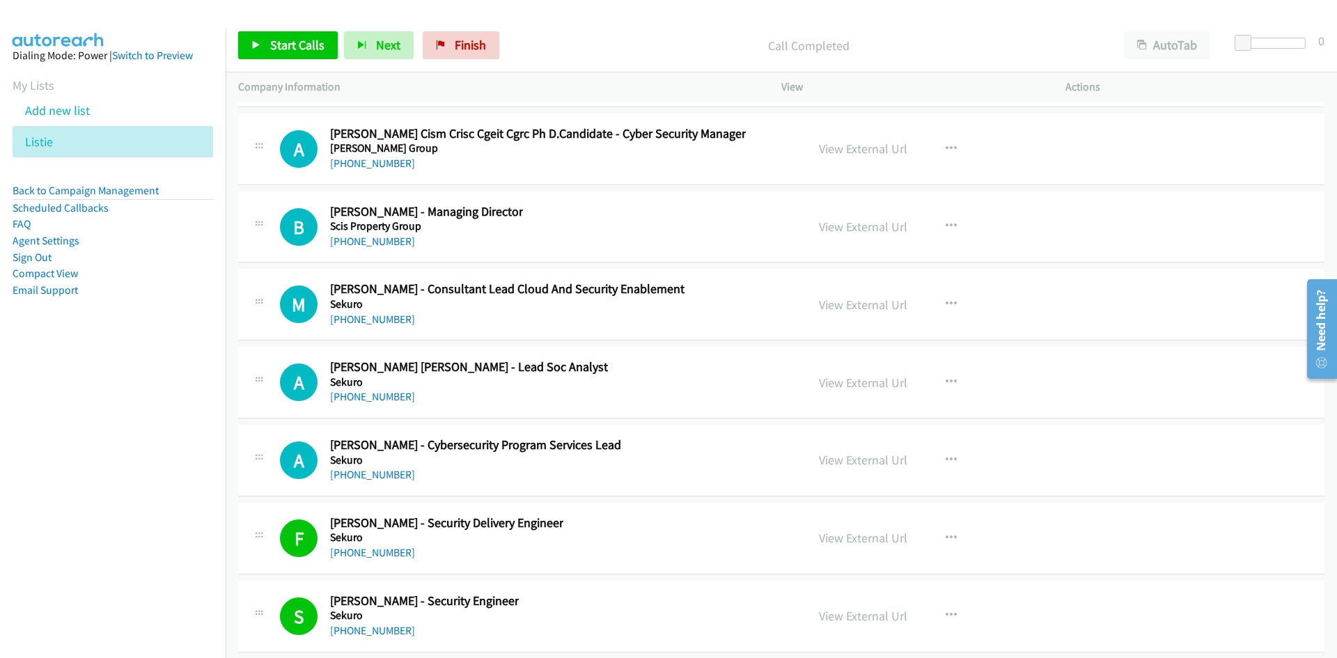
scroll to position [26885, 0]
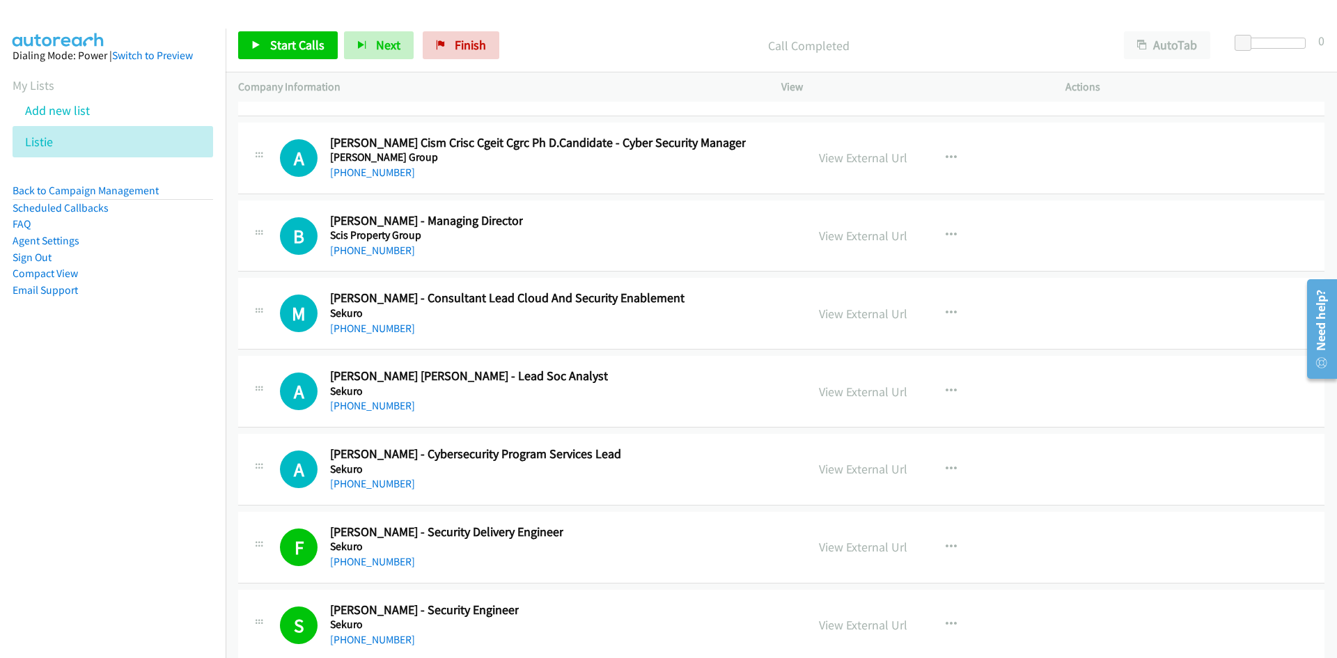
drag, startPoint x: 391, startPoint y: 489, endPoint x: 251, endPoint y: 507, distance: 141.7
click at [391, 489] on link "+61 416 134 434" at bounding box center [372, 483] width 85 height 13
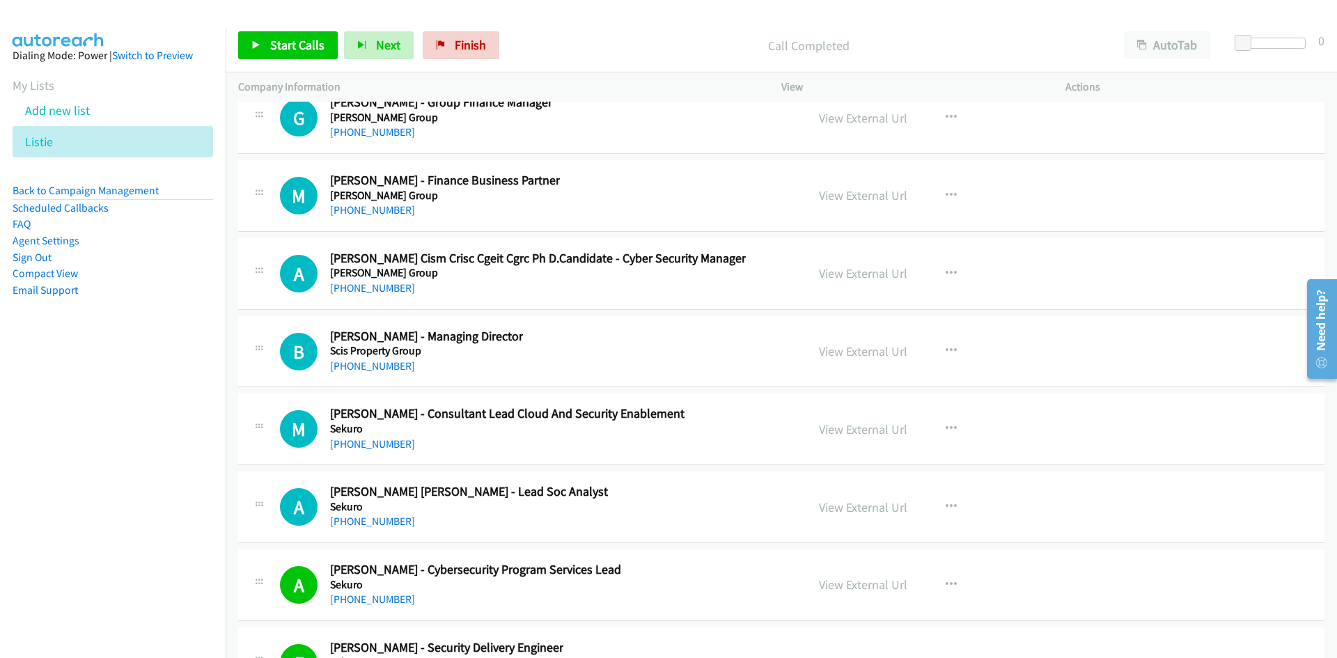
scroll to position [26746, 0]
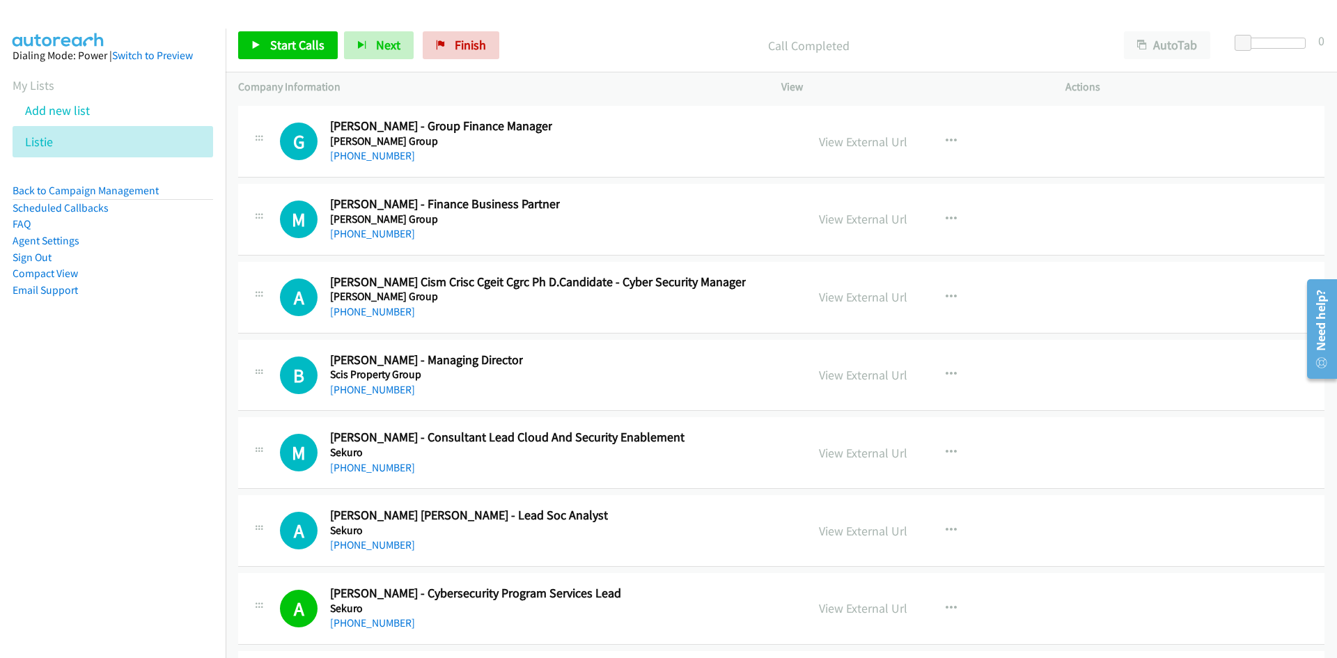
drag, startPoint x: 392, startPoint y: 386, endPoint x: 99, endPoint y: 460, distance: 302.3
click at [392, 386] on link "+61 416 134 004" at bounding box center [372, 389] width 85 height 13
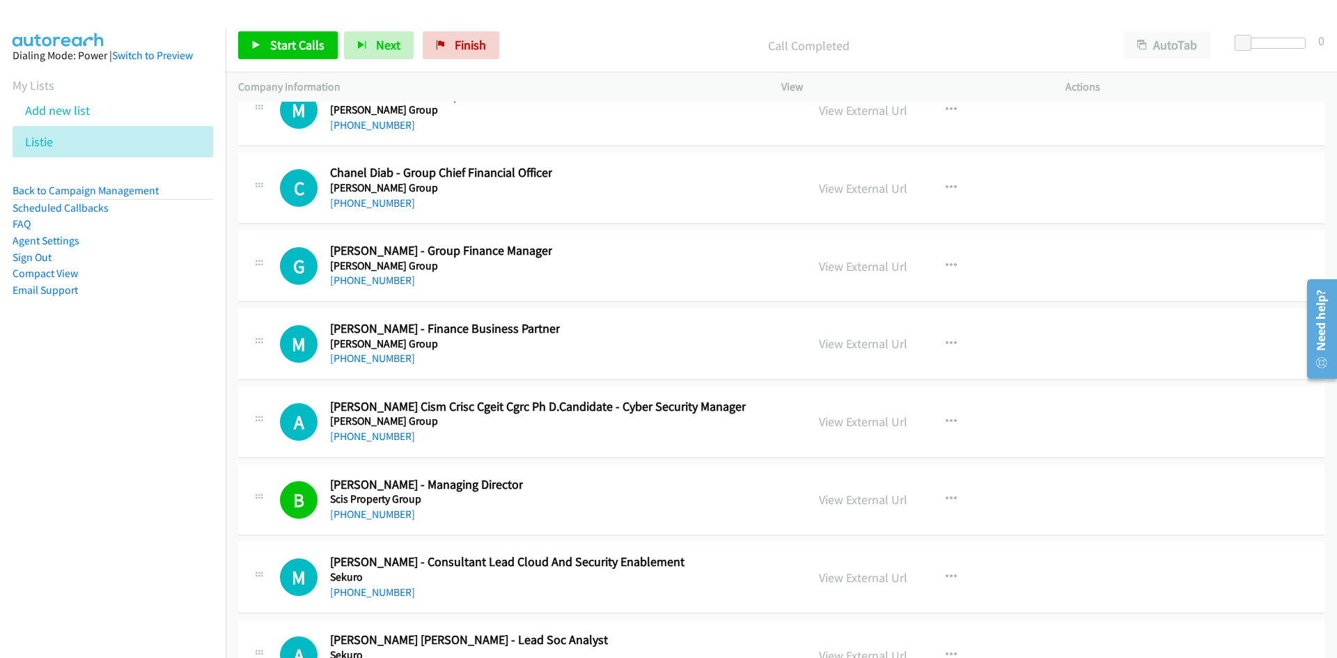
scroll to position [26607, 0]
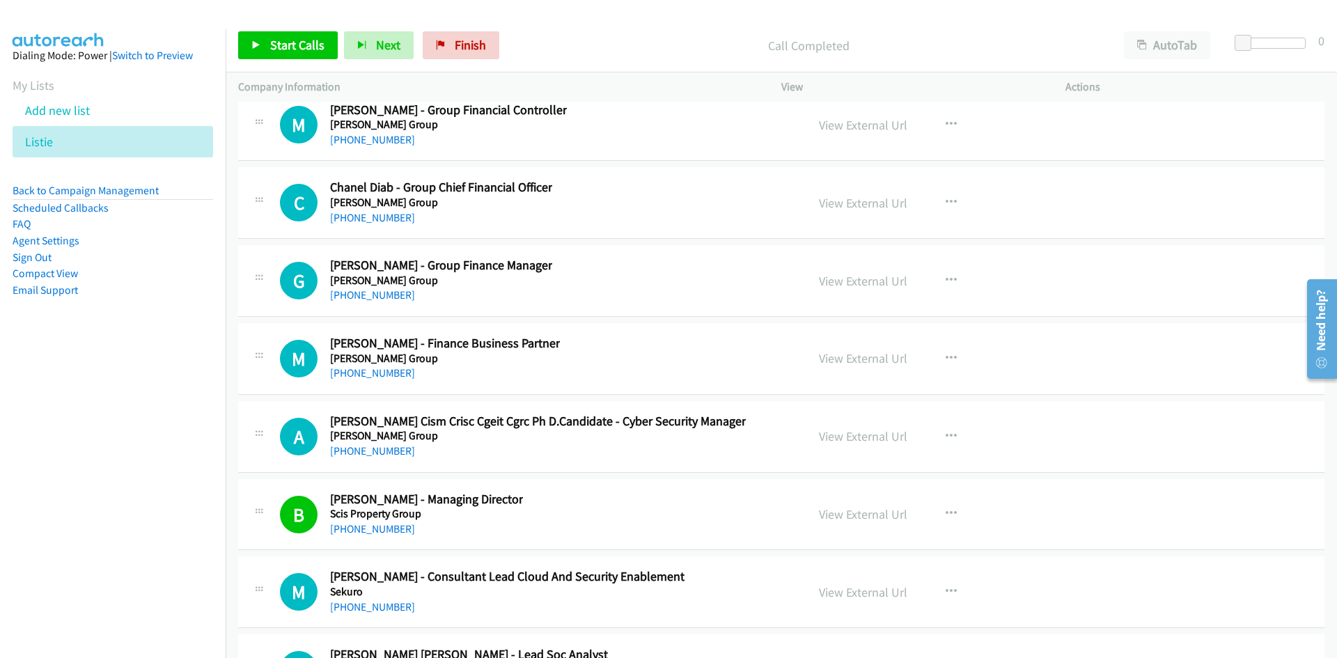
drag, startPoint x: 340, startPoint y: 443, endPoint x: 359, endPoint y: 466, distance: 30.2
click at [370, 453] on link "+61 450 555 740" at bounding box center [372, 450] width 85 height 13
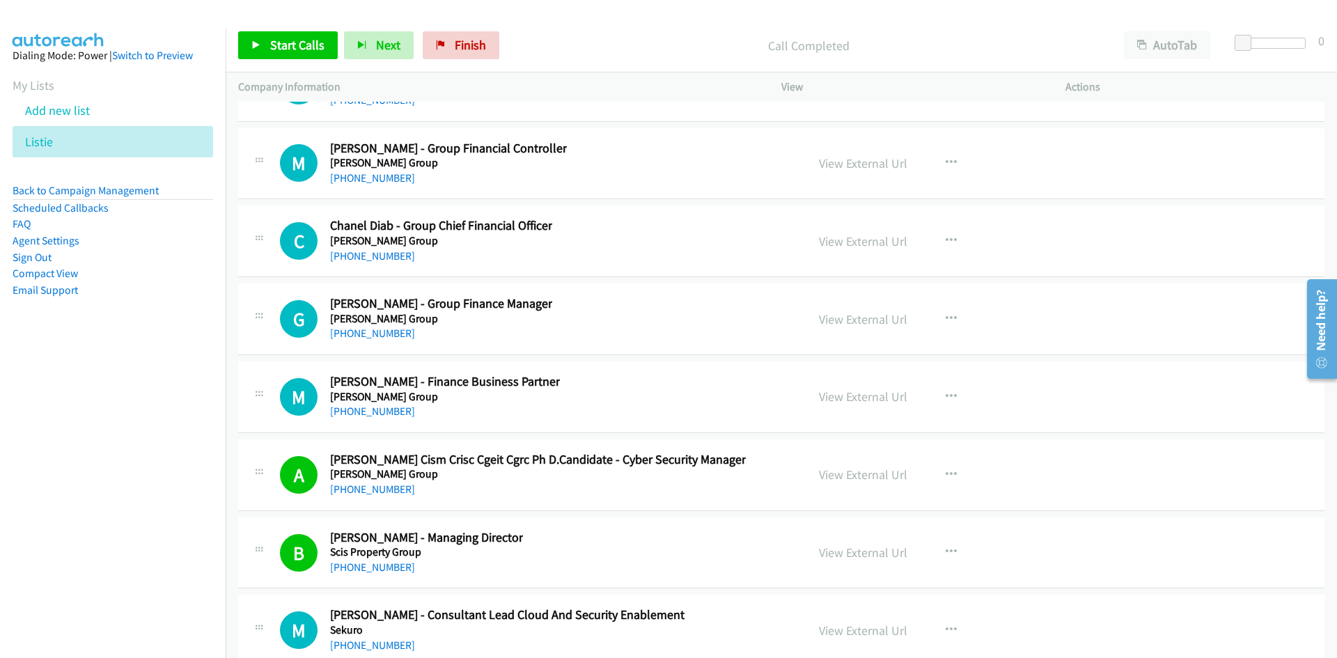
scroll to position [26537, 0]
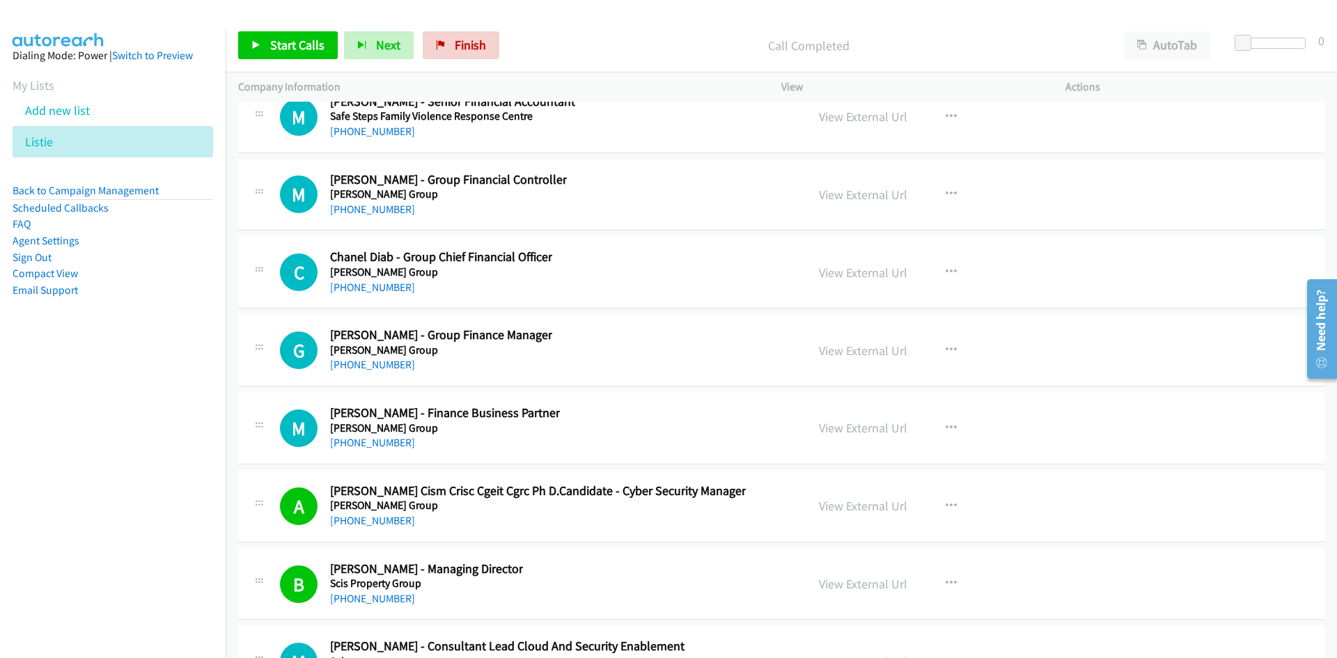
click at [373, 294] on div "+61 412 381 135" at bounding box center [441, 287] width 222 height 17
click at [372, 289] on link "+61 412 381 135" at bounding box center [372, 287] width 85 height 13
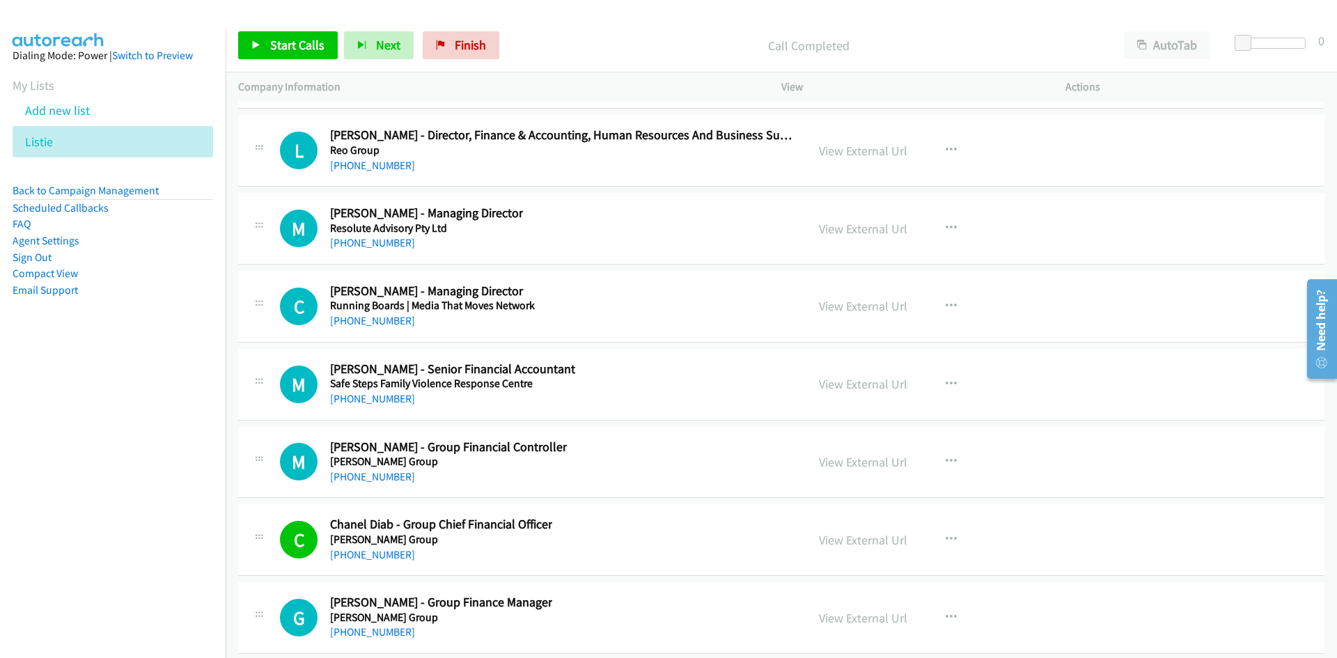
scroll to position [26259, 0]
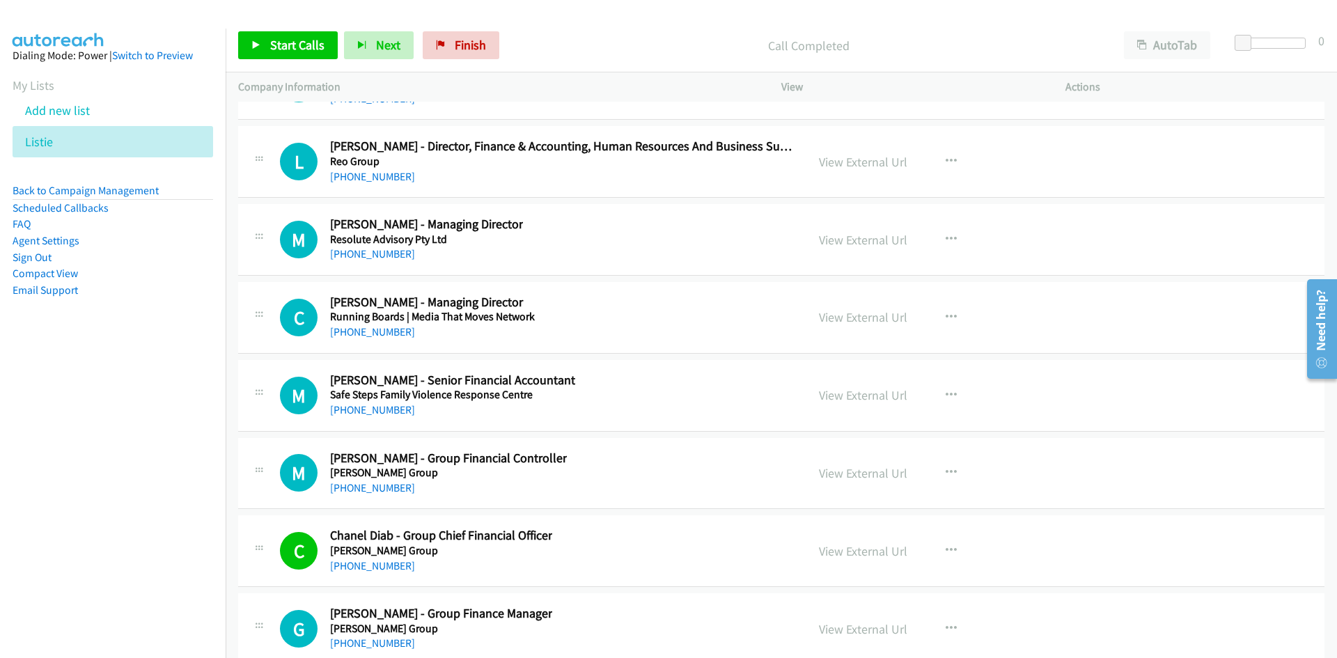
drag, startPoint x: 399, startPoint y: 335, endPoint x: 1, endPoint y: 425, distance: 407.6
click at [399, 335] on link "+61 427 877 047" at bounding box center [372, 331] width 85 height 13
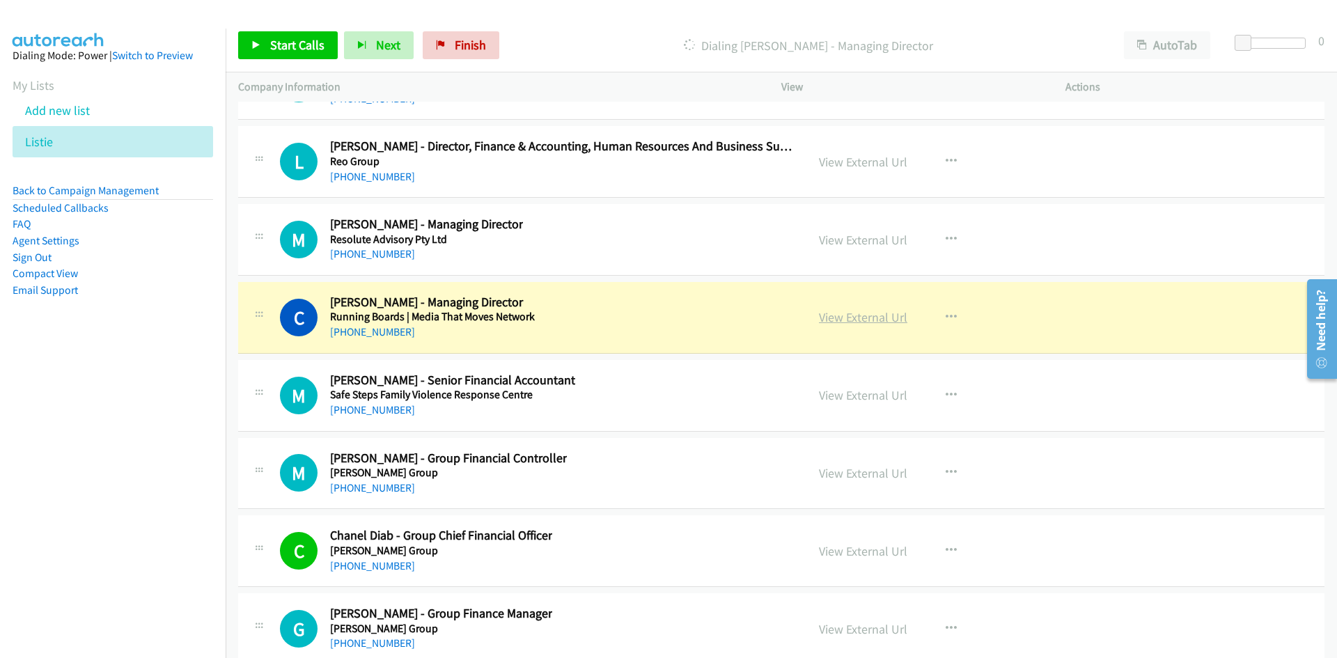
click at [886, 311] on link "View External Url" at bounding box center [863, 317] width 88 height 16
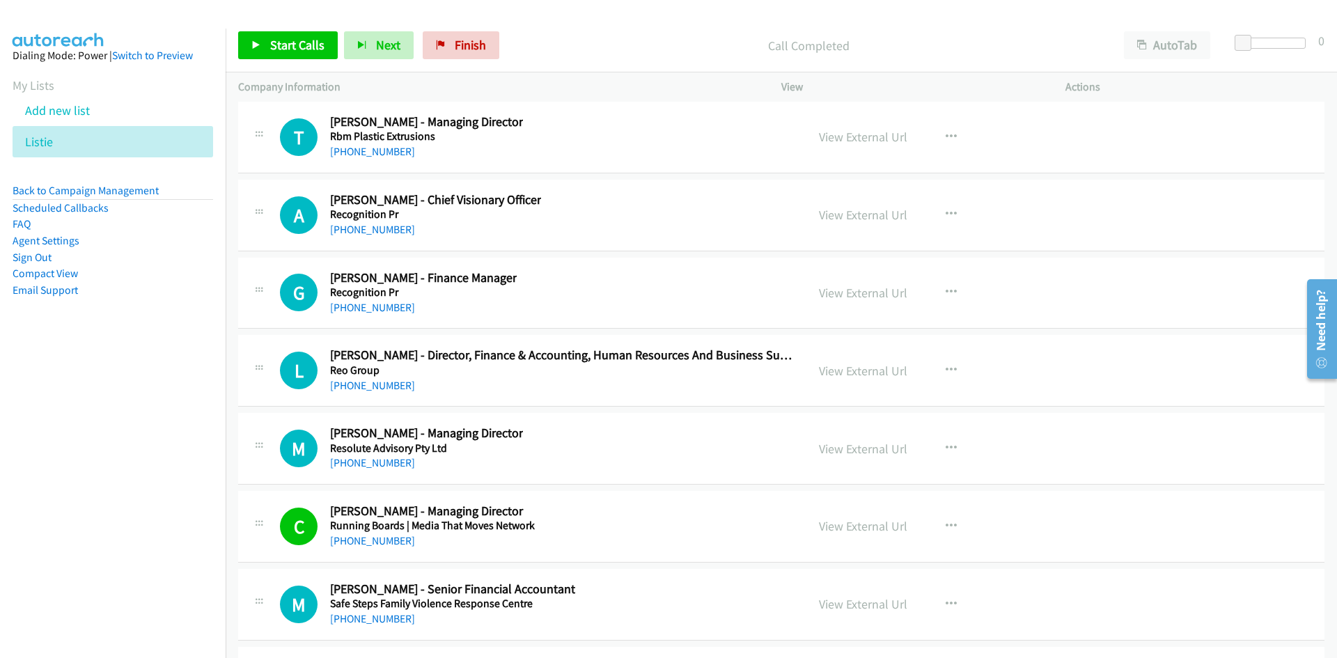
scroll to position [25980, 0]
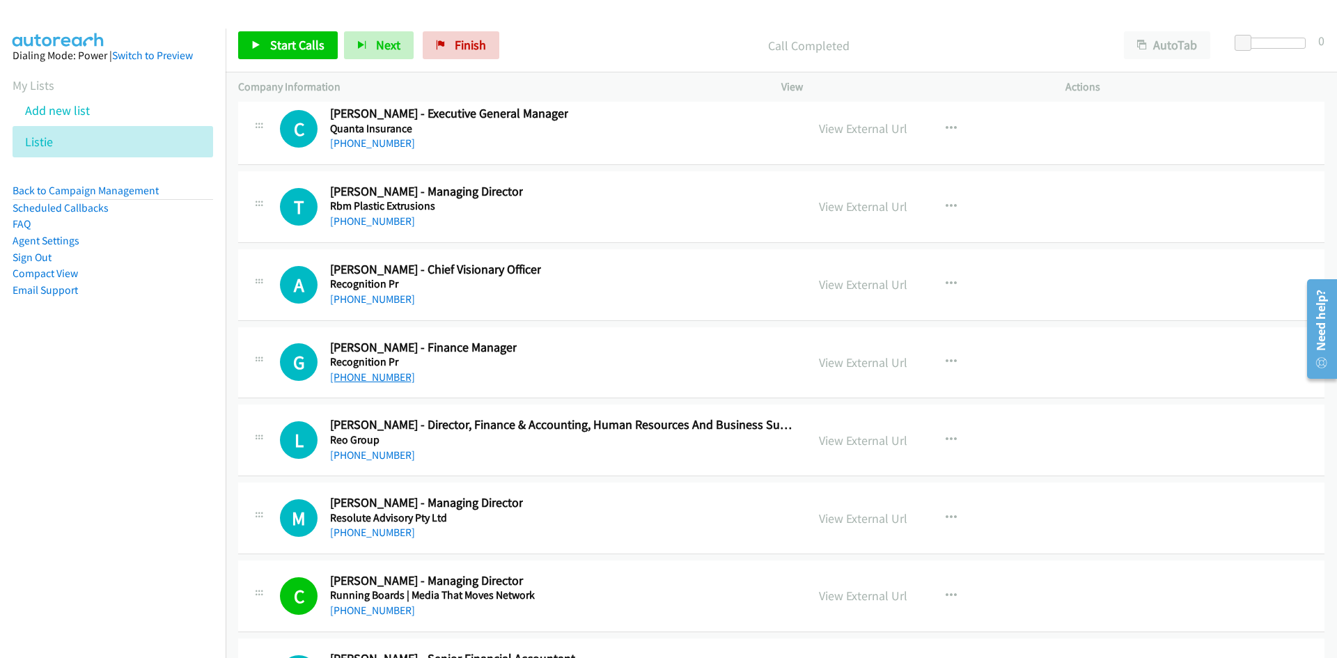
click at [390, 379] on link "+61 410 519 796" at bounding box center [372, 376] width 85 height 13
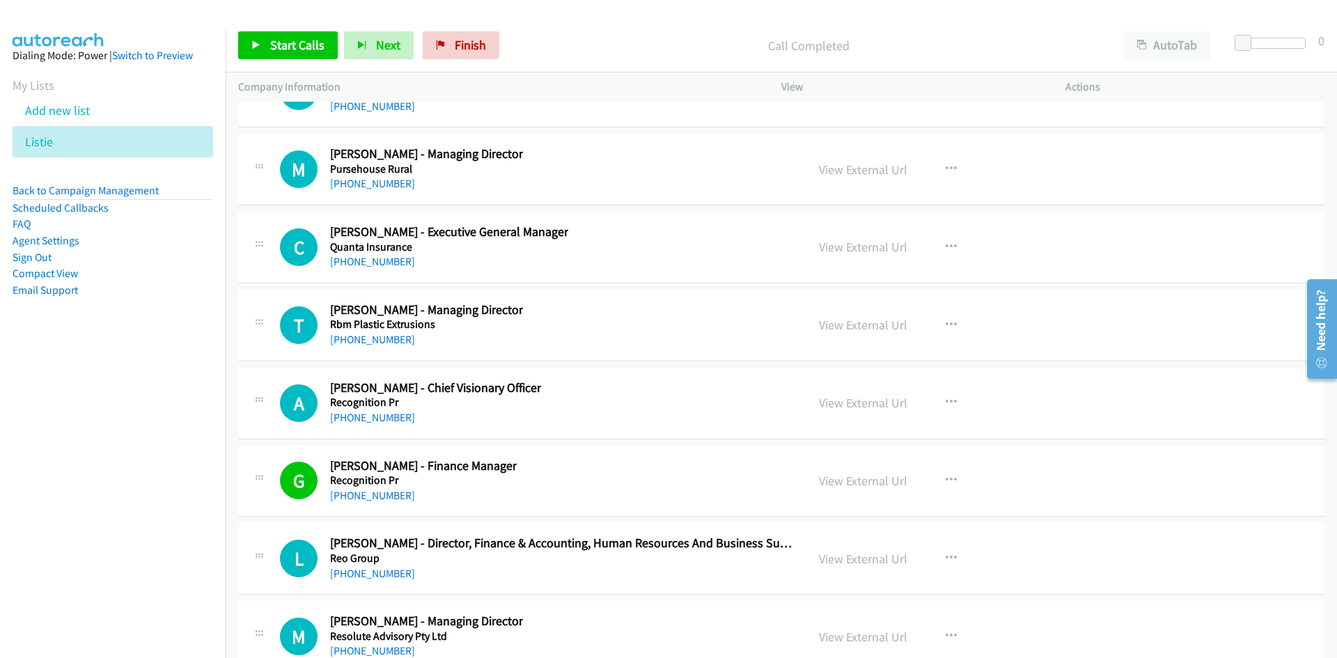
scroll to position [25841, 0]
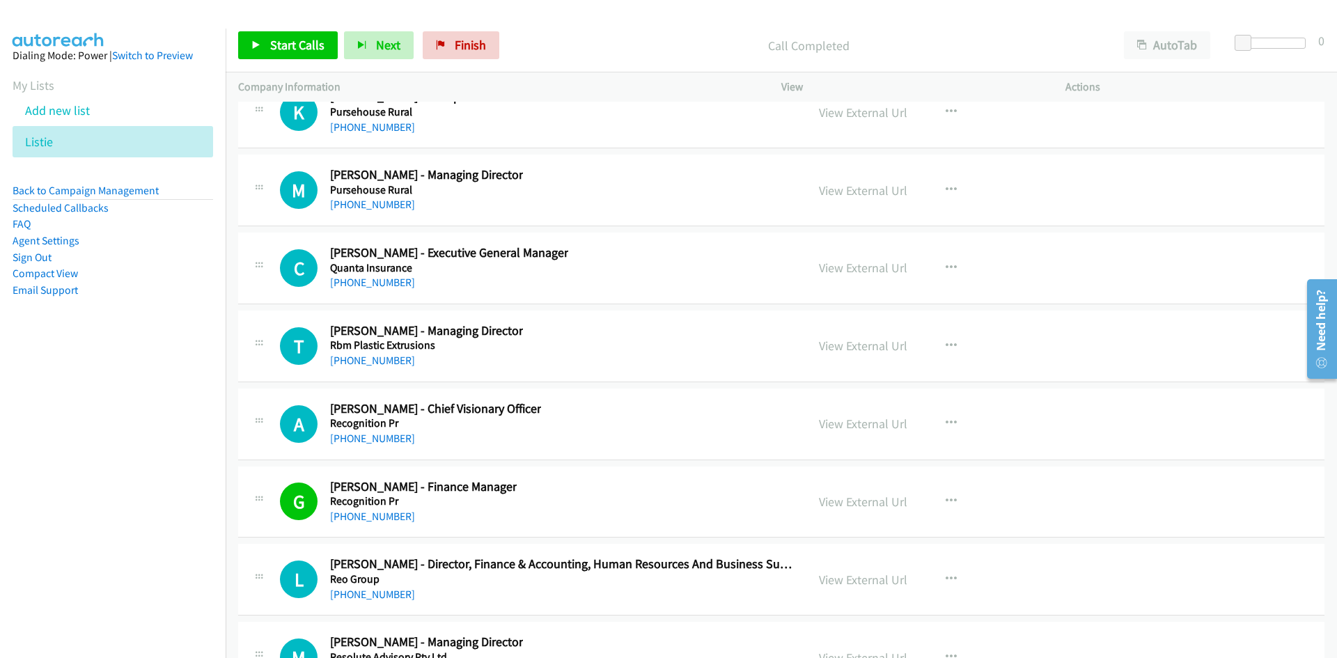
drag, startPoint x: 380, startPoint y: 364, endPoint x: 4, endPoint y: 415, distance: 379.4
click at [346, 363] on link "+61 419 447 733" at bounding box center [372, 360] width 85 height 13
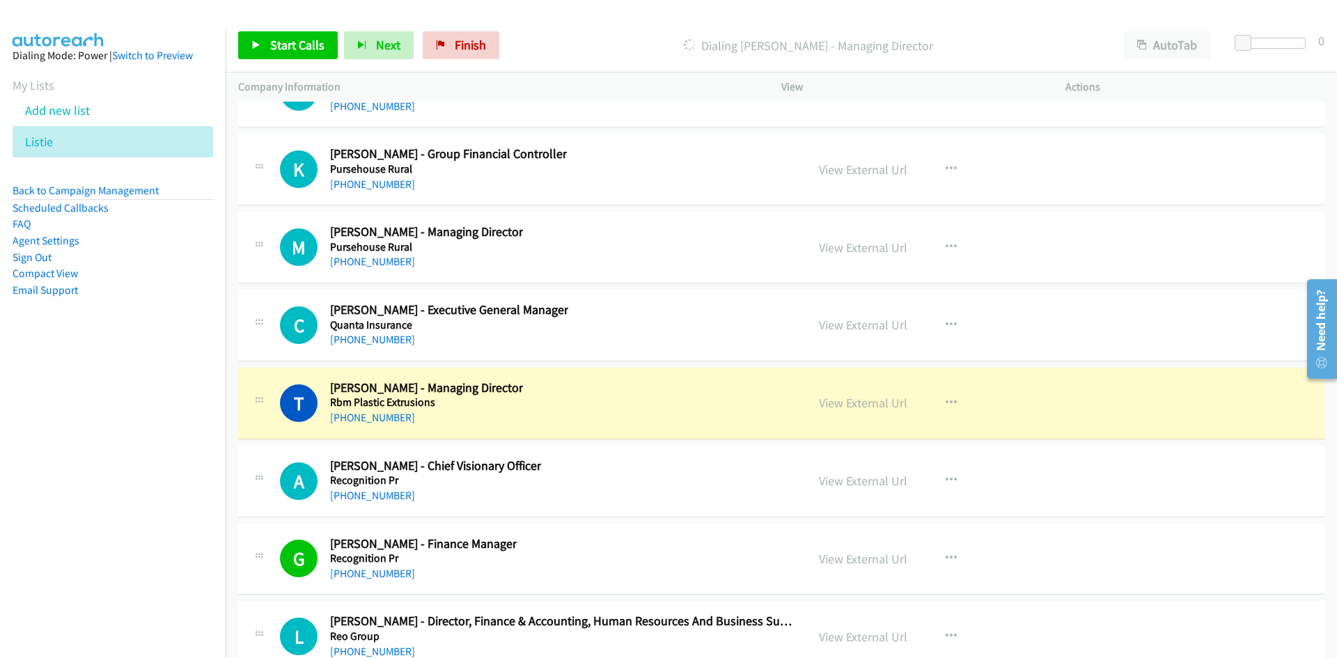
scroll to position [25771, 0]
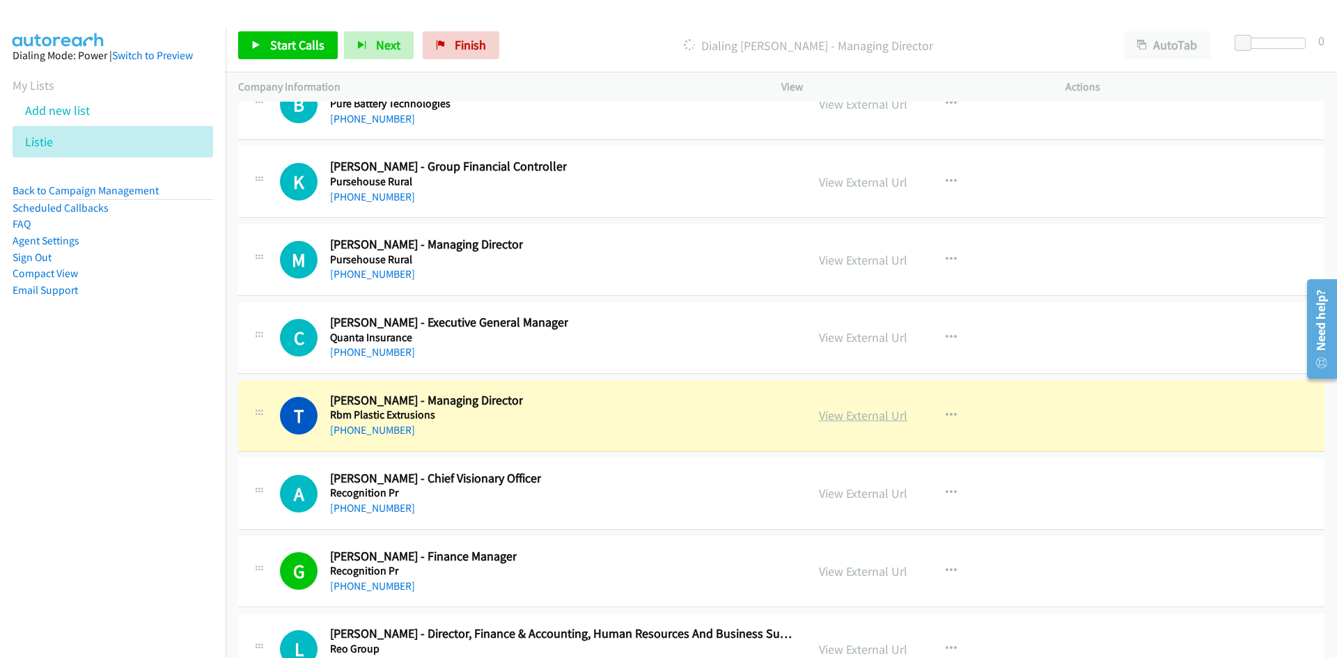
click at [843, 420] on link "View External Url" at bounding box center [863, 415] width 88 height 16
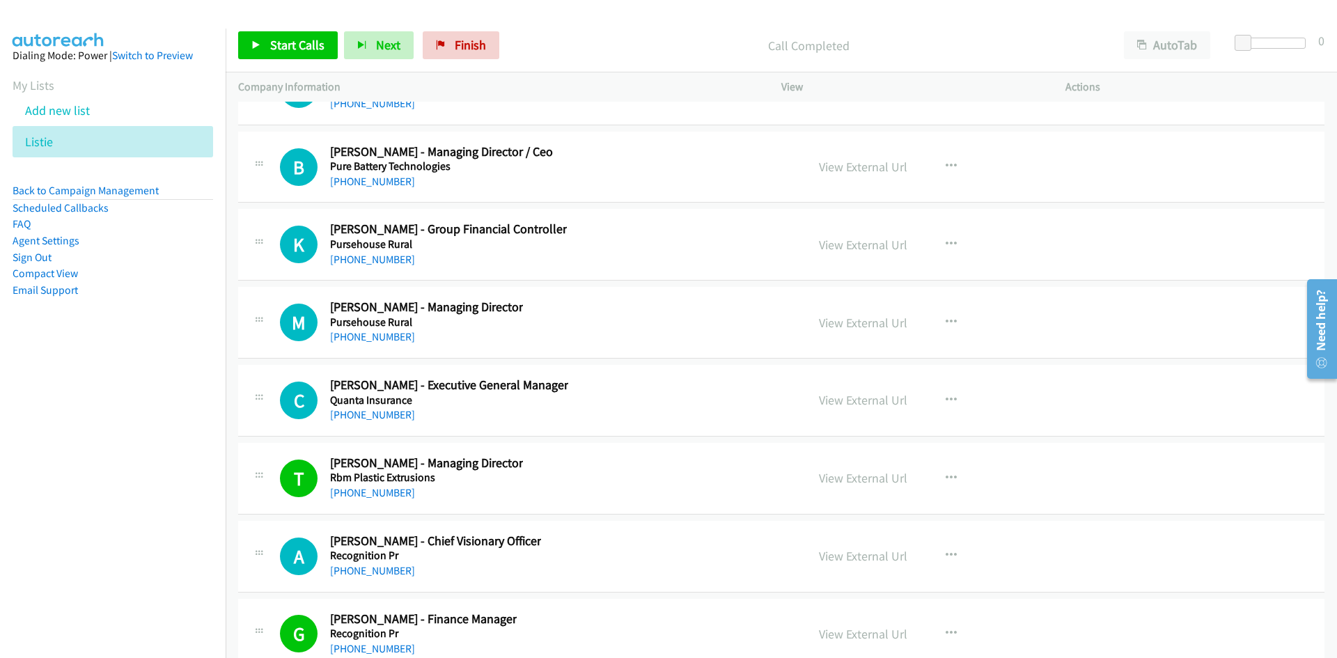
scroll to position [25632, 0]
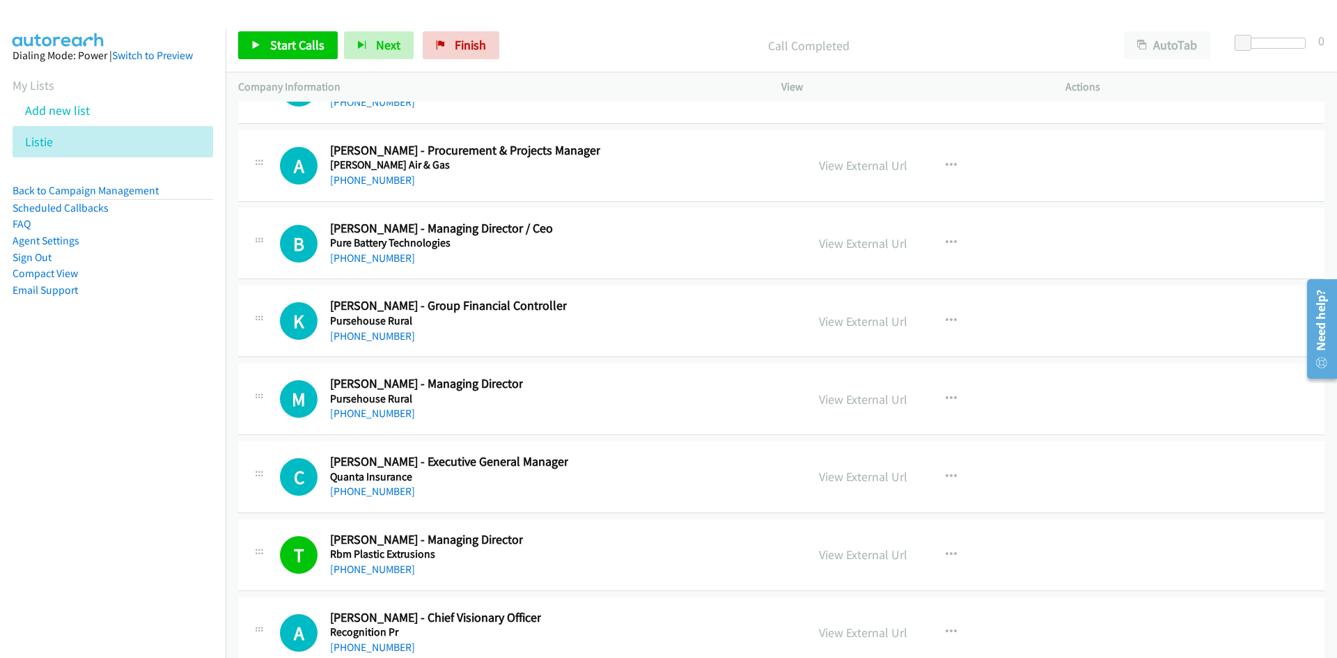
drag, startPoint x: 389, startPoint y: 491, endPoint x: 40, endPoint y: 491, distance: 348.1
click at [389, 491] on link "+61 420 996 364" at bounding box center [372, 491] width 85 height 13
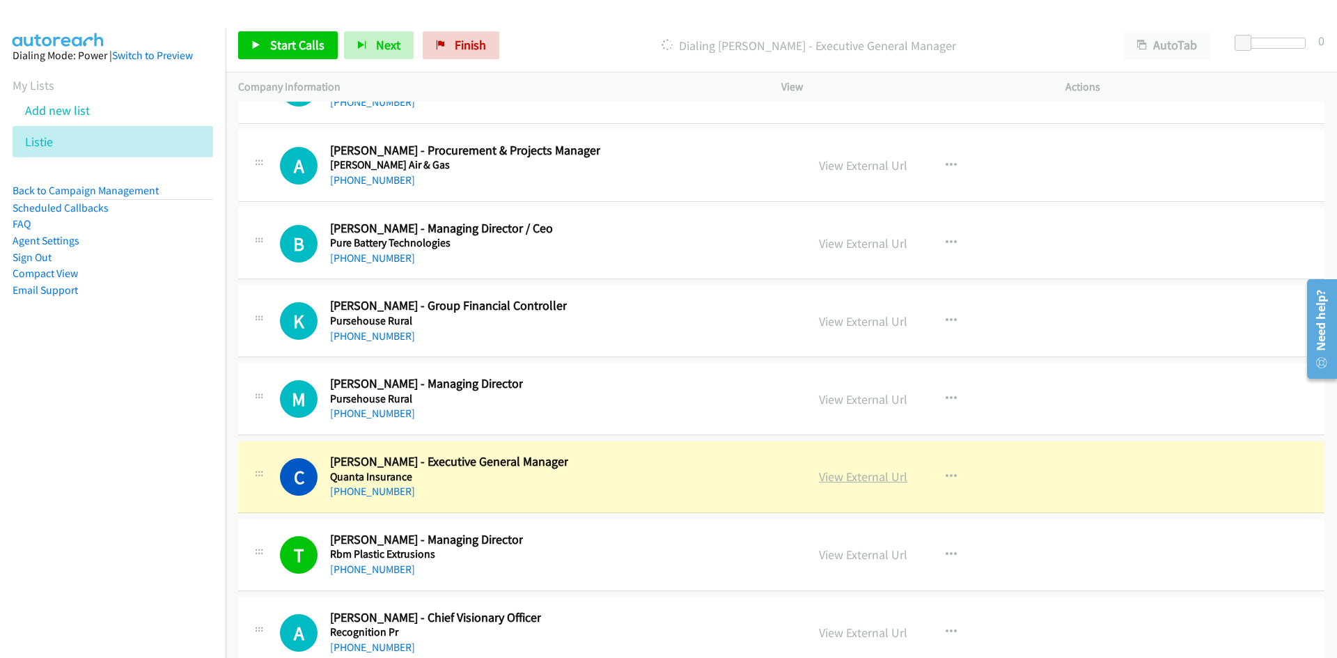
click at [863, 480] on link "View External Url" at bounding box center [863, 477] width 88 height 16
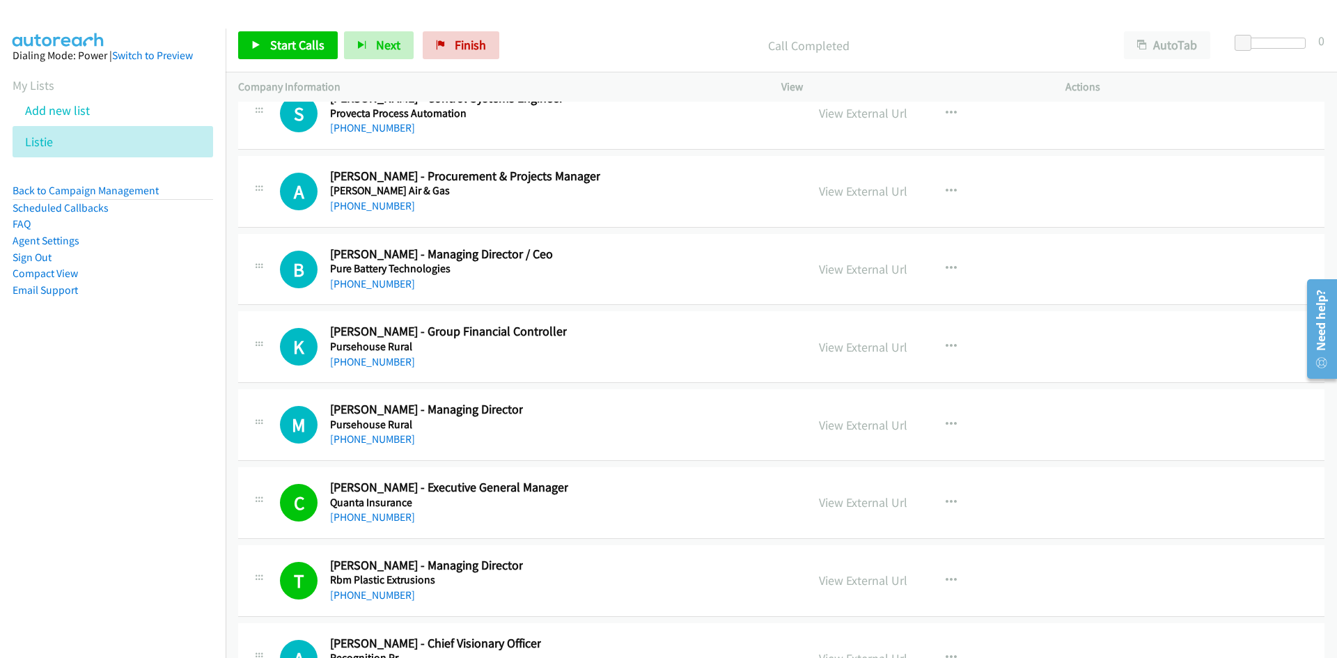
scroll to position [25562, 0]
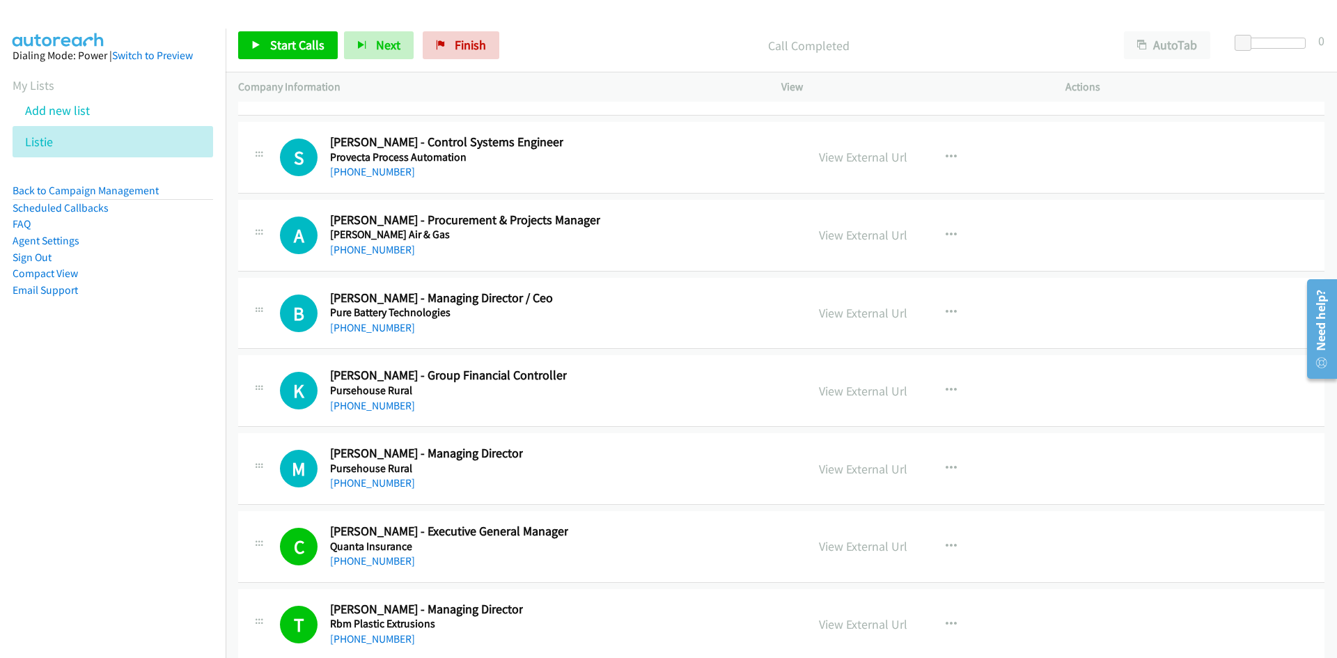
drag, startPoint x: 372, startPoint y: 484, endPoint x: 3, endPoint y: 478, distance: 369.8
click at [372, 484] on link "+61 428 461 008" at bounding box center [372, 482] width 85 height 13
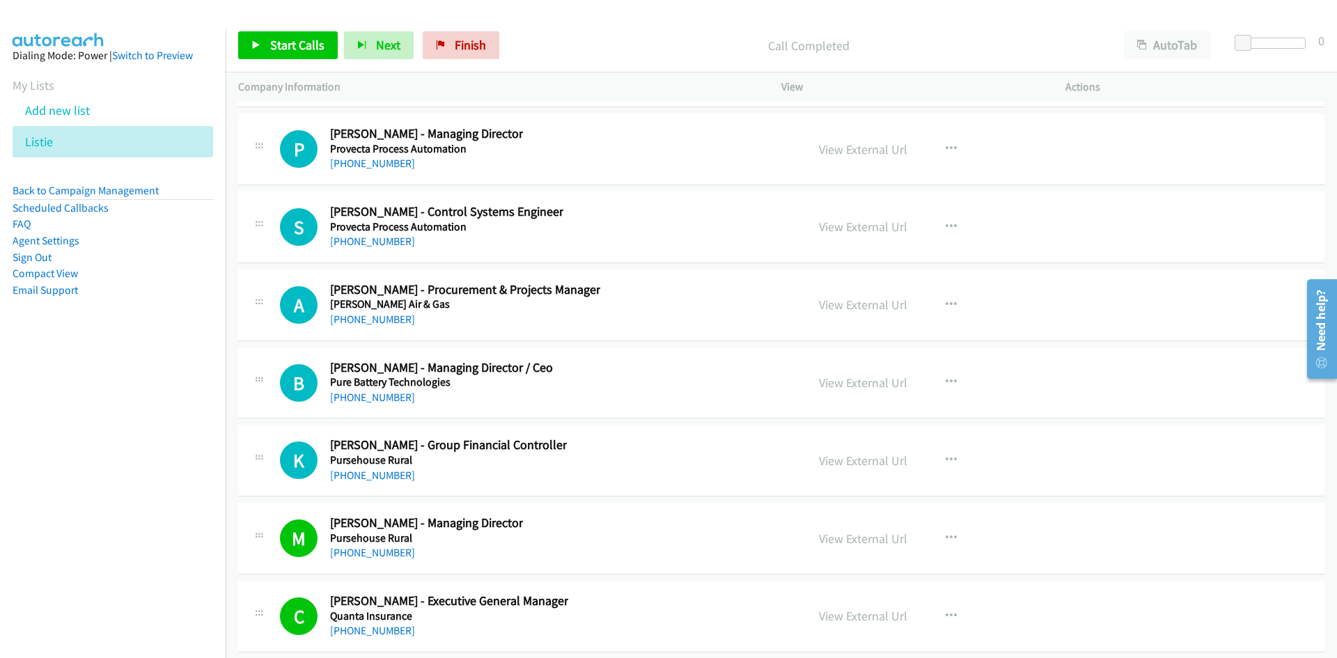
drag, startPoint x: 386, startPoint y: 396, endPoint x: 118, endPoint y: 421, distance: 269.9
click at [386, 396] on link "+61 447 774 758" at bounding box center [372, 397] width 85 height 13
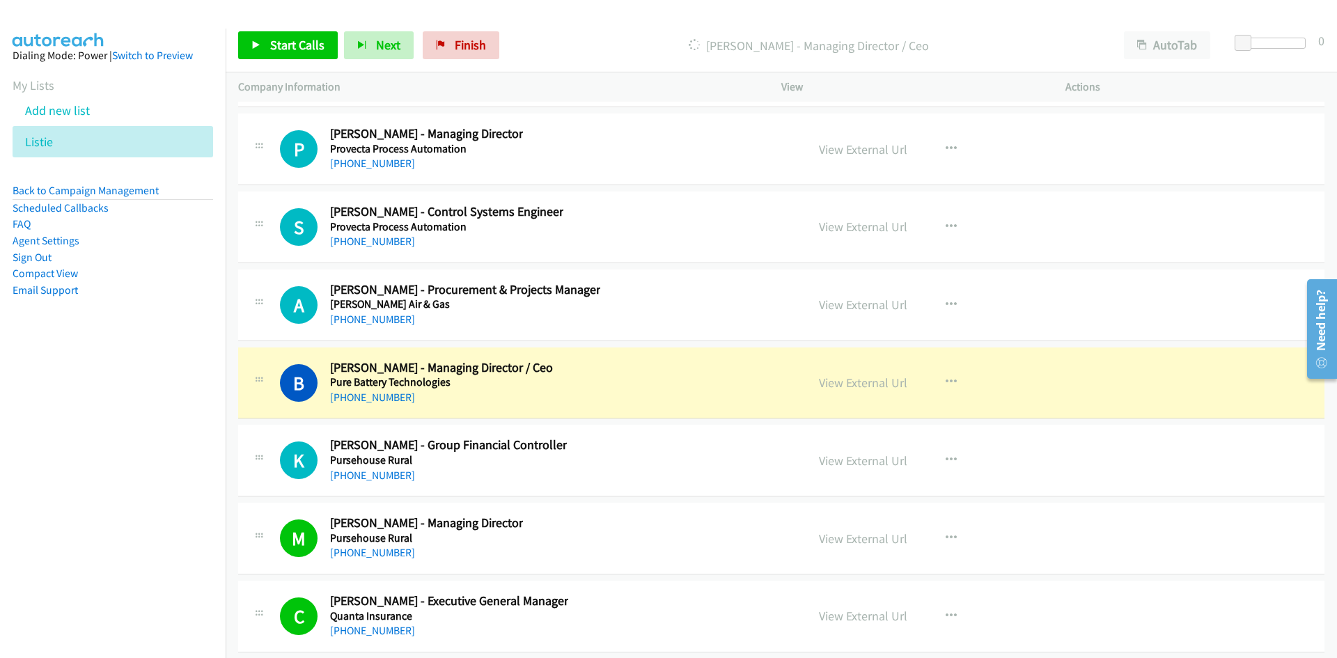
scroll to position [25423, 0]
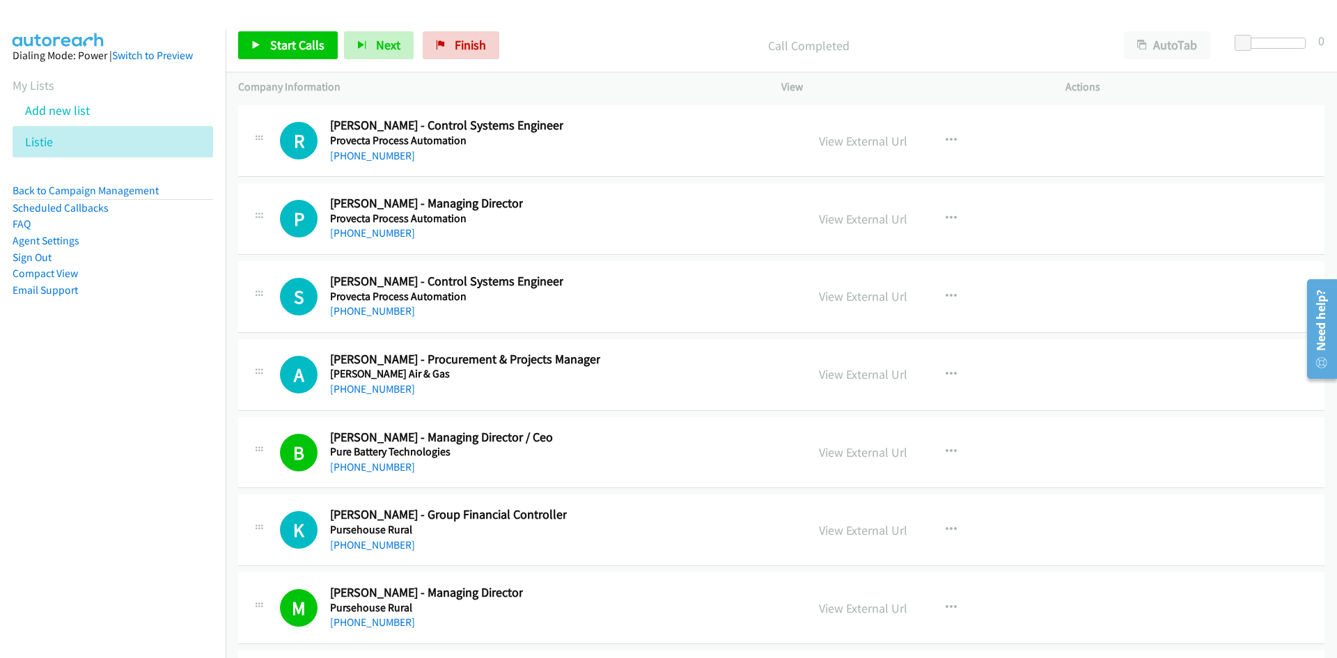
drag, startPoint x: 389, startPoint y: 393, endPoint x: 191, endPoint y: 432, distance: 201.5
click at [389, 393] on link "+61 409 603 450" at bounding box center [372, 388] width 85 height 13
drag, startPoint x: 372, startPoint y: 313, endPoint x: 119, endPoint y: 406, distance: 269.4
click at [372, 313] on link "+61 479 177 778" at bounding box center [372, 310] width 85 height 13
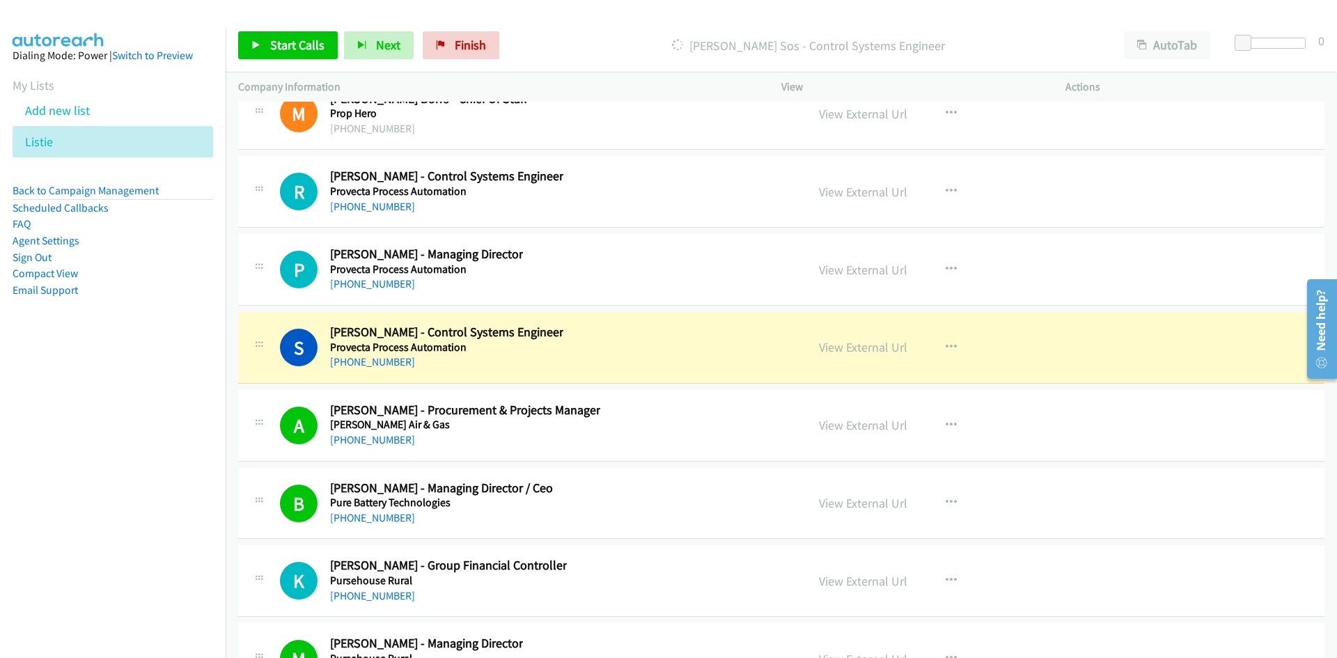
scroll to position [25284, 0]
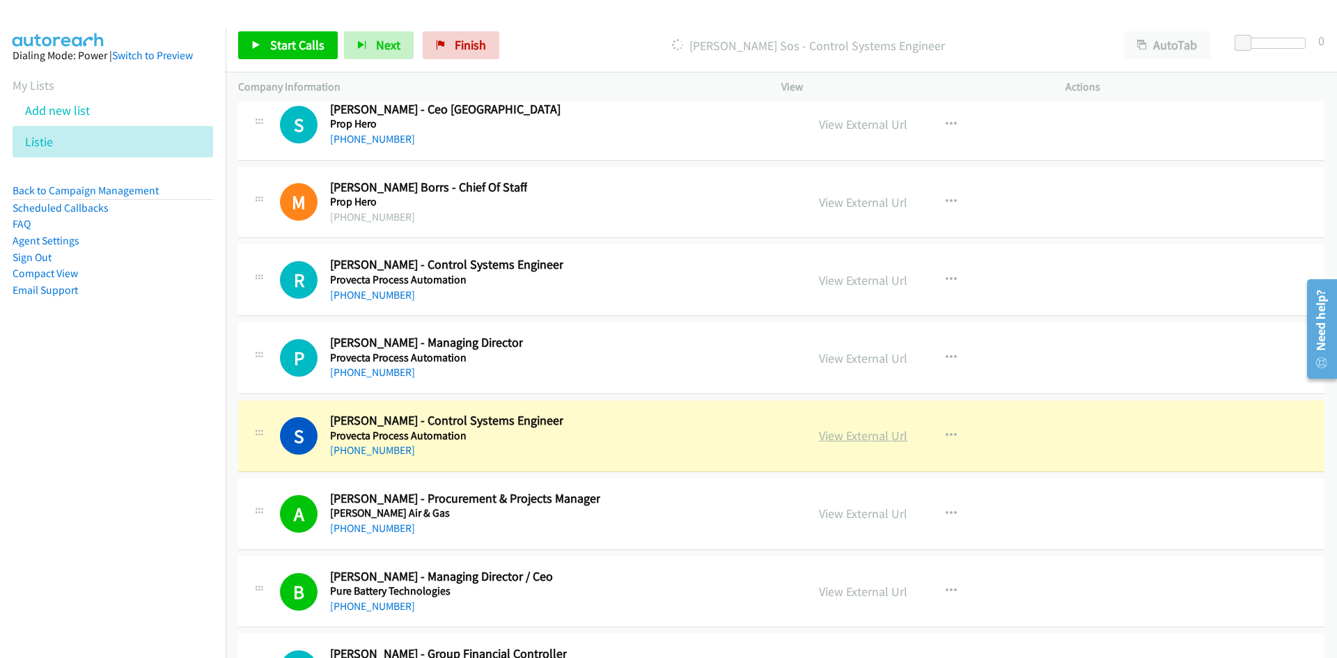
click at [887, 434] on link "View External Url" at bounding box center [863, 436] width 88 height 16
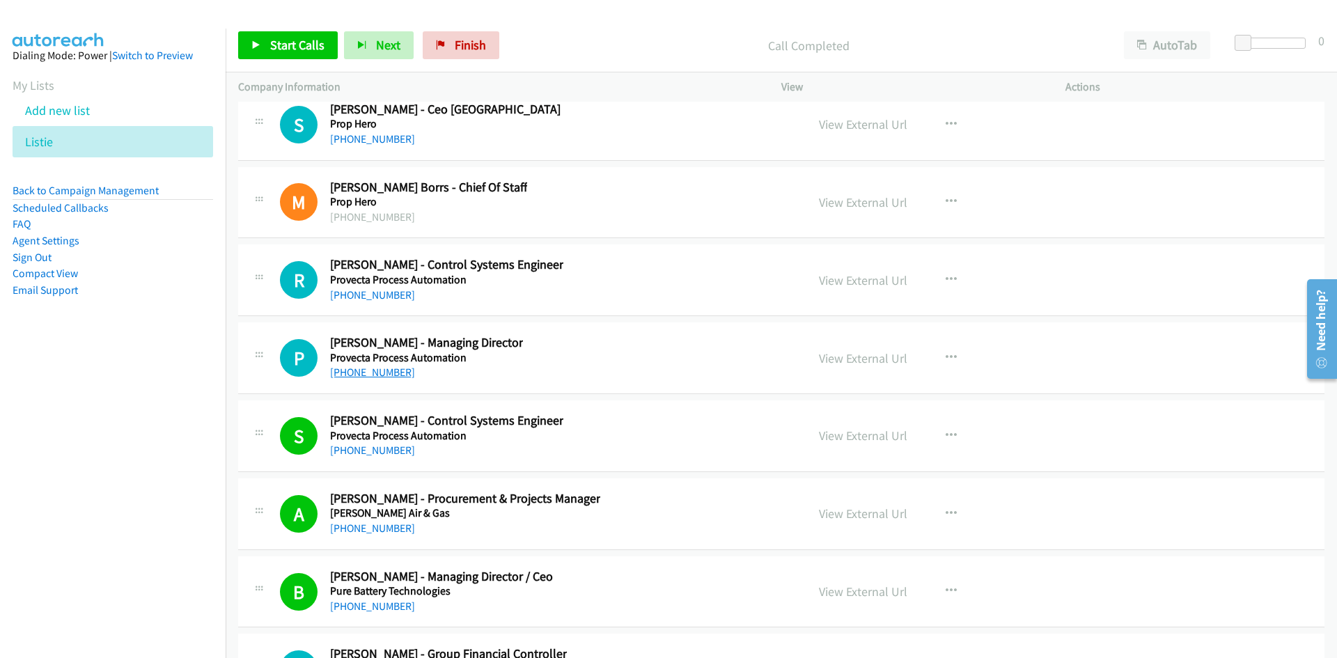
click at [367, 375] on link "+61 409 106 563" at bounding box center [372, 372] width 85 height 13
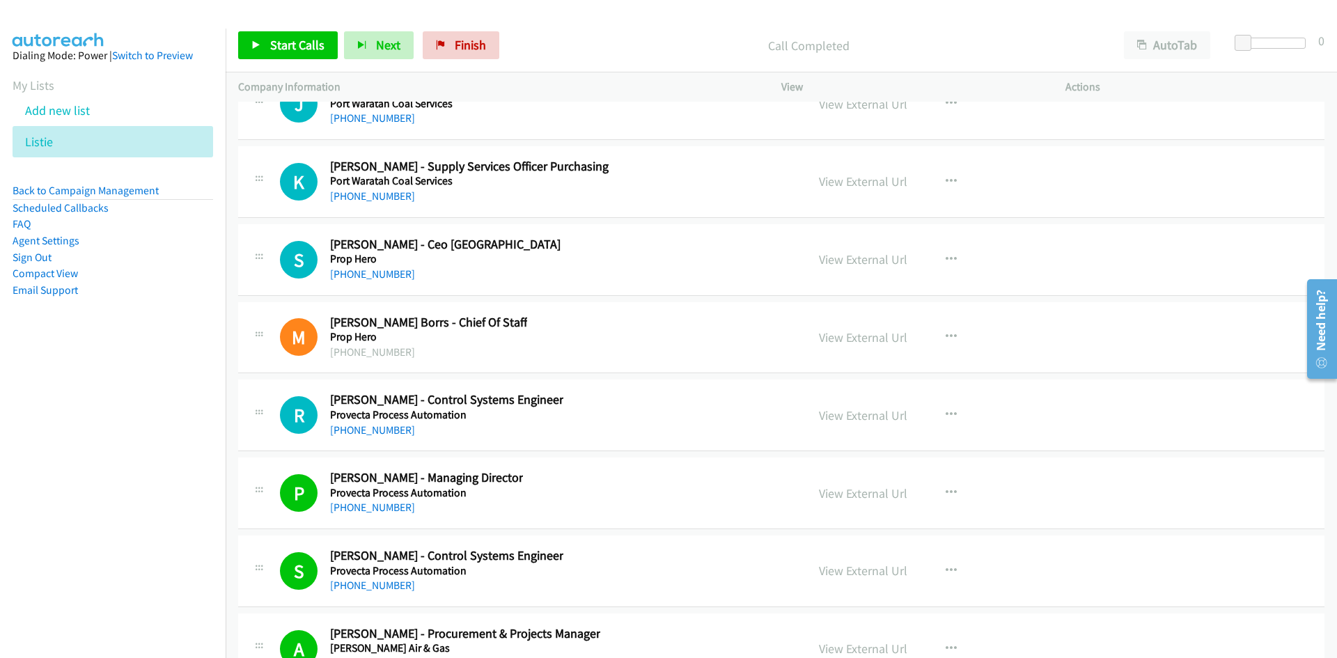
scroll to position [25145, 0]
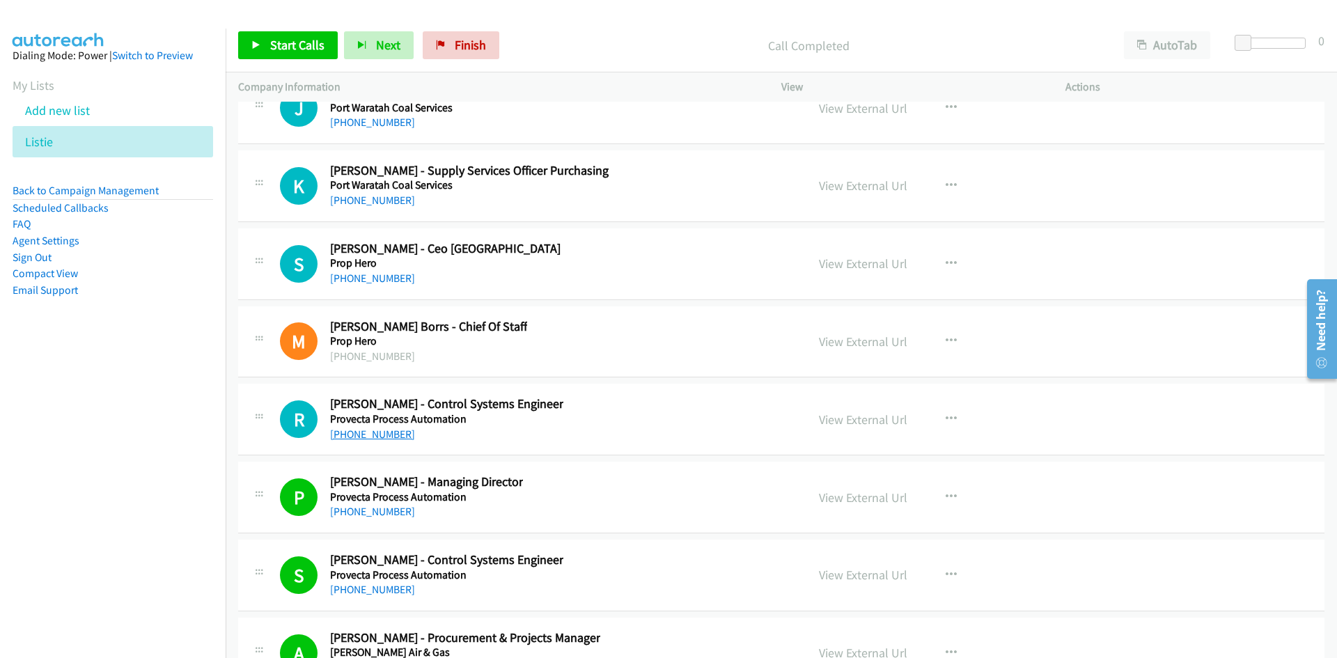
click at [384, 431] on link "+61 436 291 395" at bounding box center [372, 434] width 85 height 13
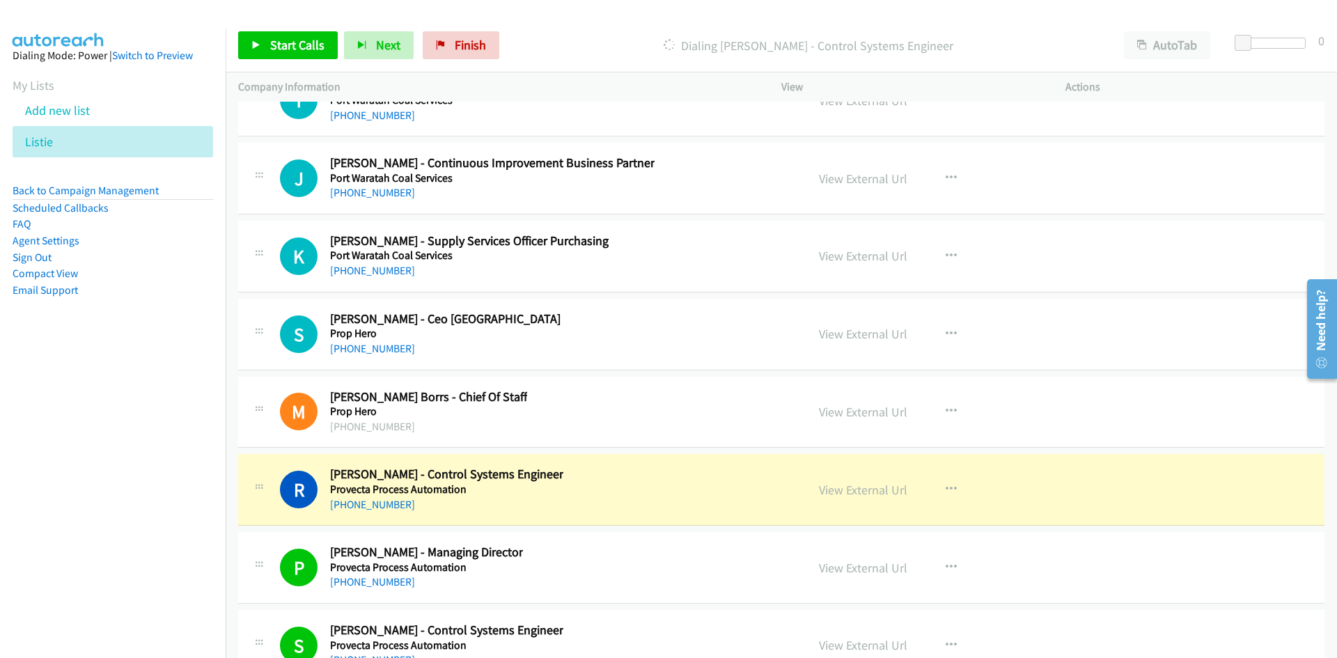
scroll to position [25005, 0]
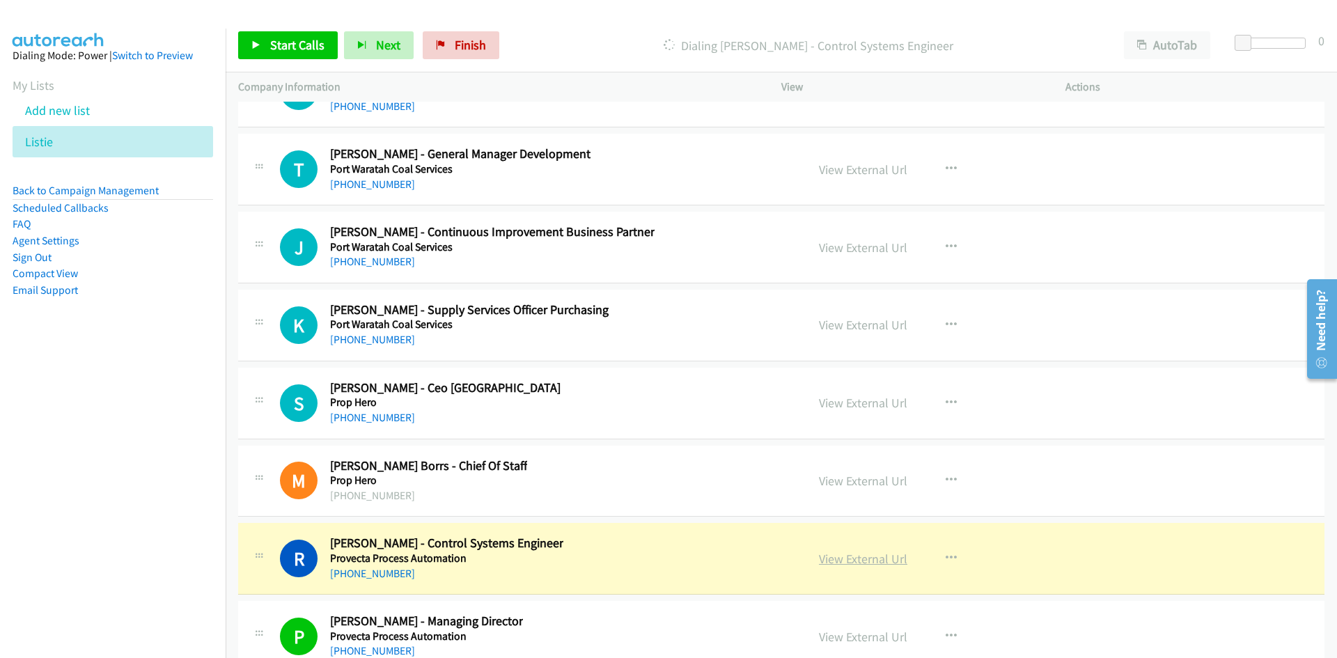
click at [840, 554] on link "View External Url" at bounding box center [863, 559] width 88 height 16
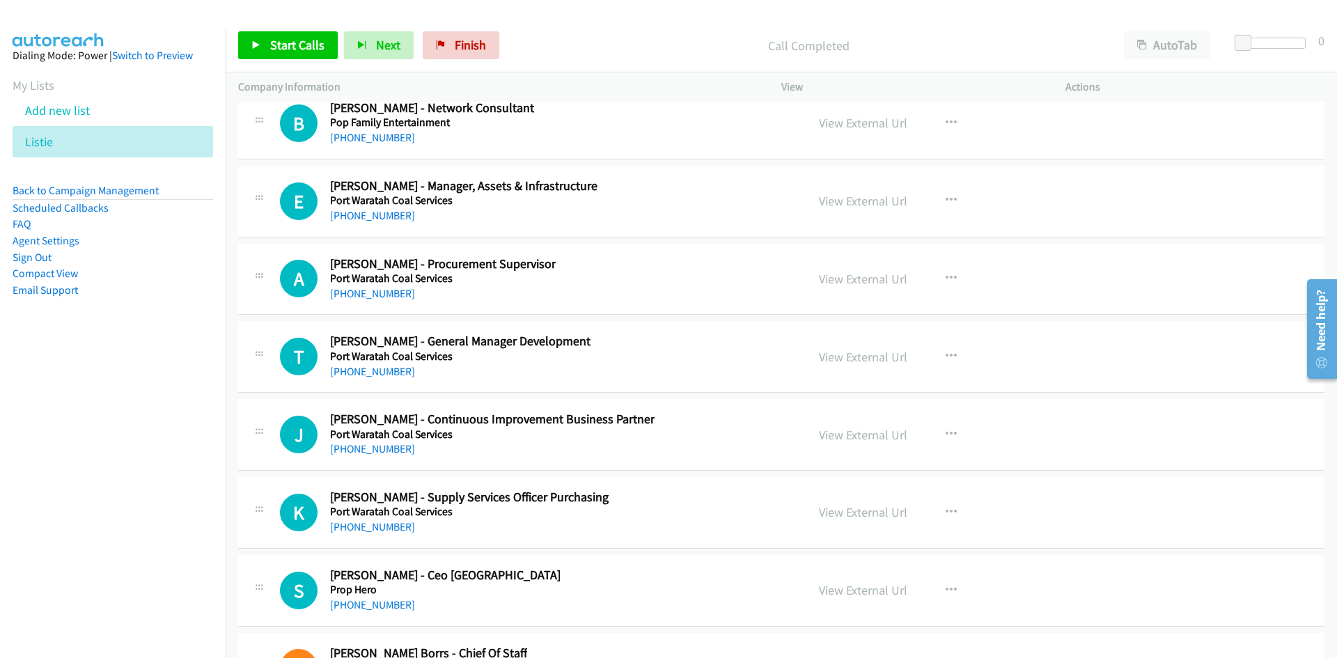
scroll to position [24796, 0]
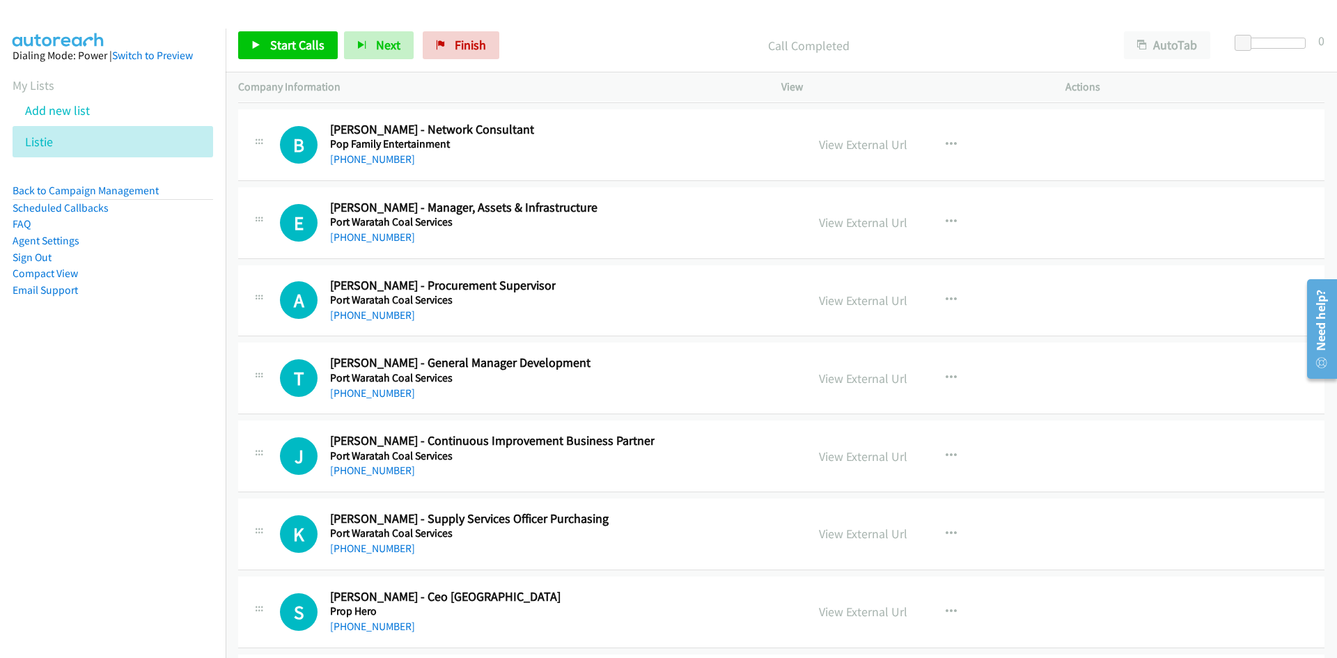
drag, startPoint x: 392, startPoint y: 390, endPoint x: 6, endPoint y: 433, distance: 388.8
click at [392, 390] on link "+61 419 280 480" at bounding box center [372, 392] width 85 height 13
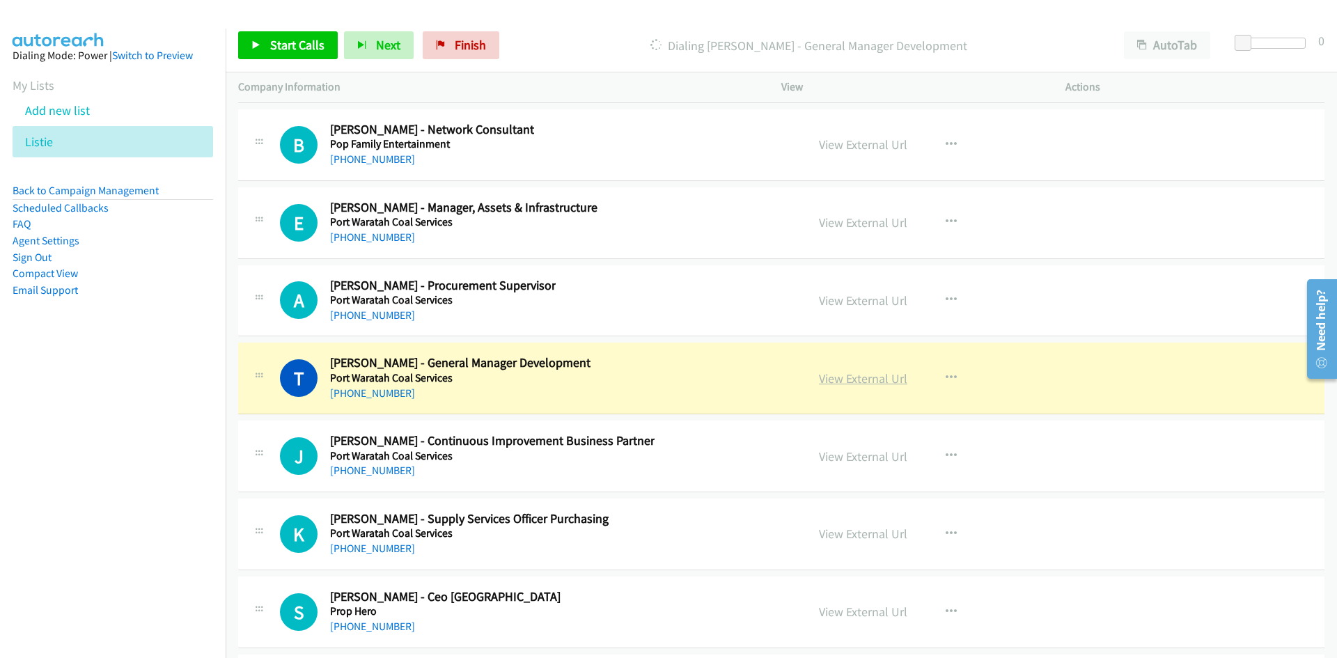
click at [852, 377] on link "View External Url" at bounding box center [863, 378] width 88 height 16
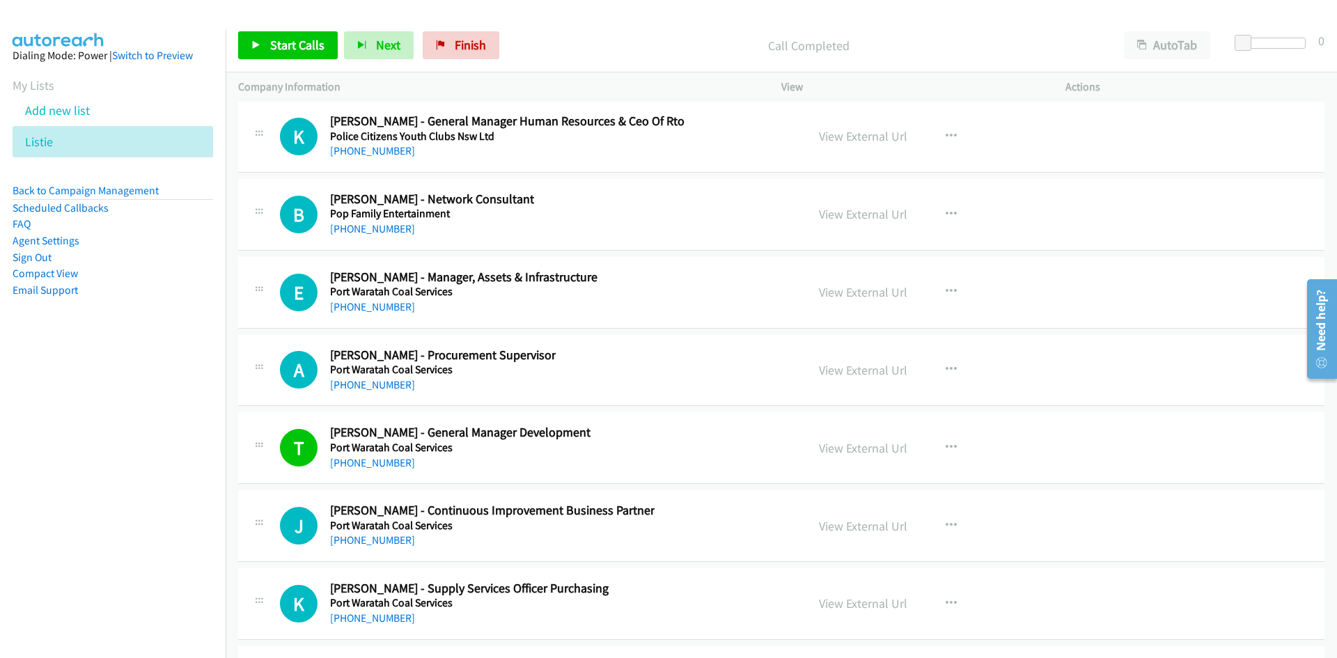
scroll to position [24657, 0]
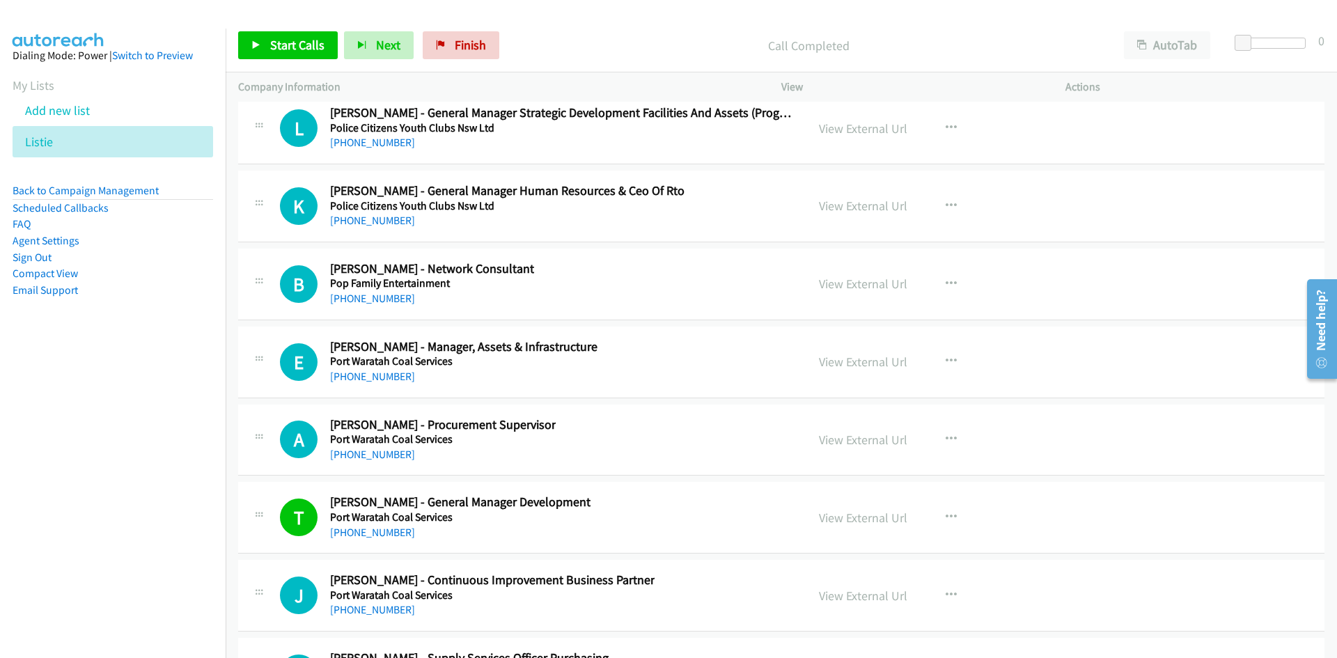
drag, startPoint x: 382, startPoint y: 379, endPoint x: 77, endPoint y: 453, distance: 313.3
click at [382, 379] on link "+61 423 553 952" at bounding box center [372, 376] width 85 height 13
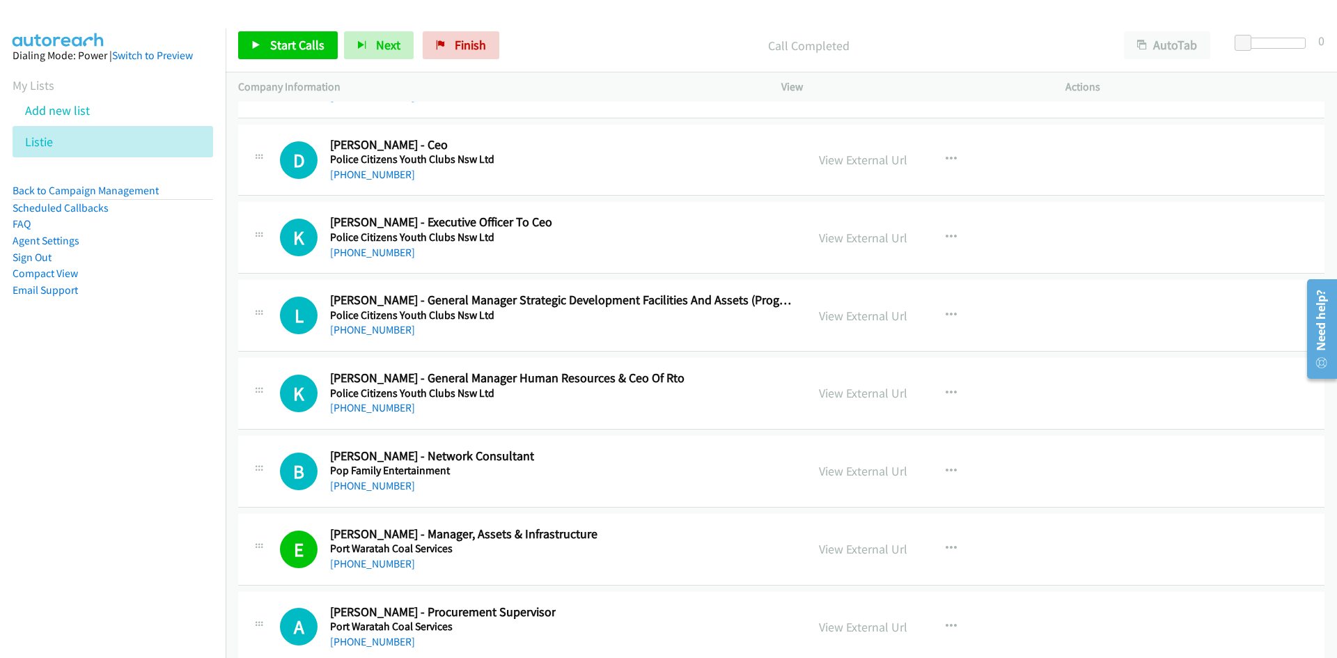
scroll to position [24448, 0]
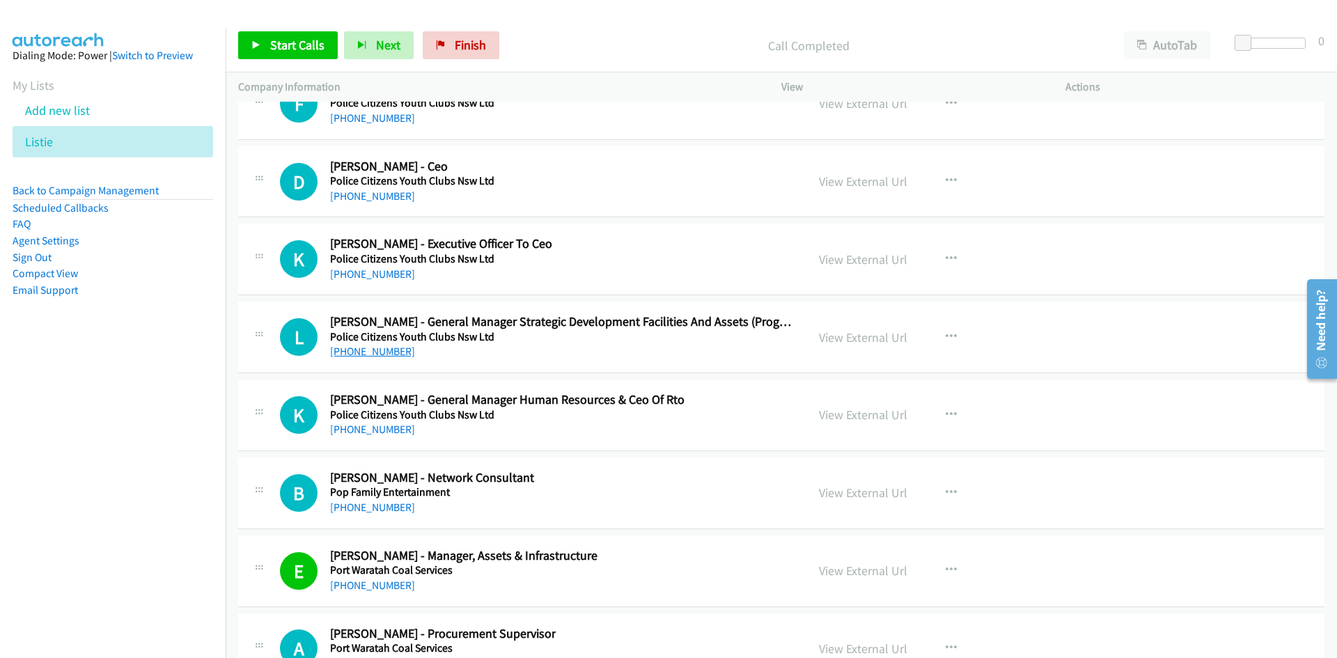
click at [367, 353] on link "+61 412 563 652" at bounding box center [372, 351] width 85 height 13
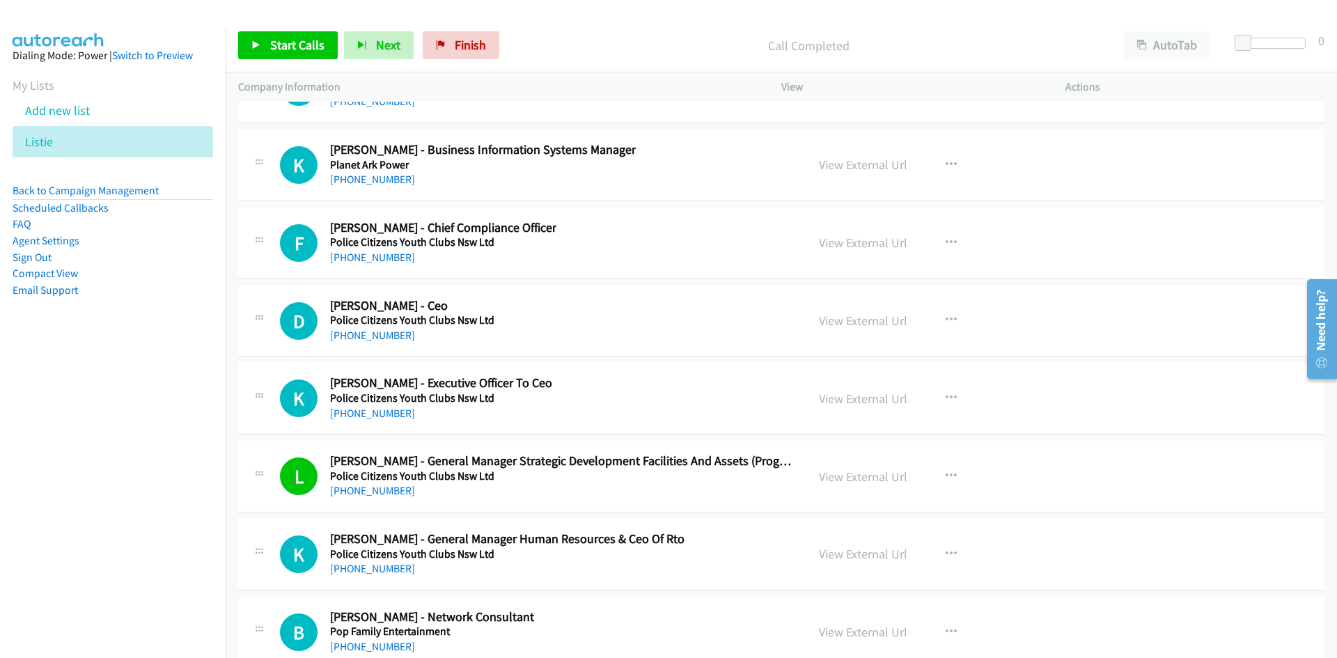
scroll to position [24239, 0]
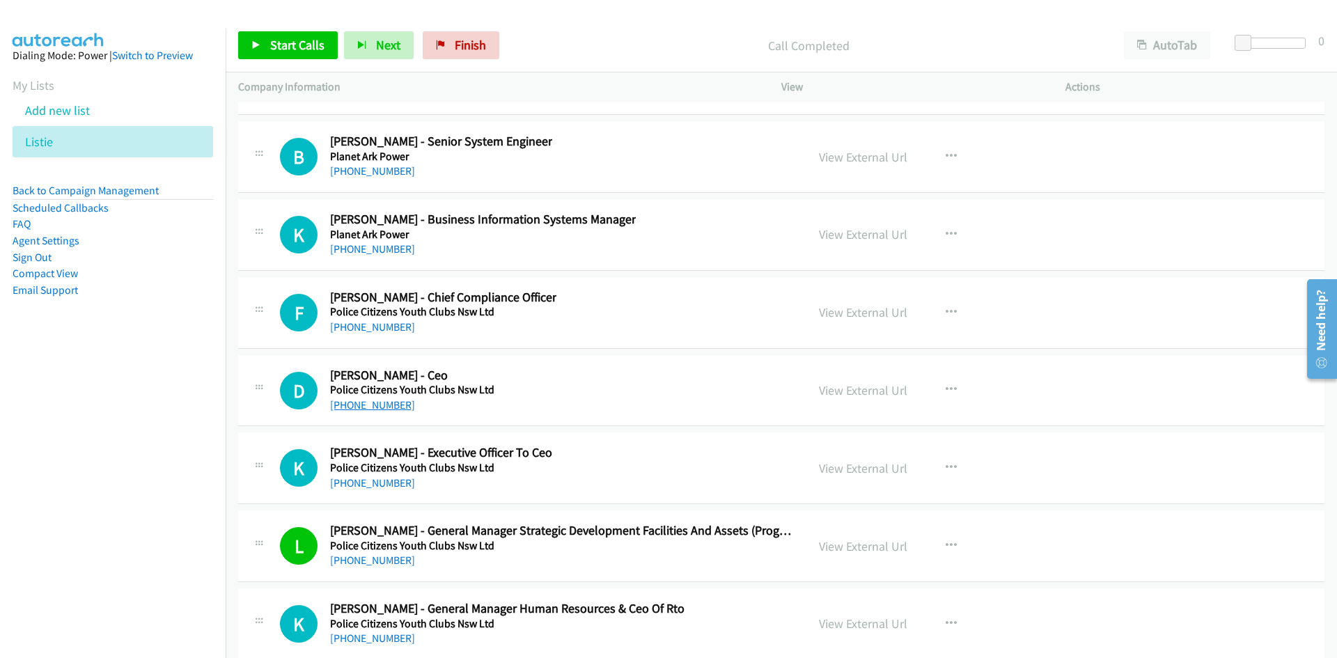
click at [352, 405] on link "+61 408 632 698" at bounding box center [372, 404] width 85 height 13
